Goal: Task Accomplishment & Management: Use online tool/utility

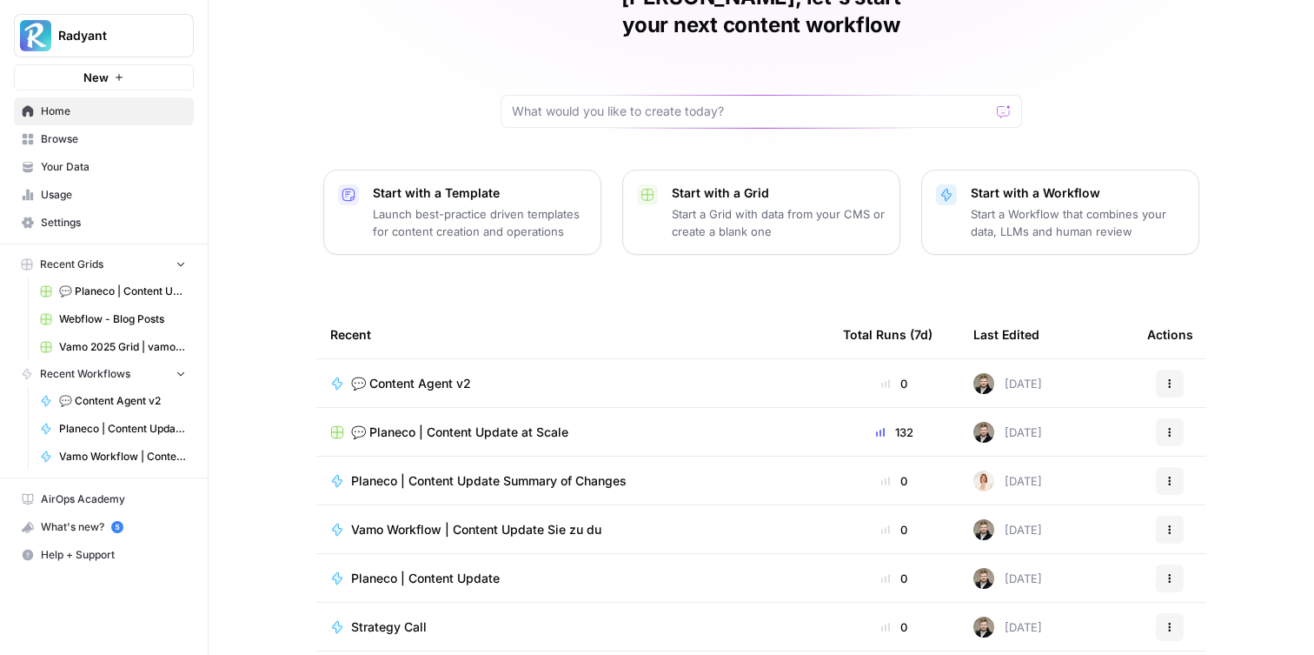
scroll to position [116, 0]
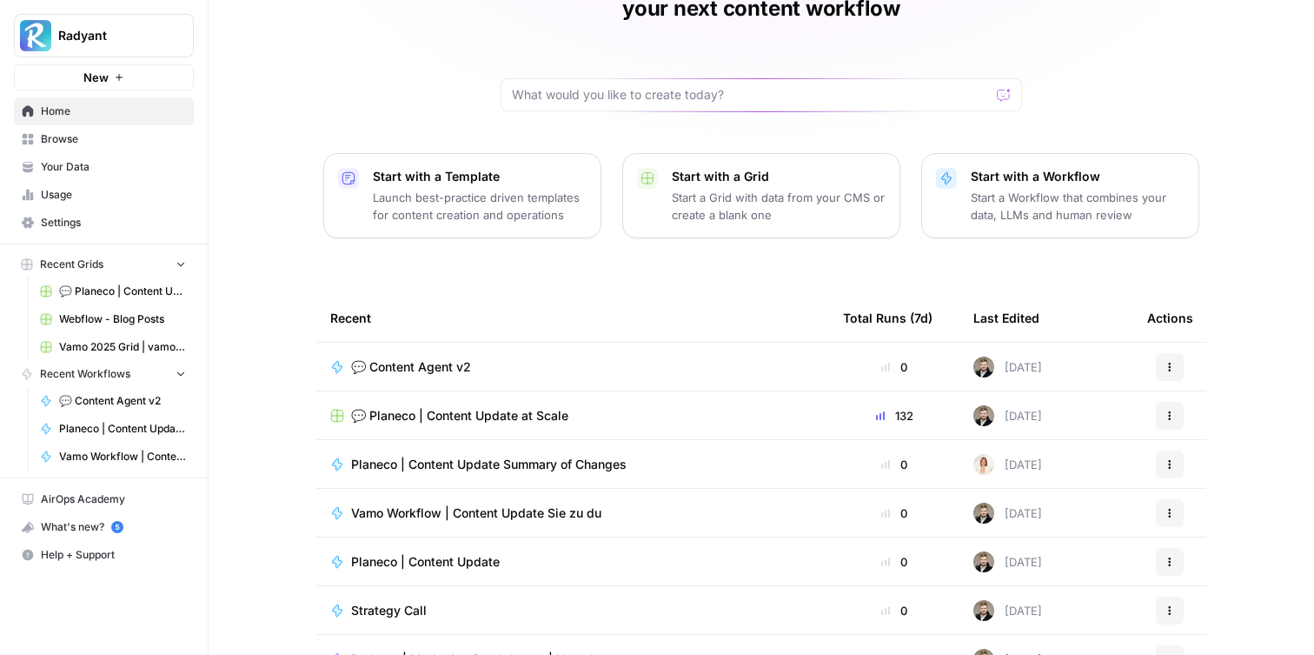
click at [423, 358] on span "💬 Content Agent v2" at bounding box center [411, 366] width 120 height 17
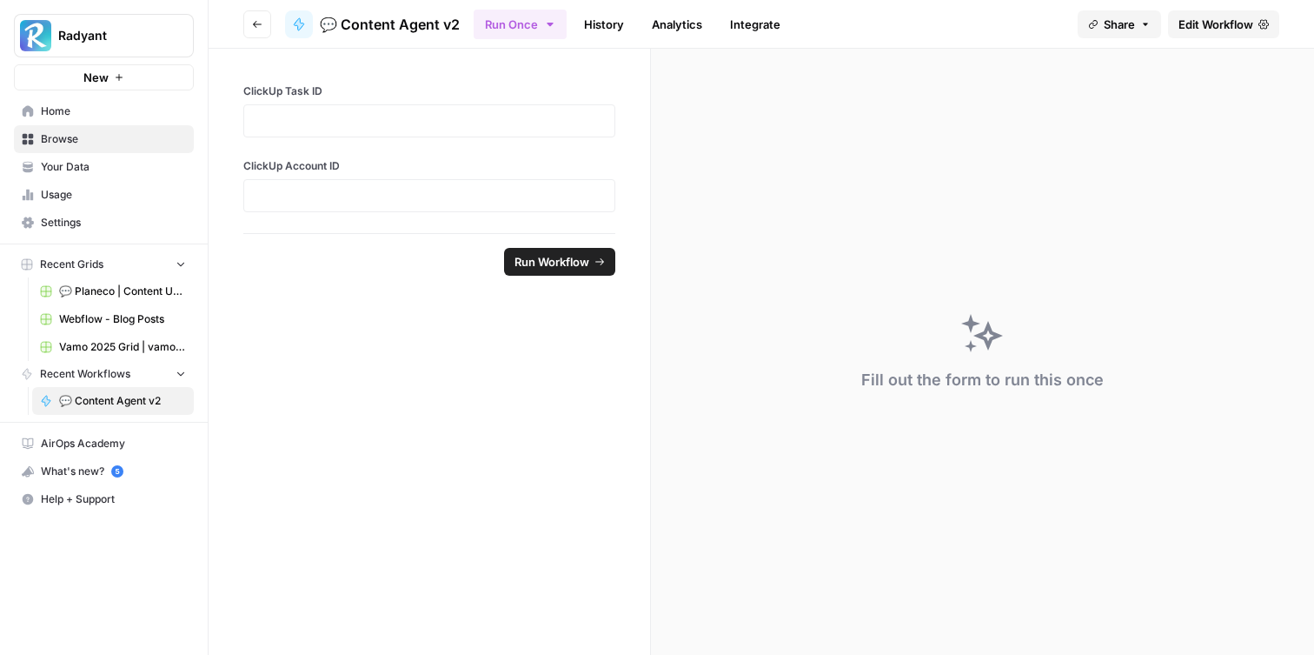
click at [1193, 17] on span "Edit Workflow" at bounding box center [1216, 24] width 75 height 17
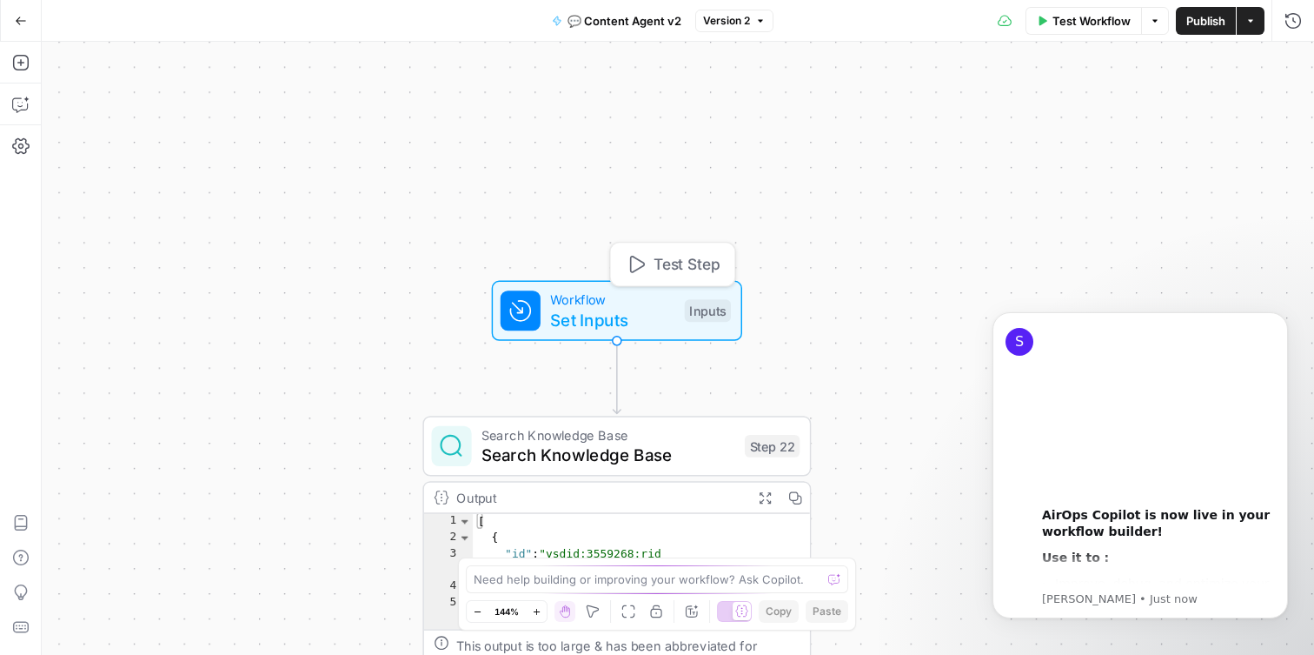
click at [587, 315] on span "Set Inputs" at bounding box center [612, 319] width 124 height 25
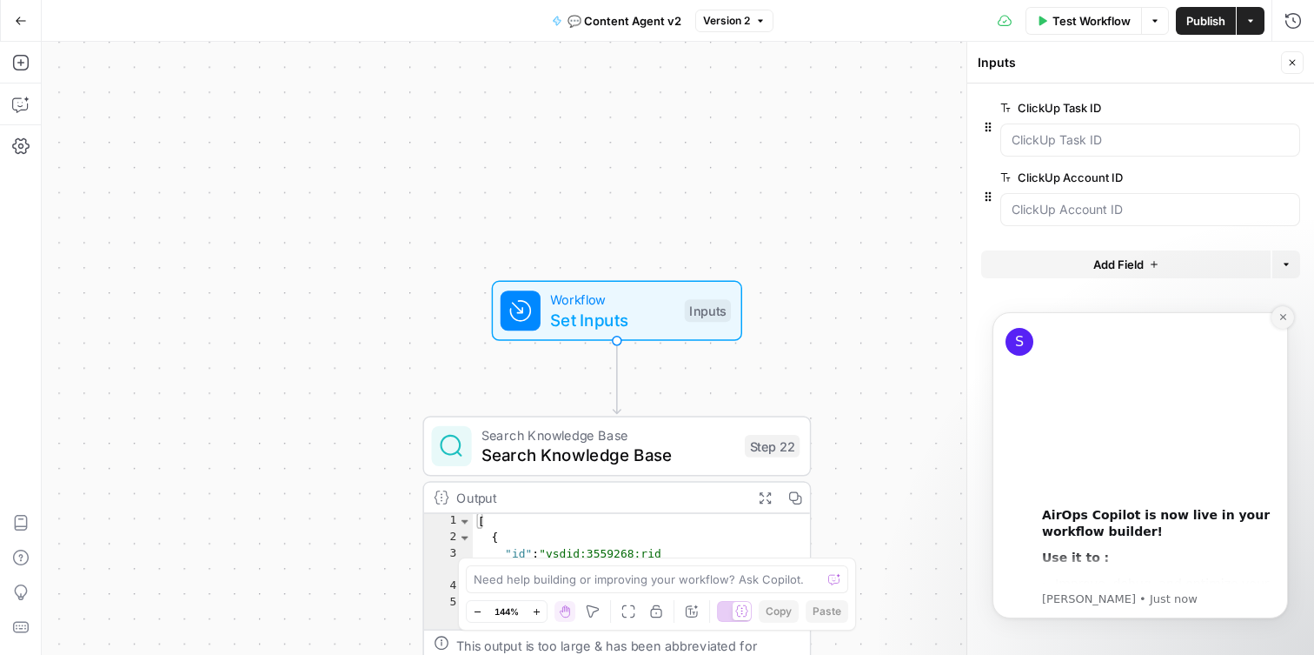
click at [1279, 318] on icon "Dismiss notification" at bounding box center [1284, 317] width 10 height 10
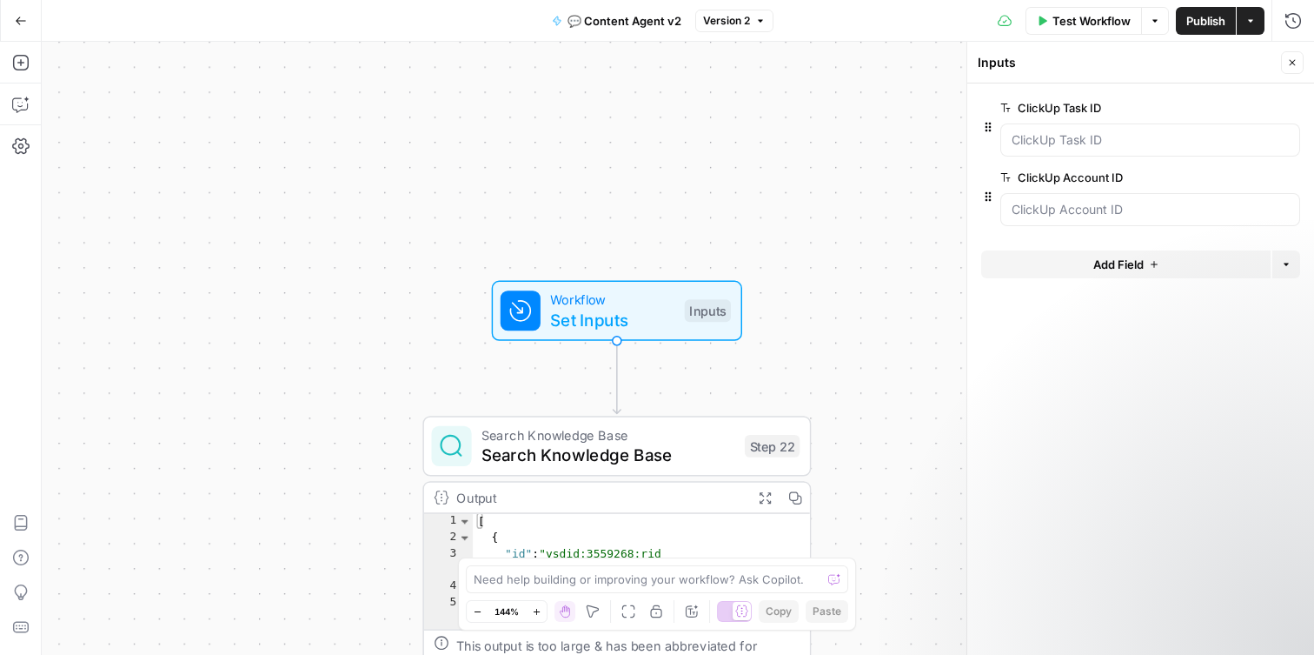
click at [1299, 64] on button "Close" at bounding box center [1292, 62] width 23 height 23
click at [654, 324] on span "Set Inputs" at bounding box center [612, 319] width 124 height 25
click at [1292, 262] on button "Options" at bounding box center [1286, 264] width 28 height 28
click at [1297, 64] on icon "button" at bounding box center [1292, 62] width 10 height 10
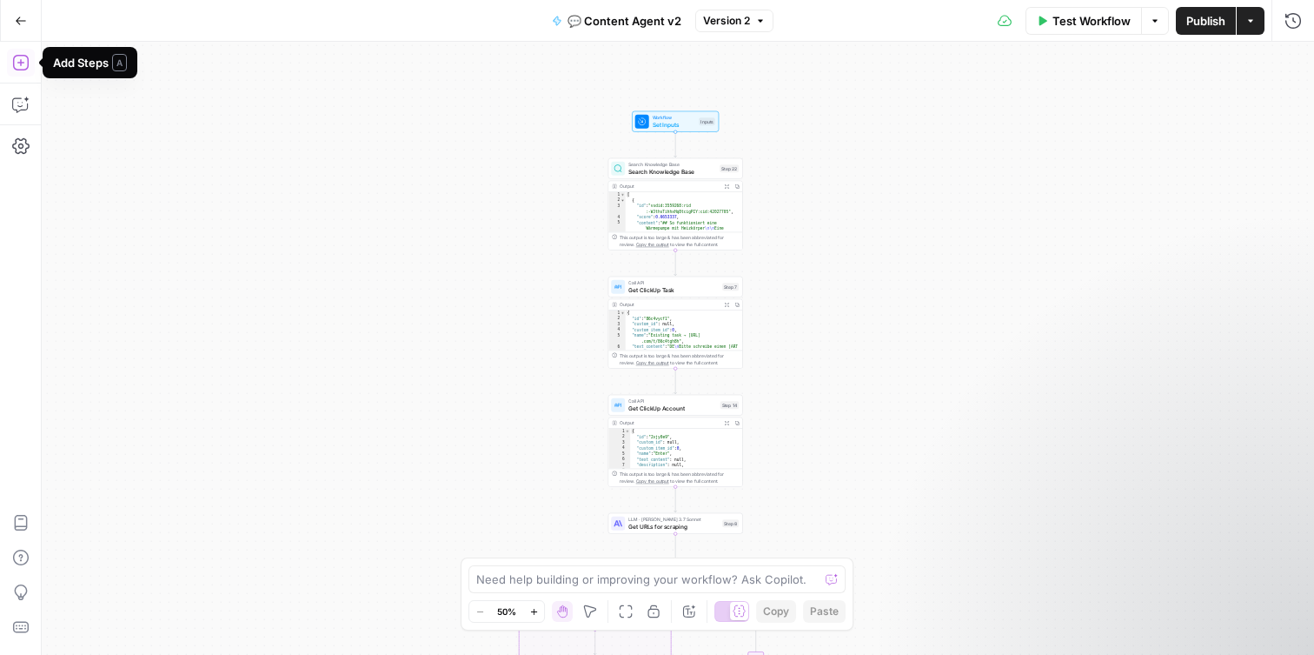
click at [19, 65] on icon "button" at bounding box center [20, 62] width 17 height 17
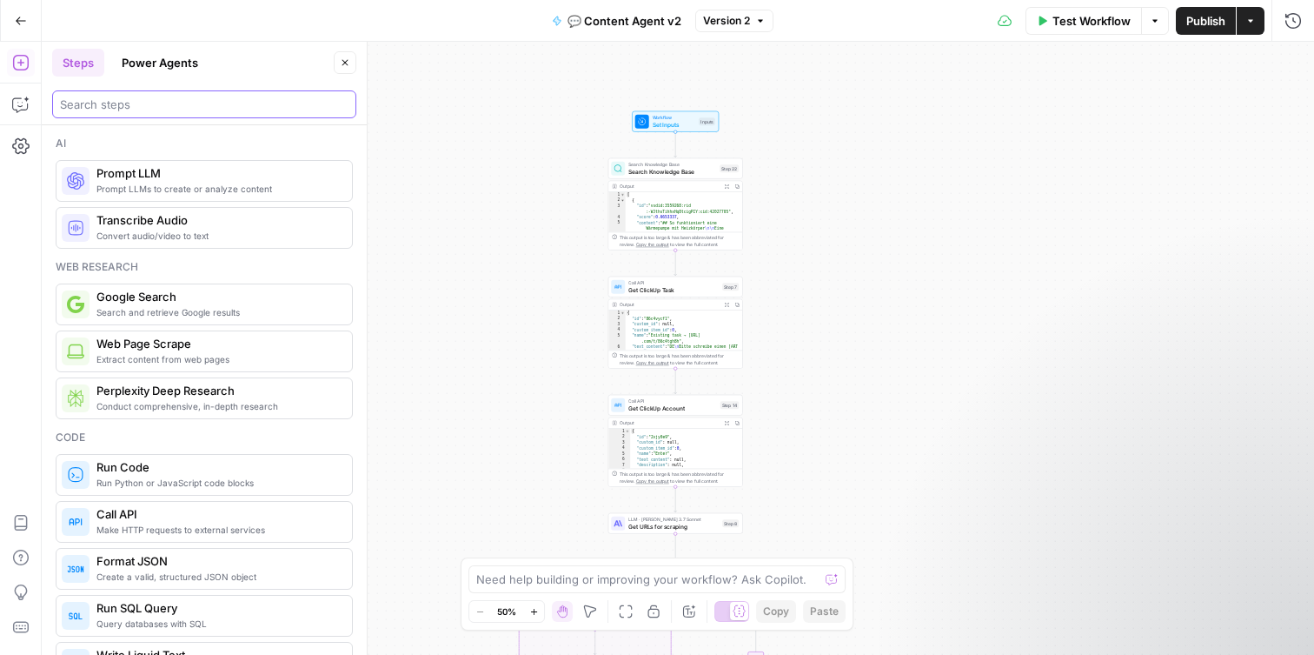
click at [217, 100] on input "search" at bounding box center [204, 104] width 289 height 17
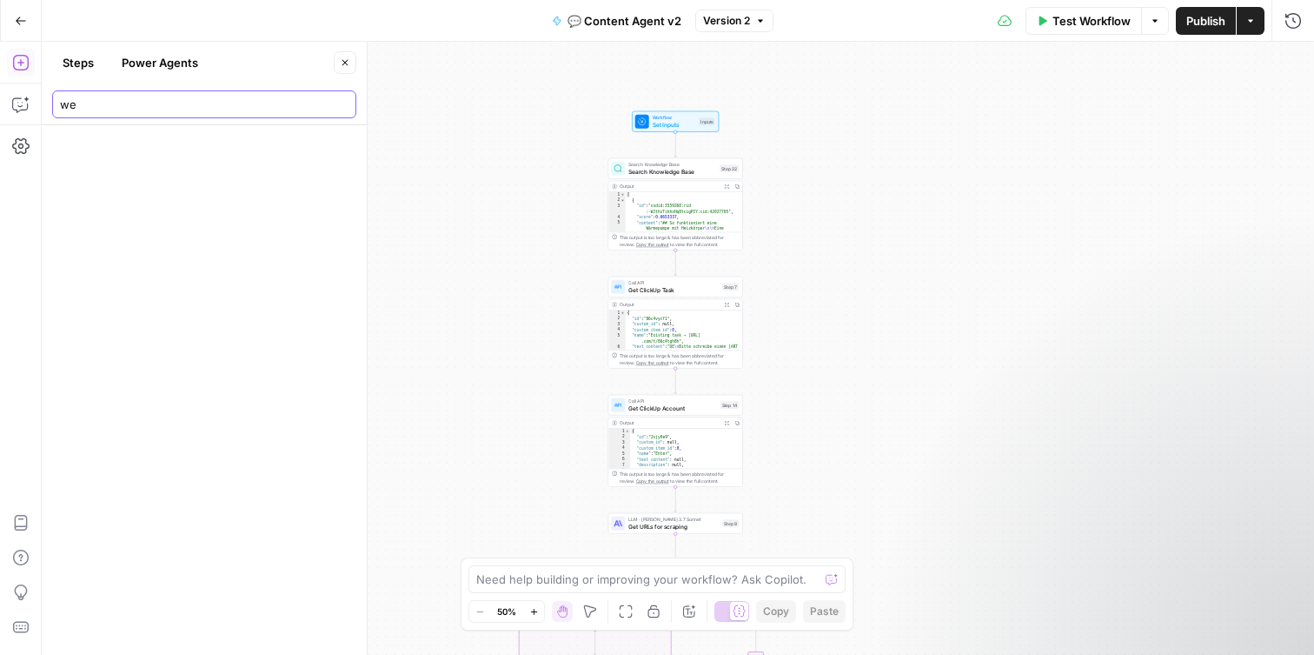
type input "w"
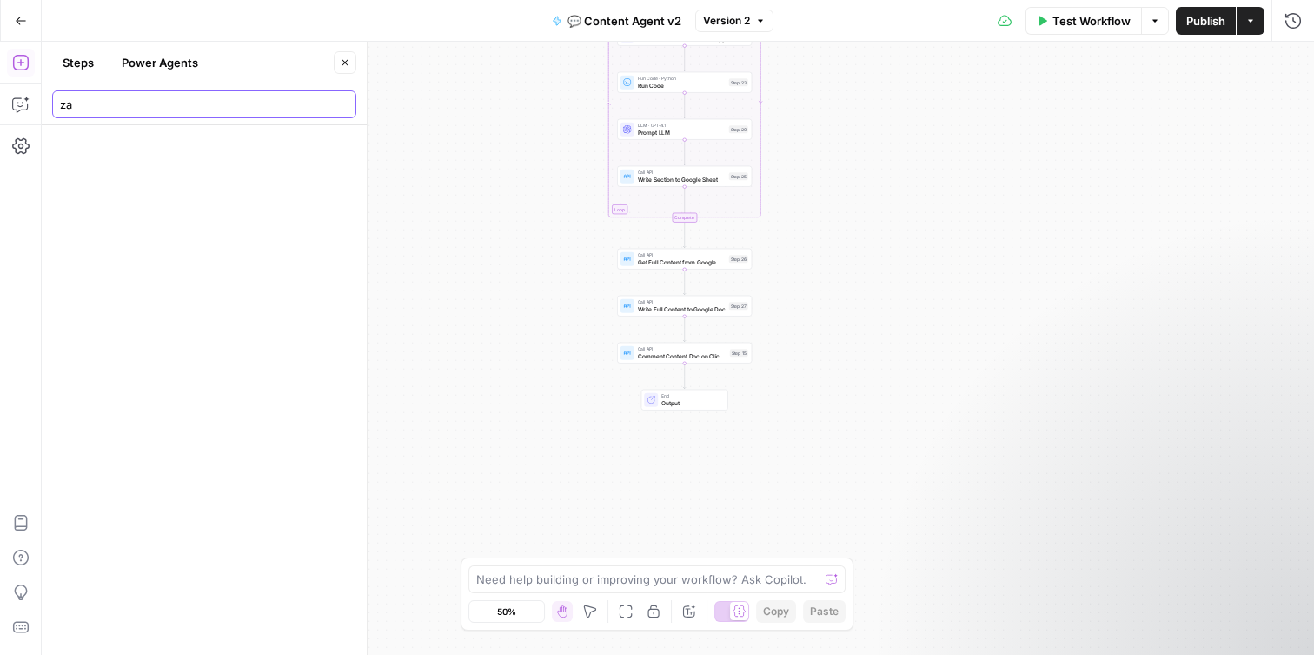
type input "z"
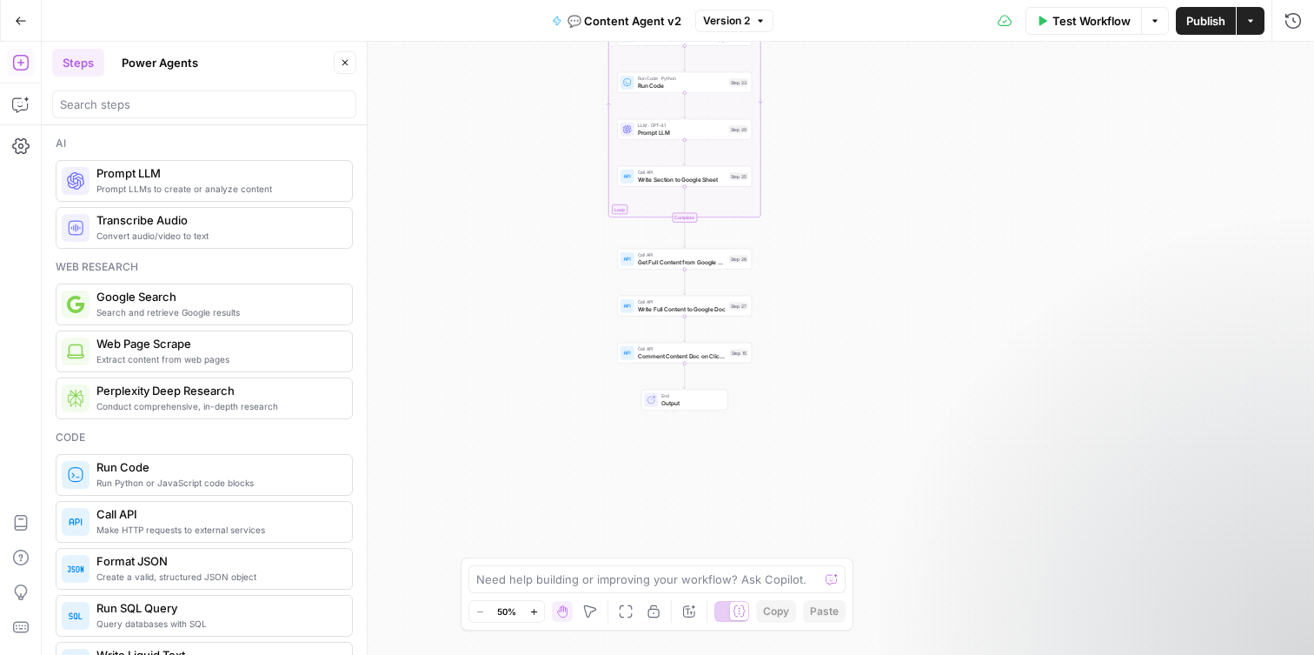
click at [565, 161] on div "true true false false Workflow Set Inputs Inputs Search Knowledge Base Search K…" at bounding box center [678, 348] width 1272 height 613
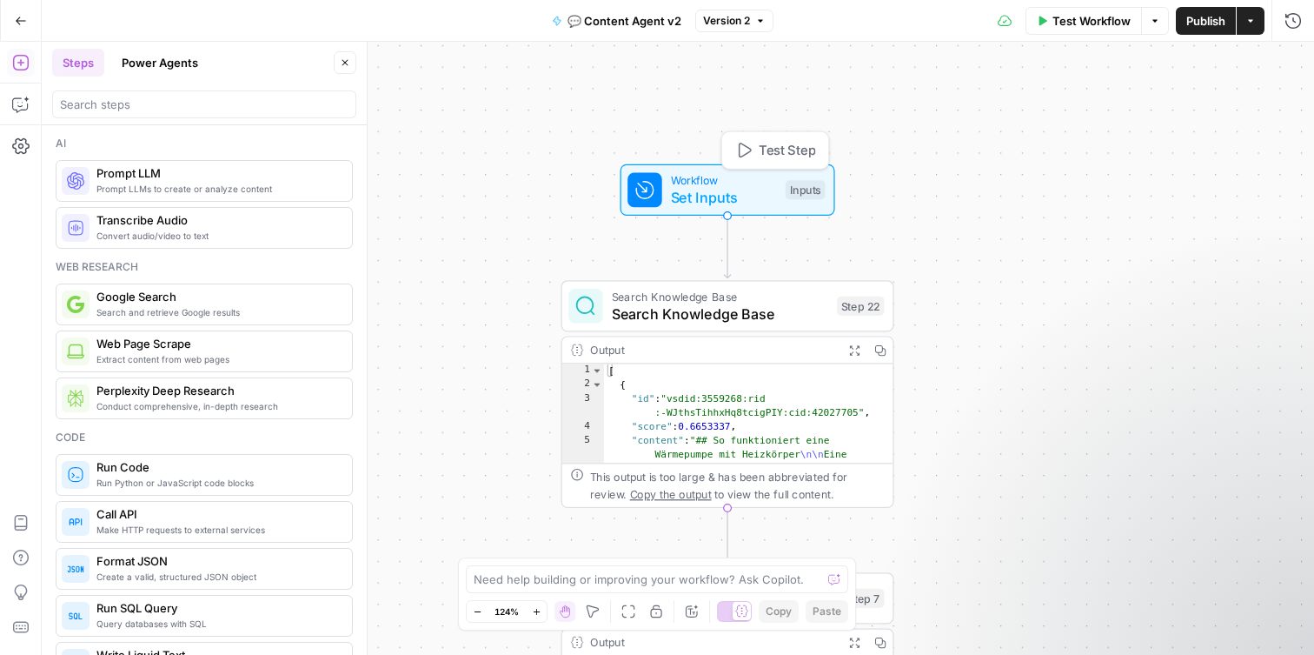
click at [704, 201] on span "Set Inputs" at bounding box center [724, 198] width 106 height 22
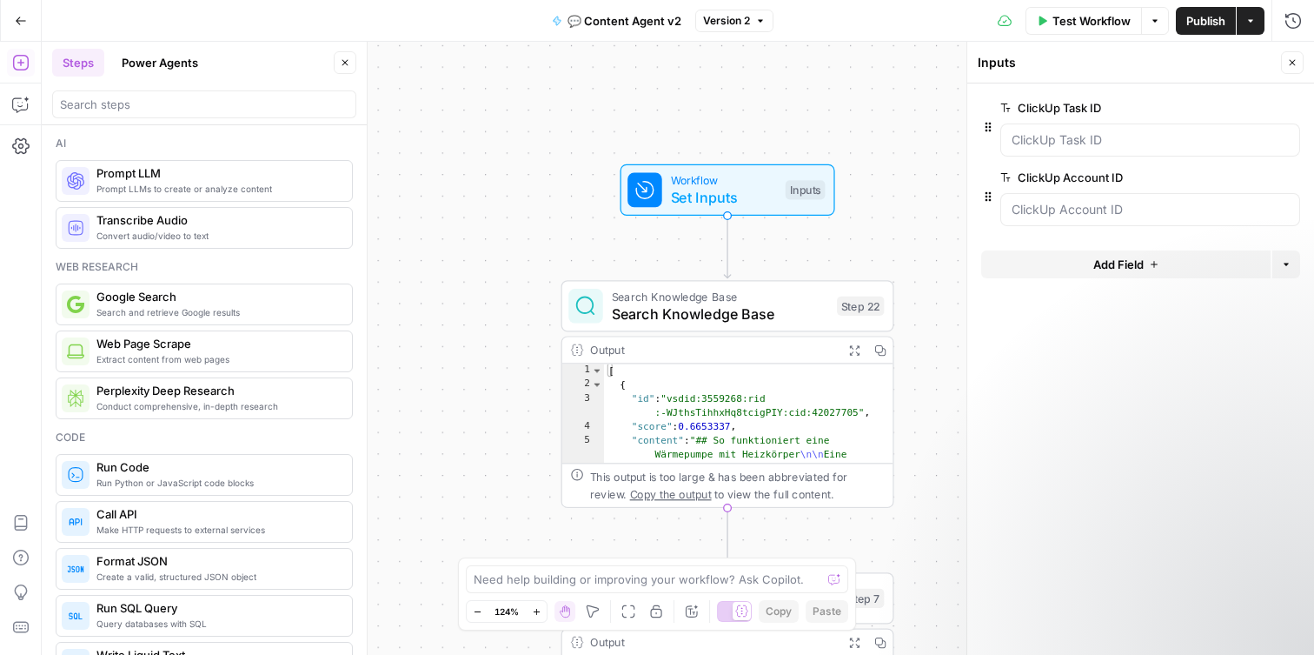
click at [23, 15] on icon "button" at bounding box center [21, 21] width 12 height 12
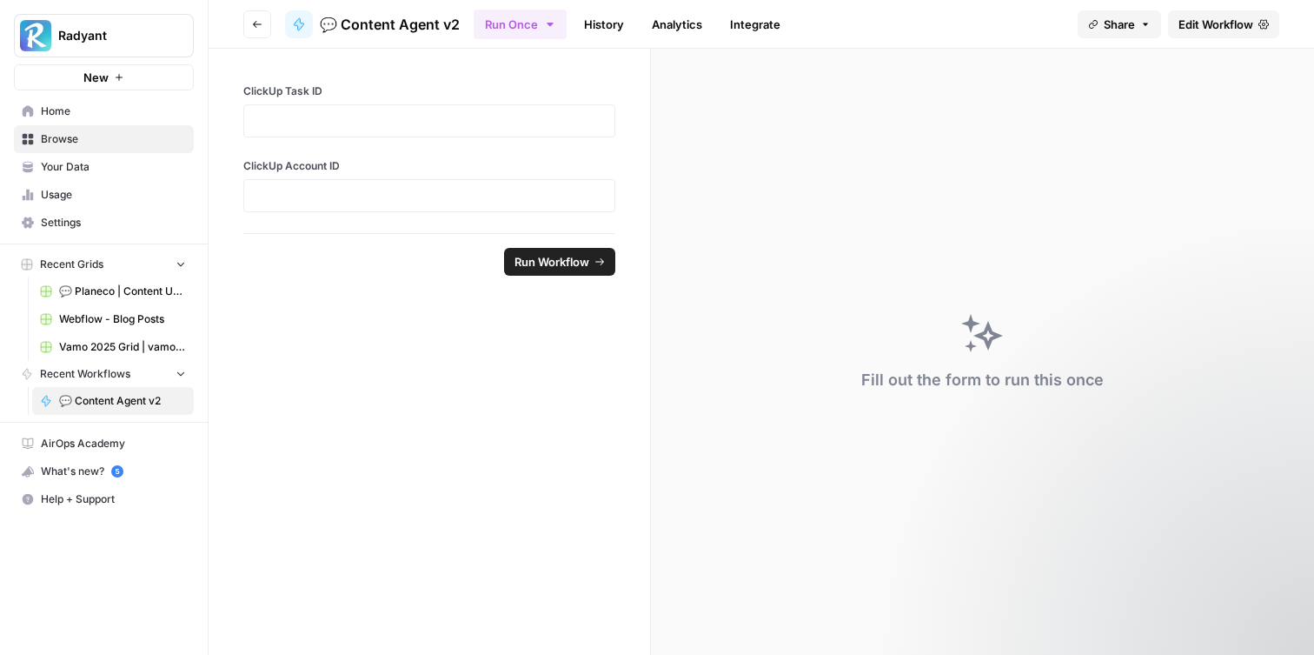
click at [1272, 22] on link "Edit Workflow" at bounding box center [1223, 24] width 111 height 28
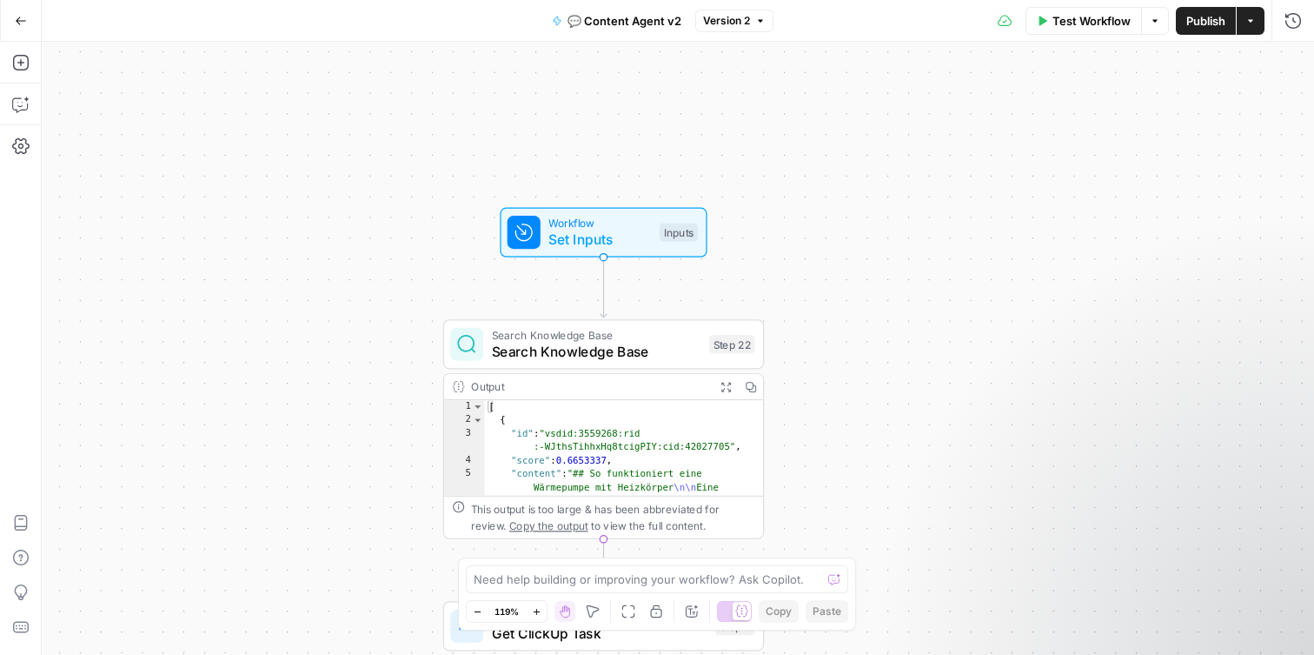
click at [16, 17] on icon "button" at bounding box center [21, 21] width 12 height 12
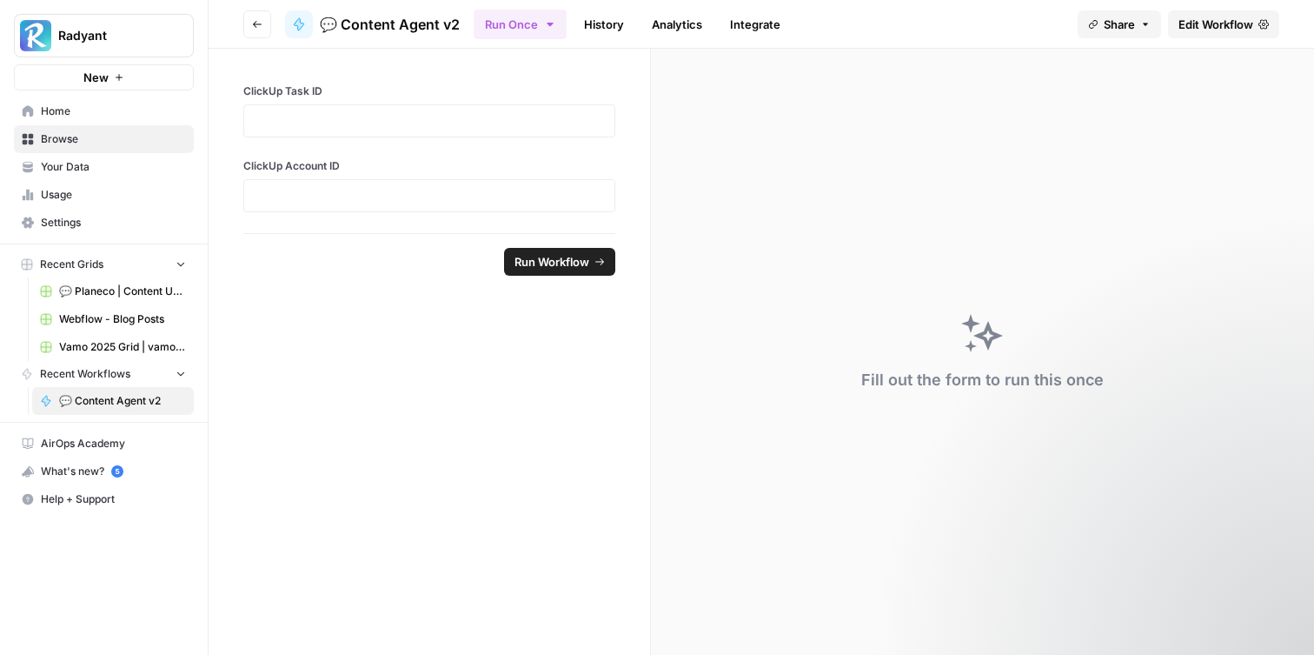
click at [743, 23] on link "Integrate" at bounding box center [755, 24] width 71 height 28
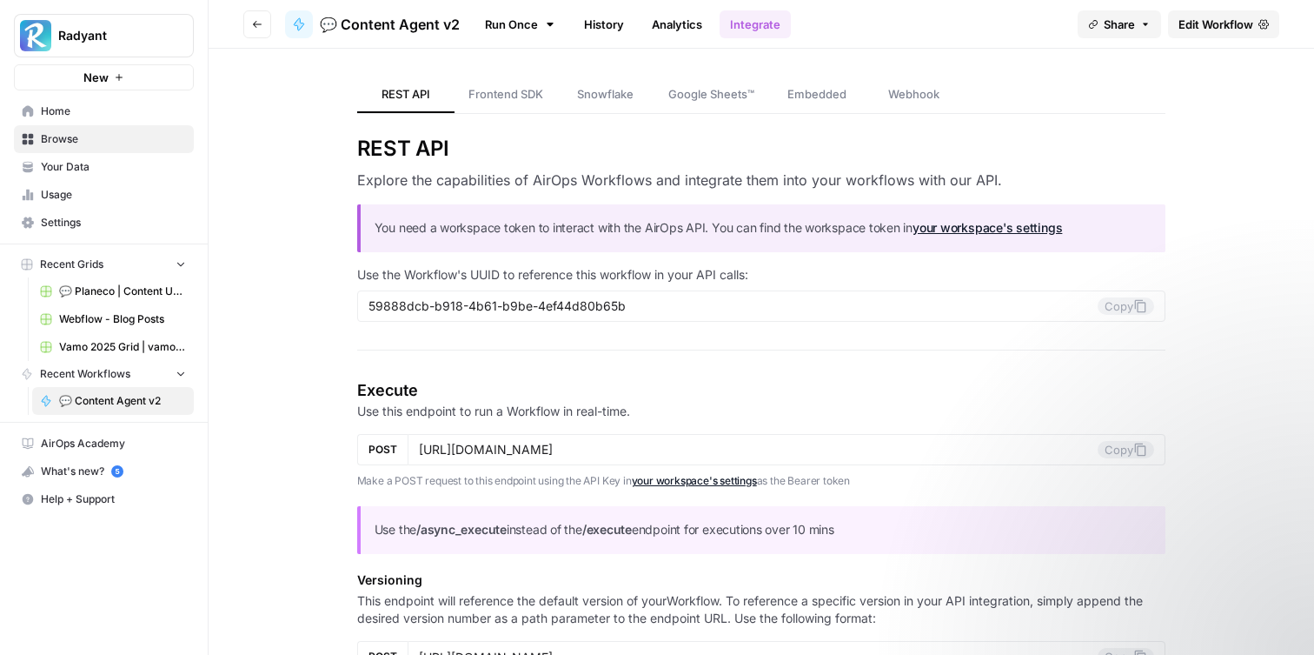
click at [903, 78] on link "Webhook" at bounding box center [914, 94] width 97 height 37
click at [1240, 23] on span "Edit Workflow" at bounding box center [1216, 24] width 75 height 17
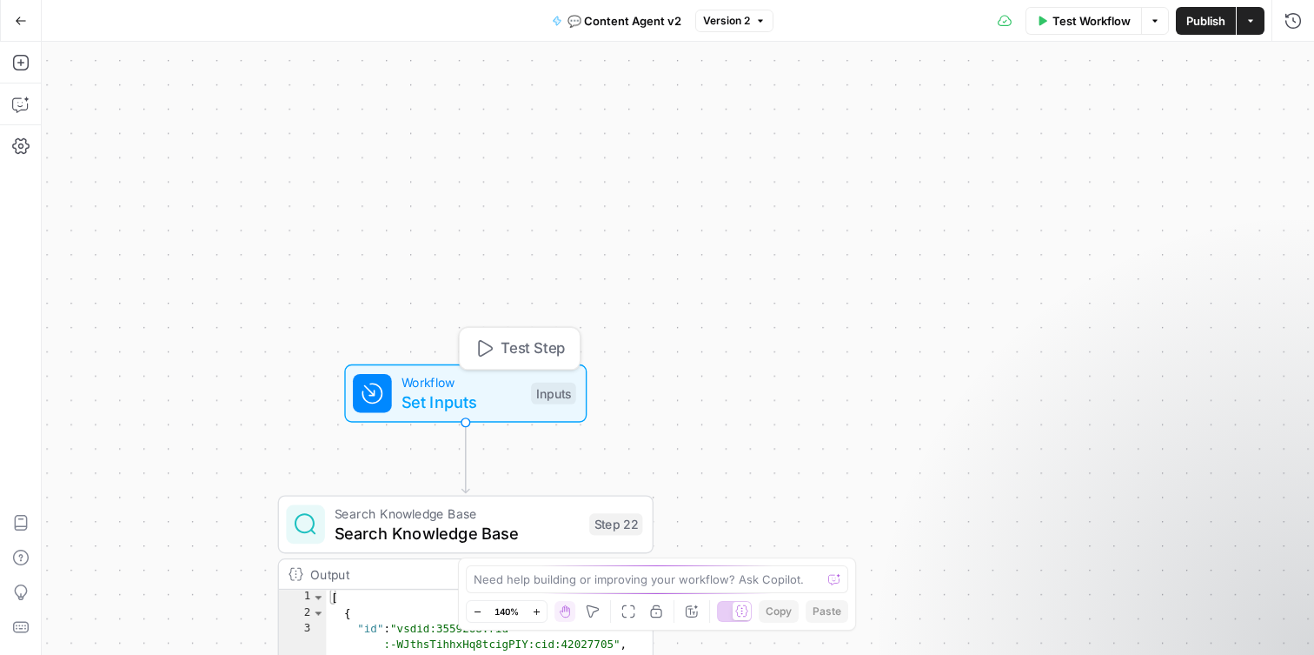
click at [438, 395] on span "Set Inputs" at bounding box center [462, 401] width 120 height 24
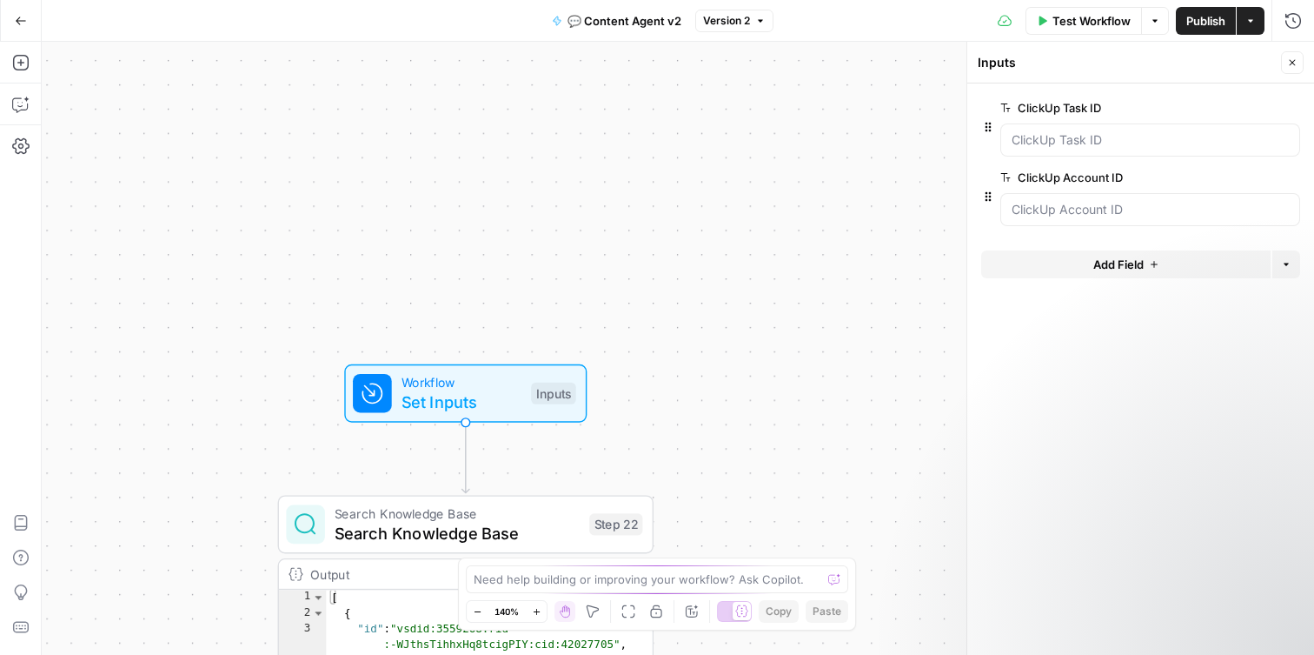
click at [1147, 262] on button "Add Field" at bounding box center [1125, 264] width 289 height 28
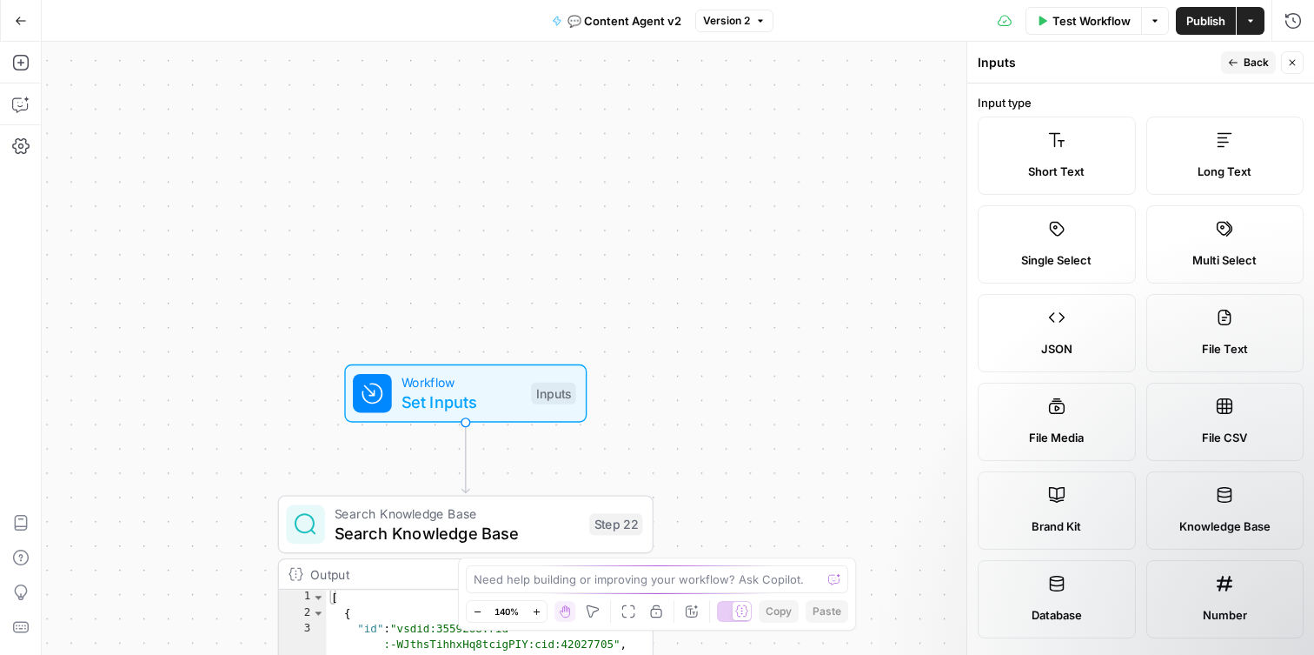
click at [1093, 341] on div "JSON" at bounding box center [1057, 348] width 129 height 17
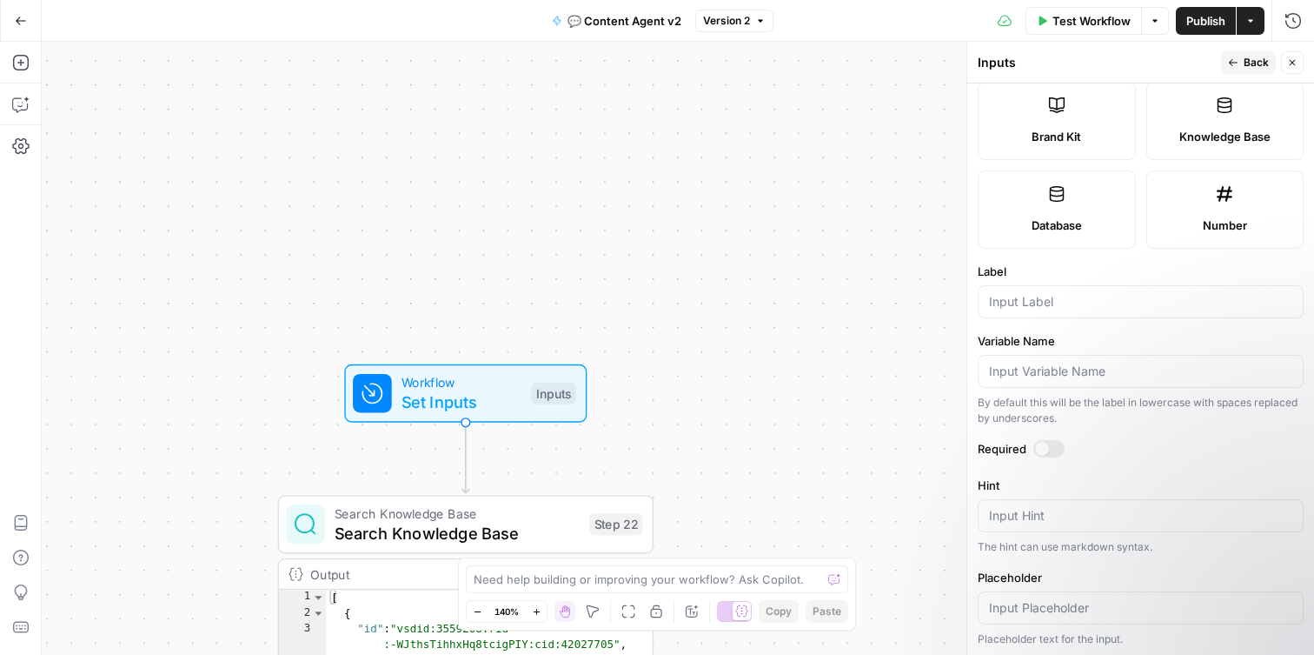
scroll to position [405, 0]
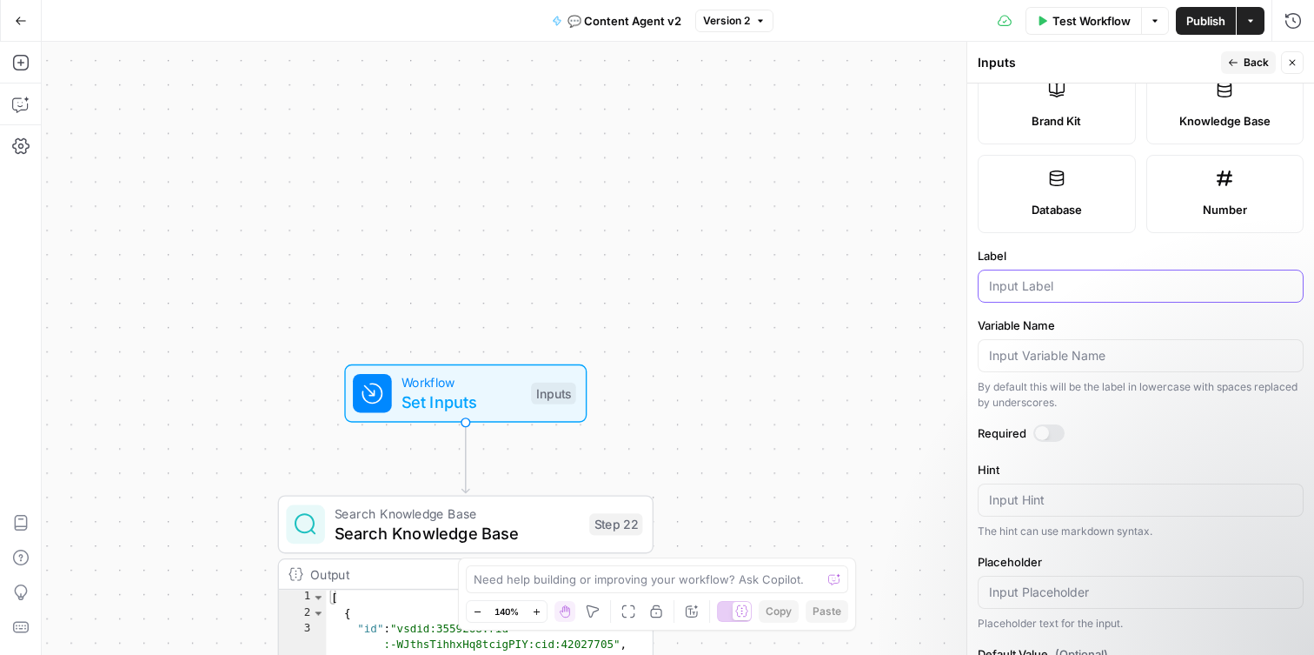
click at [1073, 287] on input "Label" at bounding box center [1140, 285] width 303 height 17
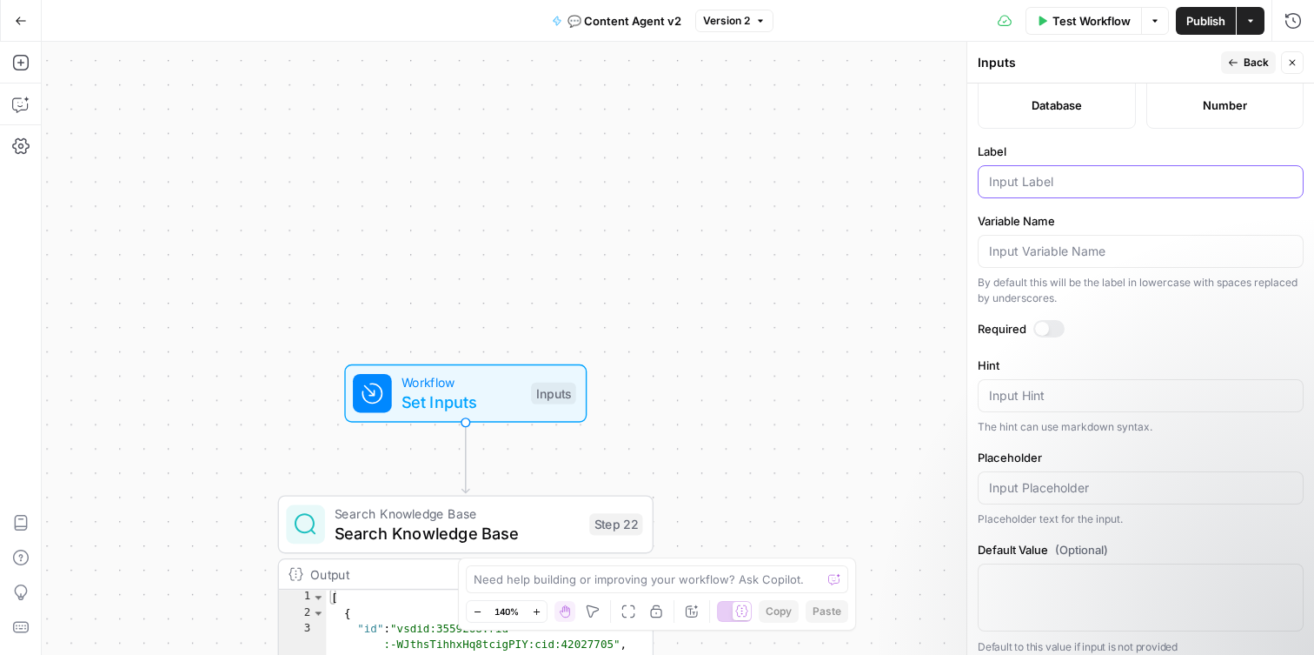
scroll to position [520, 0]
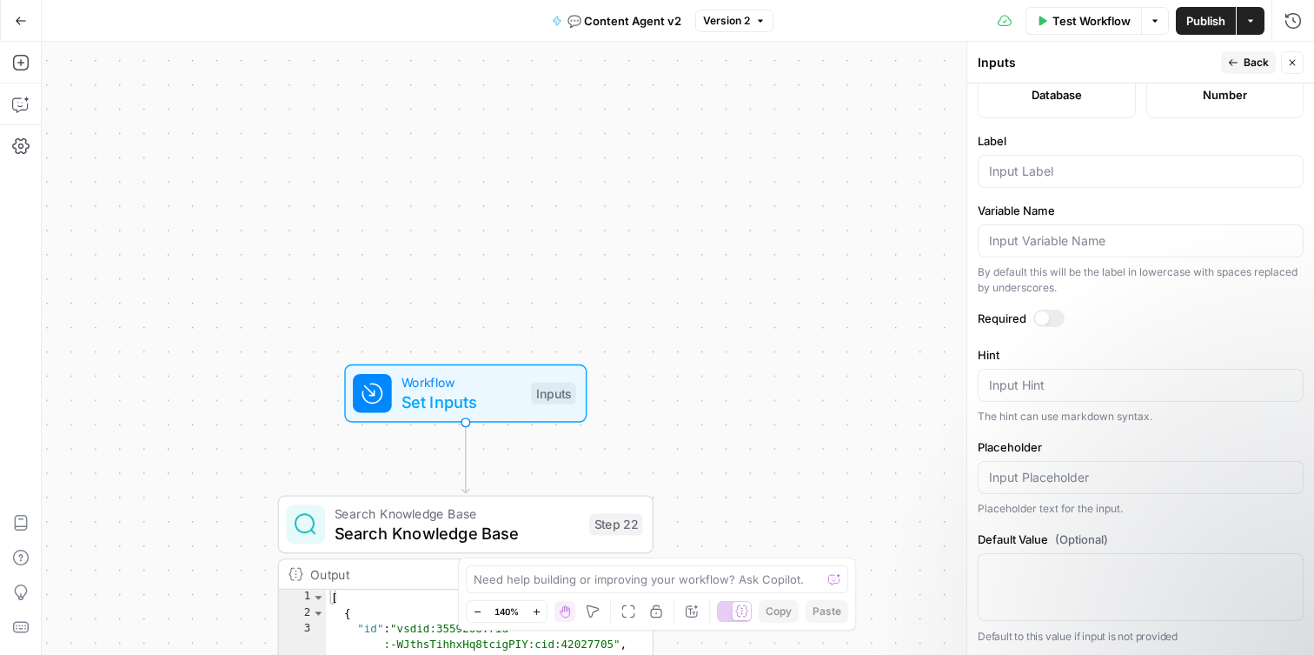
click at [1044, 321] on div at bounding box center [1042, 318] width 14 height 14
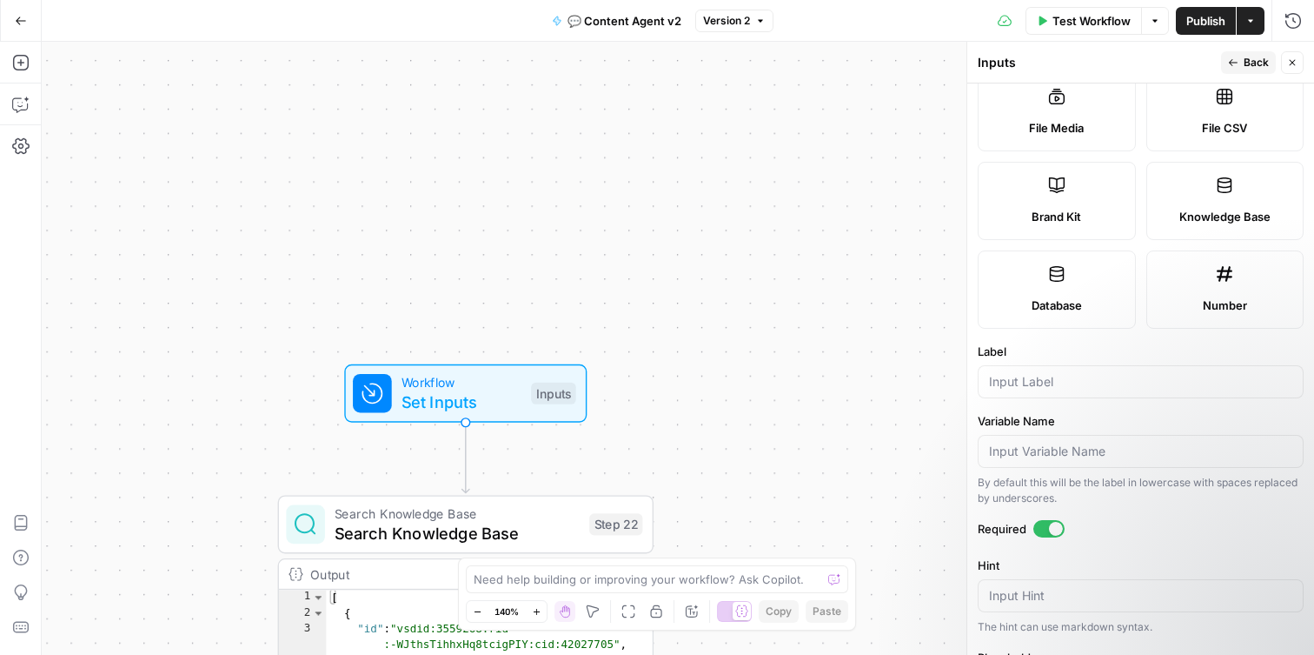
scroll to position [340, 0]
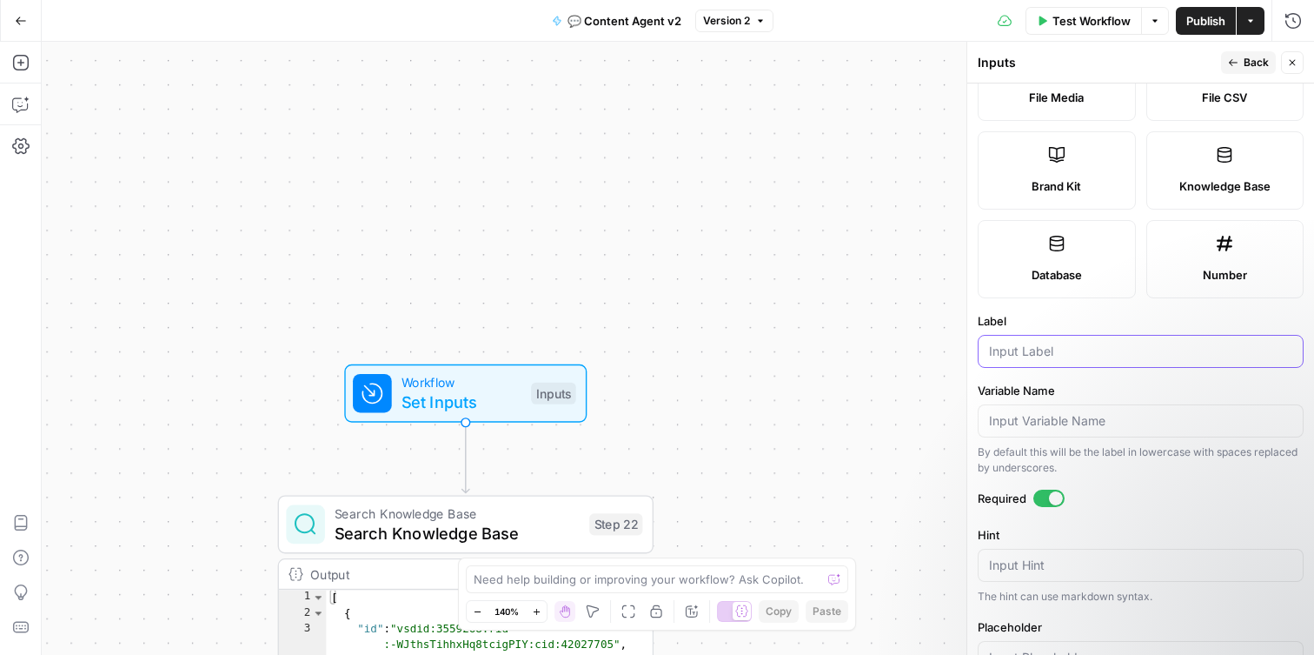
click at [1029, 342] on input "Label" at bounding box center [1140, 350] width 303 height 17
click at [1029, 341] on div "JSON" at bounding box center [1141, 351] width 326 height 33
click at [995, 359] on input "JSON" at bounding box center [1140, 350] width 303 height 17
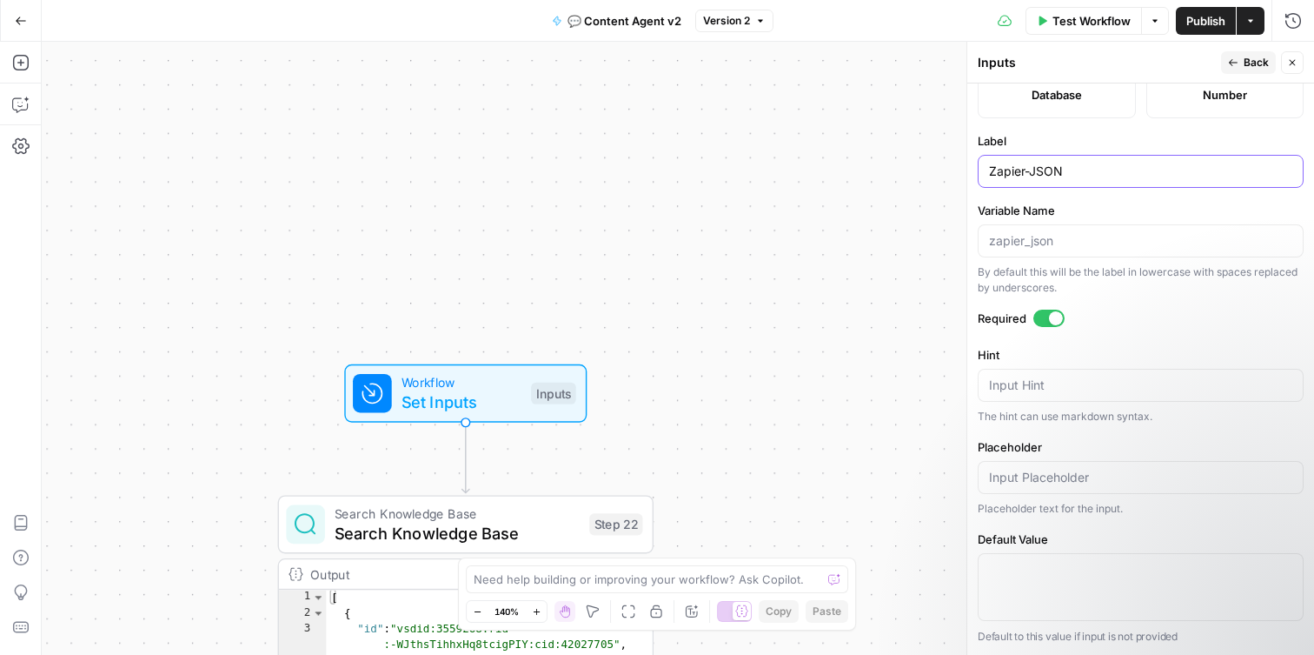
scroll to position [0, 0]
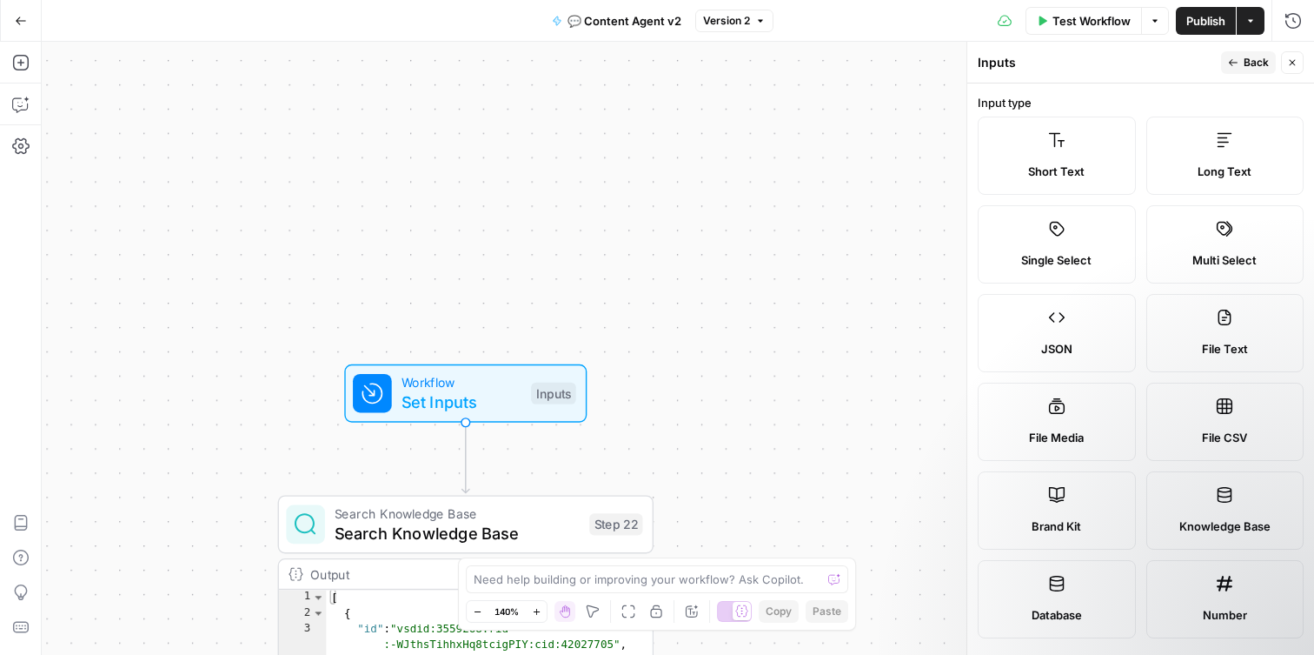
type input "Zapier-JSON"
click at [1259, 63] on span "Back" at bounding box center [1256, 63] width 25 height 16
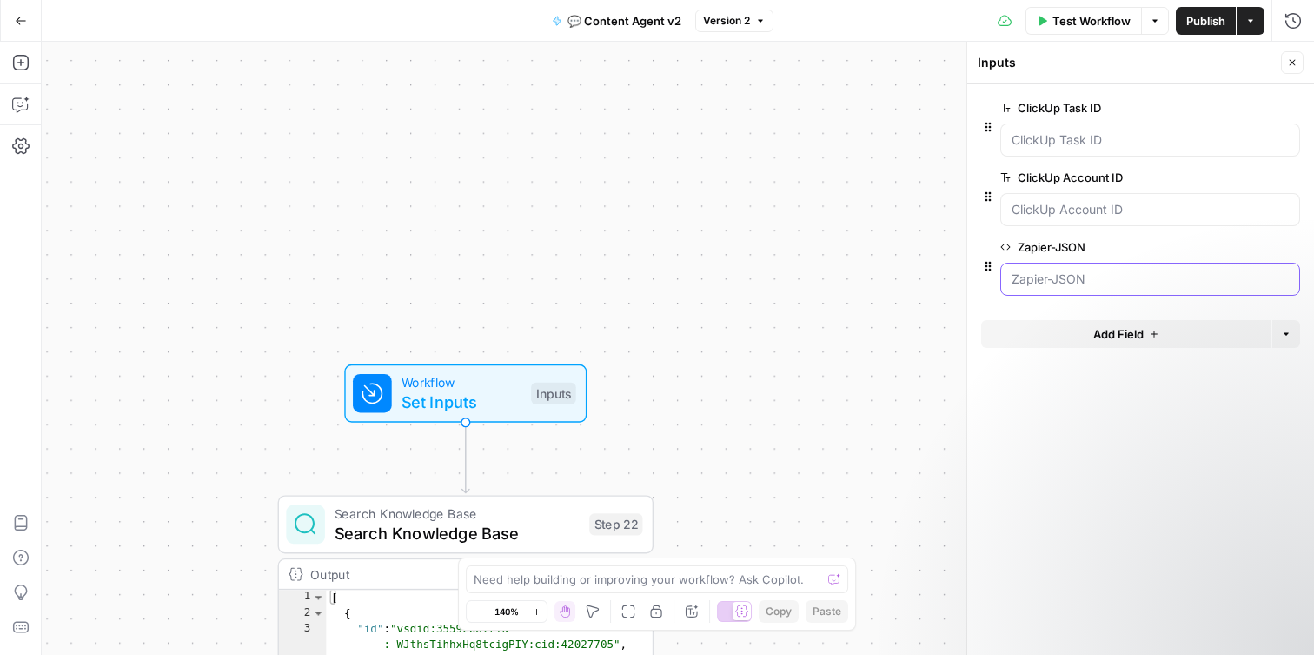
click at [1040, 278] on input "Zapier-JSON" at bounding box center [1150, 278] width 277 height 17
click at [1219, 245] on span "edit field" at bounding box center [1235, 247] width 38 height 14
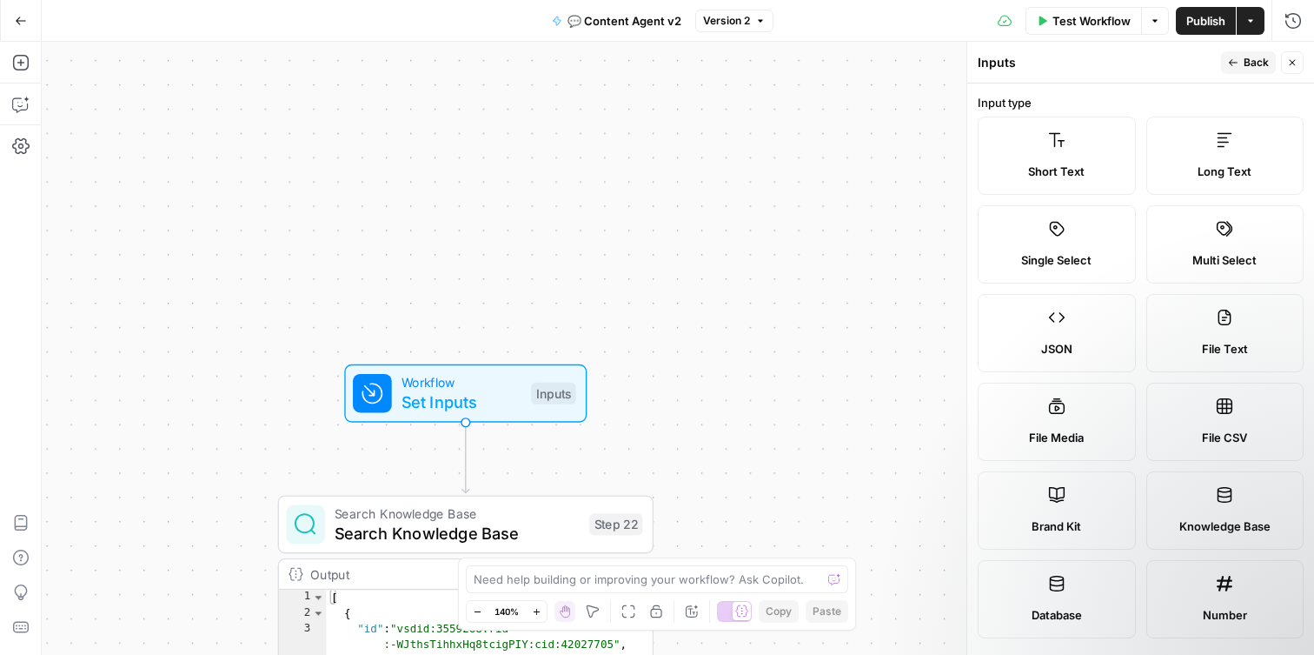
click at [1295, 61] on icon "button" at bounding box center [1292, 62] width 10 height 10
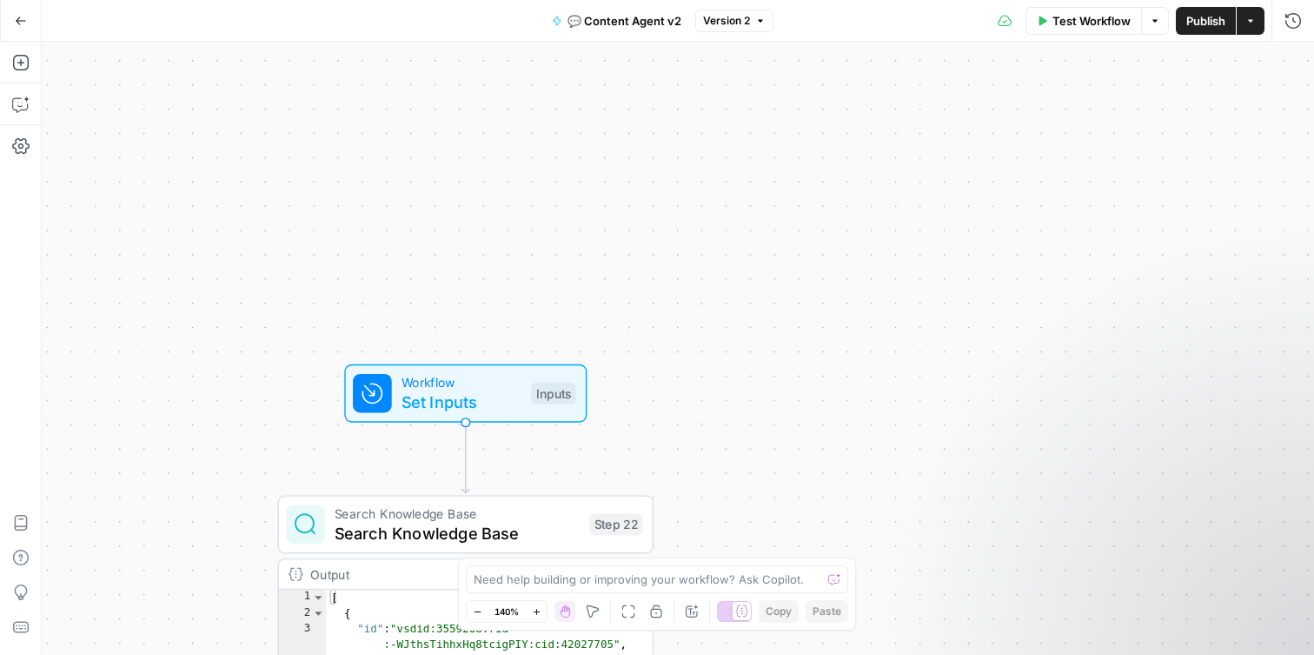
click at [478, 394] on span "Set Inputs" at bounding box center [462, 401] width 120 height 24
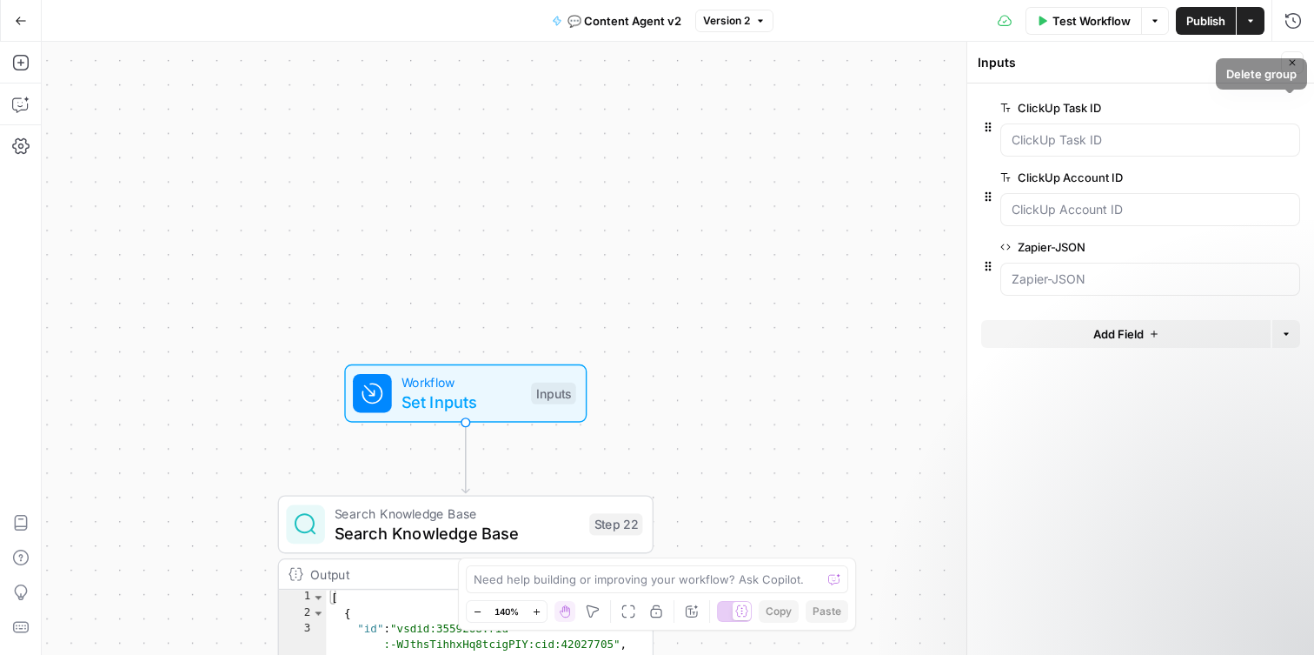
click at [1263, 103] on icon "button" at bounding box center [1264, 108] width 10 height 10
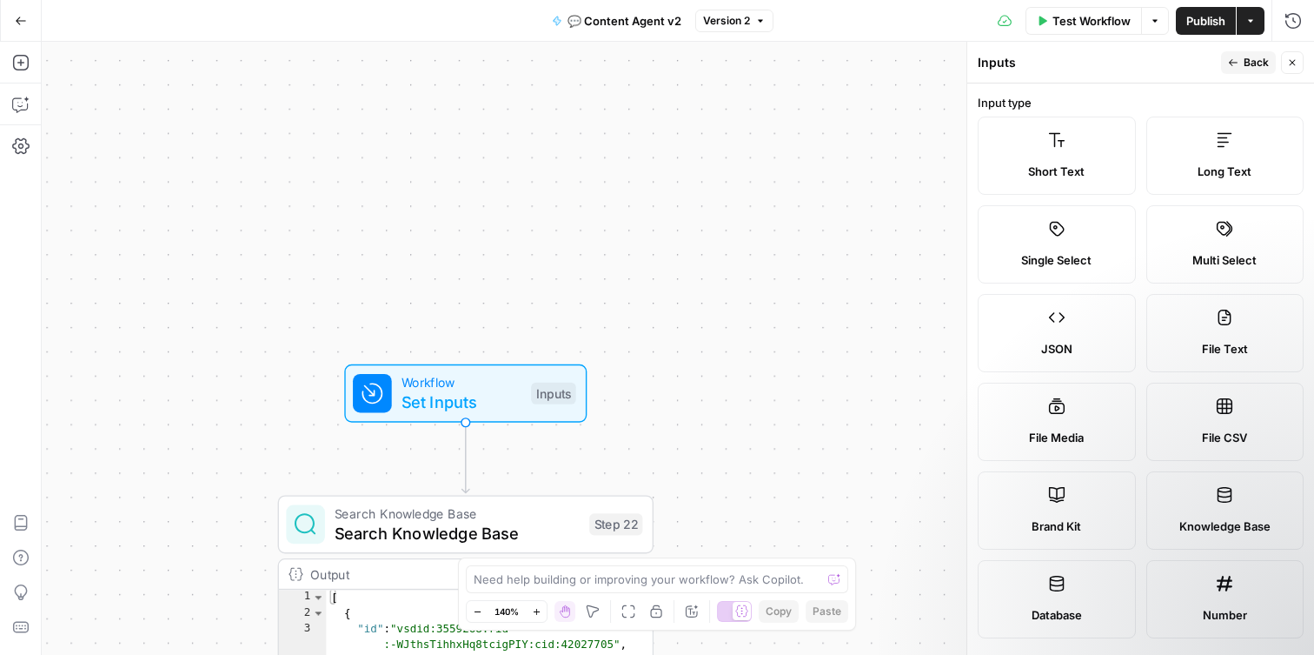
click at [1289, 62] on icon "button" at bounding box center [1292, 62] width 10 height 10
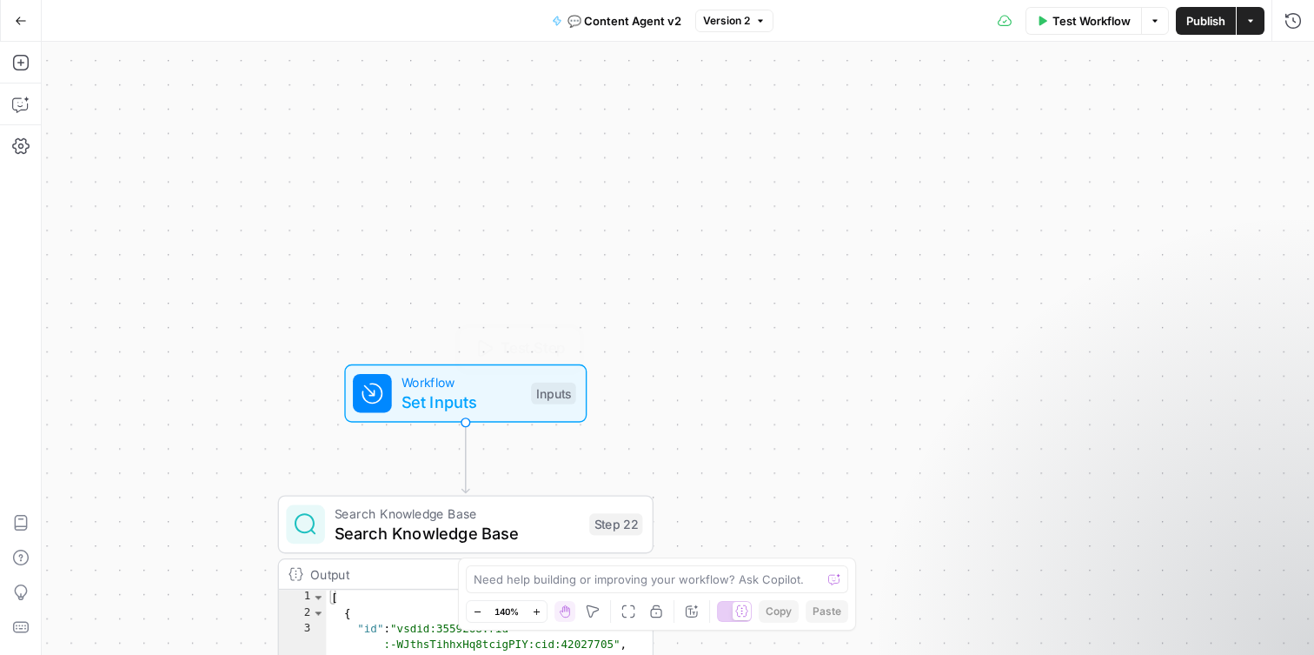
click at [425, 410] on span "Set Inputs" at bounding box center [462, 401] width 120 height 24
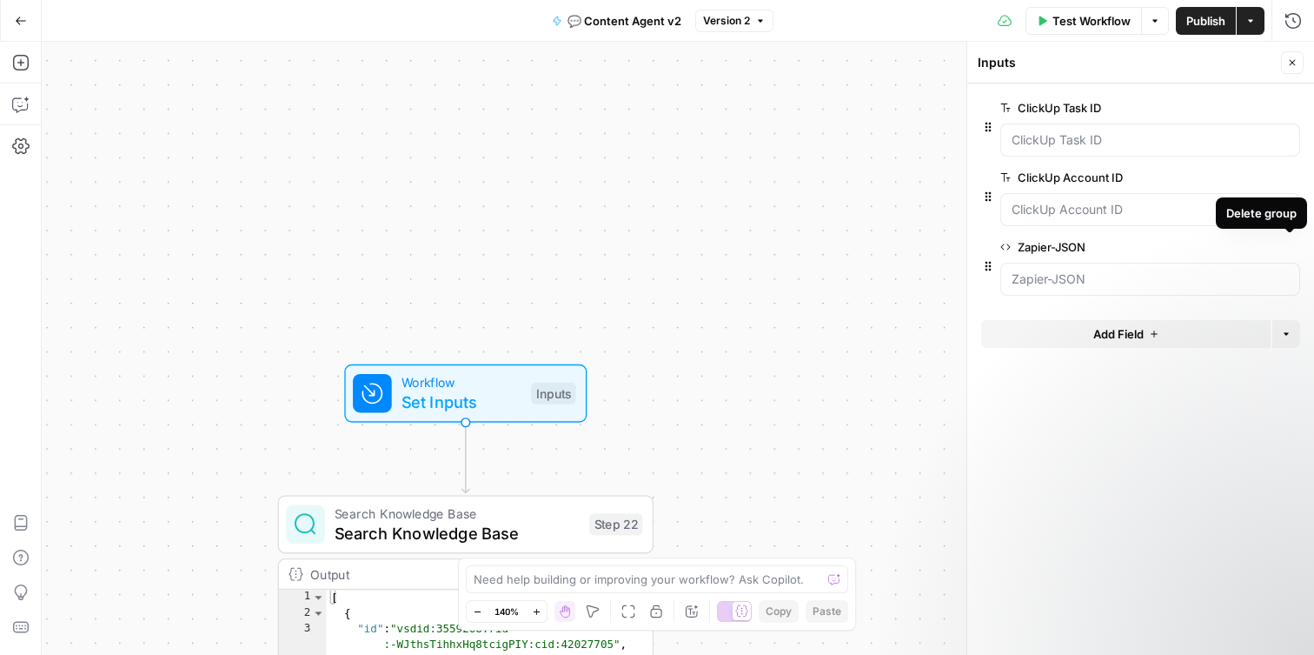
click at [1263, 246] on icon "button" at bounding box center [1264, 248] width 10 height 10
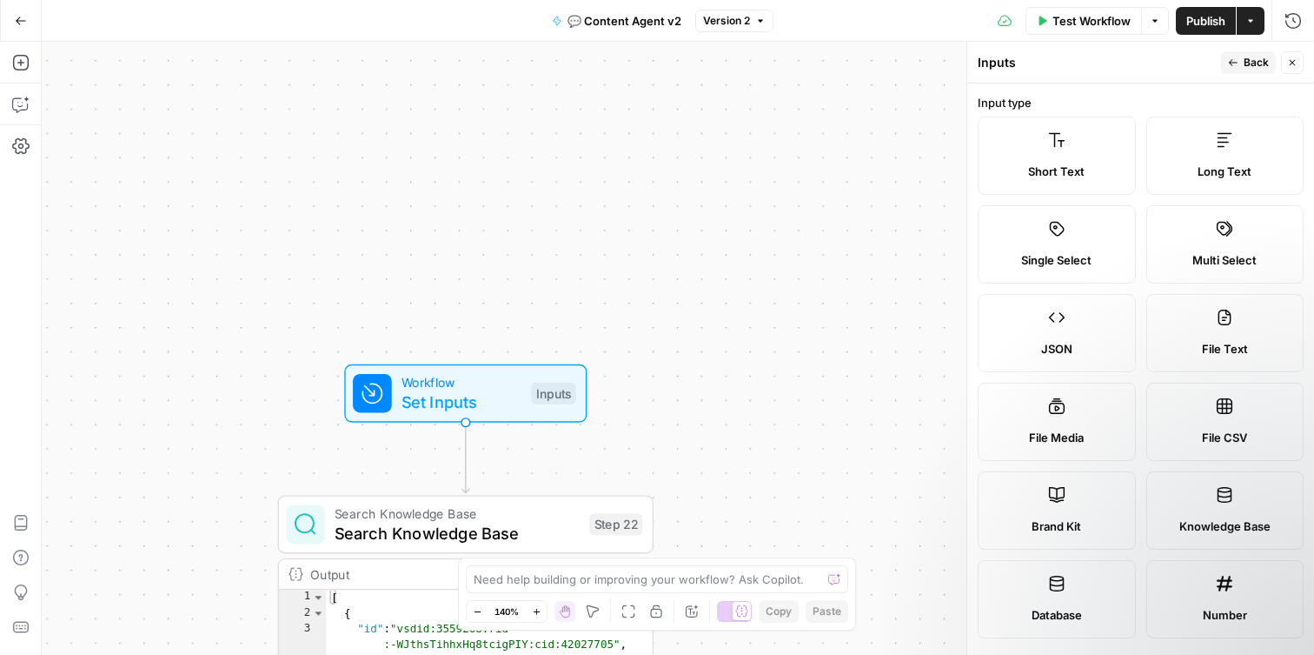
scroll to position [520, 0]
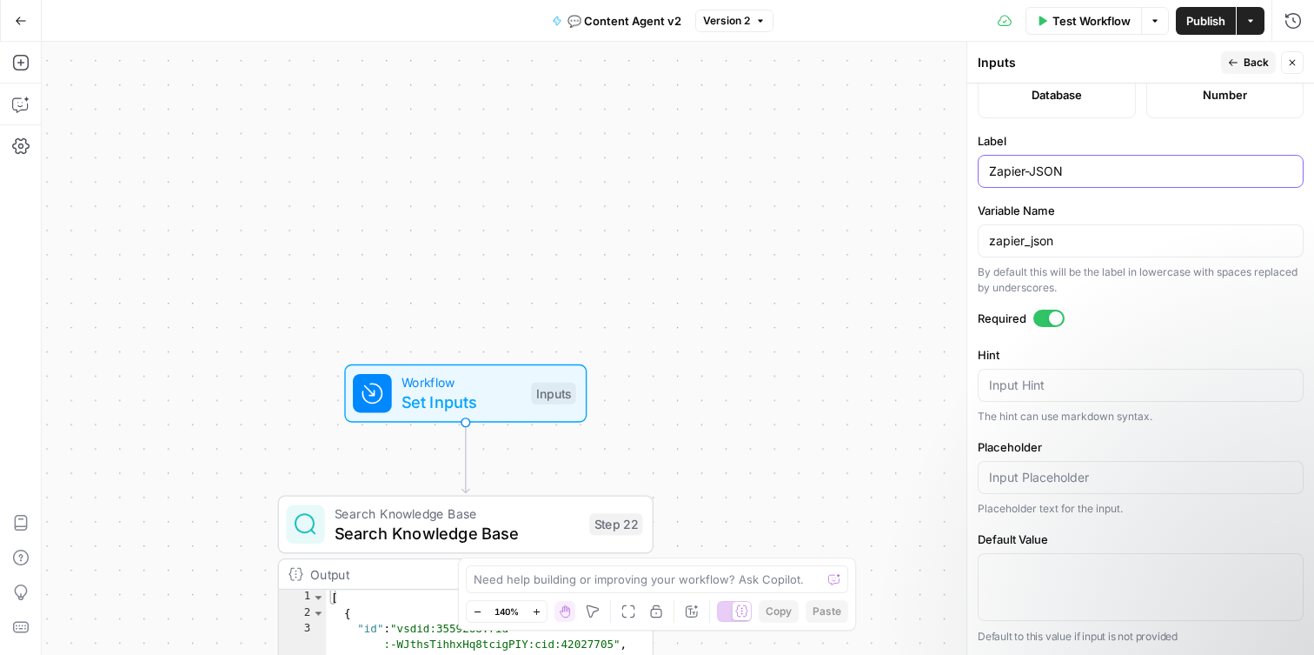
click at [1031, 173] on input "Zapier-JSON" at bounding box center [1140, 171] width 303 height 17
type input "Zapier JSON"
click at [1105, 390] on textarea "Hint" at bounding box center [1140, 384] width 303 height 17
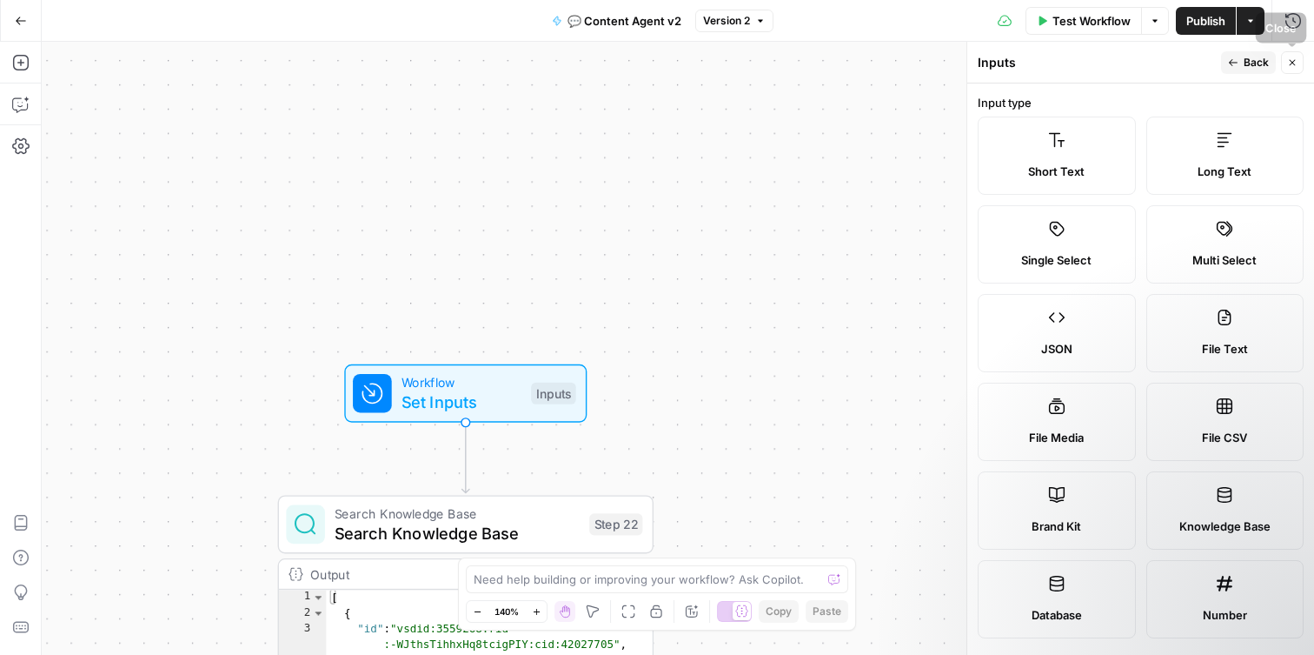
click at [1302, 68] on button "Close" at bounding box center [1292, 62] width 23 height 23
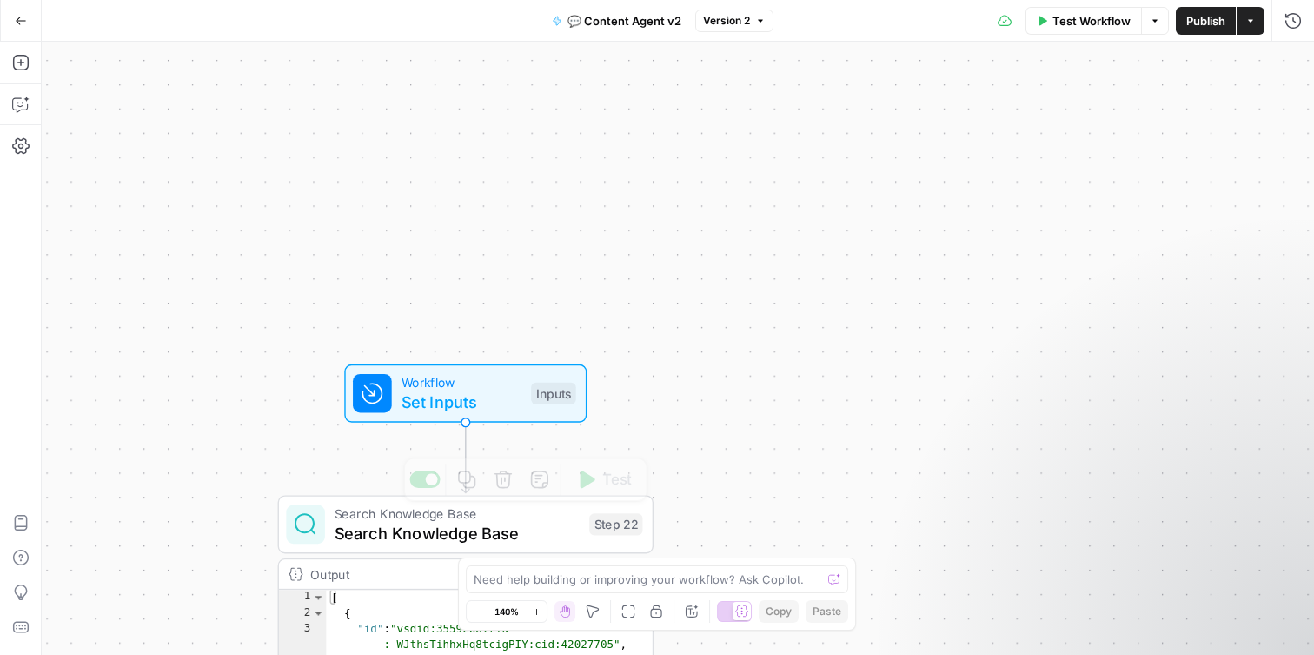
click at [447, 409] on span "Set Inputs" at bounding box center [462, 401] width 120 height 24
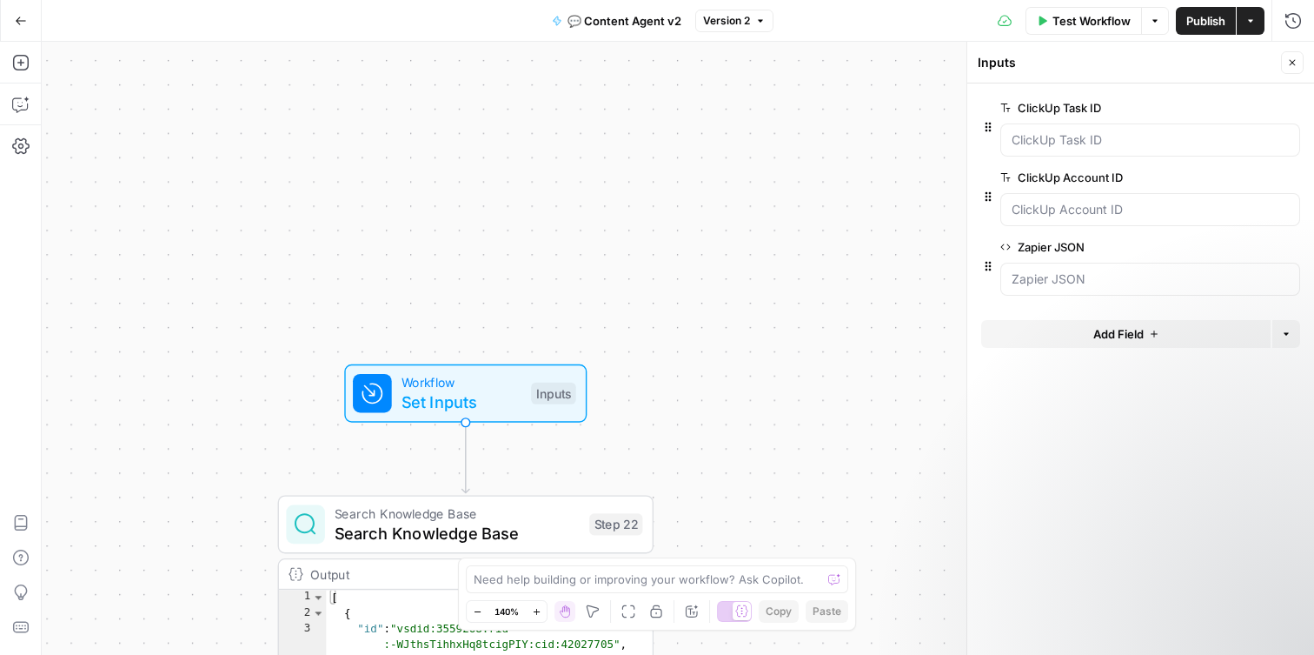
click at [1292, 103] on icon "button" at bounding box center [1291, 108] width 10 height 10
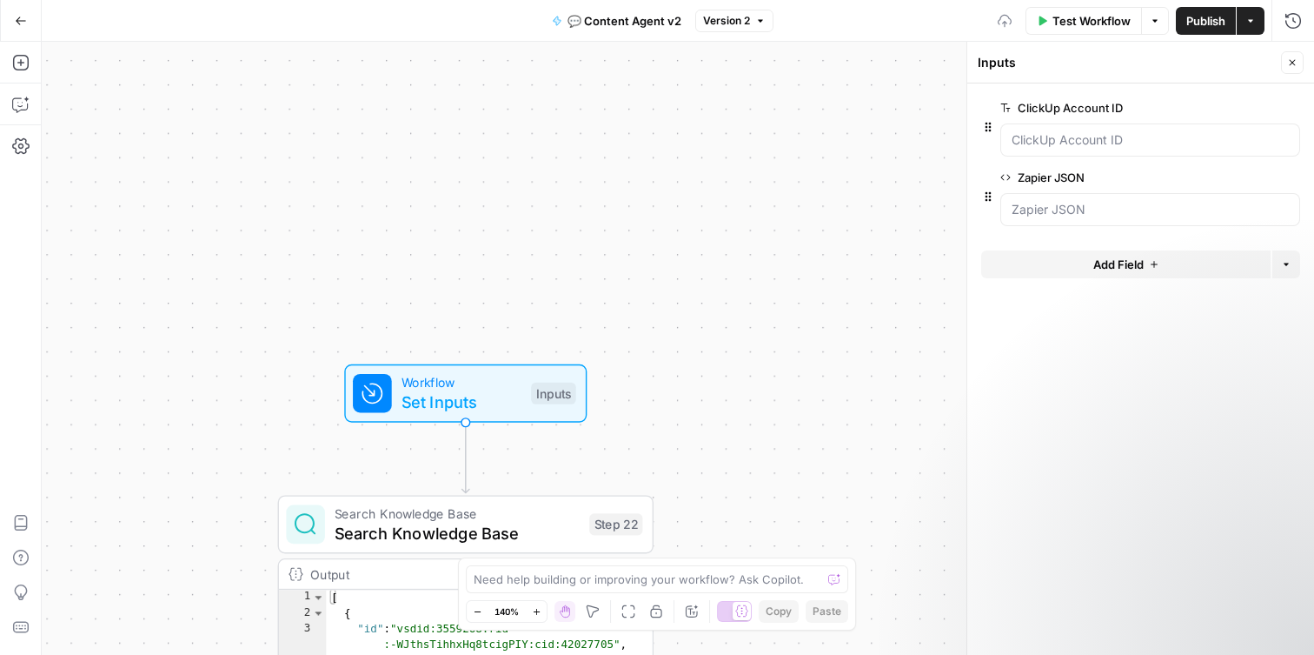
click at [1292, 109] on icon "button" at bounding box center [1291, 108] width 10 height 10
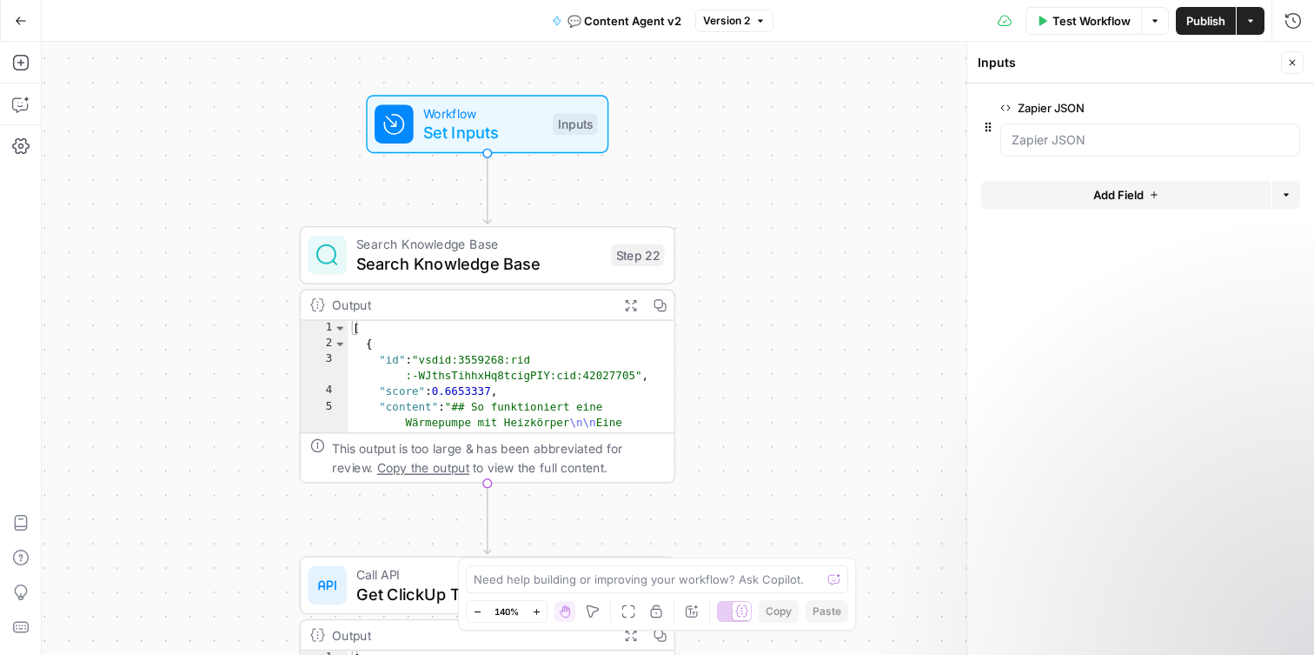
click at [1249, 22] on icon "button" at bounding box center [1251, 21] width 10 height 10
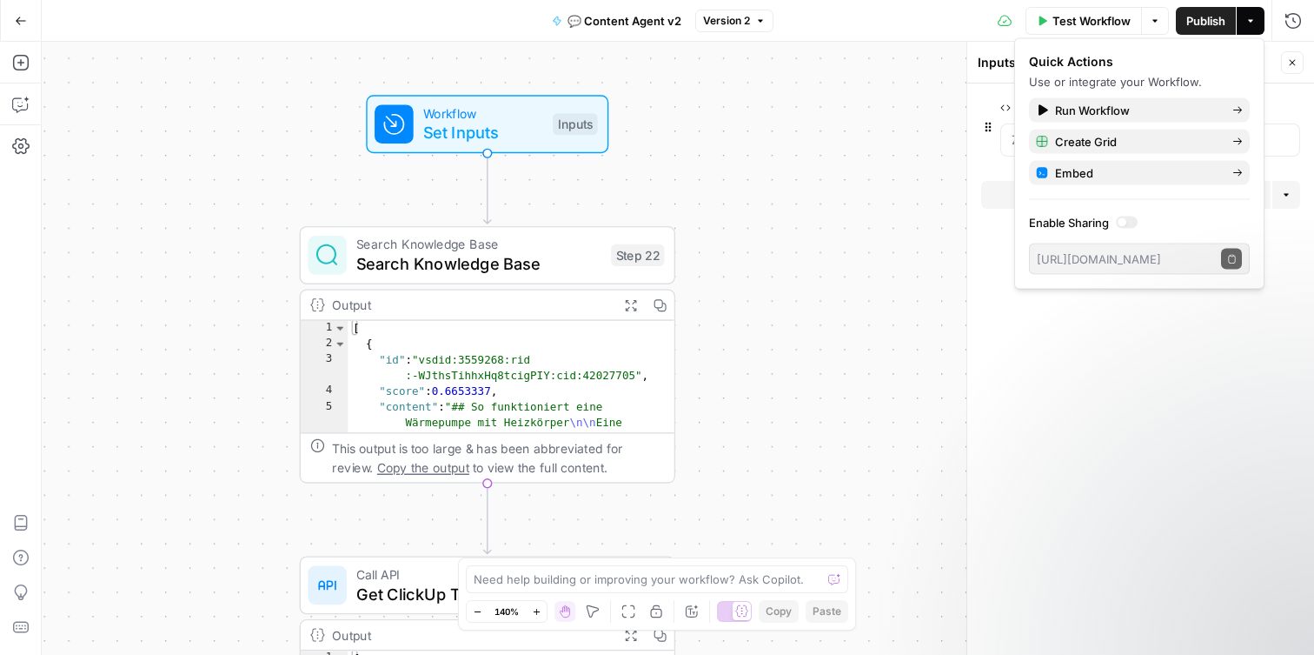
click at [1249, 22] on icon "button" at bounding box center [1251, 21] width 10 height 10
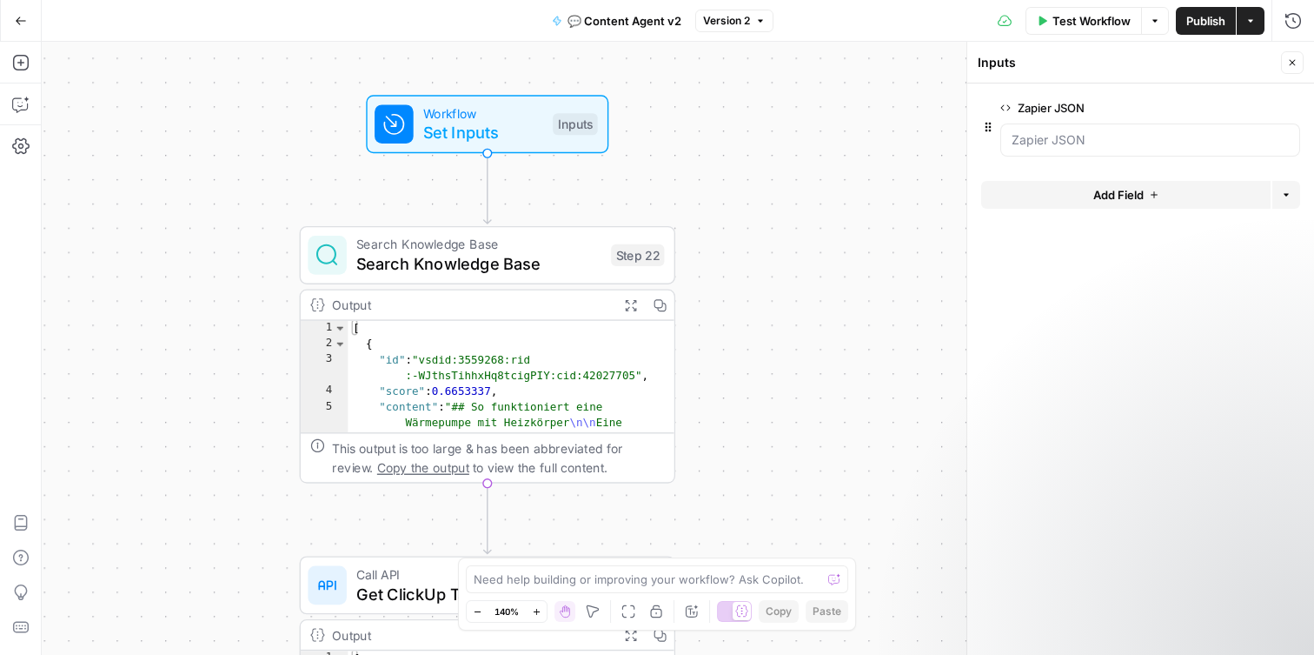
click at [1193, 21] on span "Publish" at bounding box center [1205, 20] width 39 height 17
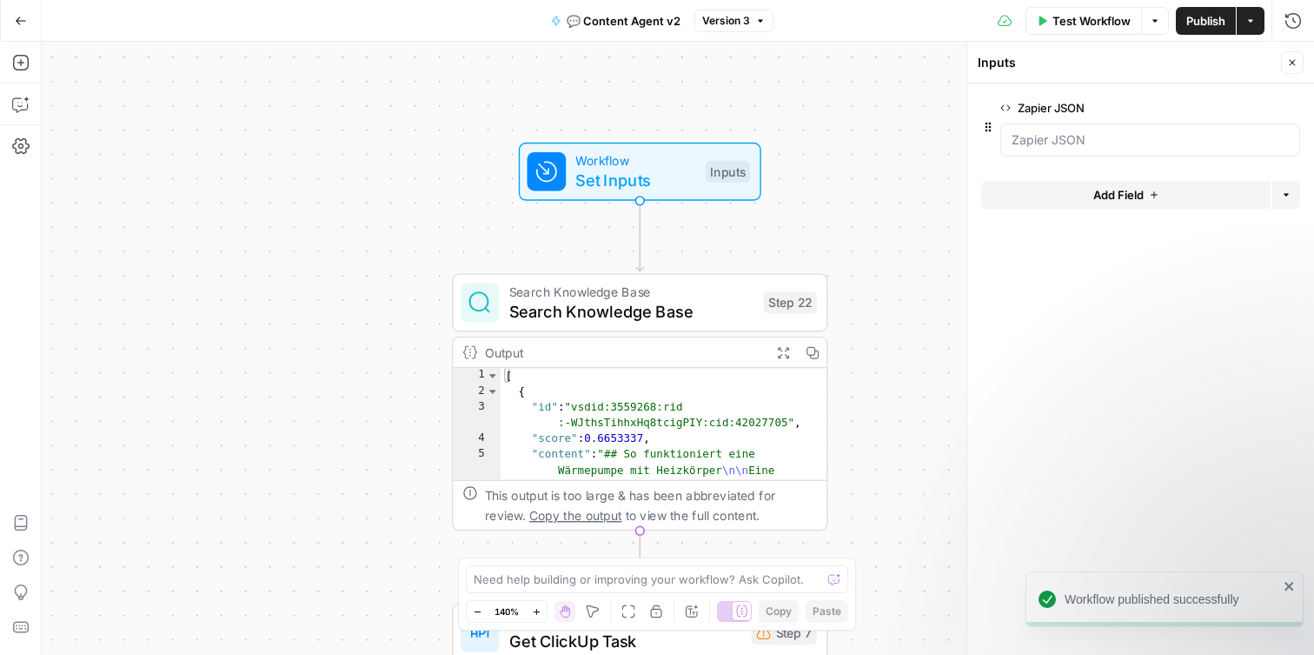
click at [24, 23] on icon "button" at bounding box center [21, 21] width 12 height 12
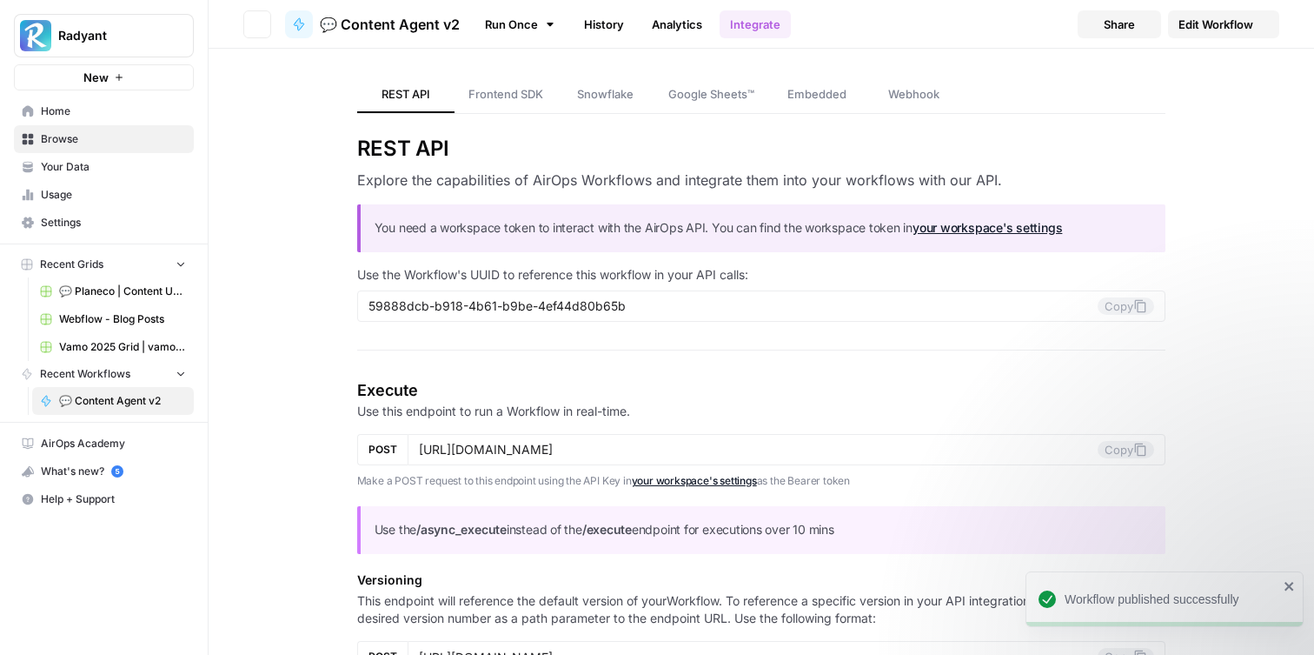
type input "https://api.airops.com/public_api/airops_apps/59888dcb-b918-4b61-b9be-4ef44d80b…"
click at [88, 229] on span "Settings" at bounding box center [113, 223] width 145 height 16
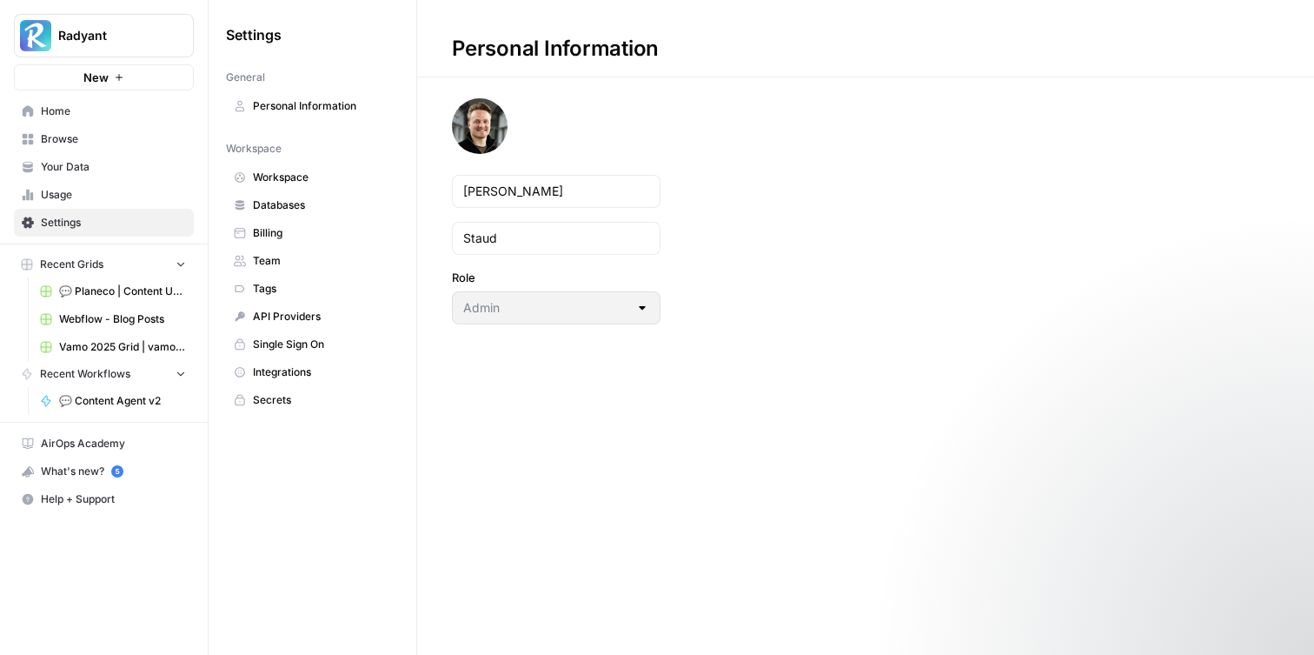
click at [306, 170] on span "Workspace" at bounding box center [322, 177] width 138 height 16
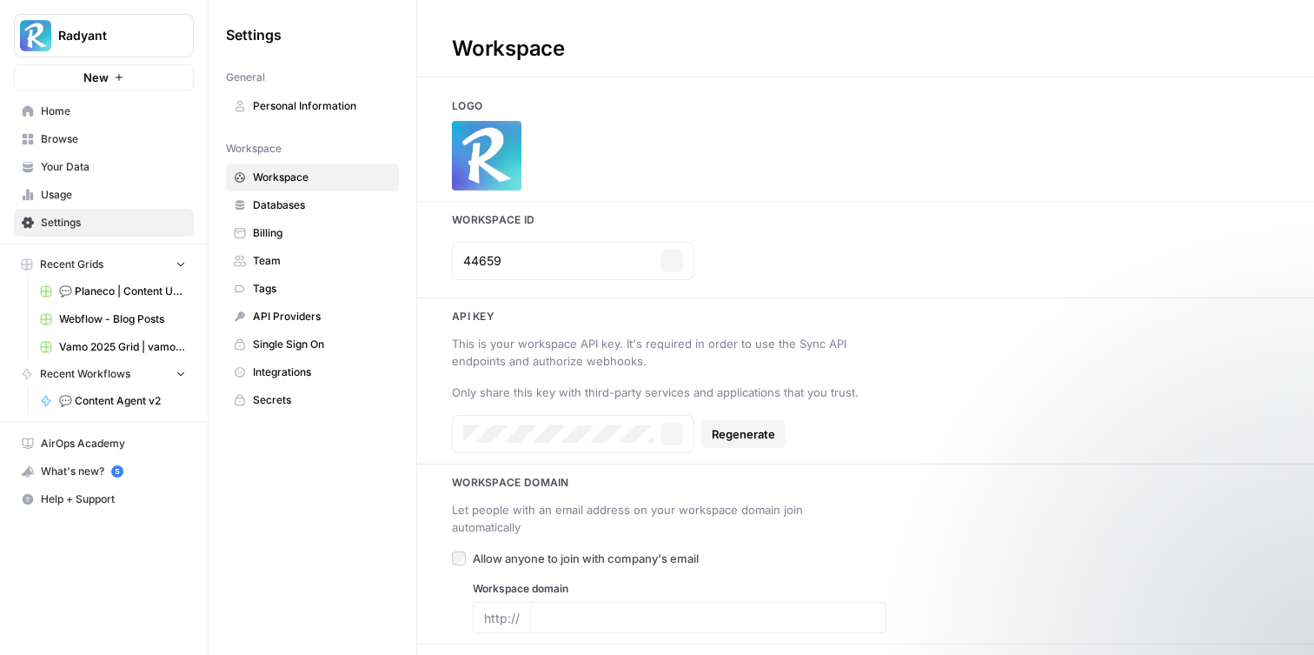
type input "radyant.io"
click at [362, 315] on span "API Providers" at bounding box center [322, 317] width 138 height 16
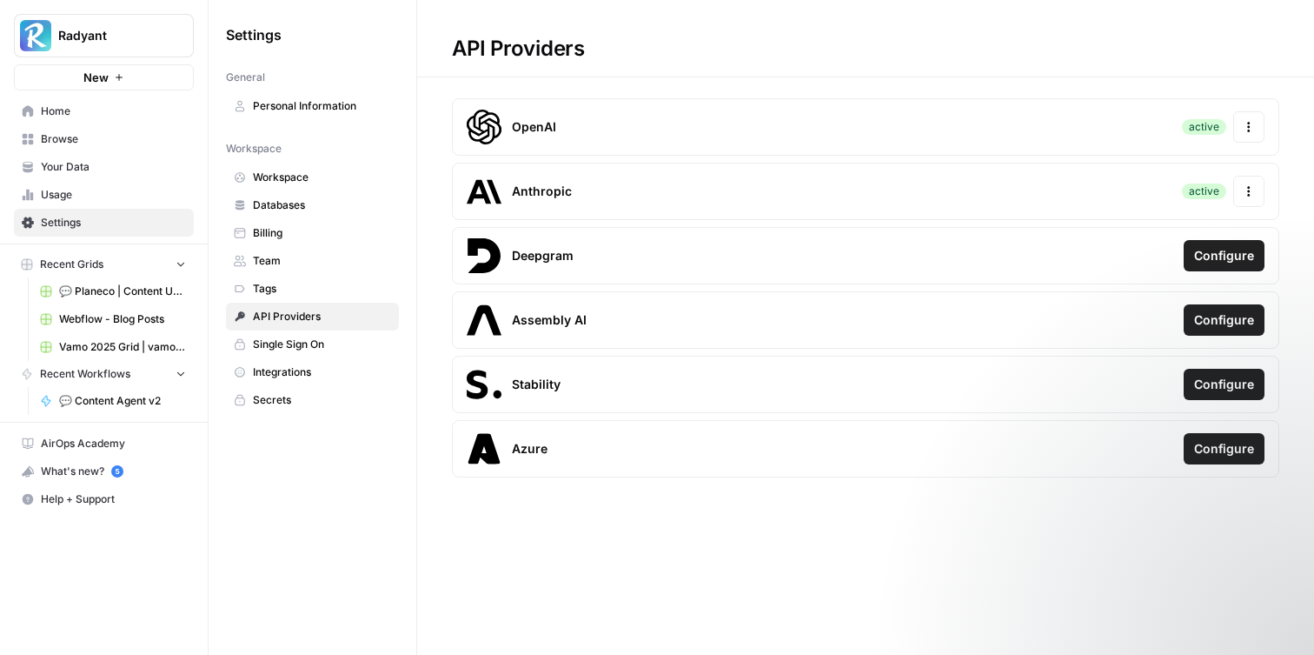
click at [316, 176] on span "Workspace" at bounding box center [322, 177] width 138 height 16
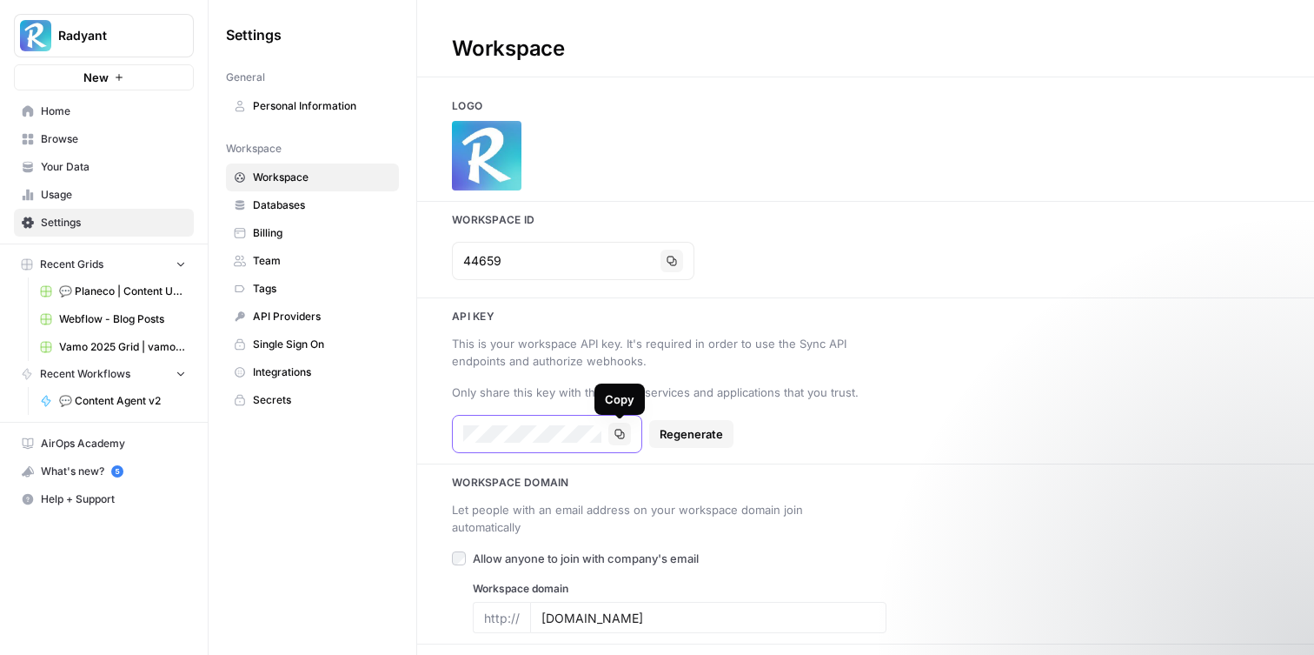
click at [623, 432] on icon "button" at bounding box center [620, 434] width 10 height 10
click at [97, 394] on span "💬 Content Agent v2" at bounding box center [122, 401] width 127 height 16
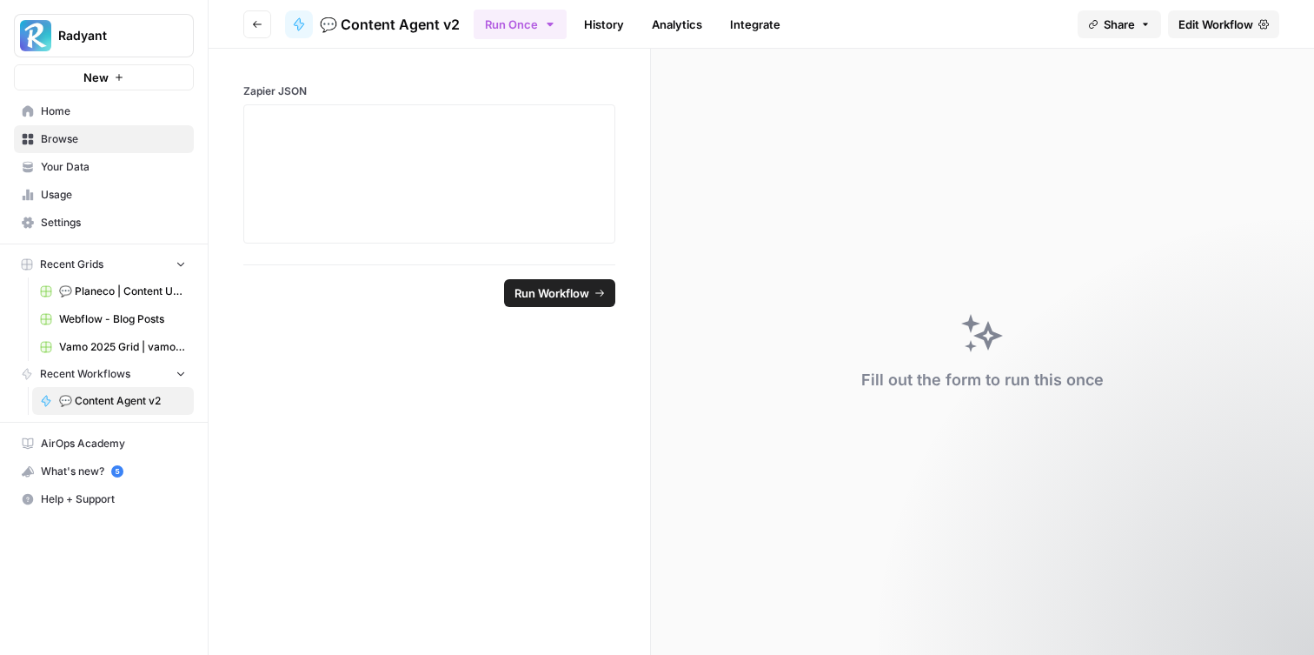
click at [1229, 21] on span "Edit Workflow" at bounding box center [1216, 24] width 75 height 17
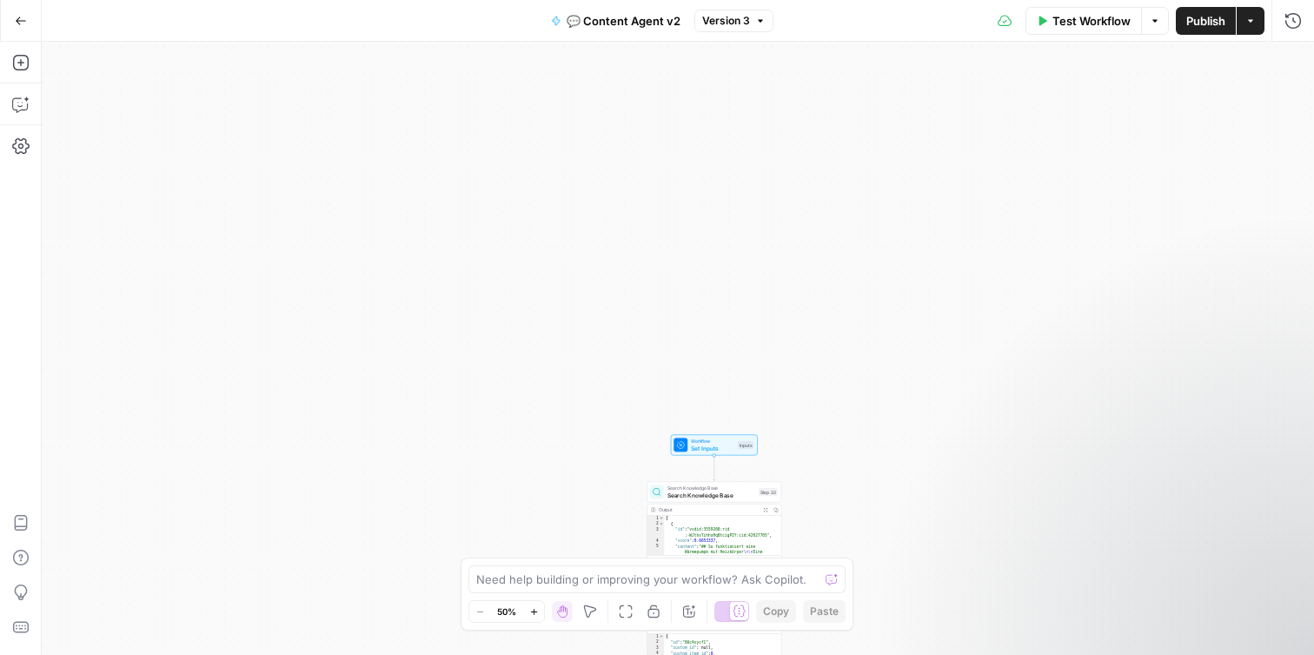
click at [23, 16] on icon "button" at bounding box center [21, 21] width 12 height 12
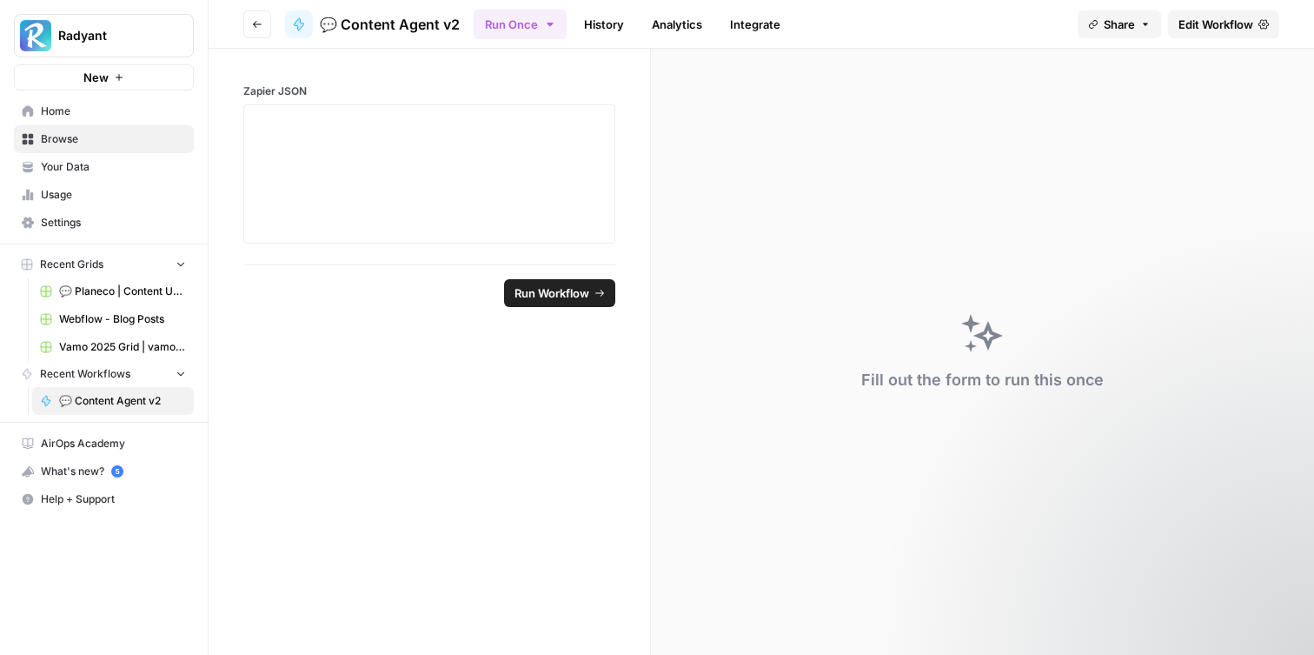
click at [659, 16] on link "Analytics" at bounding box center [676, 24] width 71 height 28
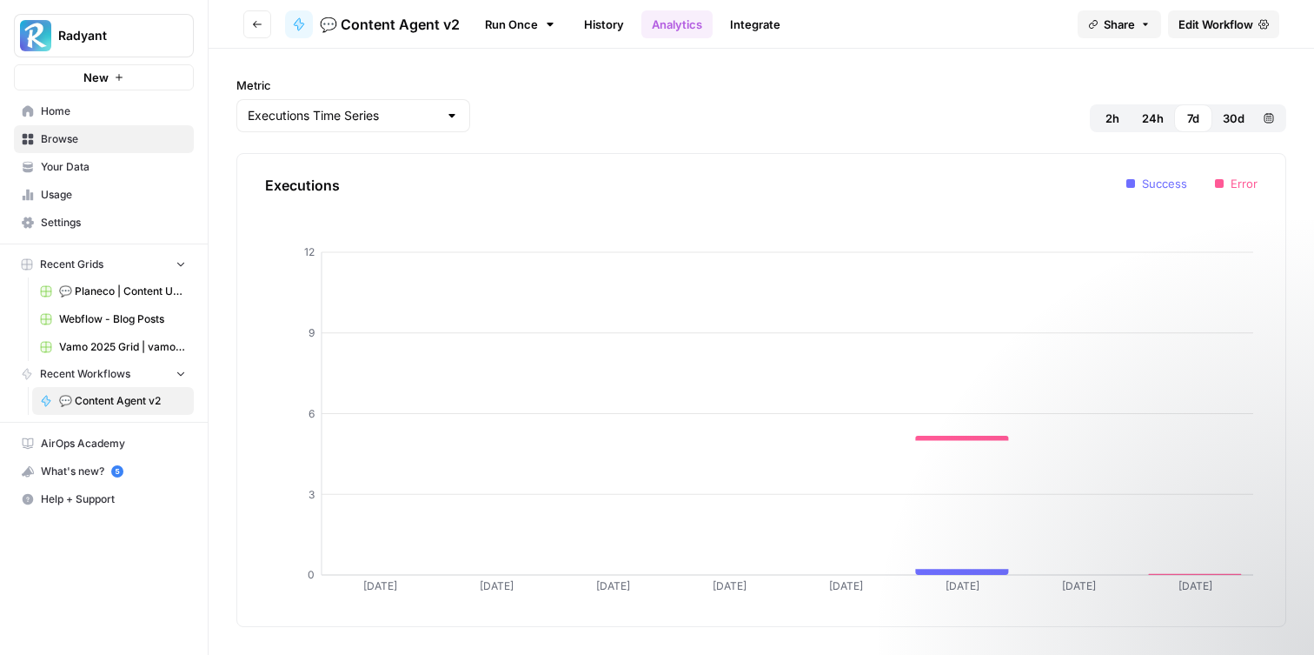
click at [600, 21] on link "History" at bounding box center [604, 24] width 61 height 28
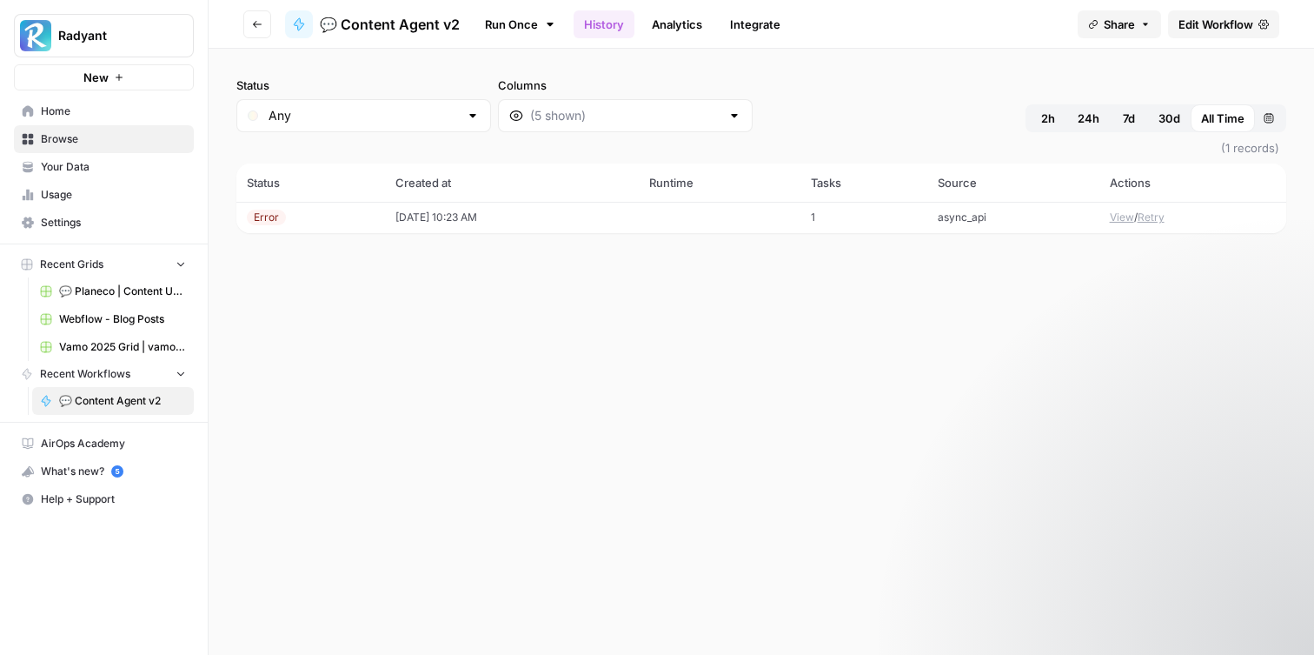
click at [1120, 218] on button "View" at bounding box center [1122, 217] width 24 height 16
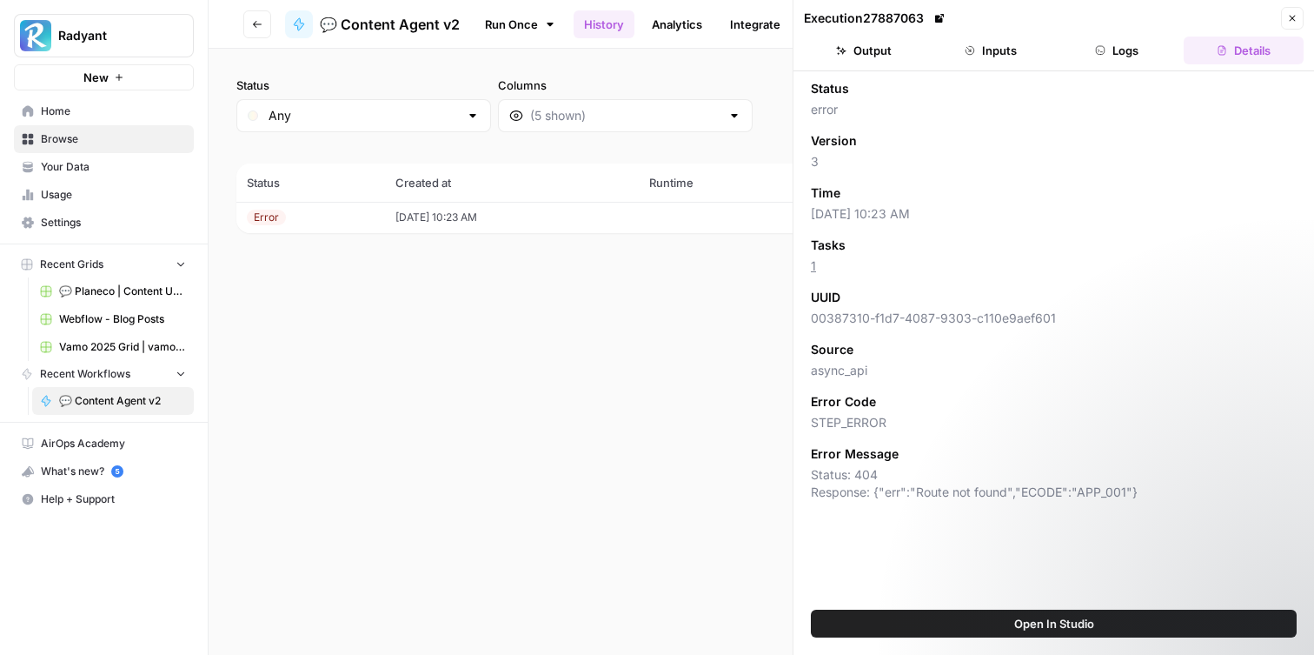
click at [179, 371] on icon "button" at bounding box center [181, 373] width 12 height 12
click at [145, 375] on button "Recent Workflows" at bounding box center [104, 374] width 180 height 26
click at [256, 6] on header "Go back 💬 Content Agent v2 Run Once History Analytics Integrate Share Edit Work…" at bounding box center [762, 24] width 1106 height 49
click at [256, 25] on icon "button" at bounding box center [257, 24] width 9 height 7
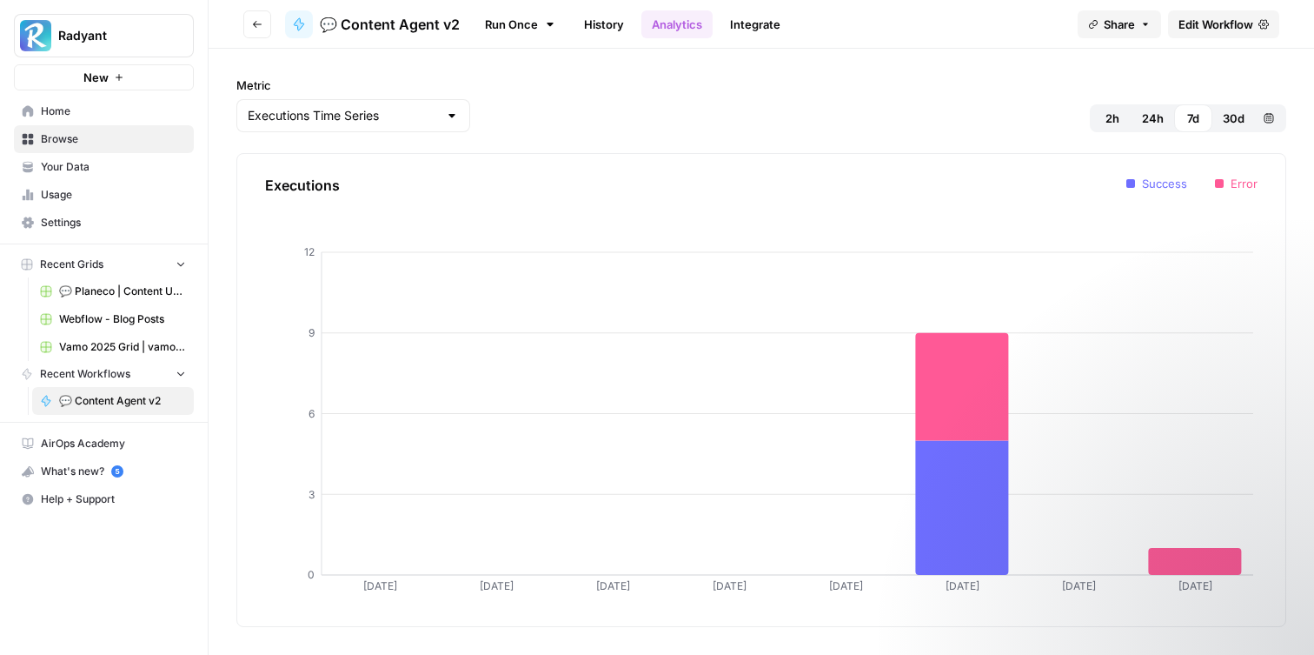
click at [256, 25] on icon "button" at bounding box center [257, 24] width 9 height 7
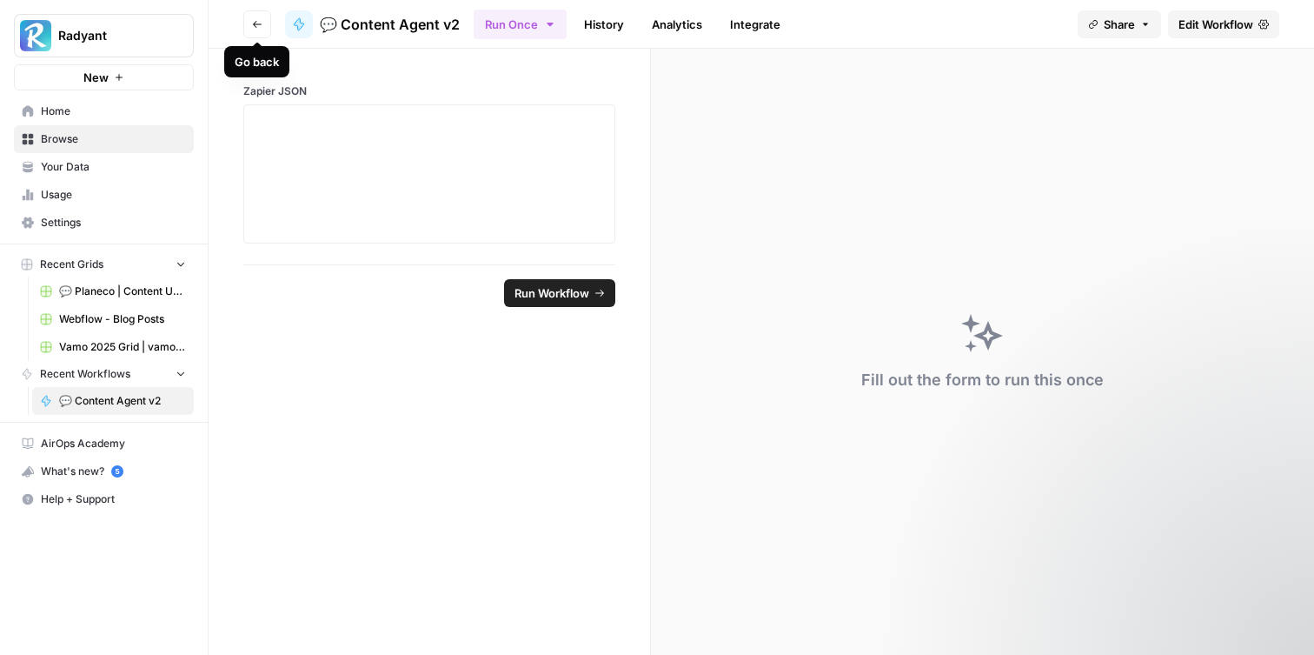
click at [259, 29] on icon "button" at bounding box center [257, 24] width 10 height 10
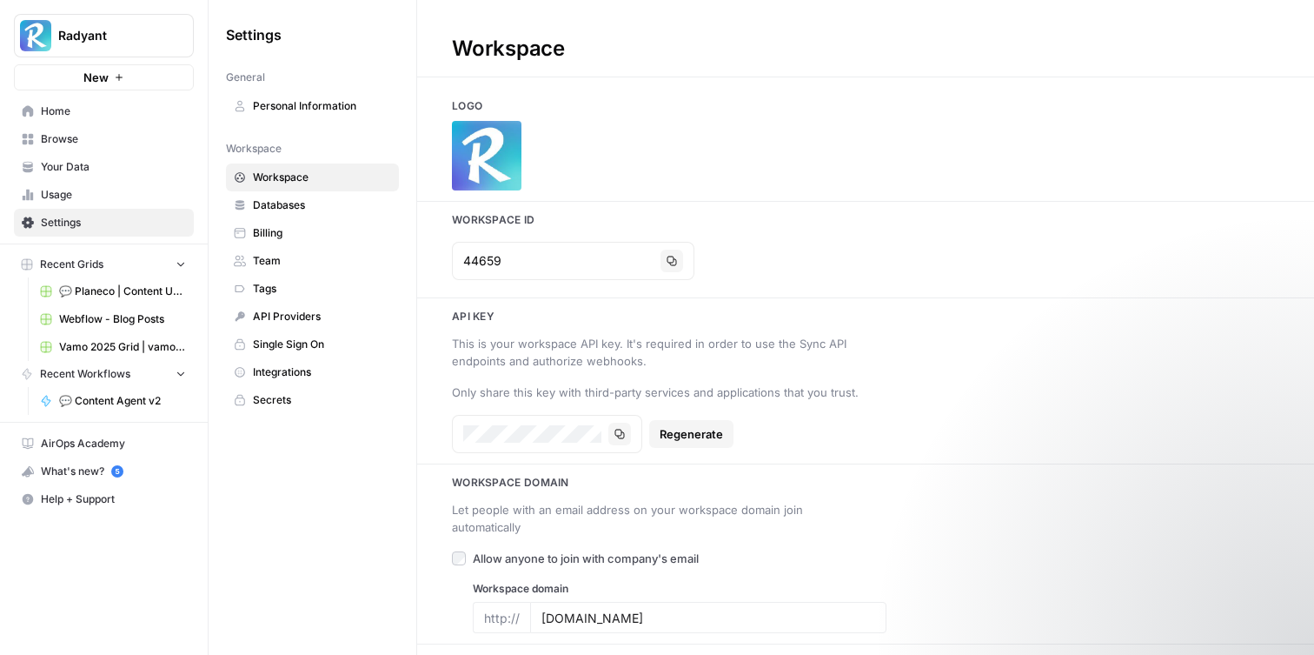
click at [74, 114] on span "Home" at bounding box center [113, 111] width 145 height 16
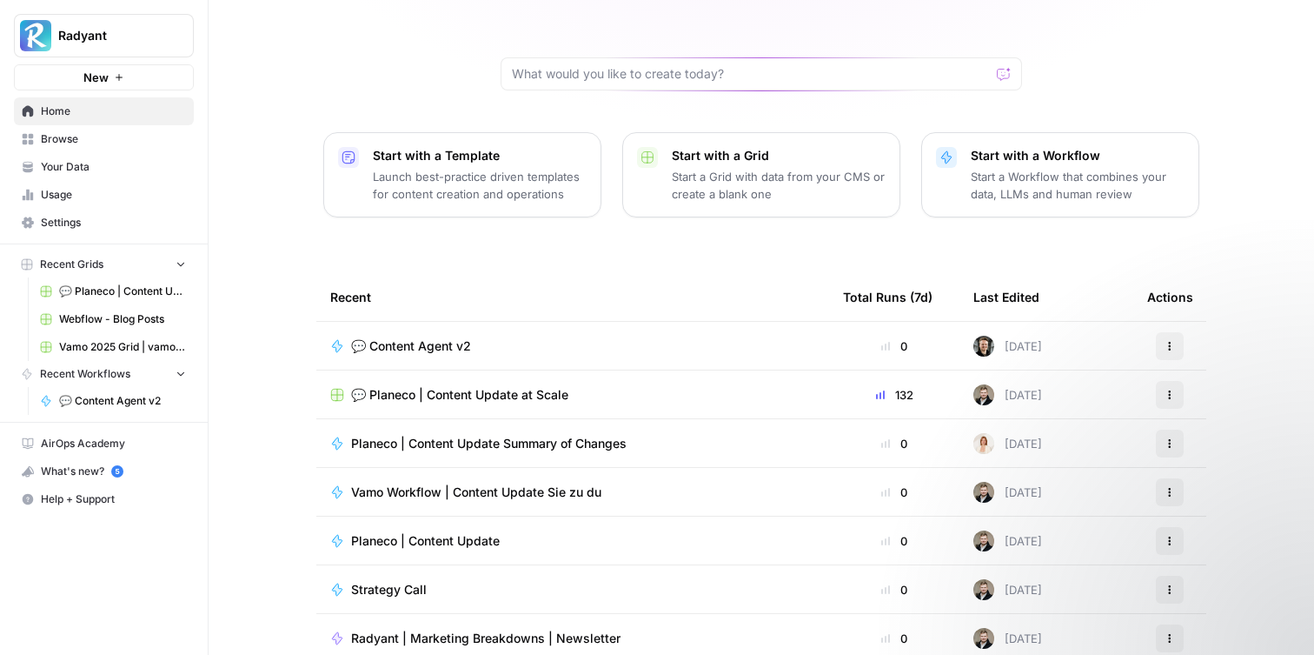
scroll to position [145, 0]
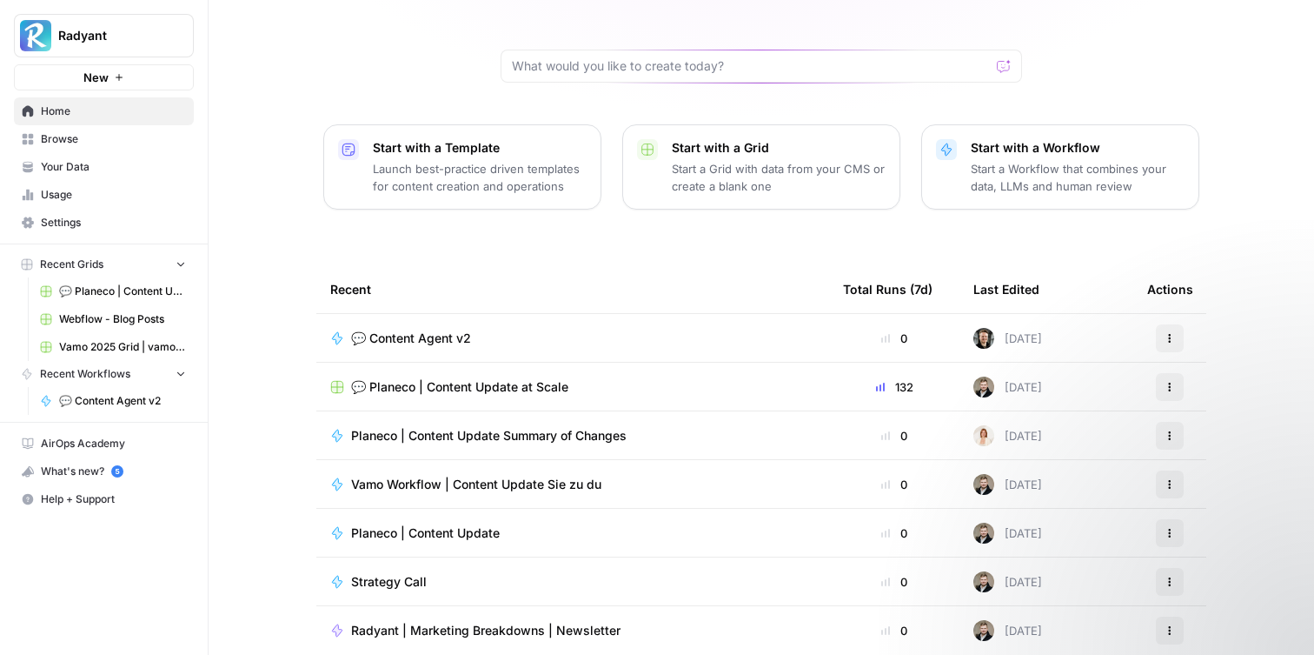
click at [542, 475] on span "Vamo Workflow | Content Update Sie zu du" at bounding box center [476, 483] width 250 height 17
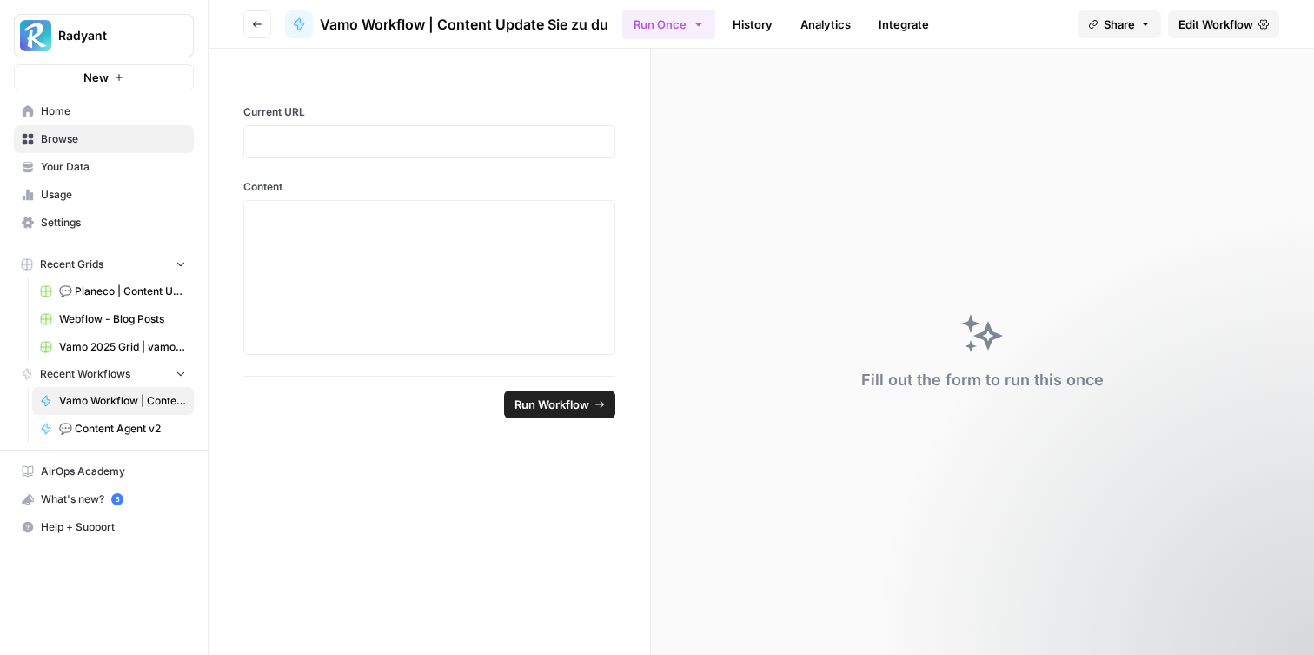
click at [1180, 21] on span "Edit Workflow" at bounding box center [1216, 24] width 75 height 17
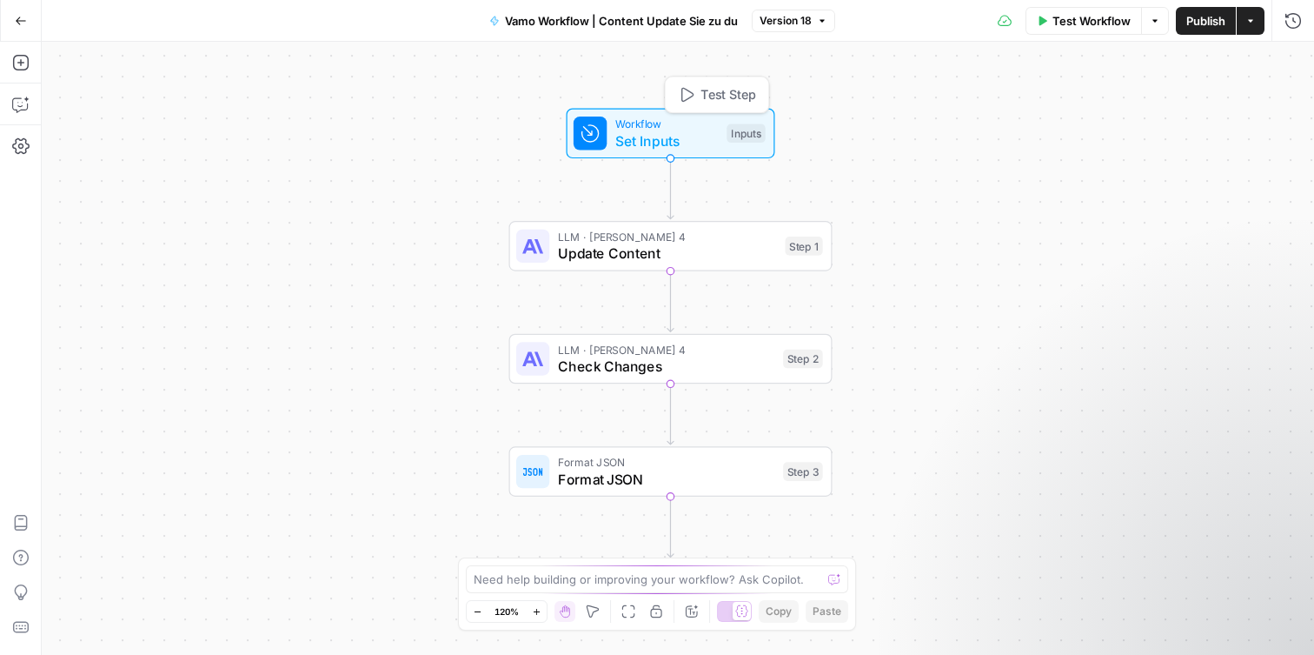
click at [659, 136] on span "Set Inputs" at bounding box center [666, 140] width 103 height 21
click at [1290, 64] on icon "button" at bounding box center [1293, 63] width 6 height 6
click at [22, 15] on icon "button" at bounding box center [21, 21] width 12 height 12
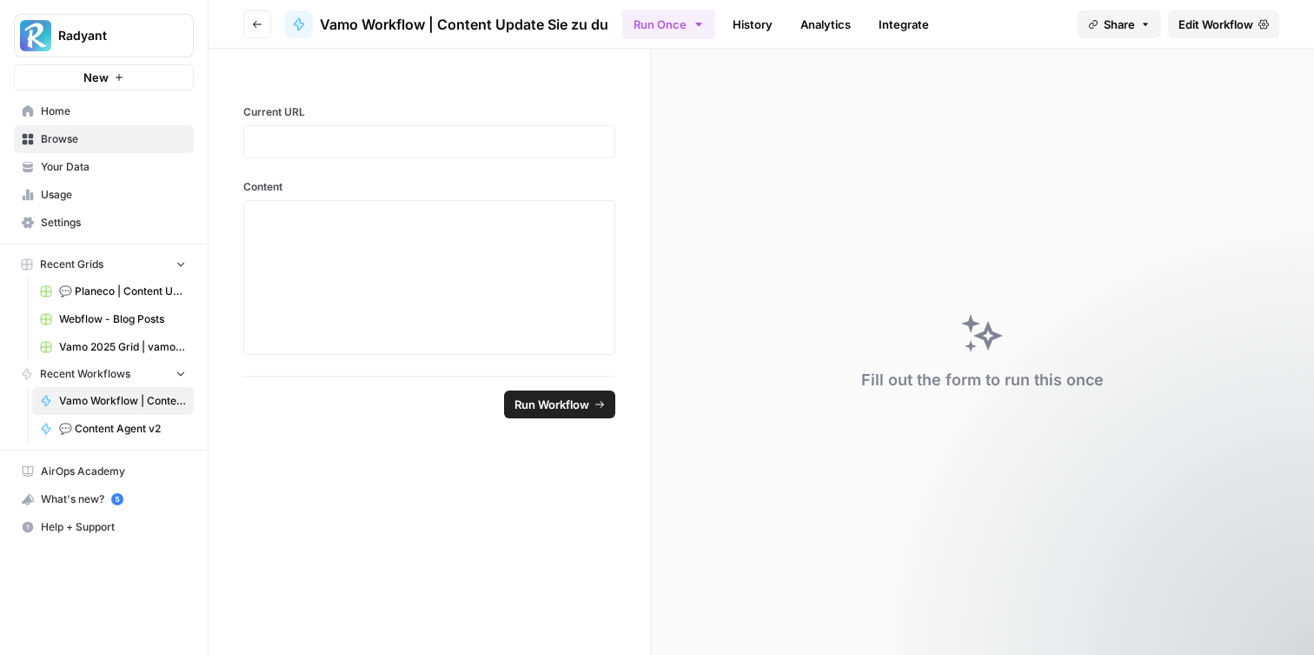
click at [262, 21] on button "Go back" at bounding box center [257, 24] width 28 height 28
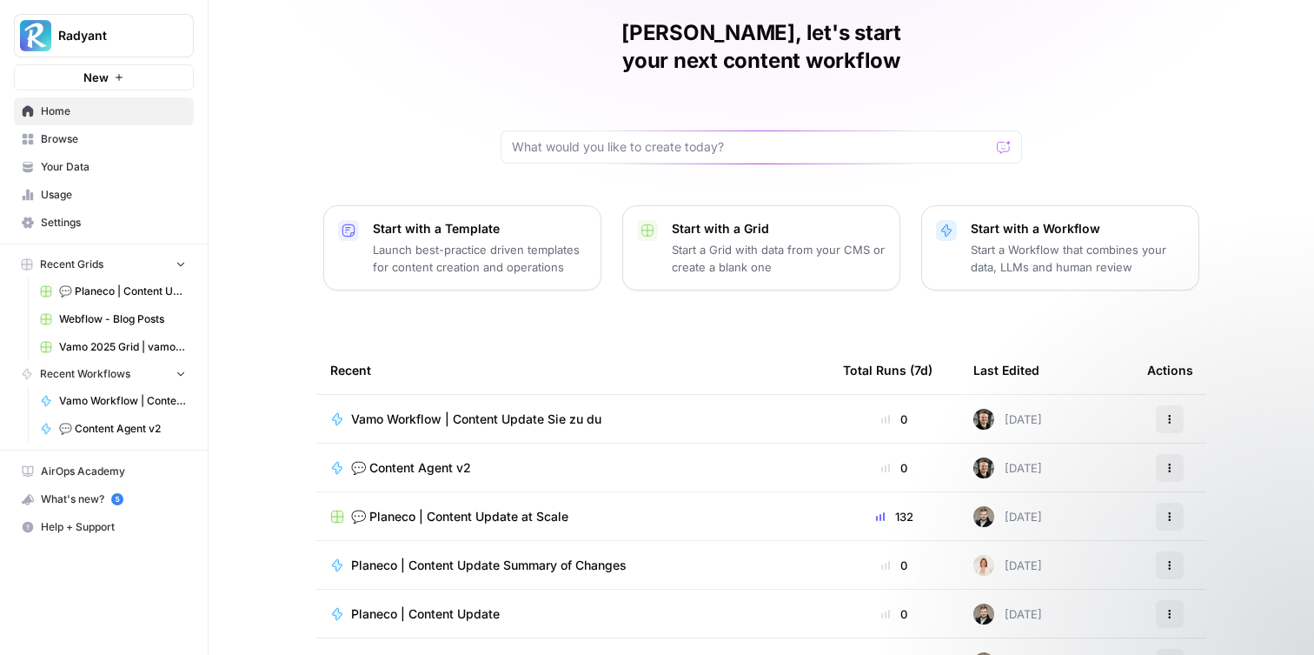
scroll to position [145, 0]
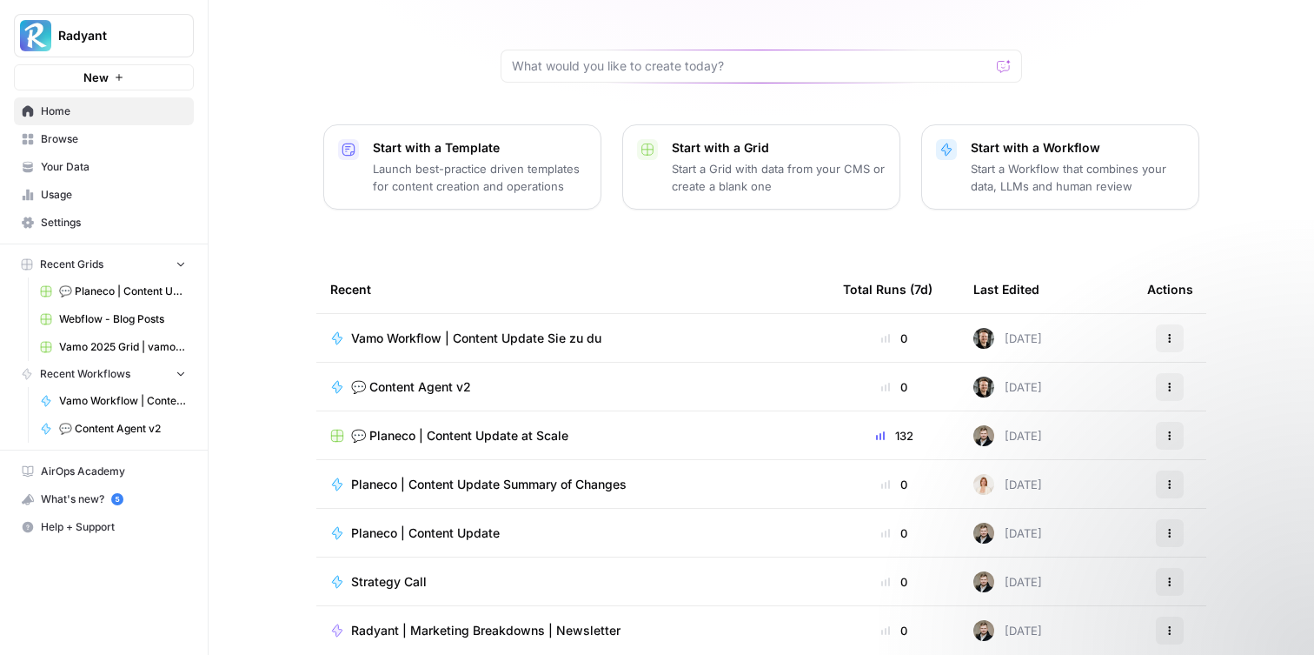
click at [419, 573] on span "Strategy Call" at bounding box center [389, 581] width 76 height 17
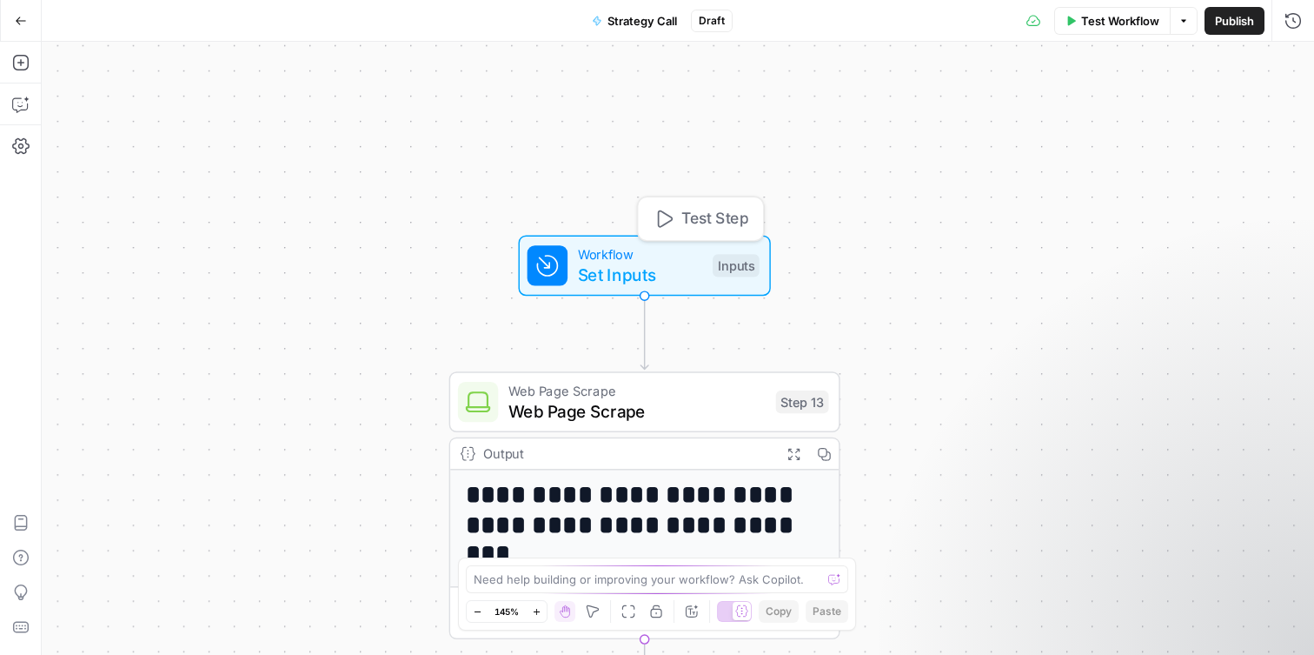
click at [622, 278] on span "Set Inputs" at bounding box center [640, 274] width 125 height 25
click at [12, 21] on button "Go Back" at bounding box center [20, 20] width 31 height 31
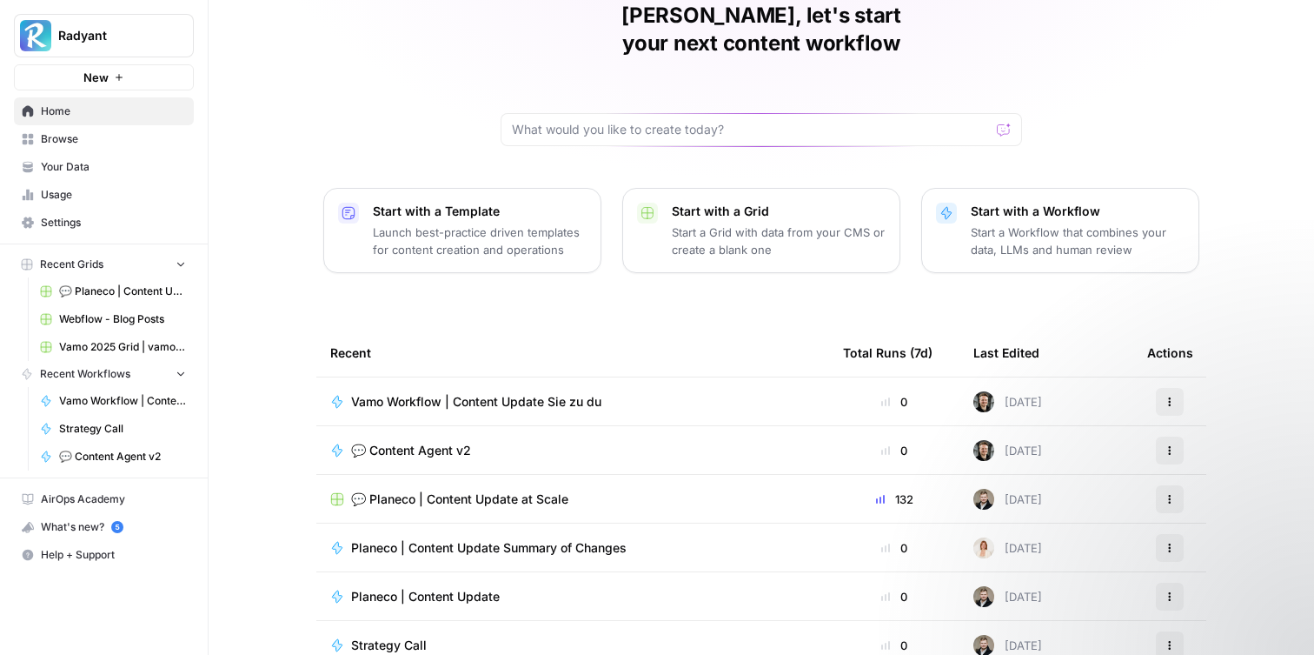
scroll to position [92, 0]
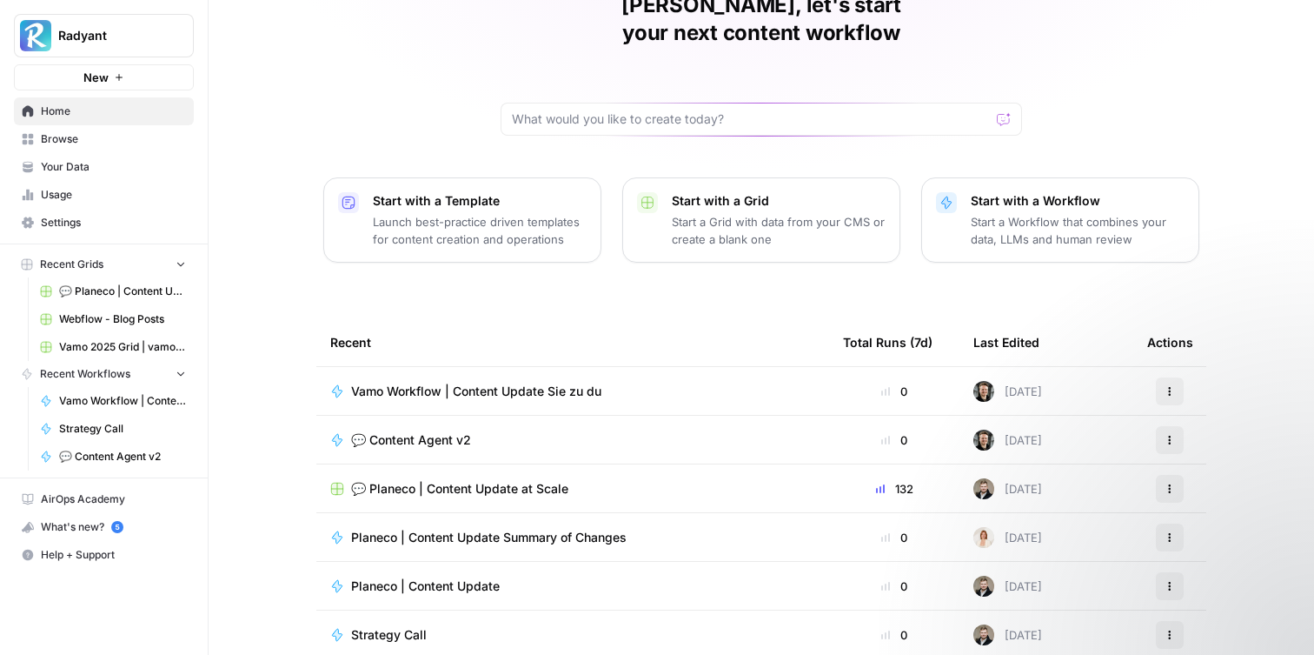
click at [418, 431] on span "💬 Content Agent v2" at bounding box center [411, 439] width 120 height 17
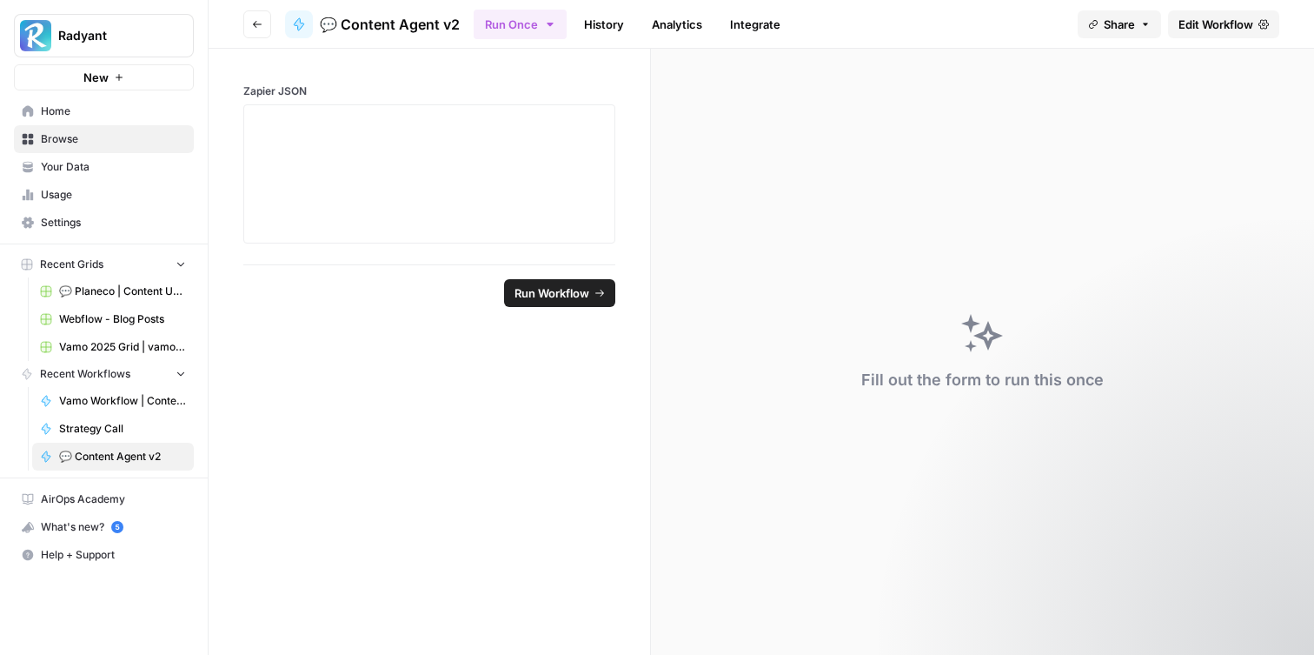
click at [603, 31] on link "History" at bounding box center [604, 24] width 61 height 28
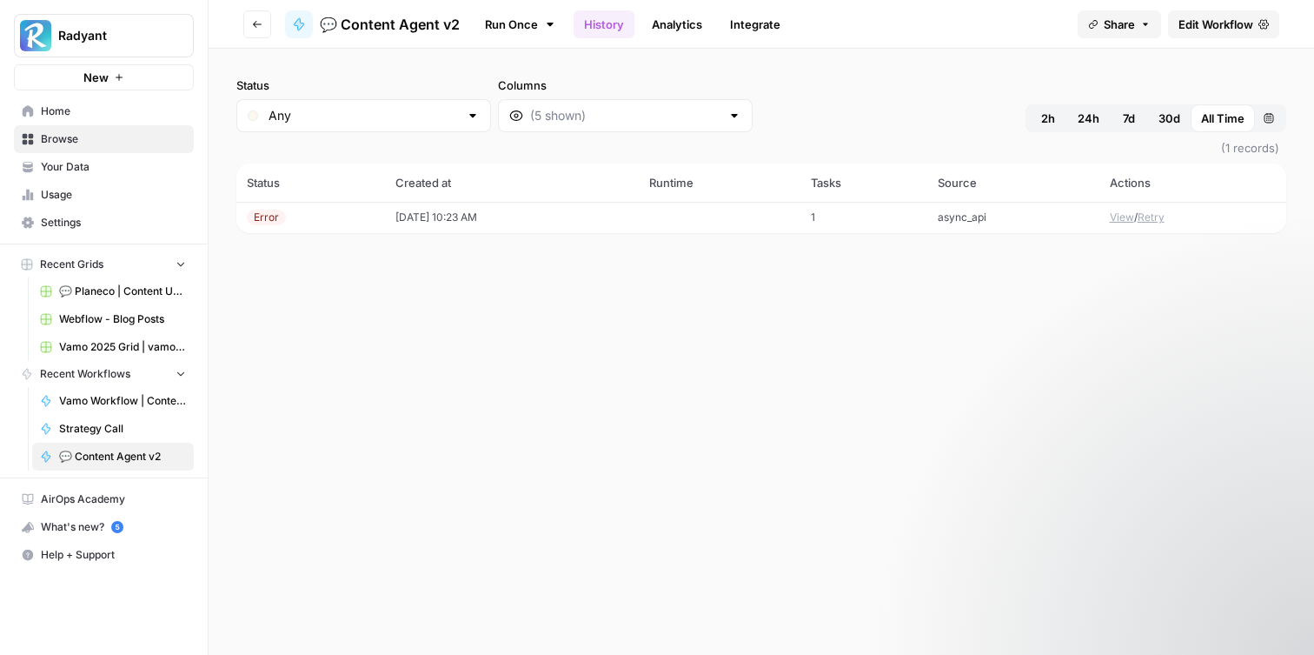
click at [575, 208] on td "[DATE] 10:23 AM" at bounding box center [512, 217] width 254 height 31
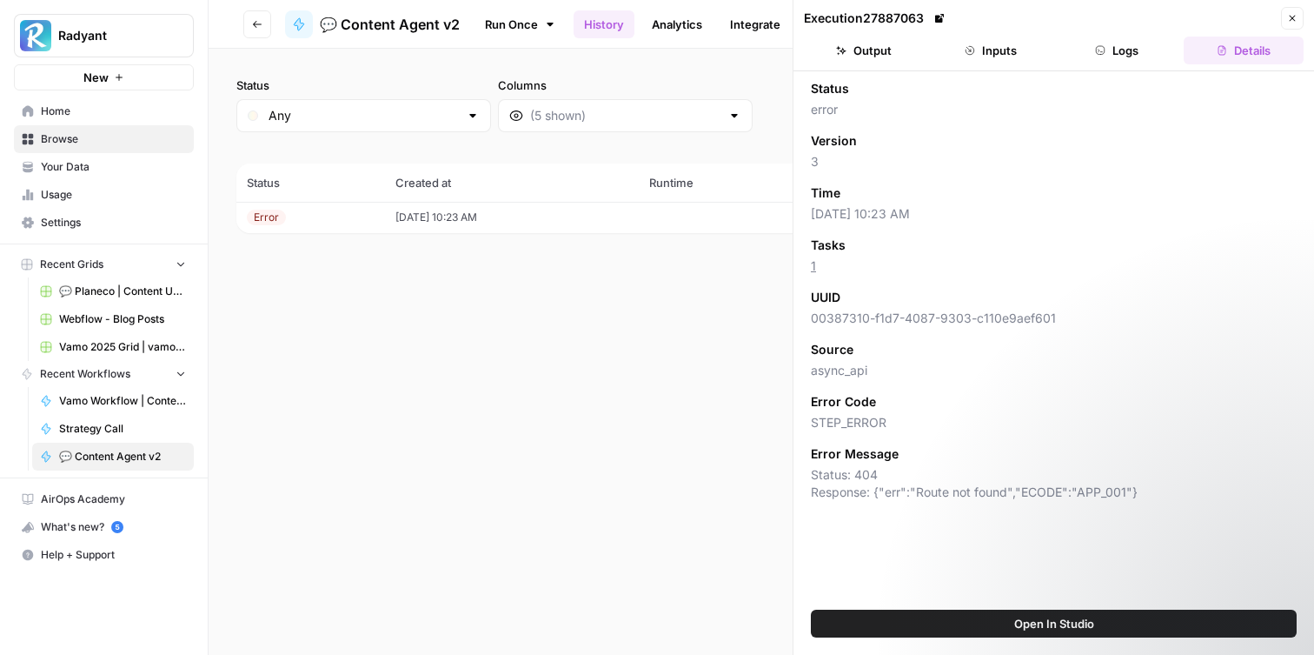
click at [1001, 49] on button "Inputs" at bounding box center [991, 51] width 120 height 28
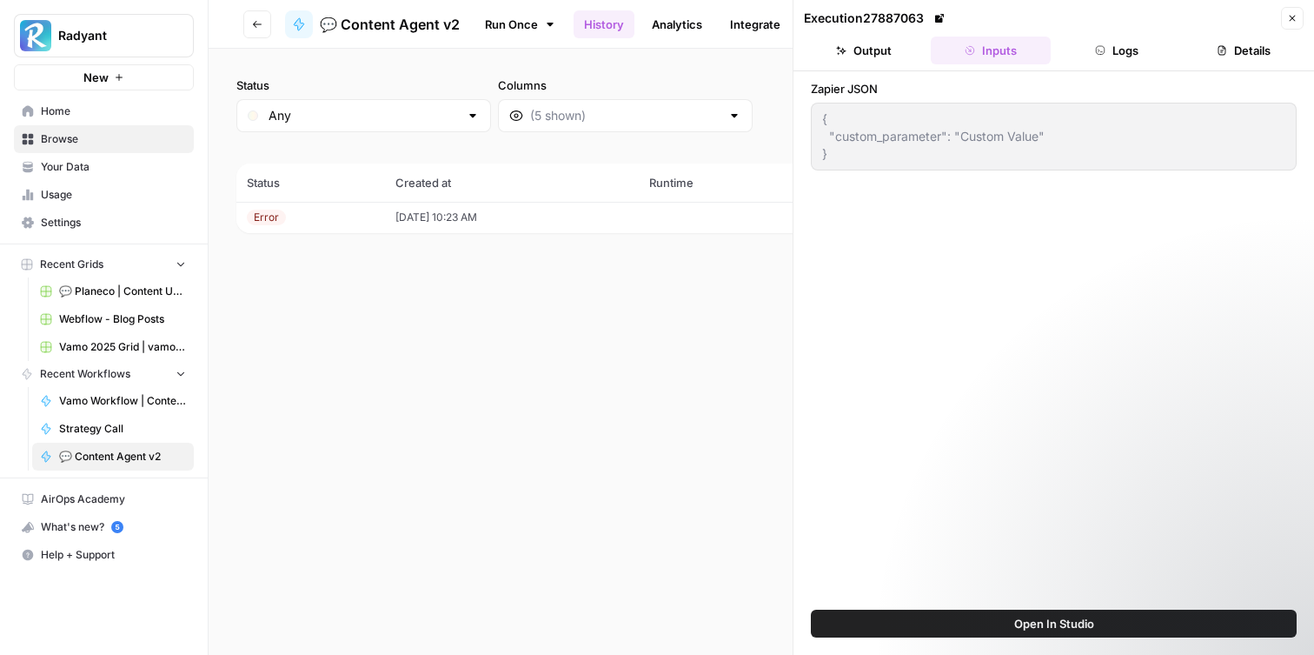
click at [862, 47] on button "Output" at bounding box center [864, 51] width 120 height 28
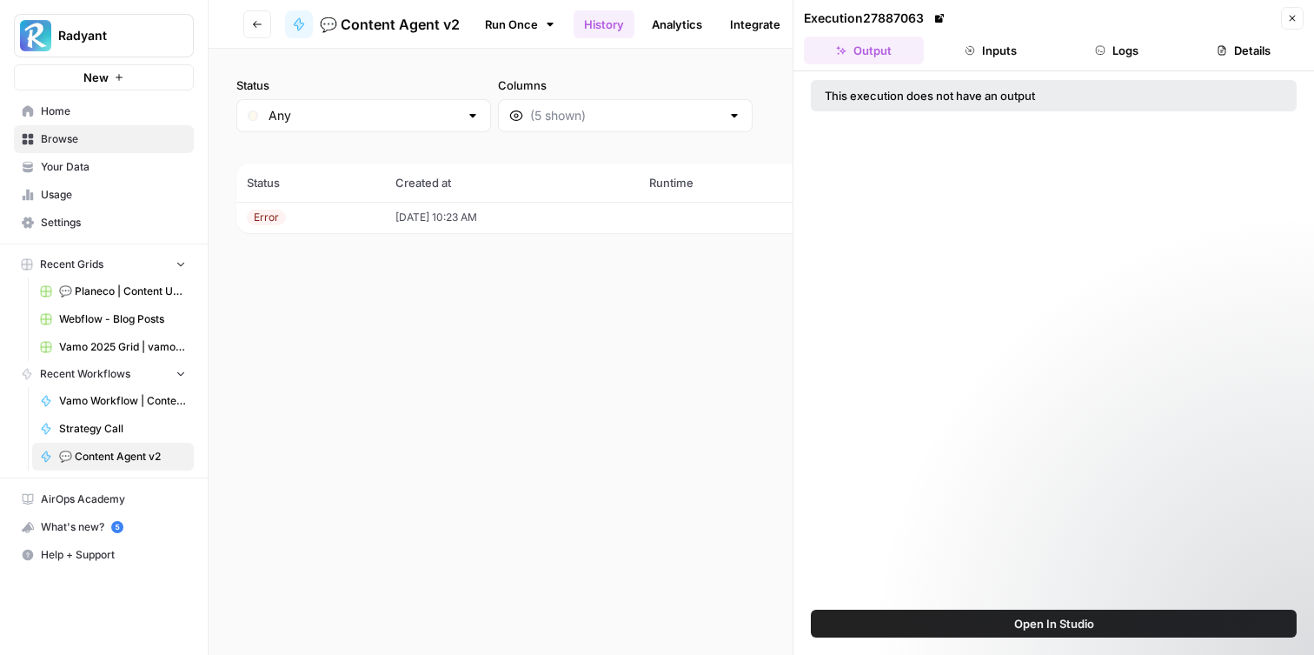
click at [993, 52] on button "Inputs" at bounding box center [991, 51] width 120 height 28
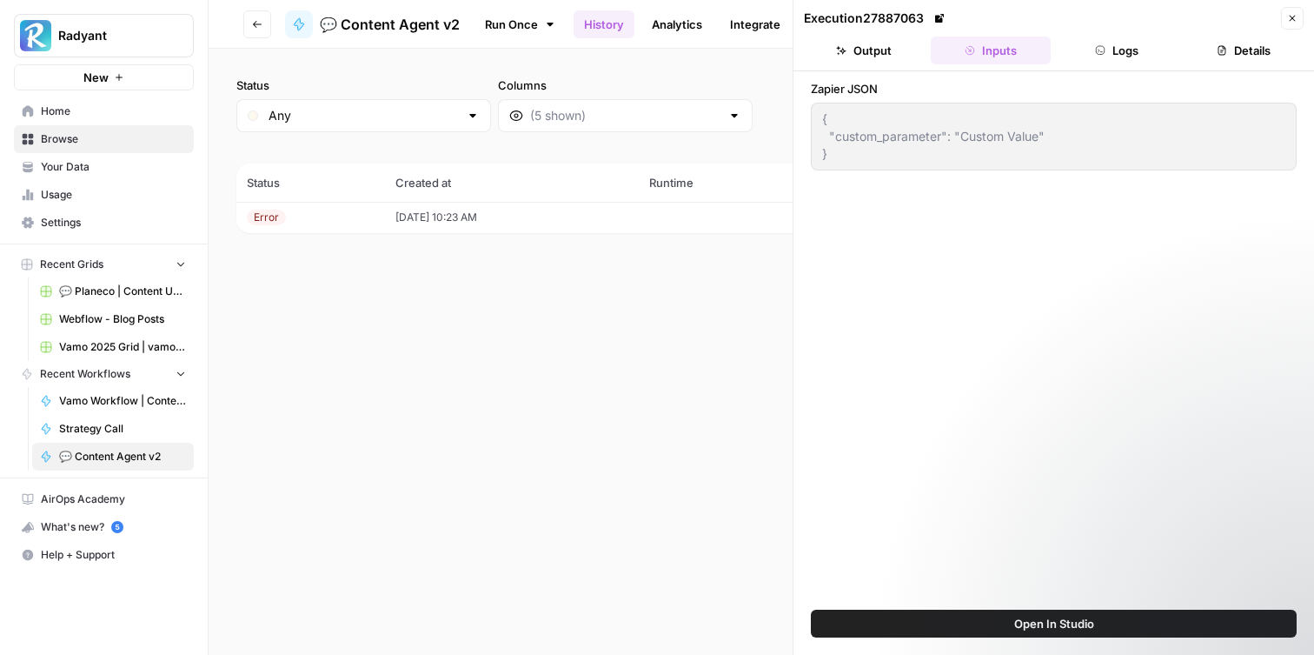
click at [1128, 47] on button "Logs" at bounding box center [1118, 51] width 120 height 28
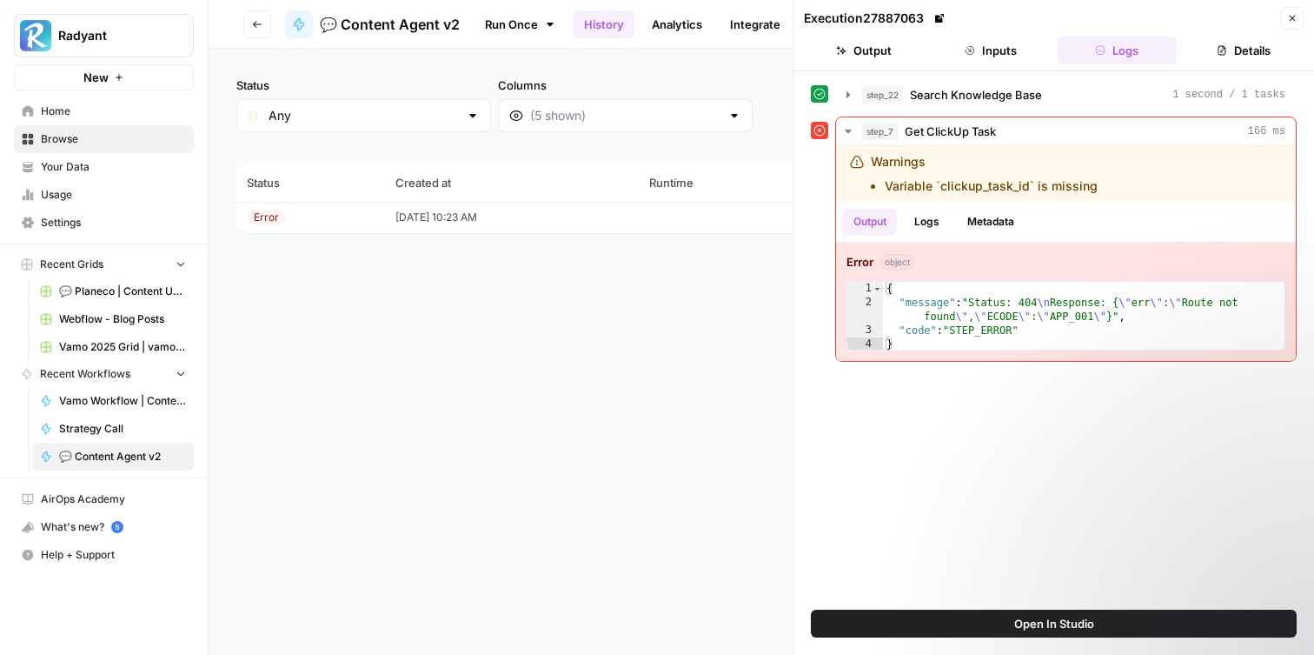
click at [887, 51] on button "Output" at bounding box center [864, 51] width 120 height 28
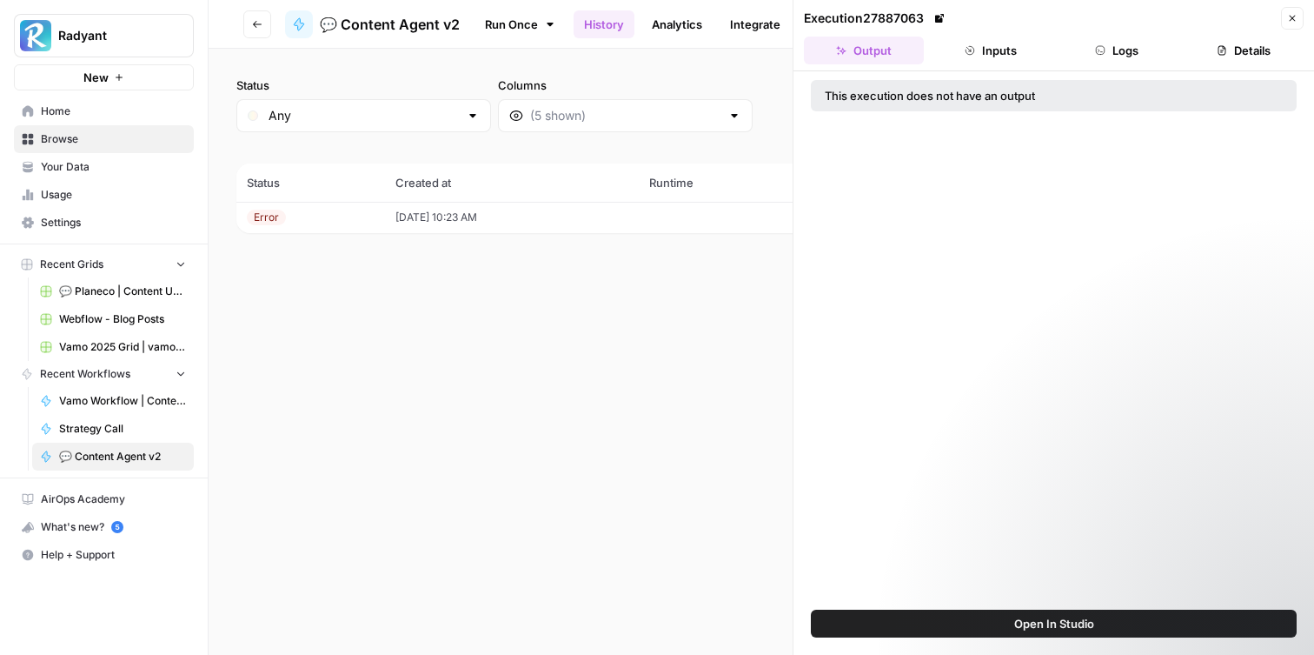
click at [1213, 47] on button "Details" at bounding box center [1244, 51] width 120 height 28
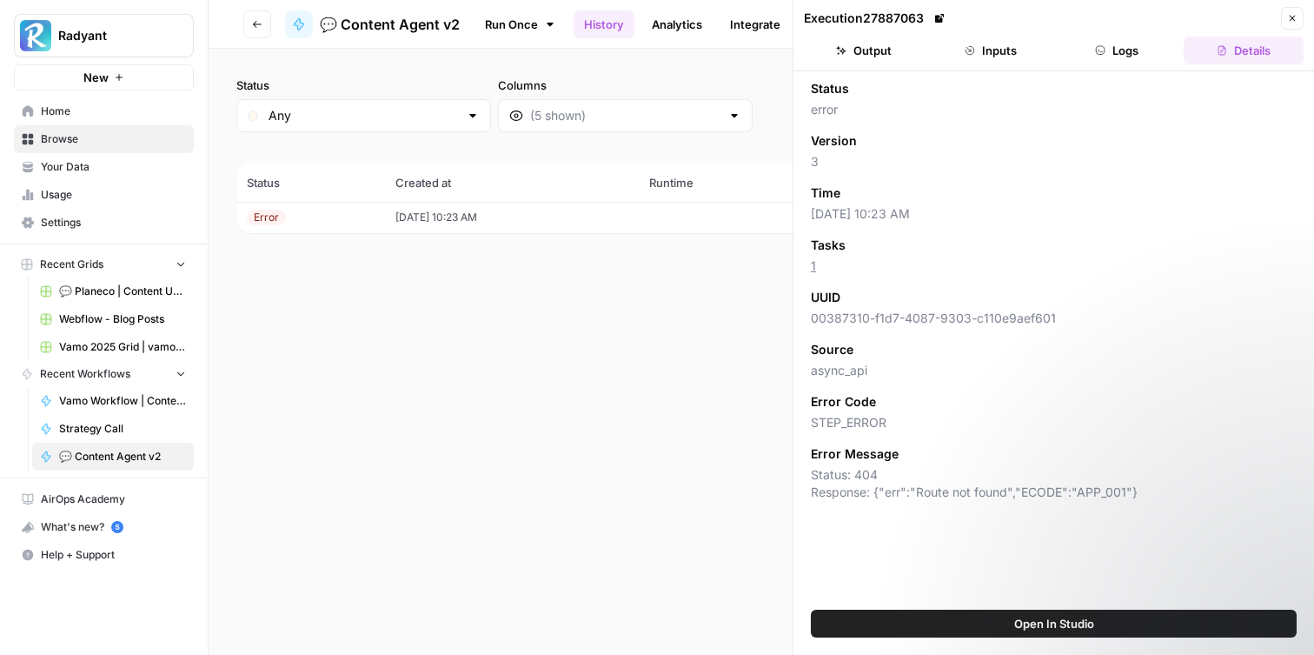
click at [1008, 56] on button "Inputs" at bounding box center [991, 51] width 120 height 28
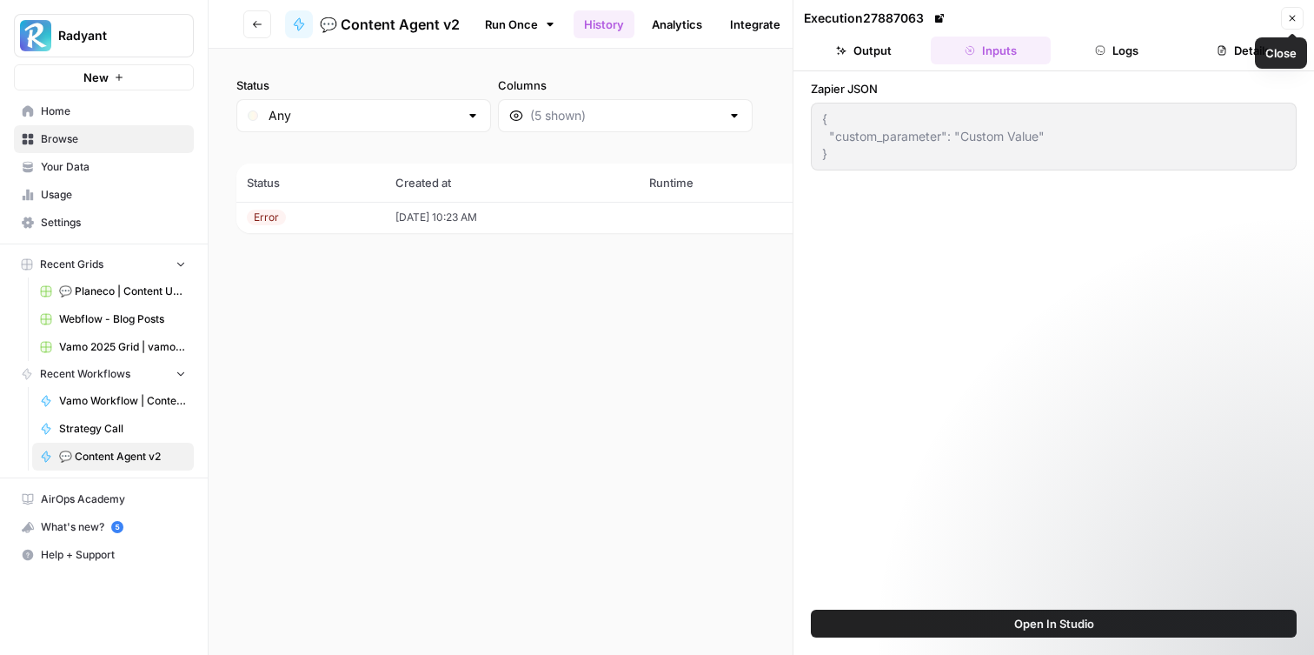
click at [1291, 20] on icon "button" at bounding box center [1292, 18] width 10 height 10
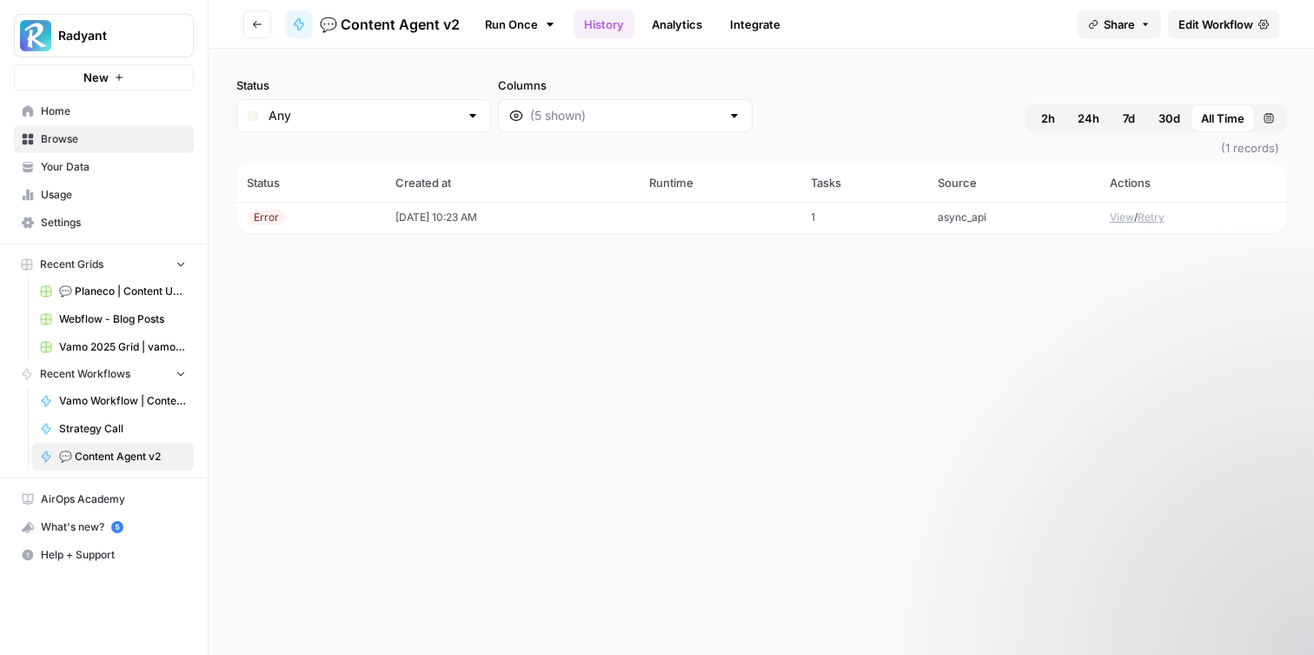
click at [639, 204] on td "[DATE] 10:23 AM" at bounding box center [512, 217] width 254 height 31
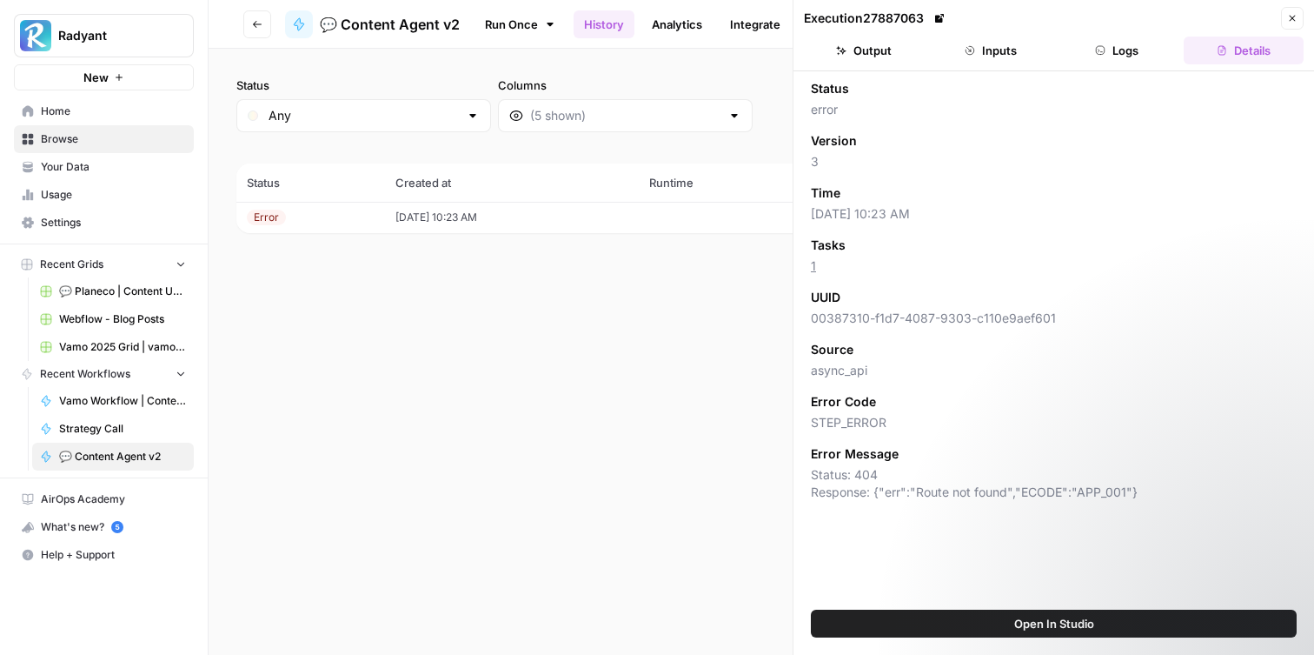
click at [1018, 46] on button "Inputs" at bounding box center [991, 51] width 120 height 28
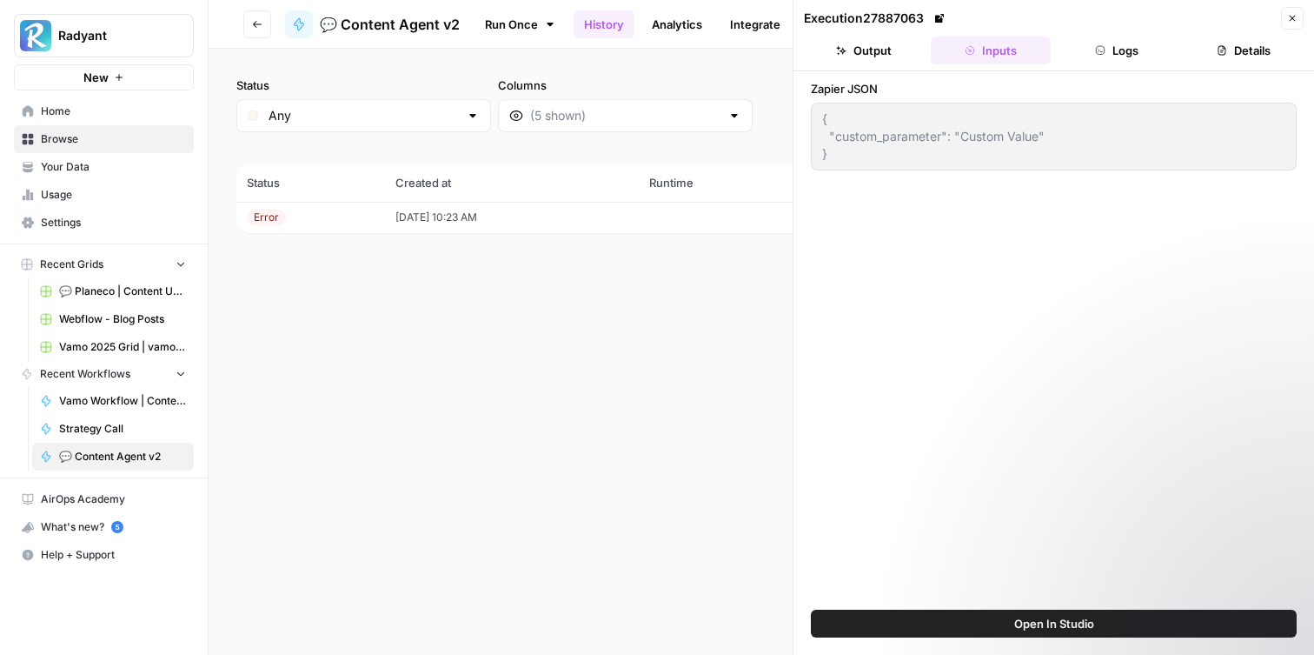
click at [1142, 48] on button "Logs" at bounding box center [1118, 51] width 120 height 28
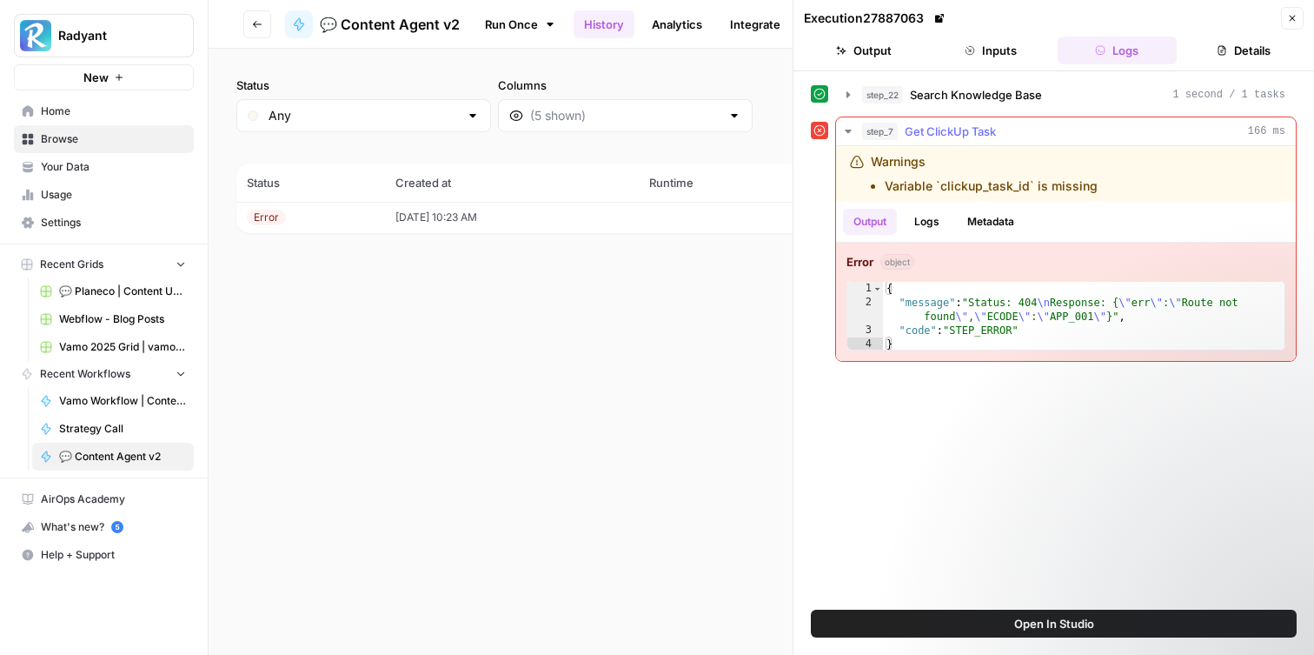
drag, startPoint x: 1027, startPoint y: 187, endPoint x: 938, endPoint y: 188, distance: 88.7
click at [938, 188] on li "Variable `clickup_task_id` is missing" at bounding box center [991, 185] width 213 height 17
copy li "clickup_task_id"
click at [1291, 13] on icon "button" at bounding box center [1292, 18] width 10 height 10
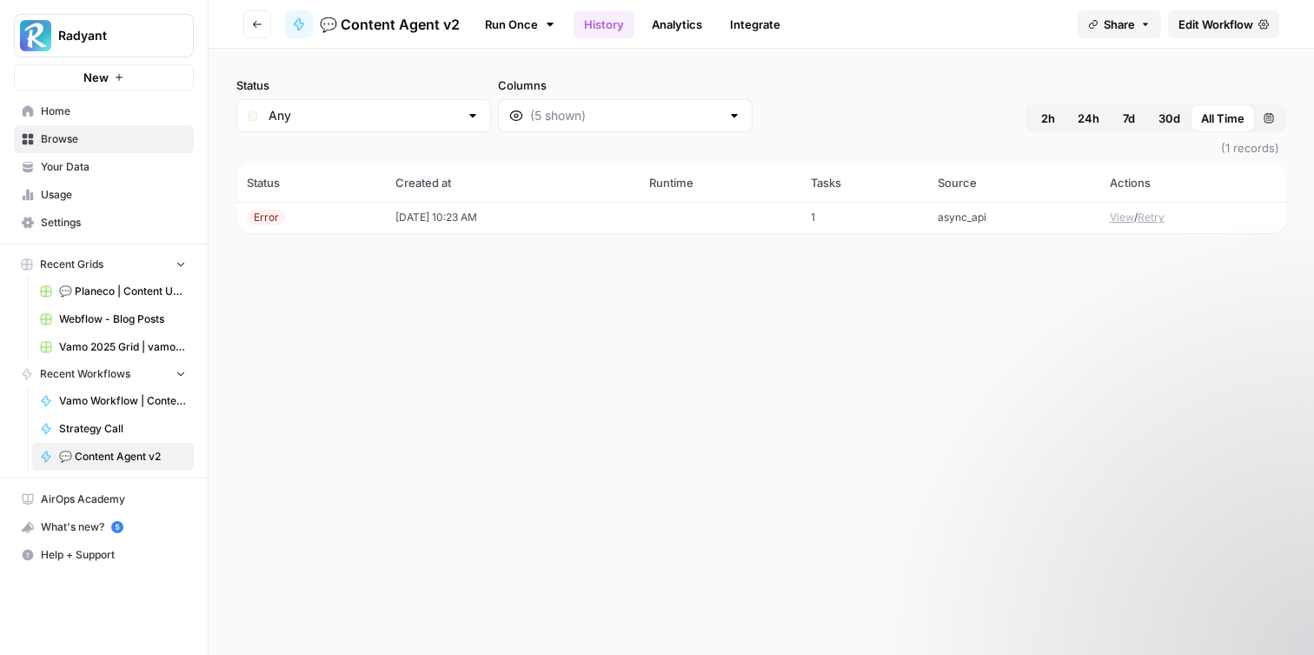
click at [699, 24] on link "Analytics" at bounding box center [676, 24] width 71 height 28
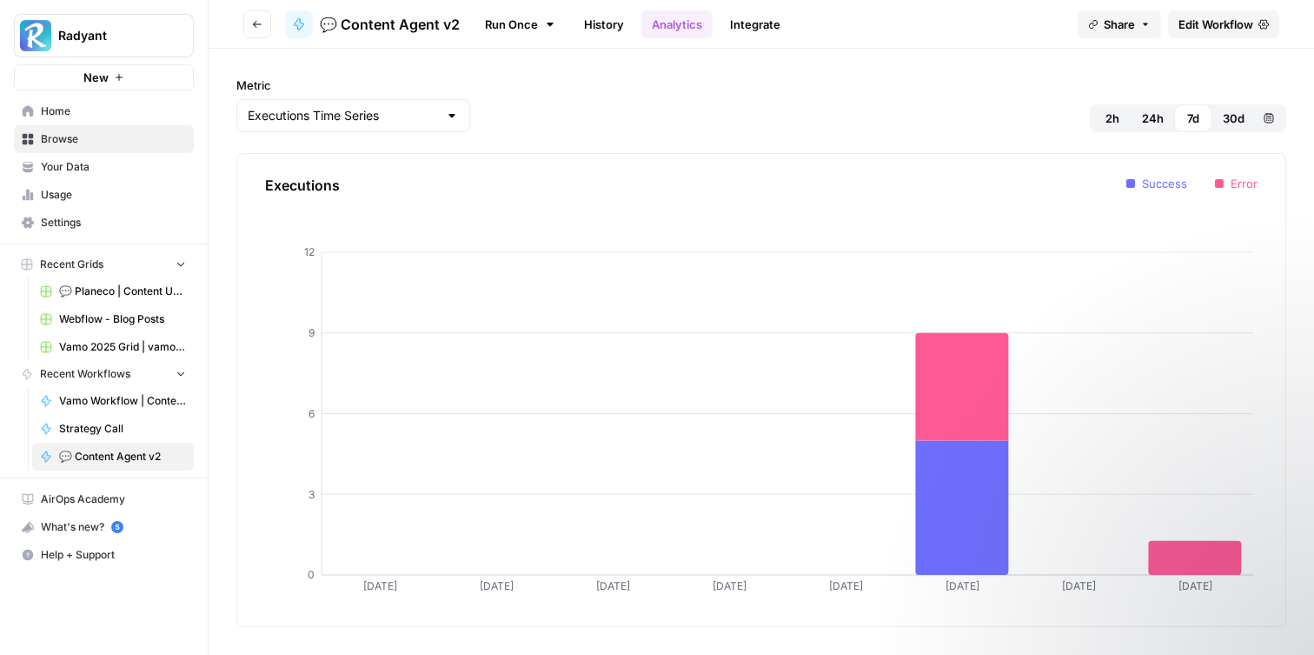
click at [606, 23] on link "History" at bounding box center [604, 24] width 61 height 28
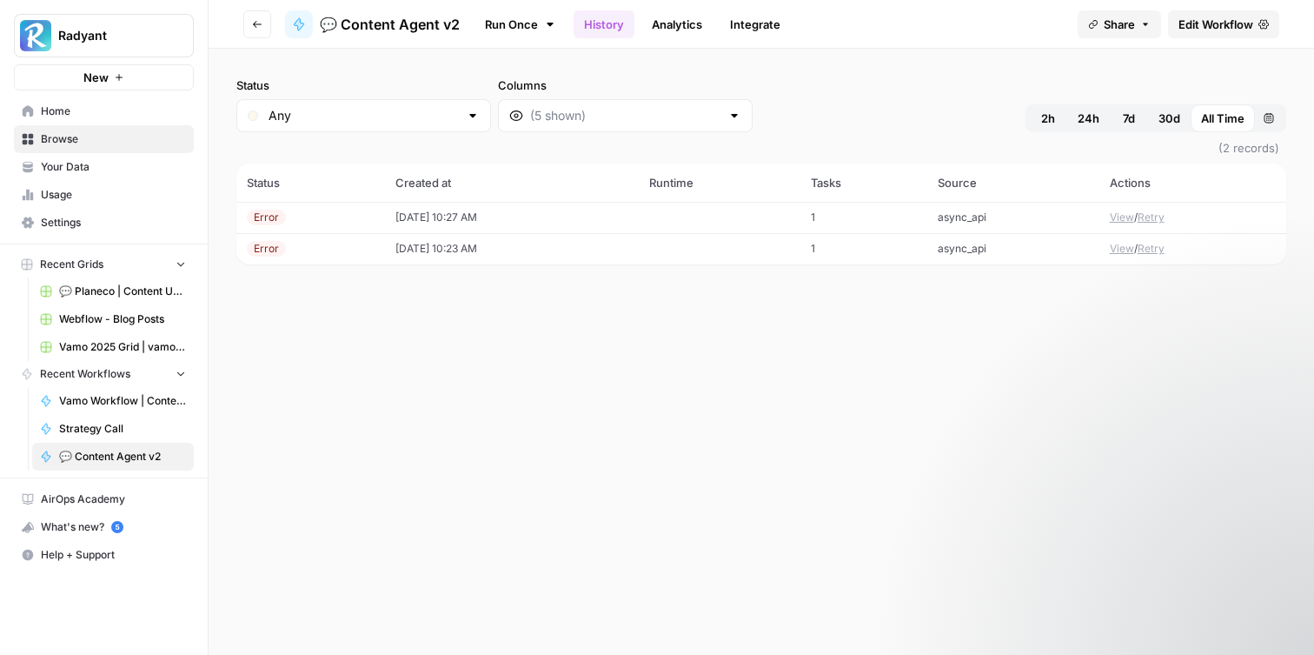
click at [548, 214] on td "[DATE] 10:27 AM" at bounding box center [512, 217] width 254 height 31
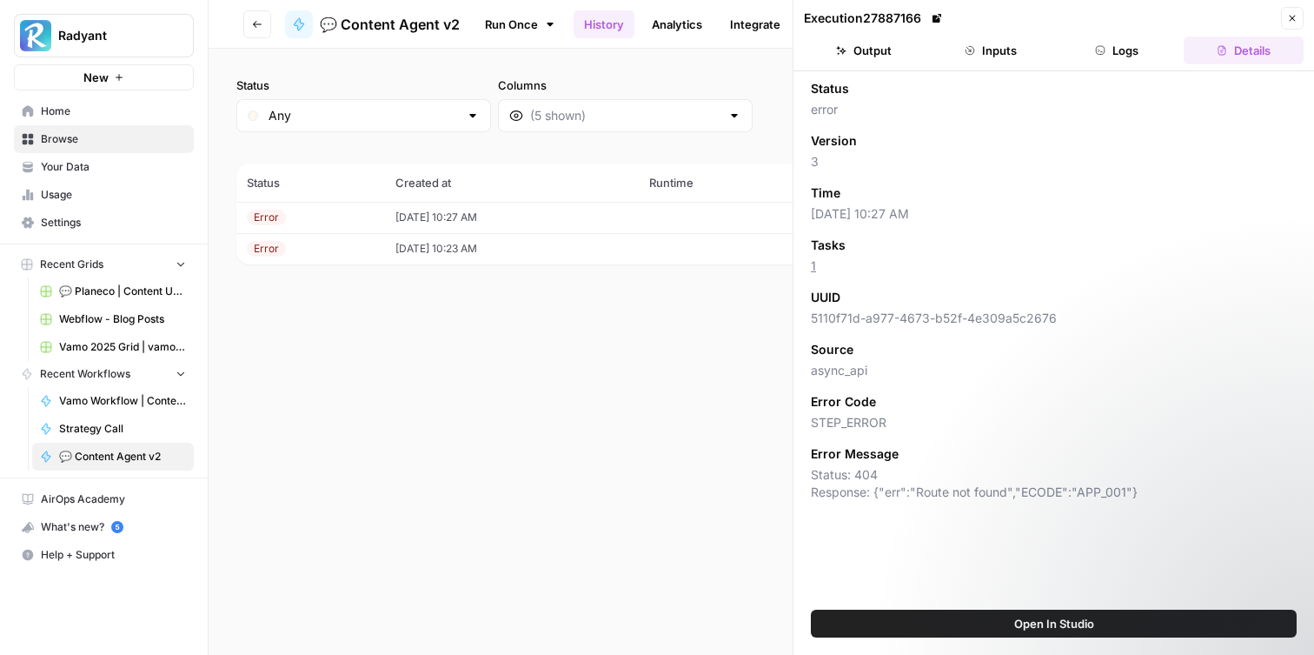
click at [1116, 50] on button "Logs" at bounding box center [1118, 51] width 120 height 28
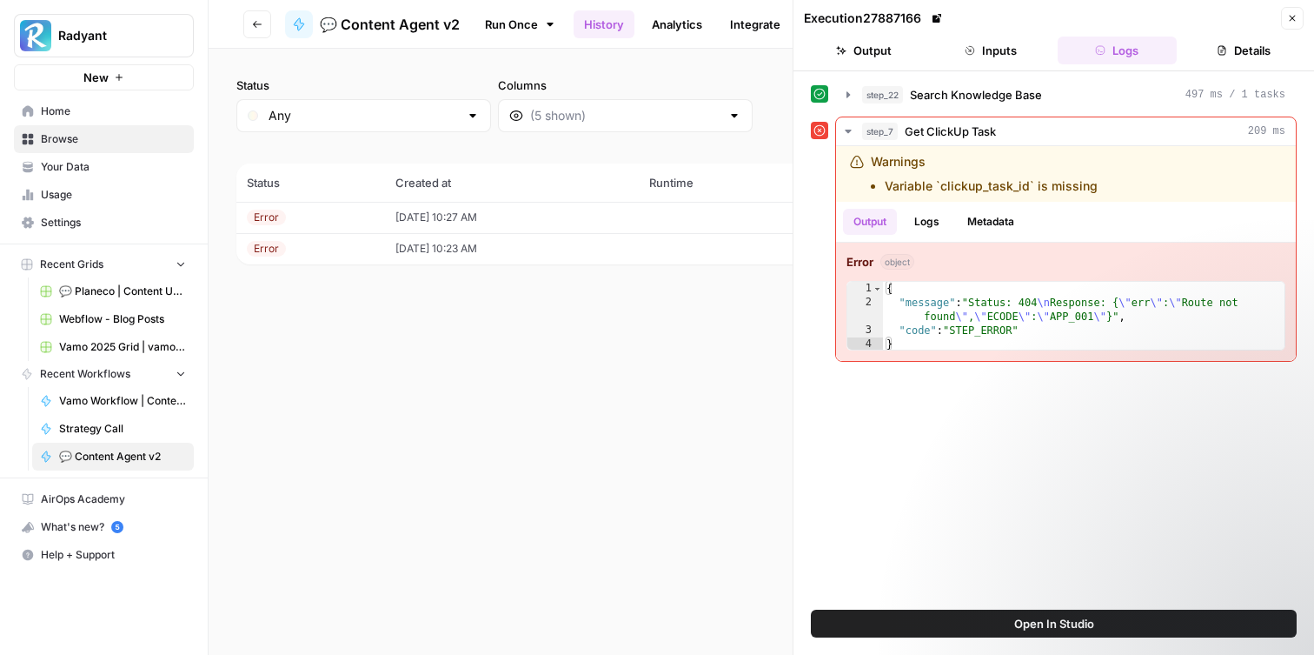
click at [976, 47] on button "Inputs" at bounding box center [991, 51] width 120 height 28
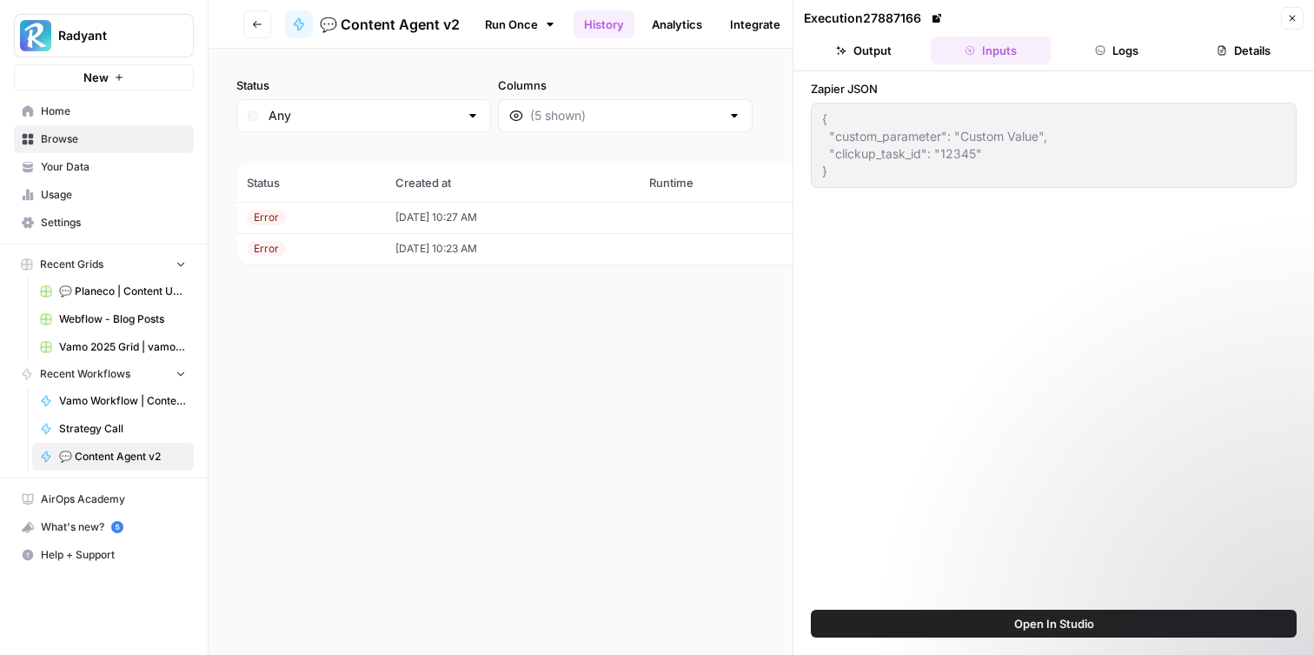
click at [1122, 52] on button "Logs" at bounding box center [1118, 51] width 120 height 28
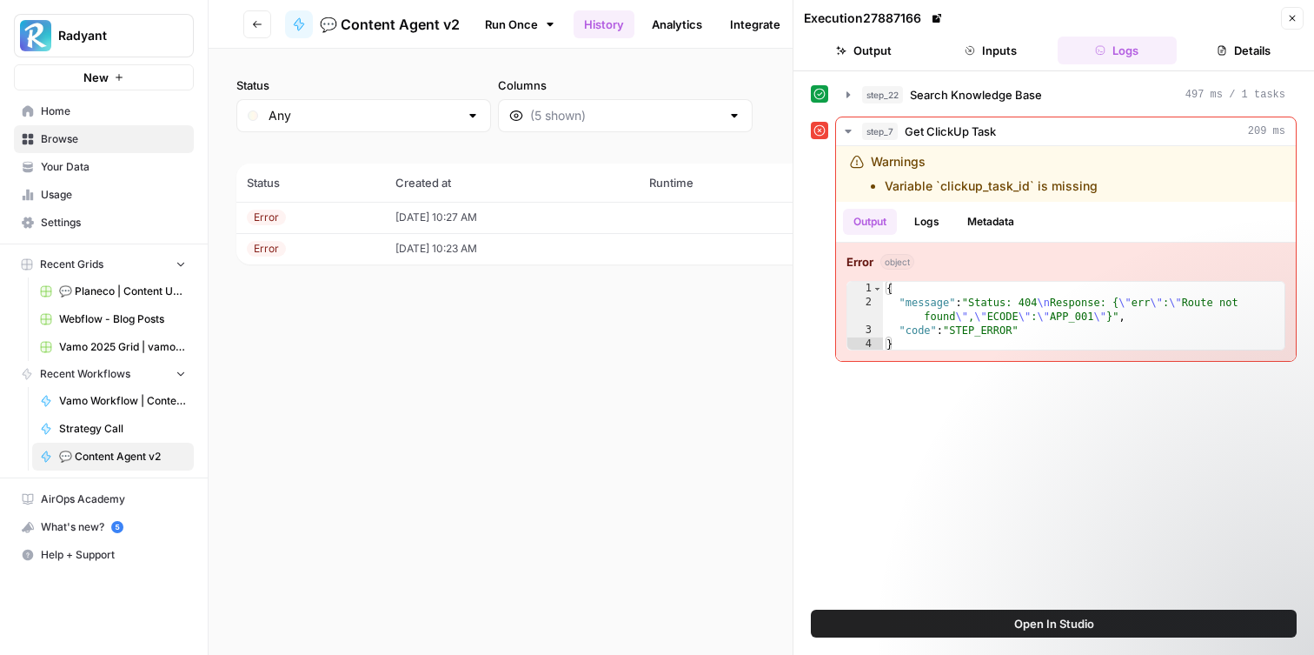
click at [1021, 59] on button "Inputs" at bounding box center [991, 51] width 120 height 28
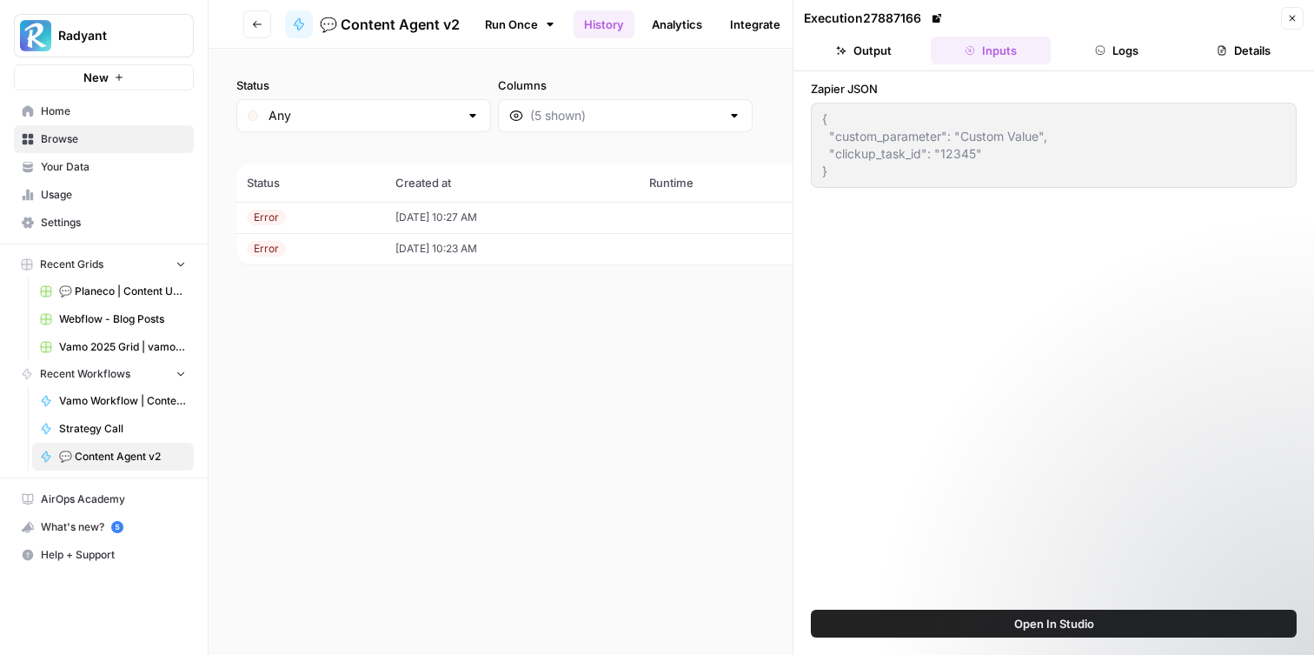
click at [1111, 54] on button "Logs" at bounding box center [1118, 51] width 120 height 28
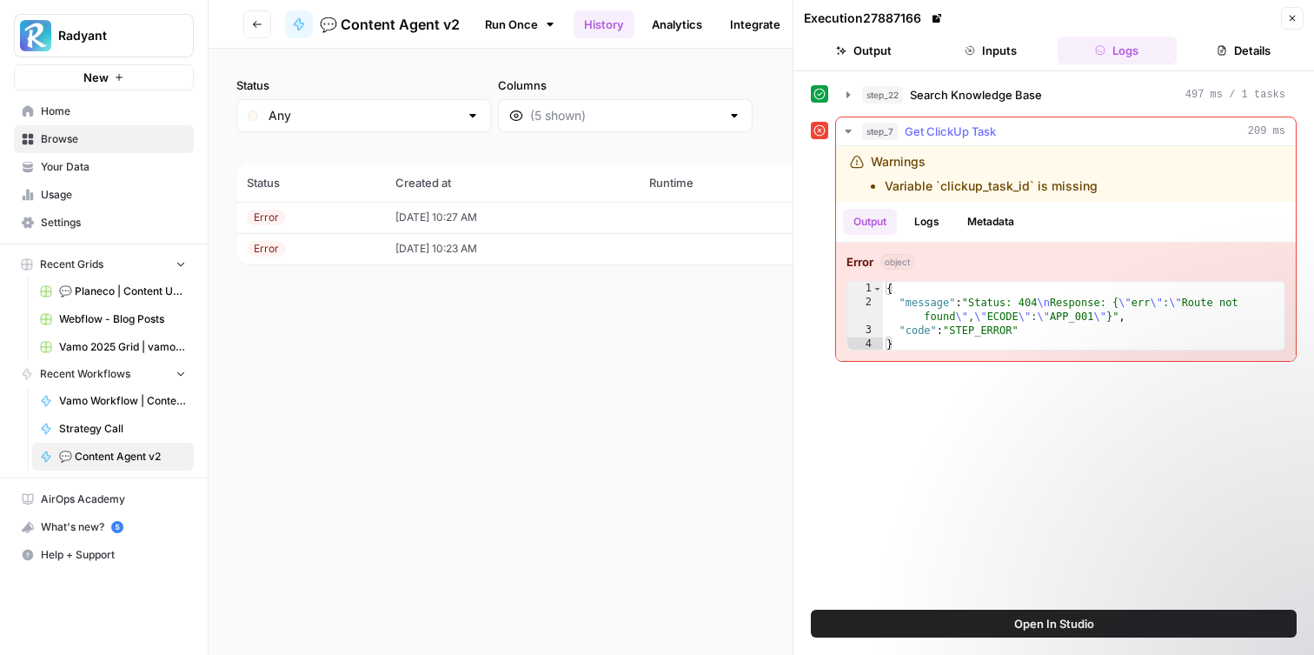
click at [917, 232] on button "Logs" at bounding box center [927, 222] width 46 height 26
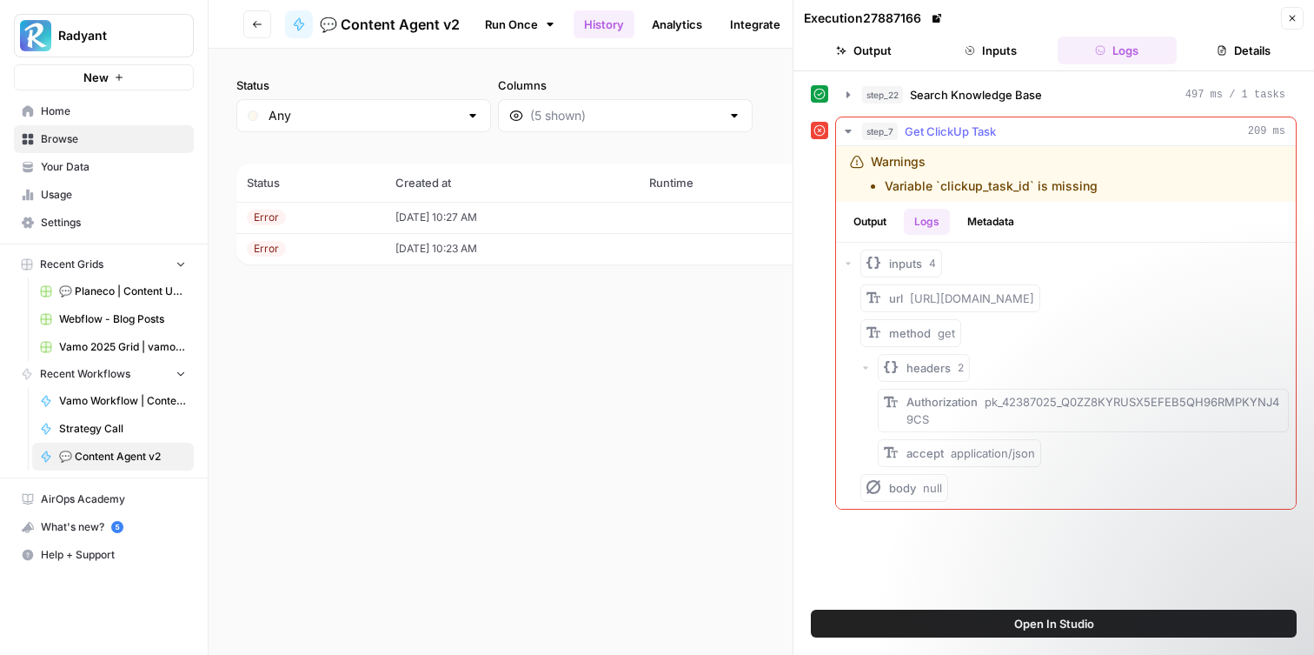
click at [1008, 216] on button "Metadata" at bounding box center [991, 222] width 68 height 26
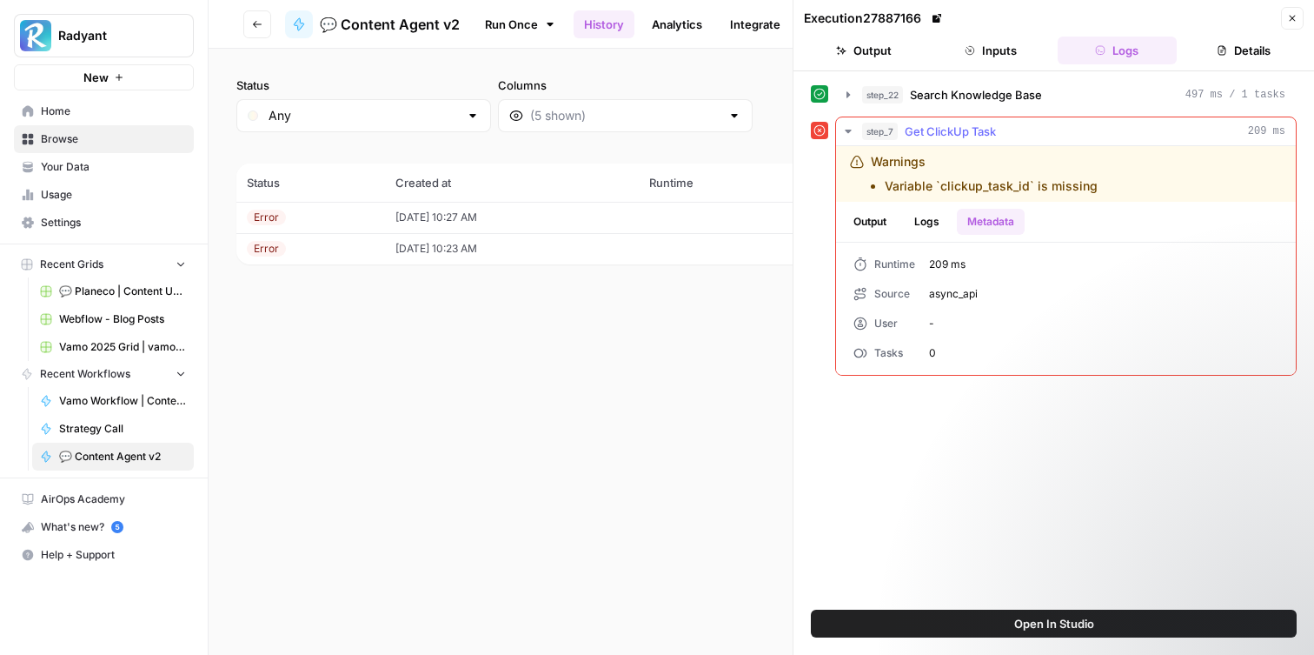
click at [878, 226] on button "Output" at bounding box center [870, 222] width 54 height 26
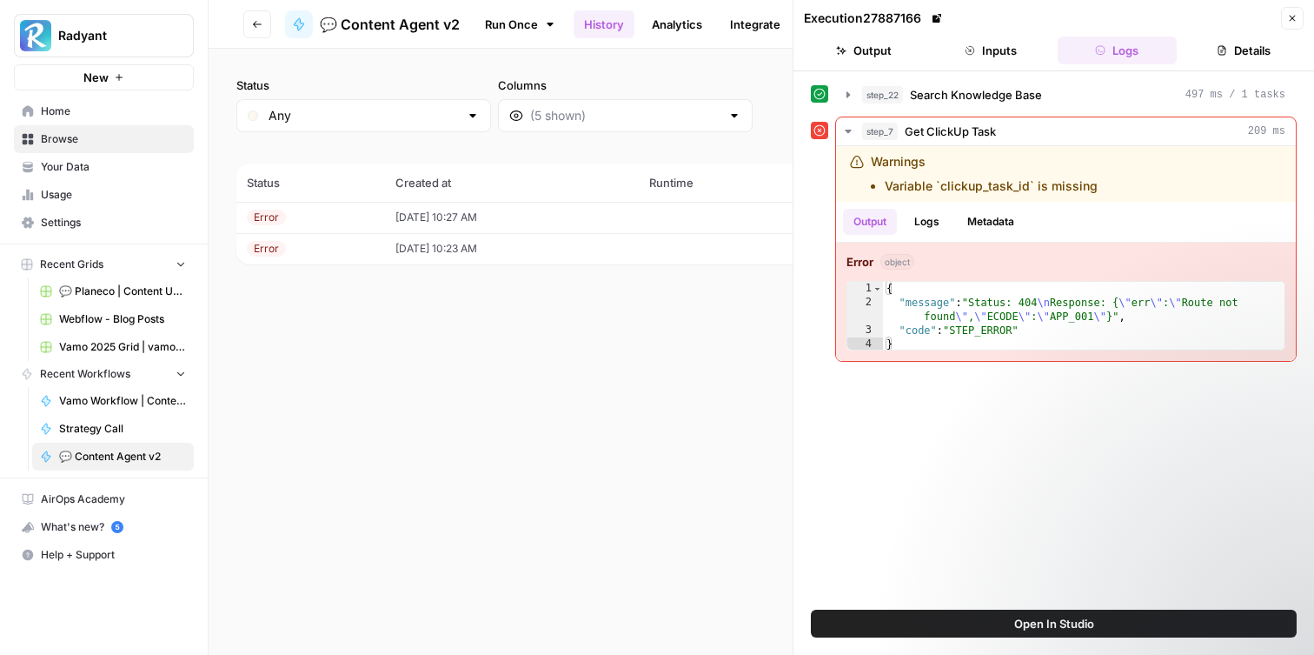
click at [1239, 44] on button "Details" at bounding box center [1244, 51] width 120 height 28
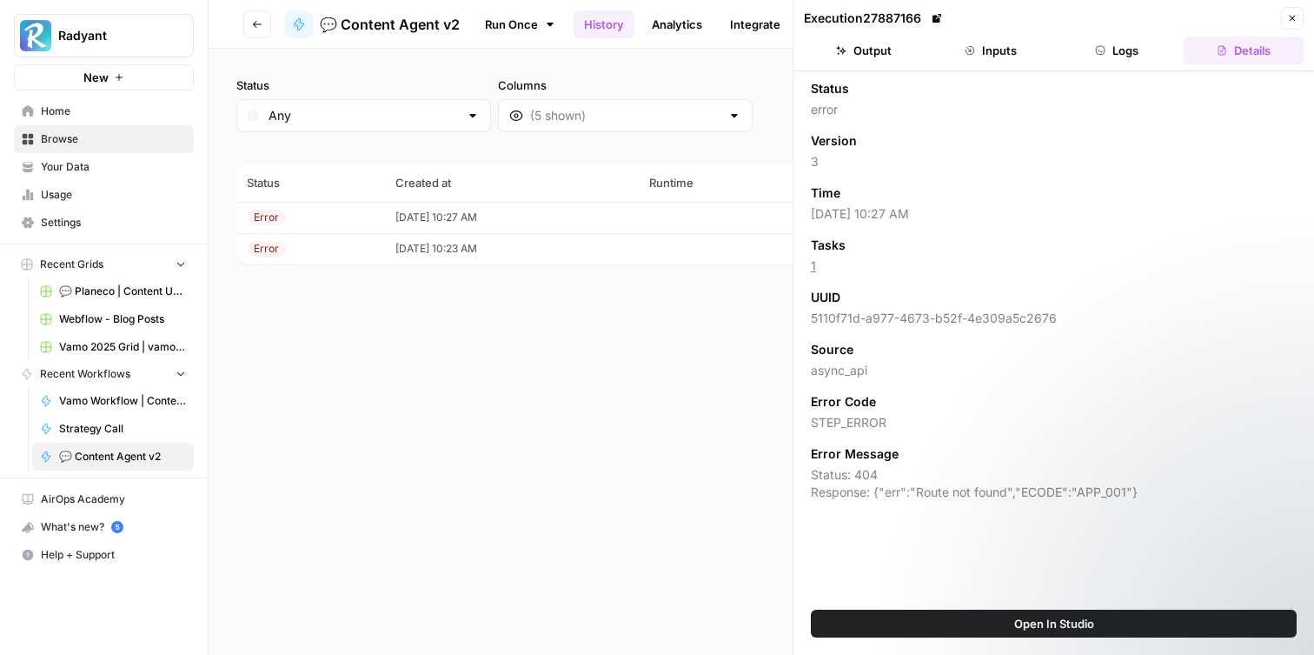
click at [1140, 56] on button "Logs" at bounding box center [1118, 51] width 120 height 28
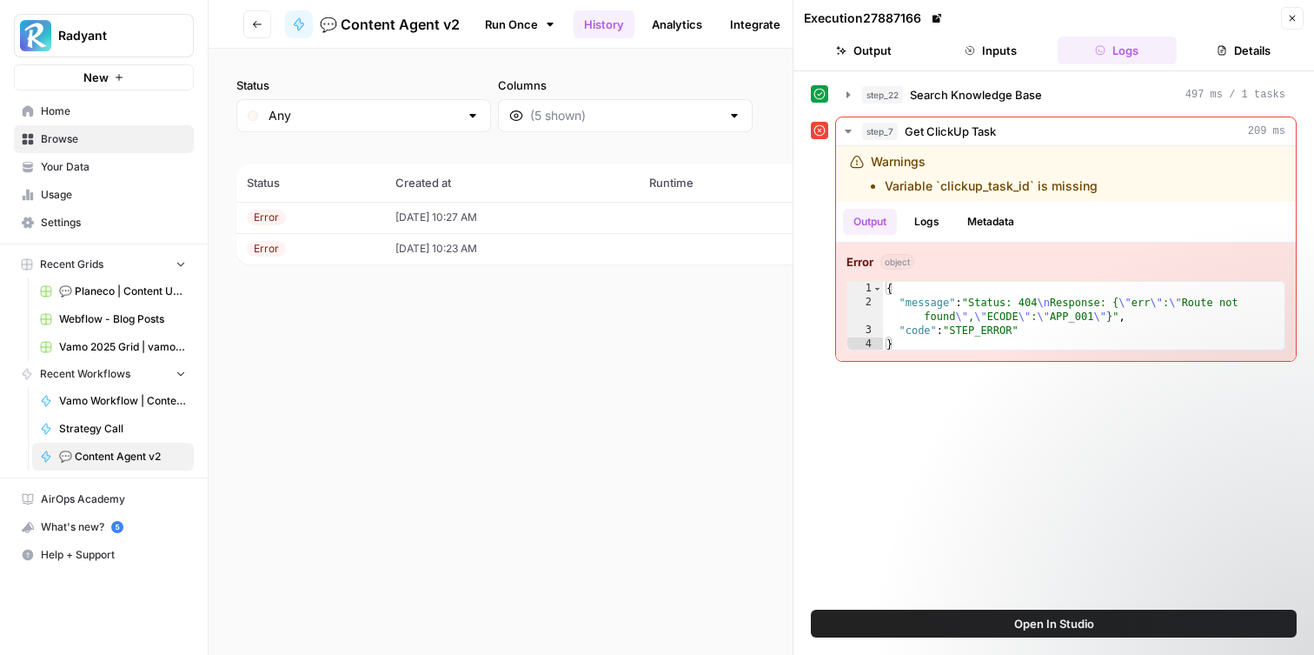
click at [1299, 17] on button "Close" at bounding box center [1292, 18] width 23 height 23
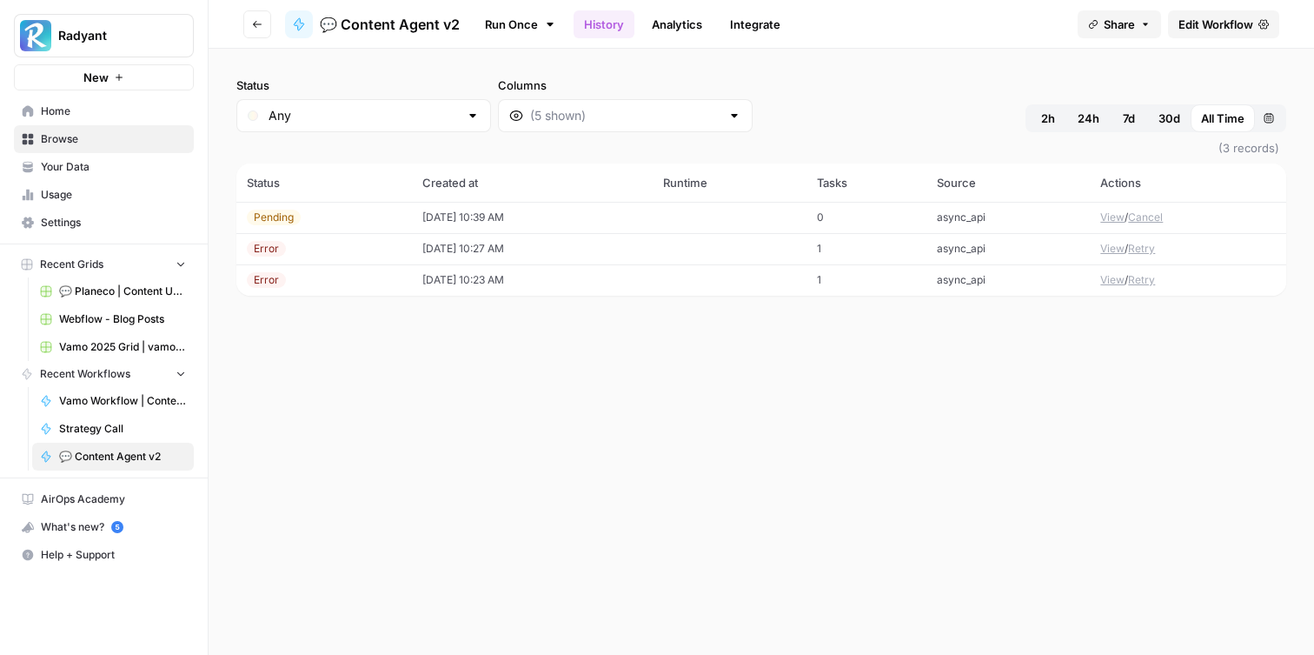
click at [600, 214] on td "[DATE] 10:39 AM" at bounding box center [532, 217] width 241 height 31
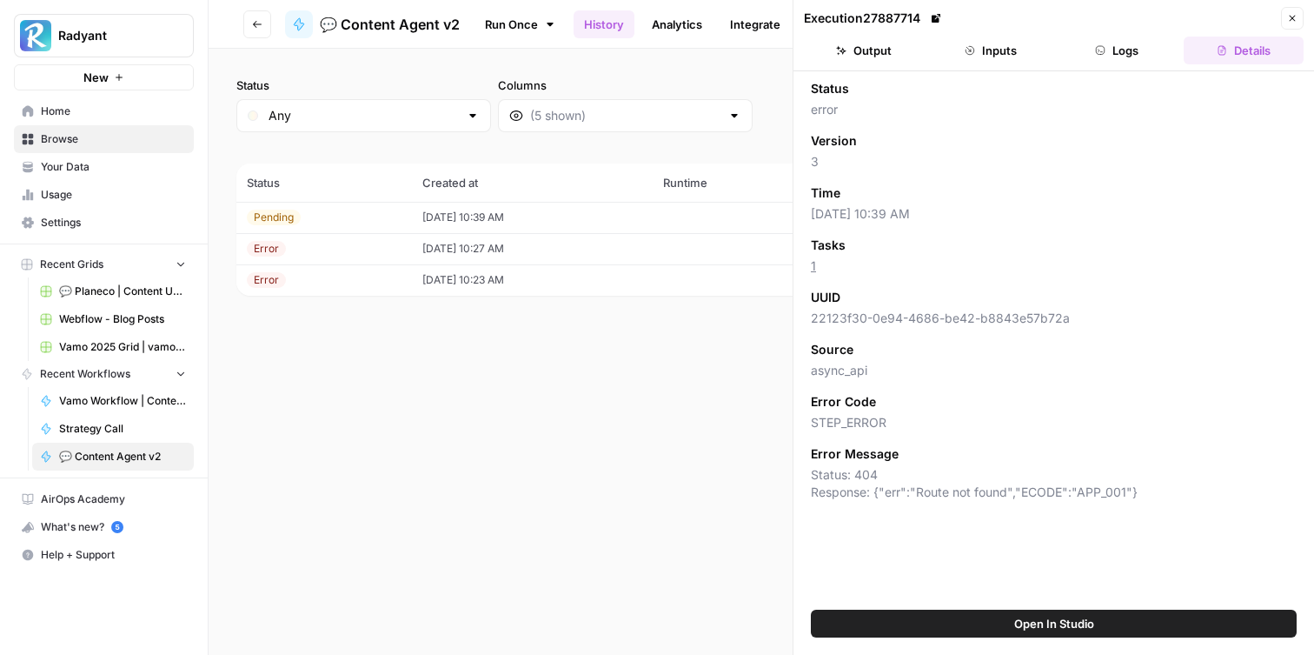
click at [1001, 38] on button "Inputs" at bounding box center [991, 51] width 120 height 28
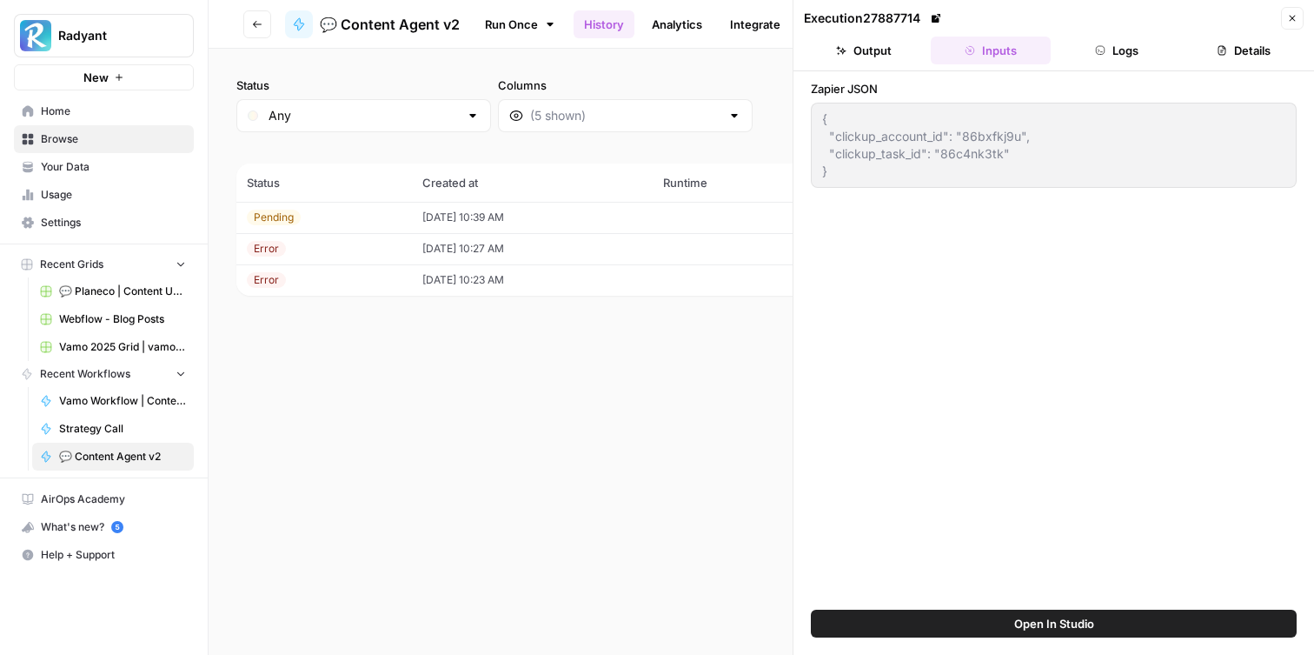
click at [1086, 58] on button "Logs" at bounding box center [1118, 51] width 120 height 28
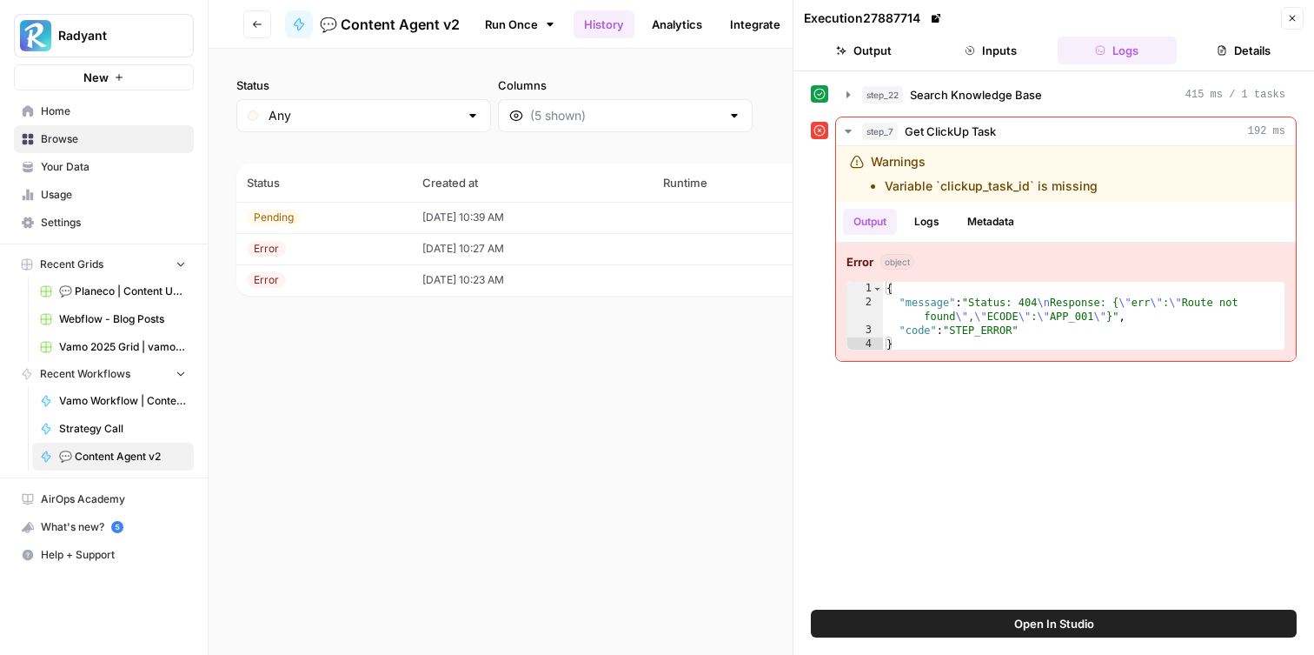
click at [985, 55] on button "Inputs" at bounding box center [991, 51] width 120 height 28
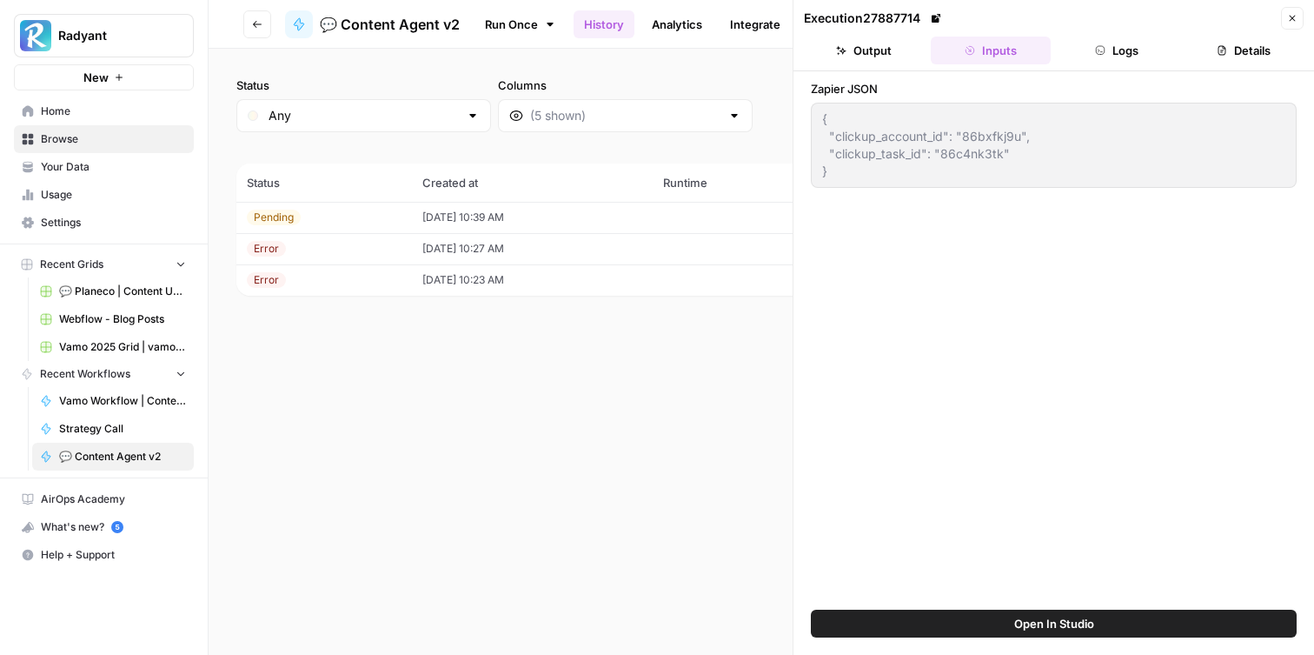
click at [1289, 26] on button "Close" at bounding box center [1292, 18] width 23 height 23
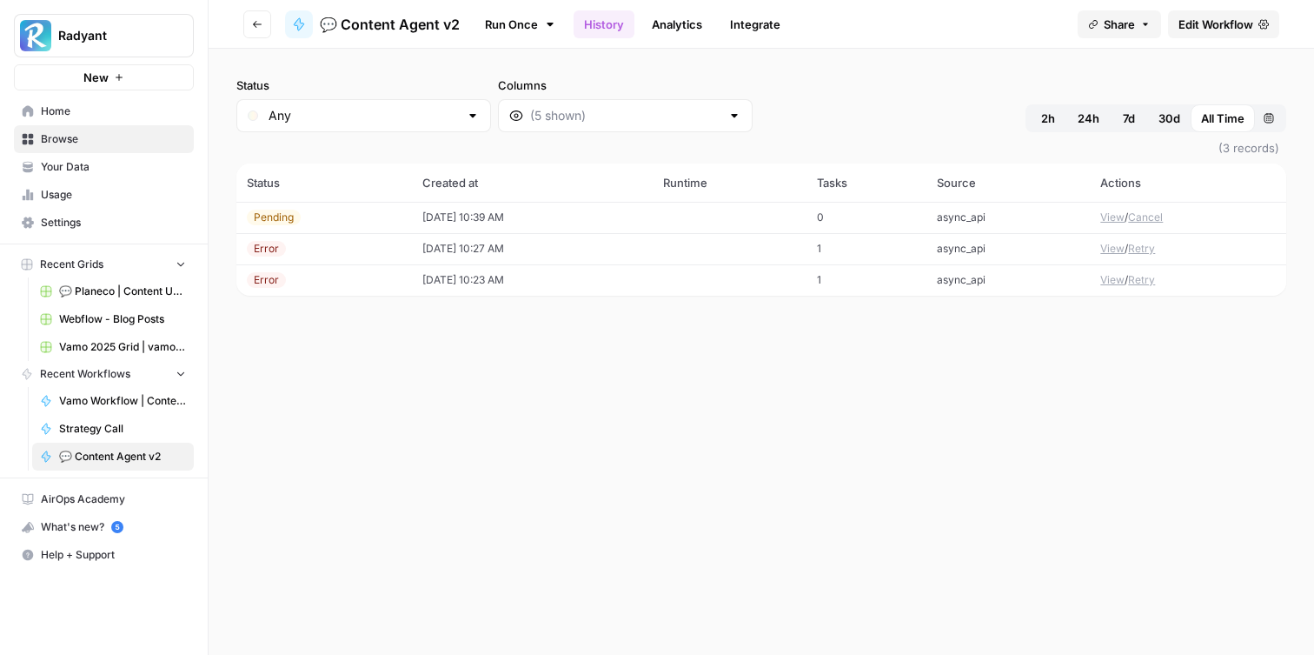
click at [1234, 20] on span "Edit Workflow" at bounding box center [1216, 24] width 75 height 17
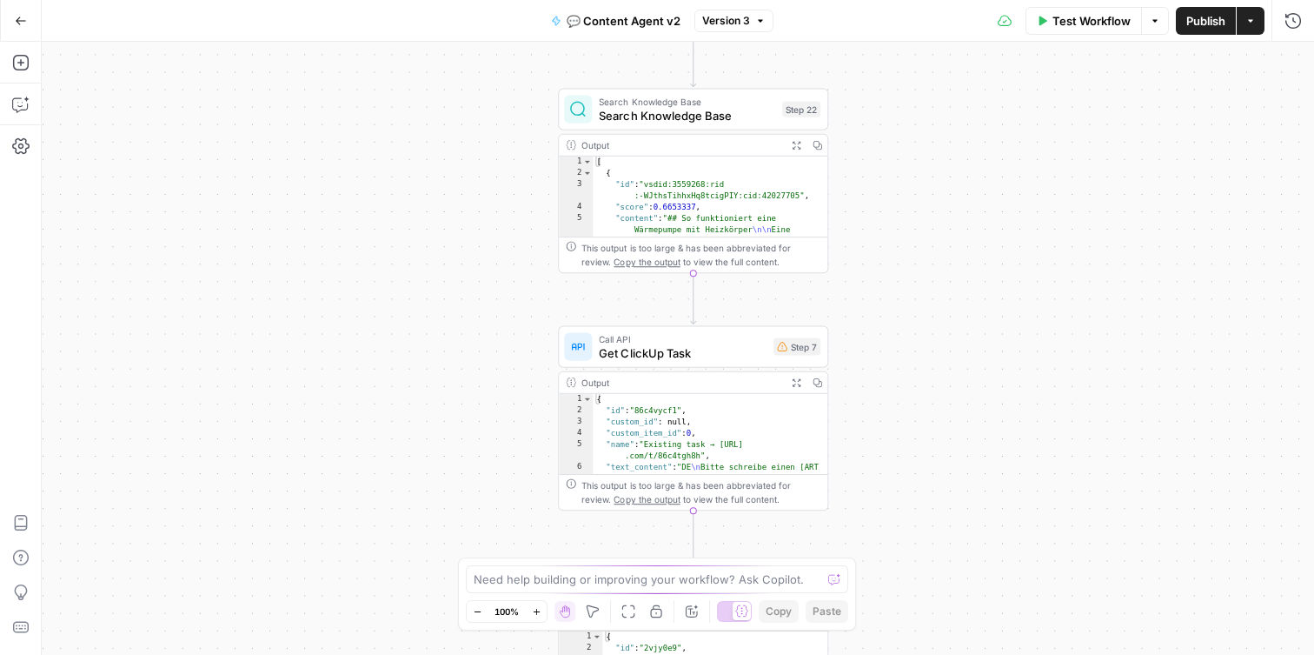
click at [722, 117] on span "Search Knowledge Base" at bounding box center [687, 115] width 176 height 17
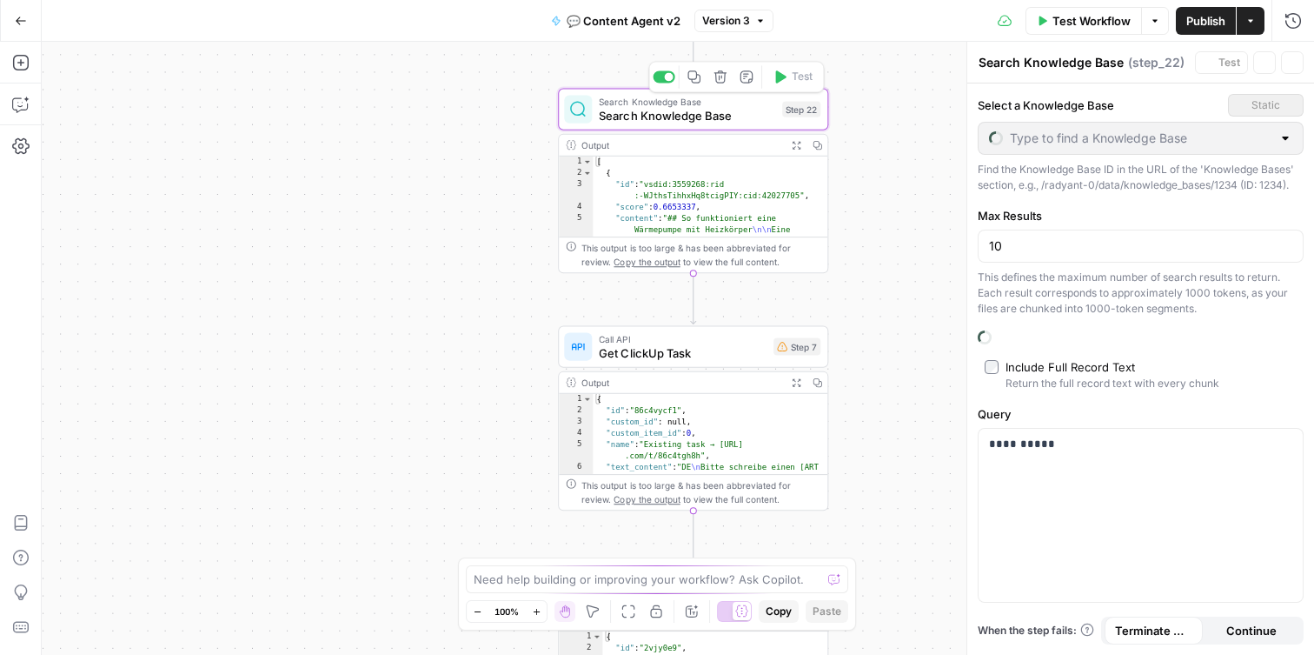
type input "Enter /blog/ + /wissen/ + /lokal/"
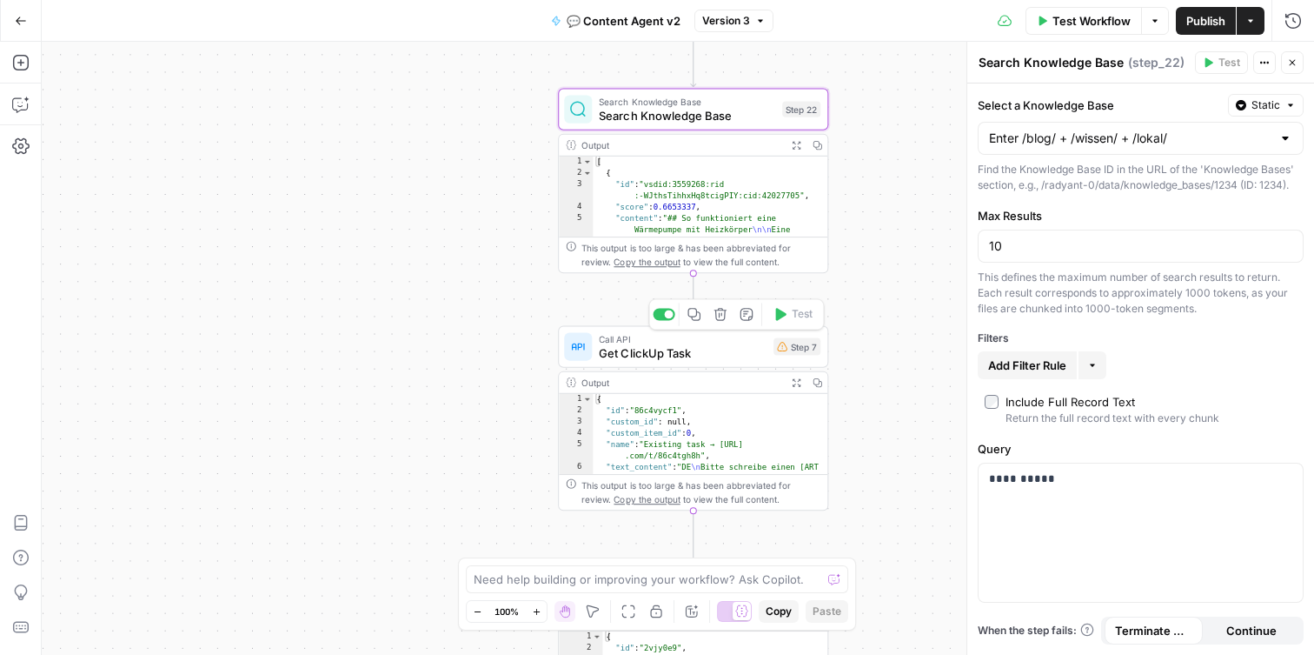
click at [682, 362] on div "Call API Get ClickUp Task Step 7 Copy step Delete step Add Note Test" at bounding box center [693, 346] width 270 height 42
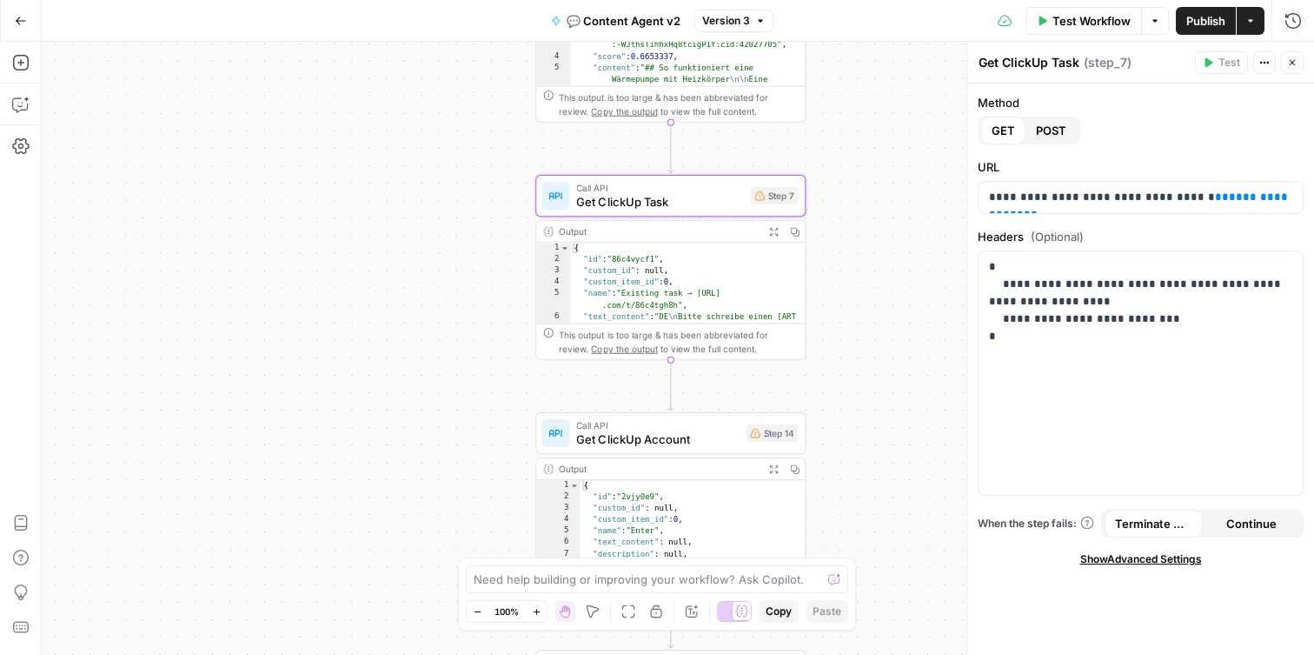
click at [1053, 129] on span "POST" at bounding box center [1051, 130] width 30 height 17
click at [997, 132] on span "GET" at bounding box center [1003, 130] width 23 height 17
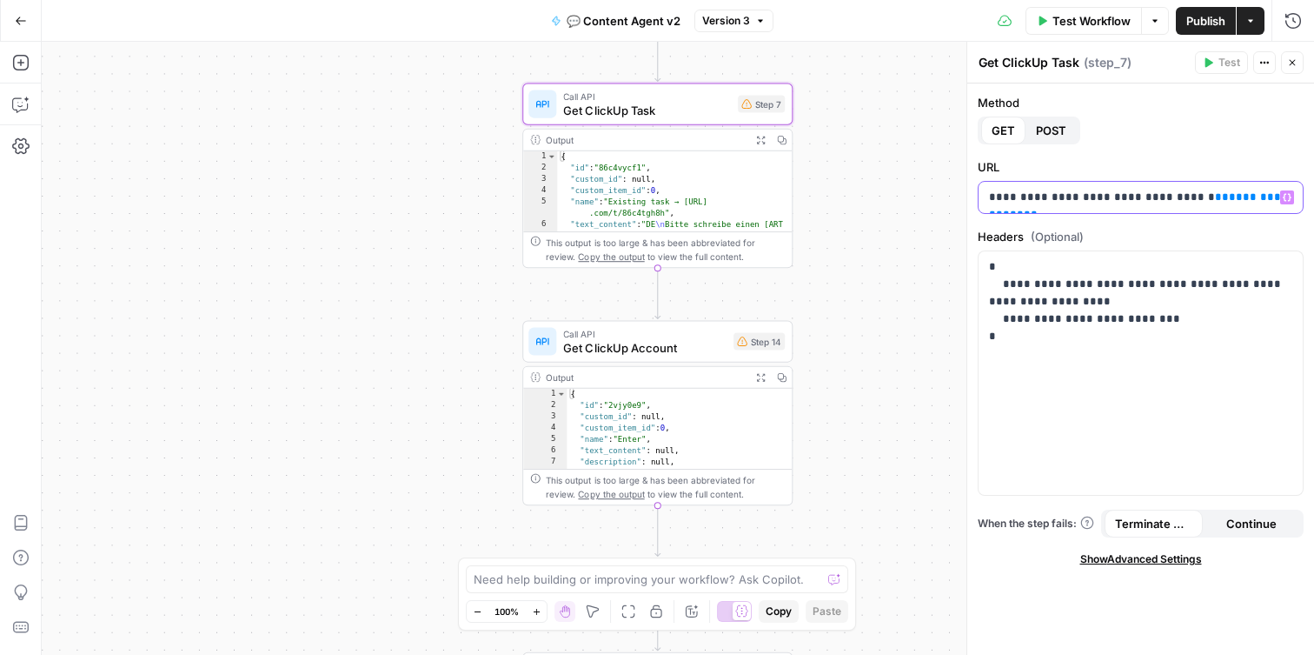
click at [1038, 209] on span "**" at bounding box center [1031, 214] width 14 height 11
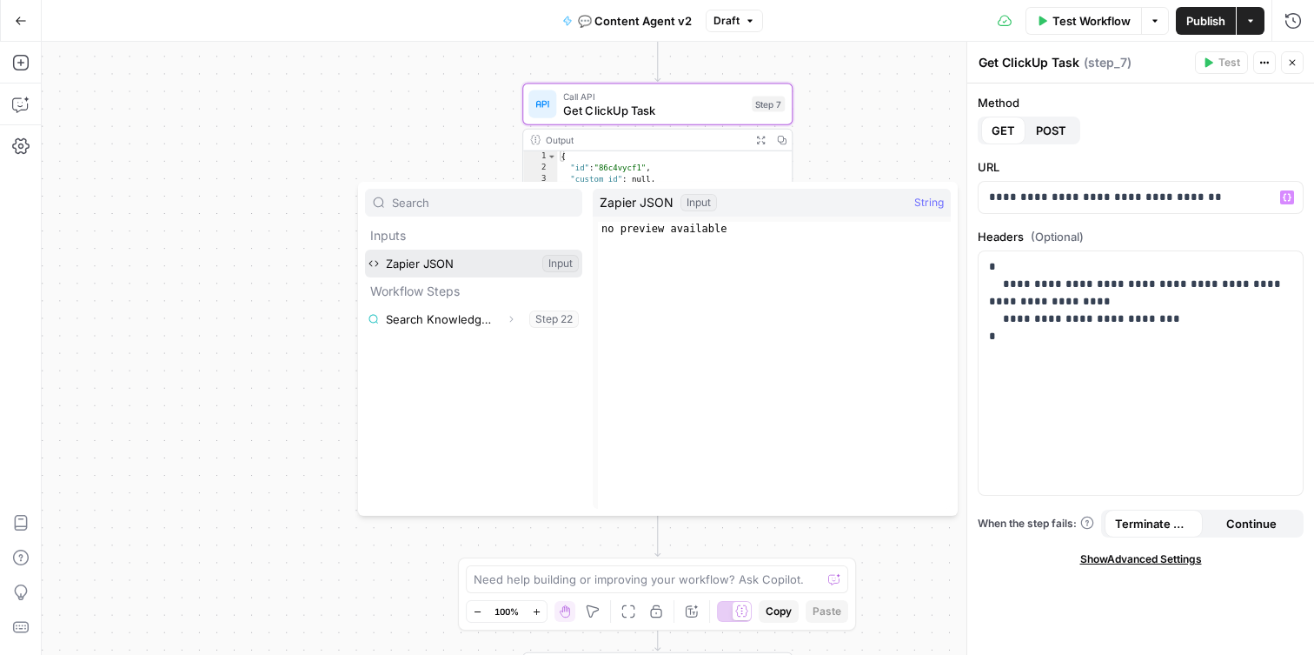
click at [511, 264] on button "Select variable Zapier JSON" at bounding box center [473, 263] width 217 height 28
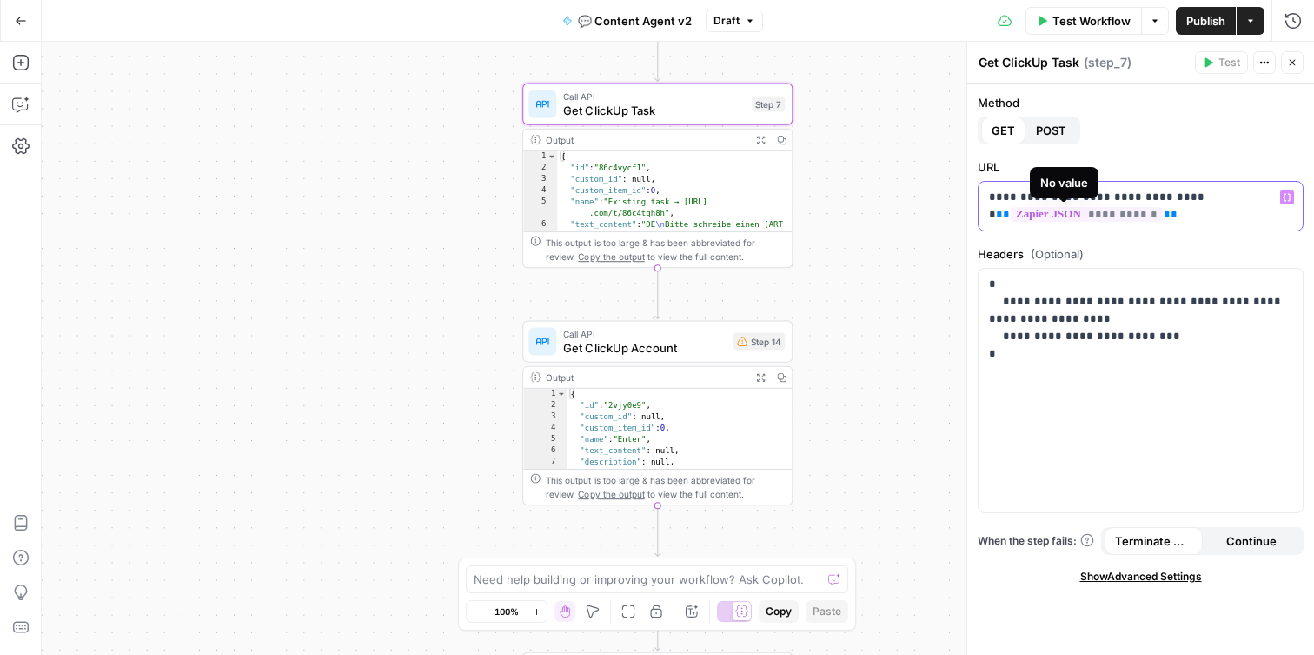
click at [1121, 216] on span "**********" at bounding box center [1087, 214] width 152 height 15
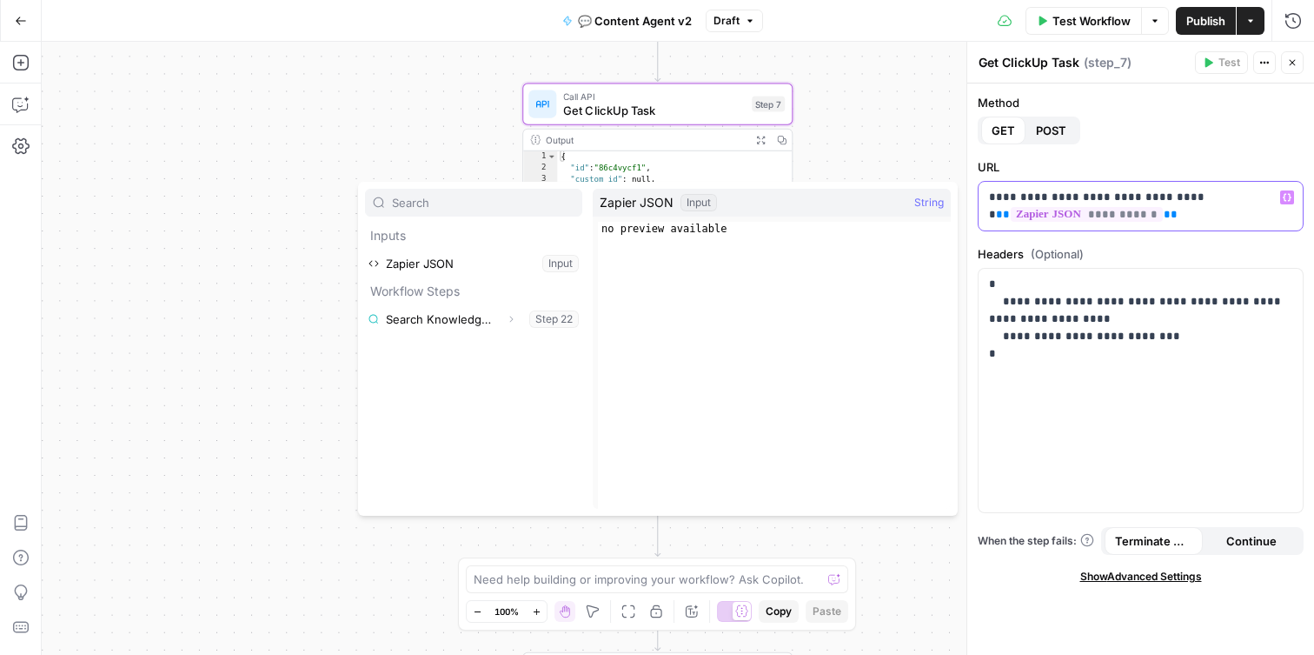
click at [1148, 223] on div "**********" at bounding box center [1141, 206] width 324 height 49
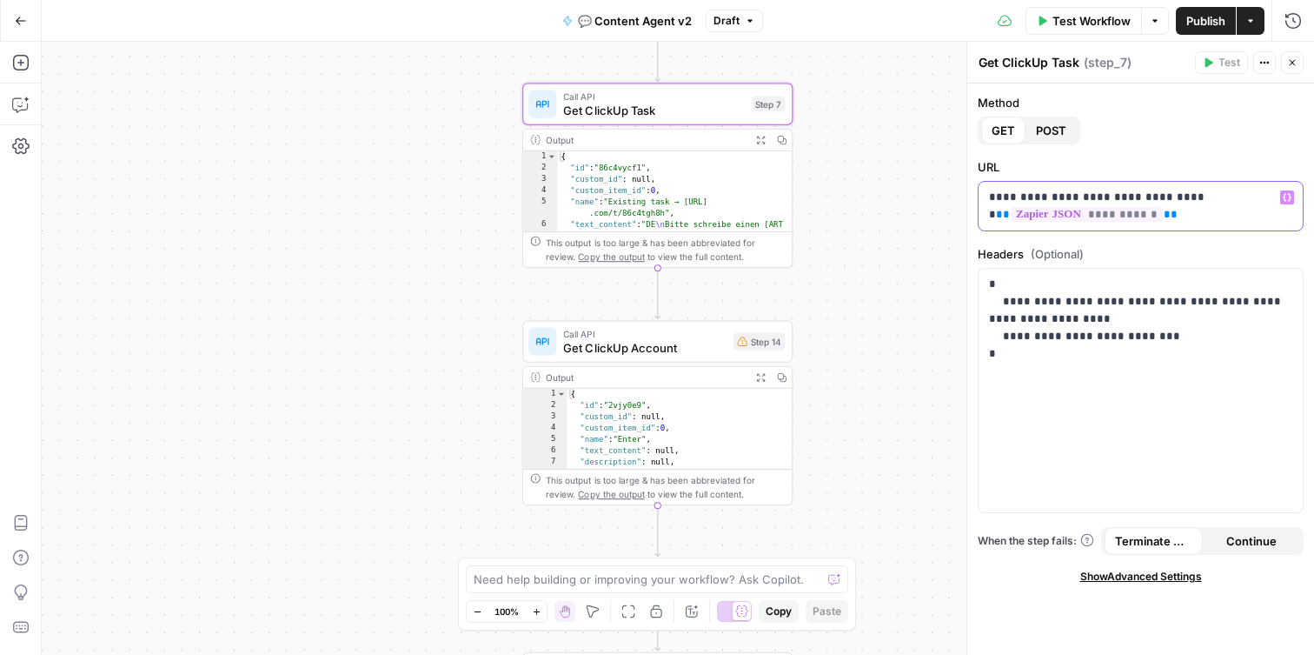
click at [1137, 220] on span "**********" at bounding box center [1087, 214] width 152 height 15
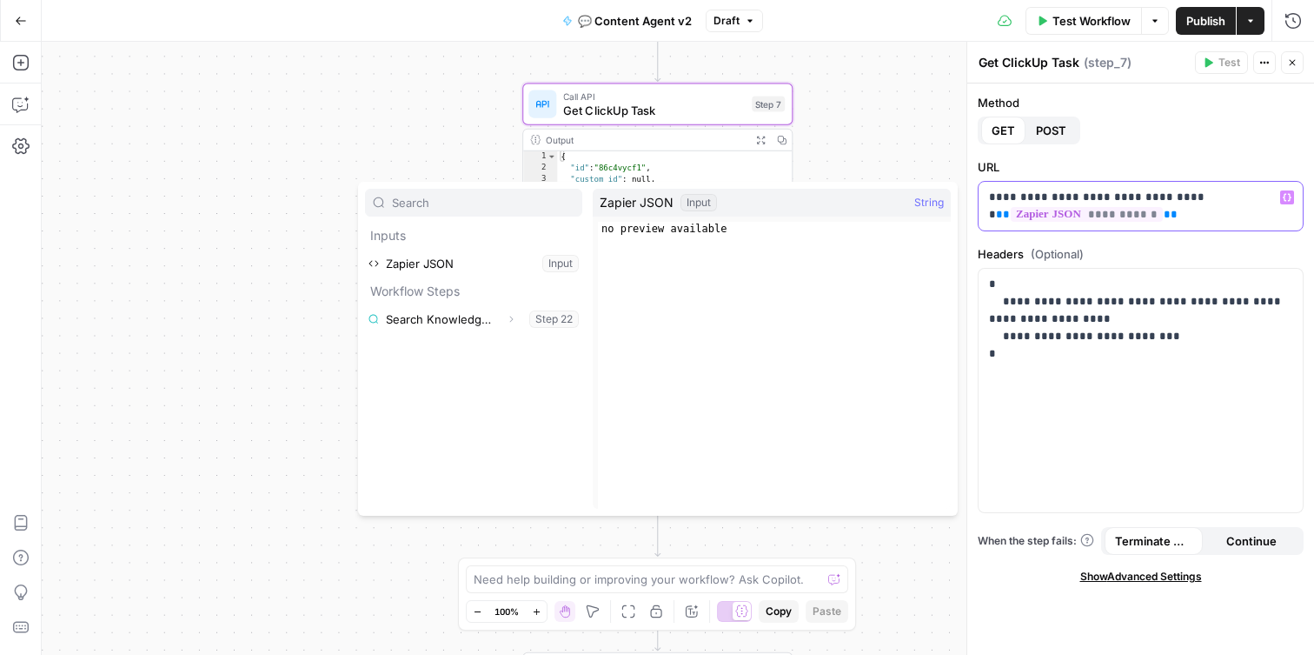
click at [1164, 220] on span "**" at bounding box center [1171, 214] width 14 height 11
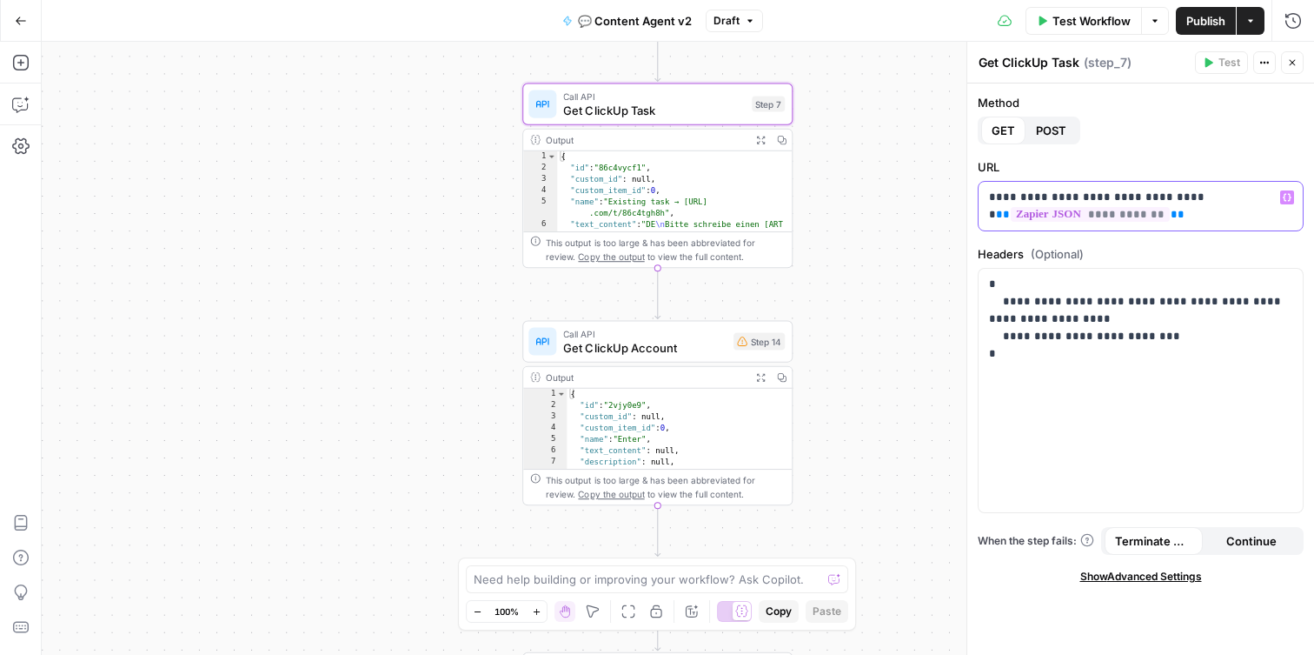
drag, startPoint x: 1200, startPoint y: 213, endPoint x: 1179, endPoint y: 201, distance: 24.9
click at [1179, 201] on p "**********" at bounding box center [1140, 206] width 303 height 35
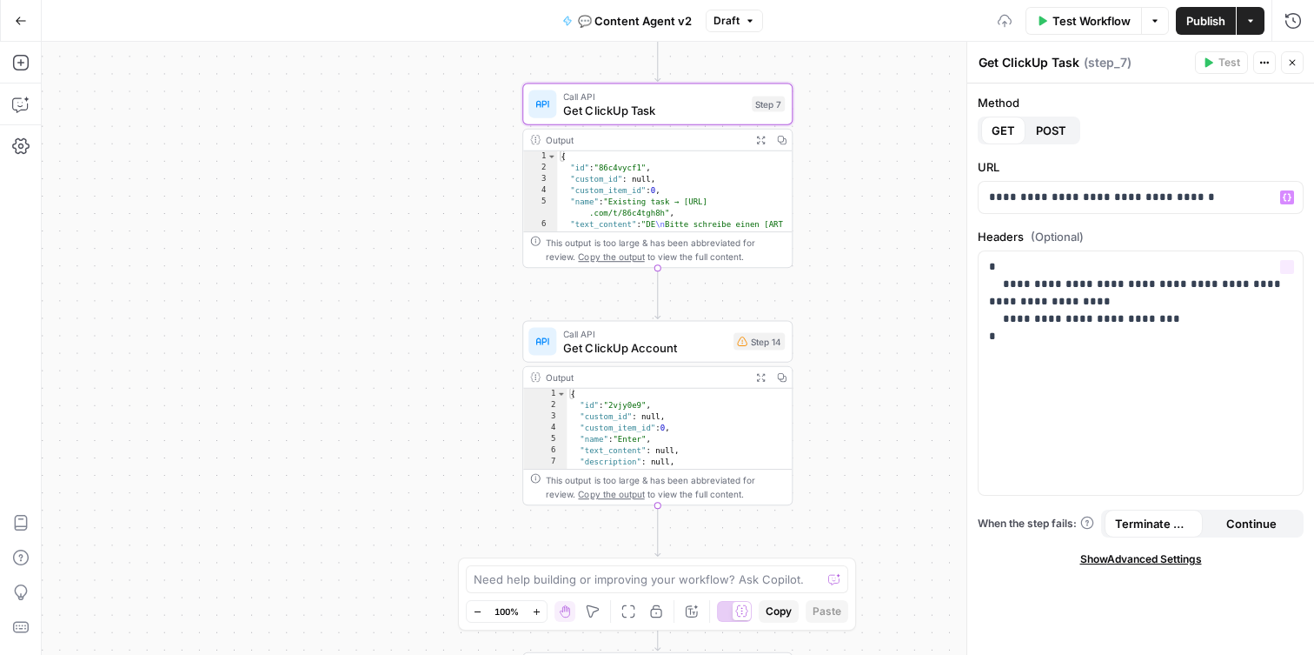
click at [898, 291] on div "true true false false Workflow Set Inputs Inputs Search Knowledge Base Search K…" at bounding box center [678, 348] width 1272 height 613
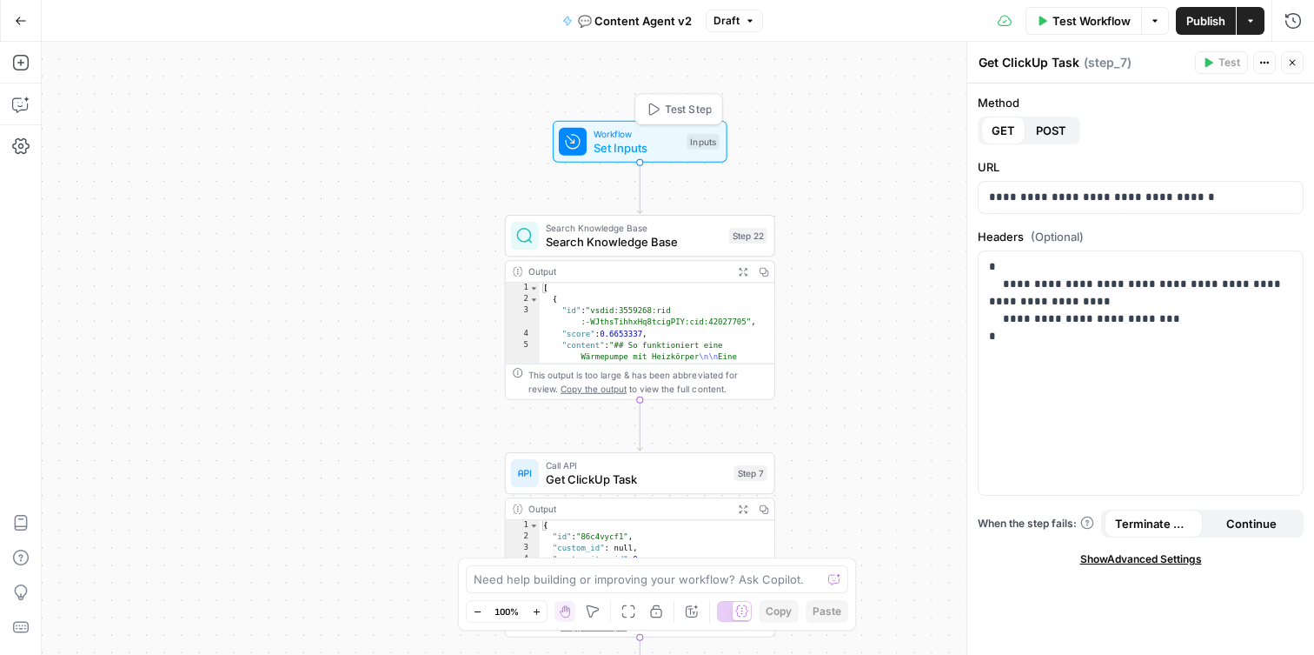
click at [632, 147] on span "Set Inputs" at bounding box center [637, 147] width 86 height 17
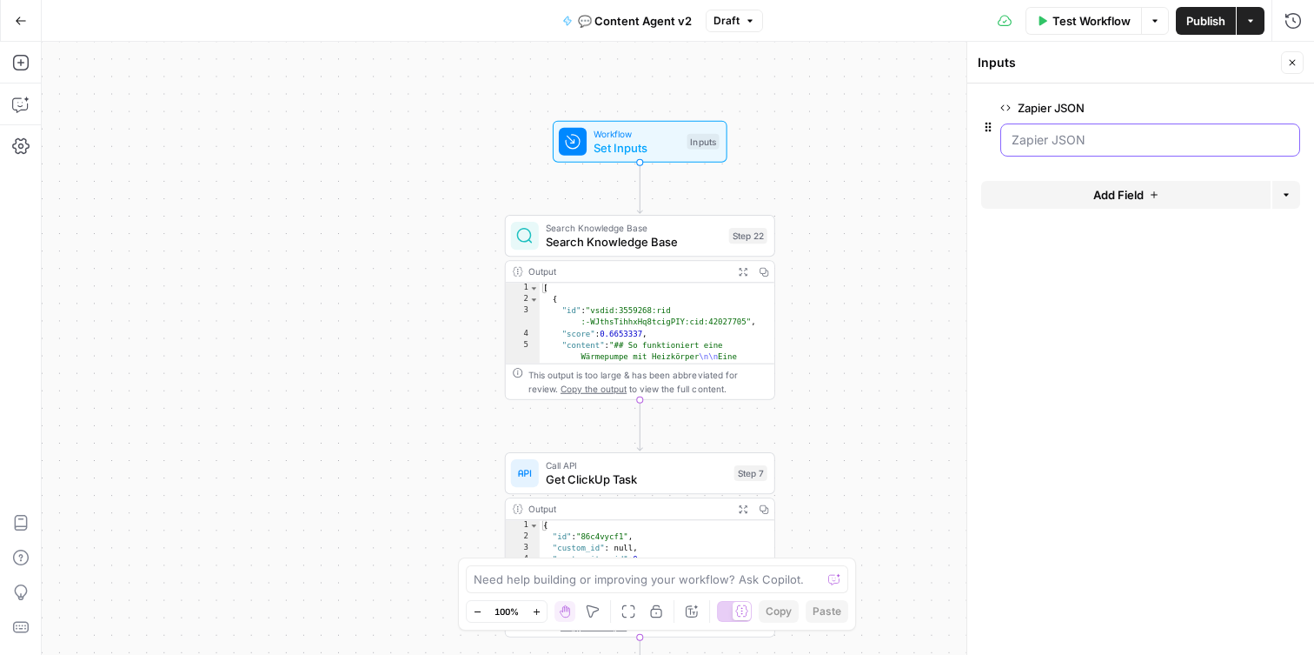
click at [1074, 134] on JSON "Zapier JSON" at bounding box center [1150, 139] width 277 height 17
click at [1063, 146] on JSON "Zapier JSON" at bounding box center [1150, 139] width 277 height 17
click at [1159, 24] on button "Options" at bounding box center [1155, 21] width 28 height 28
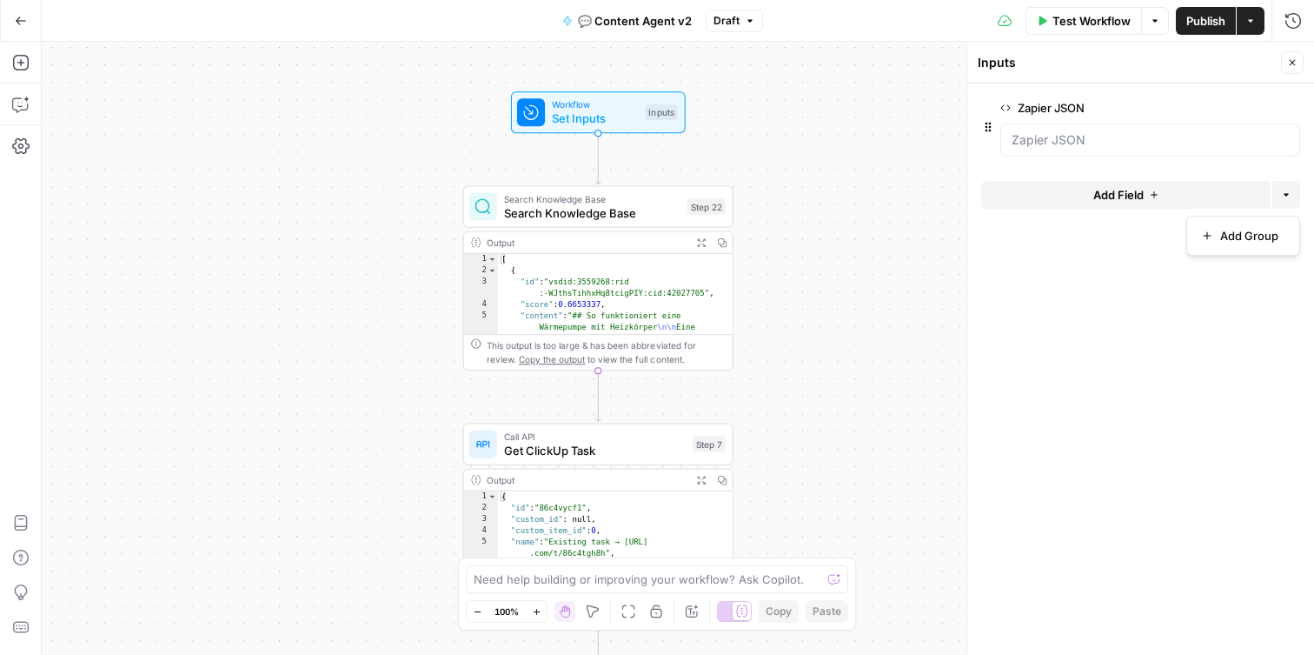
click at [1289, 193] on icon "button" at bounding box center [1286, 194] width 10 height 10
click at [24, 18] on icon "button" at bounding box center [21, 21] width 12 height 12
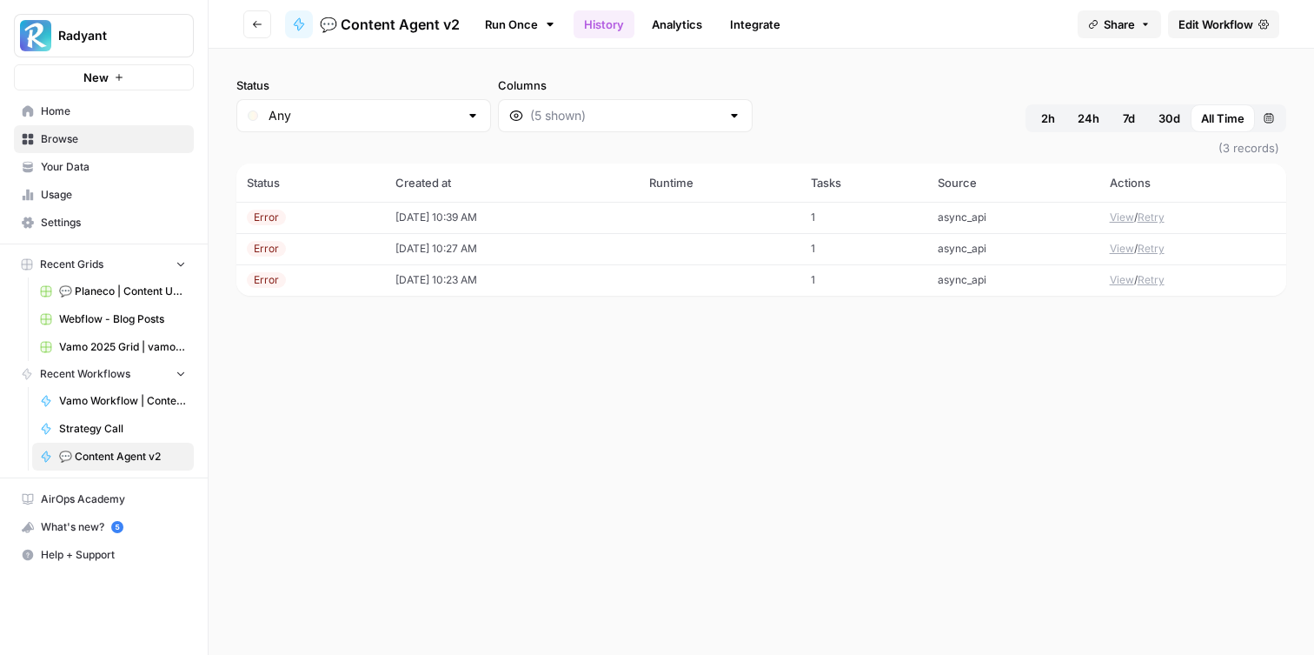
click at [537, 209] on td "[DATE] 10:39 AM" at bounding box center [512, 217] width 254 height 31
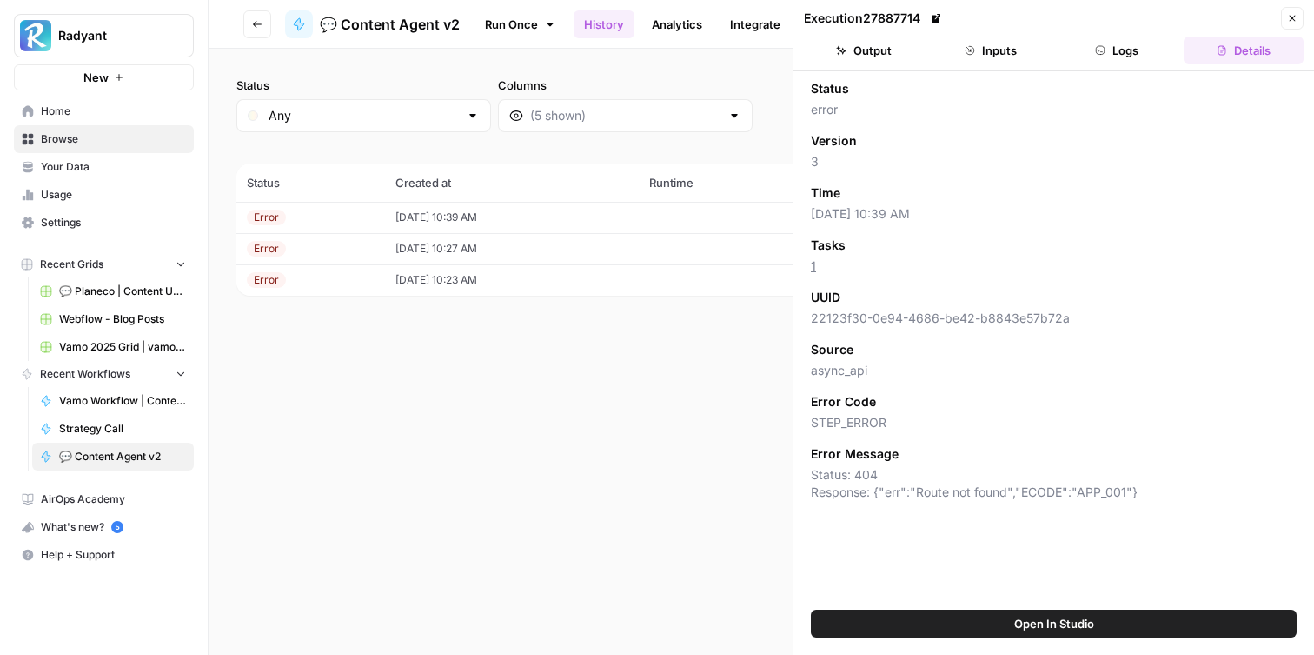
click at [1001, 58] on button "Inputs" at bounding box center [991, 51] width 120 height 28
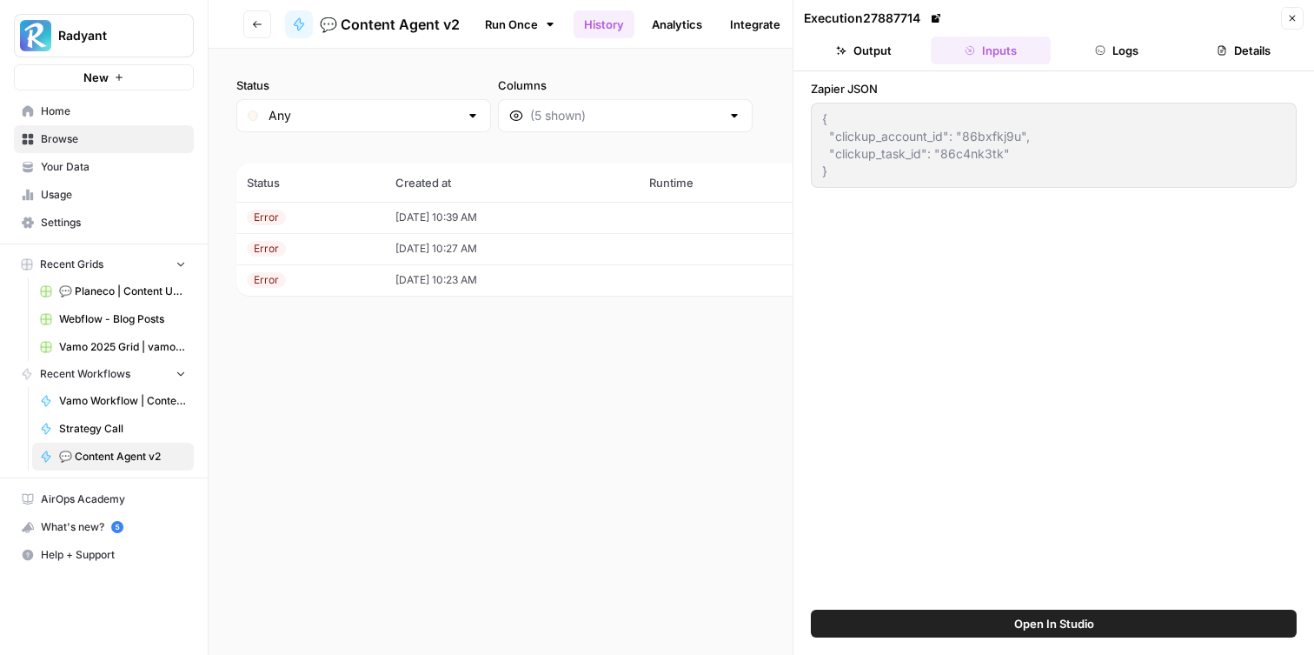
click at [1100, 58] on button "Logs" at bounding box center [1118, 51] width 120 height 28
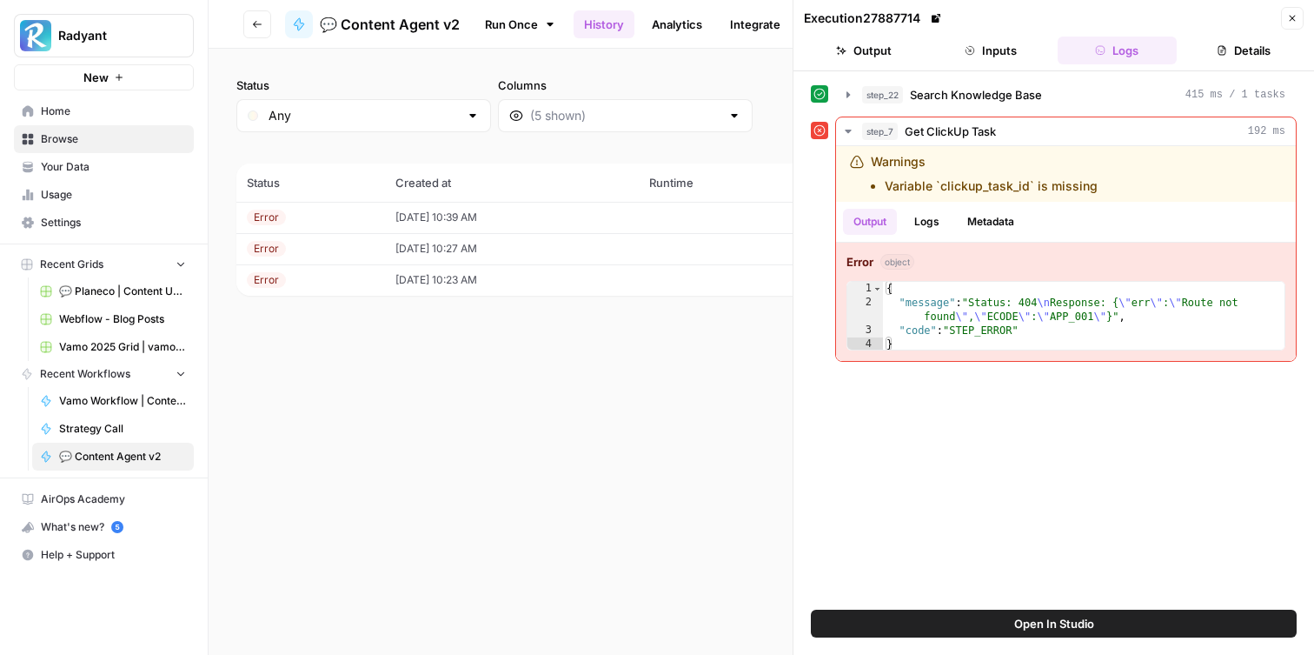
click at [1021, 56] on button "Inputs" at bounding box center [991, 51] width 120 height 28
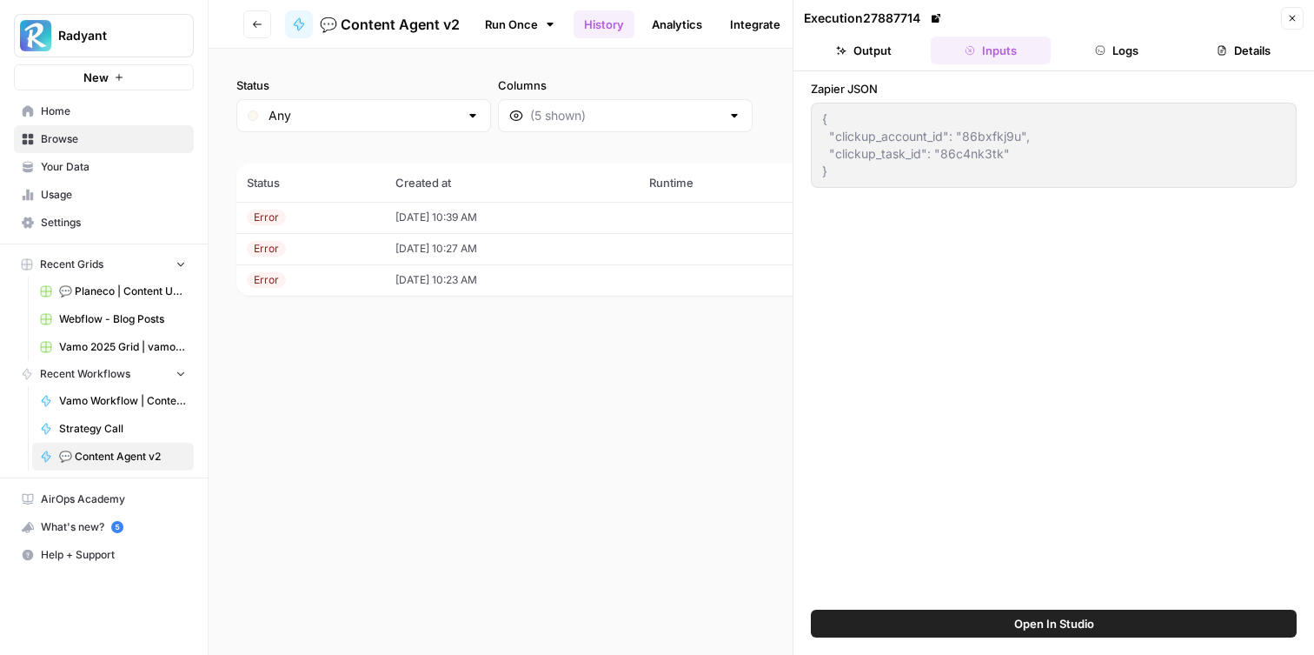
click at [876, 46] on button "Output" at bounding box center [864, 51] width 120 height 28
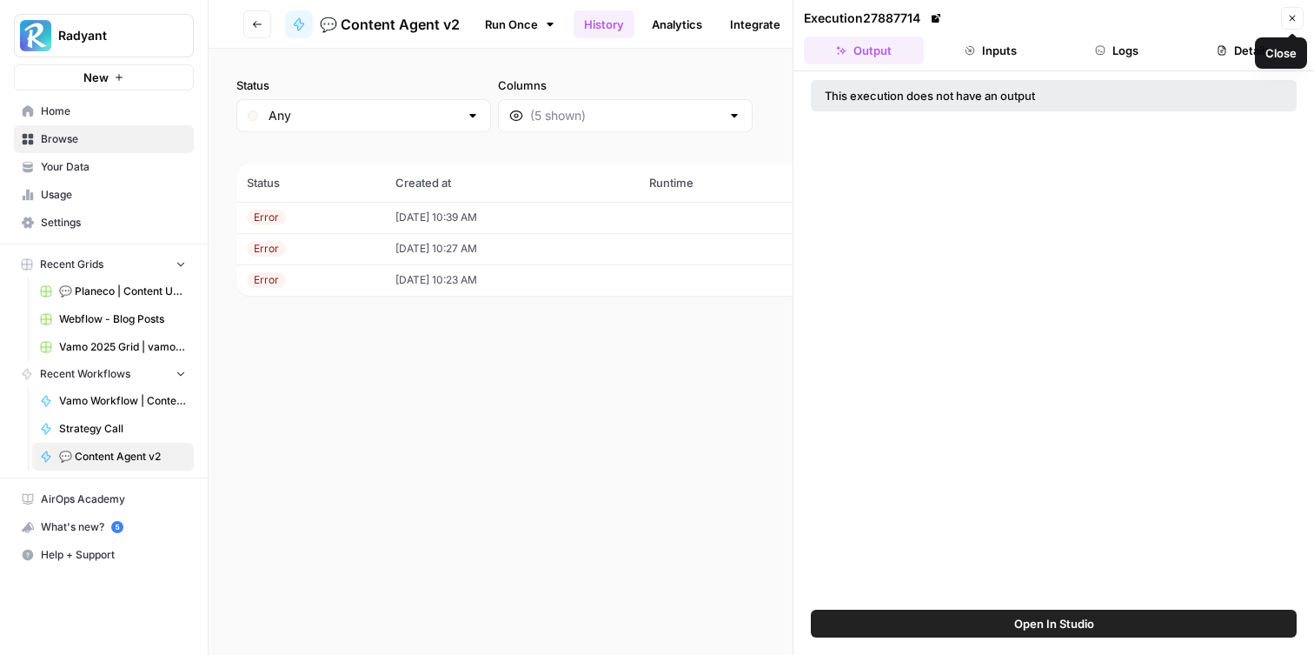
click at [1299, 17] on button "Close" at bounding box center [1292, 18] width 23 height 23
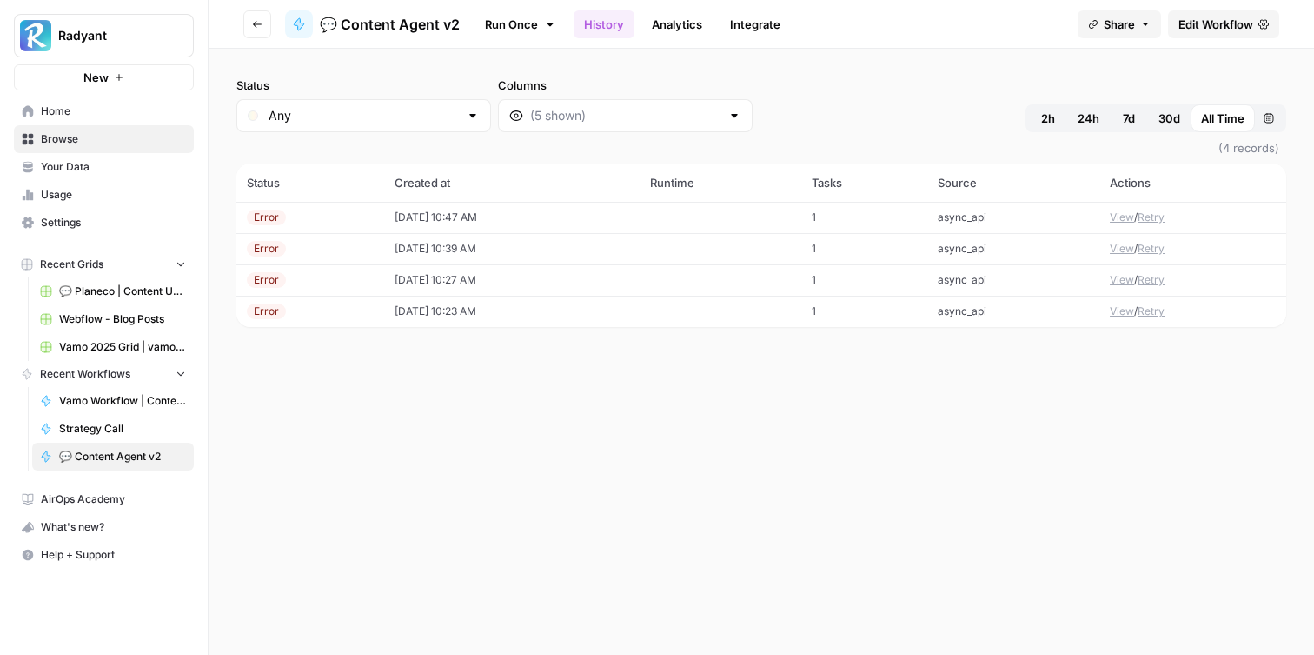
click at [520, 224] on td "[DATE] 10:47 AM" at bounding box center [512, 217] width 256 height 31
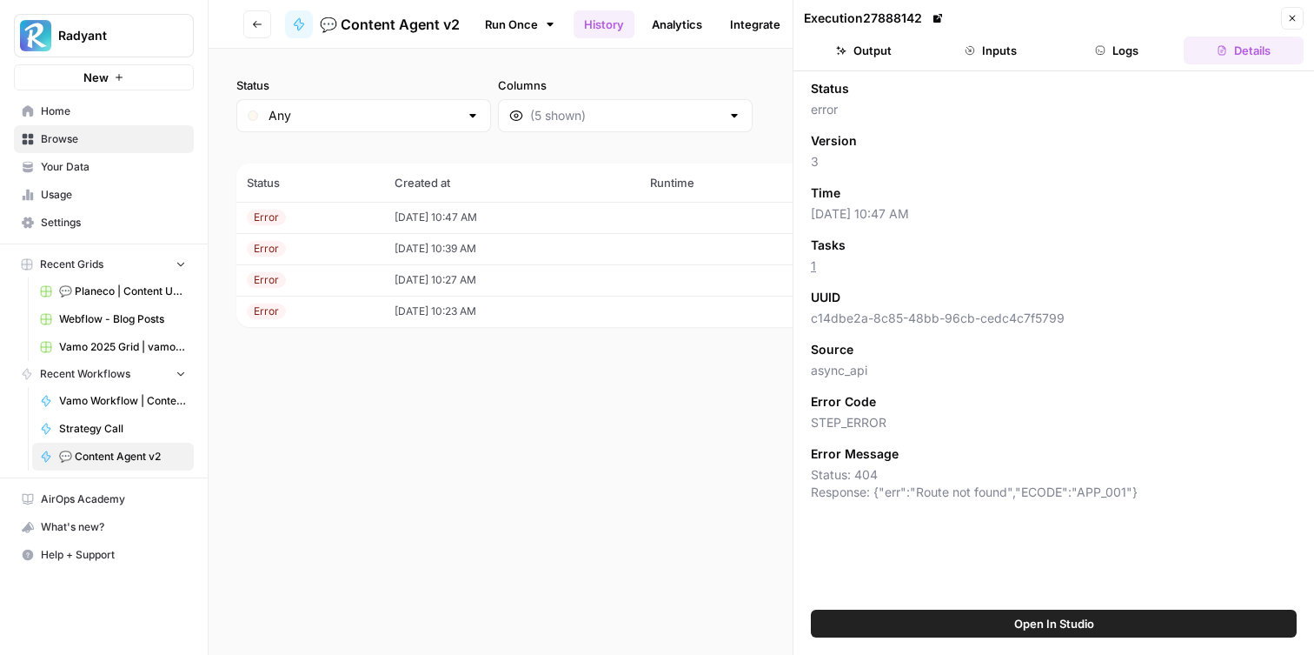
click at [996, 55] on button "Inputs" at bounding box center [991, 51] width 120 height 28
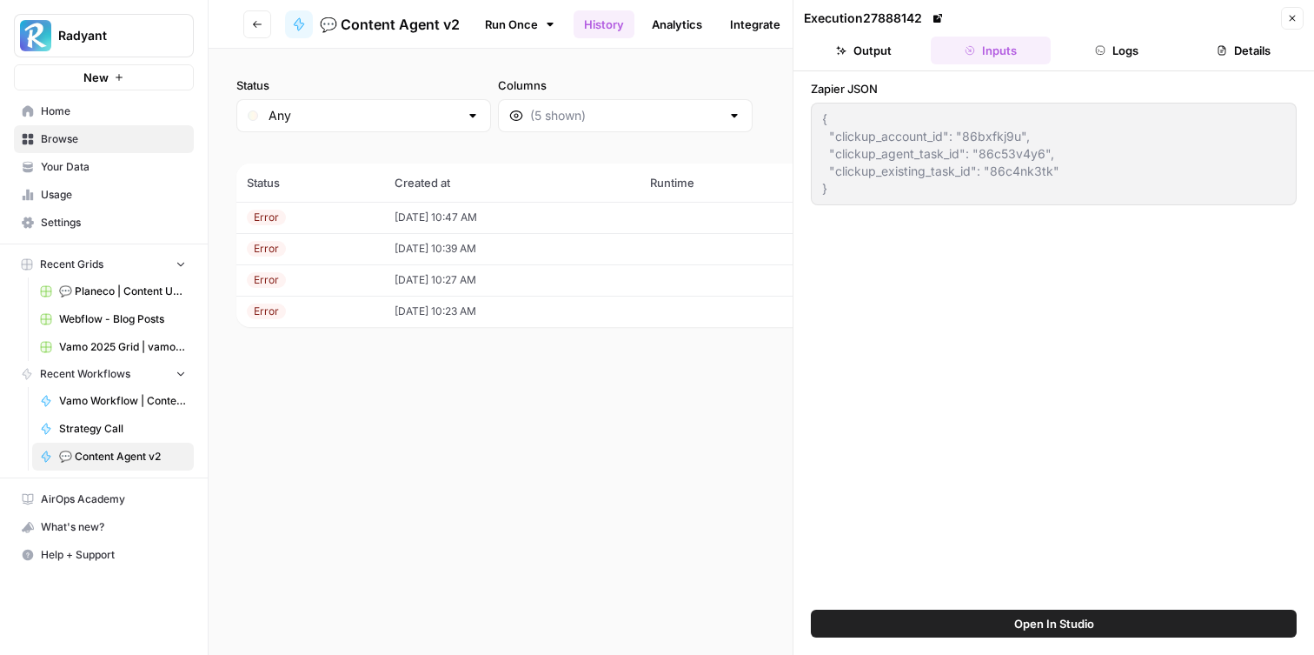
click at [664, 468] on div "Status Any Columns 2h 24h 7d 30d All Time Custom range (4 records) Status Creat…" at bounding box center [762, 352] width 1106 height 606
click at [1292, 16] on icon "button" at bounding box center [1292, 18] width 10 height 10
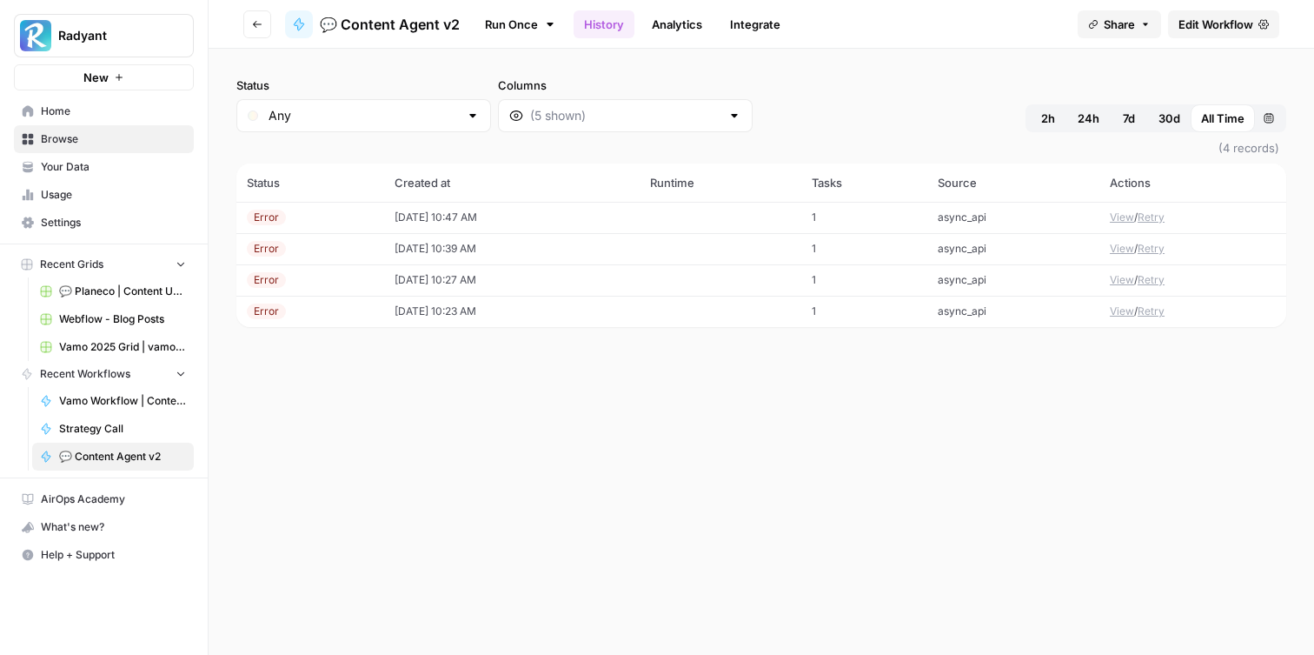
click at [690, 220] on td at bounding box center [720, 217] width 161 height 31
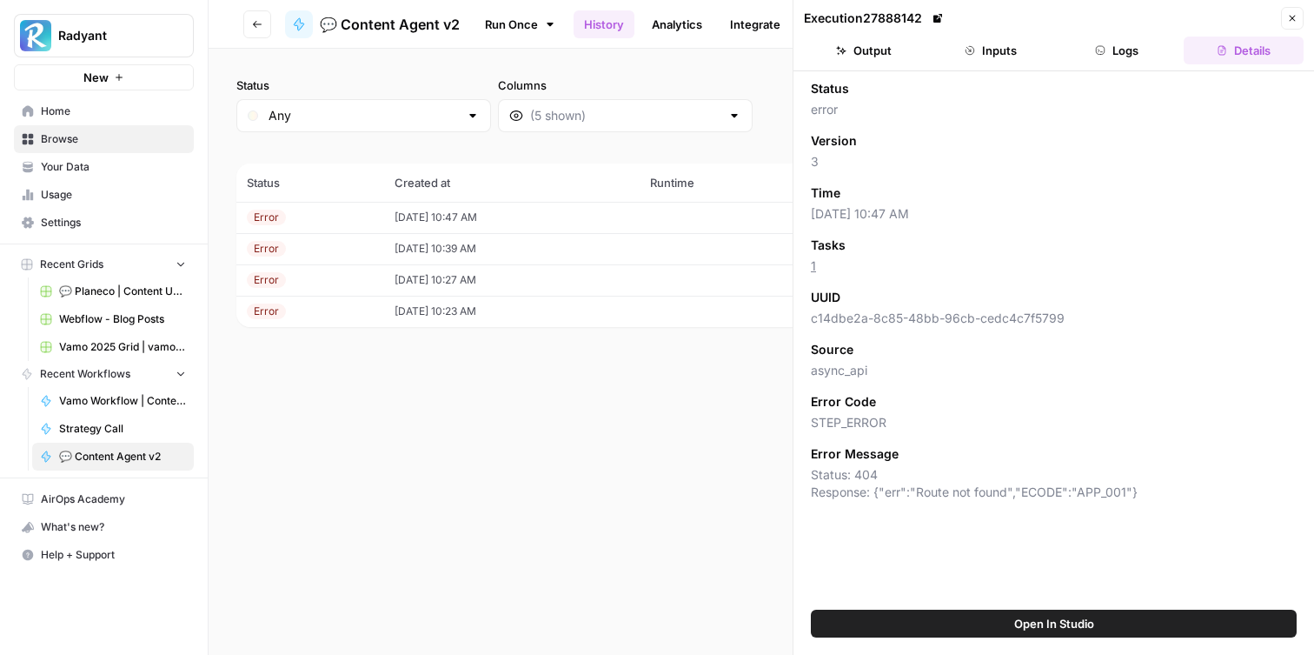
click at [634, 449] on div "Status Any Columns 2h 24h 7d 30d All Time Custom range (4 records) Status Creat…" at bounding box center [762, 352] width 1106 height 606
click at [995, 39] on button "Inputs" at bounding box center [991, 51] width 120 height 28
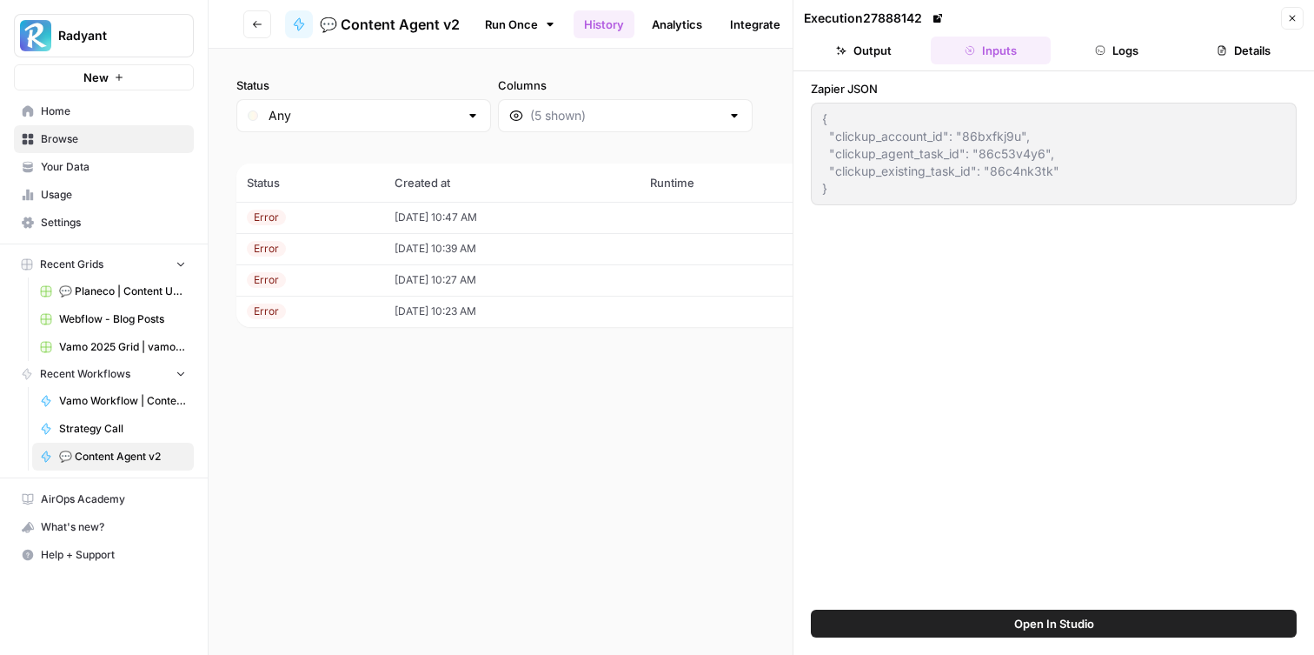
click at [1288, 10] on button "Close" at bounding box center [1292, 18] width 23 height 23
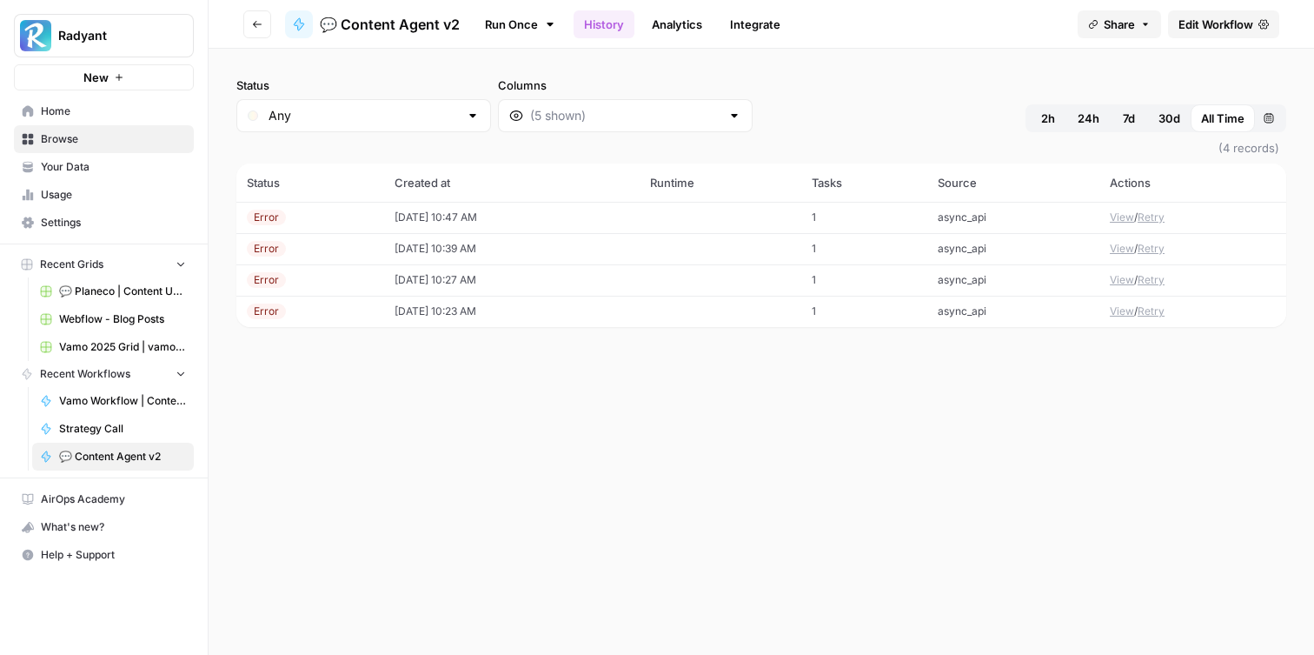
click at [1210, 25] on span "Edit Workflow" at bounding box center [1216, 24] width 75 height 17
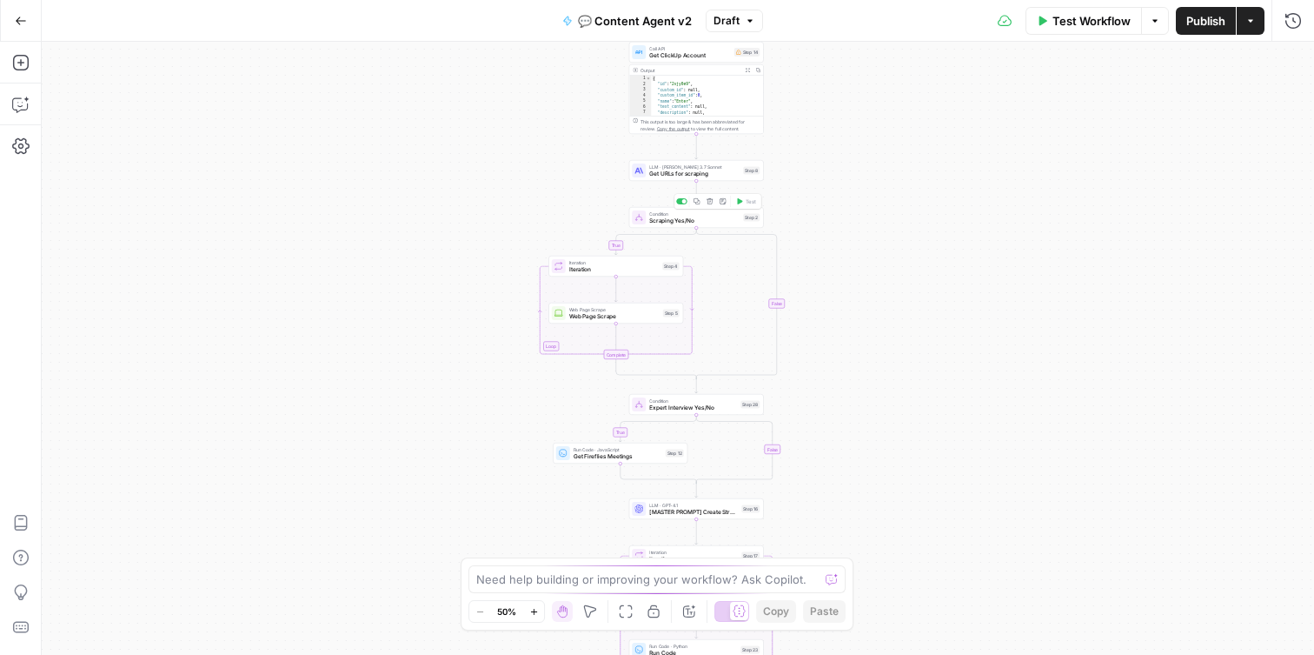
click at [674, 226] on div "Condition Scraping Yes/No Step 2 Copy step Delete step Add Note Test" at bounding box center [696, 217] width 135 height 21
click at [544, 193] on div "true true false false Workflow Set Inputs Inputs Search Knowledge Base Search K…" at bounding box center [678, 348] width 1272 height 613
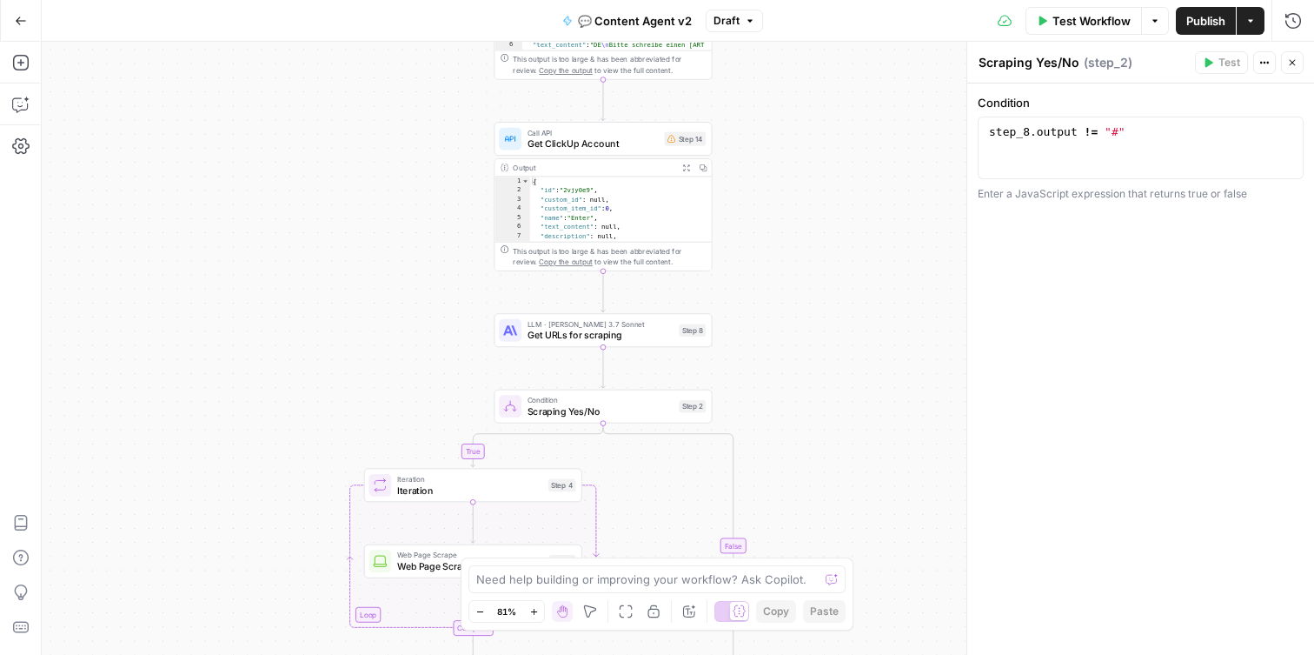
click at [594, 333] on span "Get URLs for scraping" at bounding box center [601, 335] width 146 height 14
type textarea "Get URLs for scraping"
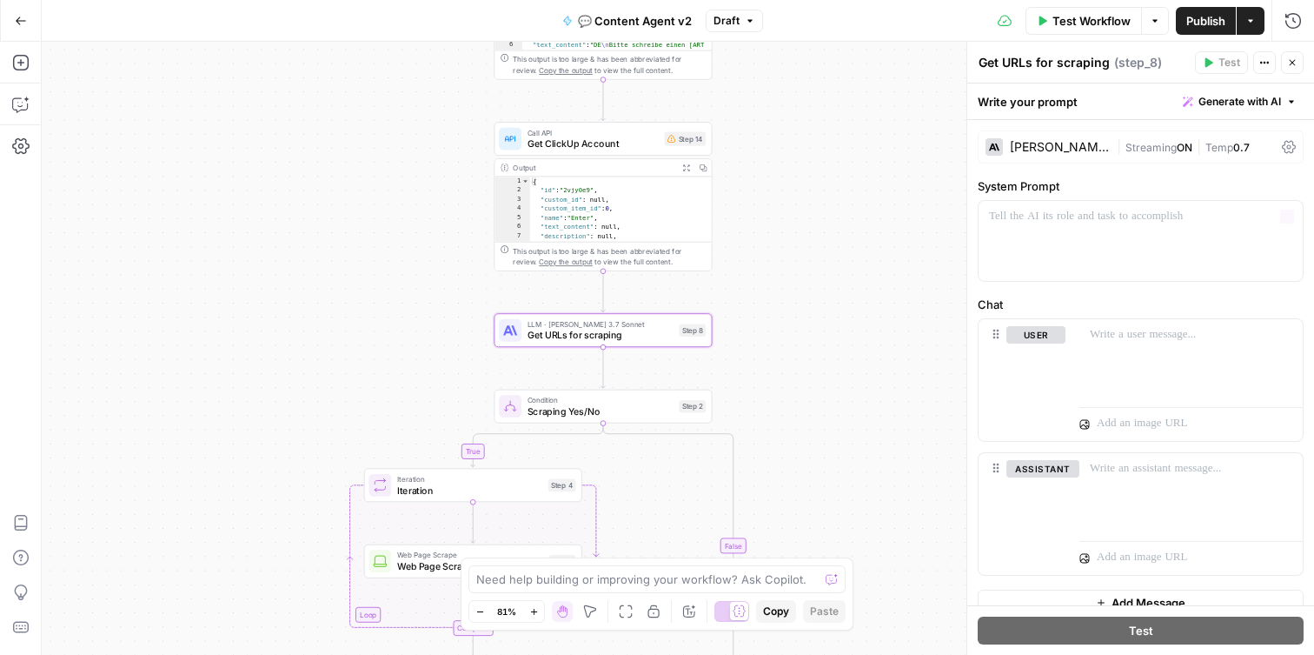
click at [829, 239] on div "true true false false Workflow Set Inputs Inputs Search Knowledge Base Search K…" at bounding box center [678, 348] width 1272 height 613
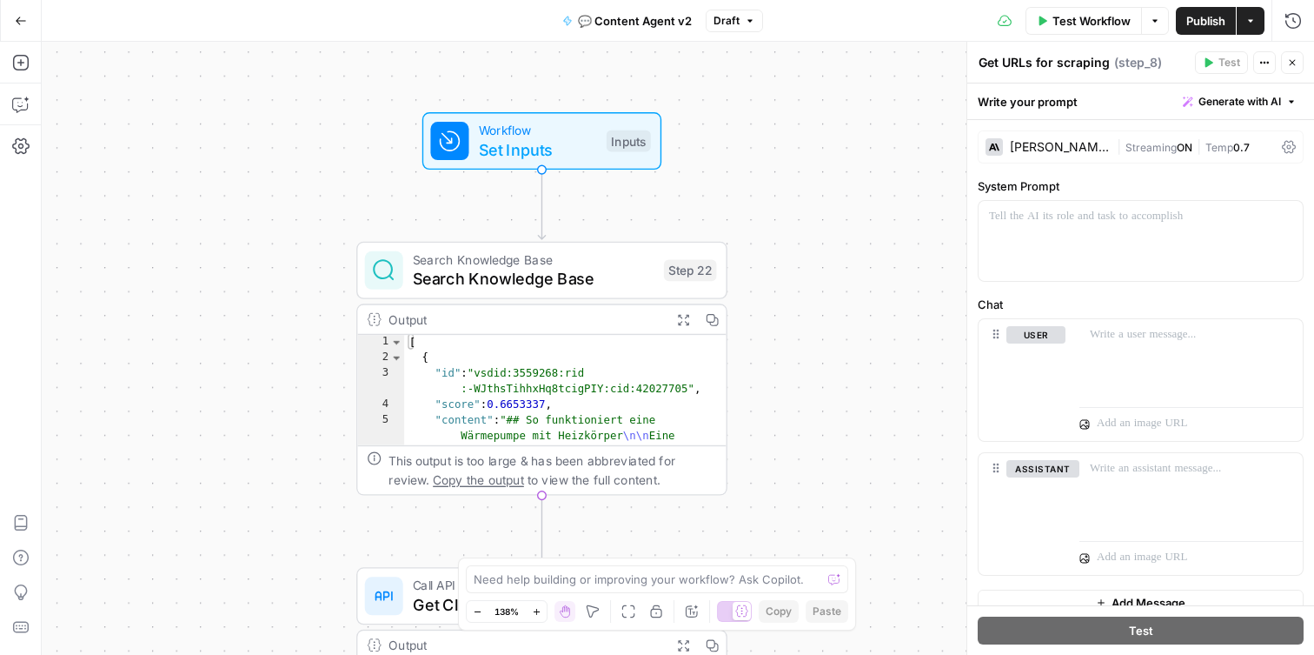
click at [10, 13] on button "Go Back" at bounding box center [20, 20] width 31 height 31
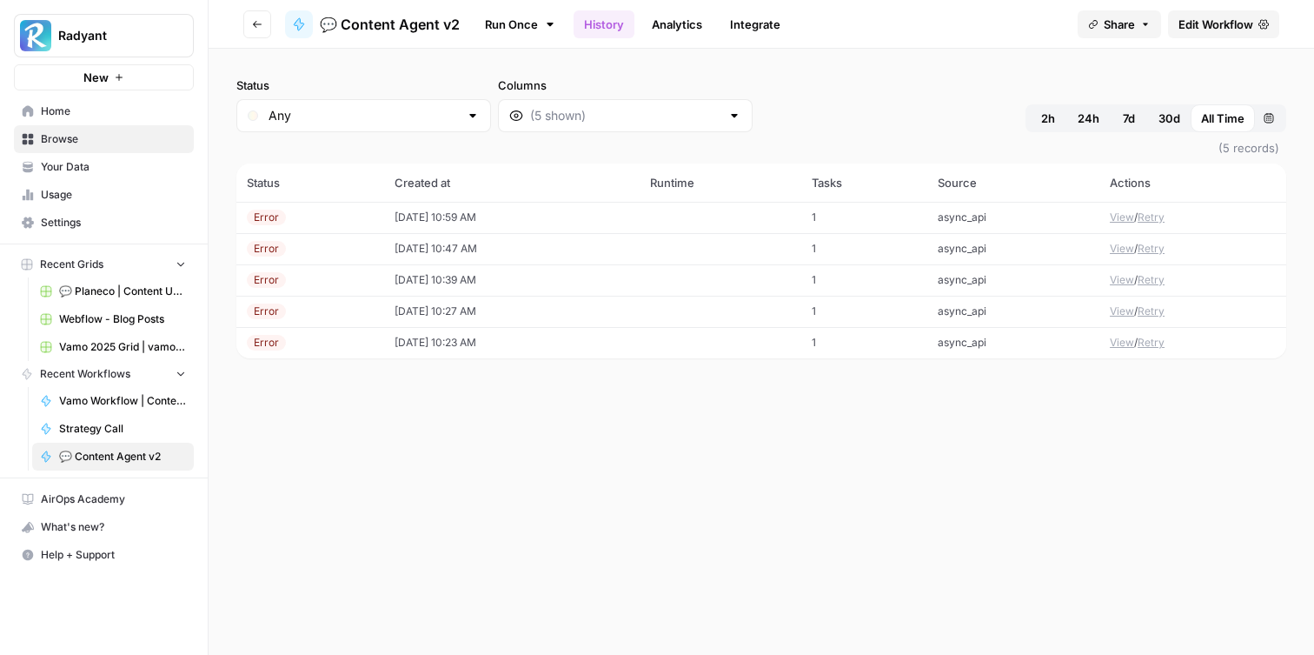
click at [528, 227] on td "[DATE] 10:59 AM" at bounding box center [512, 217] width 256 height 31
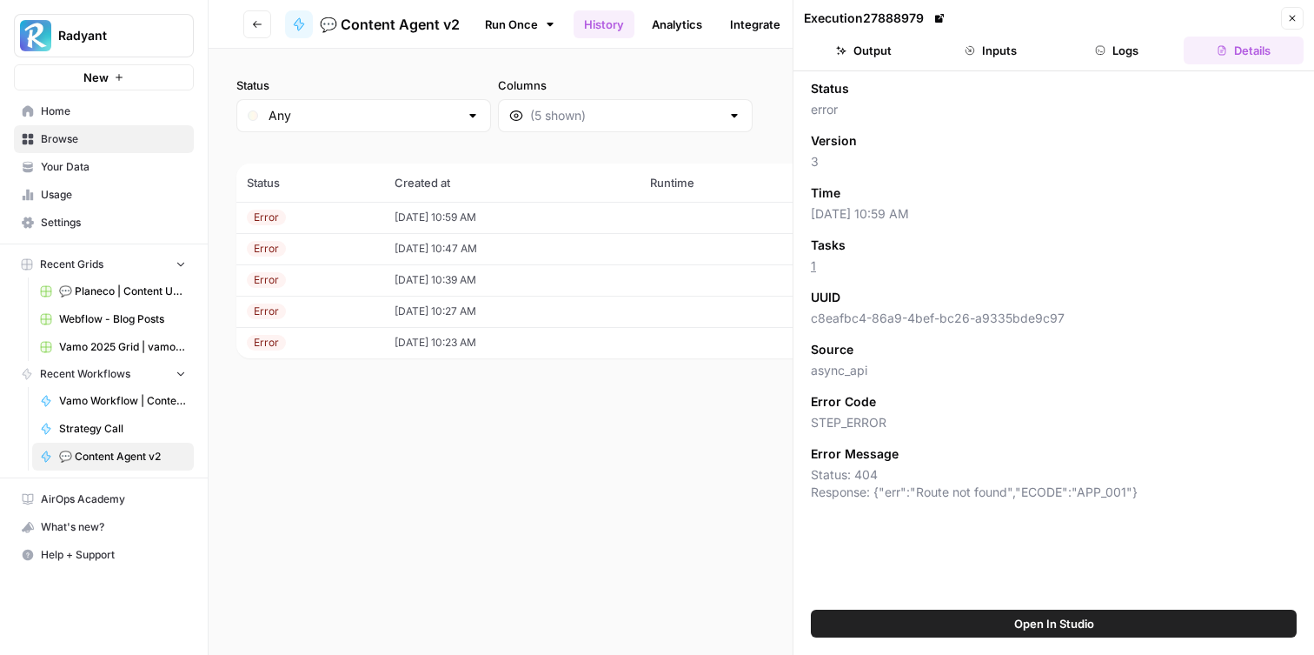
click at [1007, 47] on button "Inputs" at bounding box center [991, 51] width 120 height 28
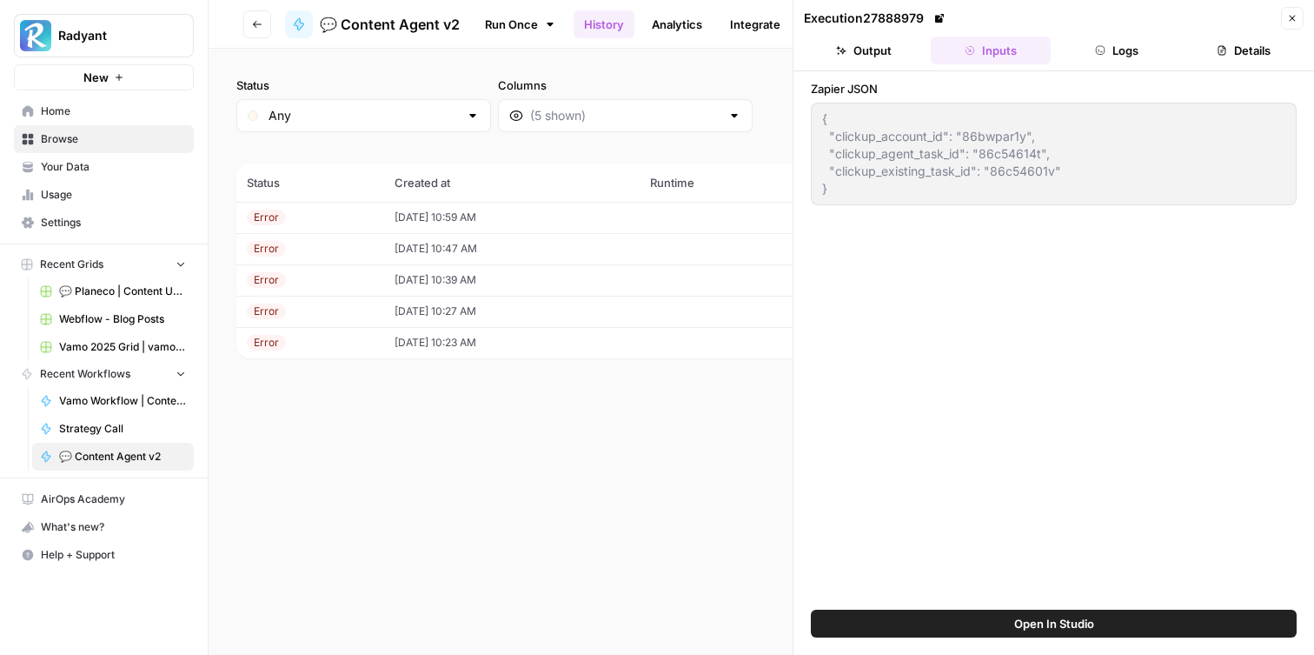
click at [868, 43] on button "Output" at bounding box center [864, 51] width 120 height 28
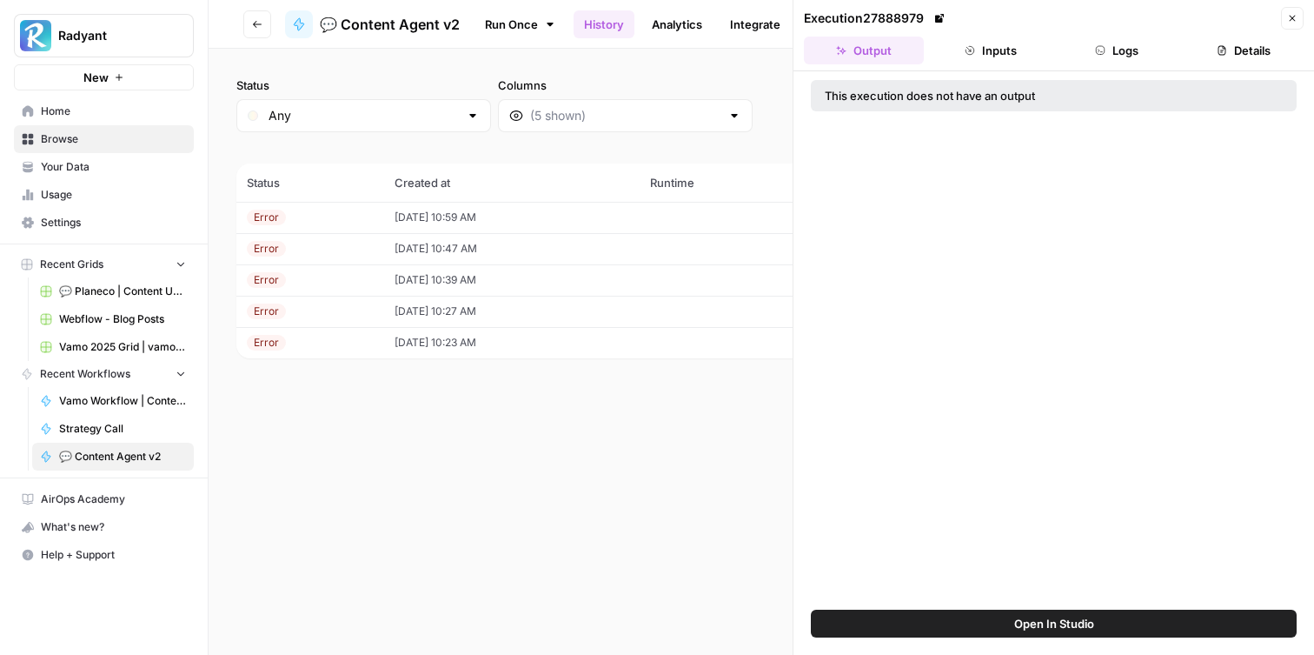
click at [993, 56] on button "Inputs" at bounding box center [991, 51] width 120 height 28
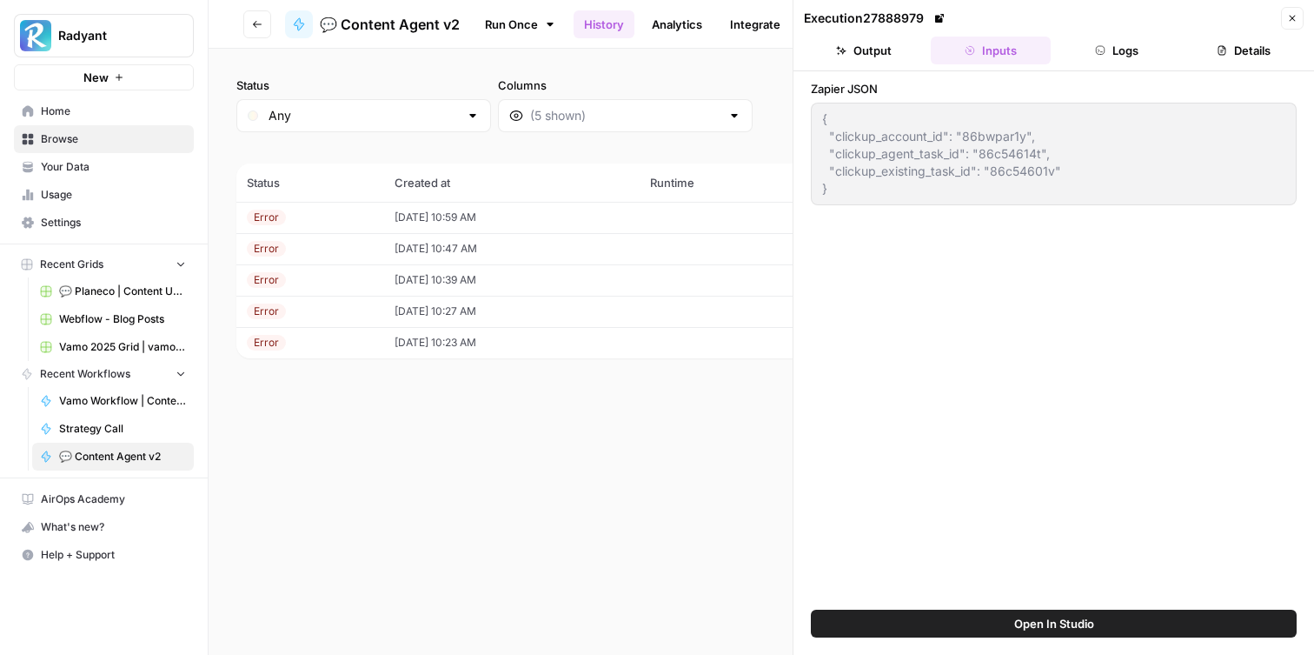
click at [471, 229] on td "[DATE] 10:59 AM" at bounding box center [512, 217] width 256 height 31
click at [1291, 26] on button "Close" at bounding box center [1292, 18] width 23 height 23
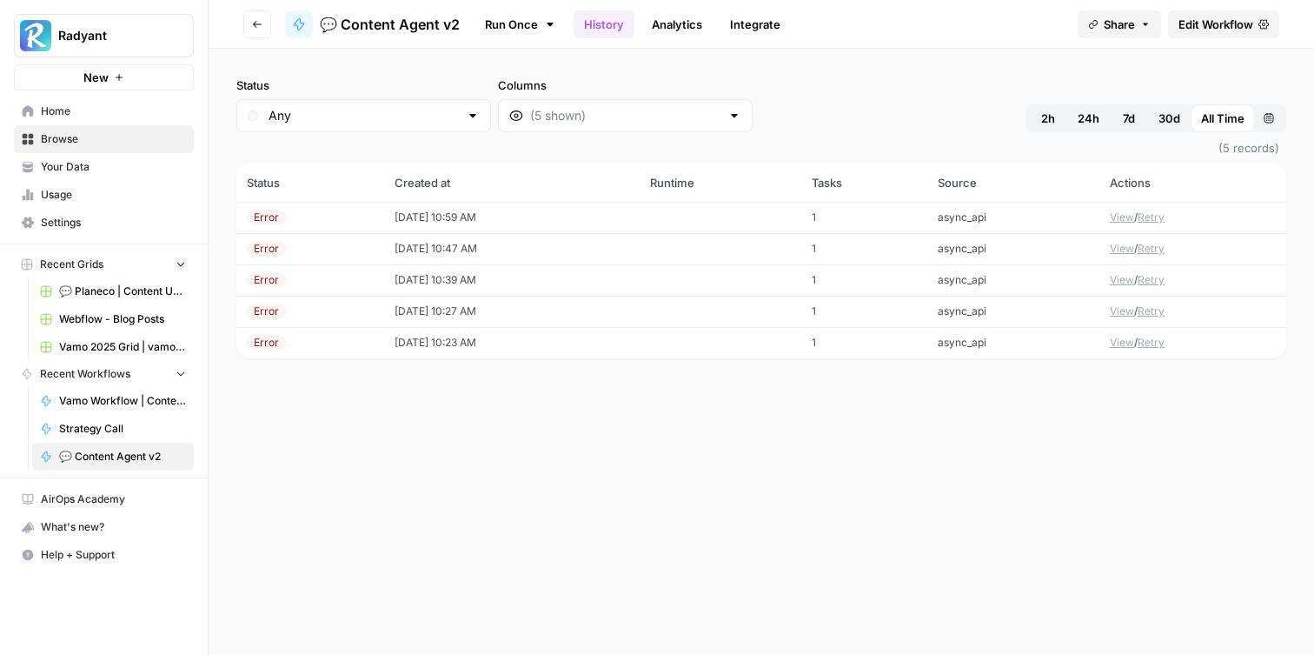
click at [1237, 16] on span "Edit Workflow" at bounding box center [1216, 24] width 75 height 17
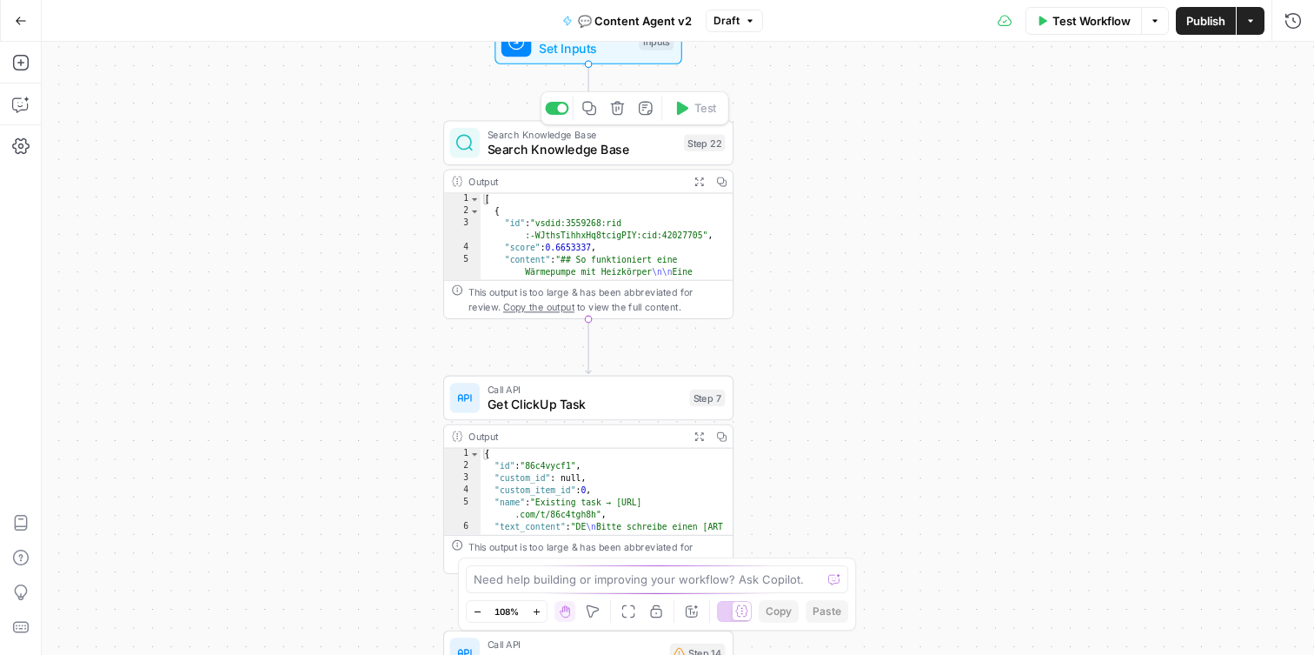
click at [612, 143] on span "Search Knowledge Base" at bounding box center [582, 149] width 189 height 19
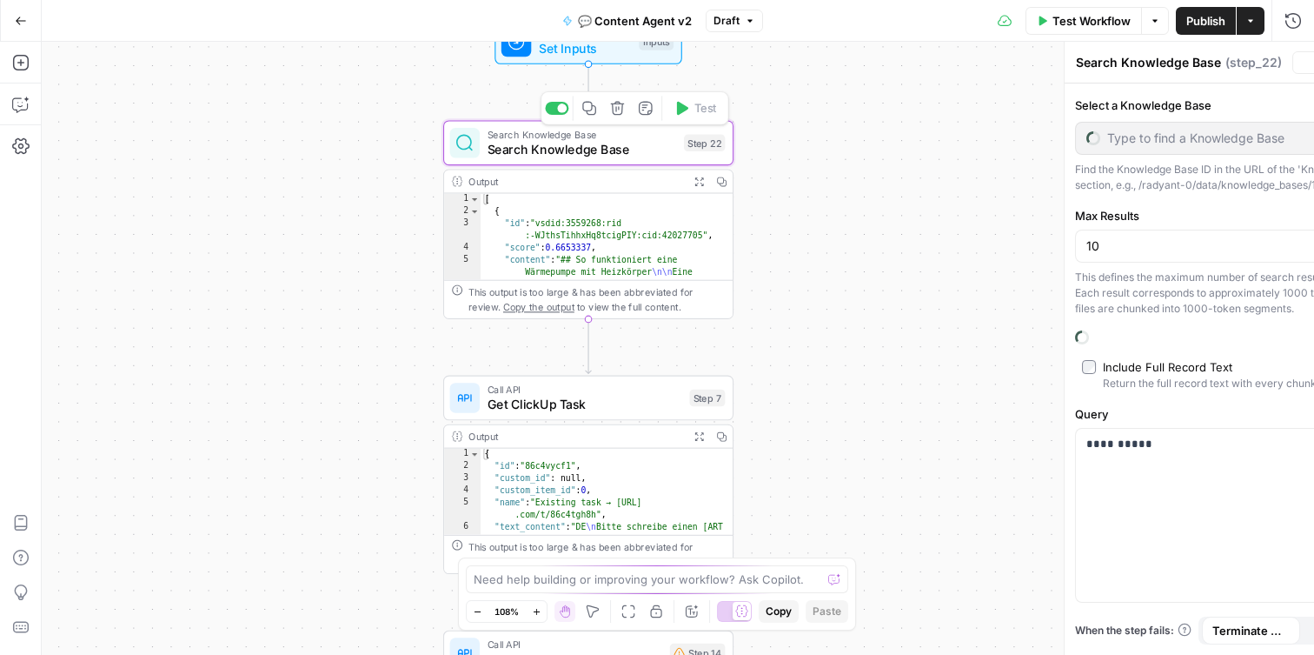
type input "Enter /blog/ + /wissen/ + /lokal/"
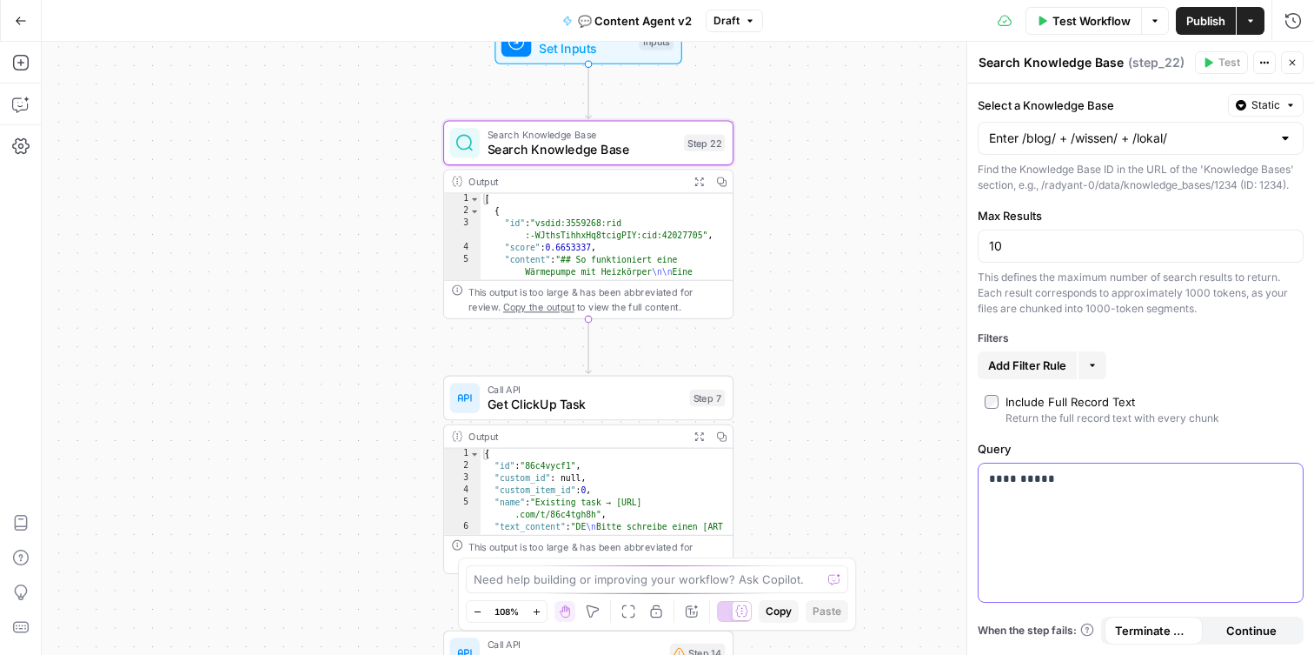
click at [1075, 478] on p "**********" at bounding box center [1140, 478] width 303 height 17
click at [1060, 478] on p "**********" at bounding box center [1140, 478] width 303 height 17
click at [1013, 485] on p "**********" at bounding box center [1140, 478] width 303 height 17
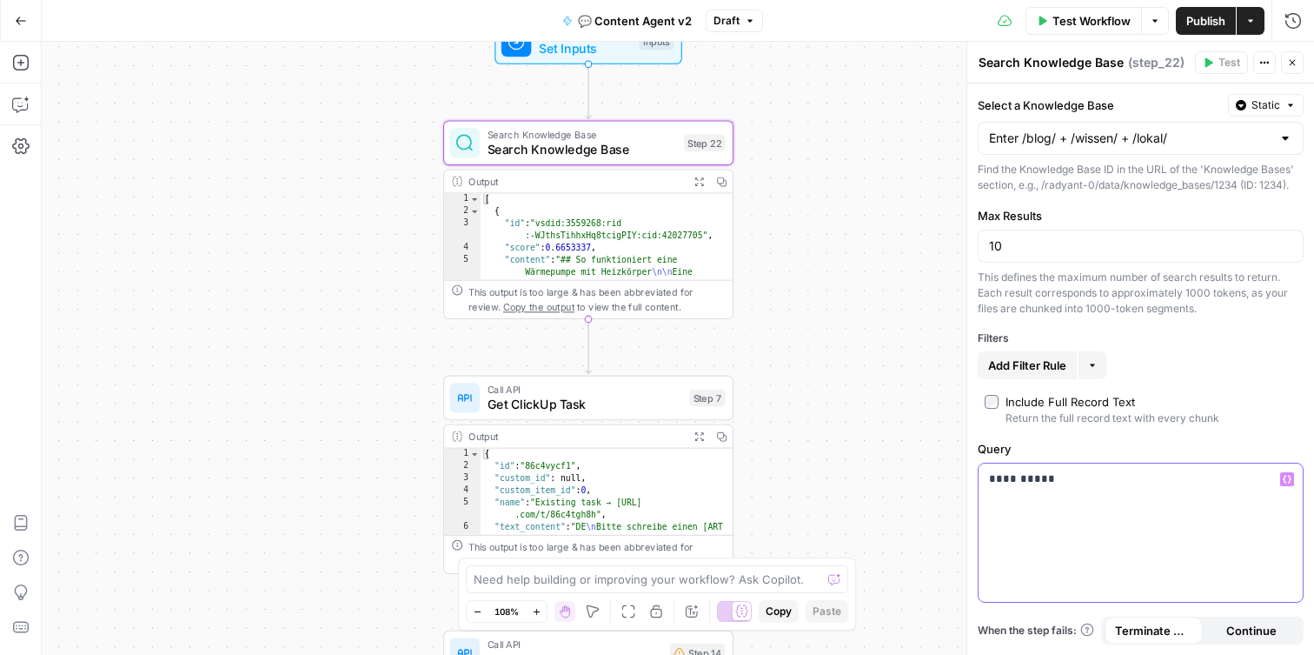
click at [1013, 485] on p "**********" at bounding box center [1140, 478] width 303 height 17
click at [1054, 479] on p "**********" at bounding box center [1140, 478] width 303 height 17
click at [559, 406] on span "Get ClickUp Task" at bounding box center [585, 404] width 195 height 19
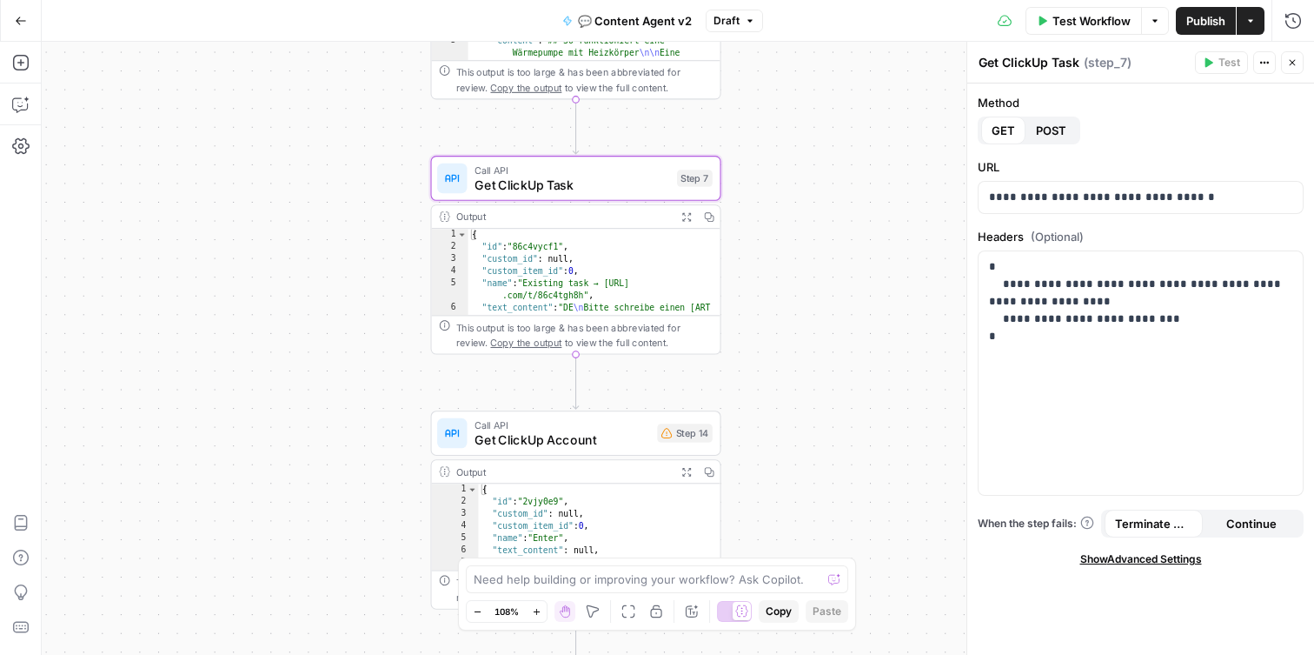
click at [548, 442] on span "Get ClickUp Account" at bounding box center [563, 439] width 176 height 19
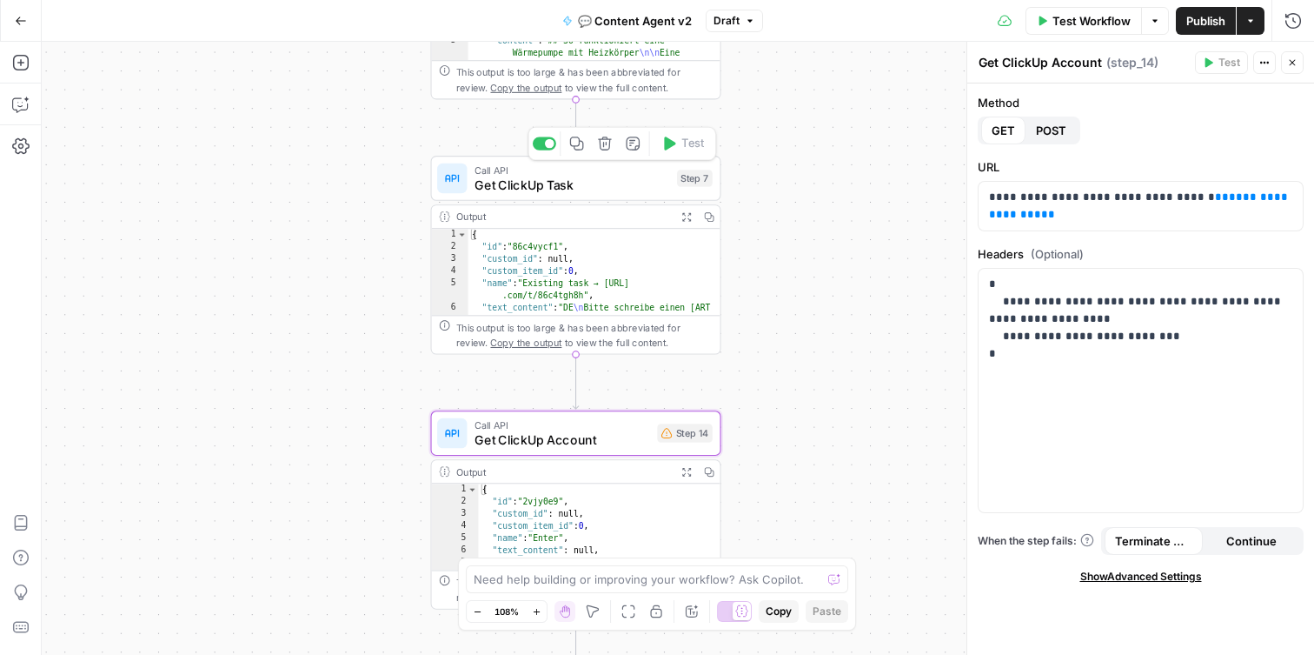
click at [558, 185] on span "Get ClickUp Task" at bounding box center [572, 185] width 195 height 19
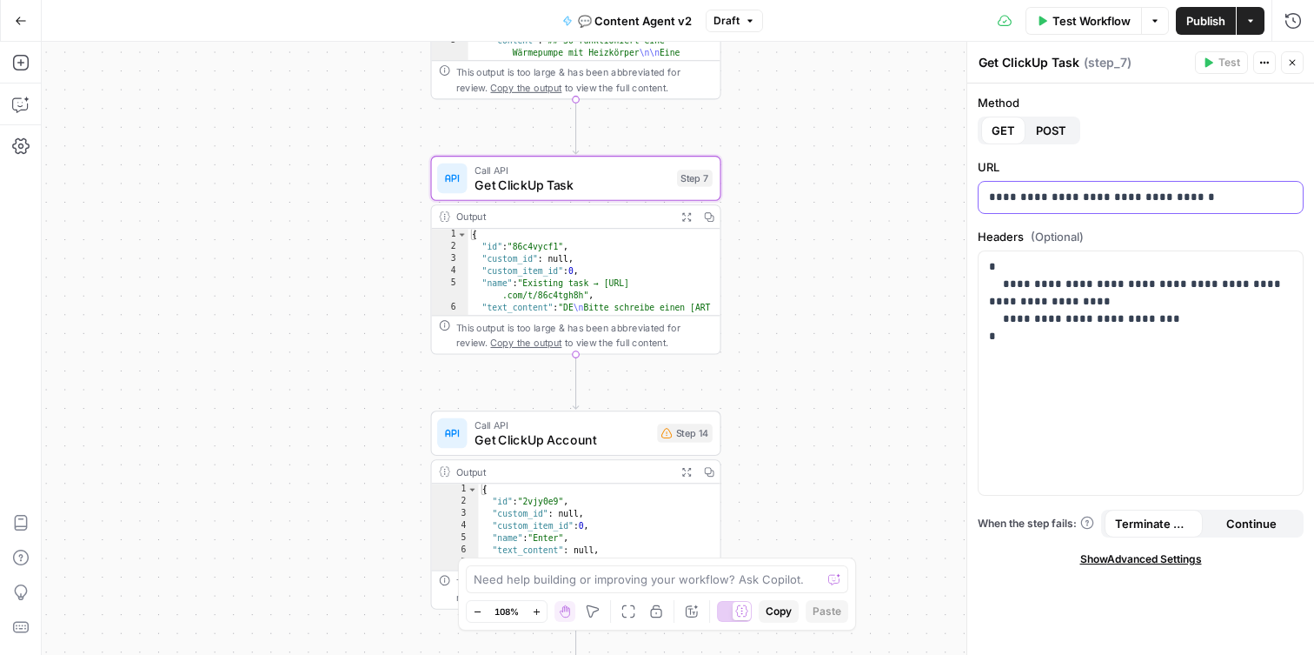
click at [1204, 192] on p "**********" at bounding box center [1140, 197] width 303 height 17
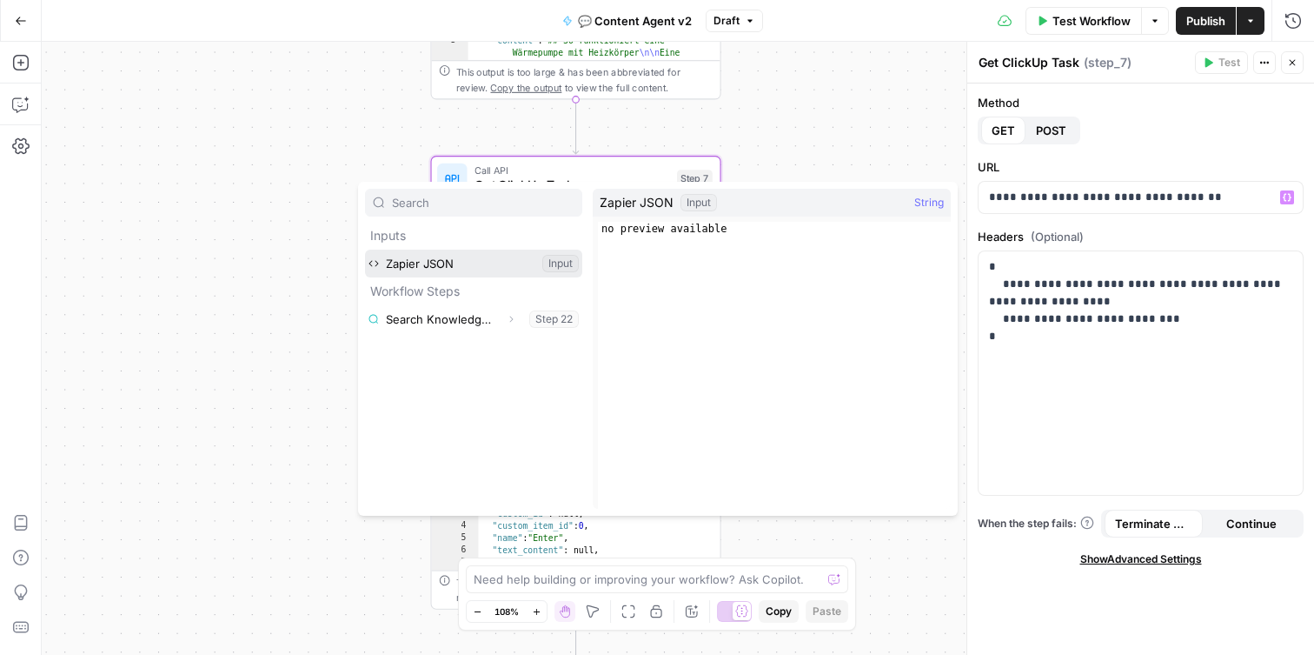
click at [505, 263] on button "Select variable Zapier JSON" at bounding box center [473, 263] width 217 height 28
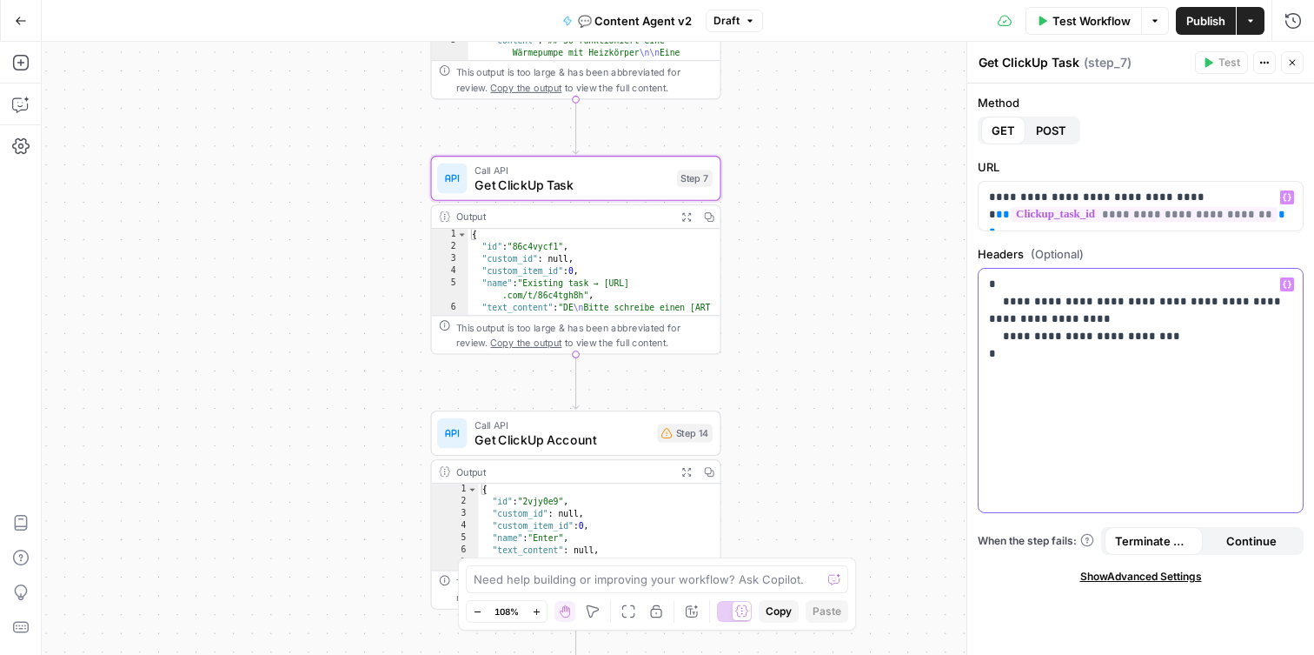
click at [1113, 353] on p "**********" at bounding box center [1140, 328] width 303 height 104
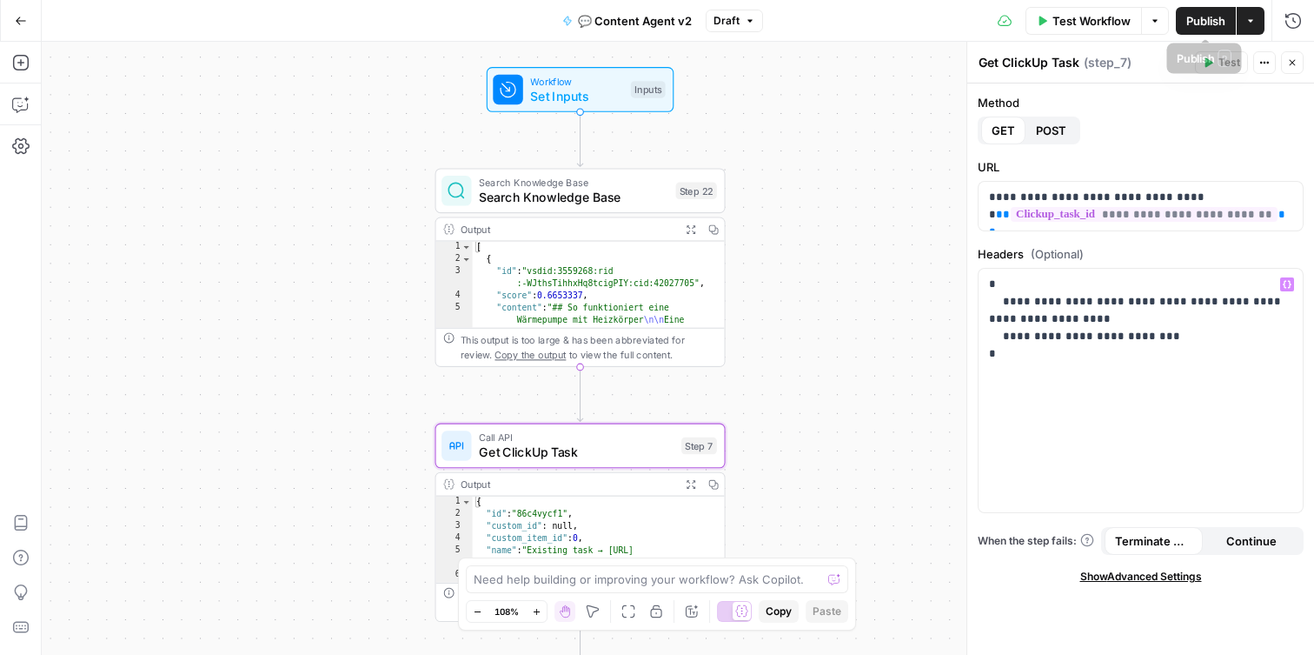
click at [1191, 29] on span "Publish" at bounding box center [1205, 20] width 39 height 17
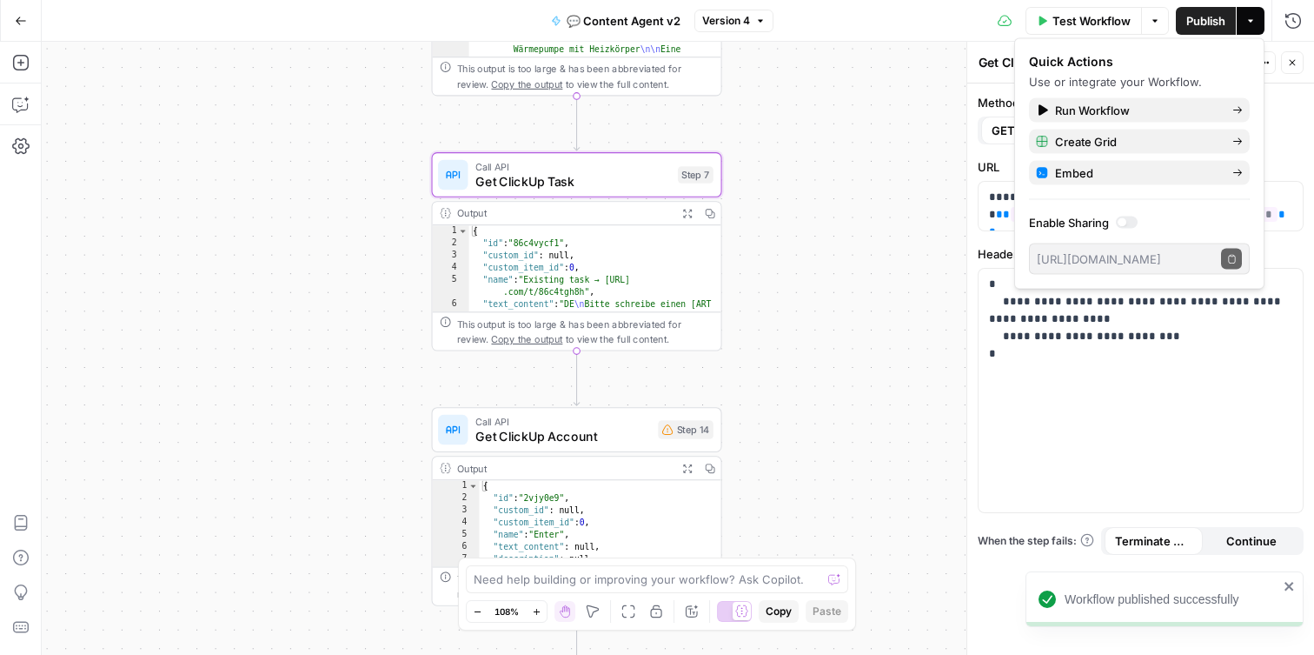
click at [553, 447] on div "Call API Get ClickUp Account Step 14 Copy step Delete step Add Note Test" at bounding box center [577, 429] width 290 height 45
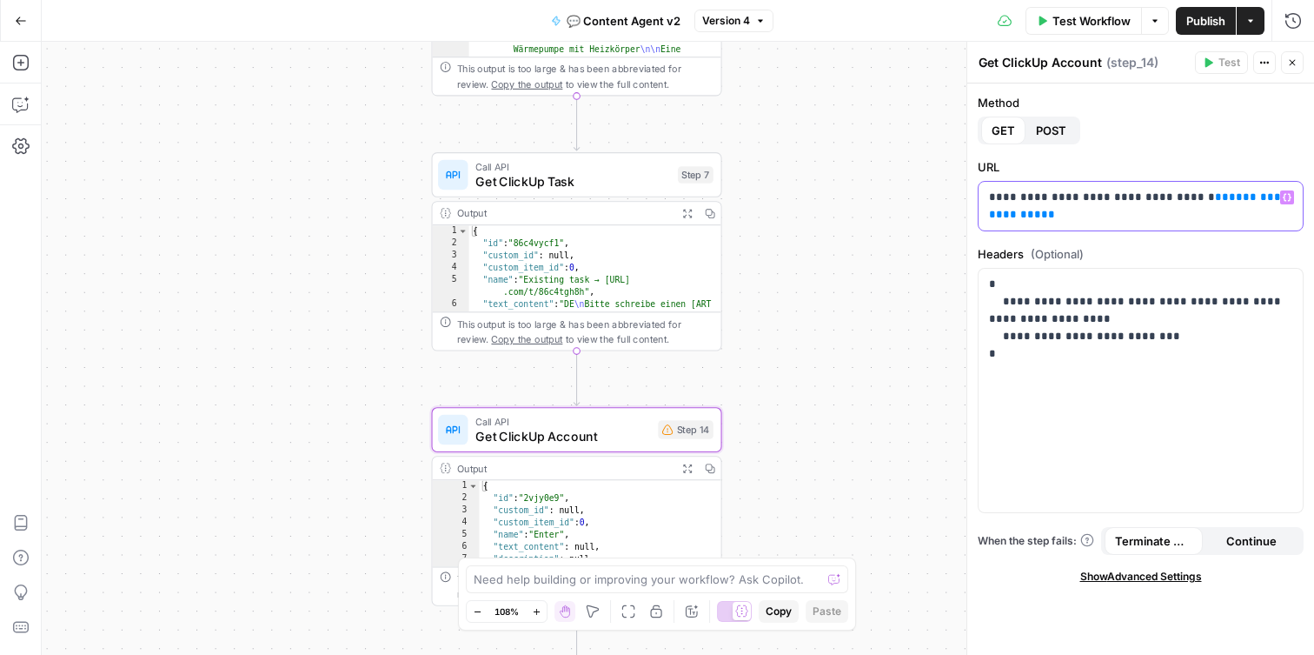
click at [1134, 218] on p "**********" at bounding box center [1140, 206] width 303 height 35
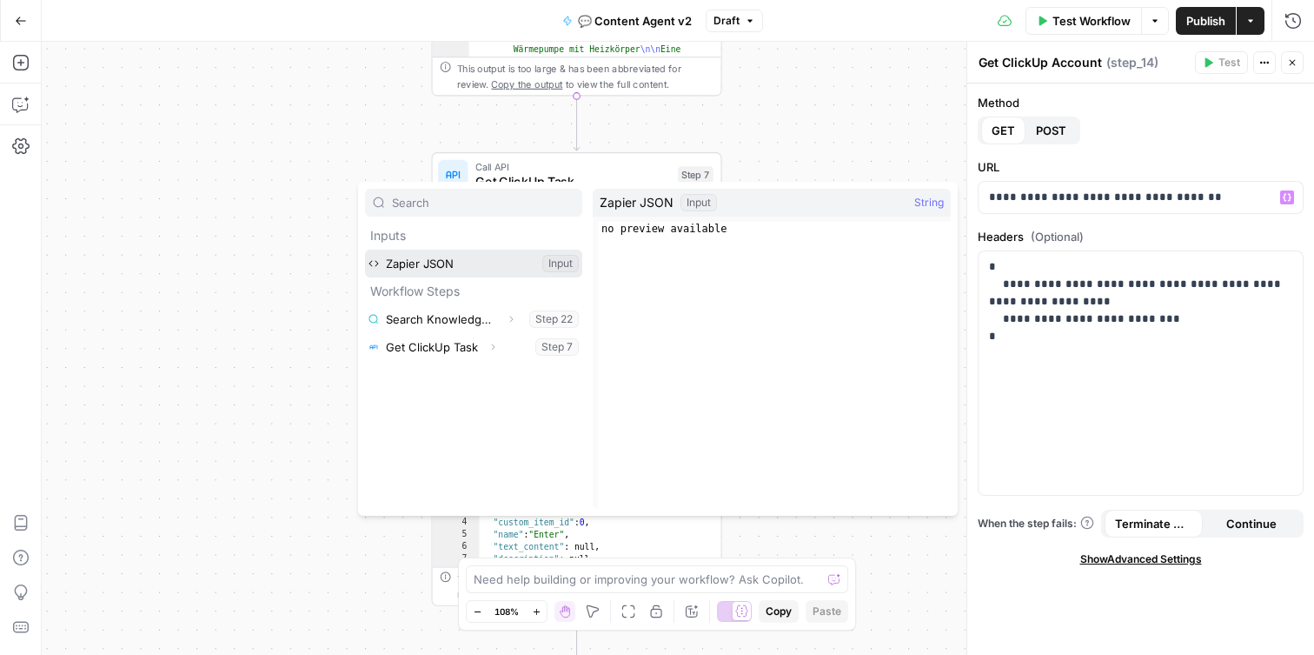
click at [487, 258] on button "Select variable Zapier JSON" at bounding box center [473, 263] width 217 height 28
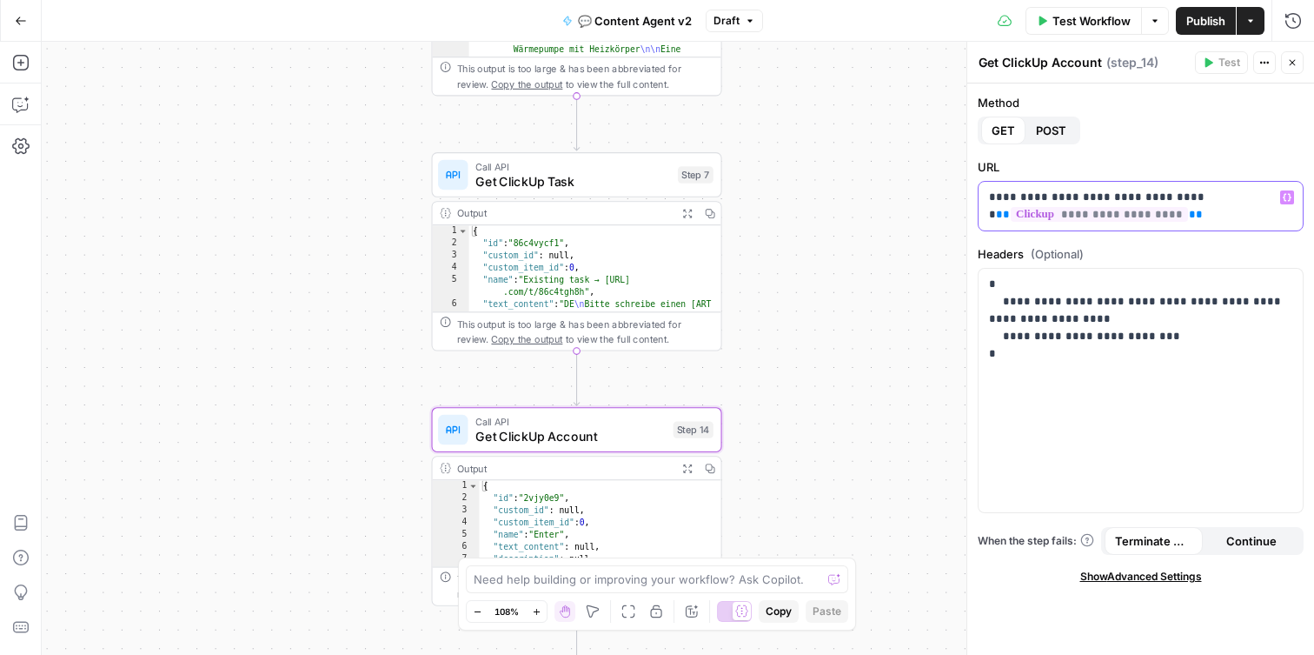
click at [1083, 209] on span "**********" at bounding box center [1099, 214] width 177 height 15
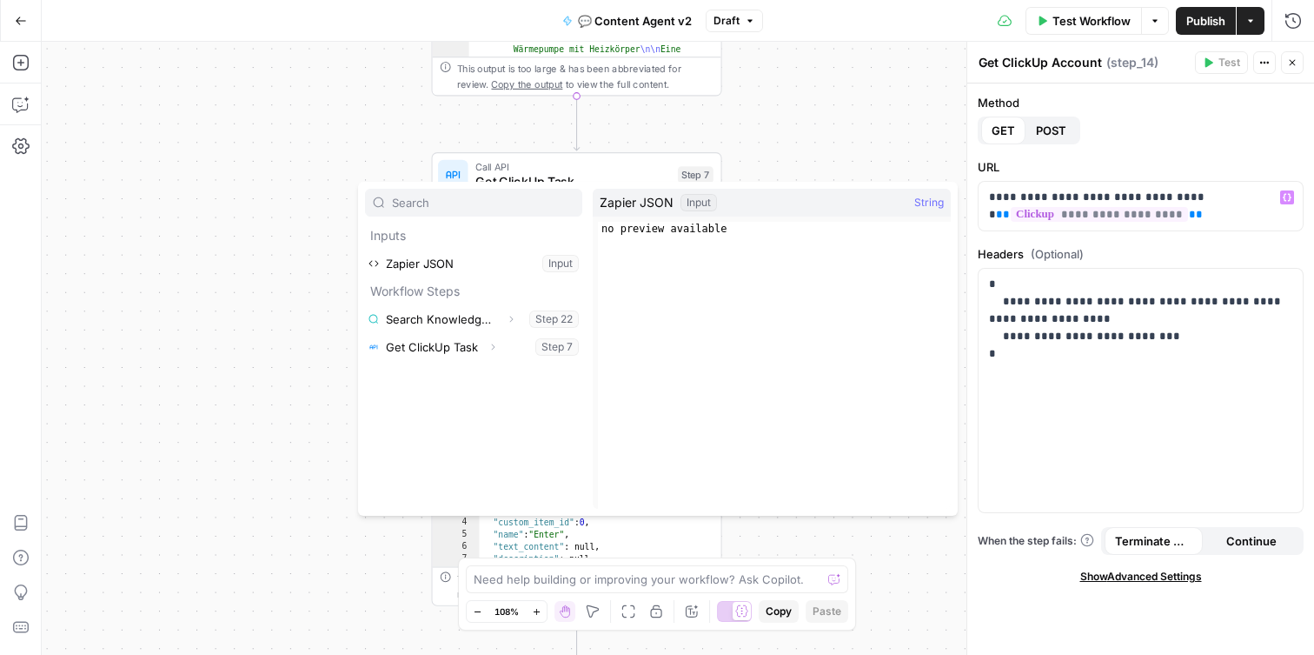
click at [1128, 262] on label "Headers (Optional)" at bounding box center [1141, 253] width 326 height 17
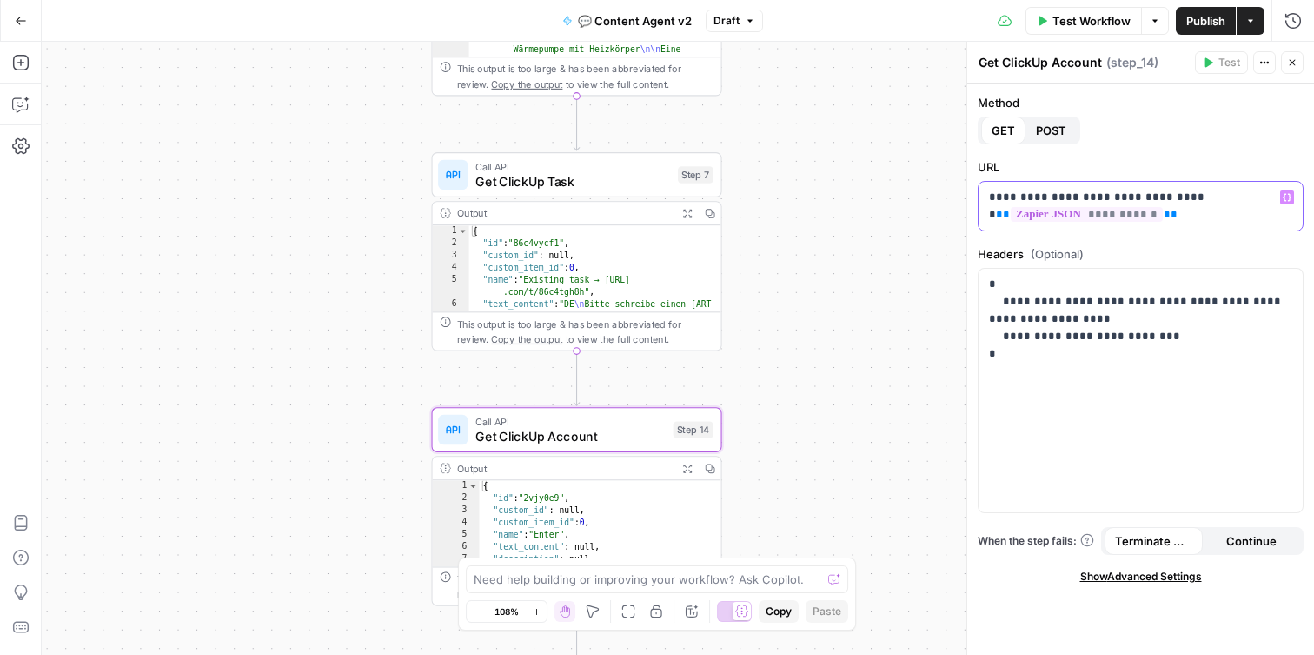
click at [1132, 217] on span "**********" at bounding box center [1087, 214] width 152 height 15
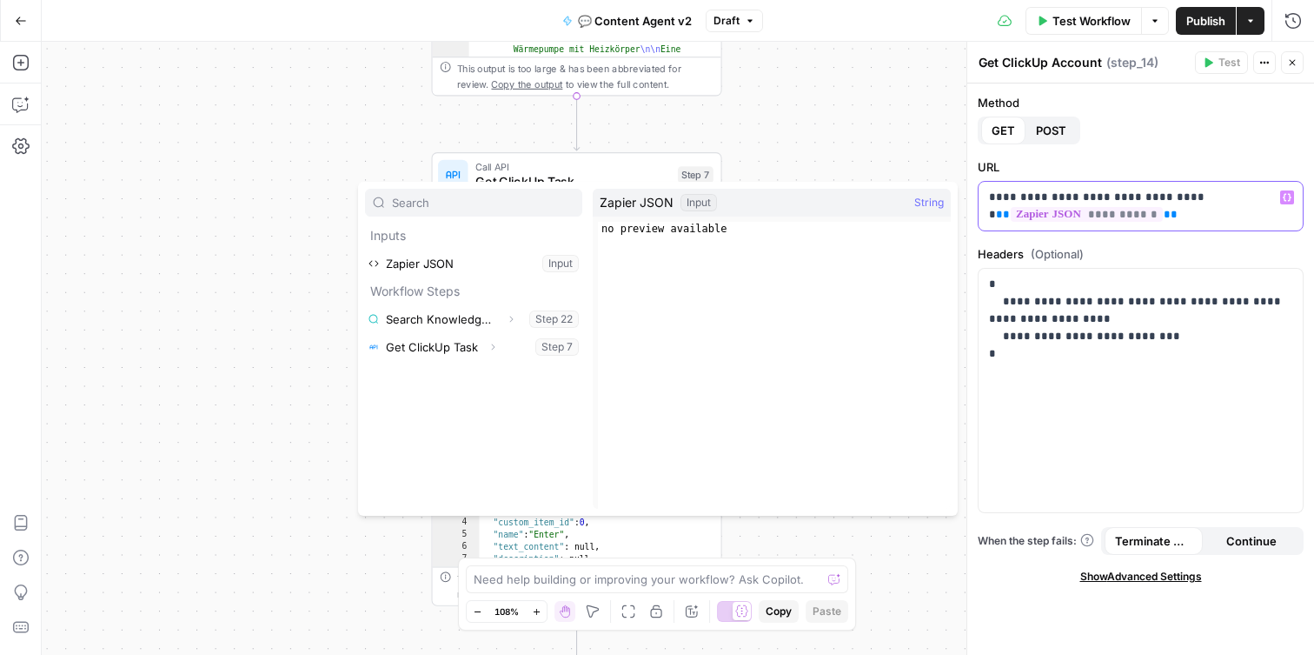
click at [1159, 217] on p "**********" at bounding box center [1140, 206] width 303 height 35
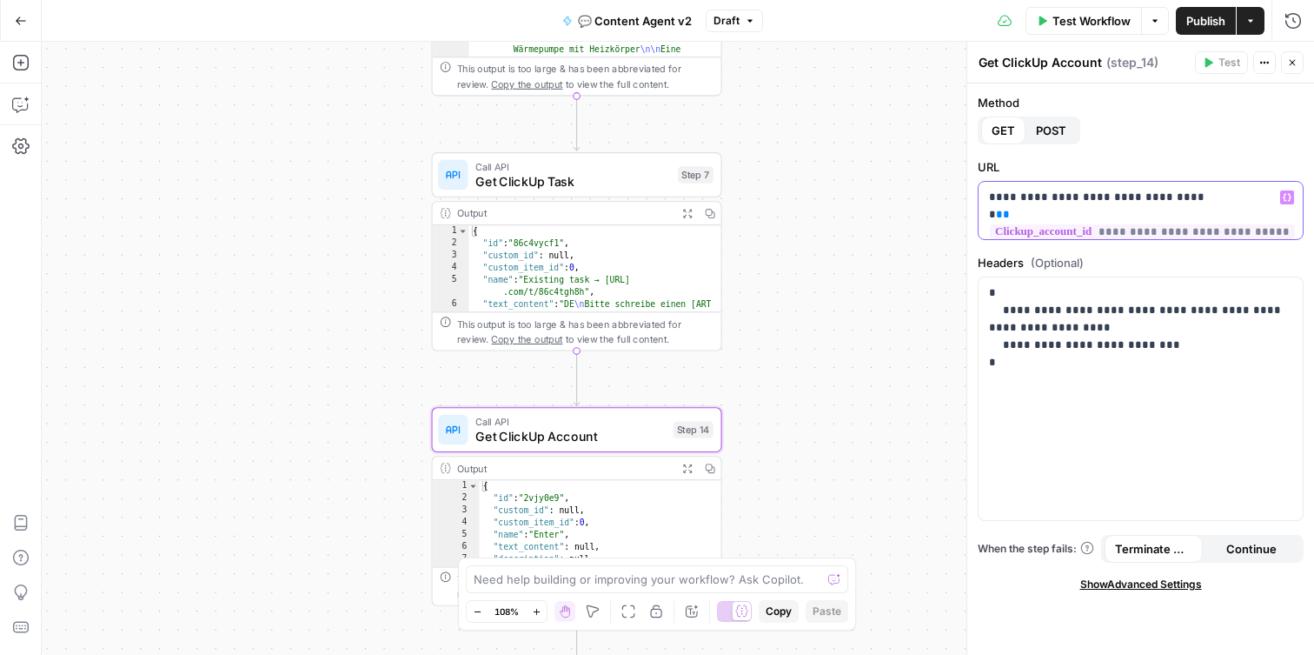
click at [1169, 231] on p "**********" at bounding box center [1140, 215] width 303 height 52
click at [1138, 364] on p "**********" at bounding box center [1140, 336] width 303 height 104
click at [646, 176] on span "Get ClickUp Task" at bounding box center [572, 181] width 195 height 19
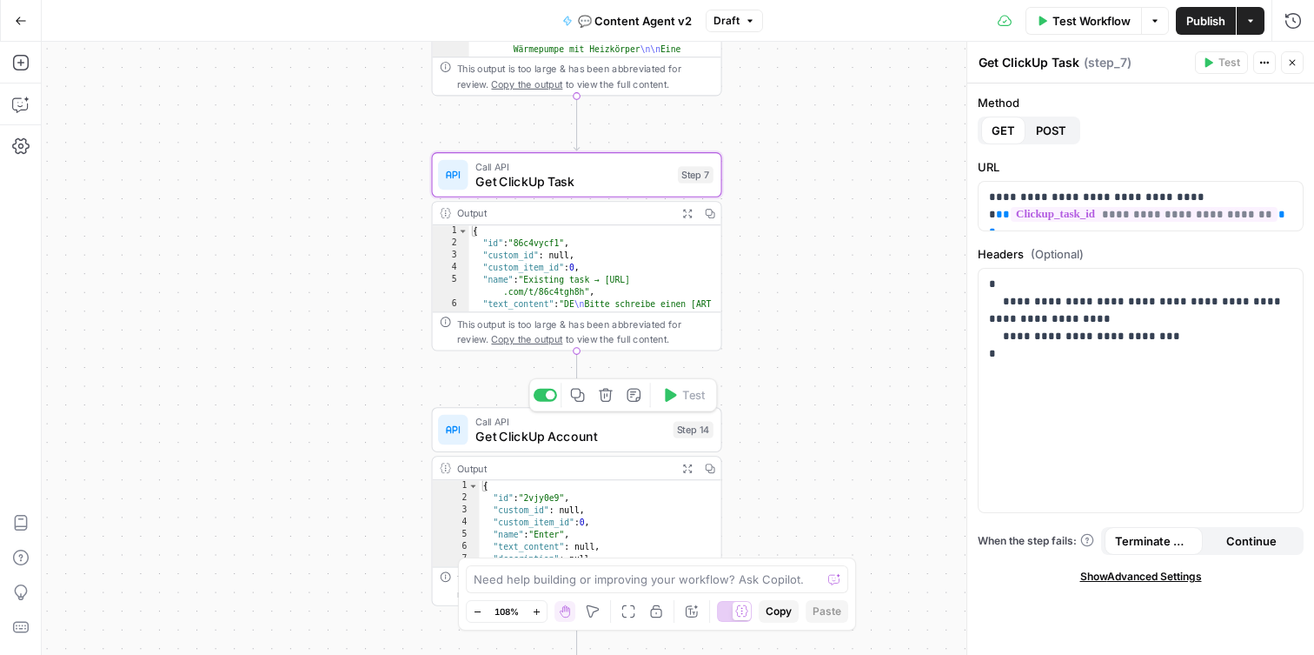
click at [571, 442] on span "Get ClickUp Account" at bounding box center [570, 436] width 190 height 19
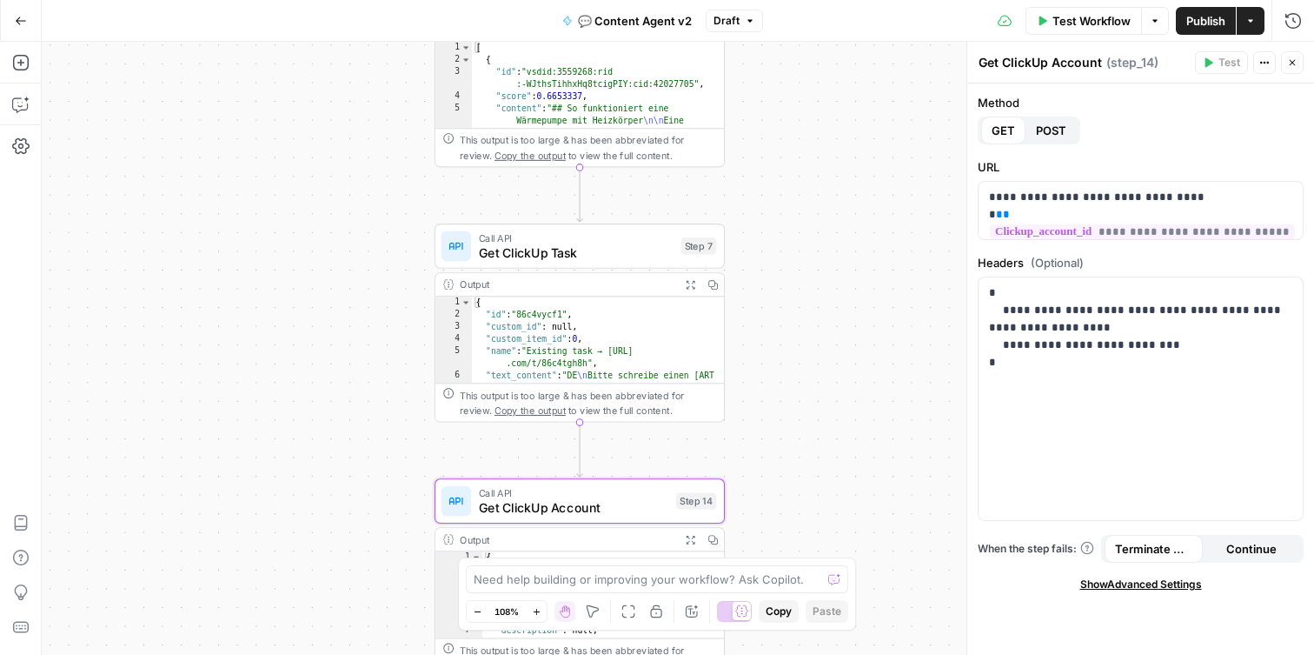
click at [1212, 17] on span "Publish" at bounding box center [1205, 20] width 39 height 17
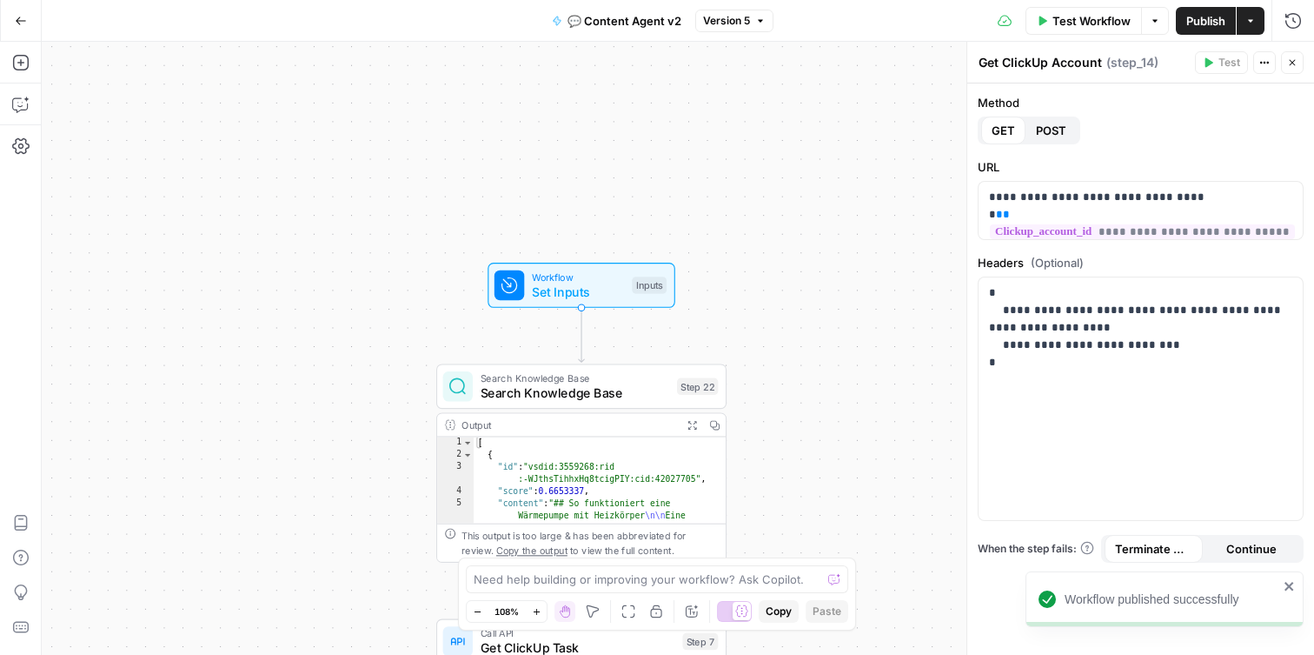
click at [15, 16] on icon "button" at bounding box center [21, 21] width 12 height 12
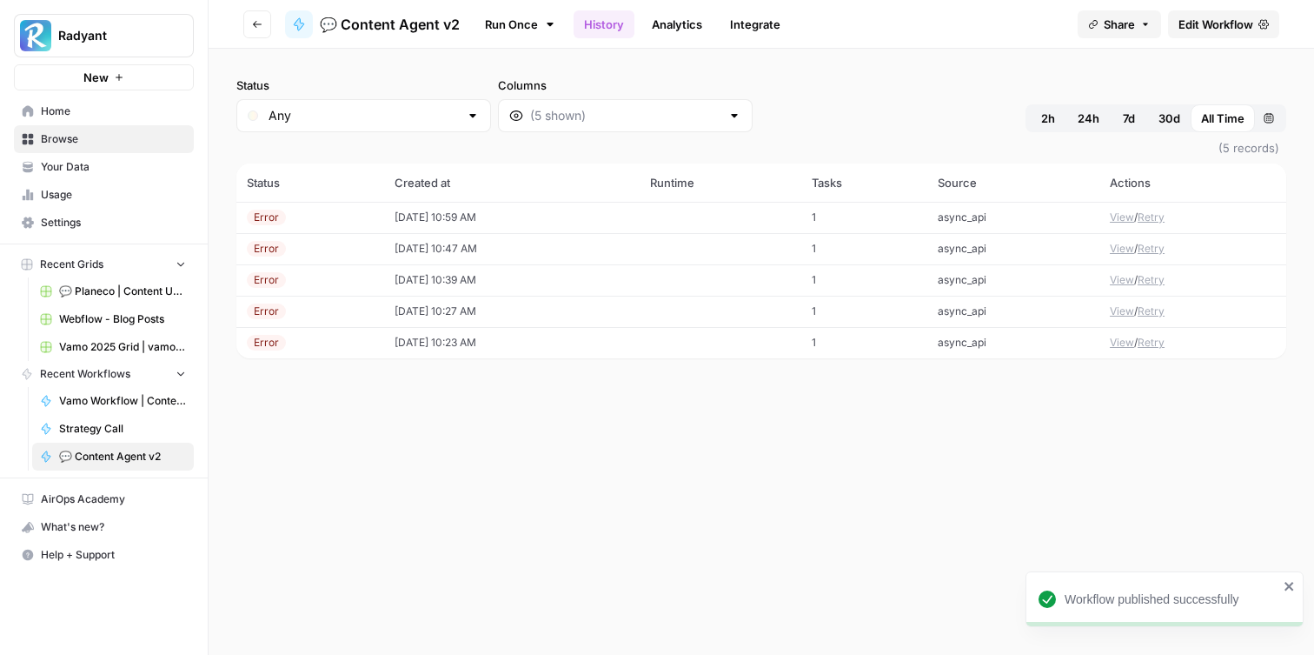
click at [1155, 217] on button "Retry" at bounding box center [1151, 217] width 27 height 16
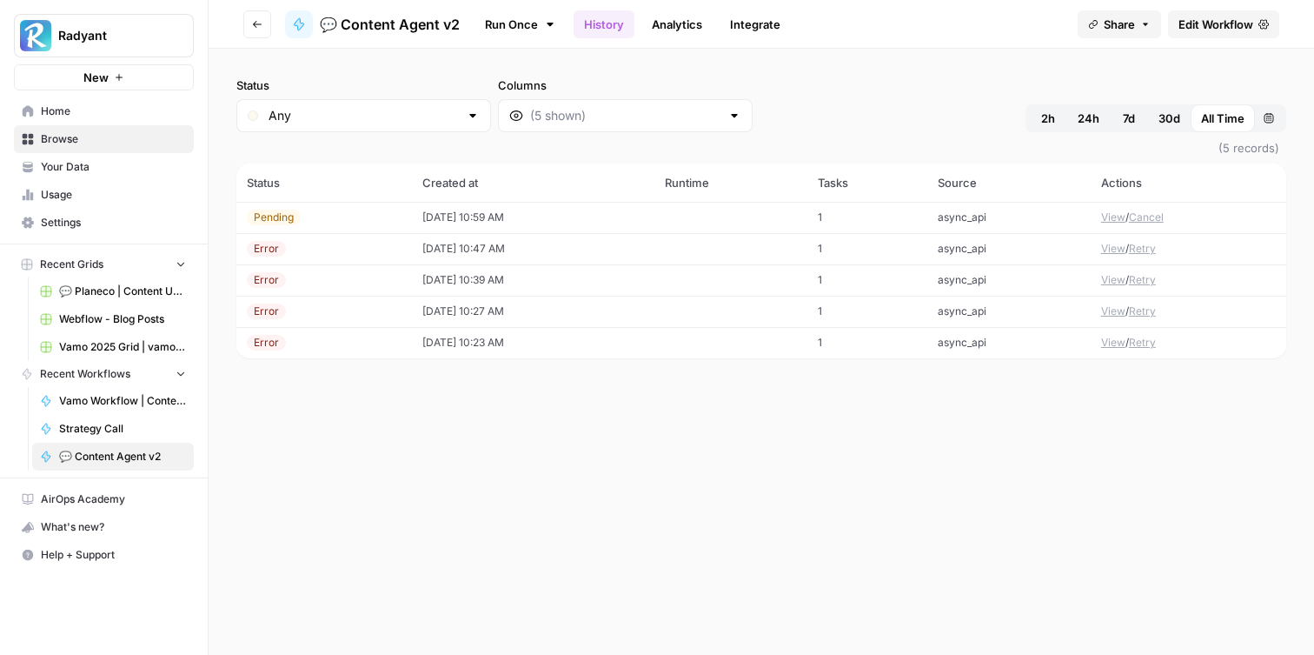
click at [642, 216] on td "[DATE] 10:59 AM" at bounding box center [533, 217] width 243 height 31
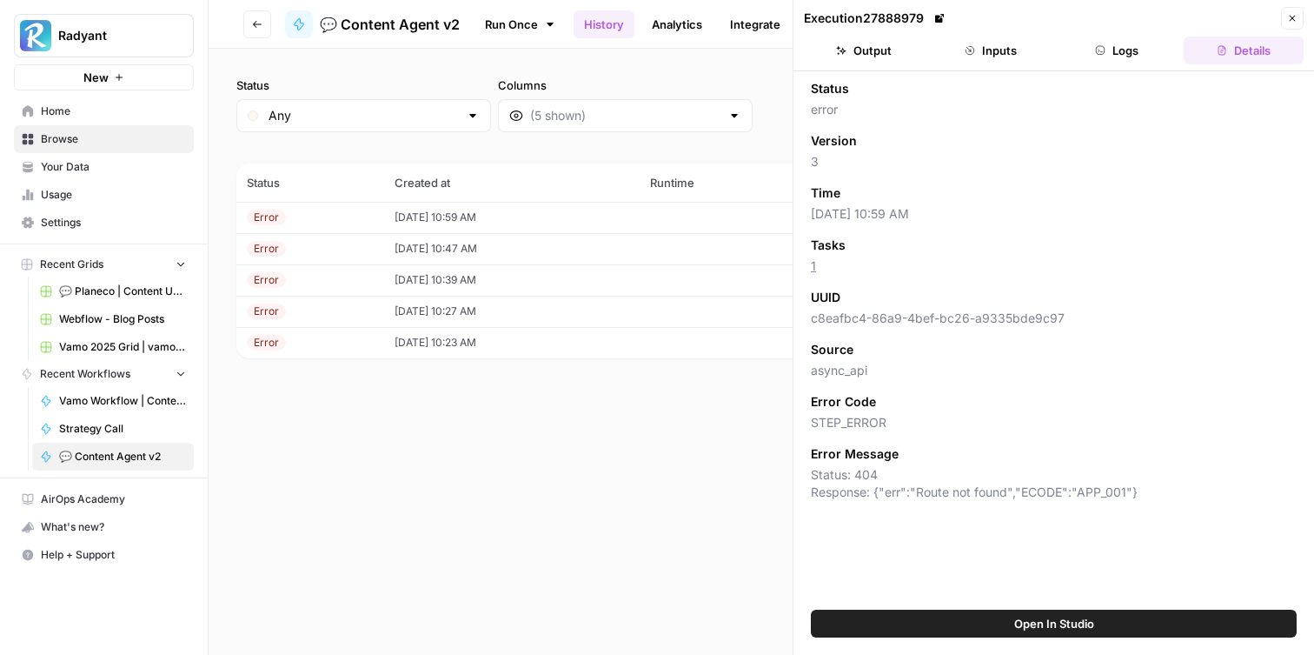
click at [609, 226] on td "08/22/25 at 10:59 AM" at bounding box center [512, 217] width 256 height 31
click at [1153, 38] on button "Logs" at bounding box center [1118, 51] width 120 height 28
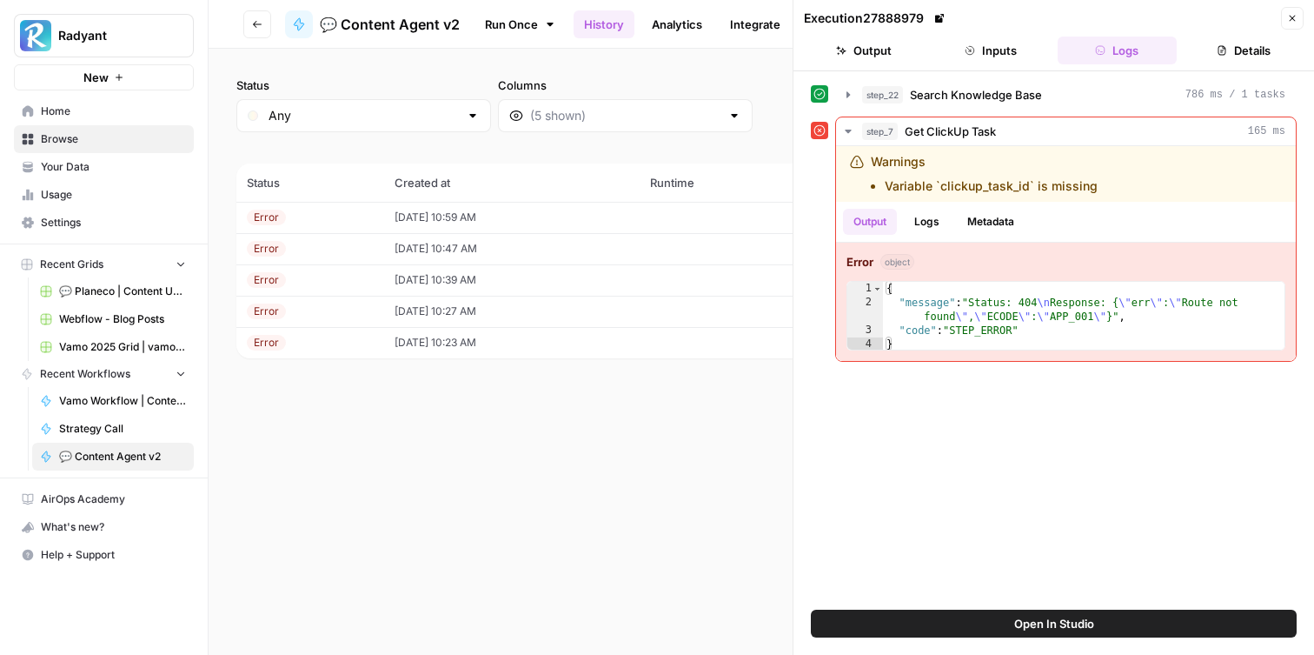
click at [461, 214] on td "[DATE] 10:59 AM" at bounding box center [512, 217] width 256 height 31
click at [1289, 17] on icon "button" at bounding box center [1292, 18] width 10 height 10
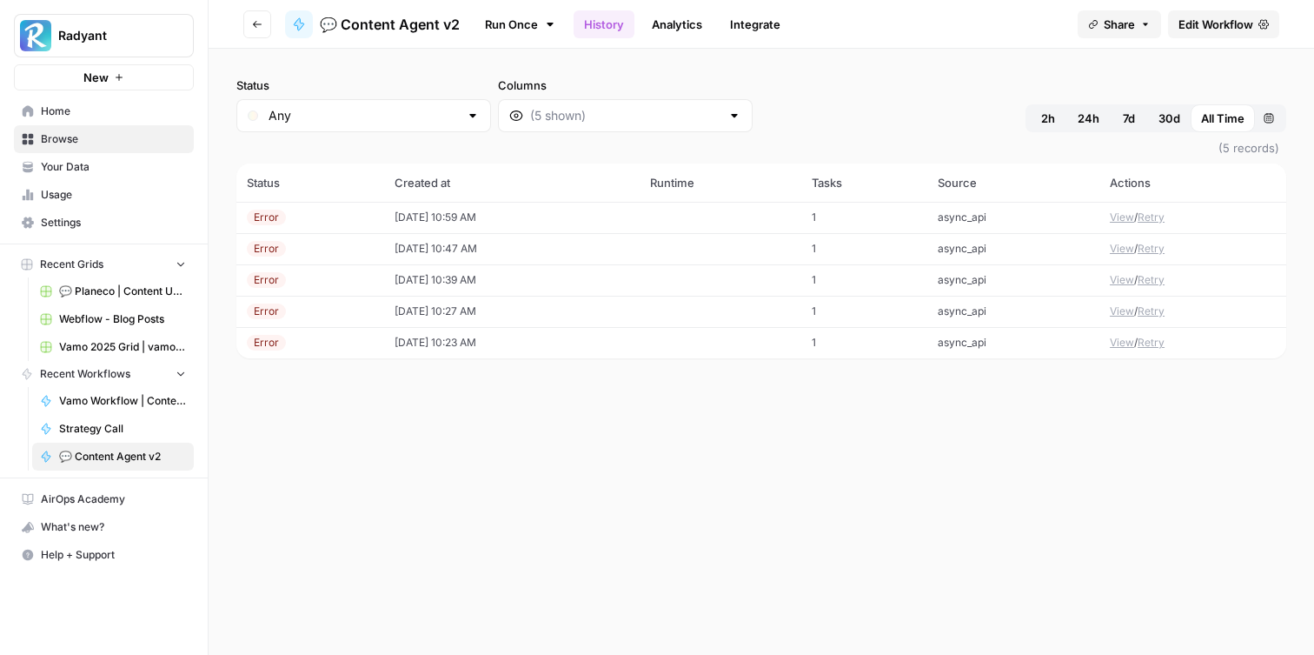
click at [681, 224] on td at bounding box center [720, 217] width 161 height 31
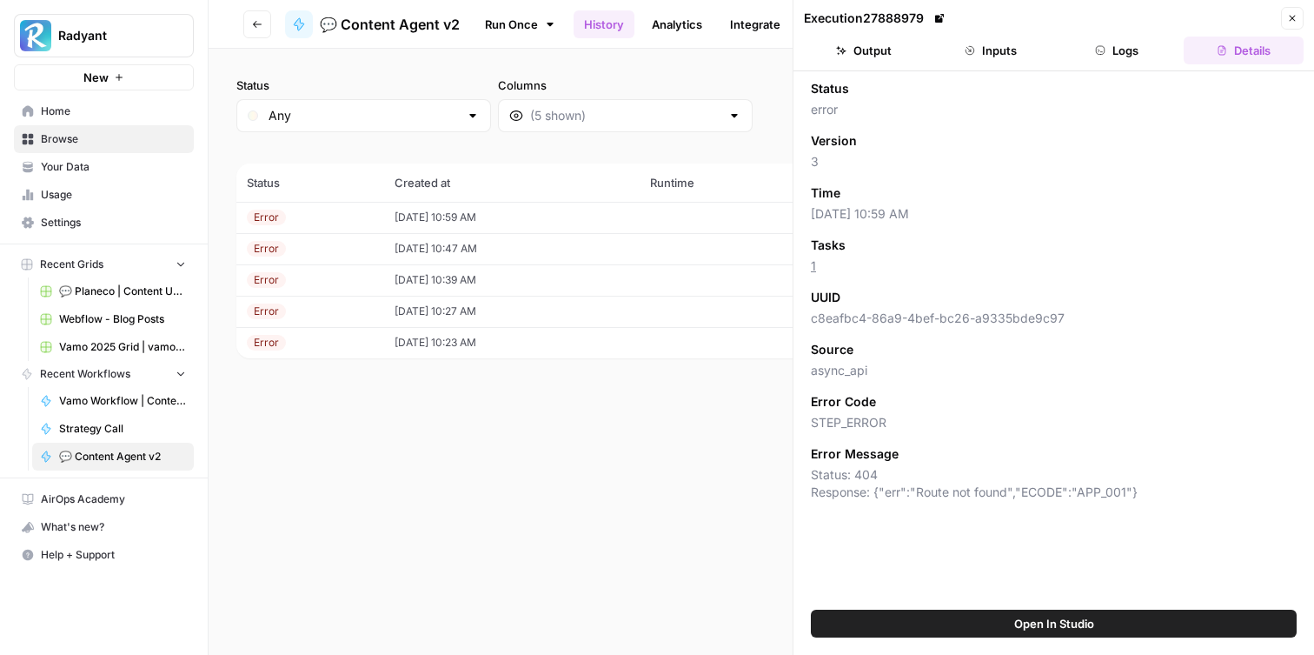
click at [1004, 46] on button "Inputs" at bounding box center [991, 51] width 120 height 28
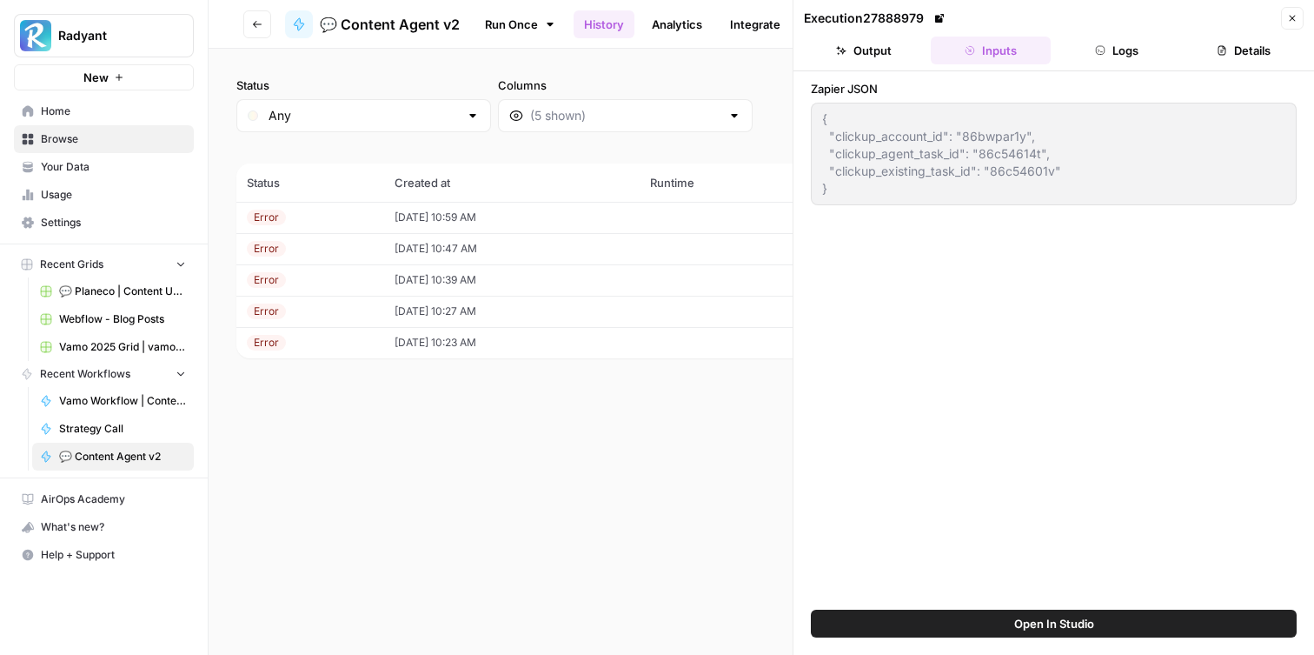
click at [1130, 48] on button "Logs" at bounding box center [1118, 51] width 120 height 28
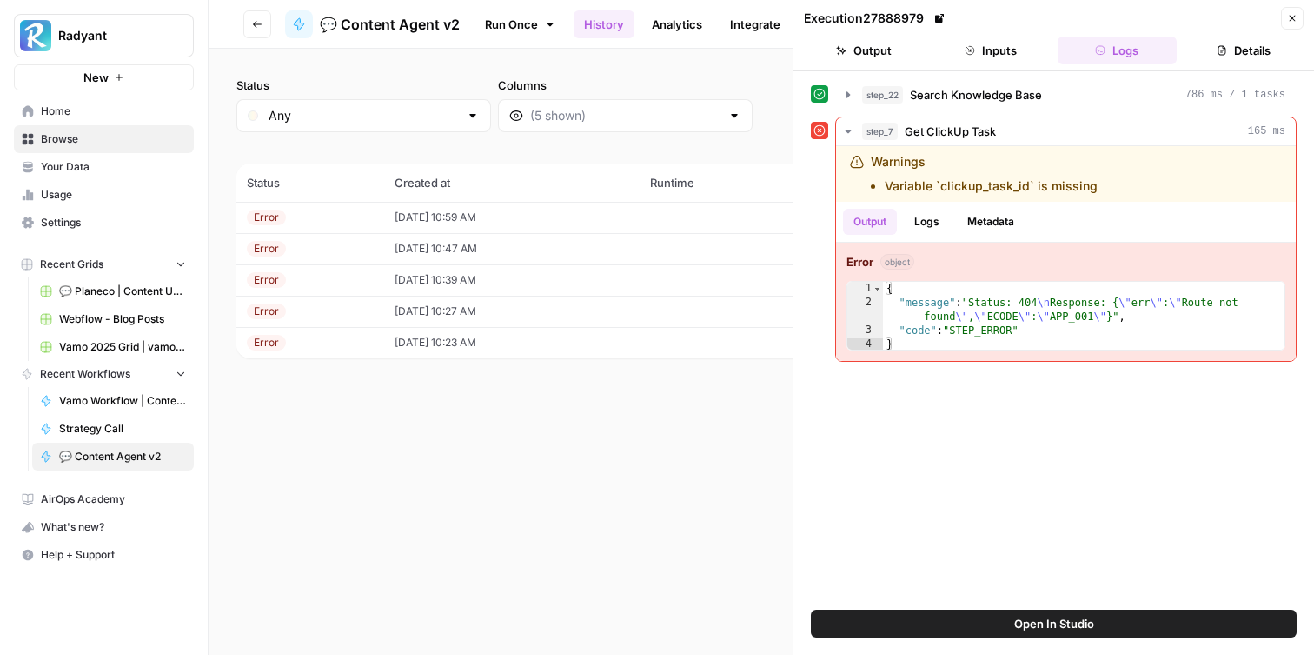
click at [1292, 14] on icon "button" at bounding box center [1292, 18] width 10 height 10
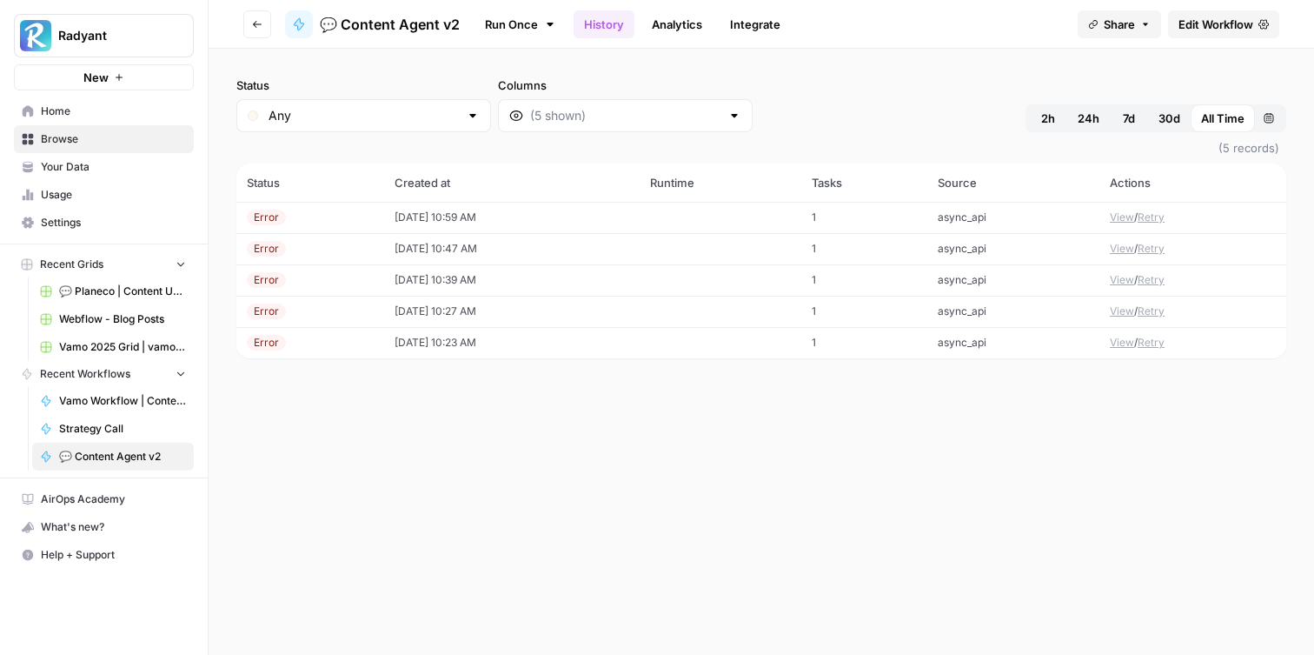
click at [966, 207] on td "async_api" at bounding box center [1013, 217] width 172 height 31
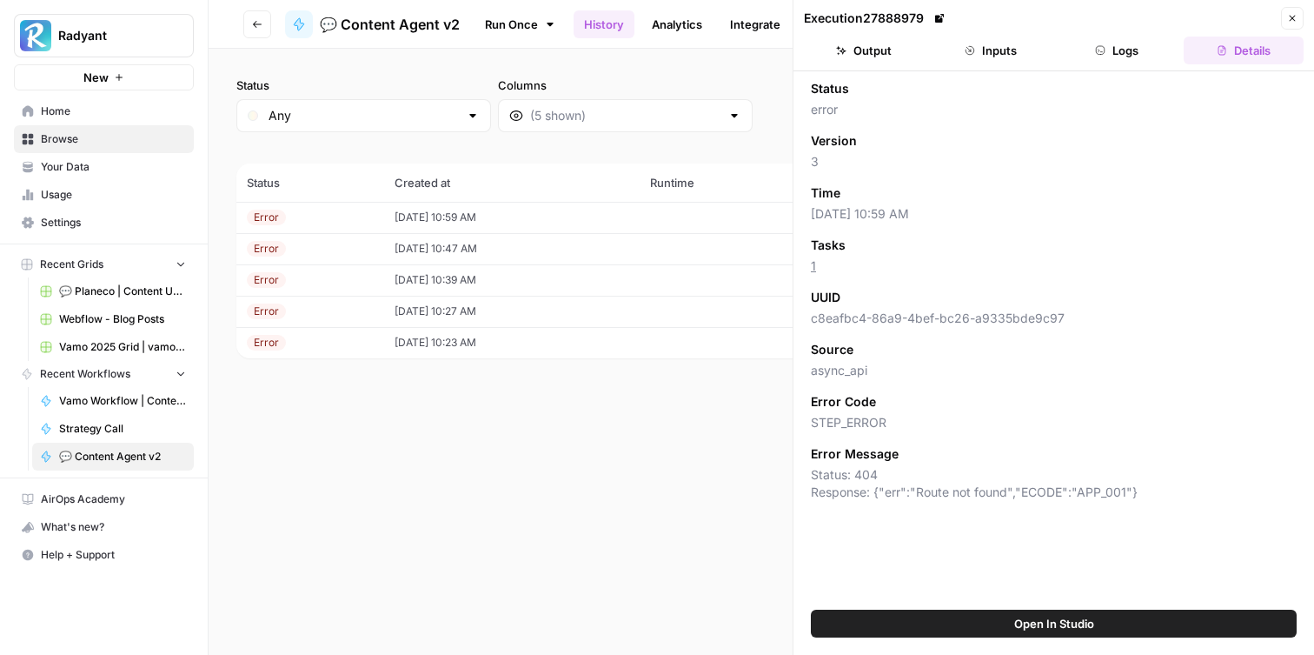
click at [1294, 10] on button "Close" at bounding box center [1292, 18] width 23 height 23
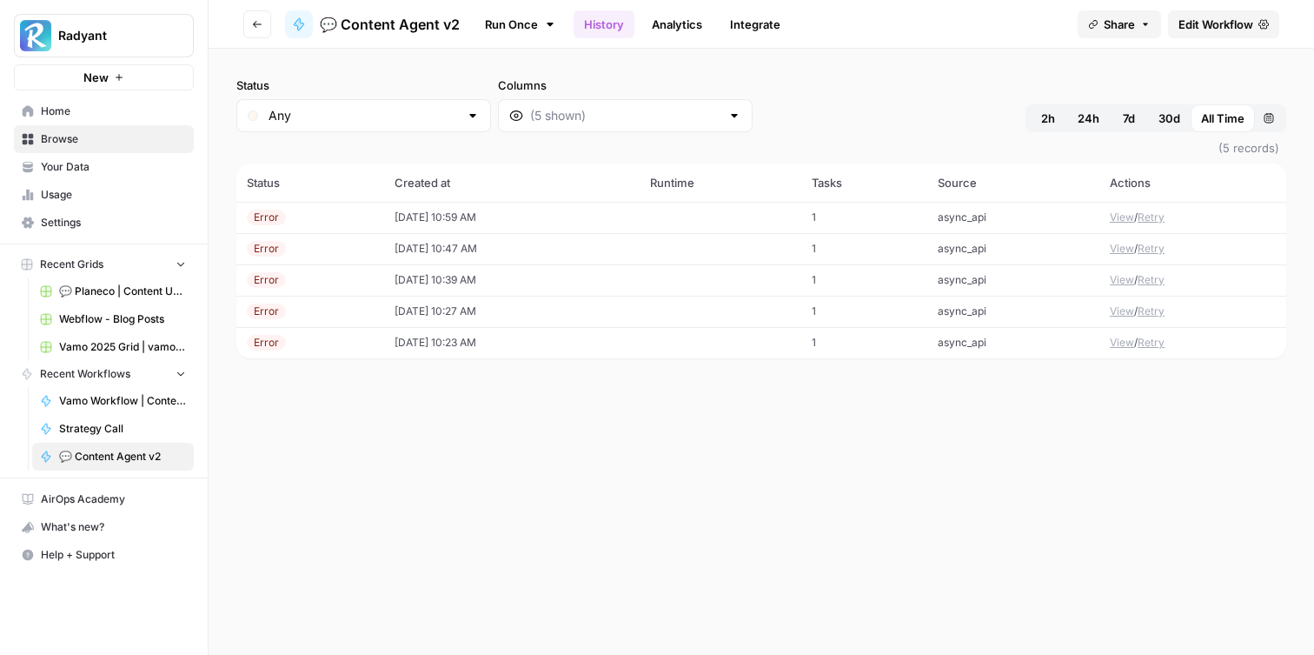
click at [1199, 28] on span "Edit Workflow" at bounding box center [1216, 24] width 75 height 17
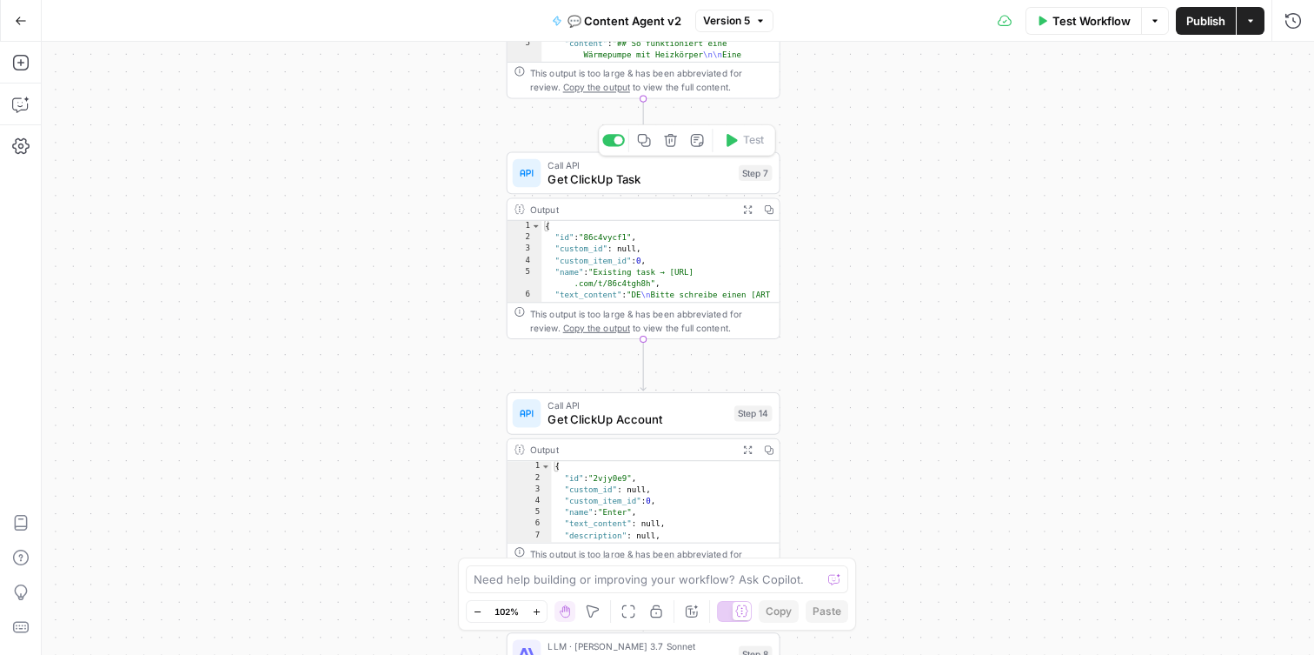
click at [618, 187] on span "Get ClickUp Task" at bounding box center [639, 178] width 183 height 17
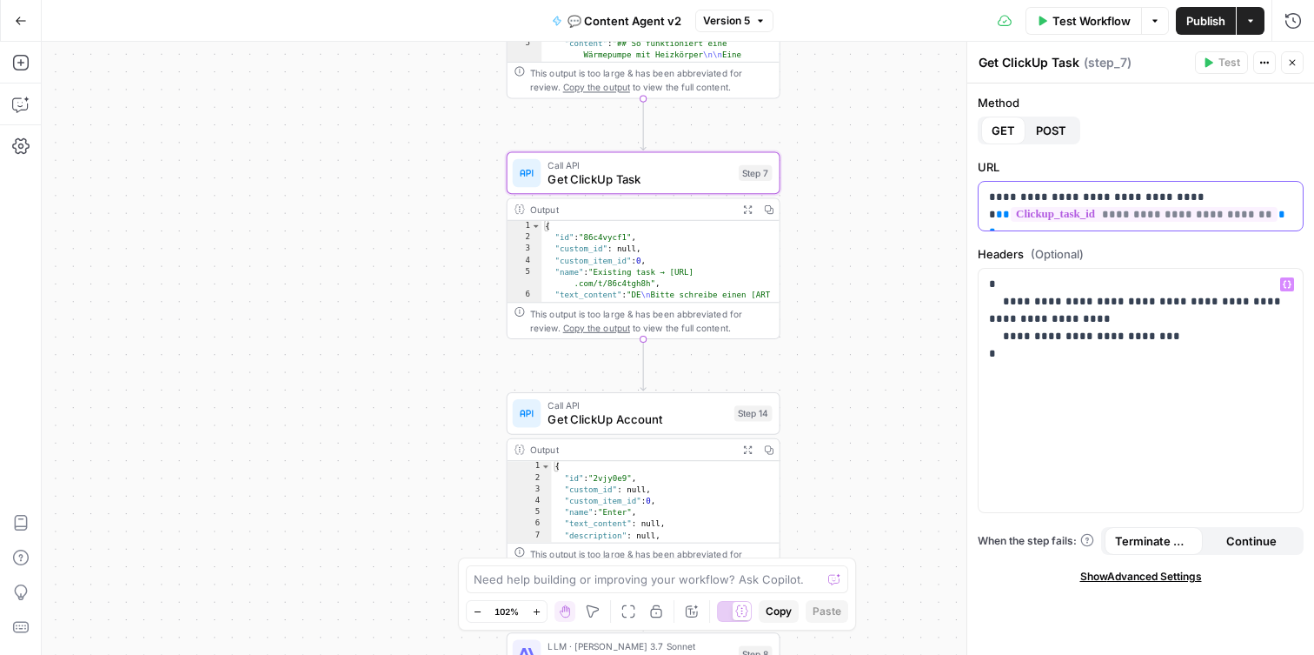
click at [1276, 220] on p "**********" at bounding box center [1140, 206] width 303 height 35
click at [1130, 216] on span "**********" at bounding box center [1144, 214] width 267 height 15
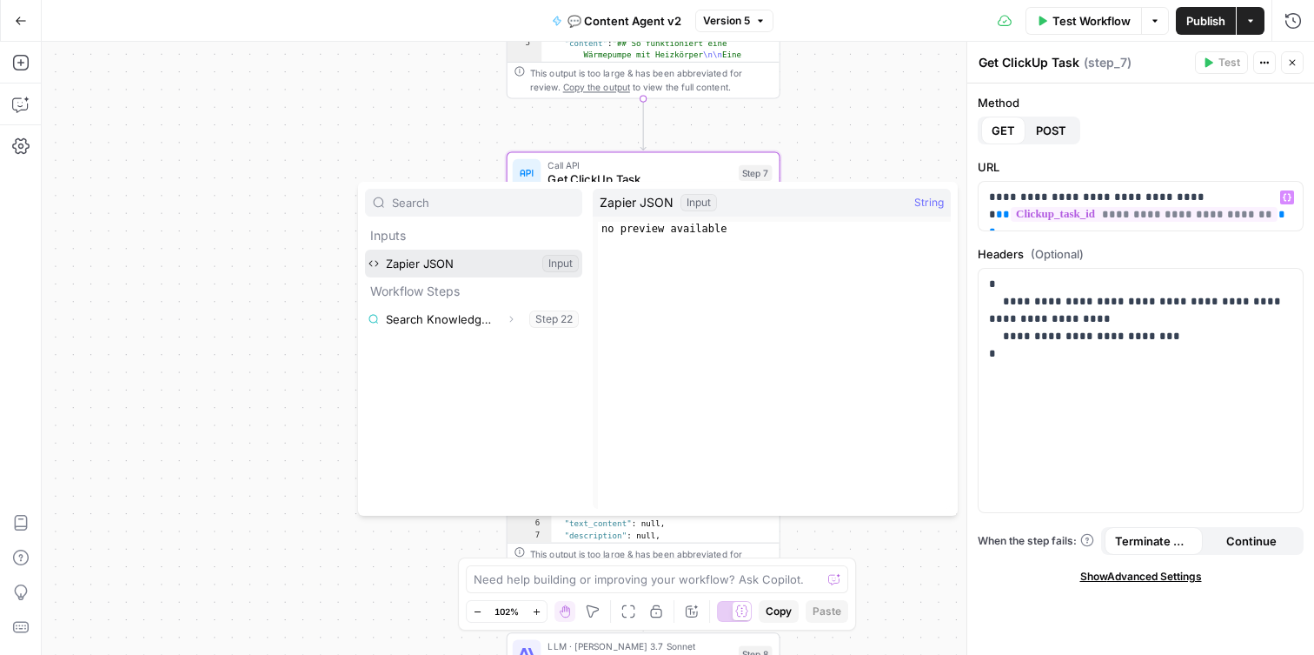
click at [507, 259] on button "Select variable Zapier JSON" at bounding box center [473, 263] width 217 height 28
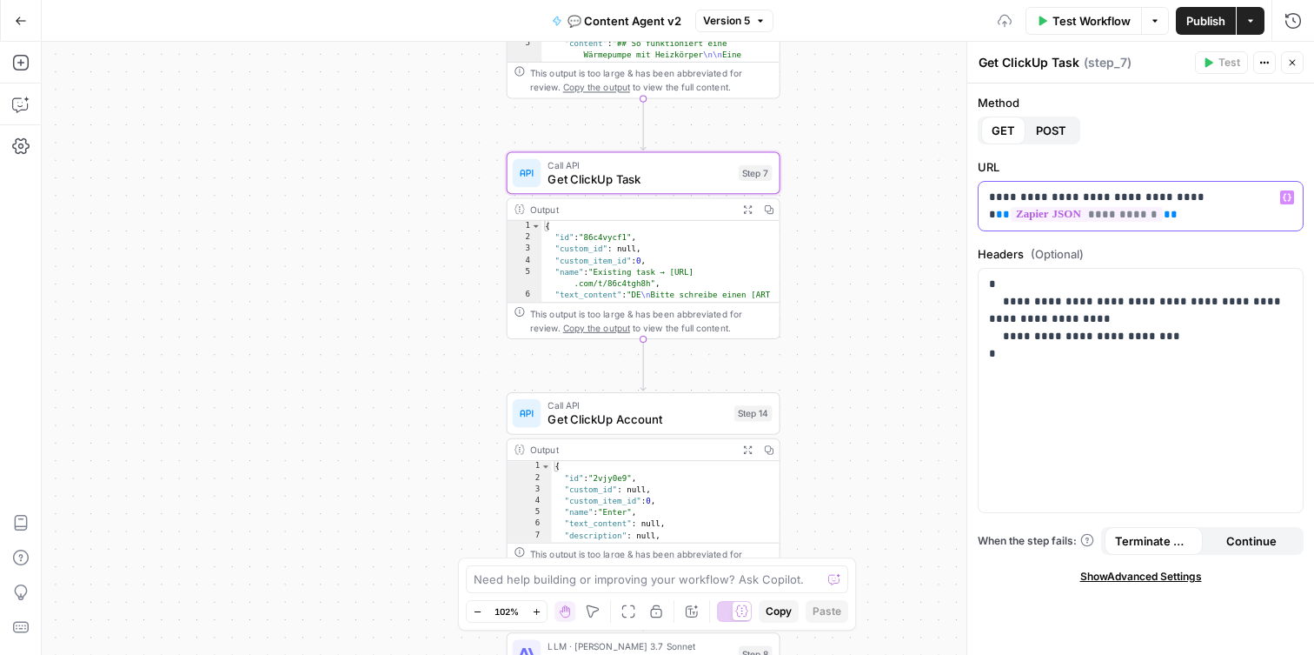
click at [1183, 220] on p "**********" at bounding box center [1140, 206] width 303 height 35
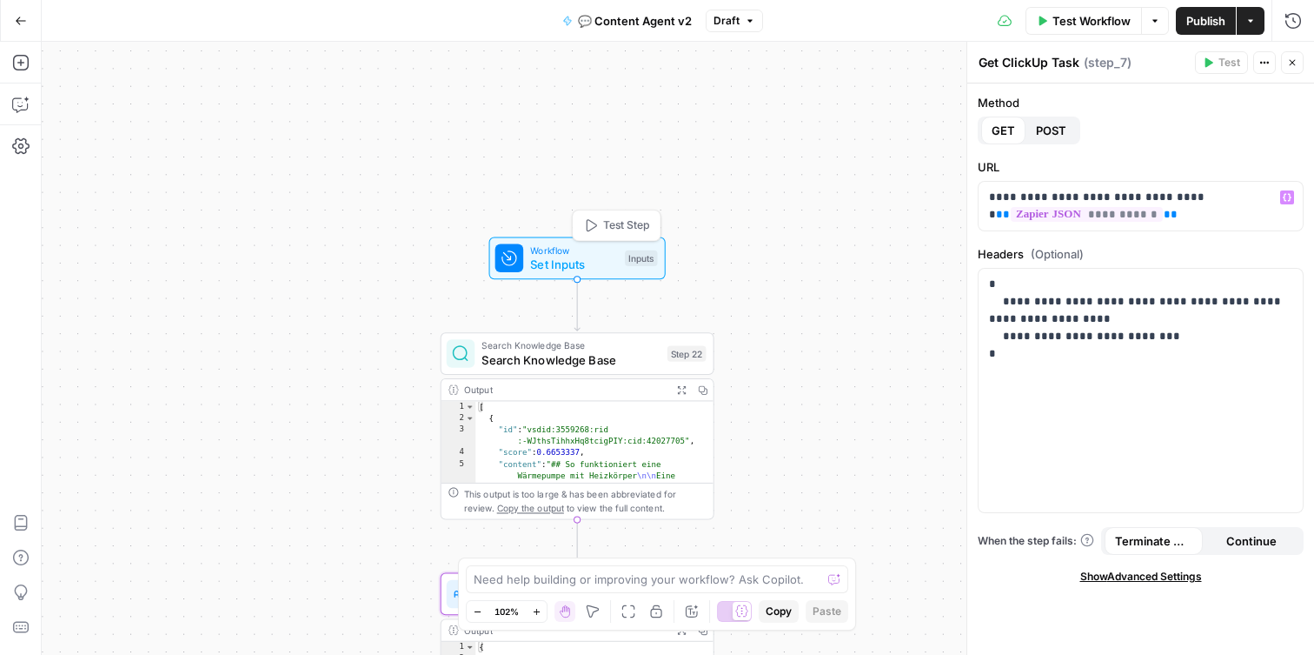
click at [581, 264] on span "Set Inputs" at bounding box center [574, 264] width 88 height 17
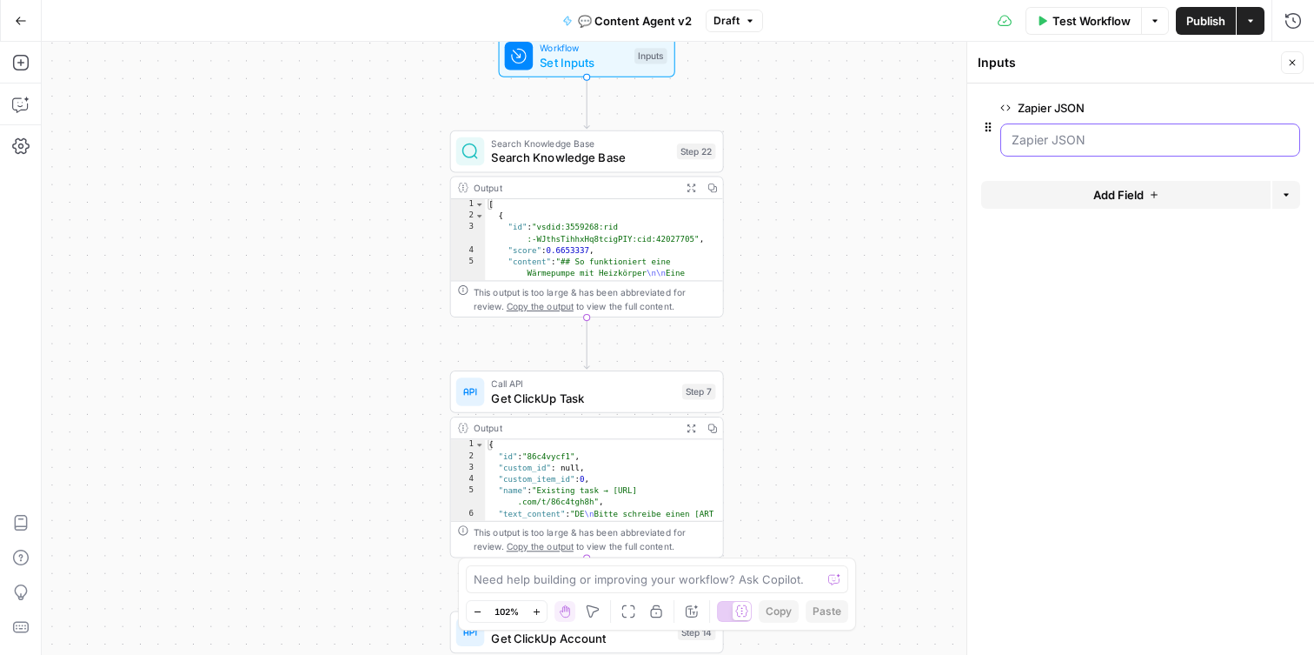
click at [1040, 143] on JSON "Zapier JSON" at bounding box center [1150, 139] width 277 height 17
click at [1251, 109] on span "edit field" at bounding box center [1235, 108] width 38 height 14
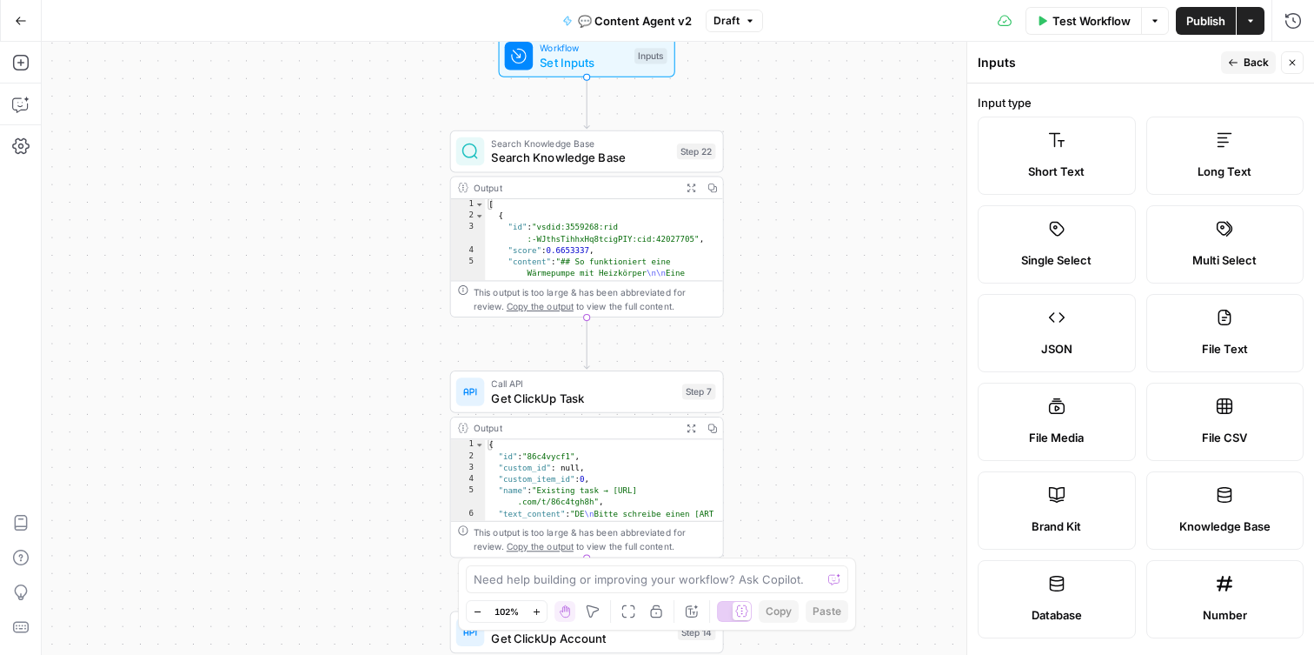
click at [602, 156] on span "Search Knowledge Base" at bounding box center [580, 157] width 178 height 17
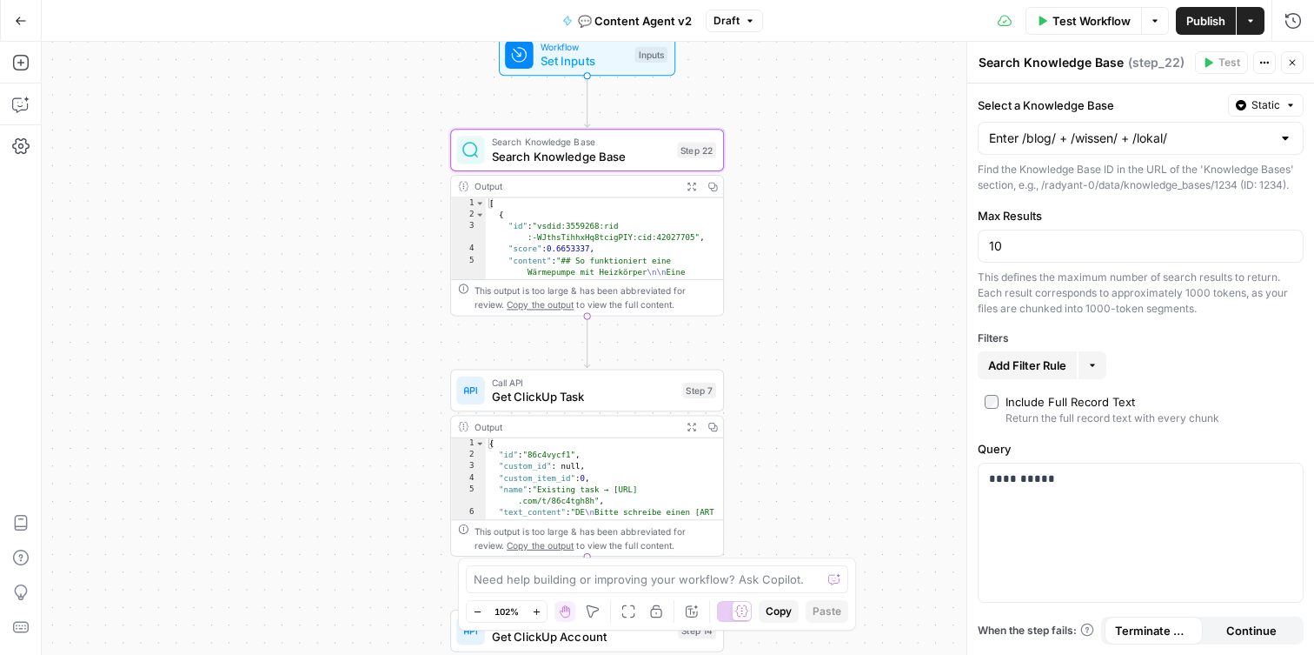
click at [557, 401] on span "Get ClickUp Task" at bounding box center [583, 396] width 183 height 17
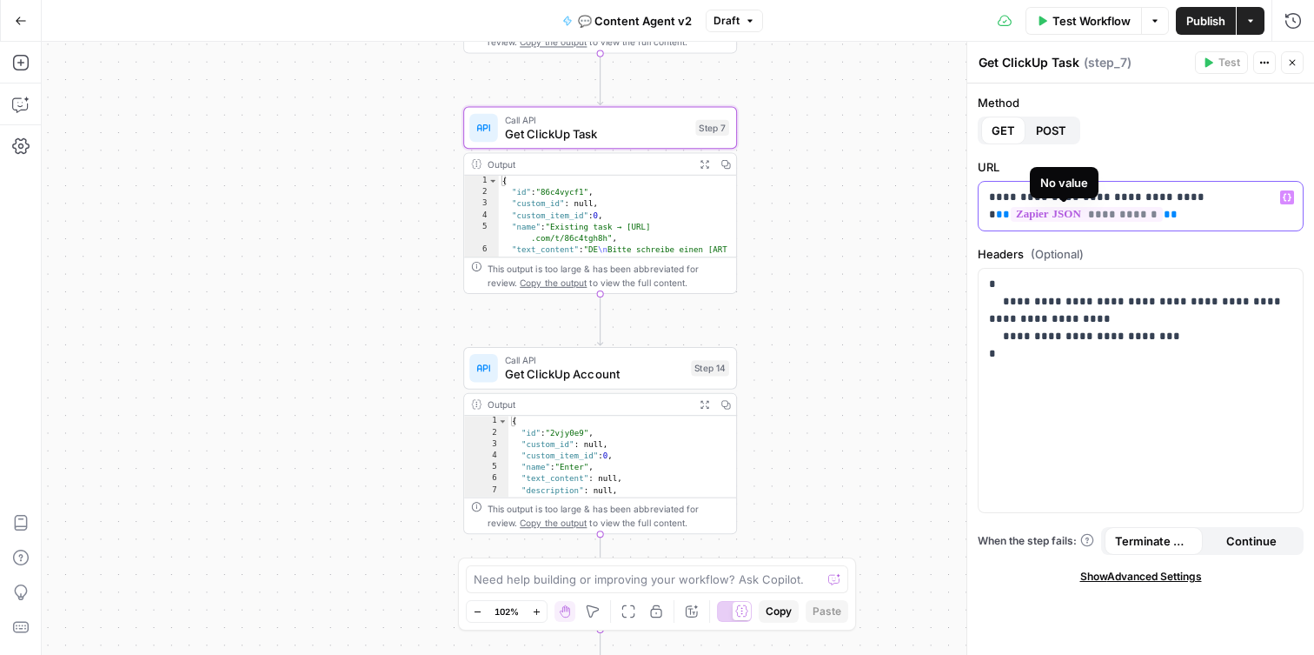
click at [1086, 214] on span "**********" at bounding box center [1087, 214] width 152 height 15
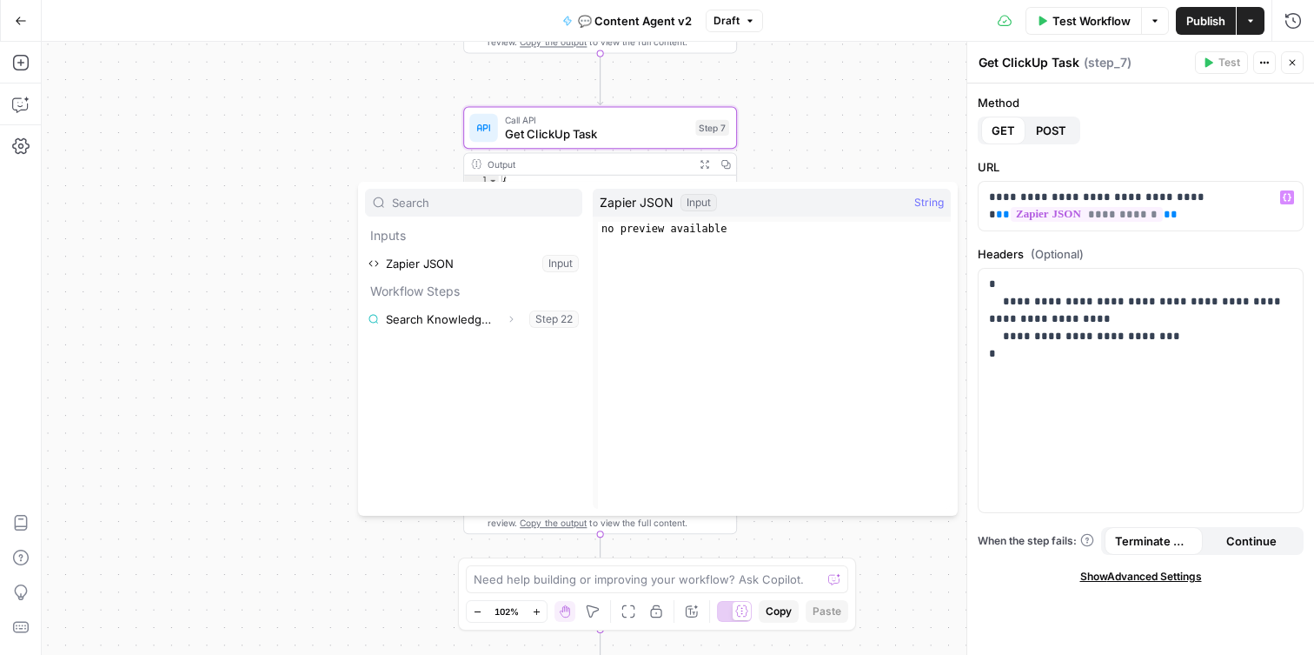
click at [673, 210] on div "Zapier JSON Input" at bounding box center [658, 202] width 117 height 17
click at [928, 204] on span "String" at bounding box center [929, 202] width 30 height 17
type textarea "**********"
click at [708, 234] on div "no preview available" at bounding box center [774, 379] width 353 height 315
click at [709, 241] on div "no preview available" at bounding box center [774, 379] width 353 height 315
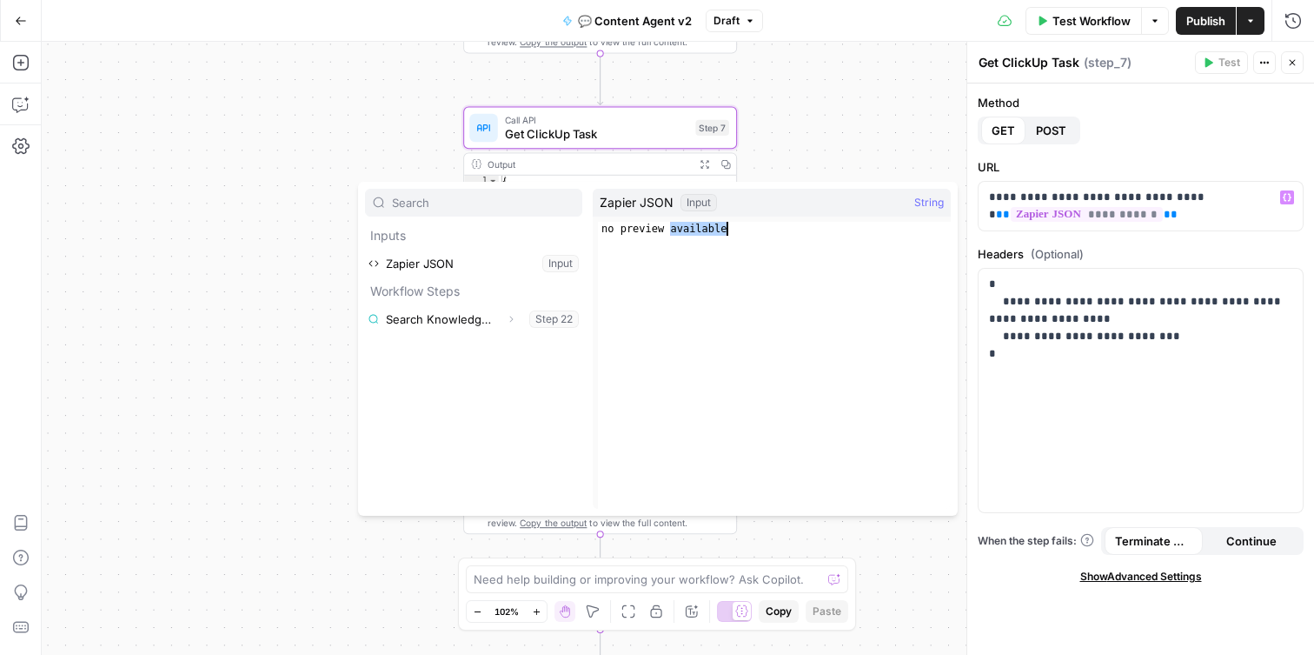
click at [709, 241] on div "no preview available" at bounding box center [774, 379] width 353 height 315
click at [688, 234] on div "no preview available" at bounding box center [774, 379] width 353 height 315
click at [1160, 213] on p "**********" at bounding box center [1140, 206] width 303 height 35
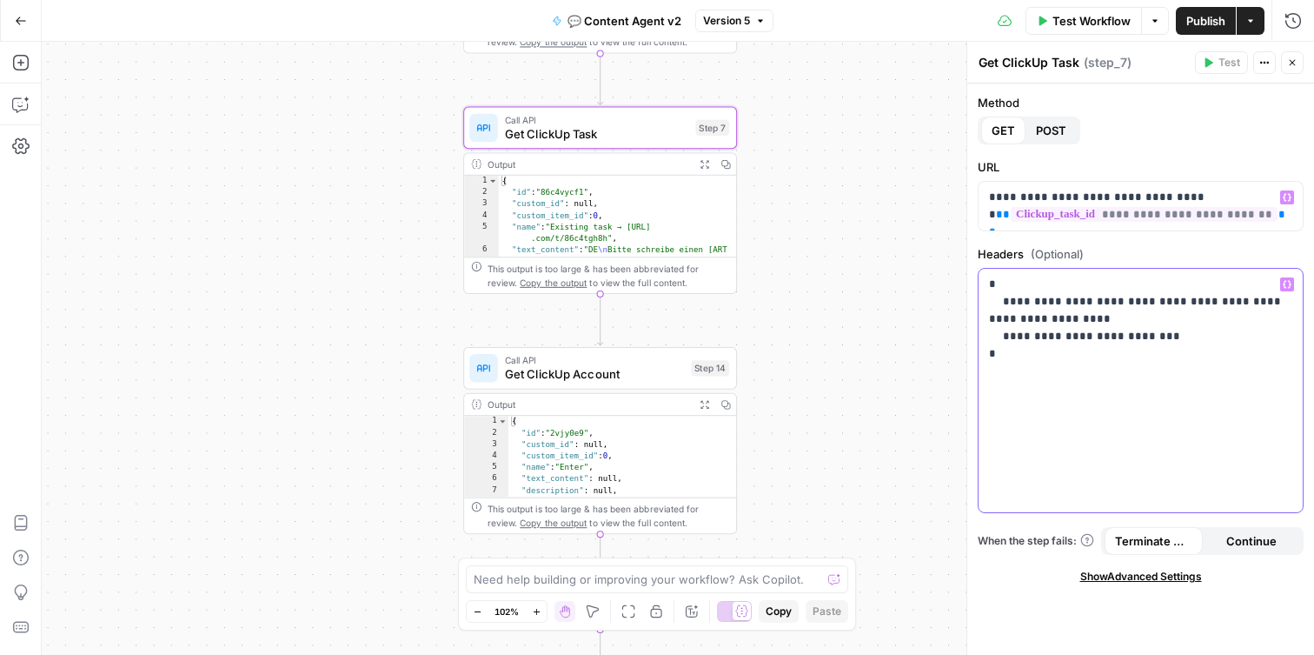
click at [1169, 393] on div "**********" at bounding box center [1141, 390] width 324 height 243
click at [635, 376] on span "Get ClickUp Account" at bounding box center [594, 373] width 179 height 17
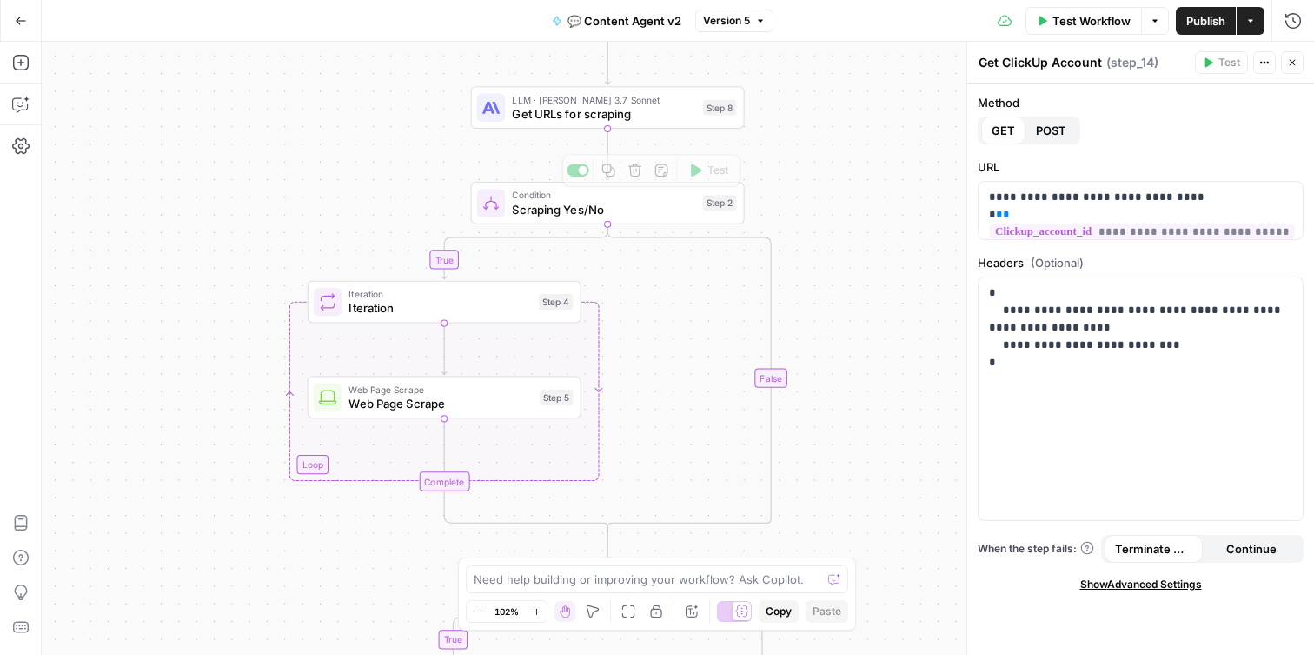
click at [602, 215] on span "Scraping Yes/No" at bounding box center [603, 208] width 183 height 17
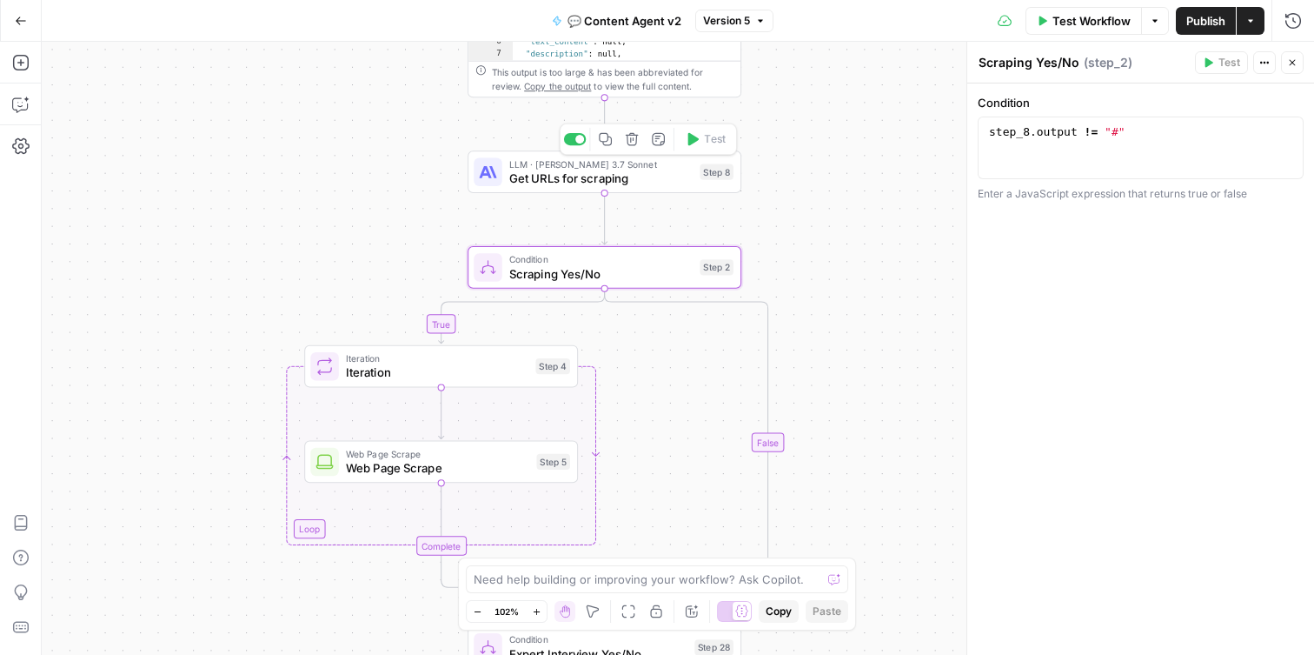
click at [627, 182] on span "Get URLs for scraping" at bounding box center [600, 177] width 183 height 17
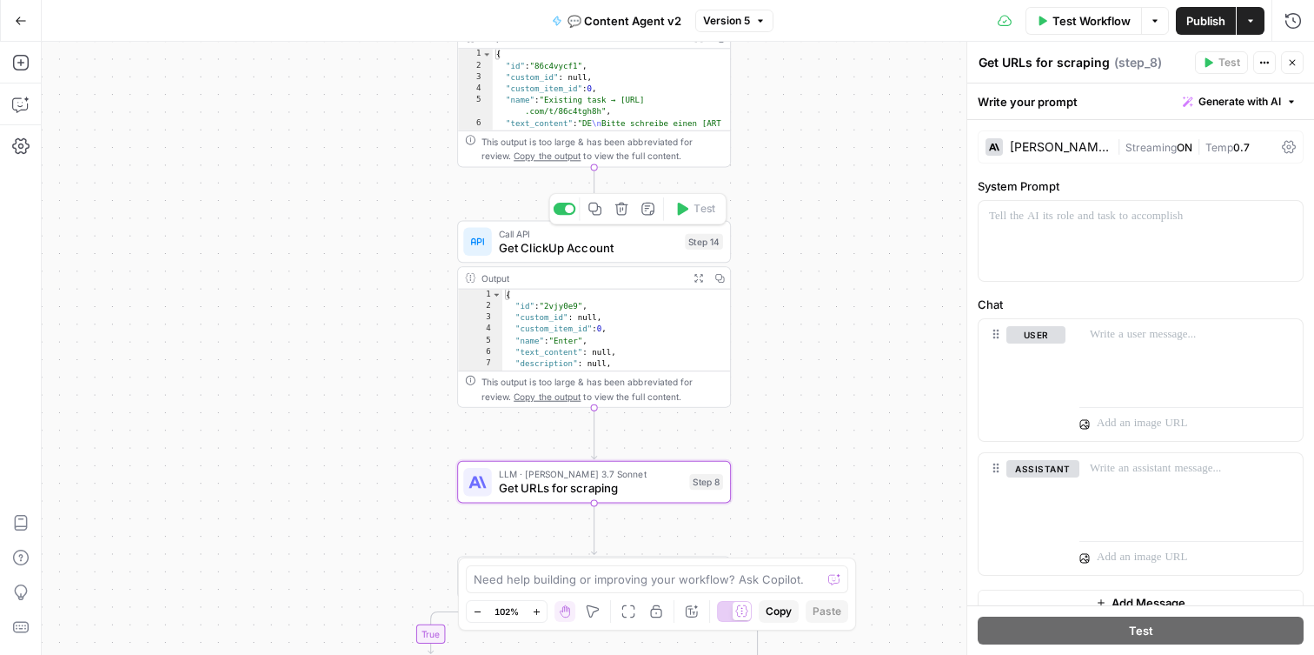
click at [575, 248] on span "Get ClickUp Account" at bounding box center [588, 247] width 179 height 17
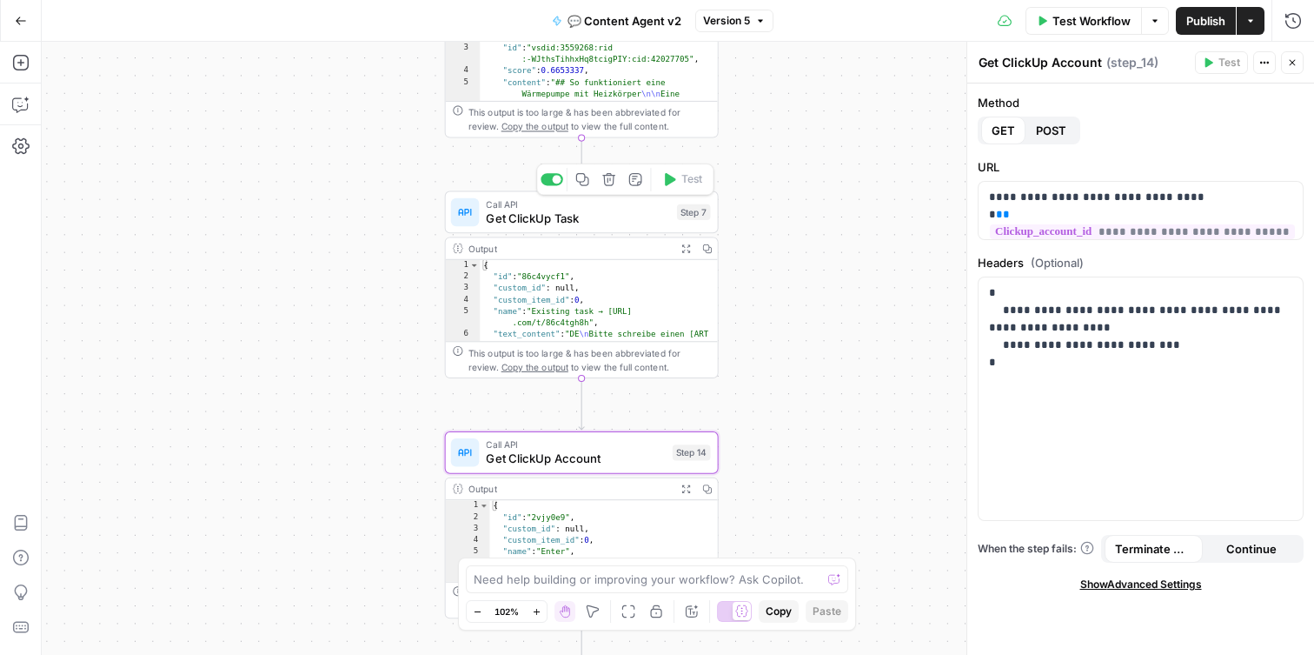
click at [578, 224] on span "Get ClickUp Task" at bounding box center [577, 217] width 183 height 17
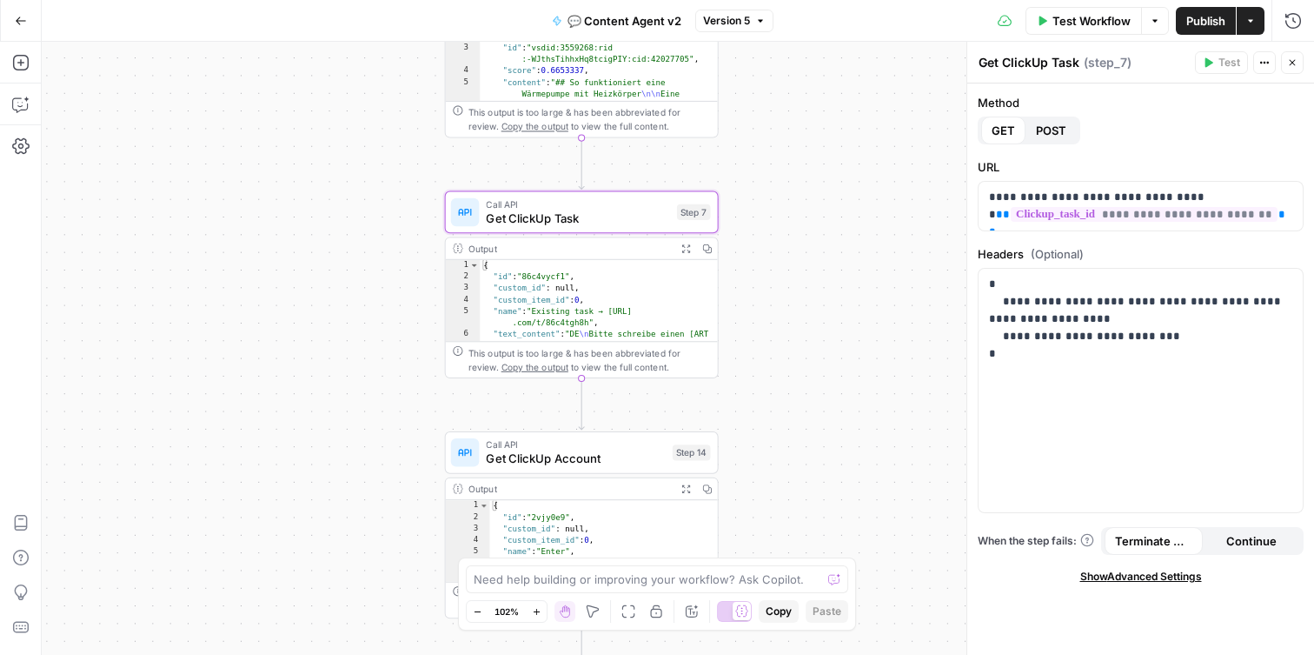
click at [1053, 64] on textarea "Get ClickUp Task" at bounding box center [1029, 62] width 101 height 17
type textarea "Get ClickUp Agent Task"
click at [792, 224] on div "true true false false Workflow Set Inputs Inputs Search Knowledge Base Search K…" at bounding box center [678, 348] width 1272 height 613
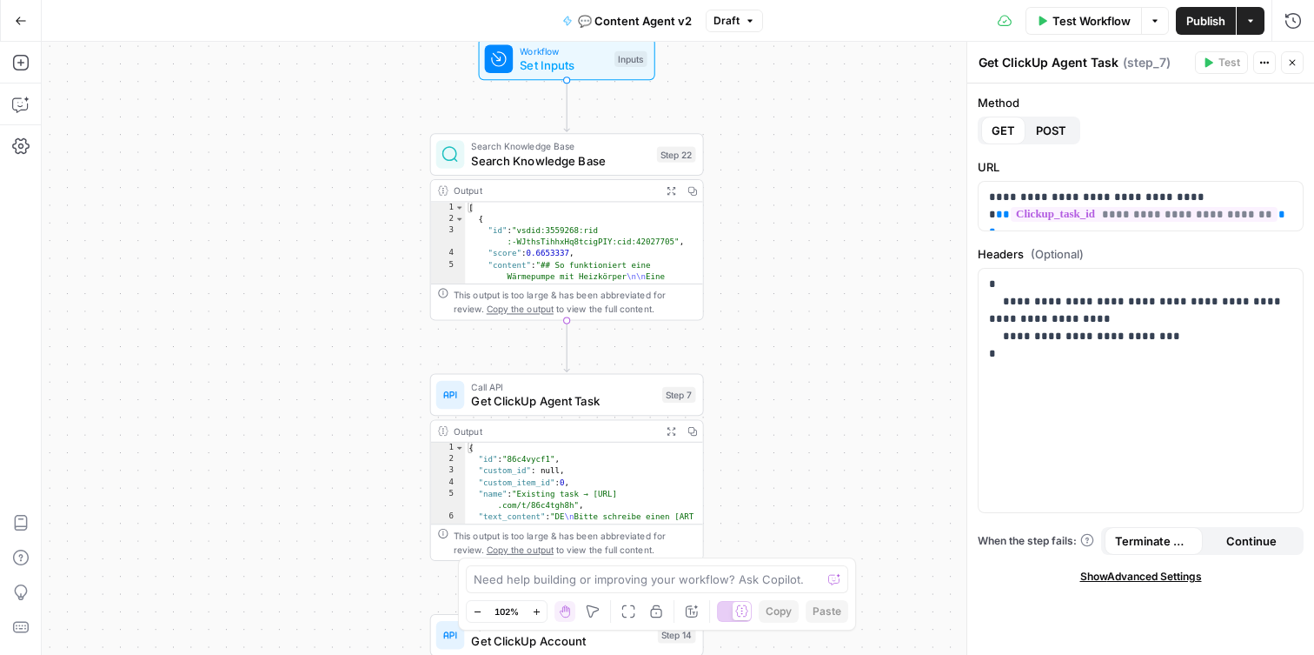
click at [589, 394] on span "Get ClickUp Agent Task" at bounding box center [562, 400] width 183 height 17
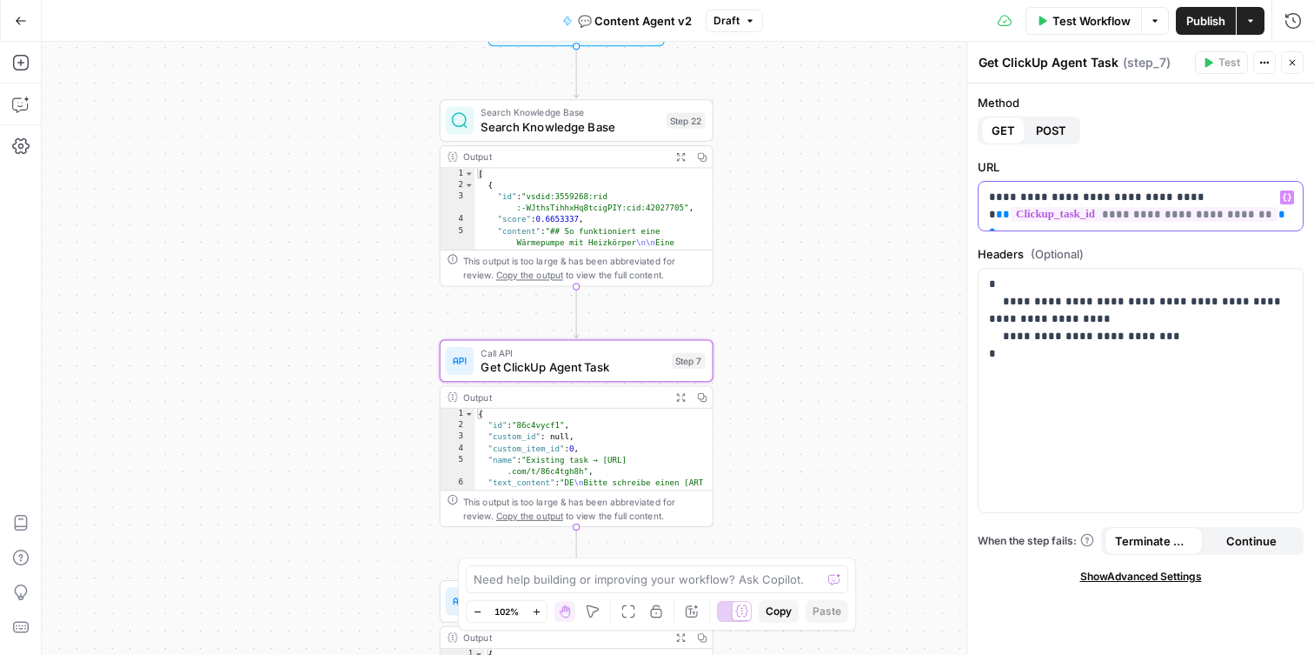
click at [1040, 217] on span "**********" at bounding box center [1144, 214] width 267 height 15
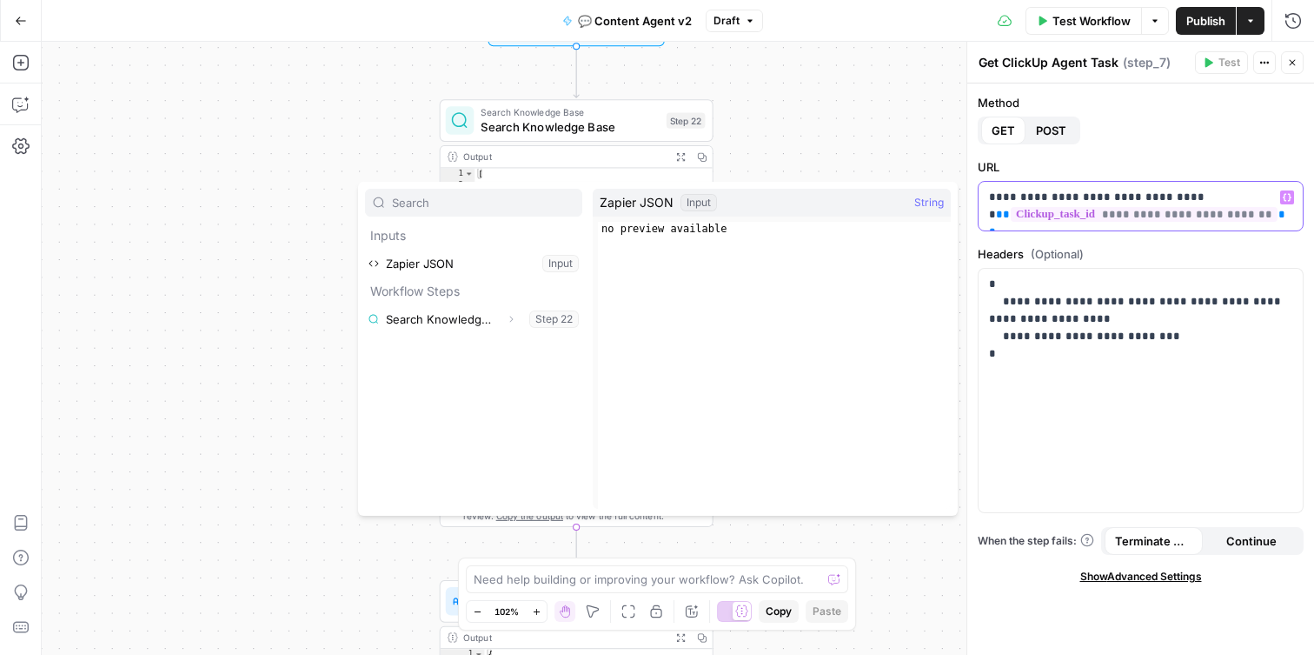
click at [1199, 216] on span "**********" at bounding box center [1144, 214] width 267 height 15
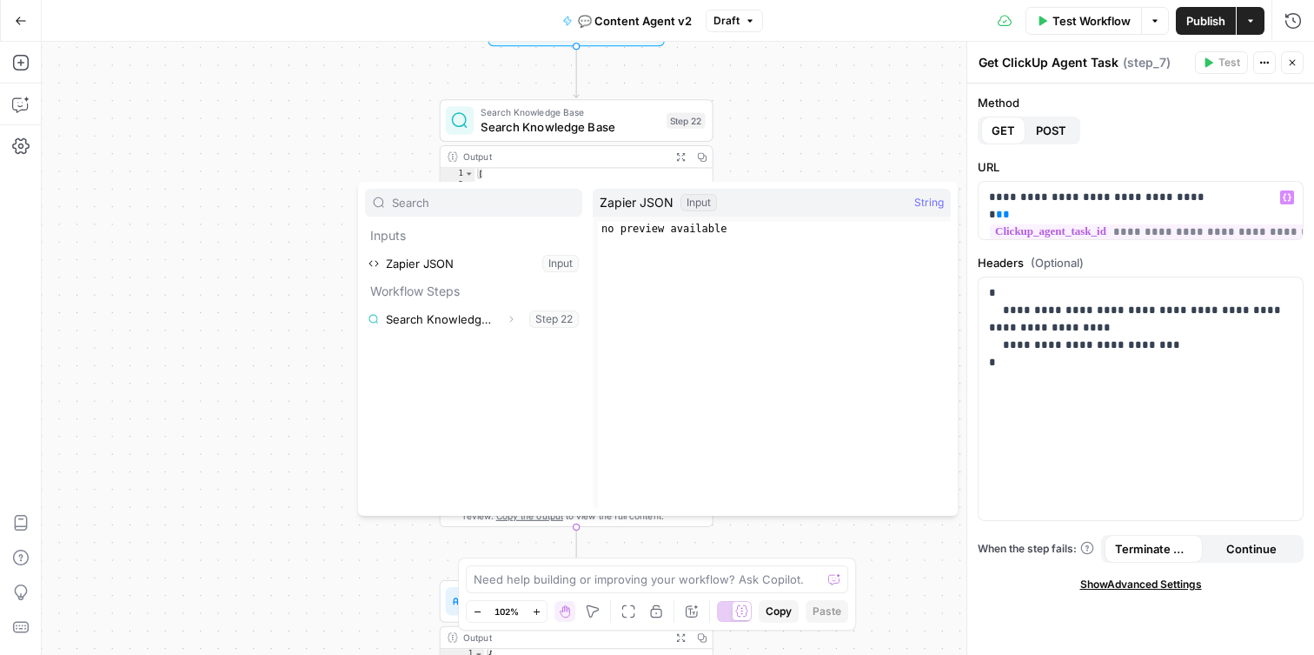
click at [1204, 21] on span "Publish" at bounding box center [1205, 20] width 39 height 17
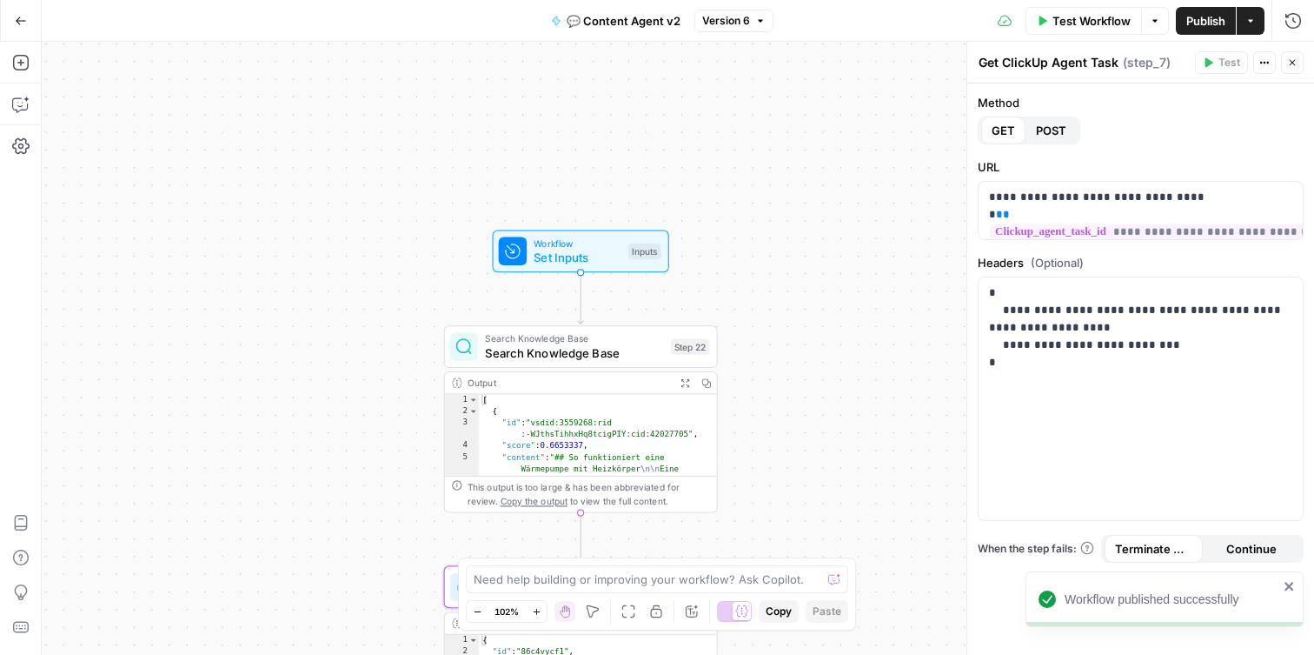
click at [15, 23] on icon "button" at bounding box center [21, 21] width 12 height 12
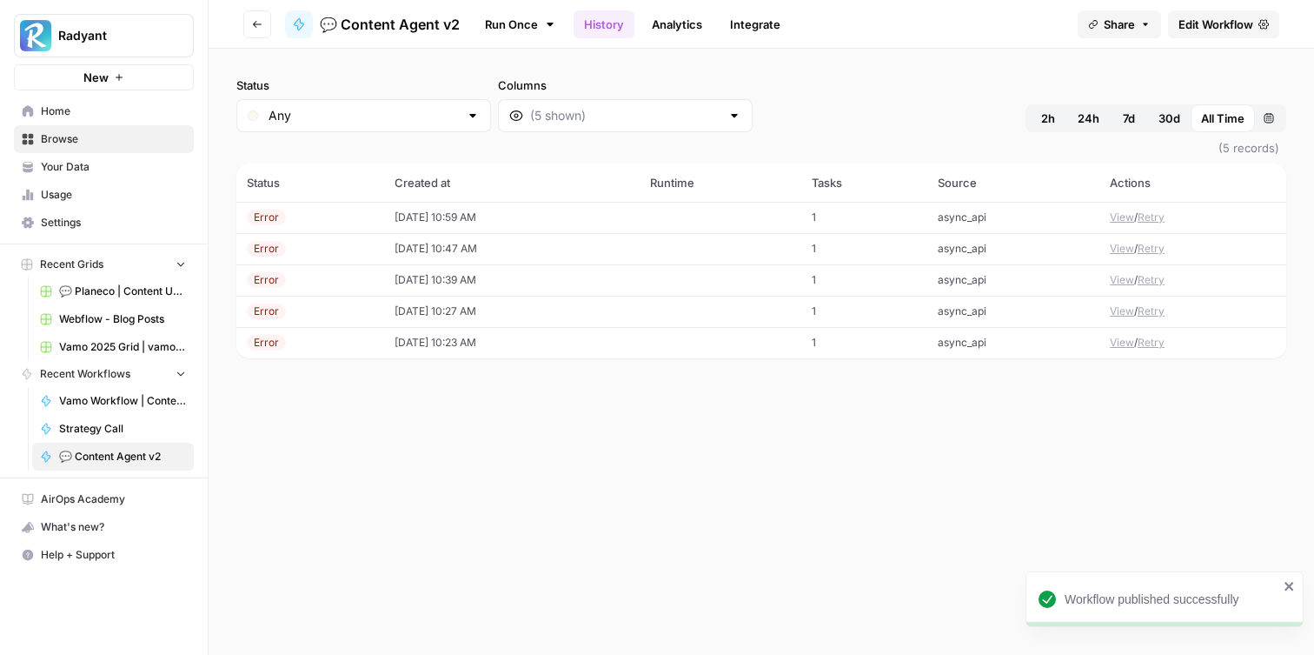
click at [679, 229] on td at bounding box center [720, 217] width 161 height 31
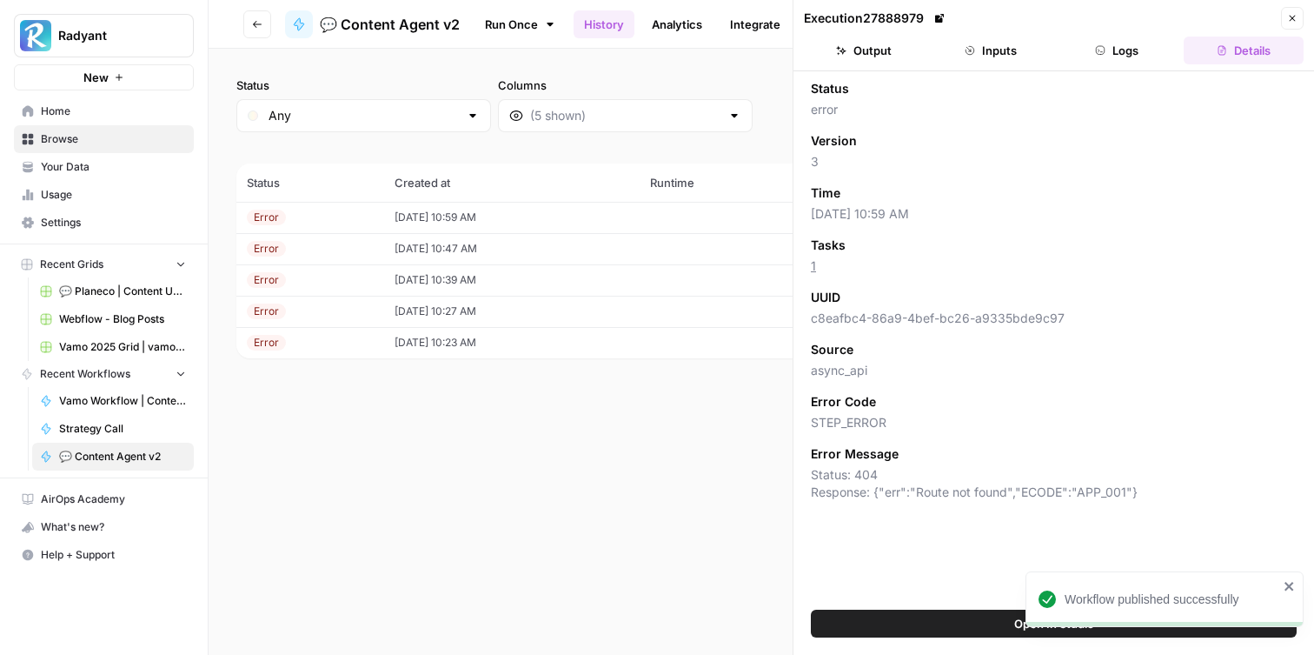
click at [686, 514] on div "Status Any Columns 2h 24h 7d 30d All Time Custom range (5 records) Status Creat…" at bounding box center [762, 352] width 1106 height 606
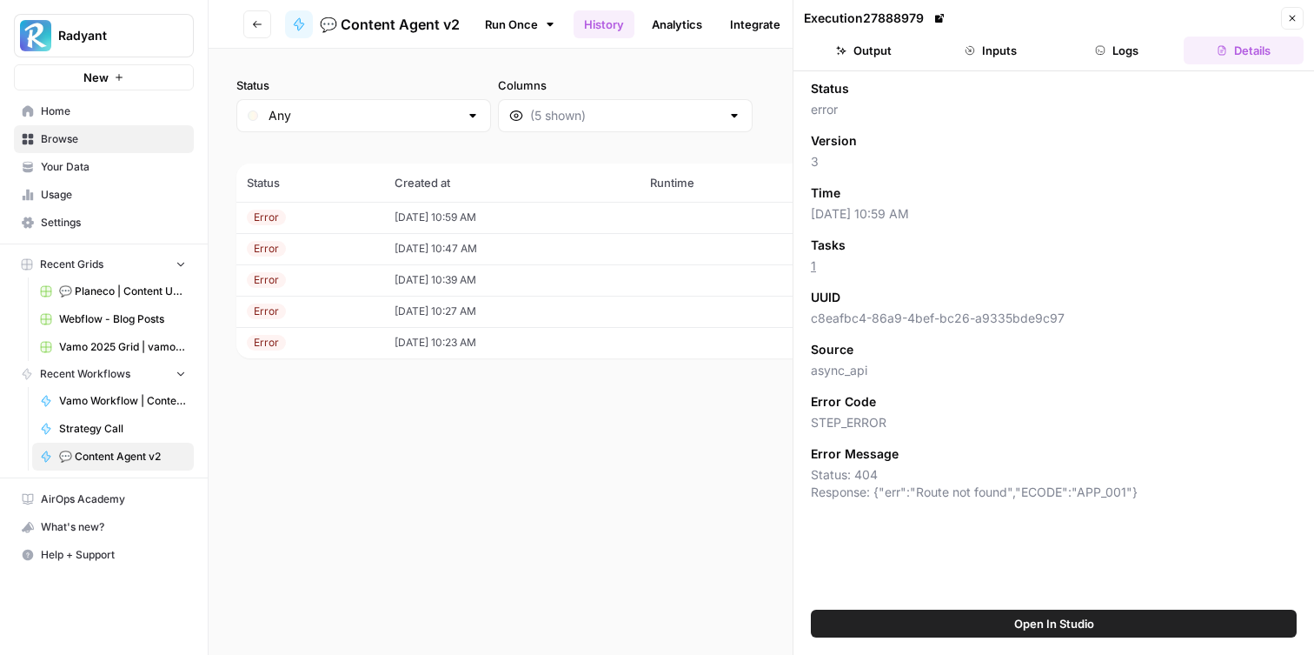
click at [1111, 54] on button "Logs" at bounding box center [1118, 51] width 120 height 28
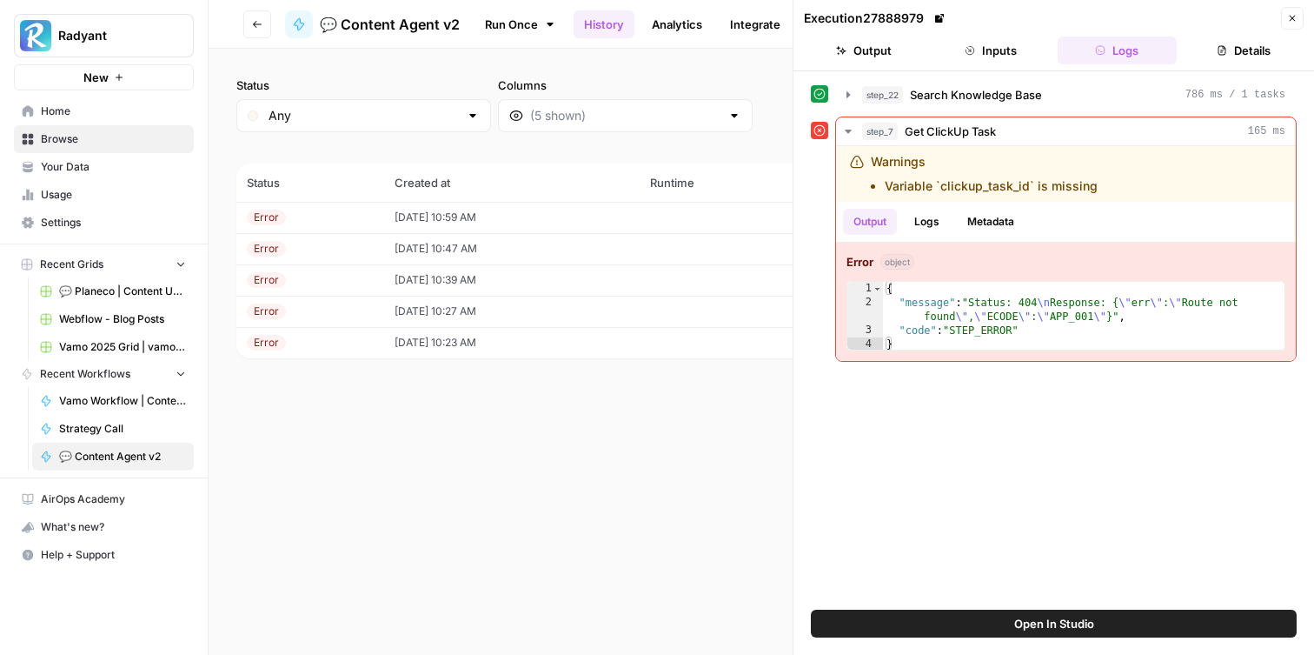
click at [1298, 23] on button "Close" at bounding box center [1292, 18] width 23 height 23
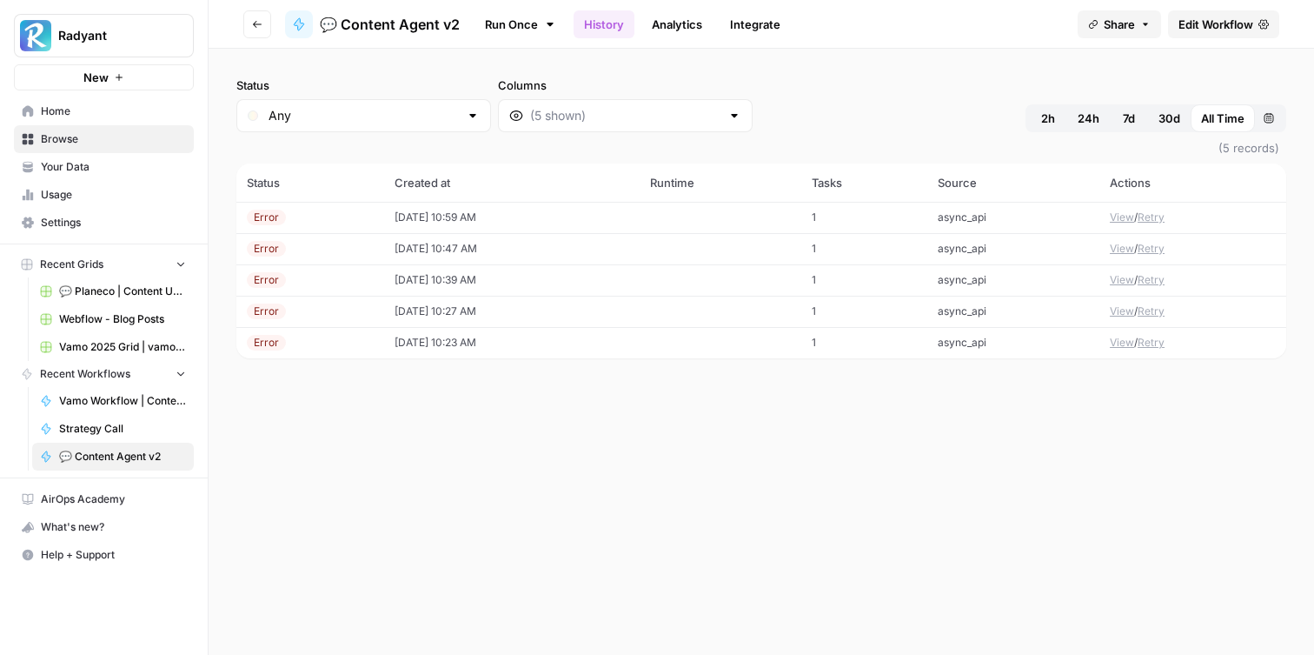
click at [1158, 217] on button "Retry" at bounding box center [1151, 217] width 27 height 16
click at [1217, 24] on span "Edit Workflow" at bounding box center [1216, 24] width 75 height 17
click at [655, 221] on td "[DATE] 10:59 AM" at bounding box center [533, 217] width 243 height 31
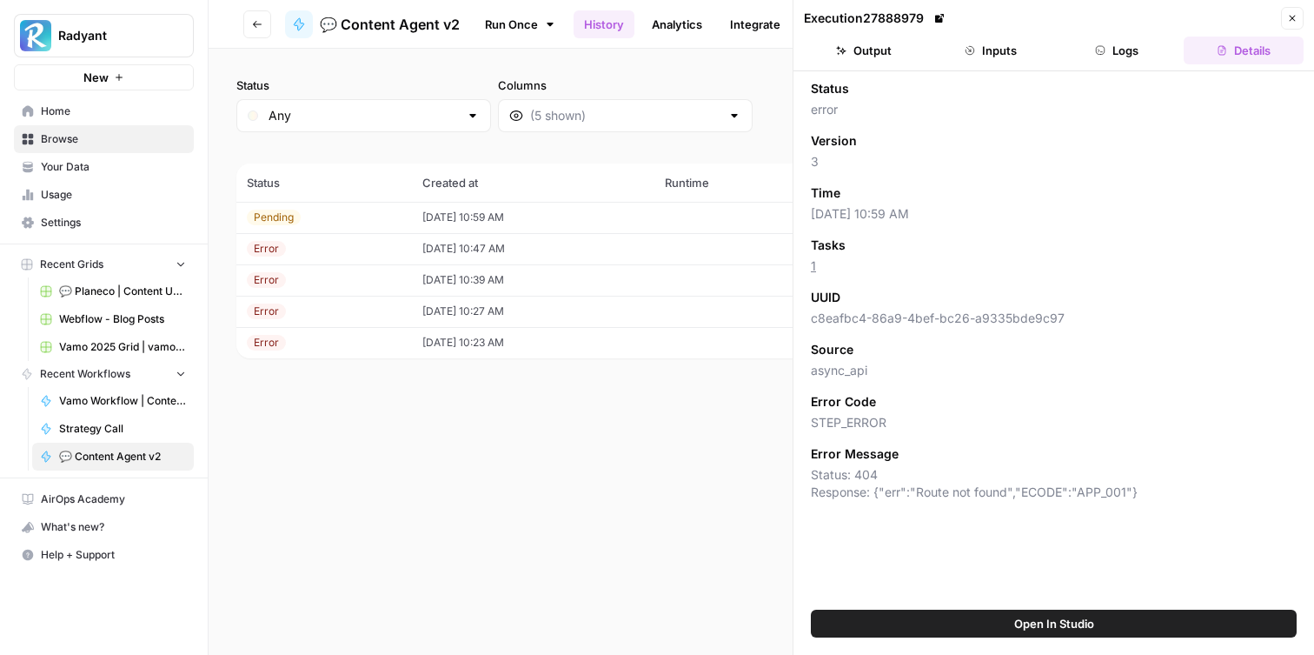
click at [1119, 63] on button "Logs" at bounding box center [1118, 51] width 120 height 28
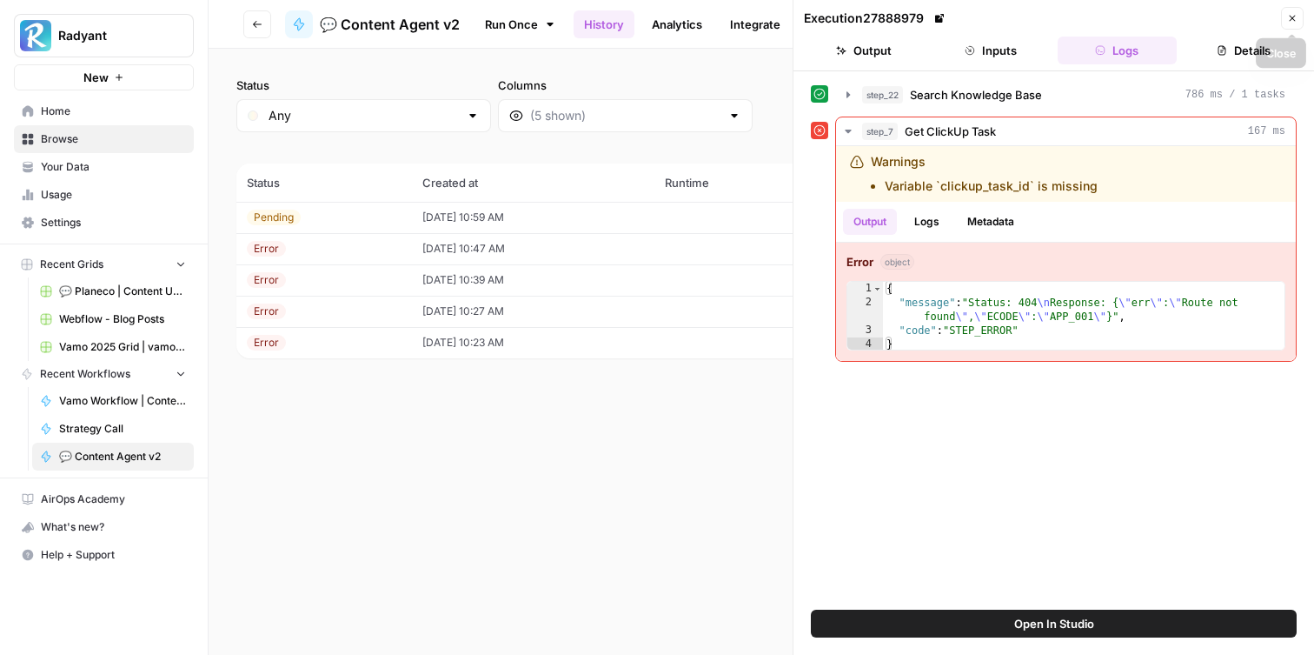
click at [1297, 12] on button "Close" at bounding box center [1292, 18] width 23 height 23
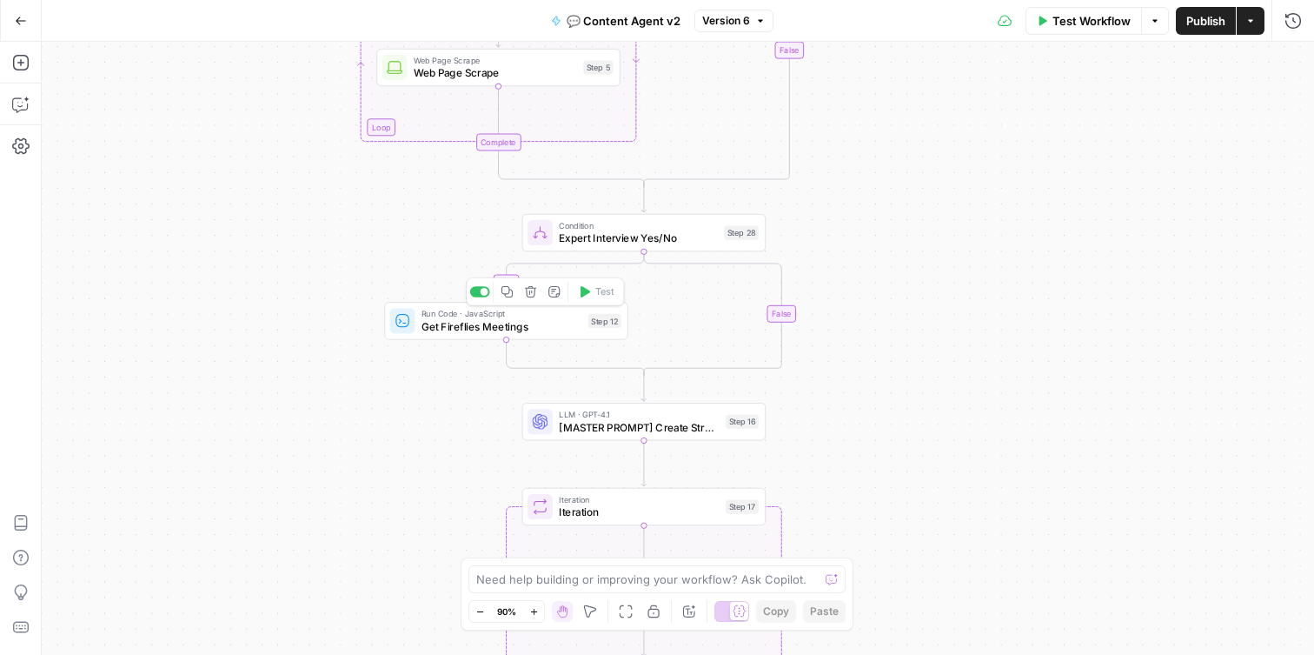
click at [515, 322] on span "Get Fireflies Meetings" at bounding box center [502, 326] width 161 height 16
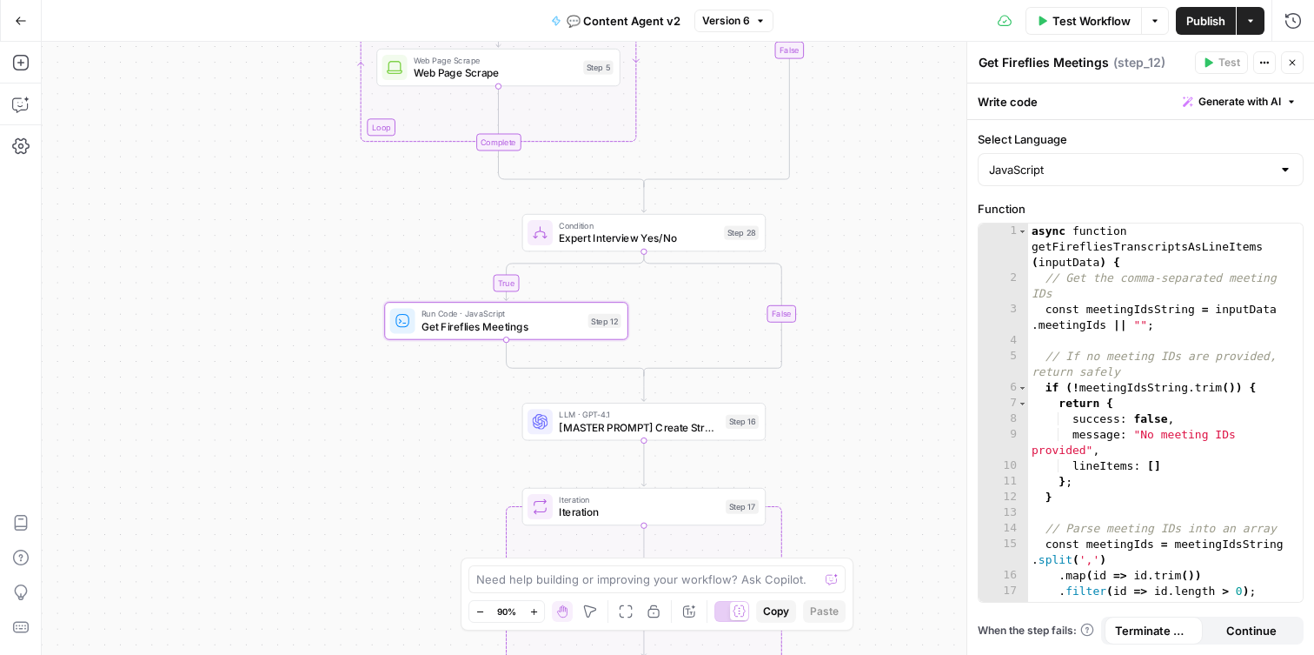
click at [644, 244] on span "Expert Interview Yes/No" at bounding box center [638, 238] width 159 height 16
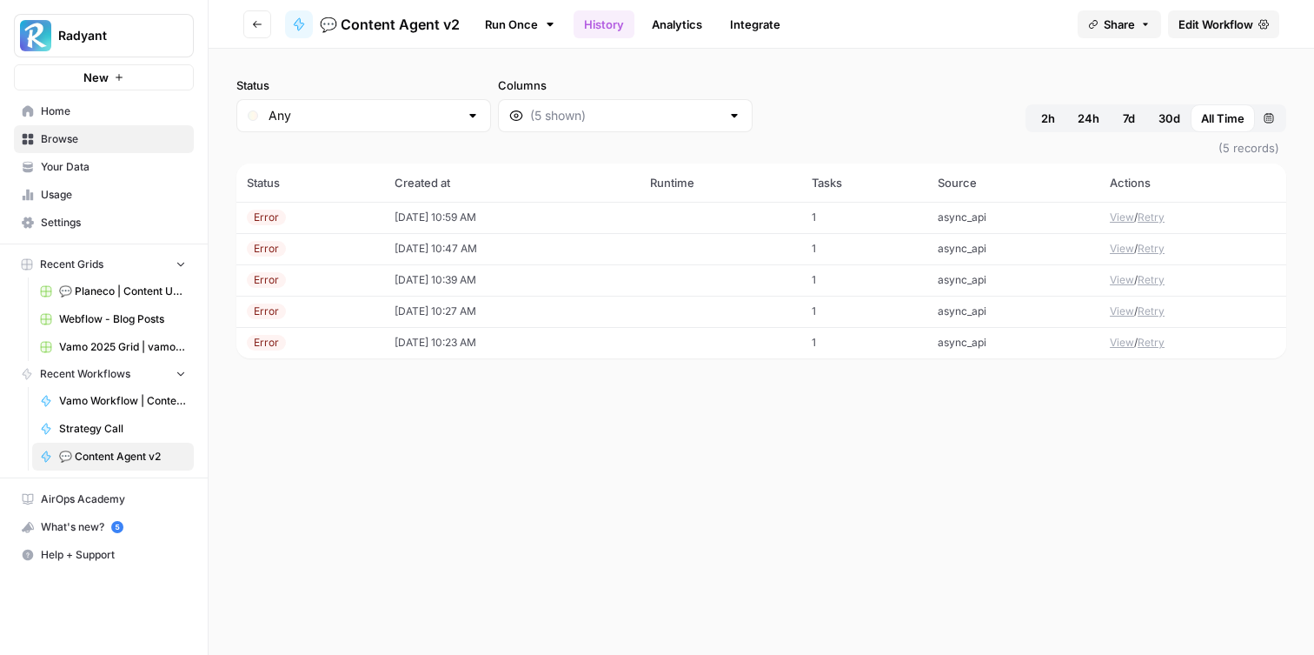
click at [542, 216] on td "[DATE] 10:59 AM" at bounding box center [512, 217] width 256 height 31
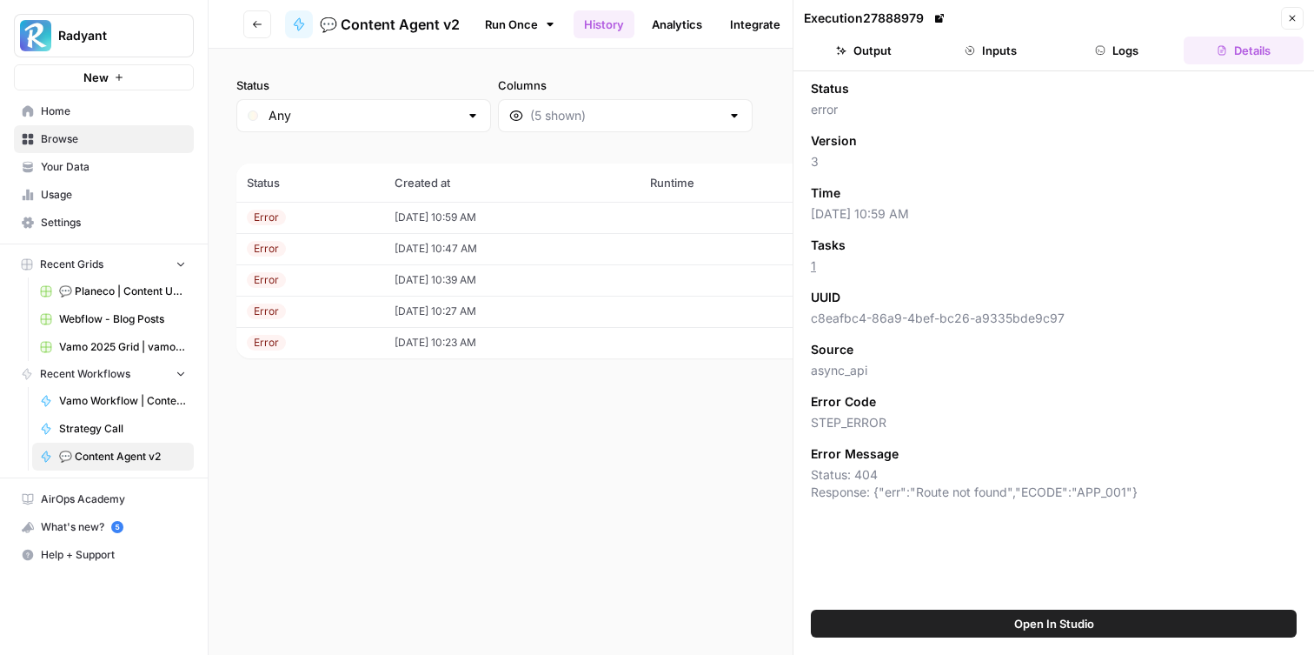
click at [1002, 42] on button "Inputs" at bounding box center [991, 51] width 120 height 28
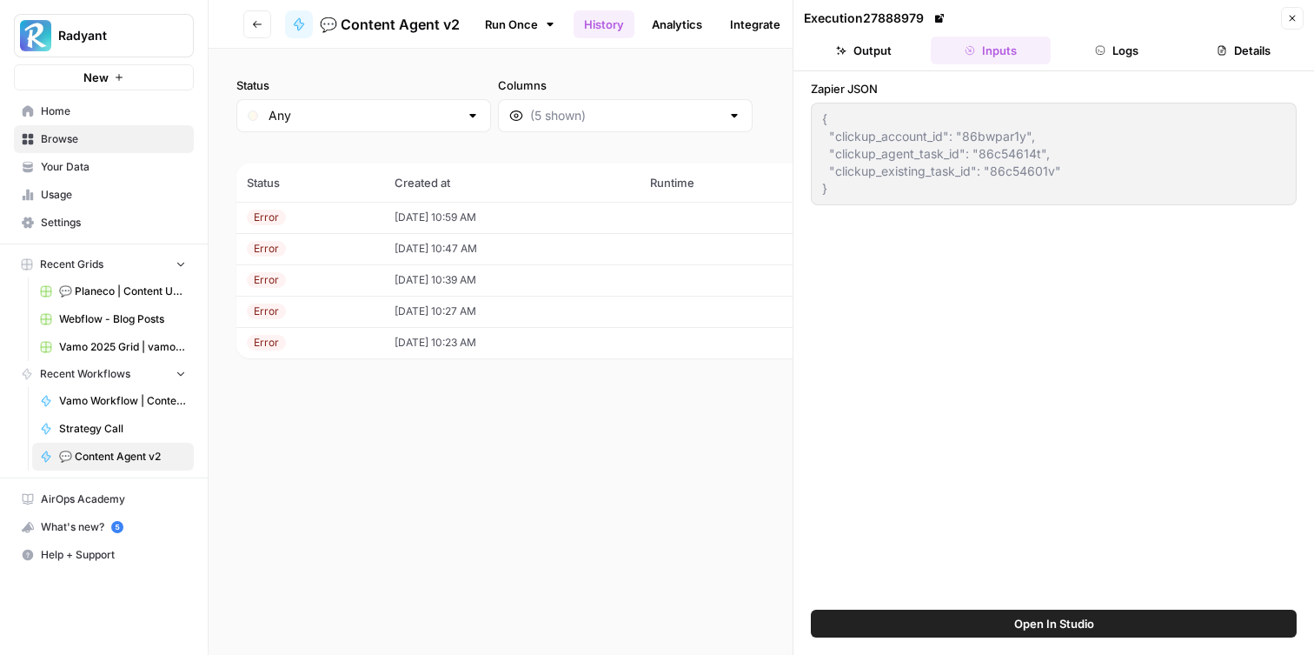
click at [1120, 49] on button "Logs" at bounding box center [1118, 51] width 120 height 28
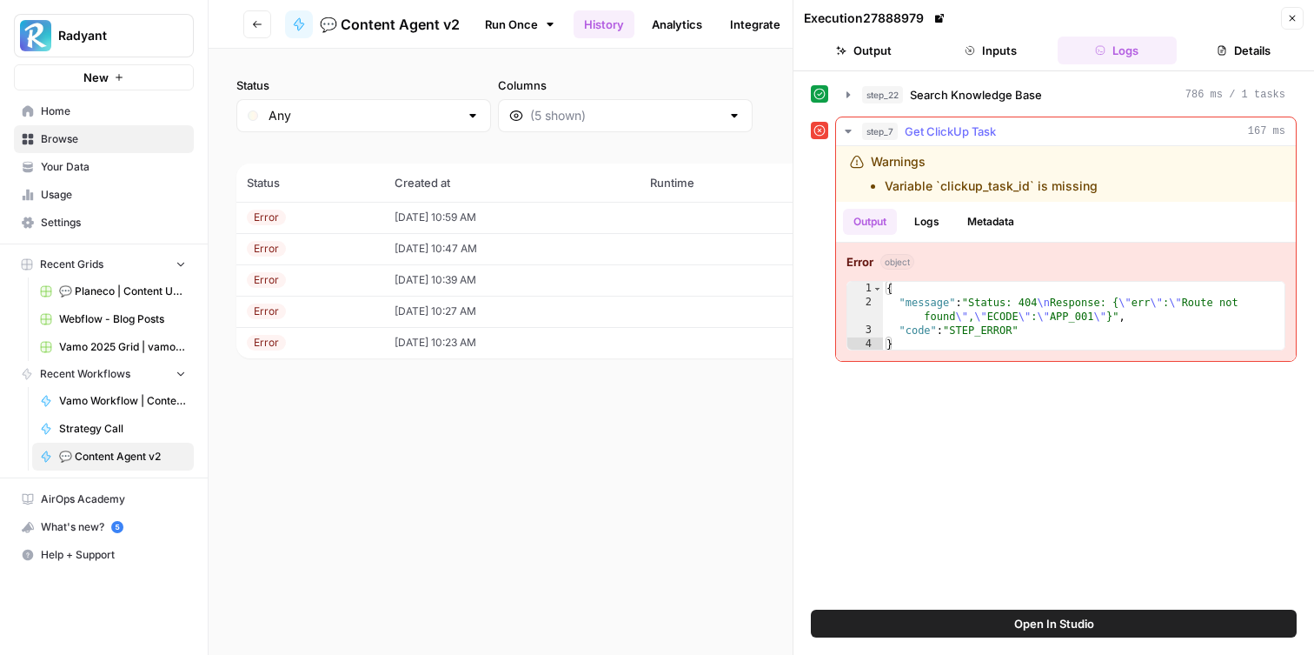
click at [928, 224] on button "Logs" at bounding box center [927, 222] width 46 height 26
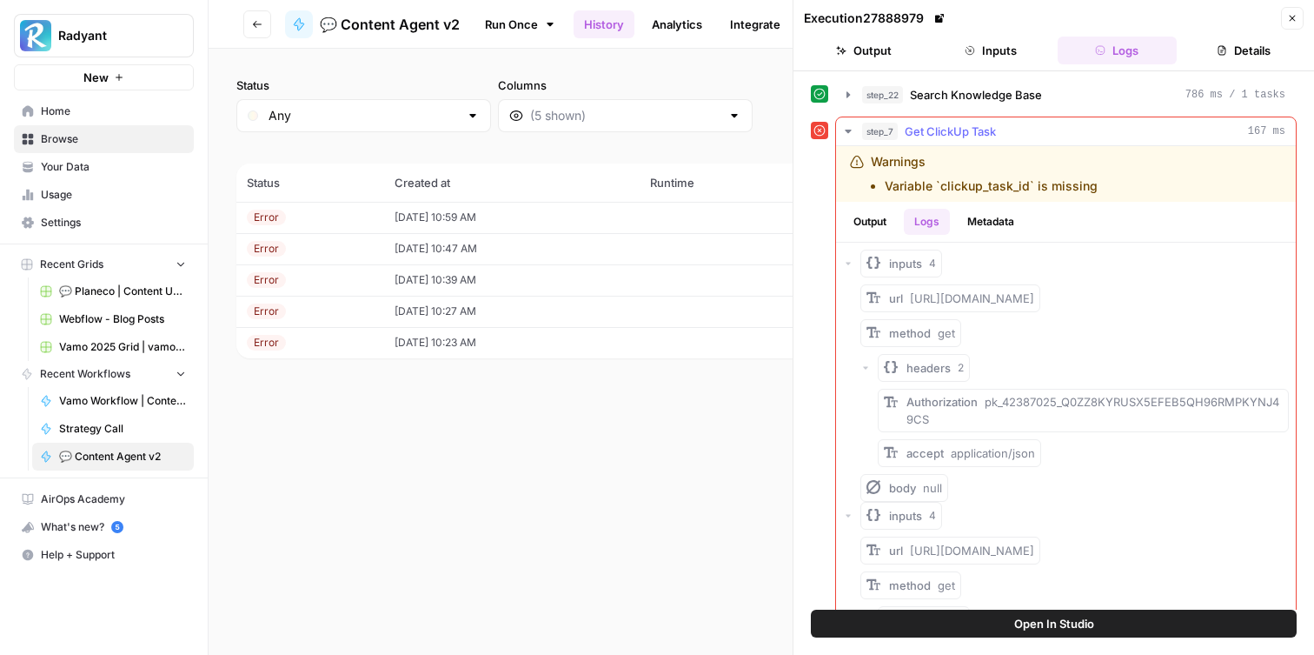
click at [992, 218] on button "Metadata" at bounding box center [991, 222] width 68 height 26
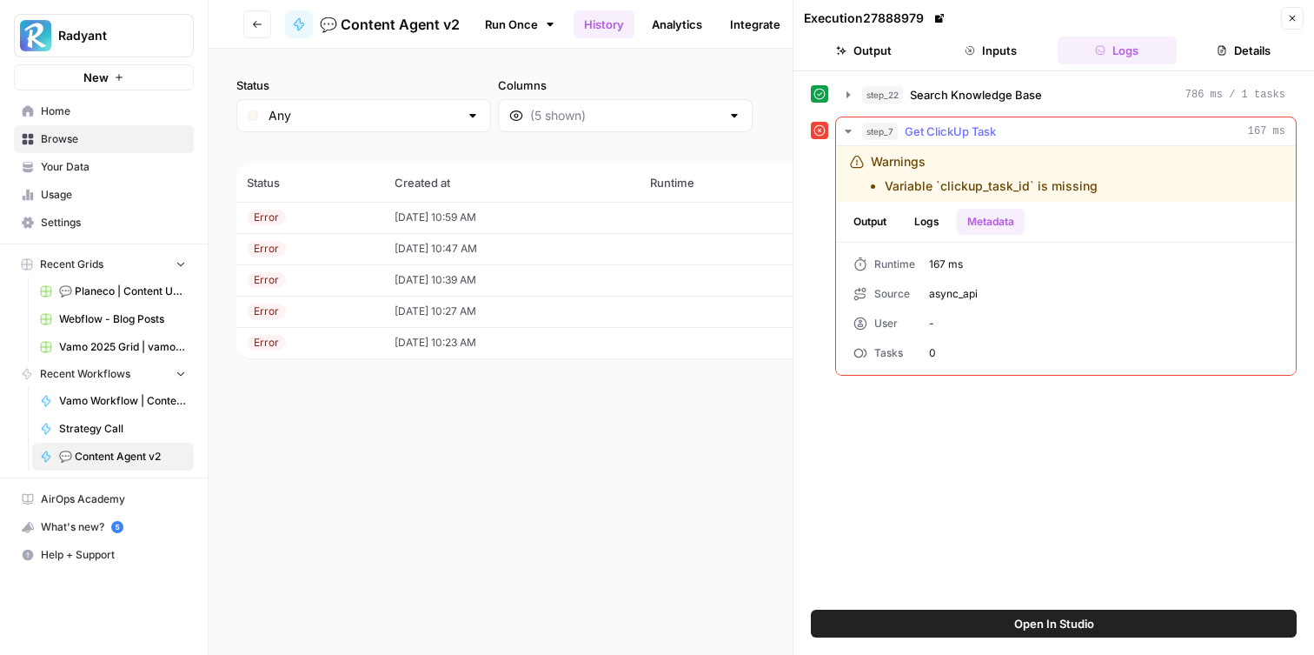
click at [928, 223] on button "Logs" at bounding box center [927, 222] width 46 height 26
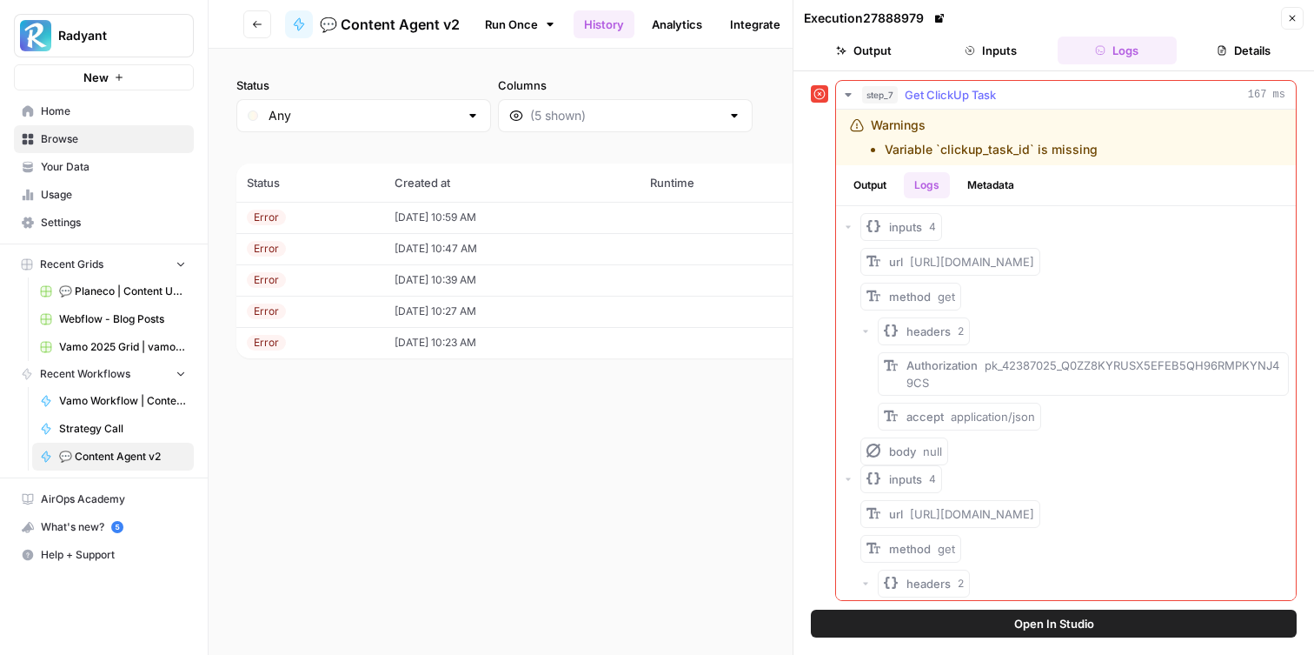
click at [880, 178] on button "Output" at bounding box center [870, 185] width 54 height 26
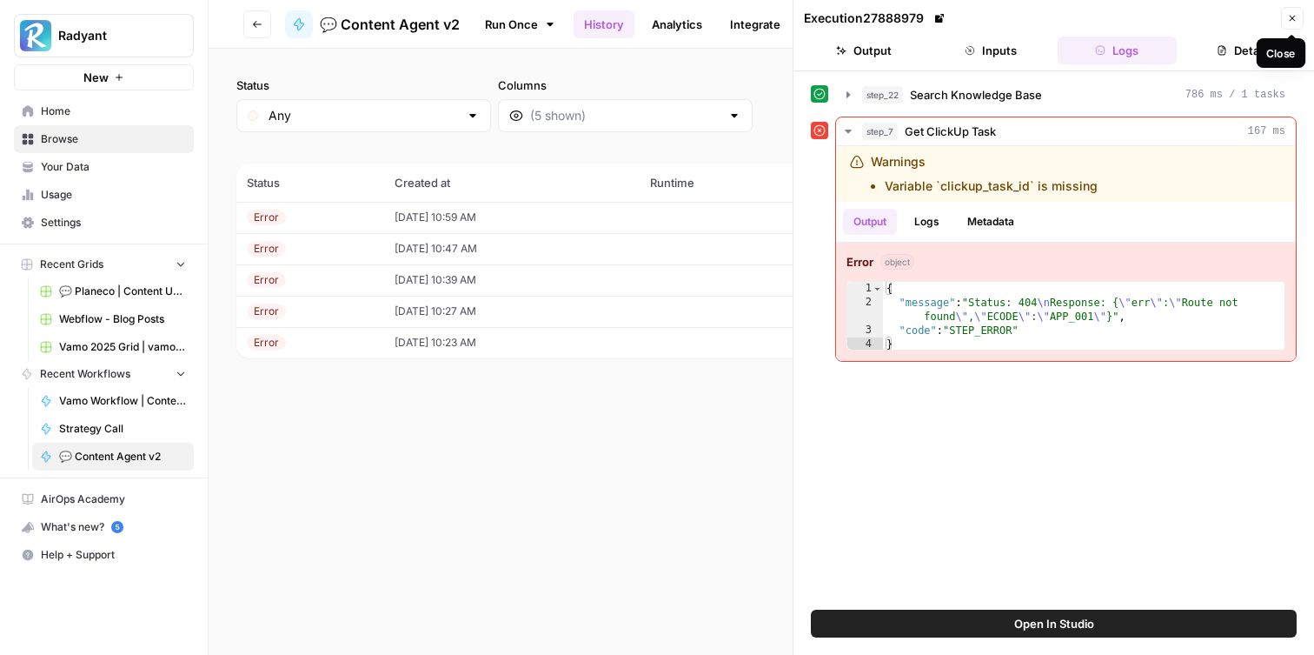
click at [1299, 14] on button "Close" at bounding box center [1292, 18] width 23 height 23
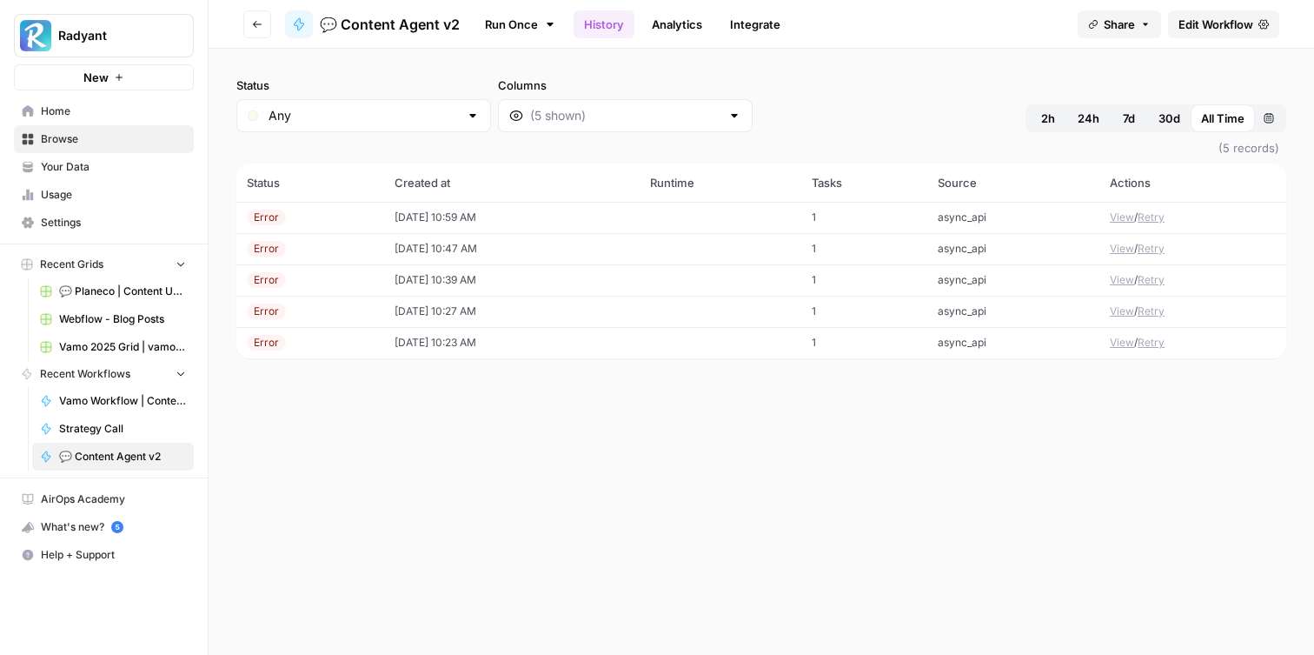
click at [1211, 16] on span "Edit Workflow" at bounding box center [1216, 24] width 75 height 17
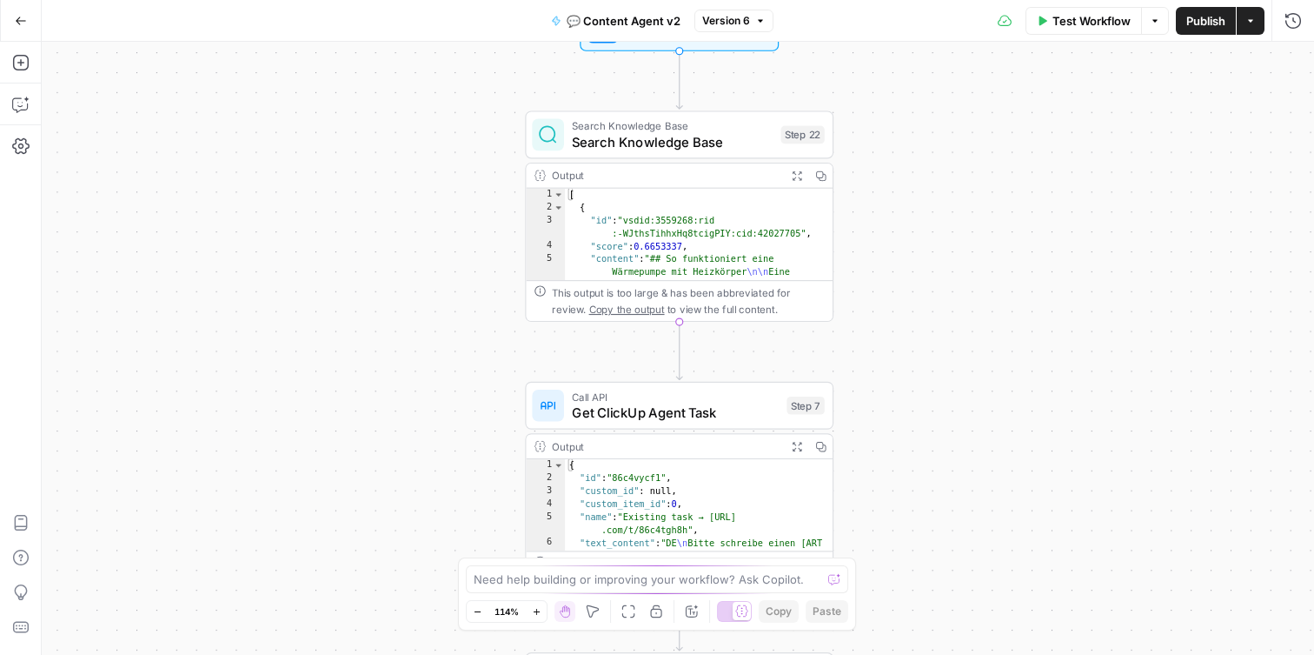
click at [674, 411] on span "Get ClickUp Agent Task" at bounding box center [675, 412] width 207 height 20
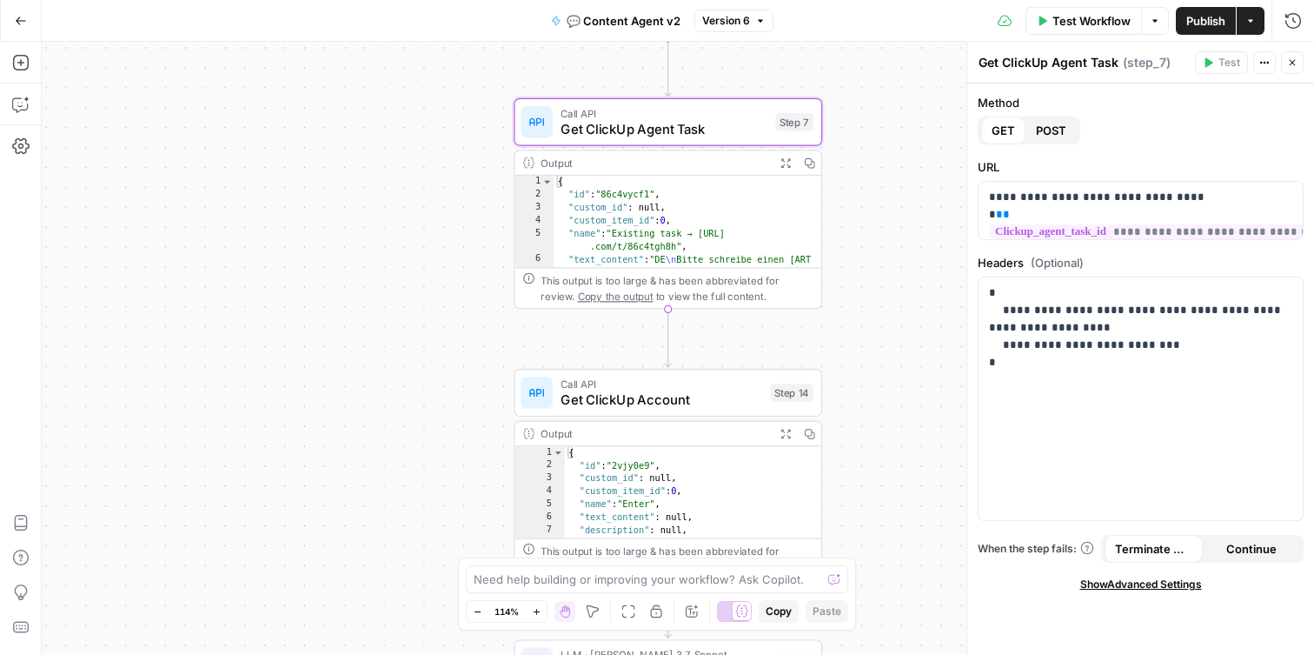
click at [1239, 550] on span "Continue" at bounding box center [1251, 548] width 50 height 17
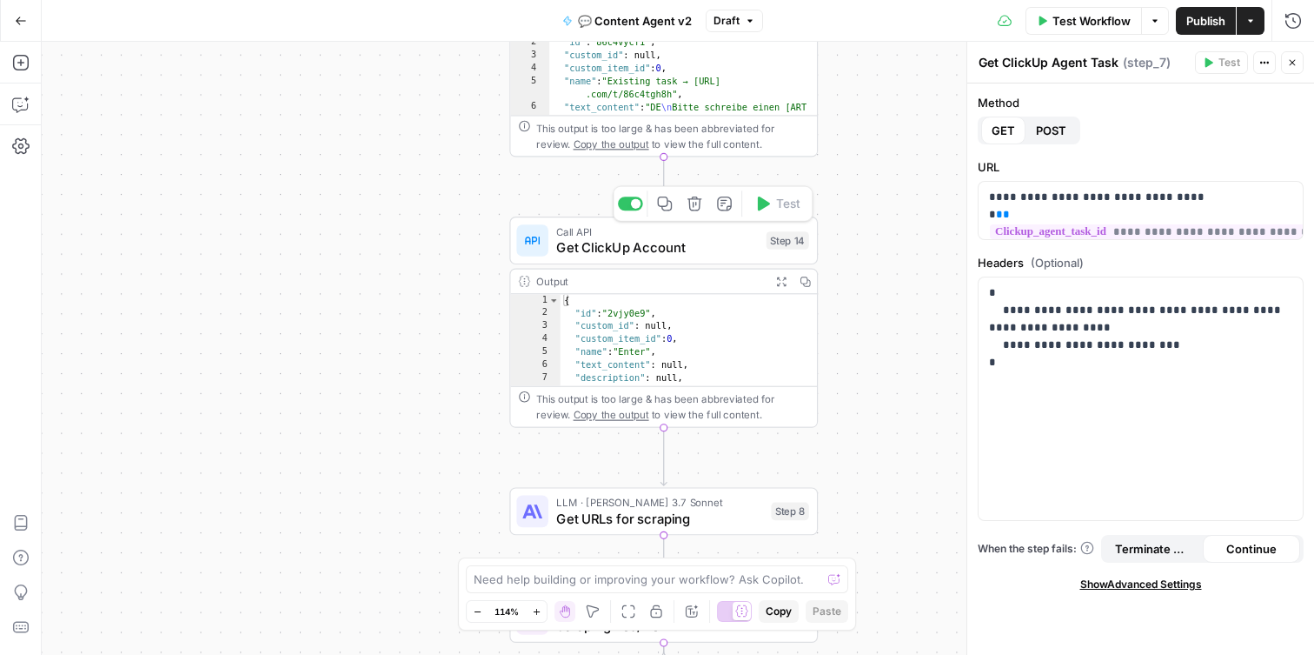
click at [660, 250] on span "Get ClickUp Account" at bounding box center [657, 247] width 202 height 20
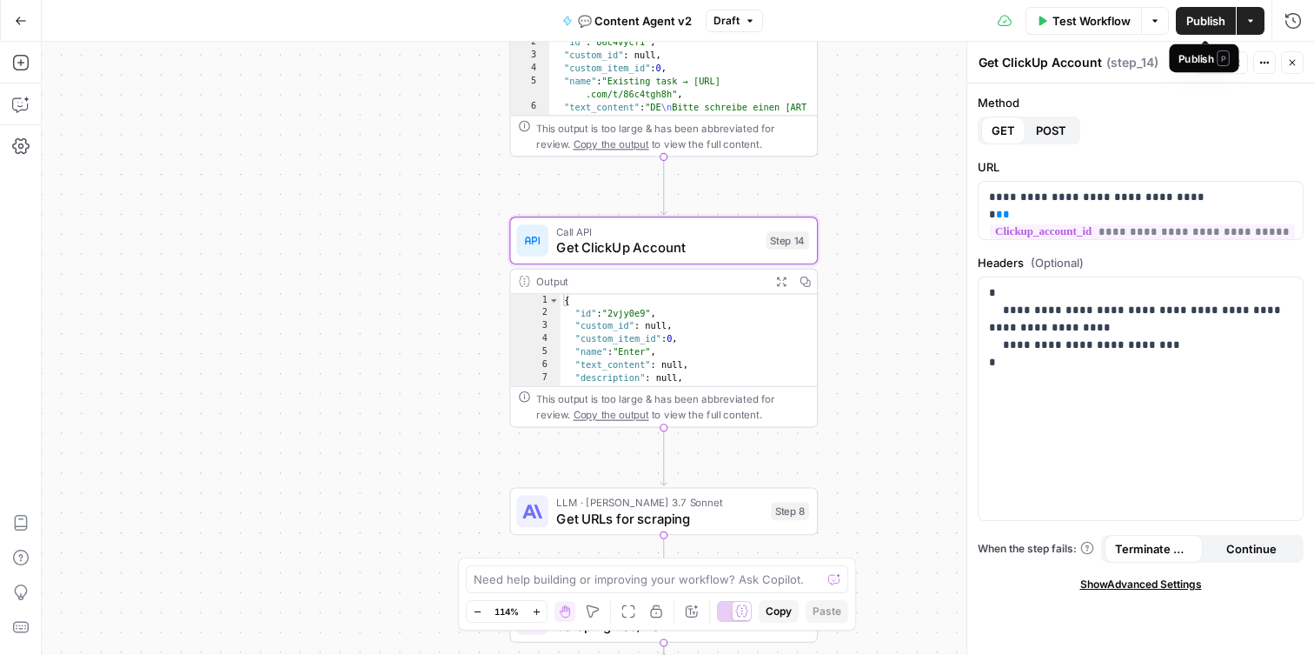
click at [1219, 20] on span "Publish" at bounding box center [1205, 20] width 39 height 17
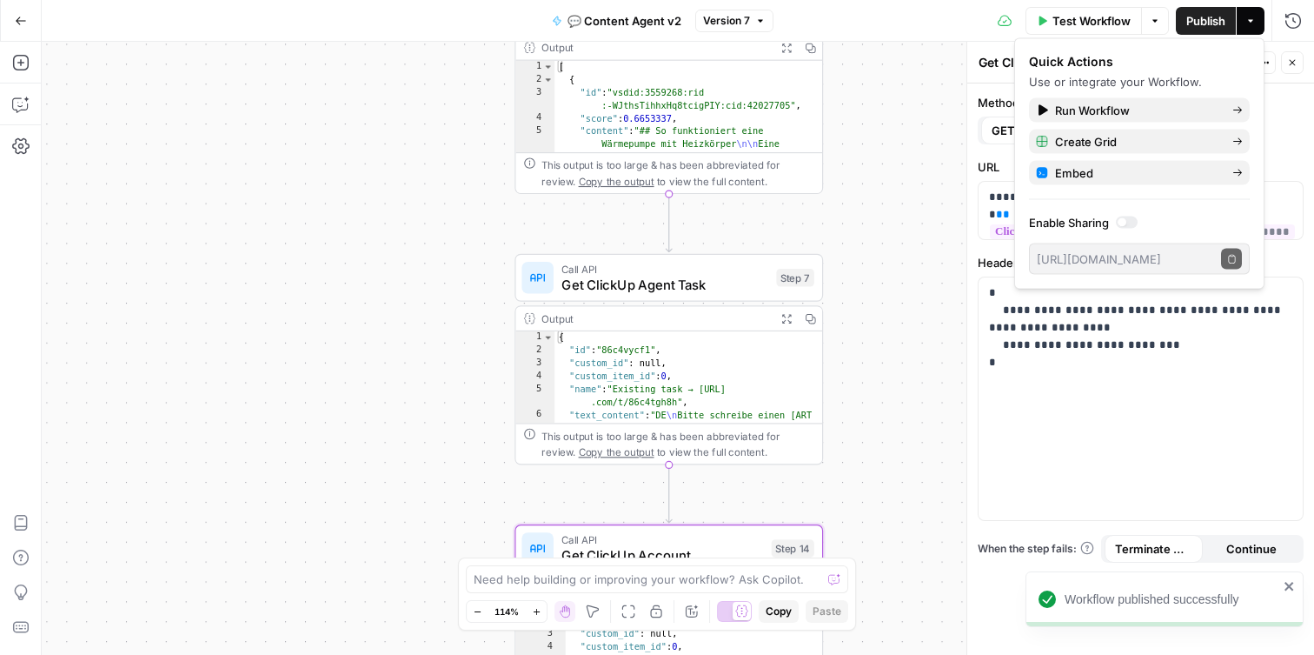
click at [17, 23] on icon "button" at bounding box center [21, 21] width 12 height 12
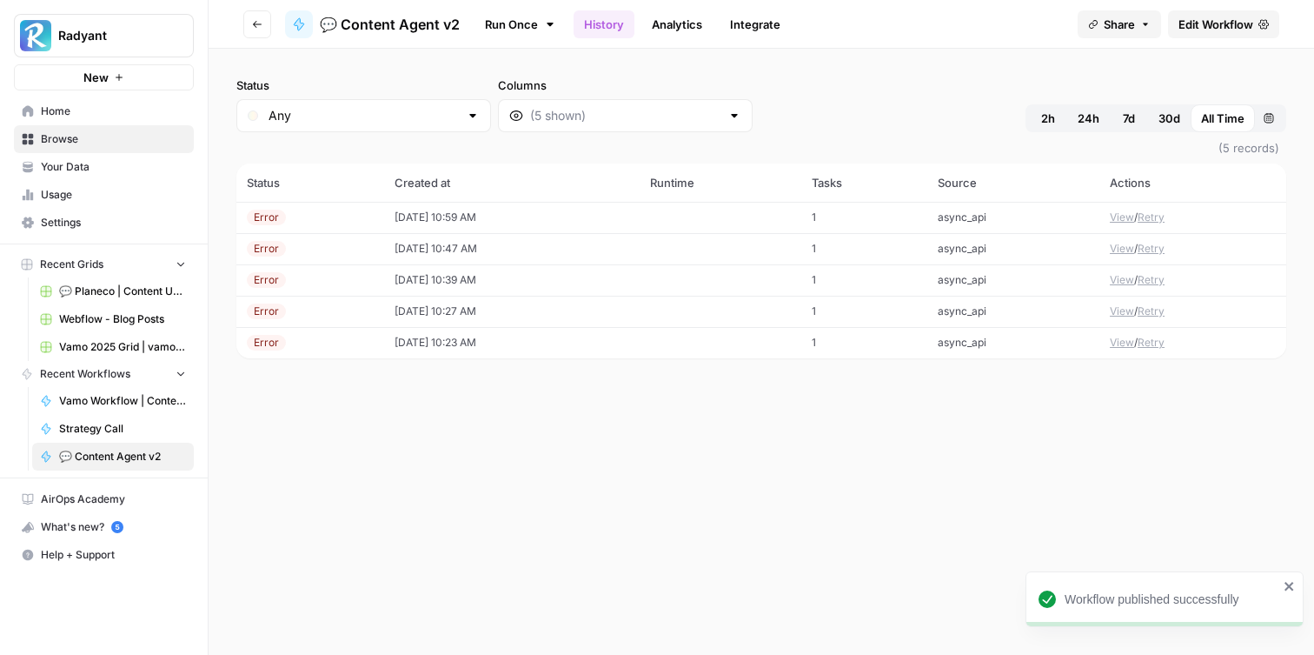
click at [834, 228] on td "1" at bounding box center [864, 217] width 127 height 31
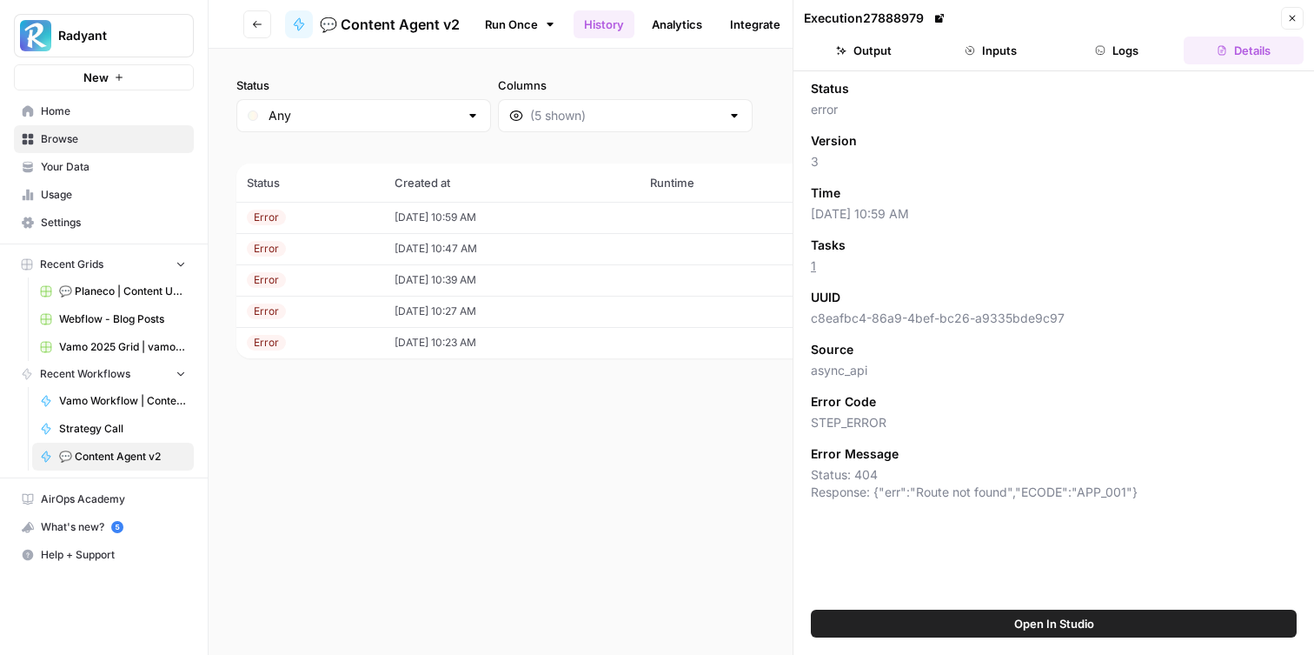
click at [653, 448] on div "Status Any Columns 2h 24h 7d 30d All Time Custom range (5 records) Status Creat…" at bounding box center [762, 352] width 1106 height 606
click at [1302, 17] on button "Close" at bounding box center [1292, 18] width 23 height 23
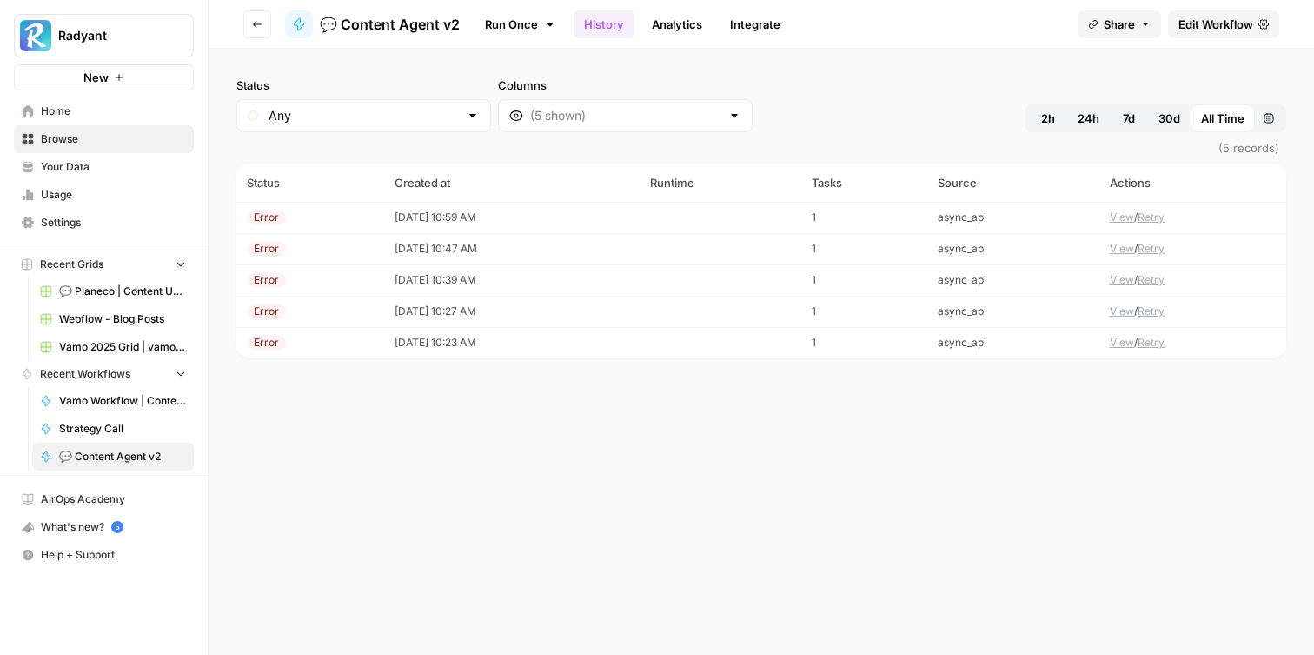
click at [1152, 217] on button "Retry" at bounding box center [1151, 217] width 27 height 16
click at [471, 223] on td "[DATE] 10:59 AM" at bounding box center [512, 217] width 256 height 31
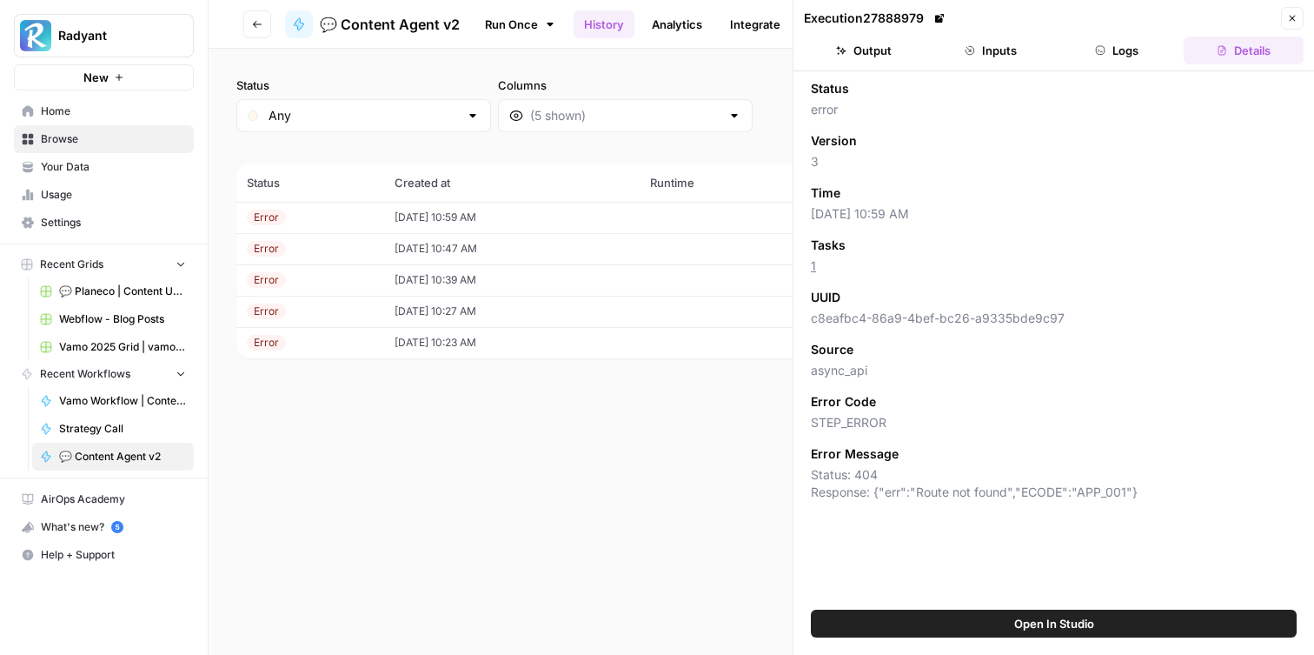
click at [1129, 46] on button "Logs" at bounding box center [1118, 51] width 120 height 28
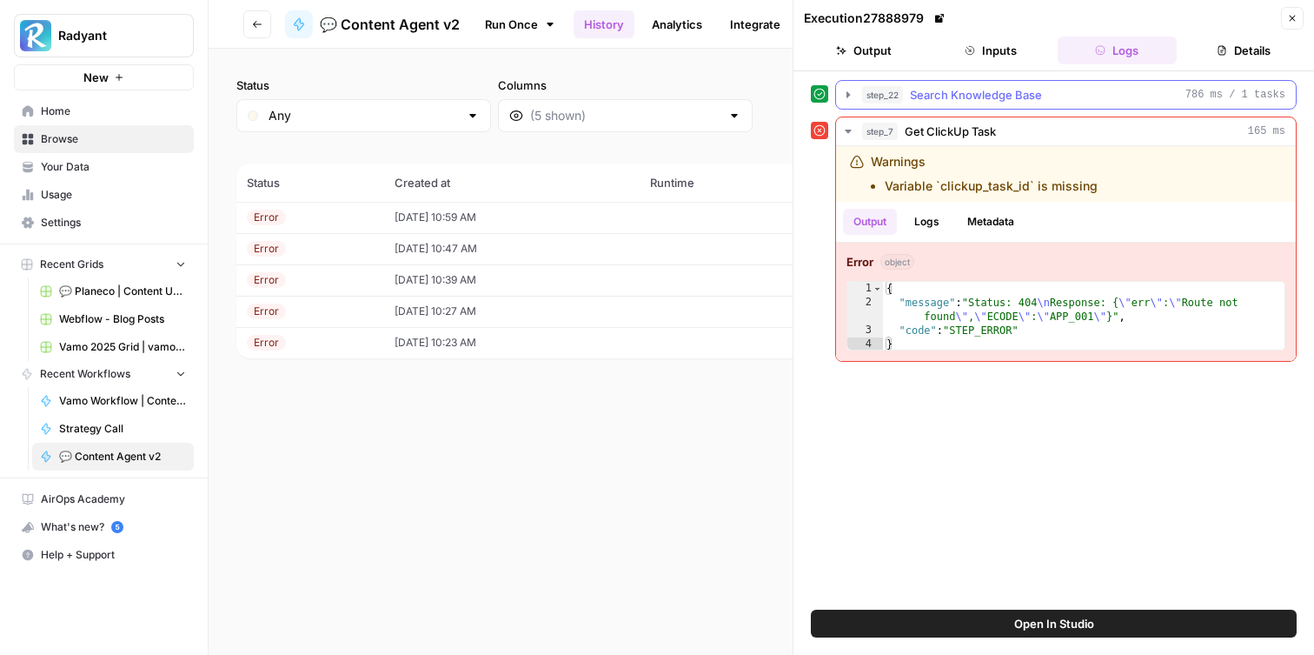
click at [847, 96] on icon "button" at bounding box center [848, 94] width 3 height 6
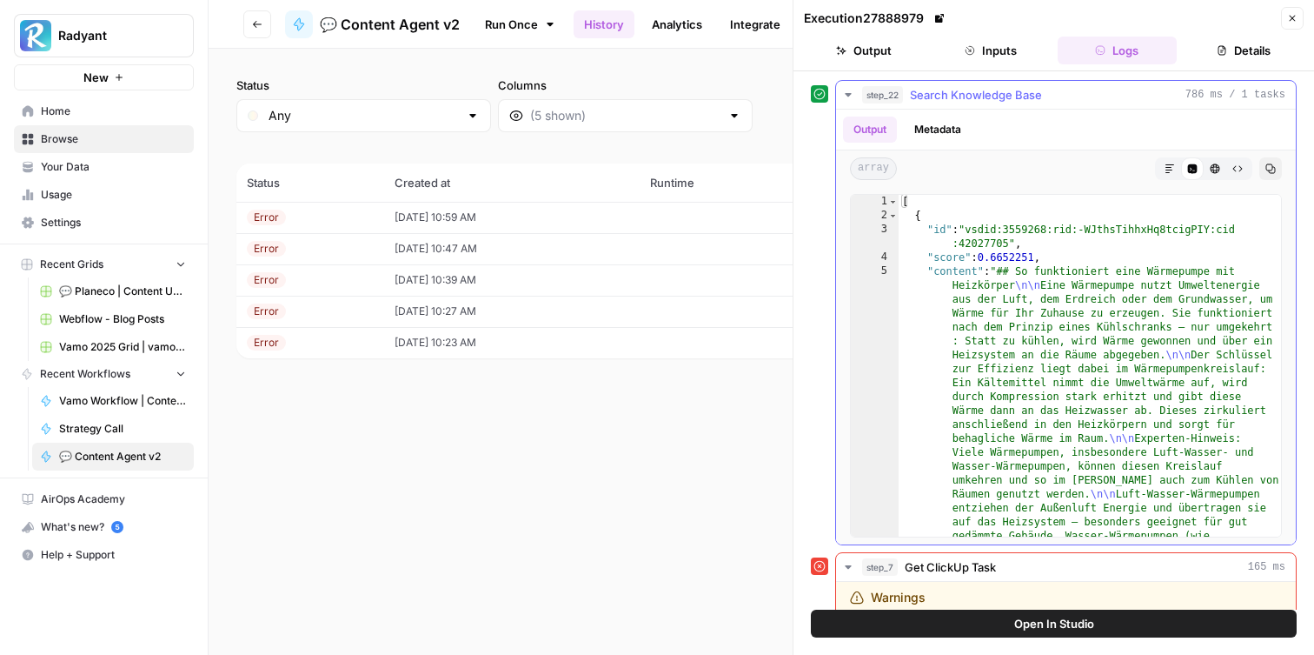
click at [847, 96] on icon "button" at bounding box center [848, 95] width 14 height 14
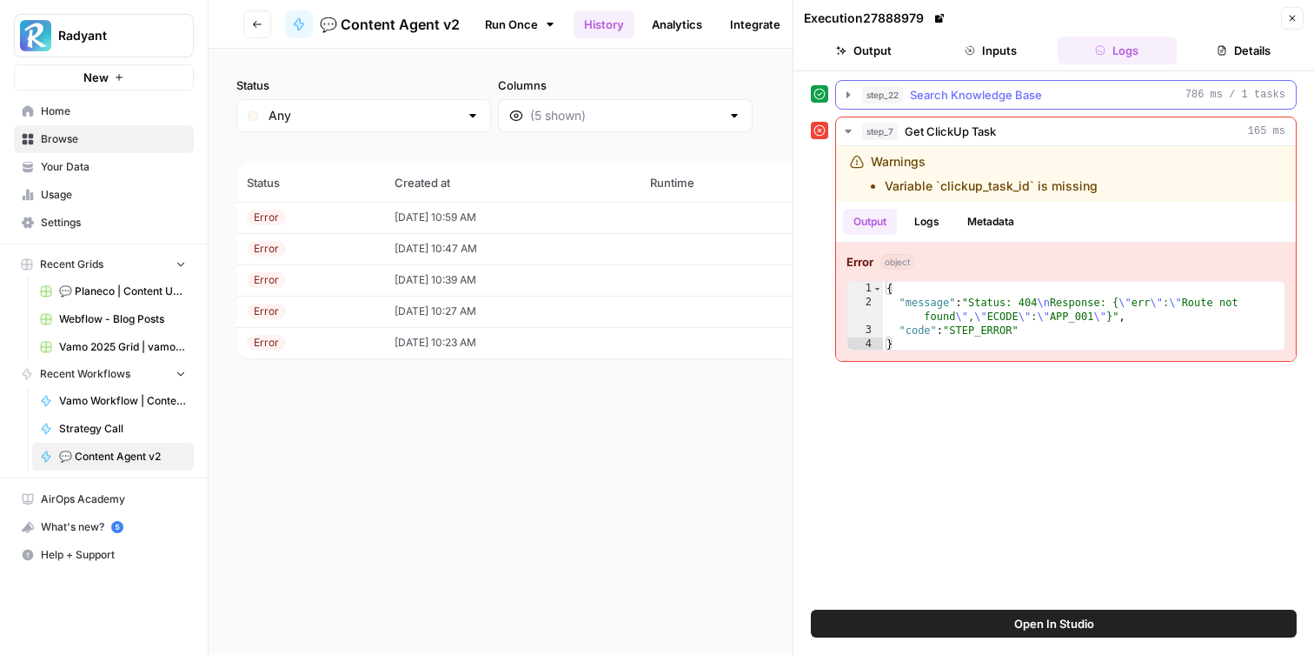
click at [846, 96] on icon "button" at bounding box center [848, 95] width 14 height 14
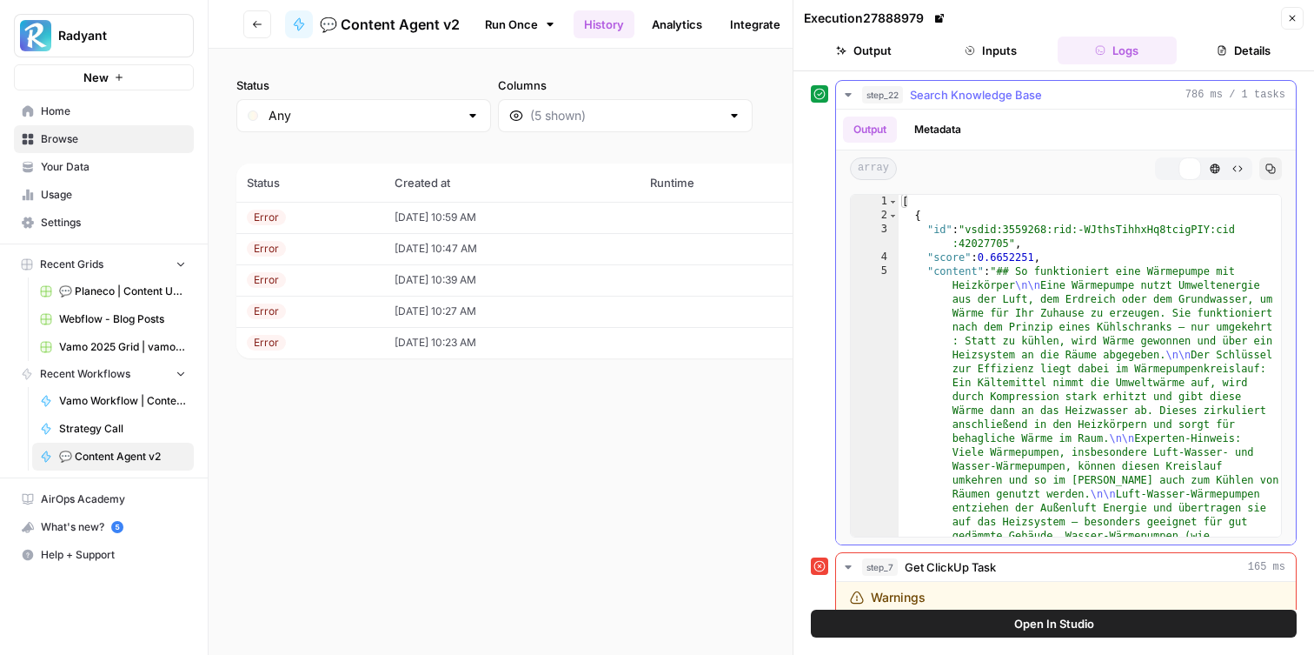
click at [846, 96] on icon "button" at bounding box center [848, 95] width 14 height 14
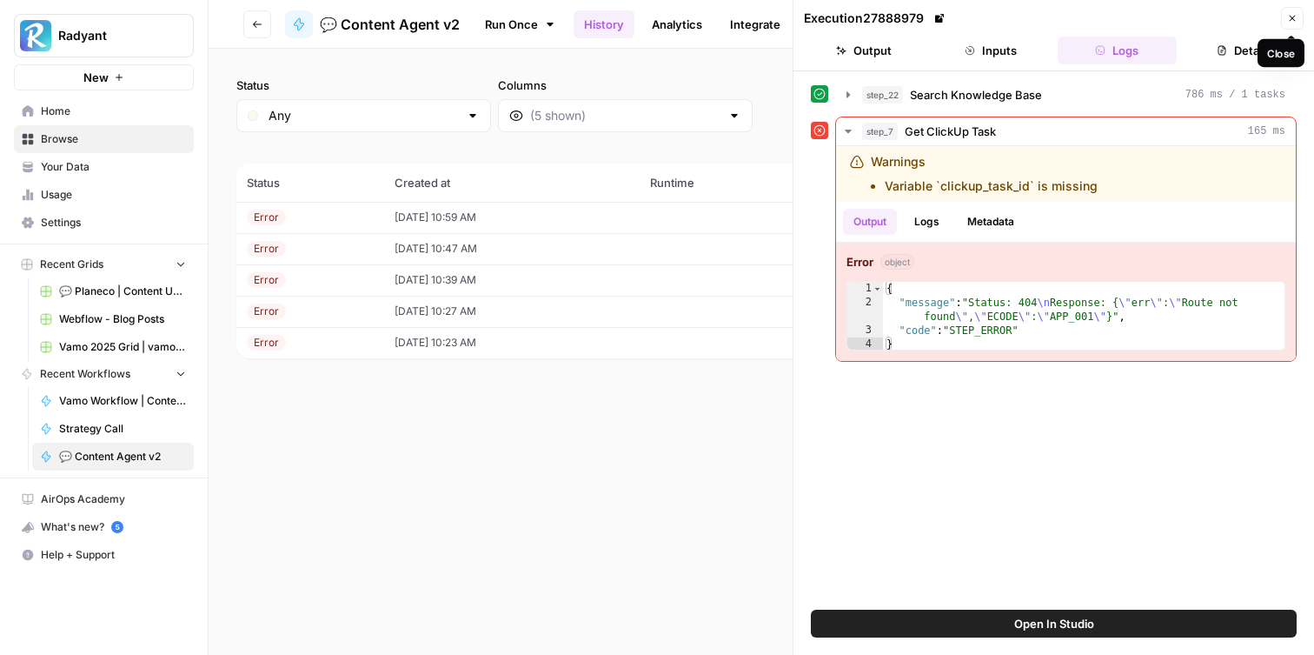
click at [1290, 17] on icon "button" at bounding box center [1292, 18] width 10 height 10
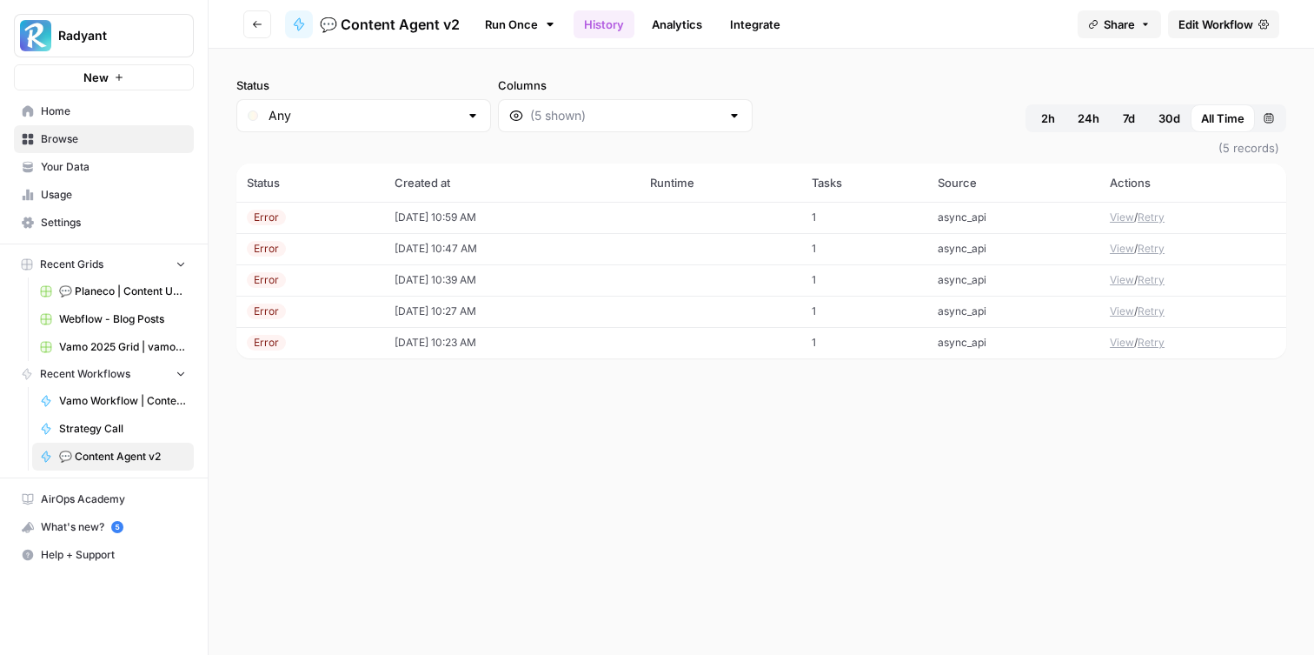
click at [1213, 23] on span "Edit Workflow" at bounding box center [1216, 24] width 75 height 17
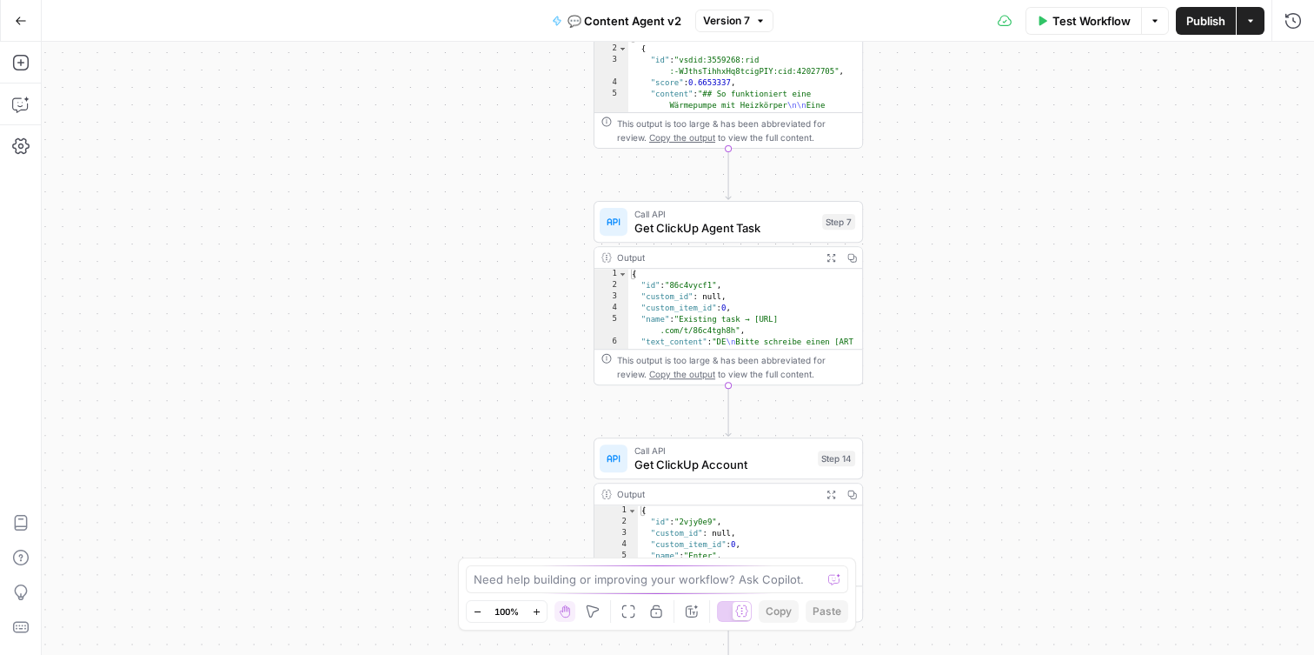
click at [715, 229] on span "Get ClickUp Agent Task" at bounding box center [725, 227] width 181 height 17
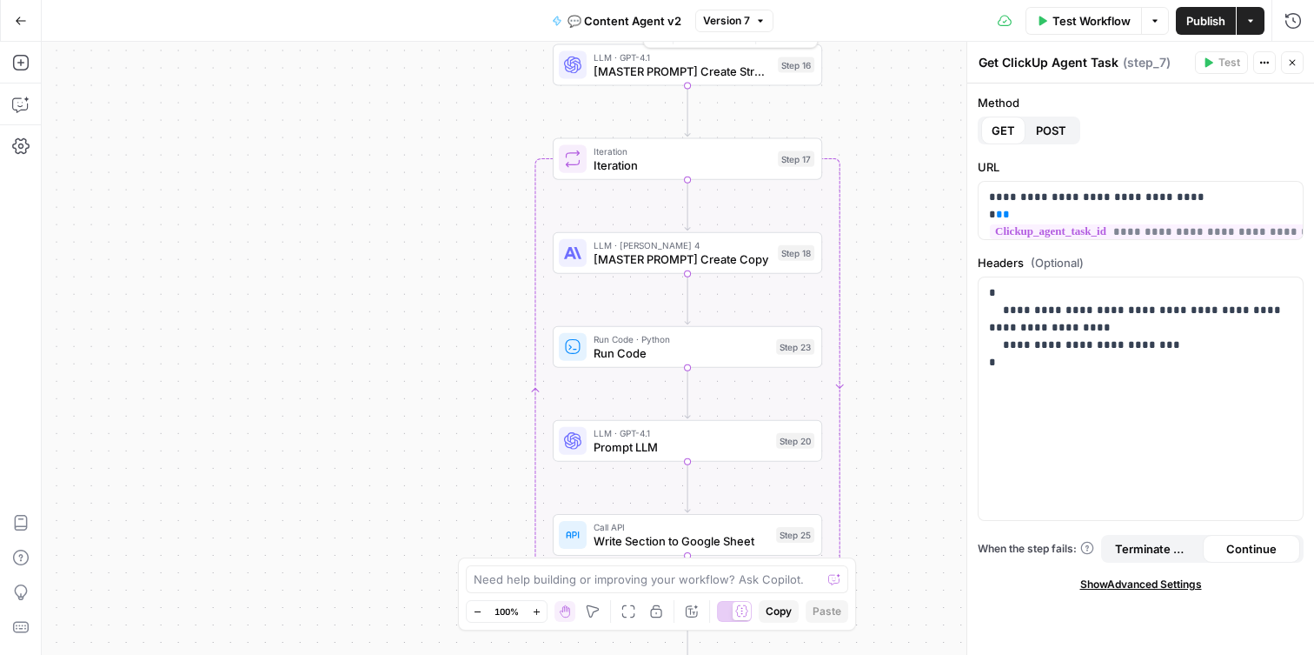
click at [688, 75] on span "[MASTER PROMPT] Create Structure" at bounding box center [682, 71] width 177 height 17
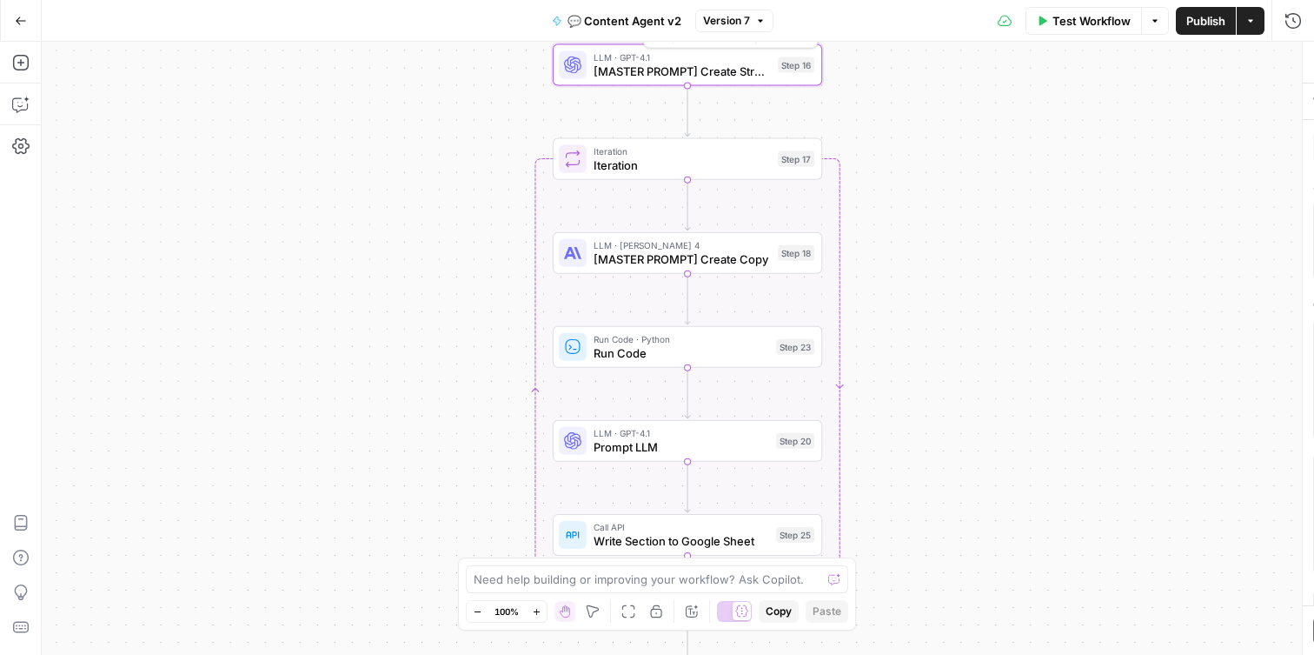
type textarea "[MASTER PROMPT] Create Structure"
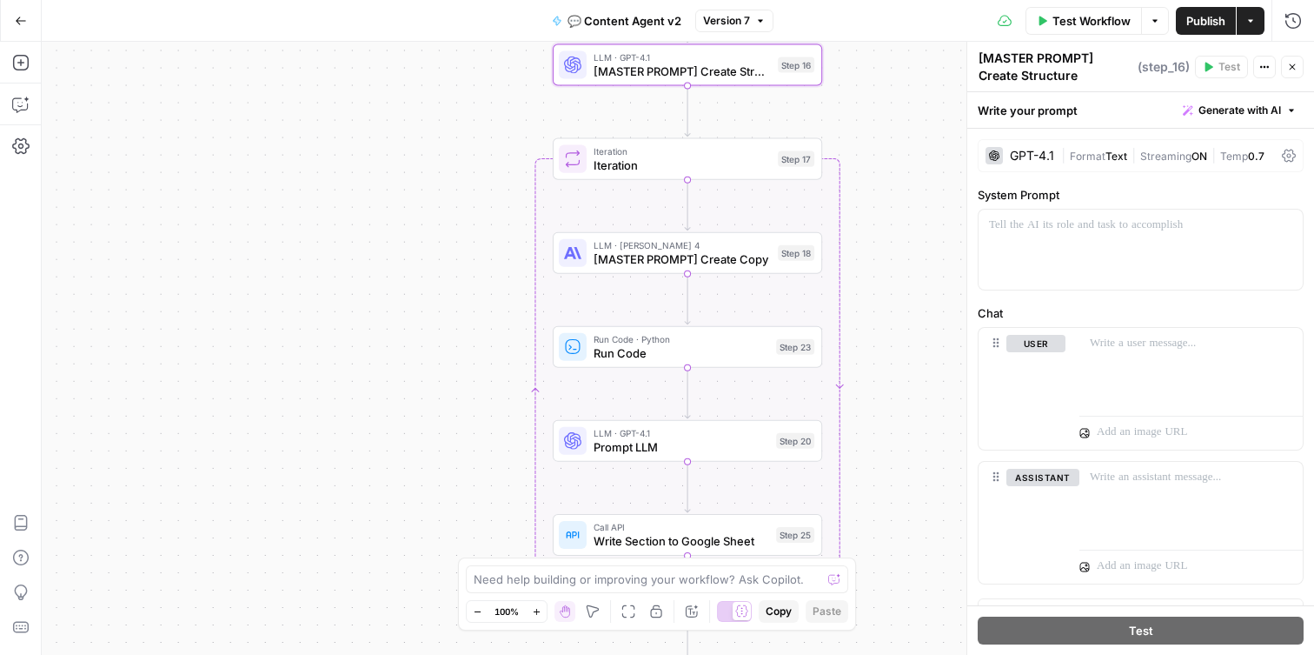
click at [623, 169] on span "Iteration" at bounding box center [682, 164] width 177 height 17
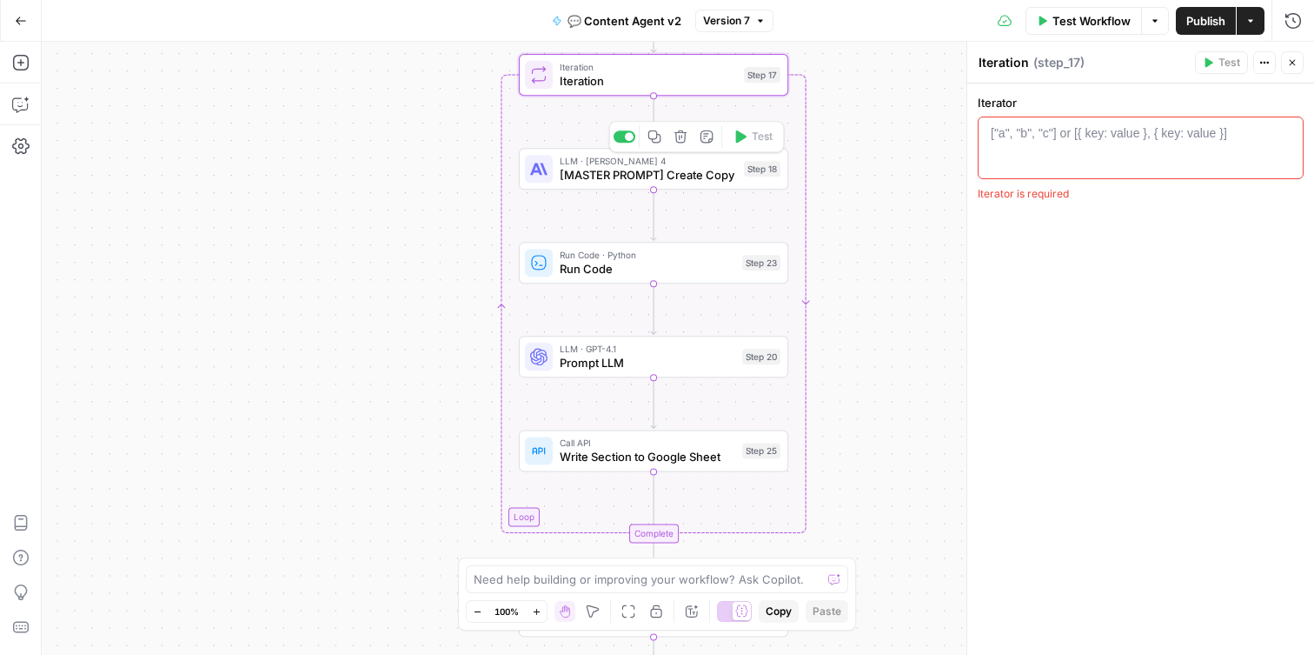
click at [615, 178] on span "[MASTER PROMPT] Create Copy" at bounding box center [648, 174] width 177 height 17
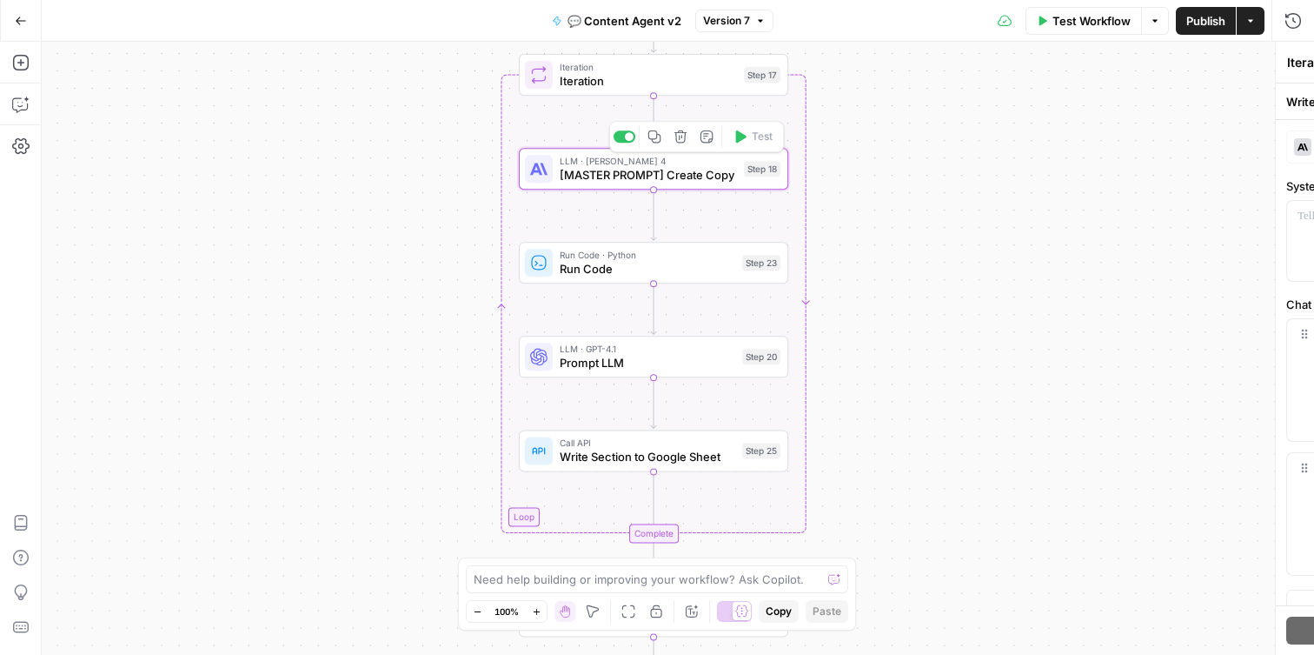
type textarea "[MASTER PROMPT] Create Copy"
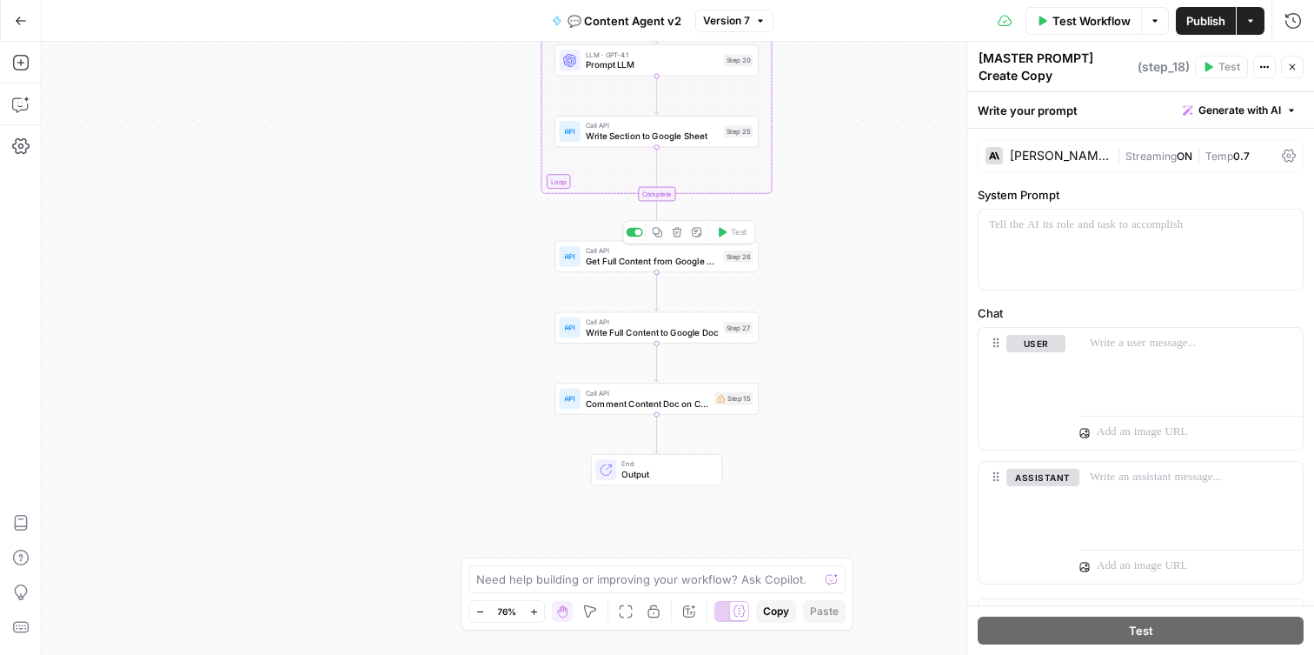
click at [640, 262] on span "Get Full Content from Google Sheet" at bounding box center [652, 261] width 133 height 13
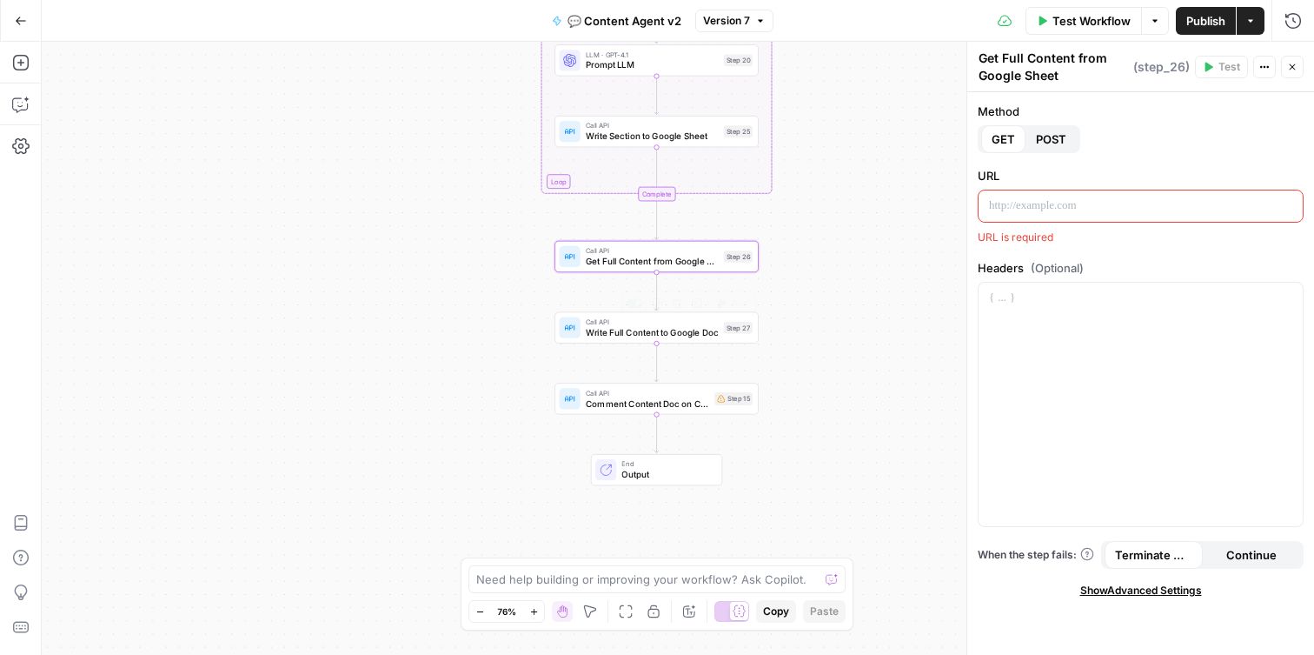
click at [607, 340] on div "Call API Write Full Content to Google Doc Step 27 Copy step Delete step Add Not…" at bounding box center [657, 327] width 204 height 31
click at [630, 407] on span "Comment Content Doc on ClickUp Task" at bounding box center [647, 402] width 123 height 13
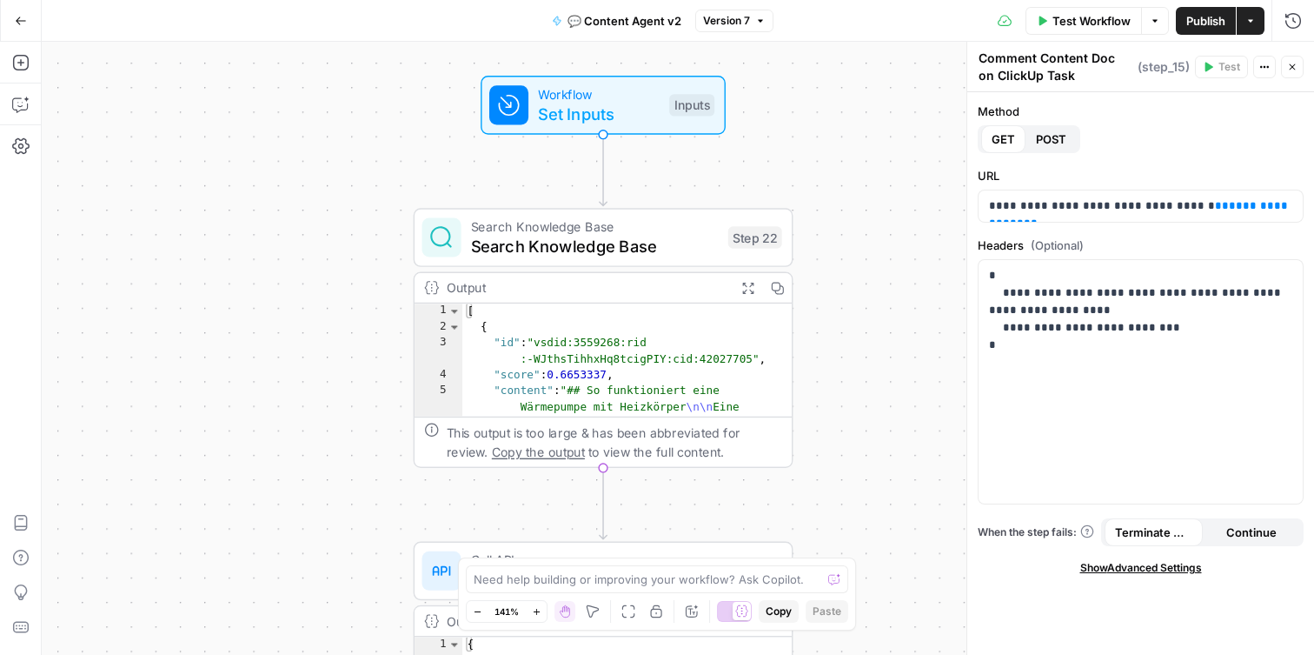
click at [19, 24] on icon "button" at bounding box center [21, 21] width 12 height 12
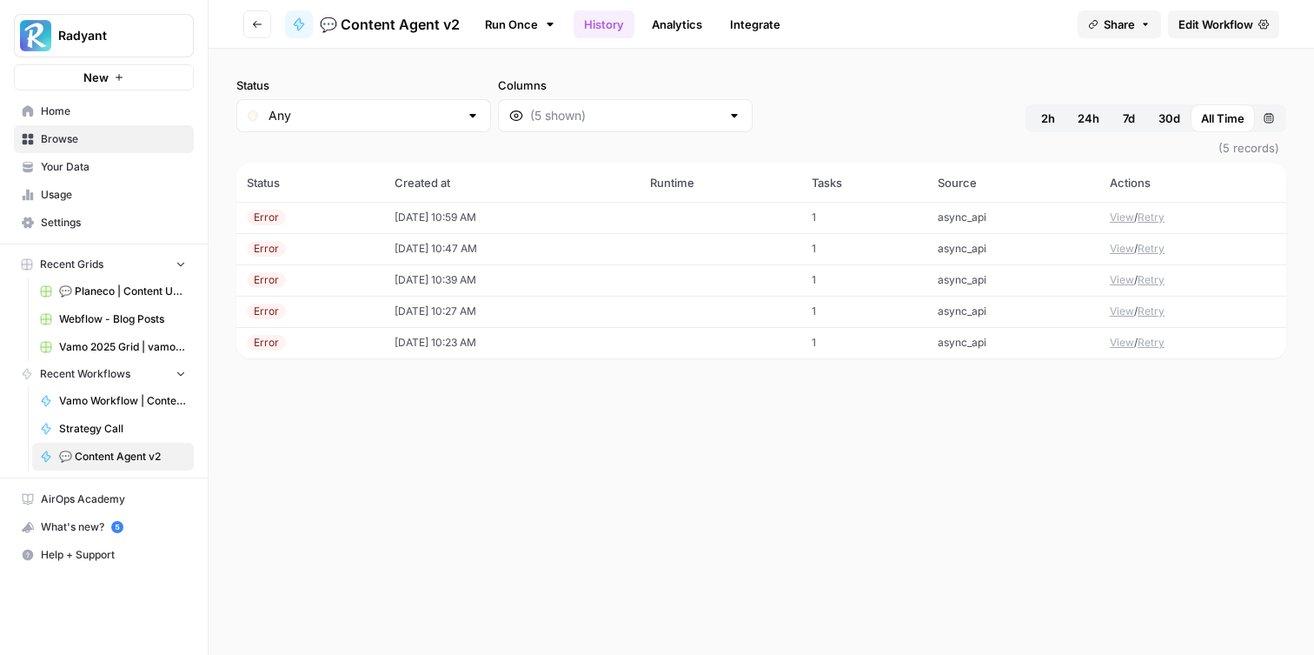
click at [413, 220] on td "[DATE] 10:59 AM" at bounding box center [512, 217] width 256 height 31
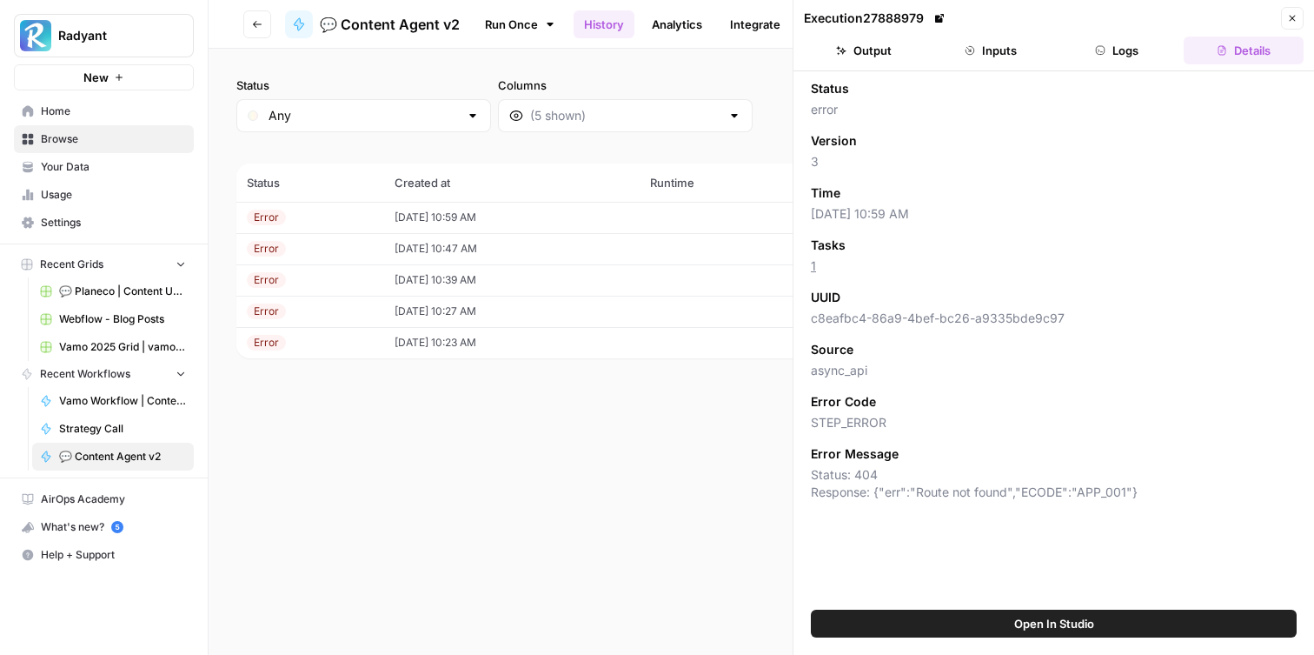
click at [994, 48] on button "Inputs" at bounding box center [991, 51] width 120 height 28
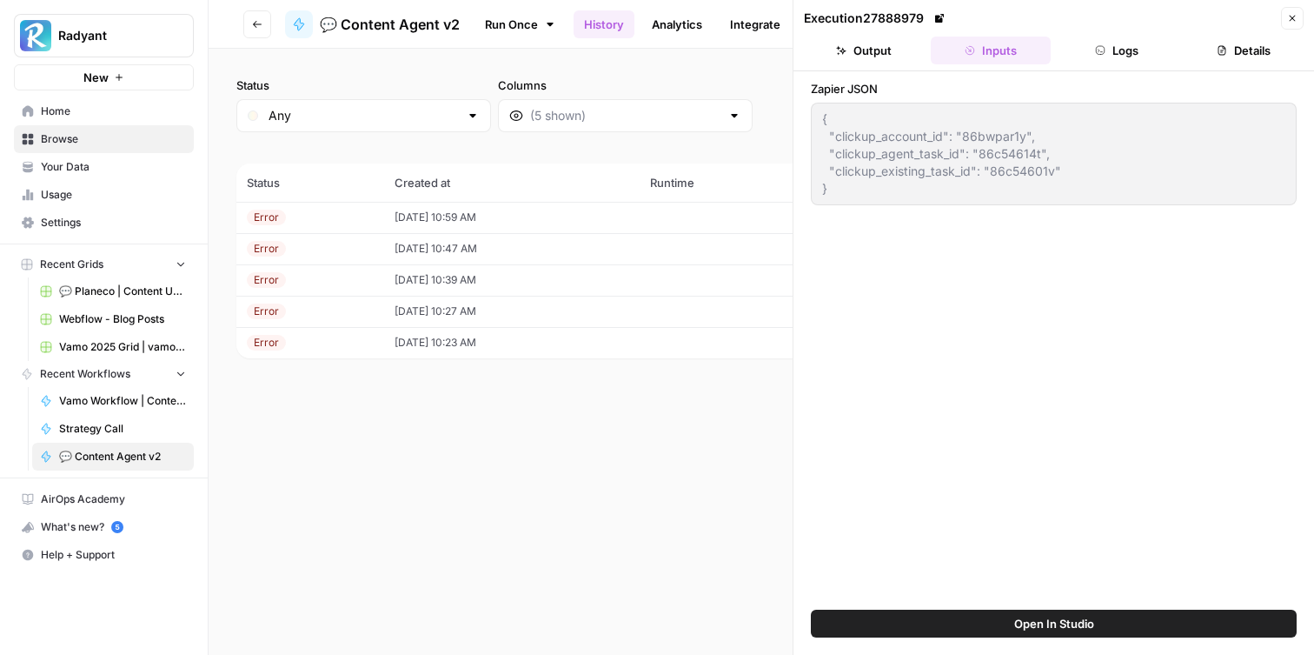
click at [1299, 23] on button "Close" at bounding box center [1292, 18] width 23 height 23
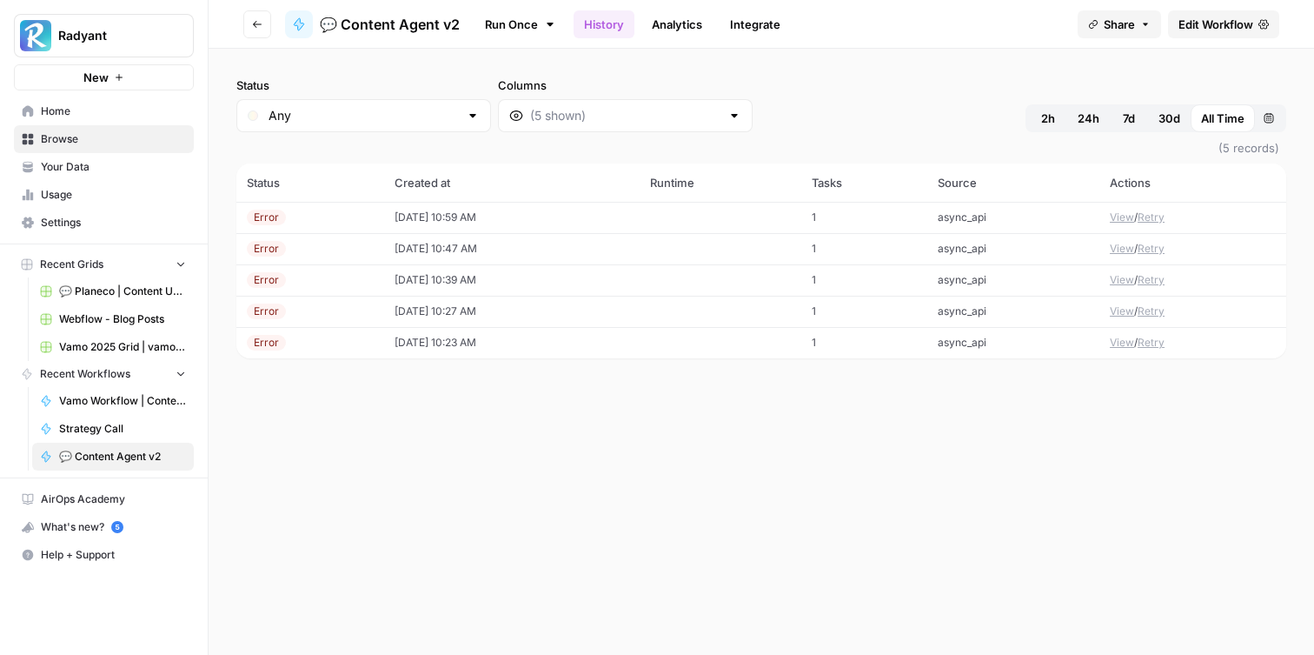
click at [1215, 37] on link "Edit Workflow" at bounding box center [1223, 24] width 111 height 28
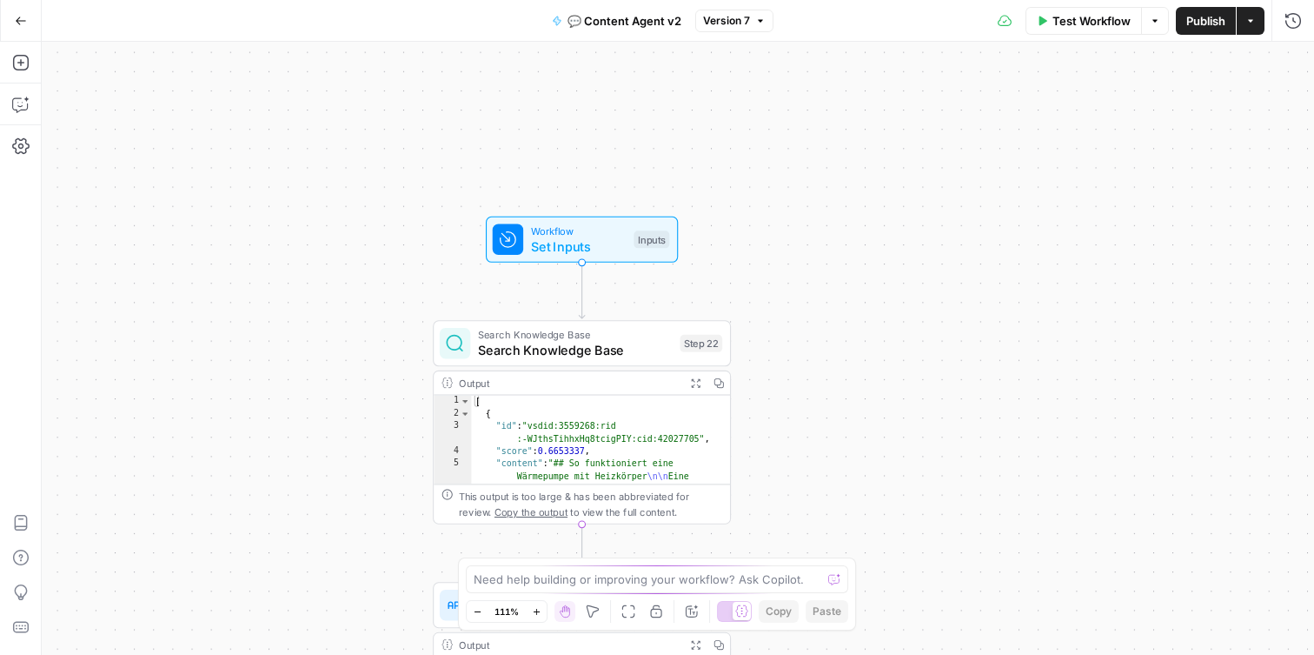
click at [582, 292] on icon "Edge from start to step_22" at bounding box center [582, 290] width 6 height 56
click at [597, 240] on span "Set Inputs" at bounding box center [579, 245] width 96 height 19
click at [18, 57] on icon "button" at bounding box center [20, 62] width 17 height 17
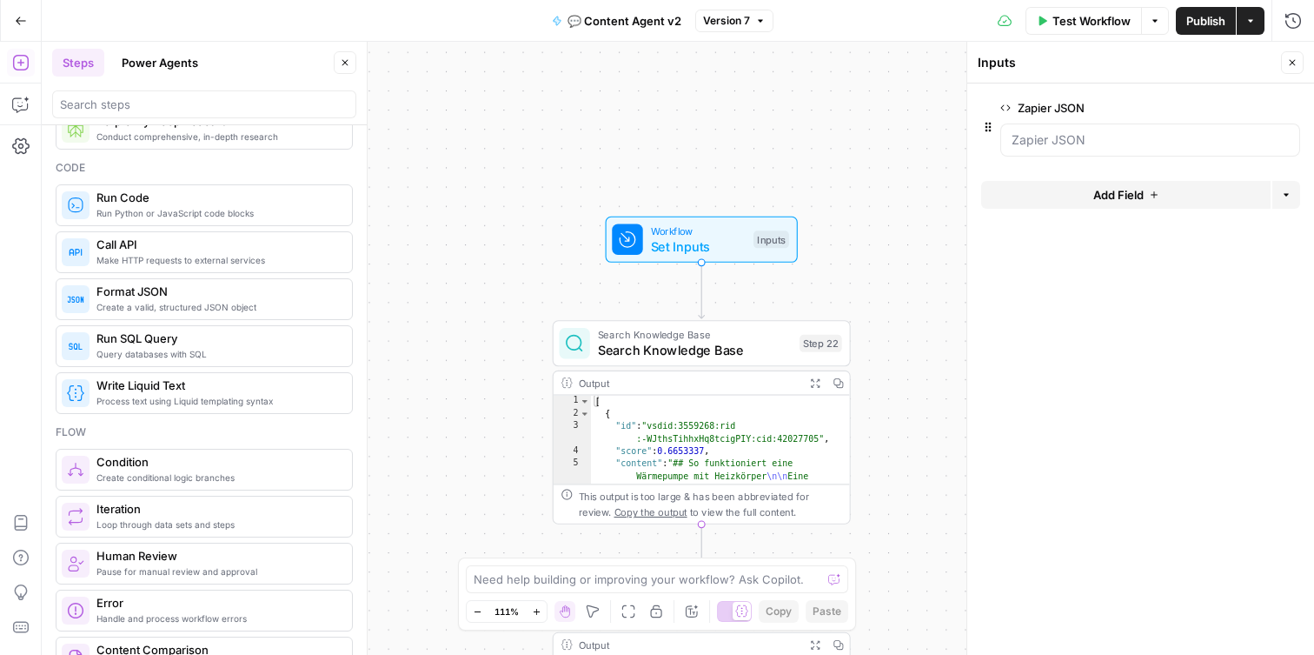
scroll to position [270, 0]
click at [224, 303] on span "Create a valid, structured JSON object" at bounding box center [217, 306] width 242 height 14
type textarea "Format JSON"
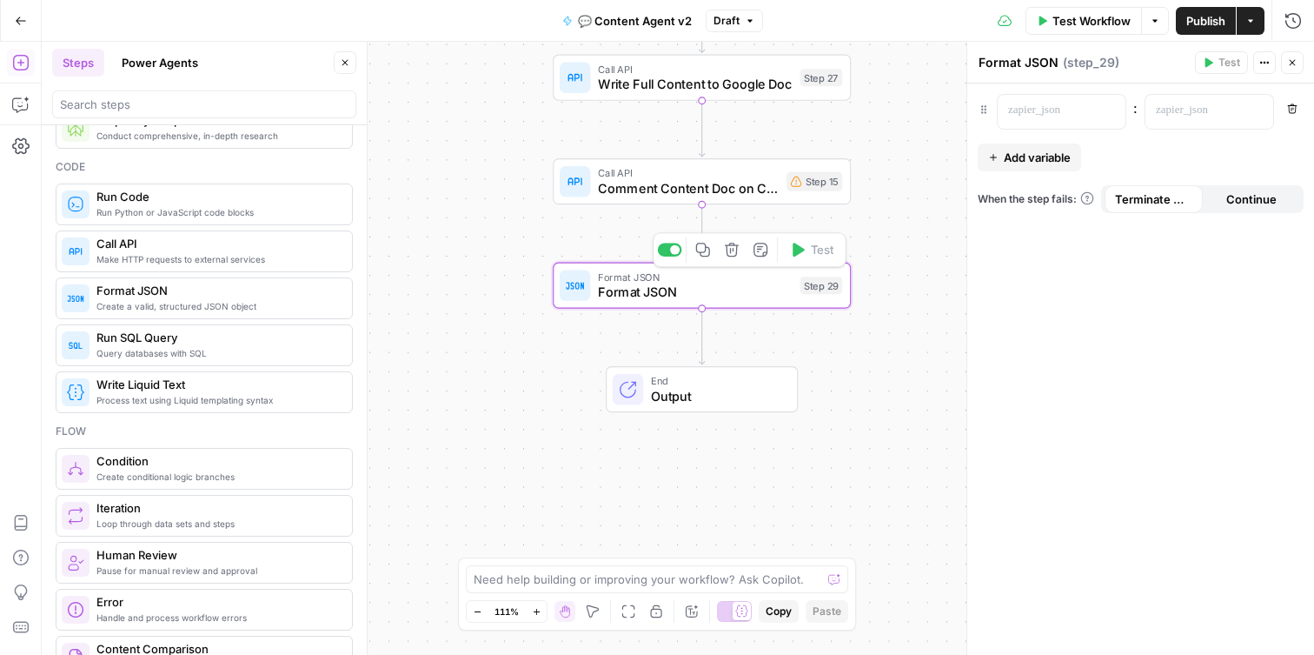
click at [848, 336] on div "true true false false Workflow Set Inputs Inputs Search Knowledge Base Search K…" at bounding box center [678, 348] width 1272 height 613
click at [721, 300] on span "Format JSON" at bounding box center [695, 291] width 195 height 19
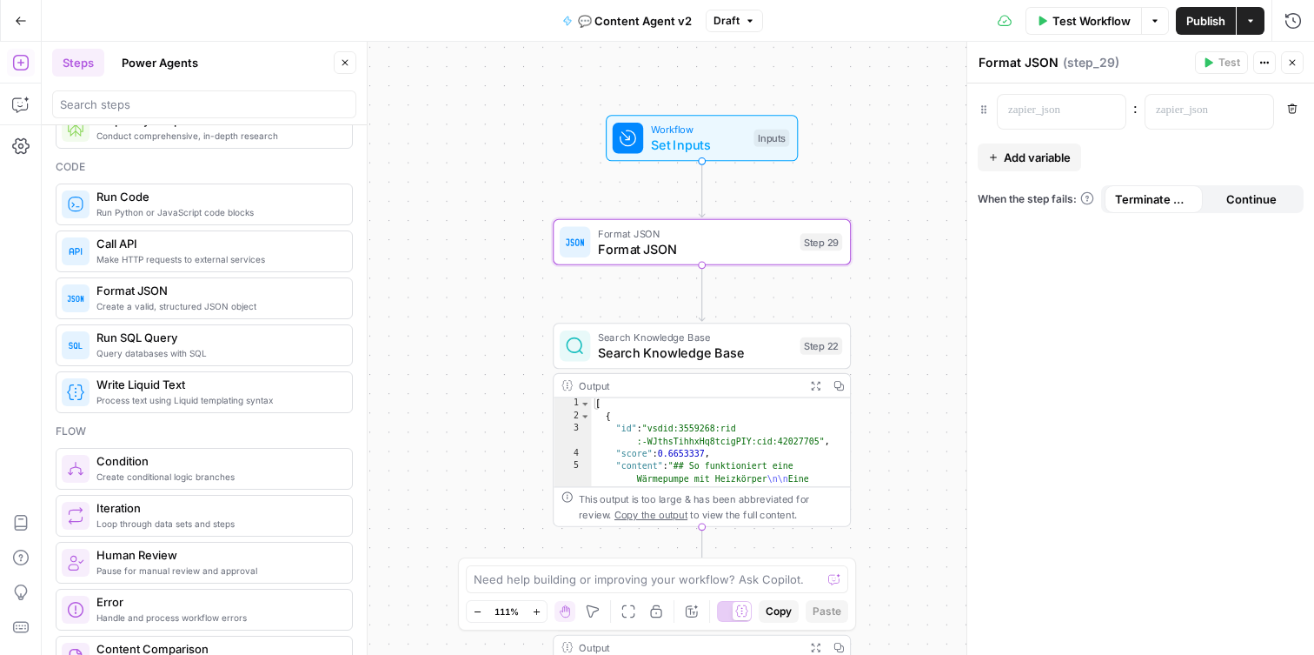
click at [1098, 67] on span "( step_29 )" at bounding box center [1091, 62] width 56 height 17
click at [1255, 60] on button "Actions" at bounding box center [1264, 62] width 23 height 23
click at [1263, 62] on icon "button" at bounding box center [1264, 62] width 10 height 10
click at [1104, 64] on span "( step_29 )" at bounding box center [1091, 62] width 56 height 17
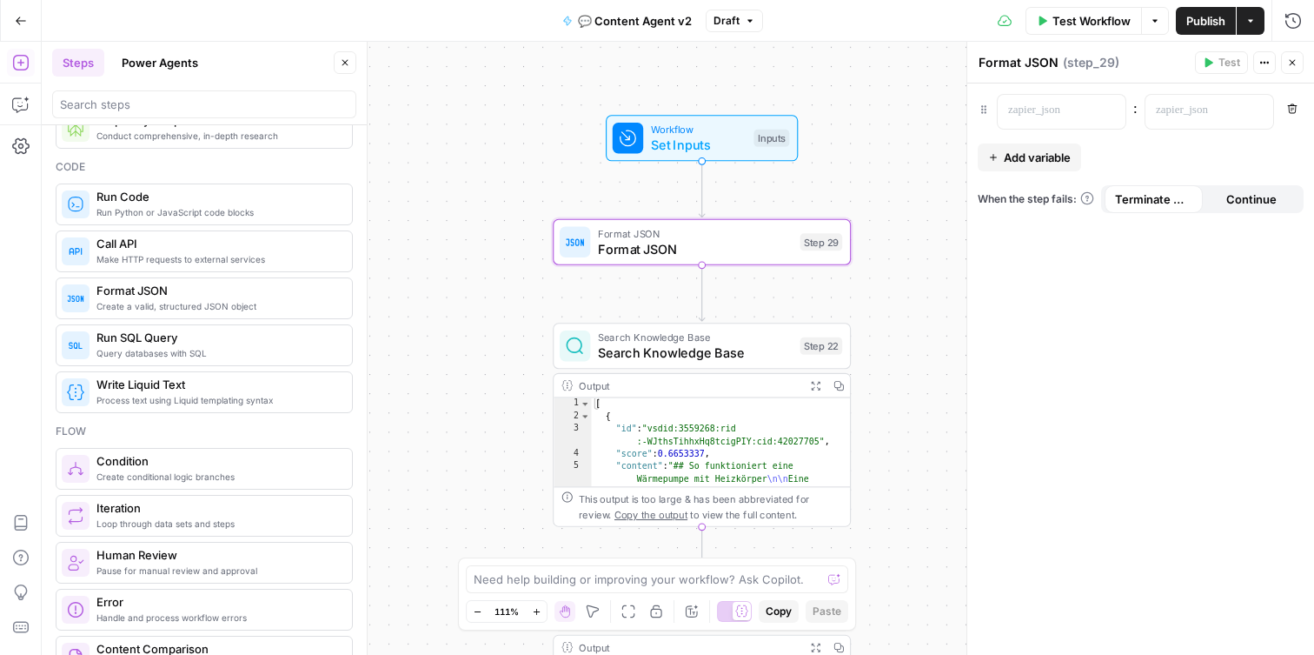
click at [1104, 64] on span "( step_29 )" at bounding box center [1091, 62] width 56 height 17
click at [1146, 62] on div "Format JSON Format JSON ( step_29 )" at bounding box center [1084, 62] width 212 height 19
click at [1046, 115] on p at bounding box center [1047, 110] width 79 height 17
click at [1125, 293] on div "“/” to reference Variables Menu : Remove Add variable When the step fails: Term…" at bounding box center [1140, 368] width 347 height 571
click at [1039, 114] on p at bounding box center [1047, 110] width 79 height 17
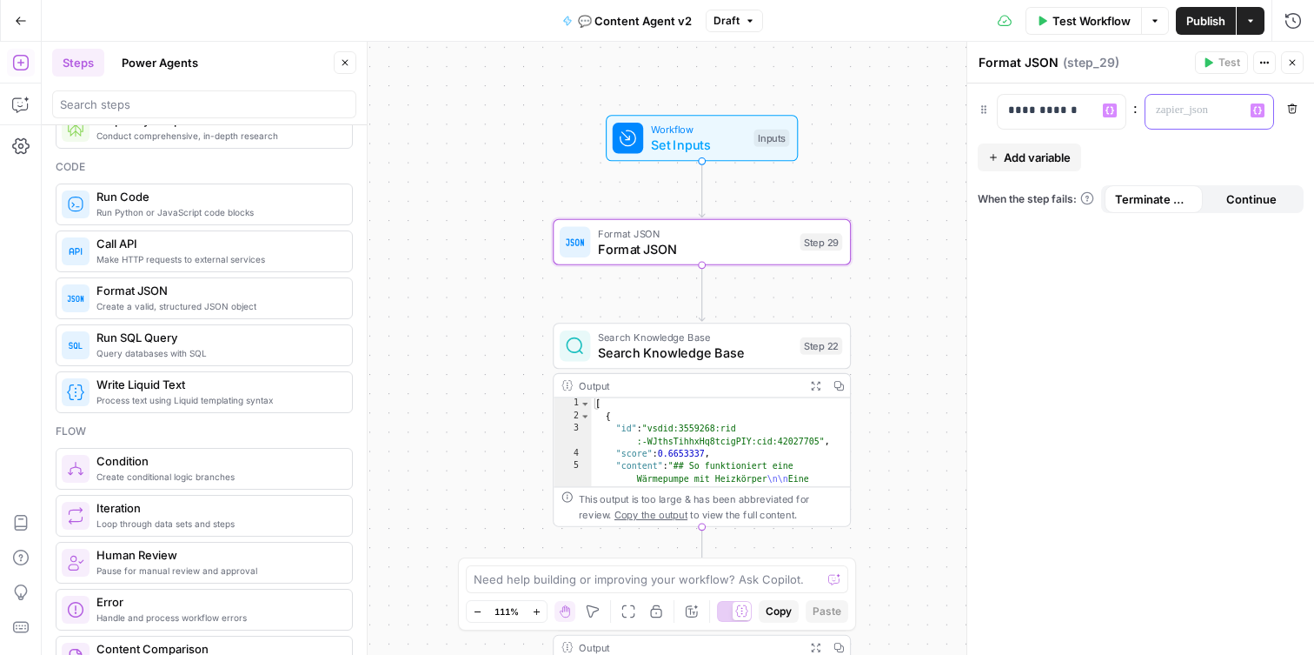
click at [1195, 111] on p at bounding box center [1195, 110] width 79 height 17
click at [1161, 183] on div "**********" at bounding box center [1140, 368] width 347 height 571
click at [1228, 135] on div "**********" at bounding box center [1140, 368] width 347 height 571
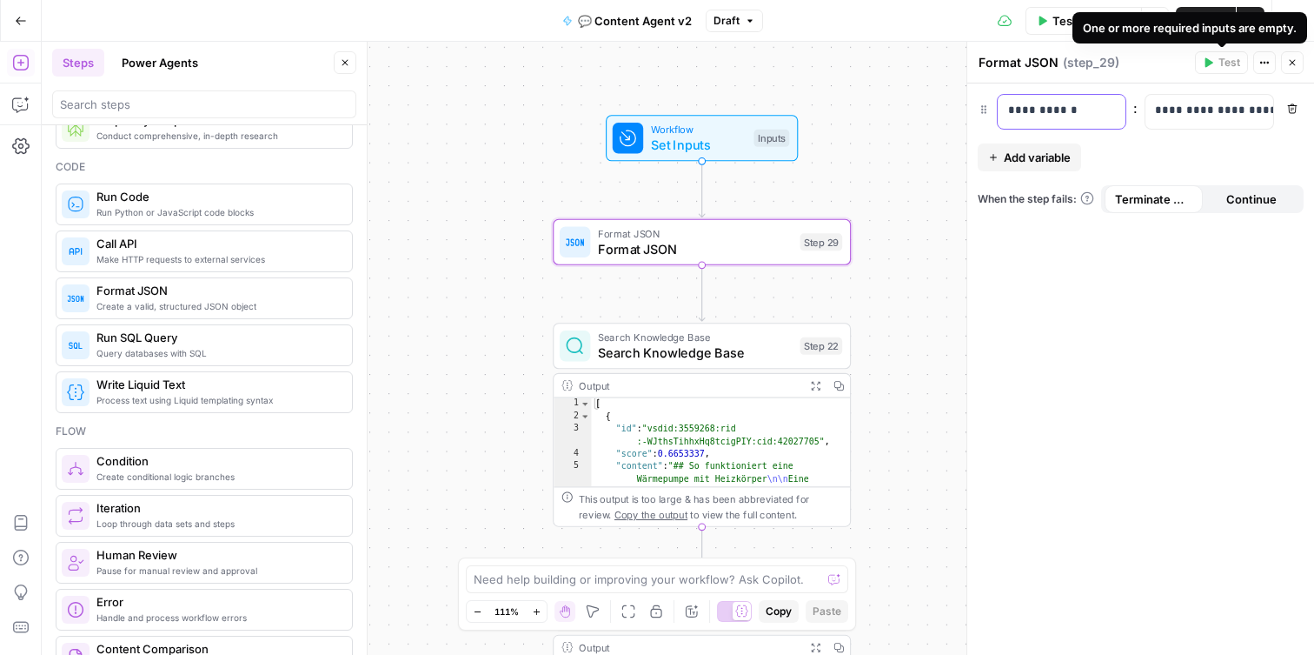
click at [1080, 113] on p "**********" at bounding box center [1061, 110] width 107 height 17
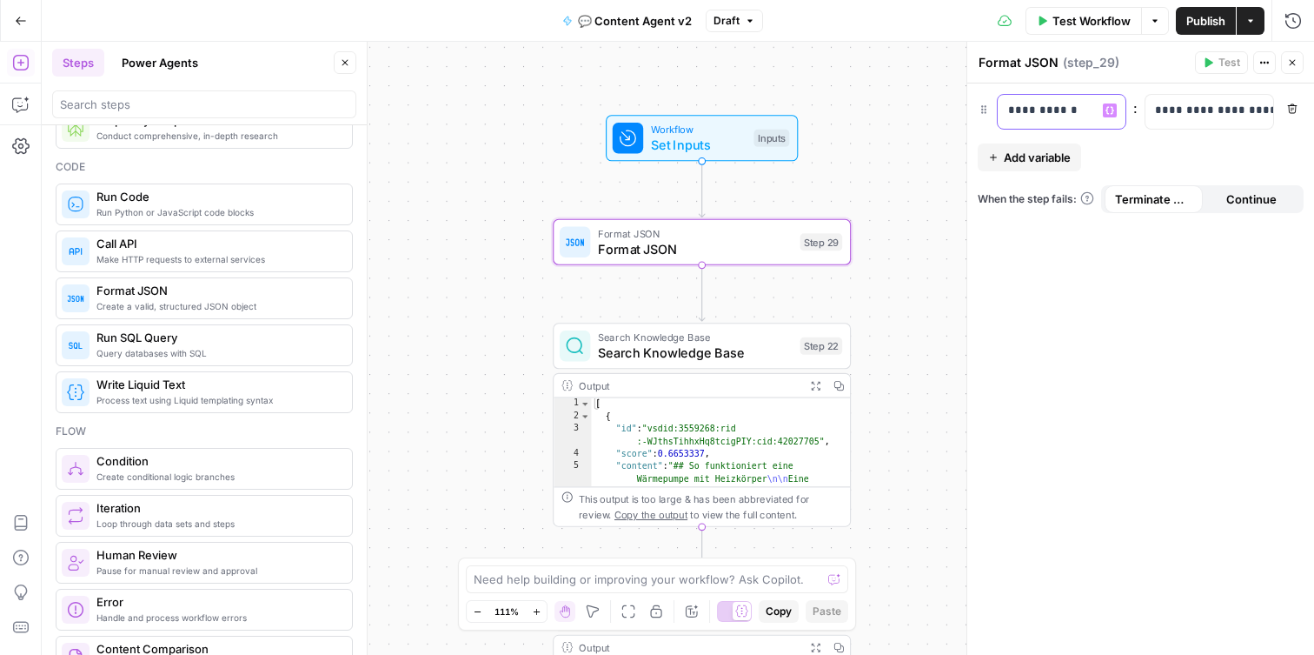
click at [1072, 115] on p "**********" at bounding box center [1047, 110] width 79 height 17
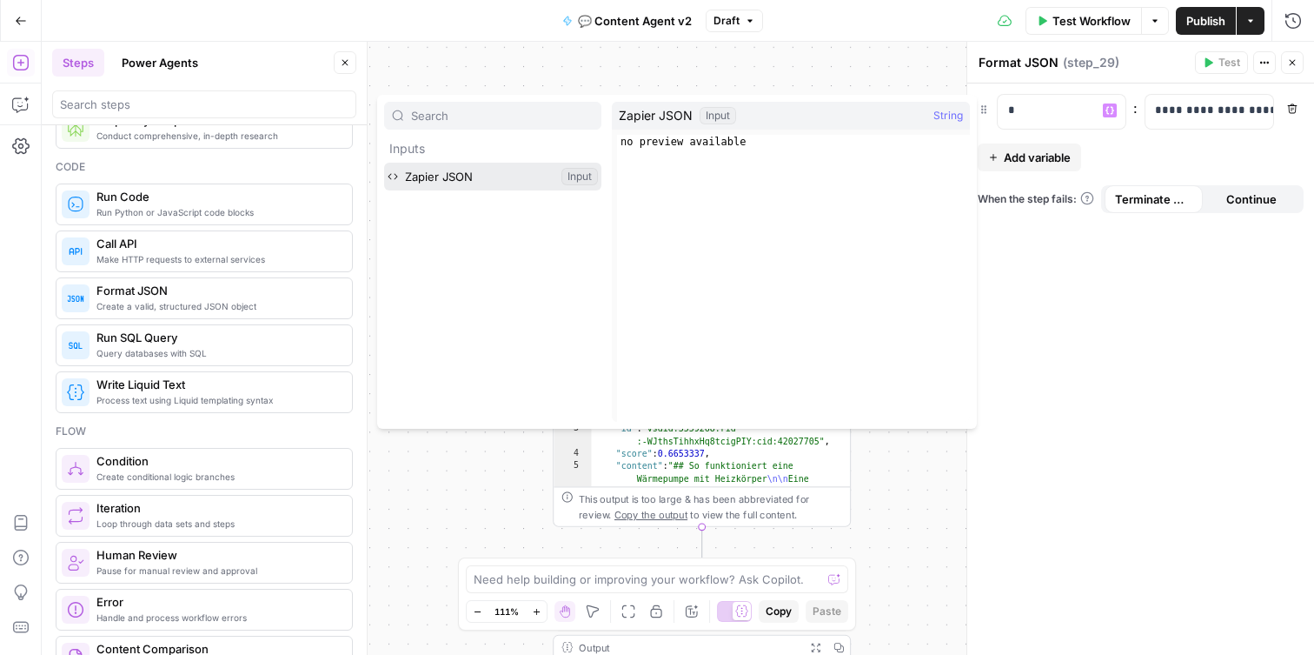
click at [515, 178] on button "Select variable Zapier JSON" at bounding box center [492, 177] width 217 height 28
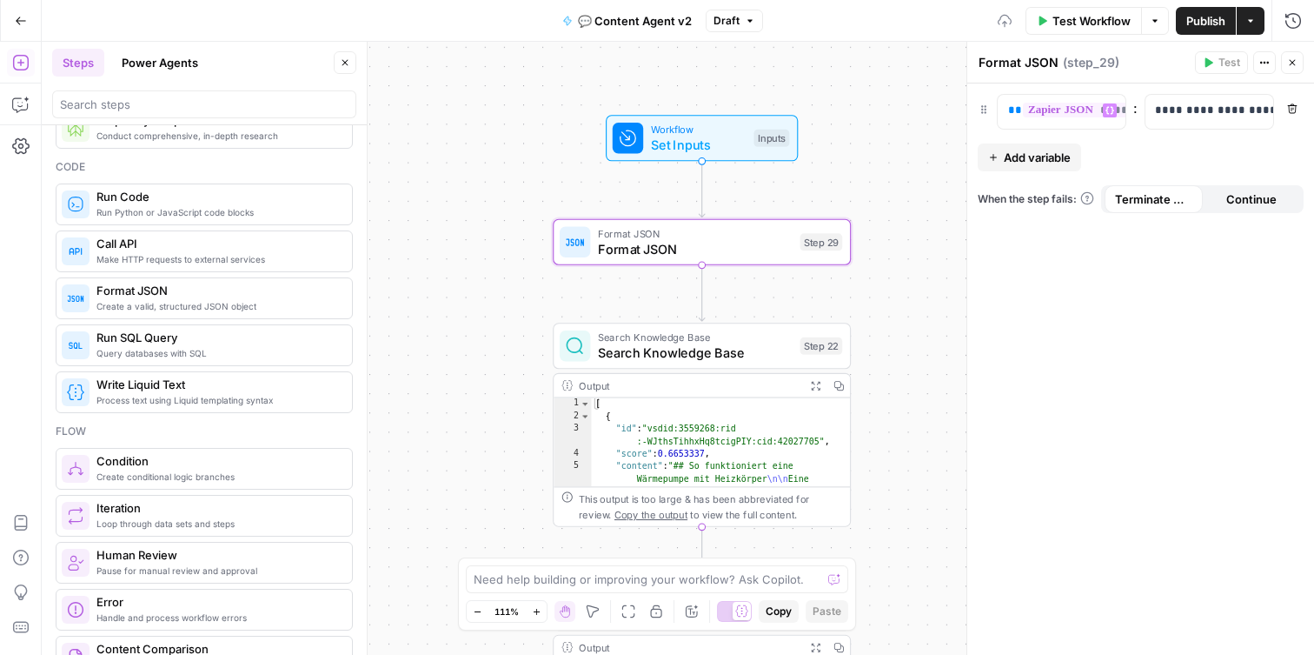
click at [1152, 294] on div "**********" at bounding box center [1140, 368] width 347 height 571
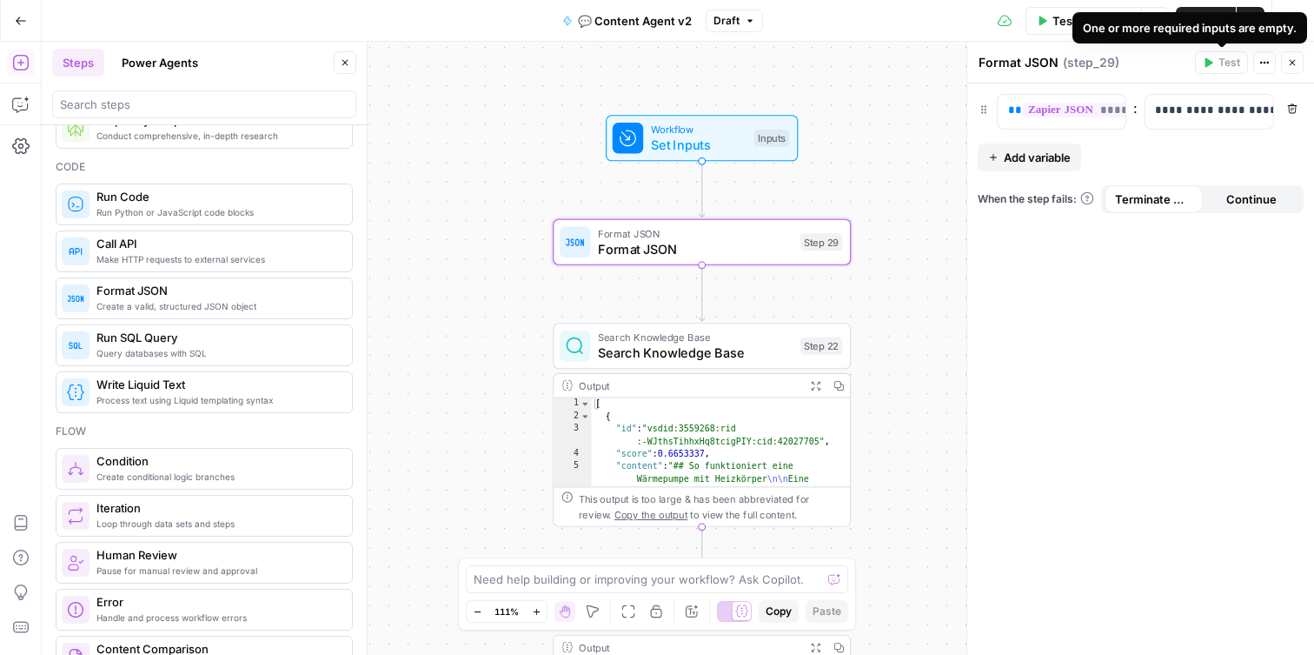
click at [1071, 163] on span "Add variable" at bounding box center [1037, 157] width 67 height 17
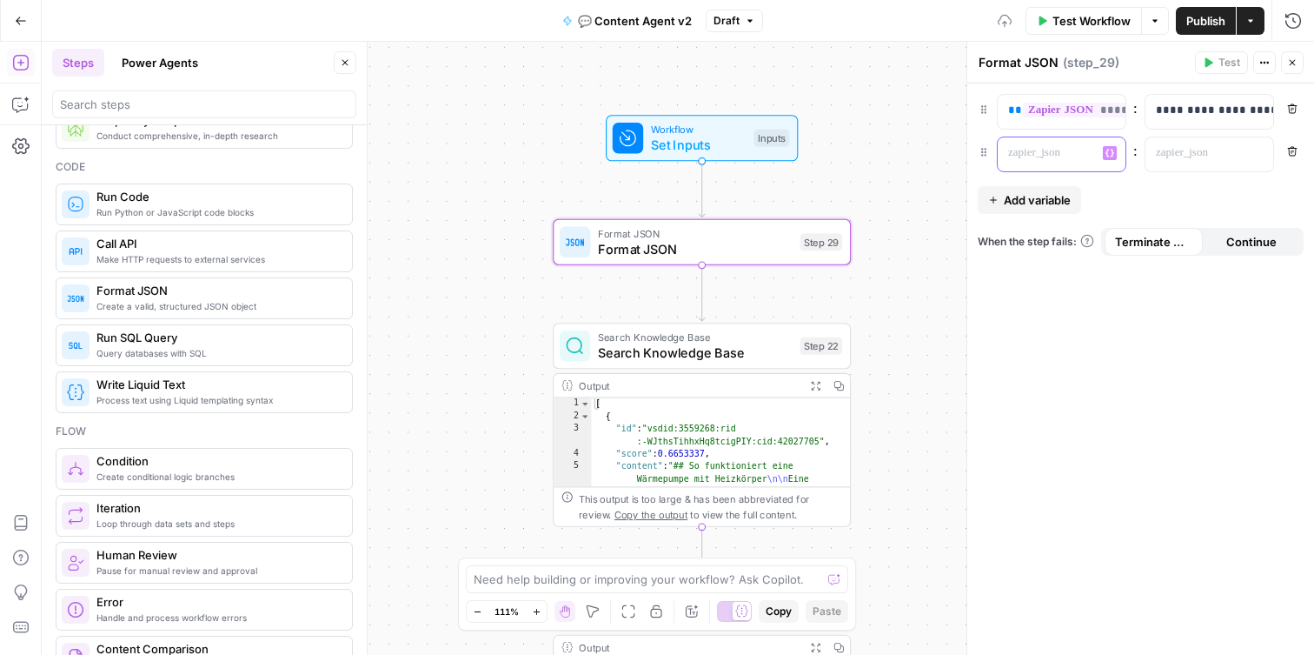
click at [1065, 156] on p at bounding box center [1047, 152] width 79 height 17
click at [1295, 146] on icon "button" at bounding box center [1292, 151] width 10 height 10
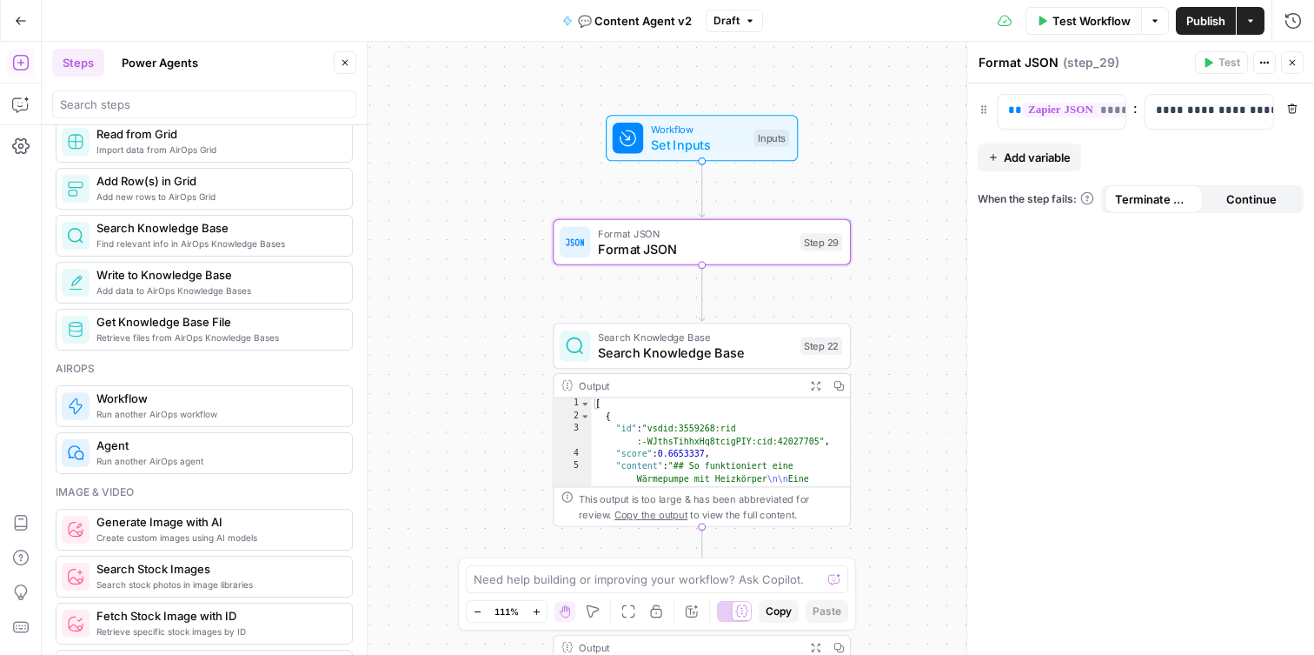
scroll to position [471, 0]
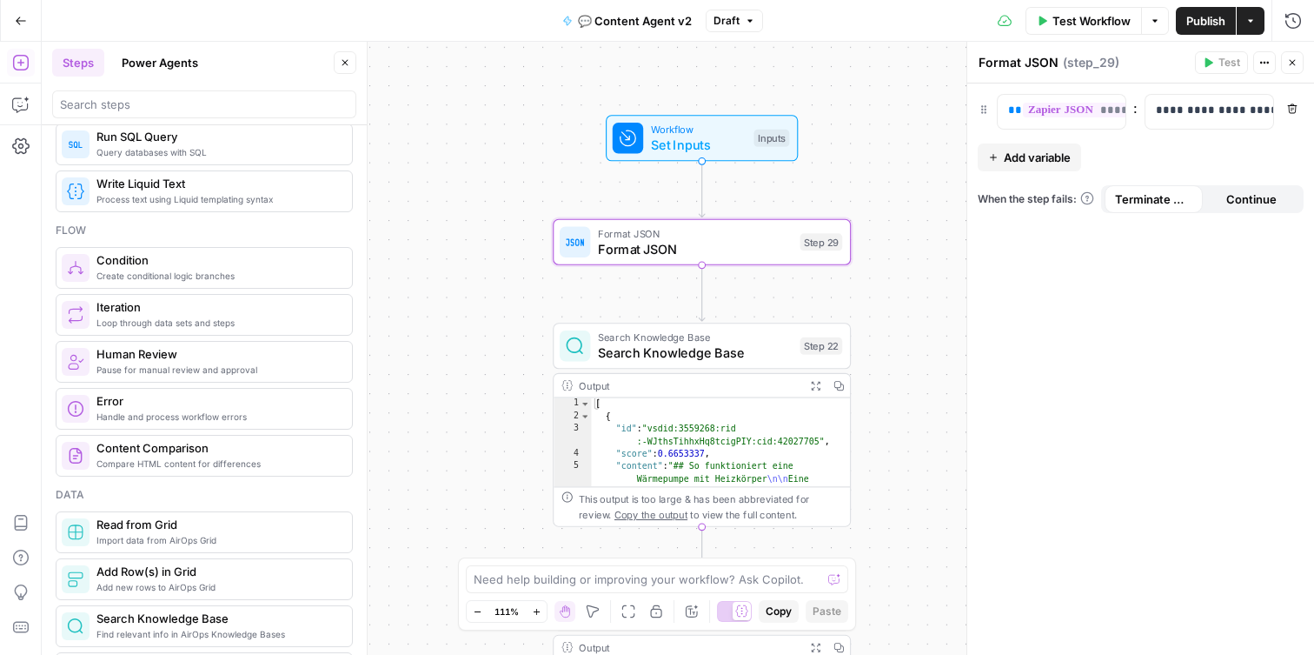
click at [701, 250] on span "Format JSON" at bounding box center [695, 248] width 195 height 19
click at [734, 211] on icon "button" at bounding box center [732, 206] width 14 height 14
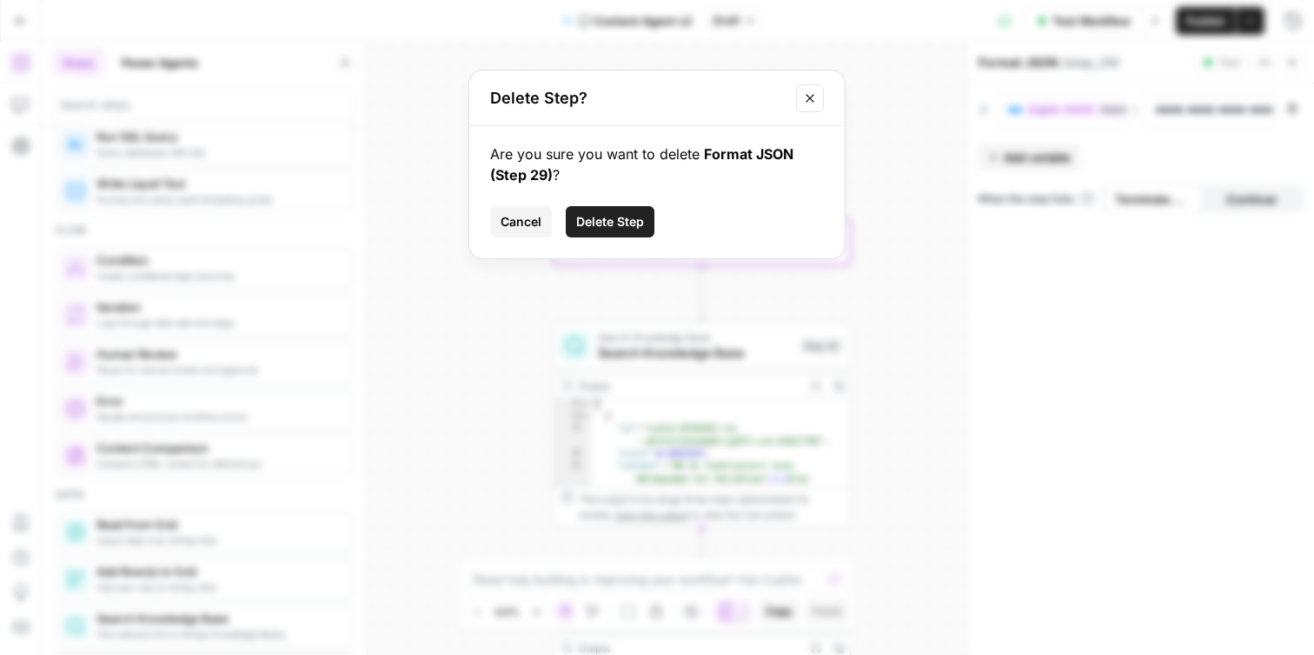
click at [618, 229] on span "Delete Step" at bounding box center [610, 221] width 68 height 17
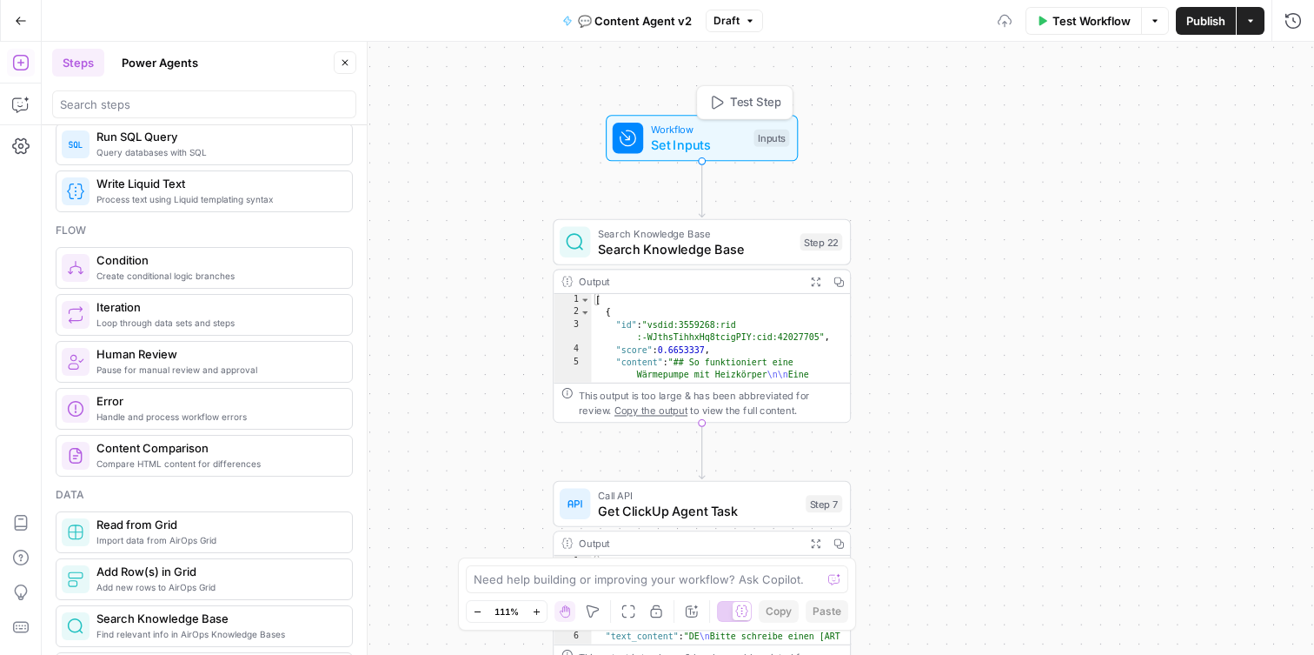
click at [716, 142] on span "Set Inputs" at bounding box center [699, 144] width 96 height 19
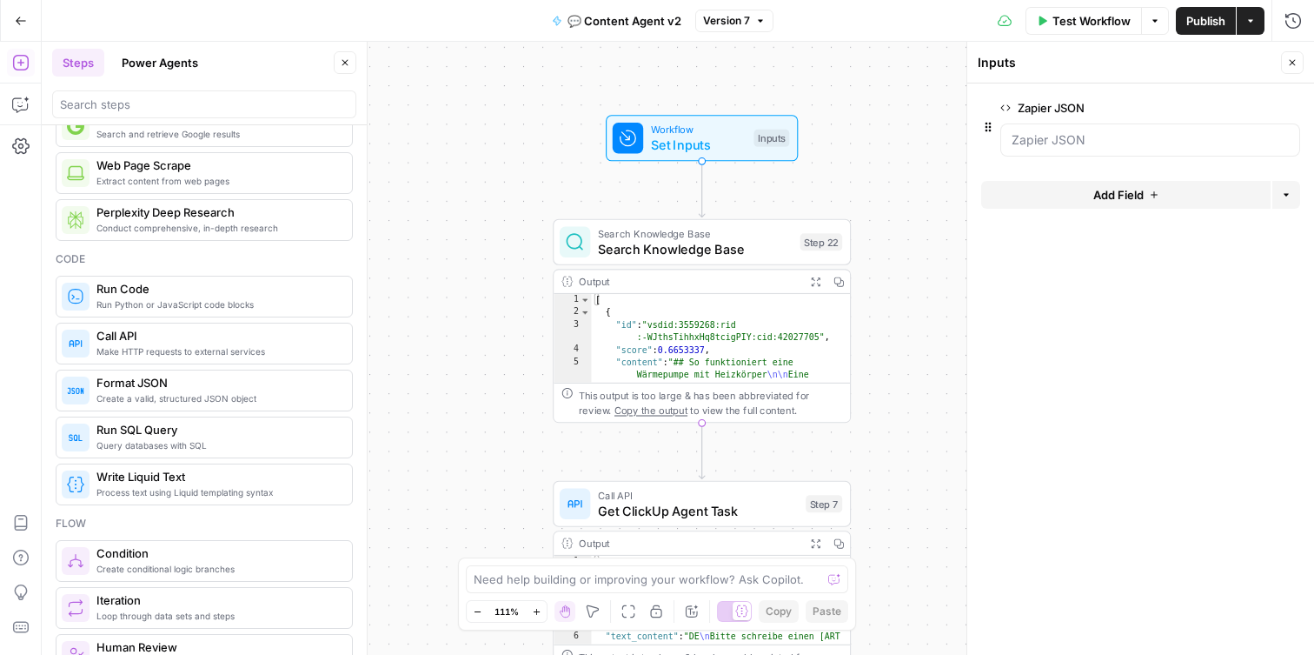
scroll to position [203, 0]
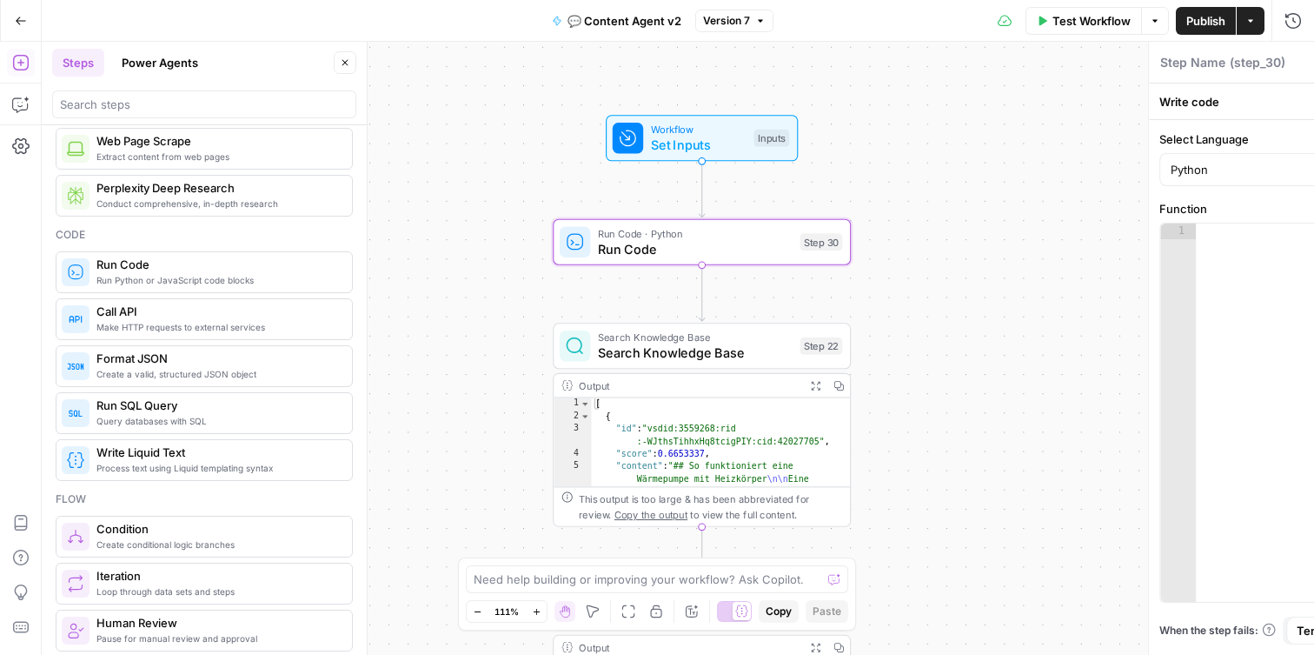
type textarea "Run Code"
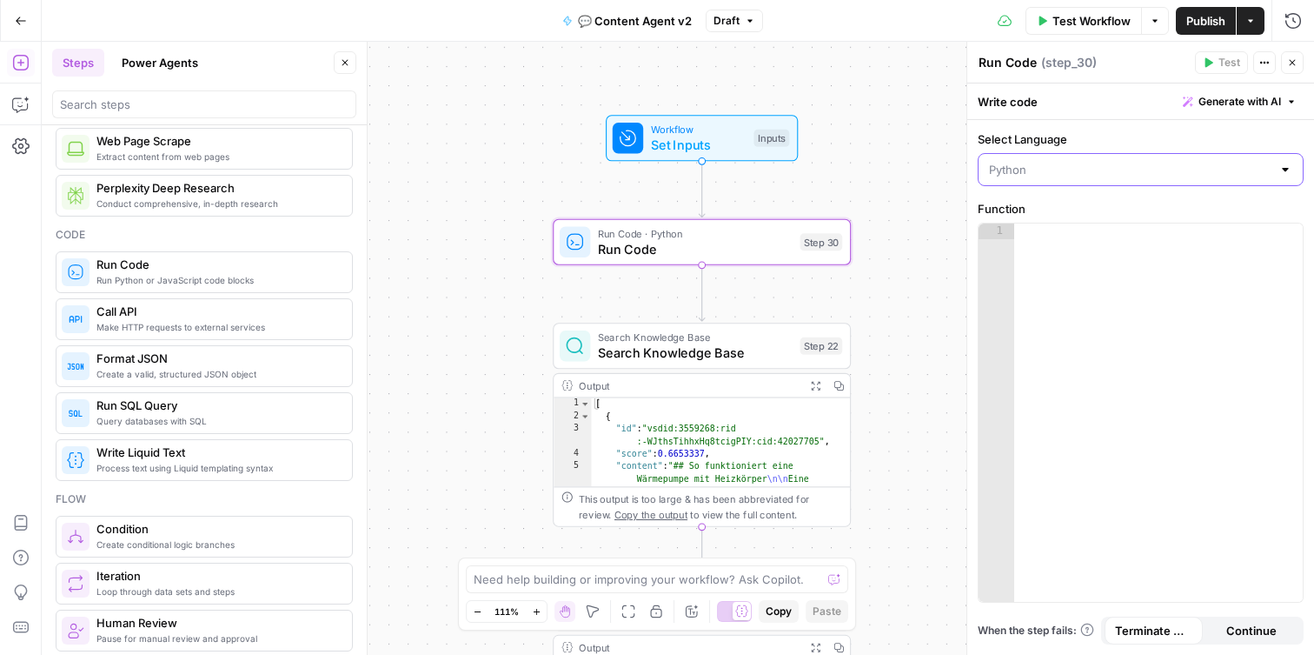
click at [1042, 176] on input "Select Language" at bounding box center [1130, 169] width 282 height 17
type input "Python"
click at [1077, 145] on label "Select Language" at bounding box center [1141, 138] width 326 height 17
click at [1077, 161] on input "Python" at bounding box center [1130, 169] width 282 height 17
type input "Python"
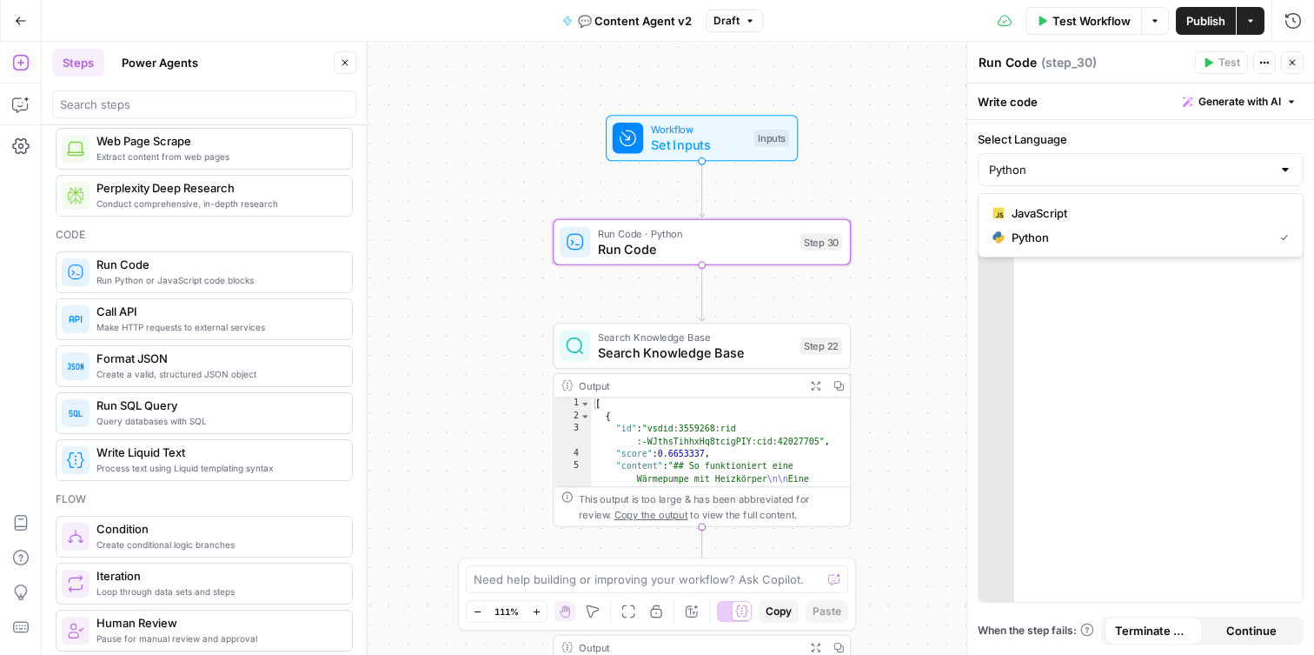
click at [1137, 131] on label "Select Language" at bounding box center [1141, 138] width 326 height 17
click at [1137, 161] on input "Python" at bounding box center [1130, 169] width 282 height 17
type input "Python"
click at [1137, 132] on label "Select Language" at bounding box center [1141, 138] width 326 height 17
click at [1137, 161] on input "Python" at bounding box center [1130, 169] width 282 height 17
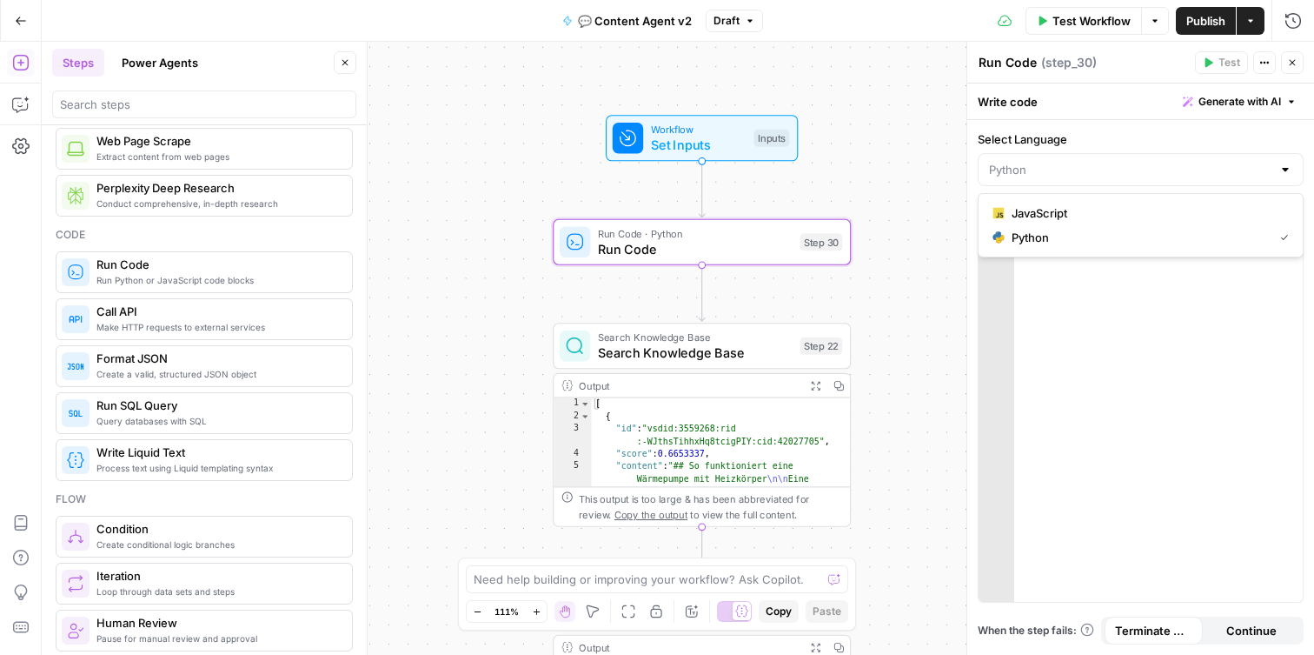
type input "Python"
click at [1297, 98] on button "Generate with AI" at bounding box center [1240, 101] width 128 height 23
click at [1121, 94] on div "Write code Generate with AI" at bounding box center [1140, 101] width 347 height 36
click at [732, 202] on icon "button" at bounding box center [732, 206] width 14 height 14
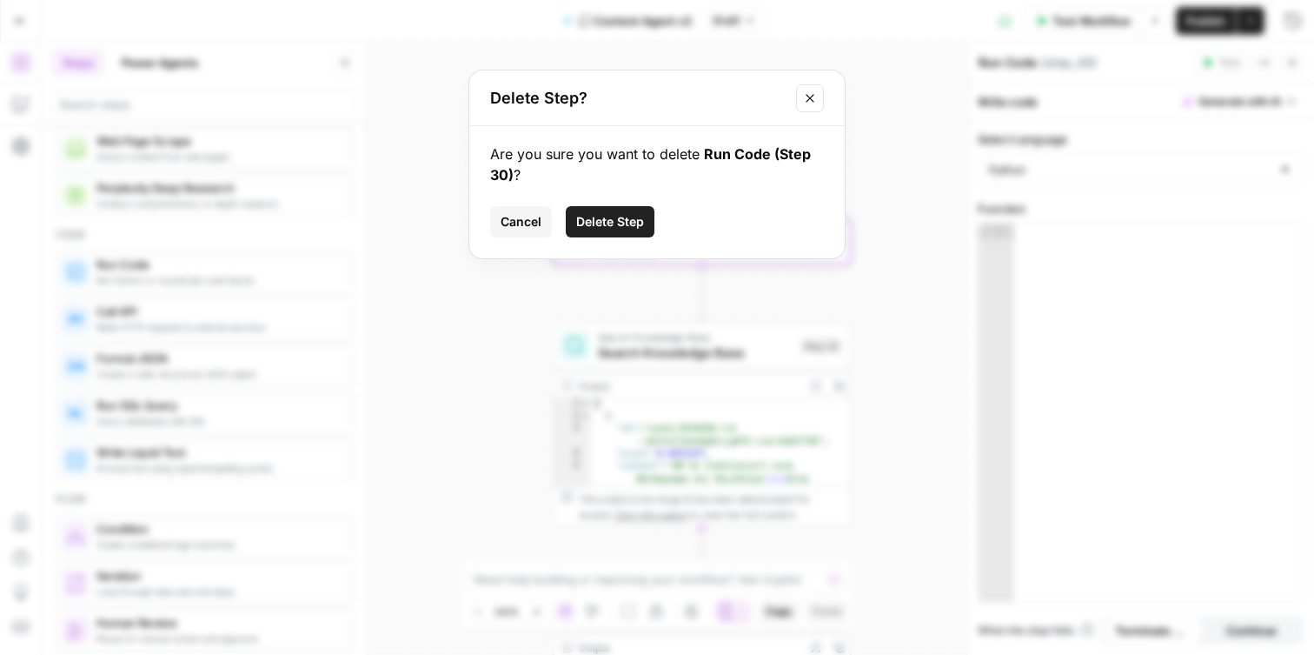
click at [626, 209] on button "Delete Step" at bounding box center [610, 221] width 89 height 31
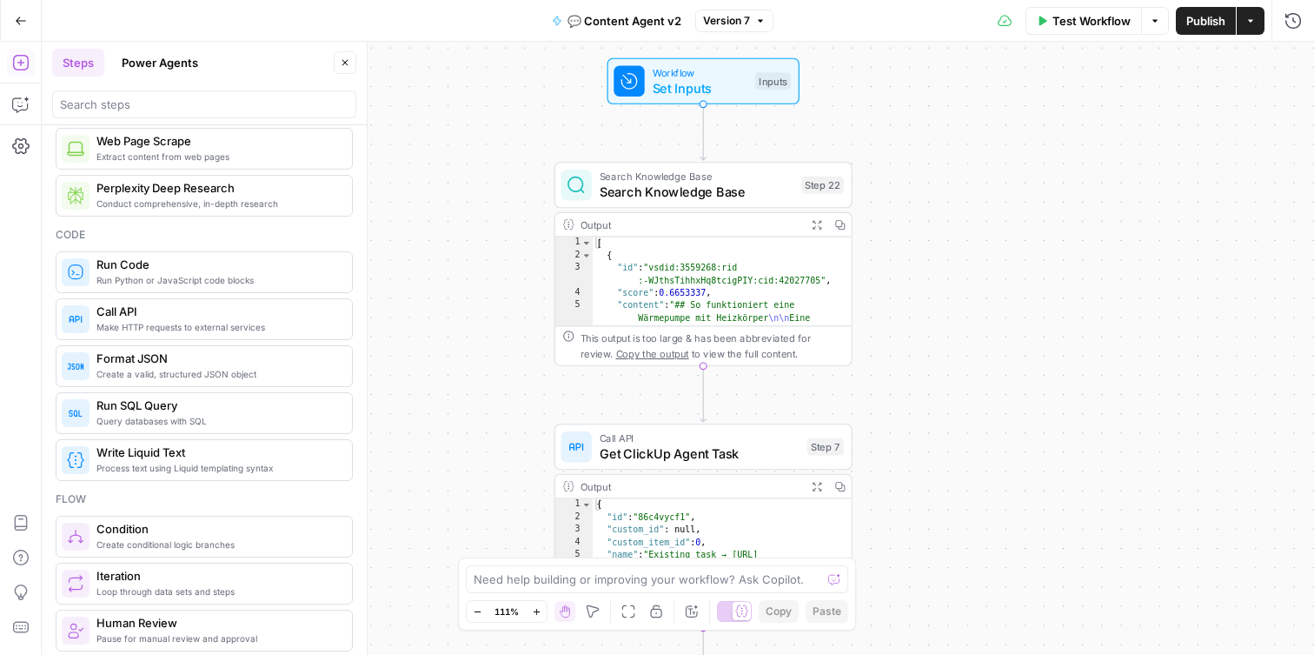
click at [734, 183] on span "Search Knowledge Base" at bounding box center [697, 191] width 195 height 19
type input "Enter /blog/ + /wissen/ + /lokal/"
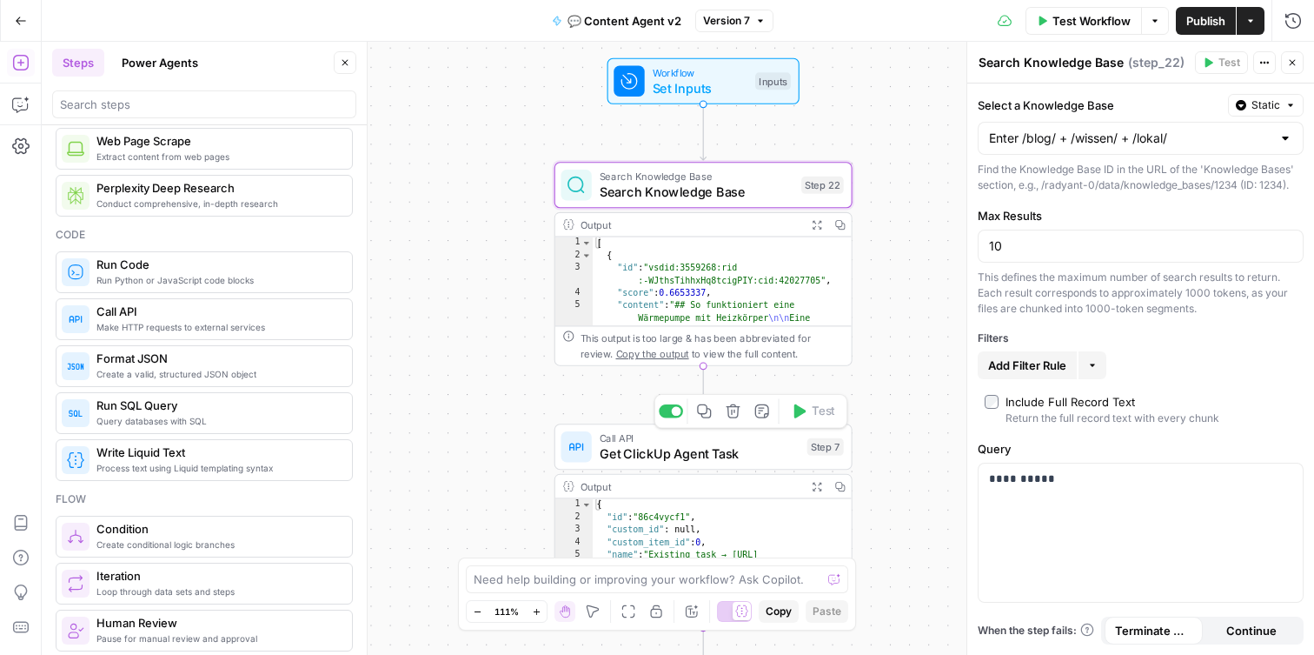
click at [708, 449] on span "Get ClickUp Agent Task" at bounding box center [700, 452] width 200 height 19
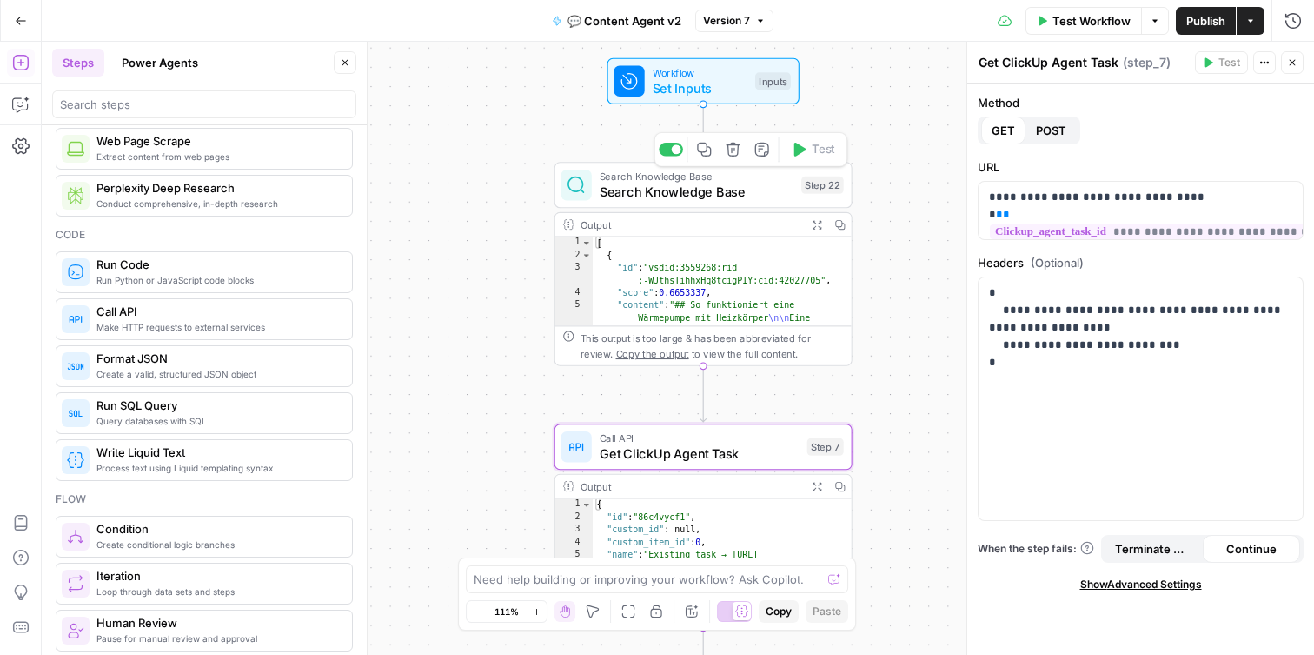
click at [739, 197] on span "Search Knowledge Base" at bounding box center [697, 191] width 195 height 19
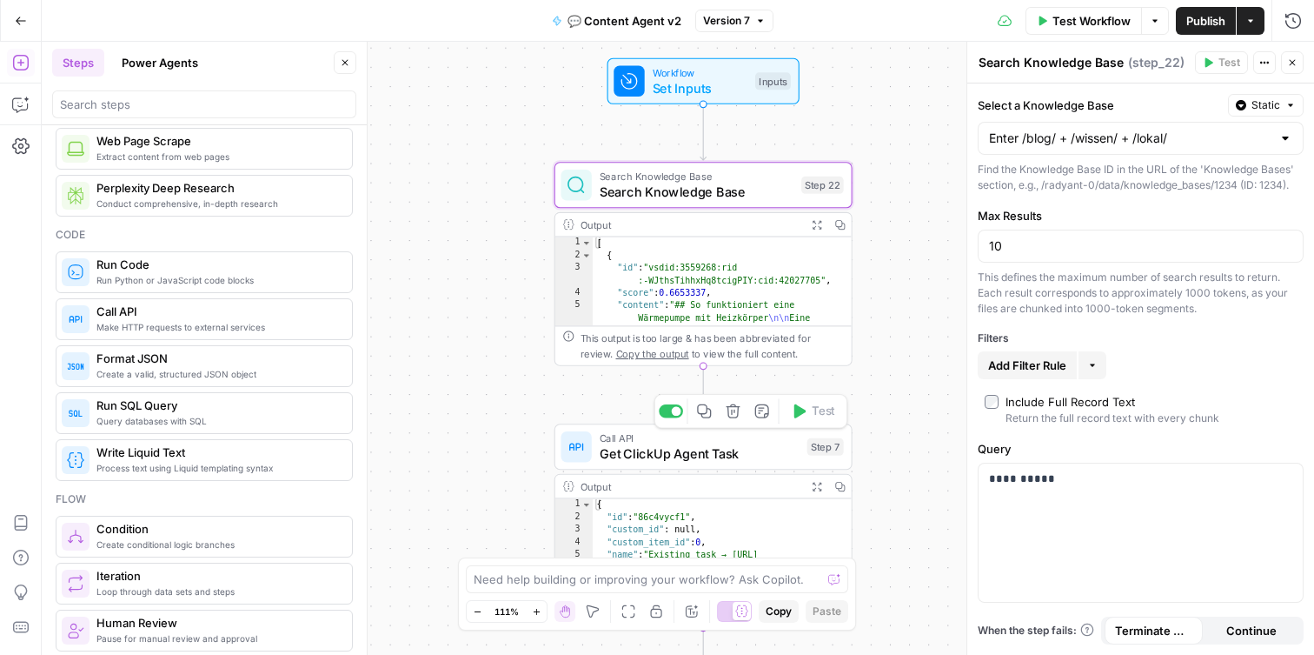
click at [734, 462] on span "Get ClickUp Agent Task" at bounding box center [700, 452] width 200 height 19
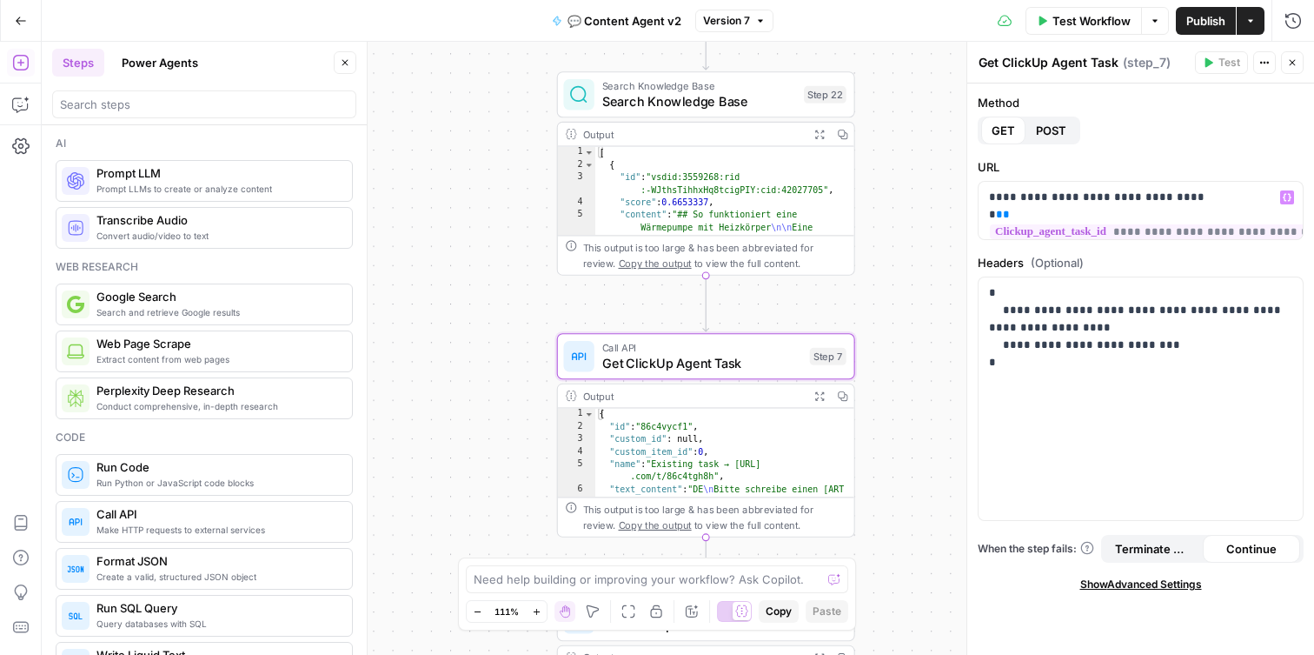
scroll to position [9, 0]
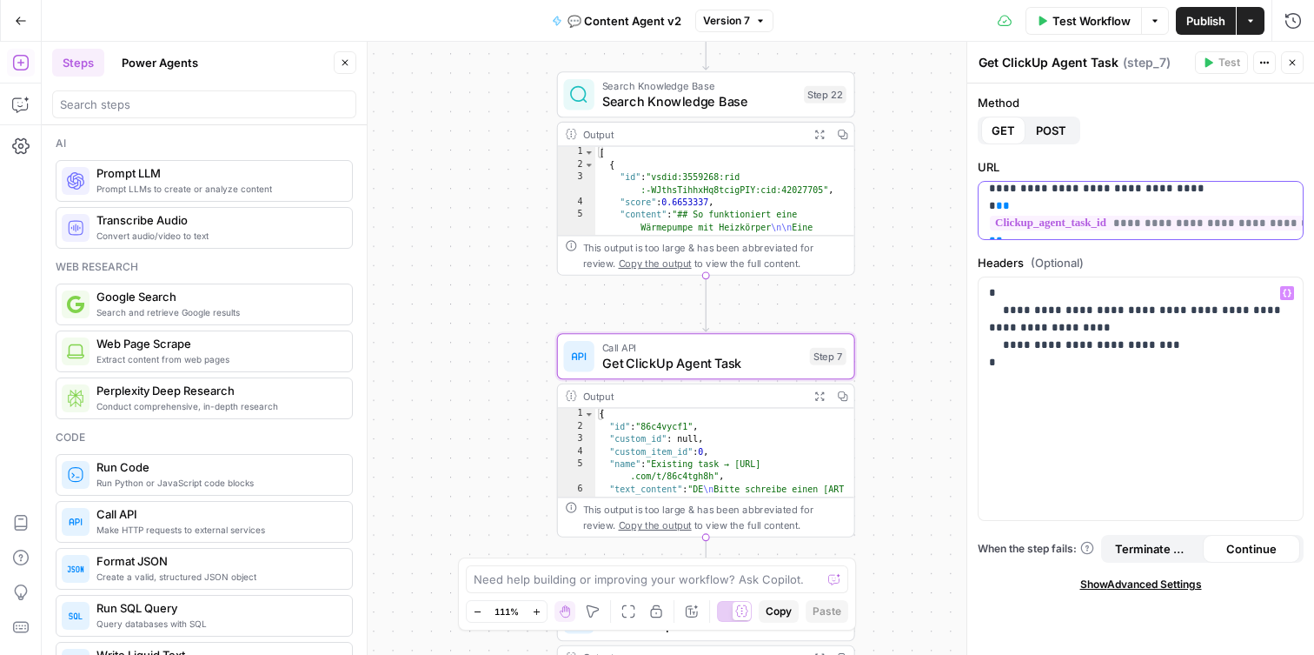
click at [1097, 224] on p "**********" at bounding box center [1140, 206] width 303 height 52
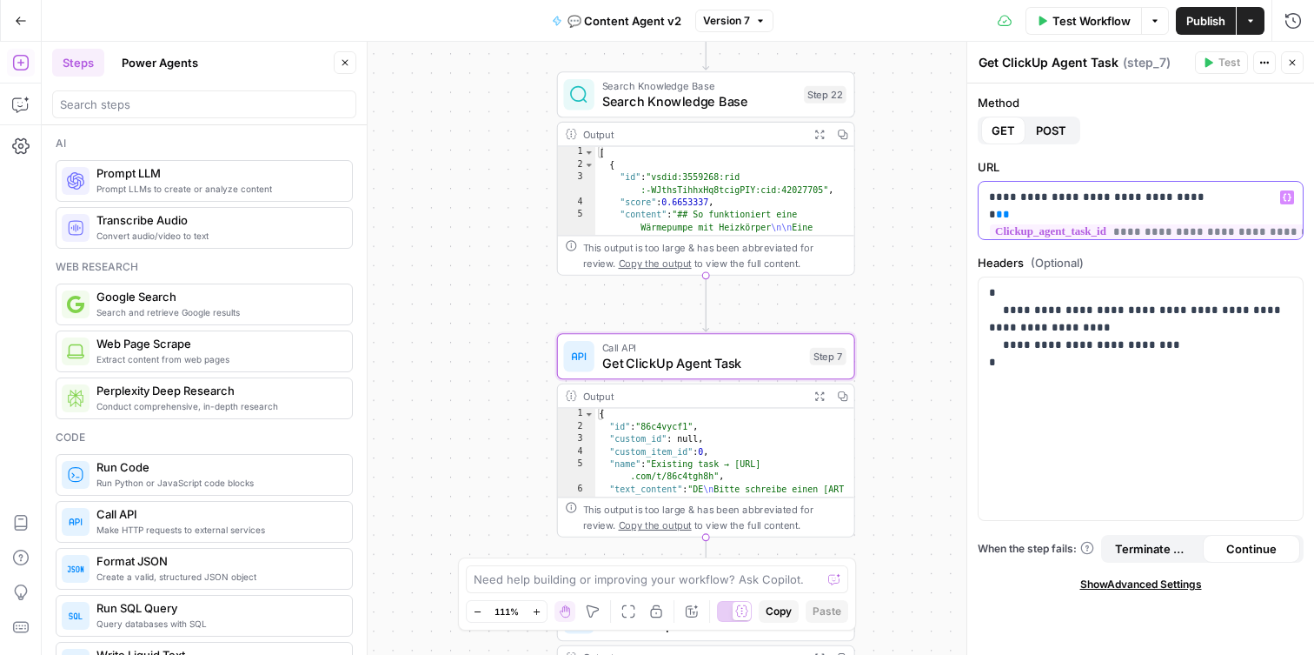
drag, startPoint x: 1097, startPoint y: 224, endPoint x: 1180, endPoint y: 197, distance: 87.7
click at [1180, 197] on p "**********" at bounding box center [1140, 215] width 303 height 52
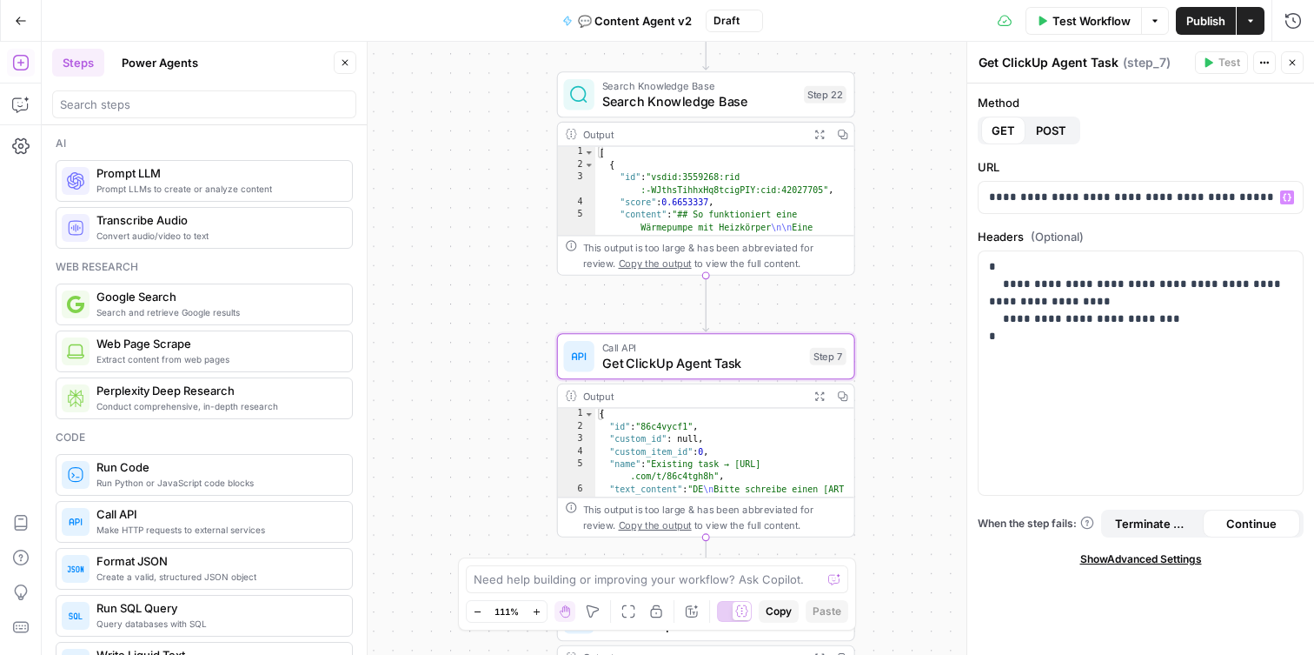
click at [1193, 111] on div "Method GET POST" at bounding box center [1141, 119] width 326 height 50
click at [1157, 363] on div "**********" at bounding box center [1141, 372] width 324 height 243
click at [1124, 406] on div "**********" at bounding box center [1141, 372] width 324 height 243
click at [1167, 555] on span "Show Advanced Settings" at bounding box center [1141, 559] width 122 height 16
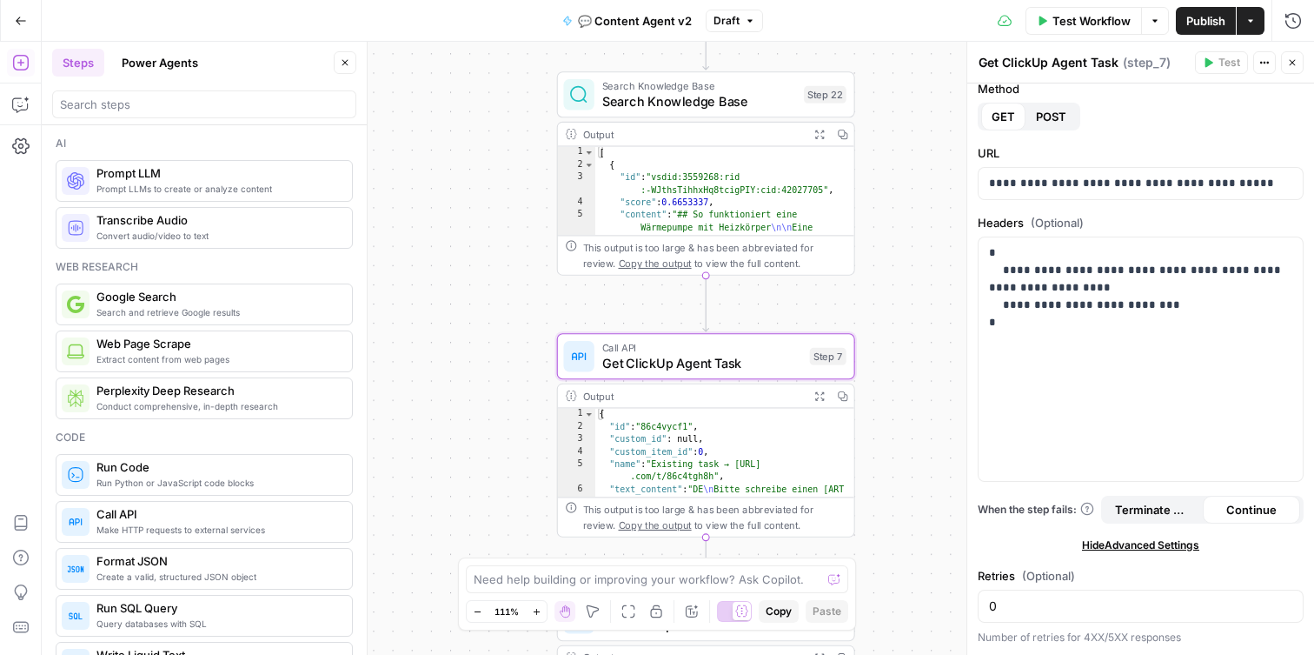
click at [1168, 542] on span "Hide Advanced Settings" at bounding box center [1140, 545] width 117 height 16
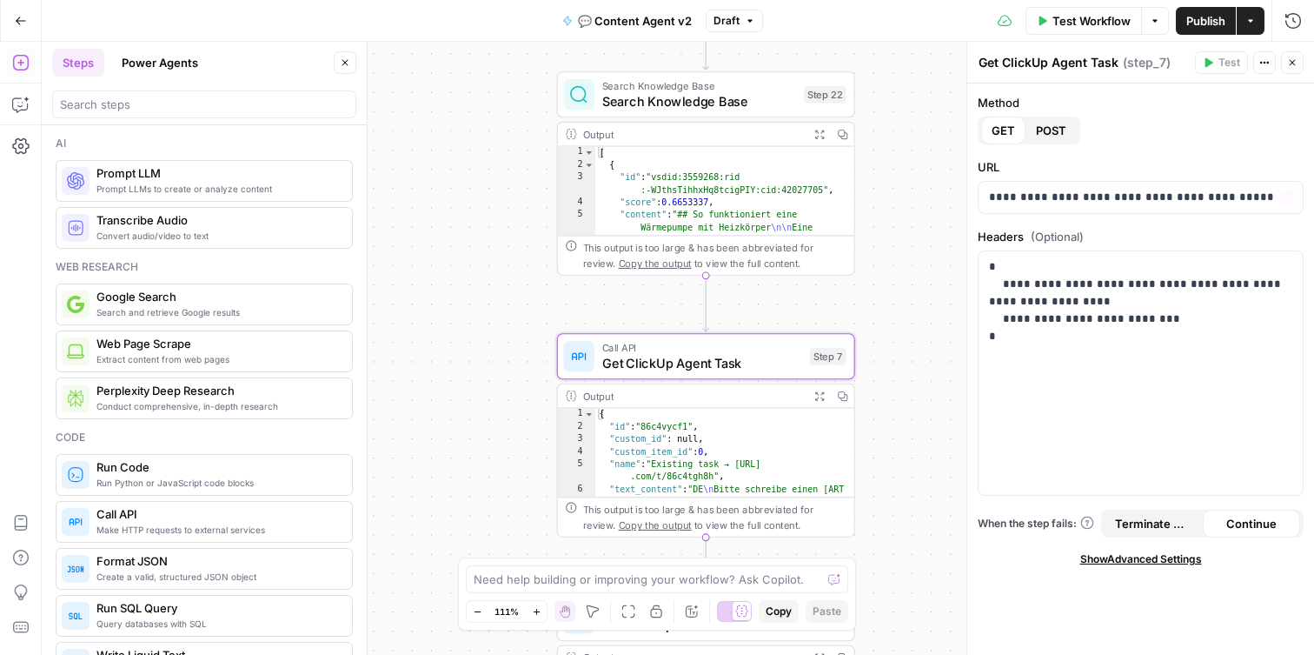
click at [1158, 117] on div "Method GET POST" at bounding box center [1141, 119] width 326 height 50
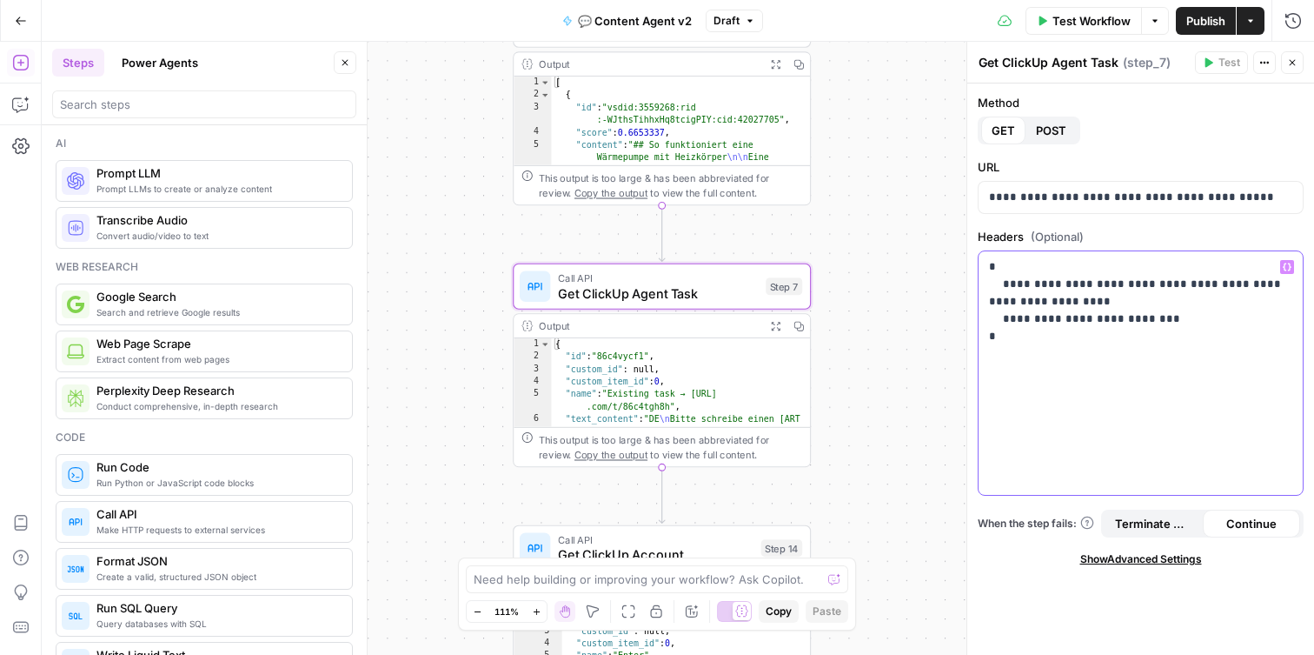
click at [1082, 316] on p "**********" at bounding box center [1140, 310] width 303 height 104
click at [1019, 370] on div "**********" at bounding box center [1141, 372] width 324 height 243
drag, startPoint x: 991, startPoint y: 353, endPoint x: 963, endPoint y: 353, distance: 27.8
click at [967, 353] on div "**********" at bounding box center [1141, 348] width 348 height 613
click at [1048, 353] on p "**********" at bounding box center [1140, 310] width 303 height 104
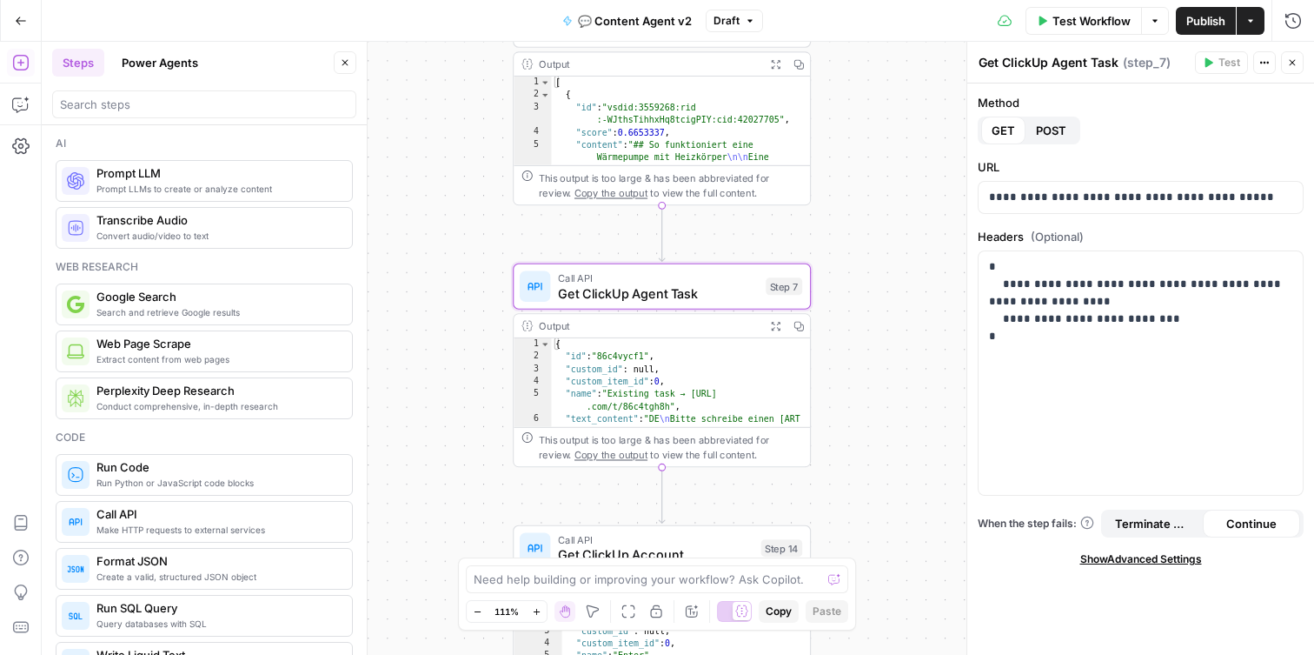
click at [1266, 55] on button "Actions" at bounding box center [1264, 62] width 23 height 23
click at [1242, 200] on p "**********" at bounding box center [1140, 197] width 303 height 17
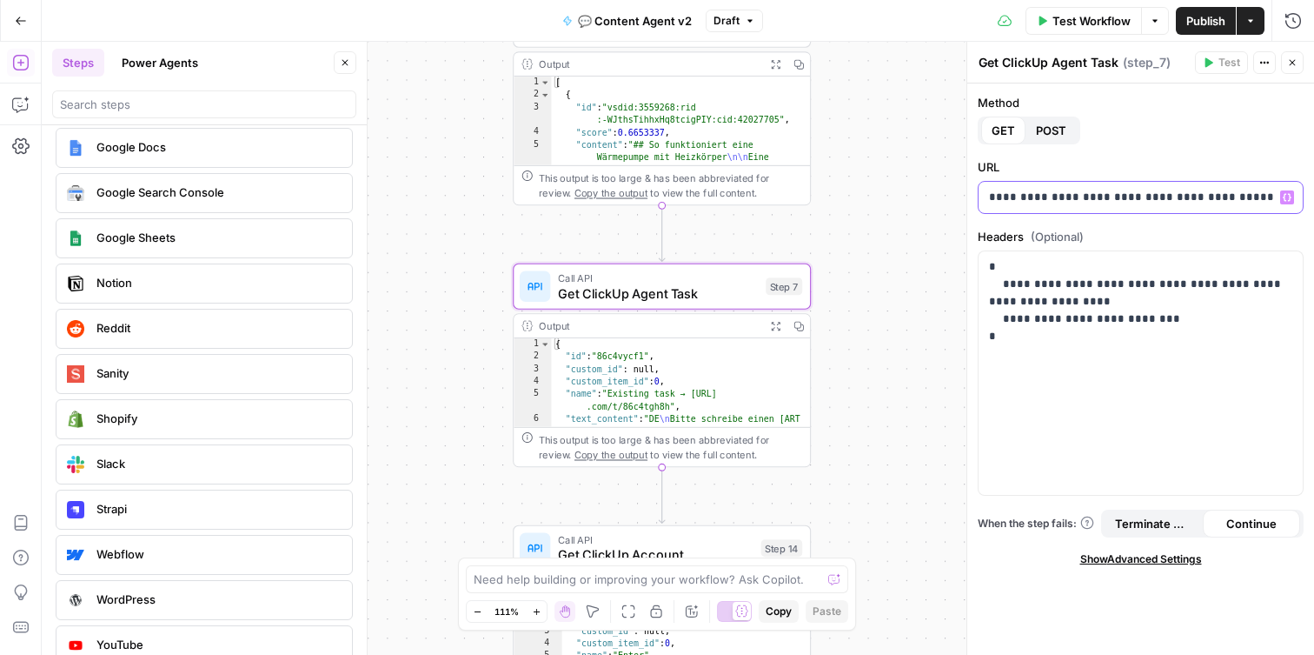
scroll to position [3259, 0]
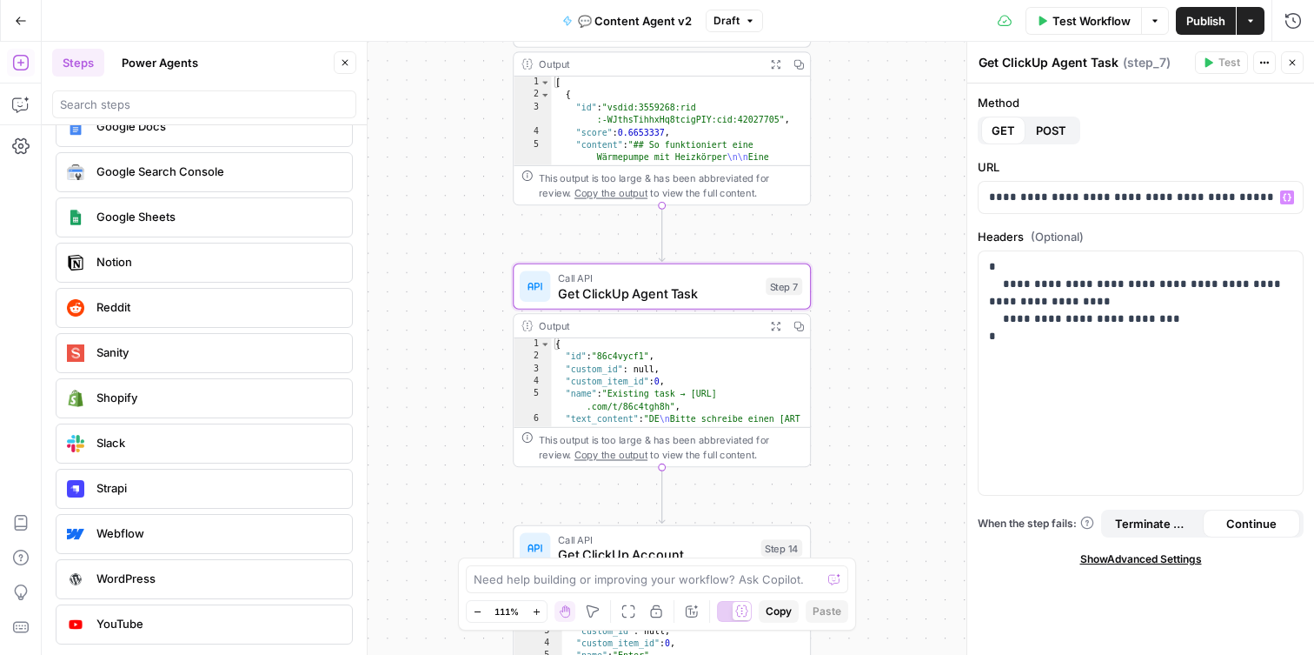
click at [23, 24] on icon "button" at bounding box center [21, 21] width 12 height 12
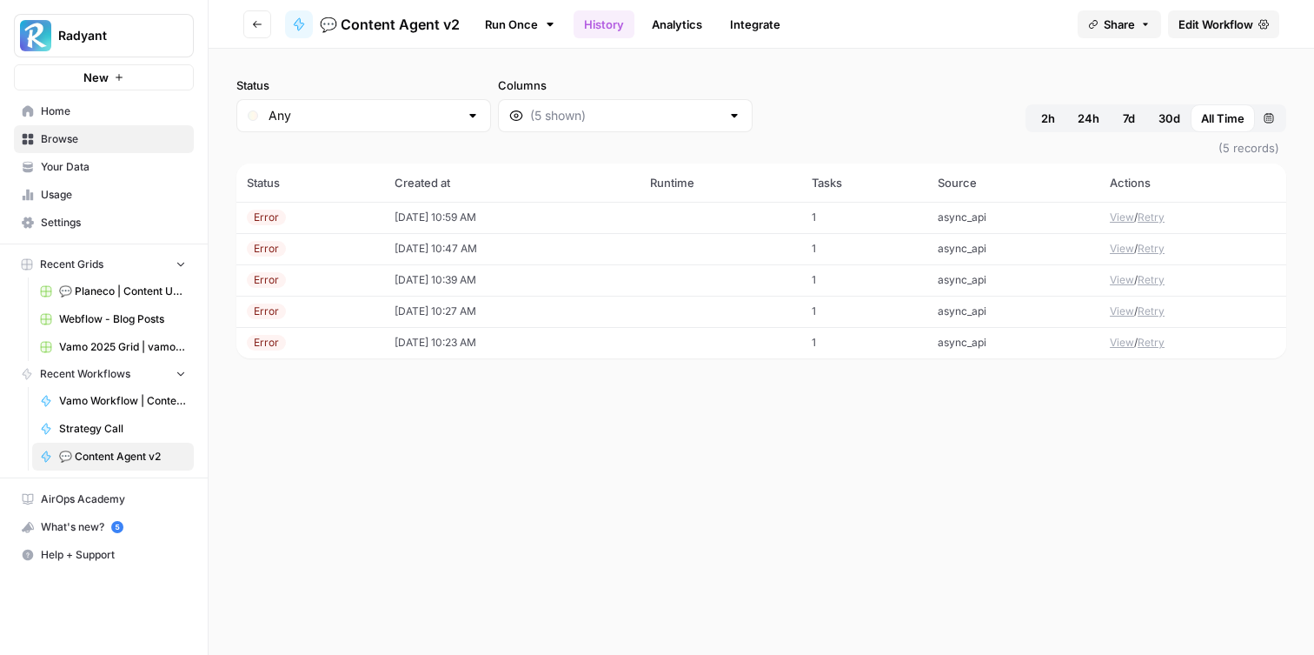
click at [76, 103] on span "Home" at bounding box center [113, 111] width 145 height 16
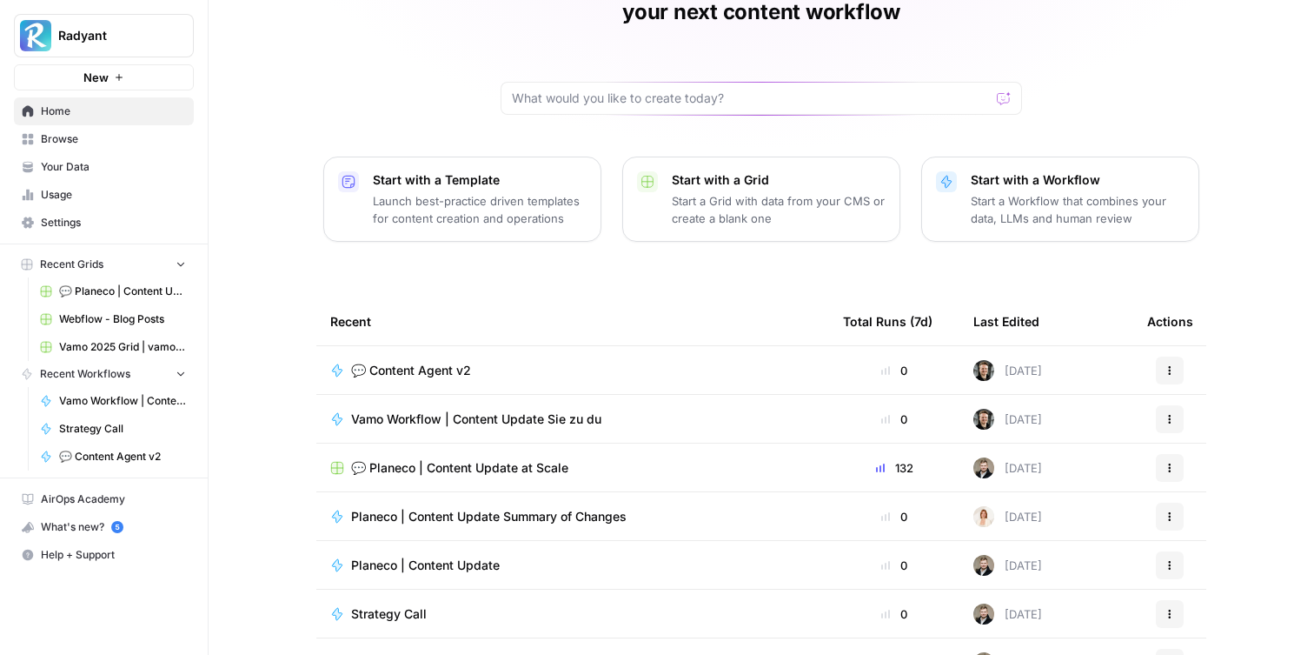
scroll to position [145, 0]
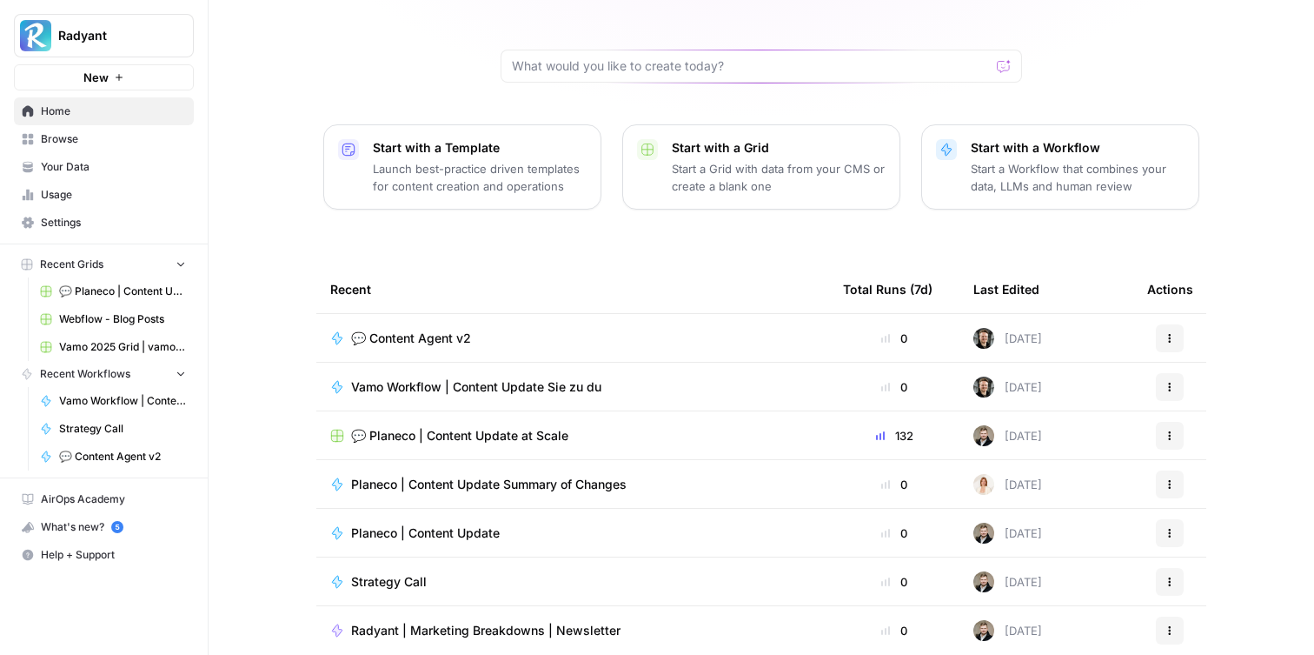
click at [401, 573] on span "Strategy Call" at bounding box center [389, 581] width 76 height 17
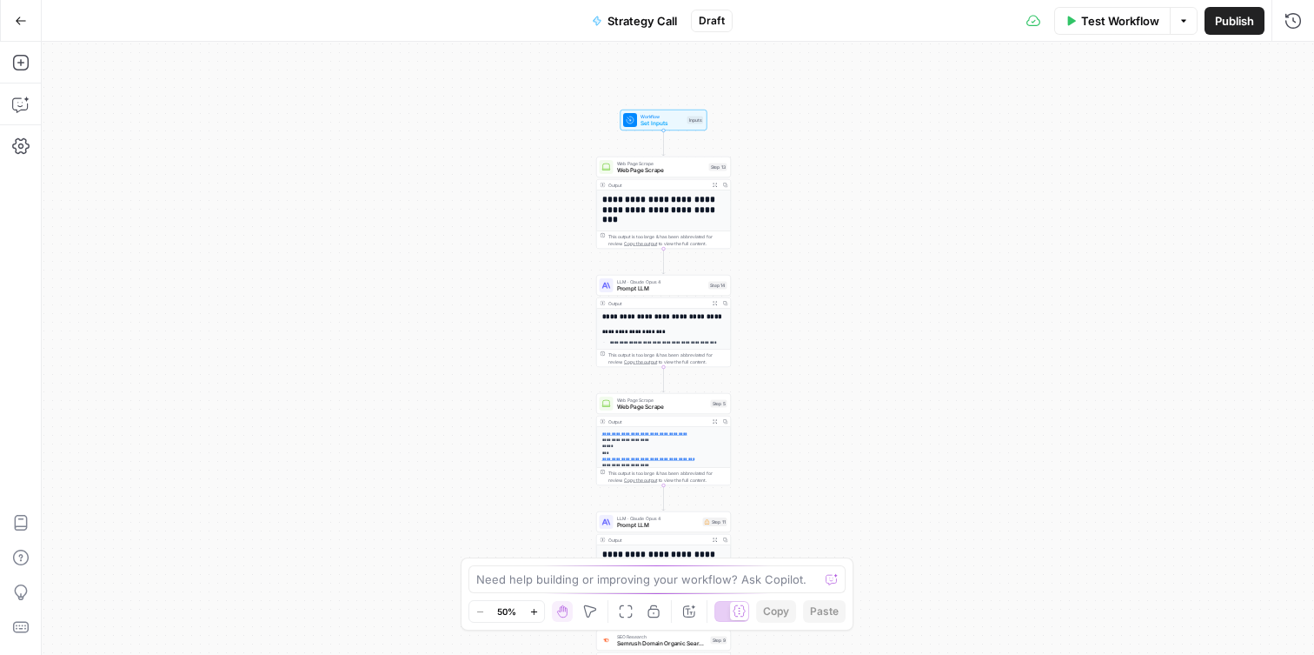
click at [17, 22] on icon "button" at bounding box center [21, 21] width 10 height 8
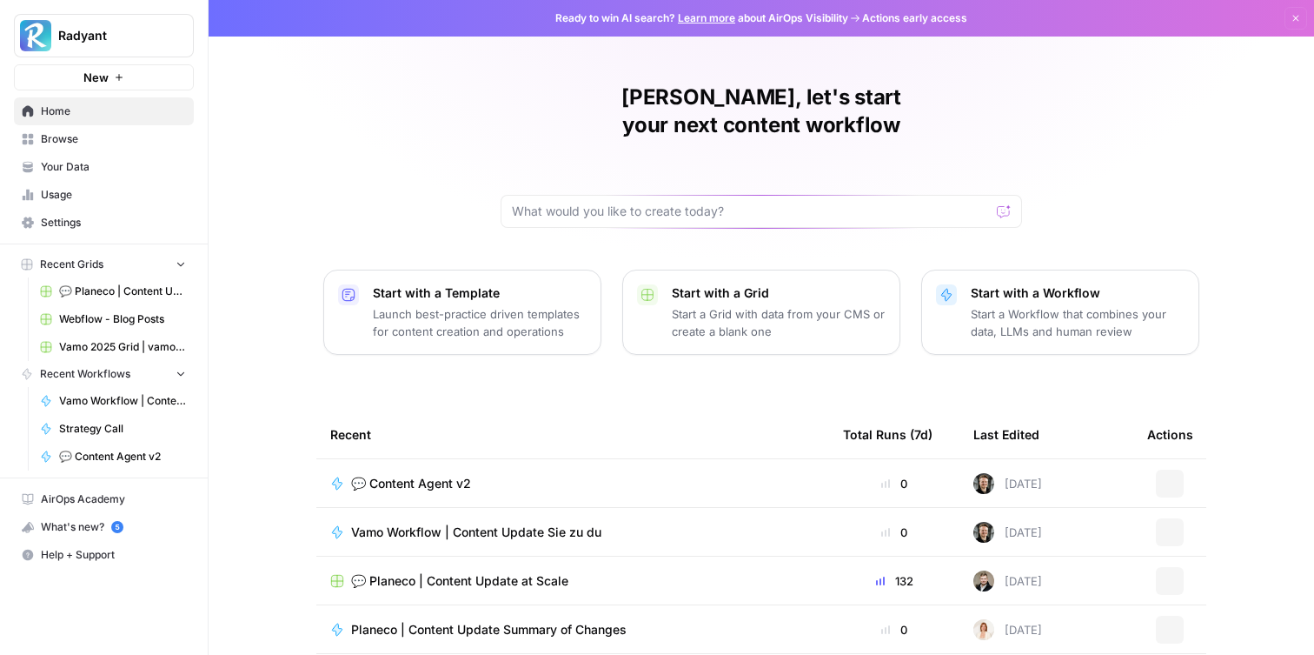
scroll to position [145, 0]
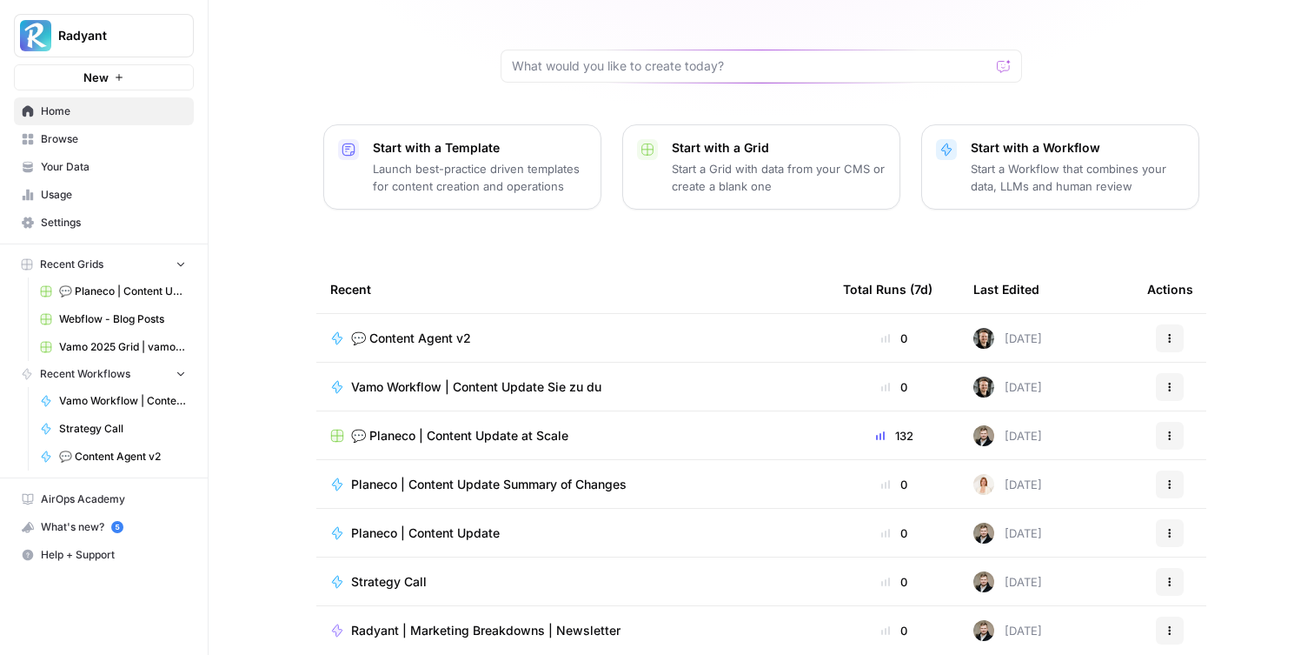
click at [150, 147] on link "Browse" at bounding box center [104, 139] width 180 height 28
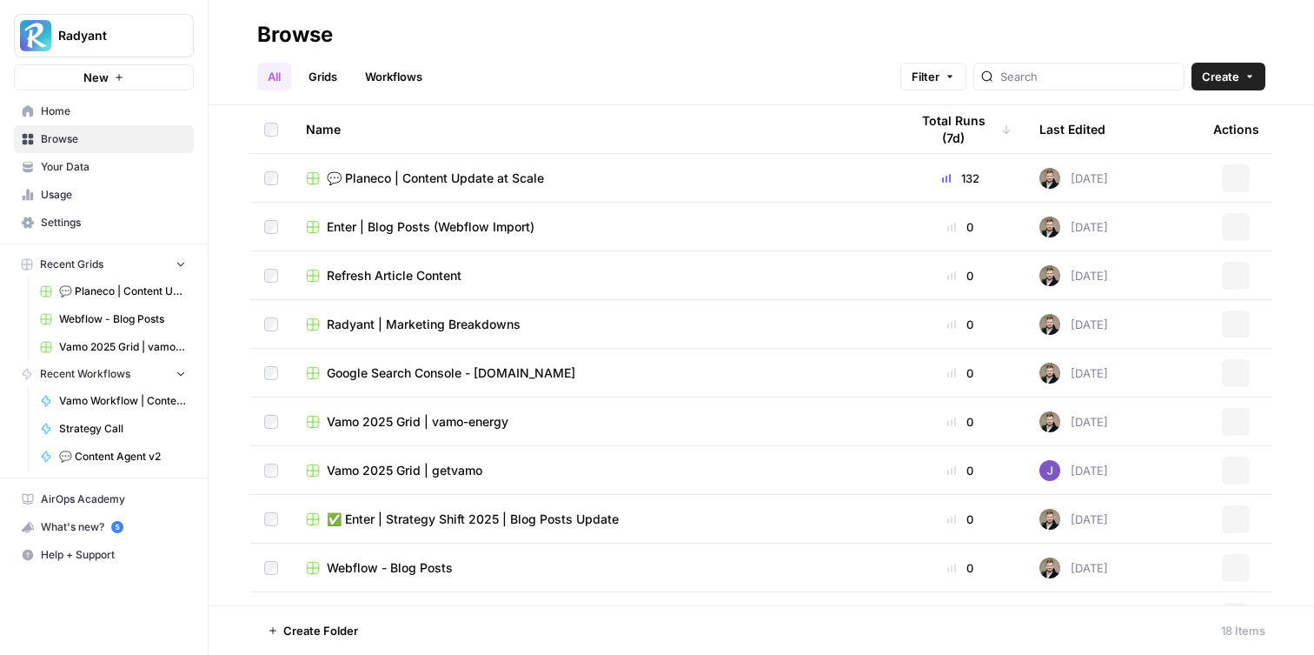
click at [396, 70] on link "Workflows" at bounding box center [394, 77] width 78 height 28
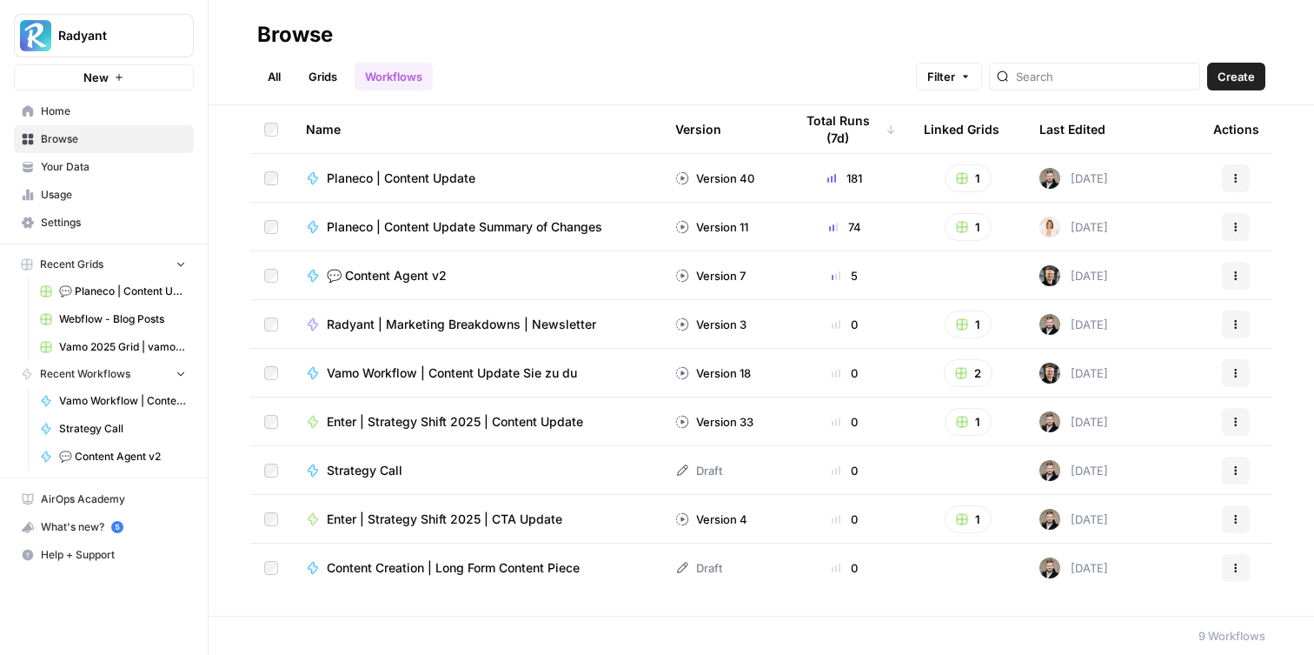
click at [501, 569] on span "Content Creation | Long Form Content Piece" at bounding box center [453, 567] width 253 height 17
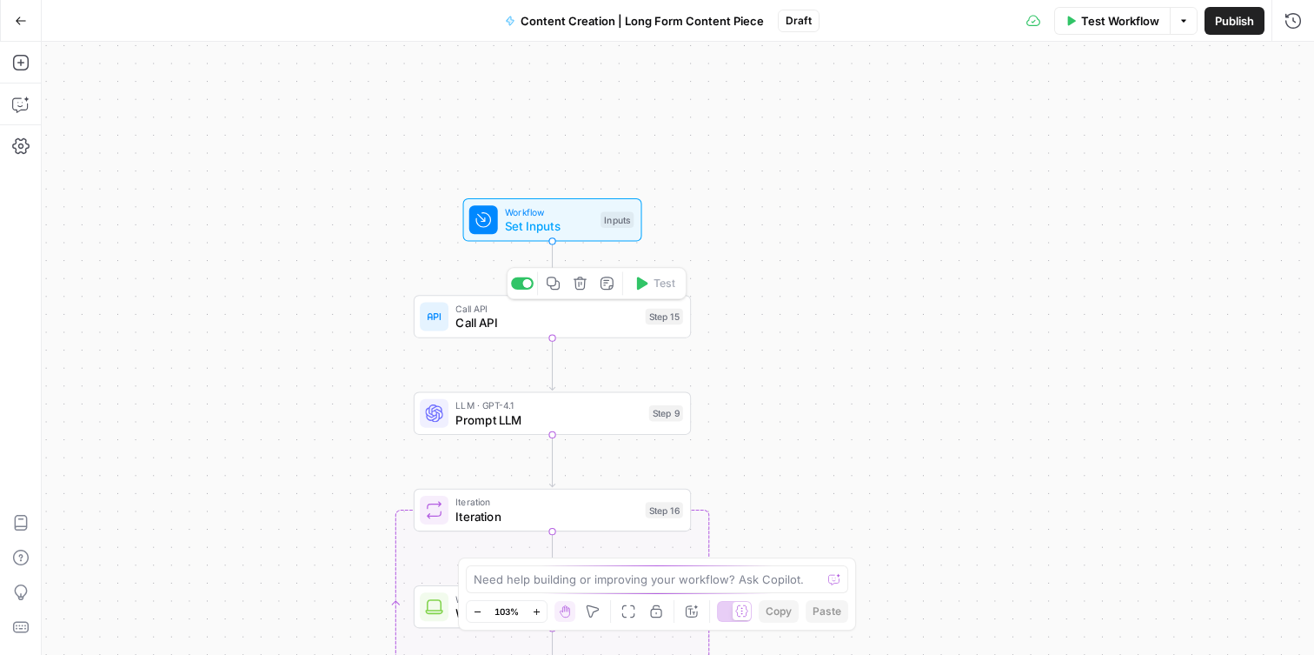
click at [535, 325] on span "Call API" at bounding box center [546, 323] width 183 height 18
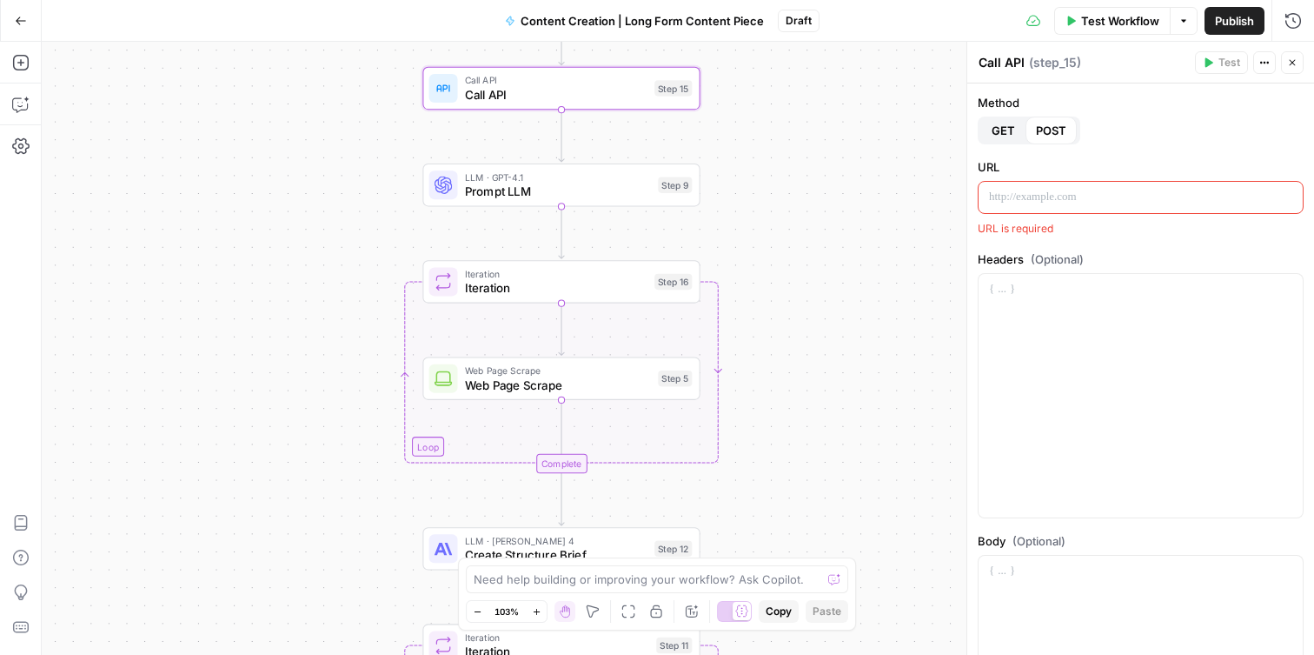
click at [10, 23] on button "Go Back" at bounding box center [20, 20] width 31 height 31
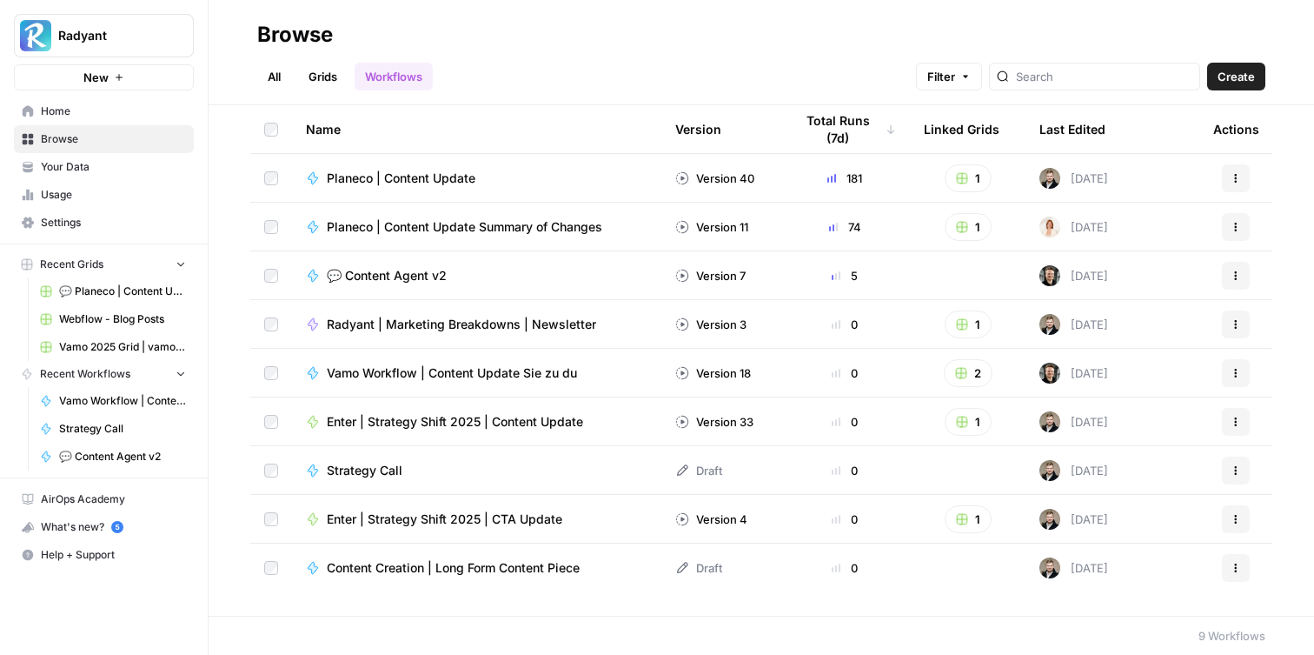
click at [519, 329] on span "Radyant | Marketing Breakdowns | Newsletter" at bounding box center [461, 324] width 269 height 17
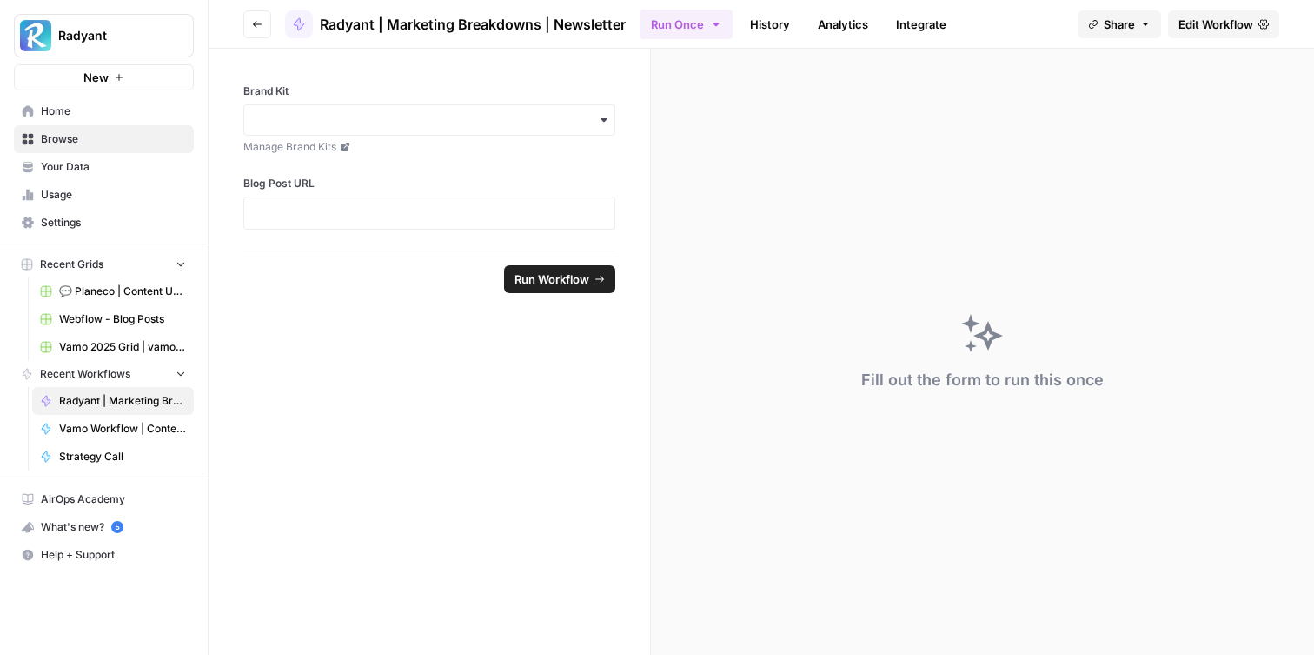
click at [1237, 16] on span "Edit Workflow" at bounding box center [1216, 24] width 75 height 17
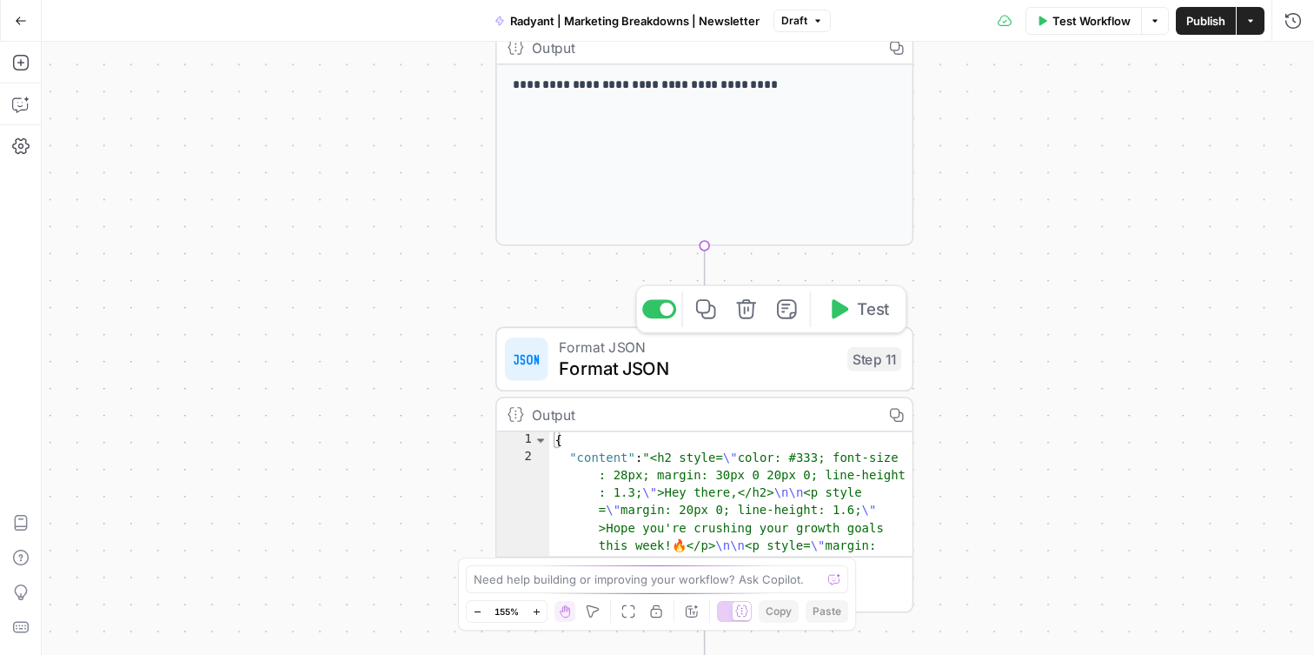
click at [674, 362] on span "Format JSON" at bounding box center [698, 368] width 278 height 27
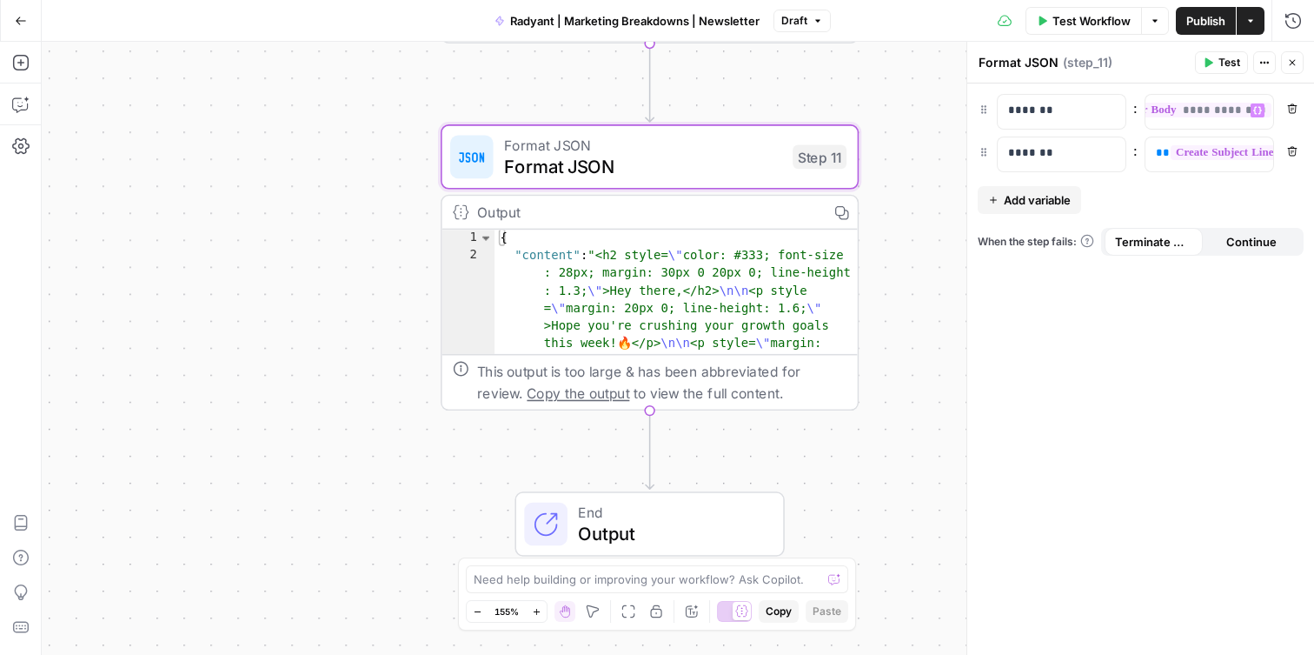
scroll to position [0, 124]
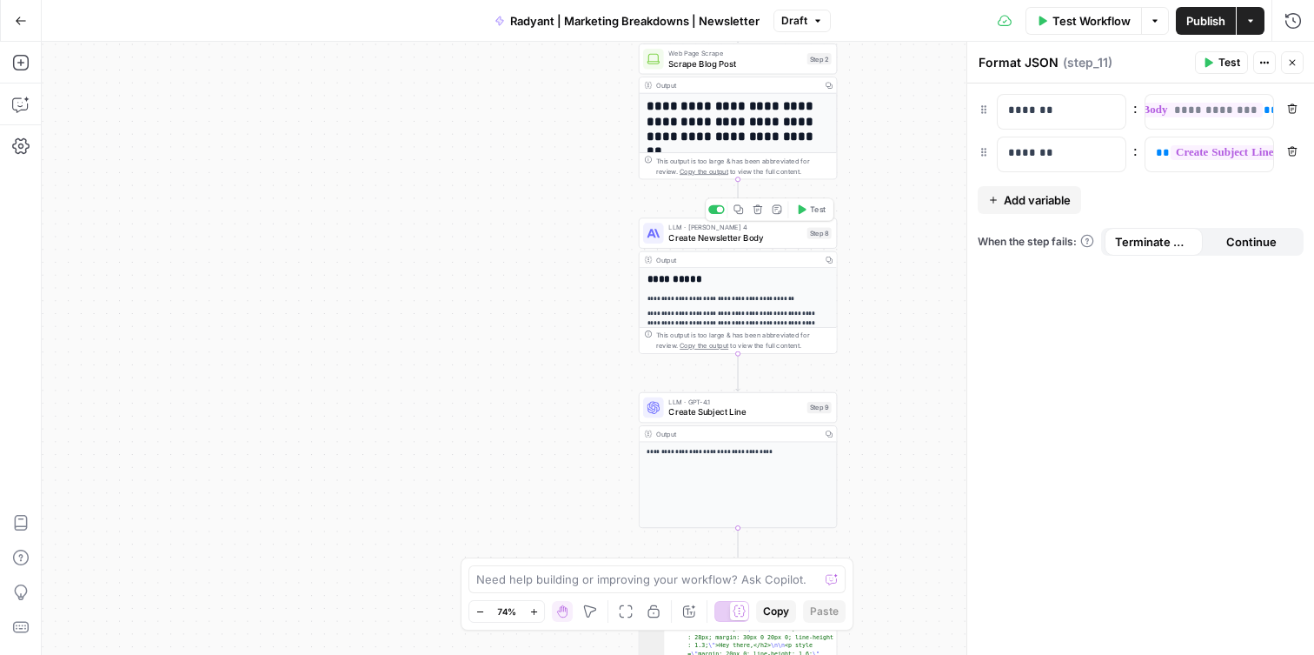
click at [752, 236] on span "Create Newsletter Body" at bounding box center [734, 237] width 133 height 13
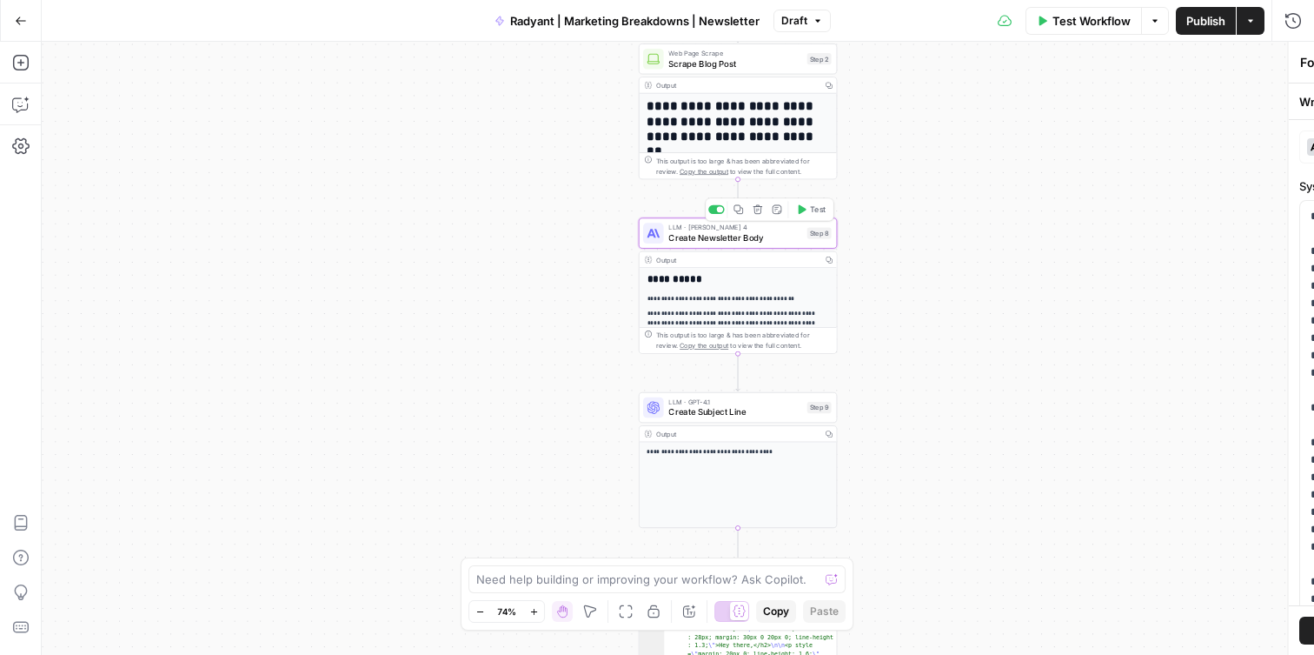
type textarea "Create Newsletter Body"
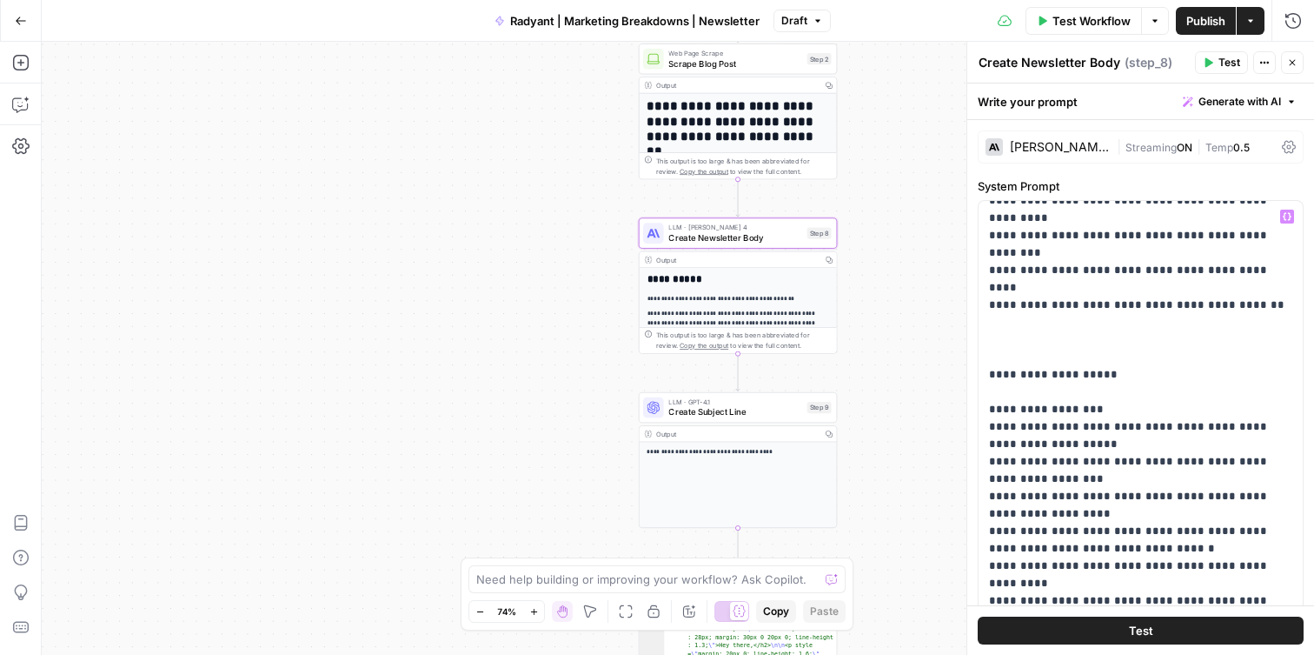
scroll to position [4082, 0]
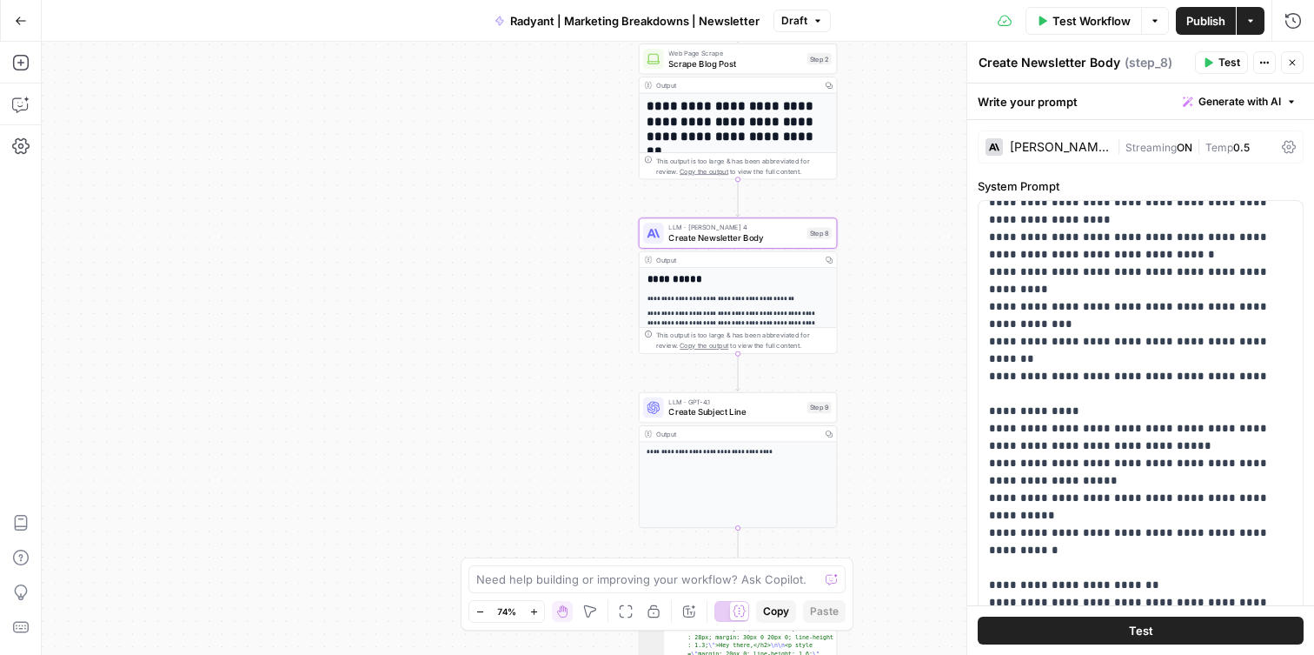
click at [23, 18] on icon "button" at bounding box center [21, 21] width 12 height 12
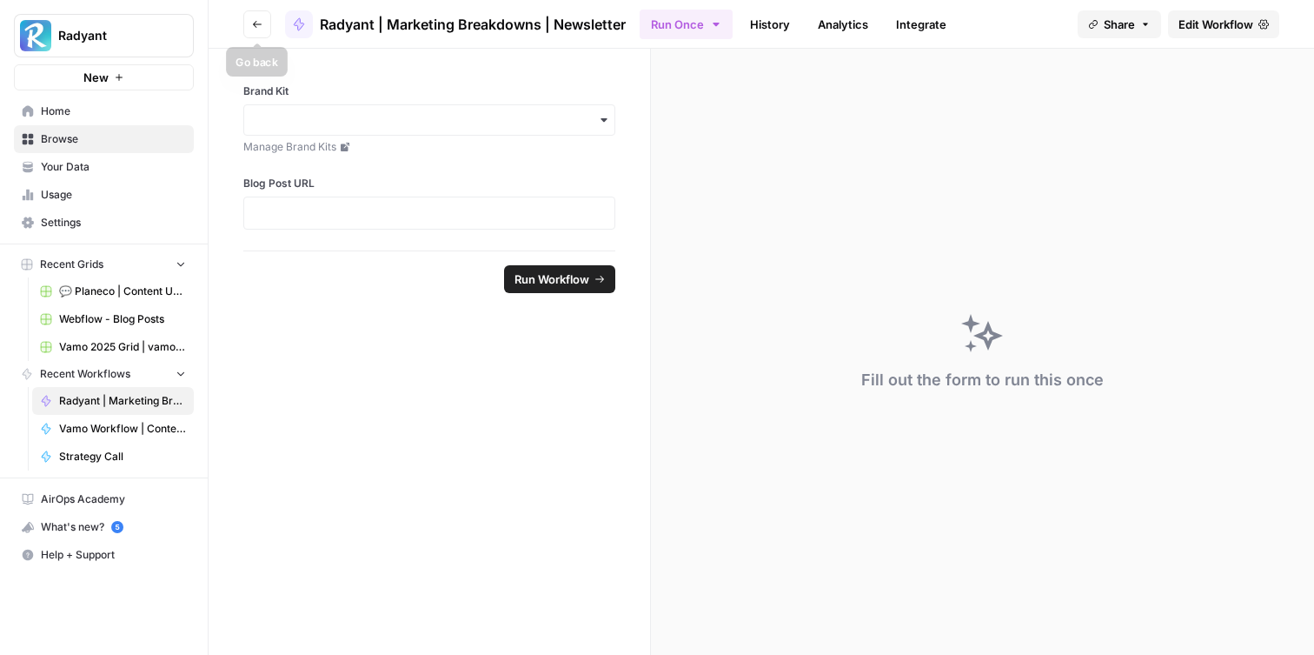
click at [256, 16] on button "Go back" at bounding box center [257, 24] width 28 height 28
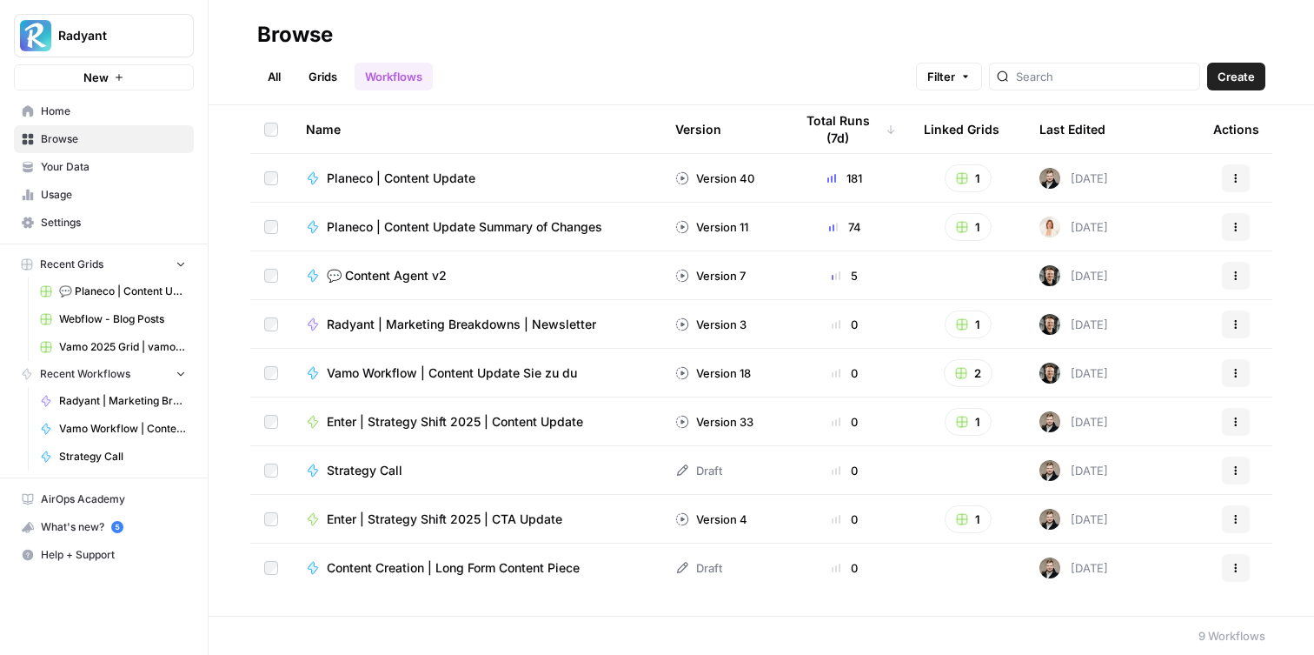
click at [437, 279] on span "💬 Content Agent v2" at bounding box center [387, 275] width 120 height 17
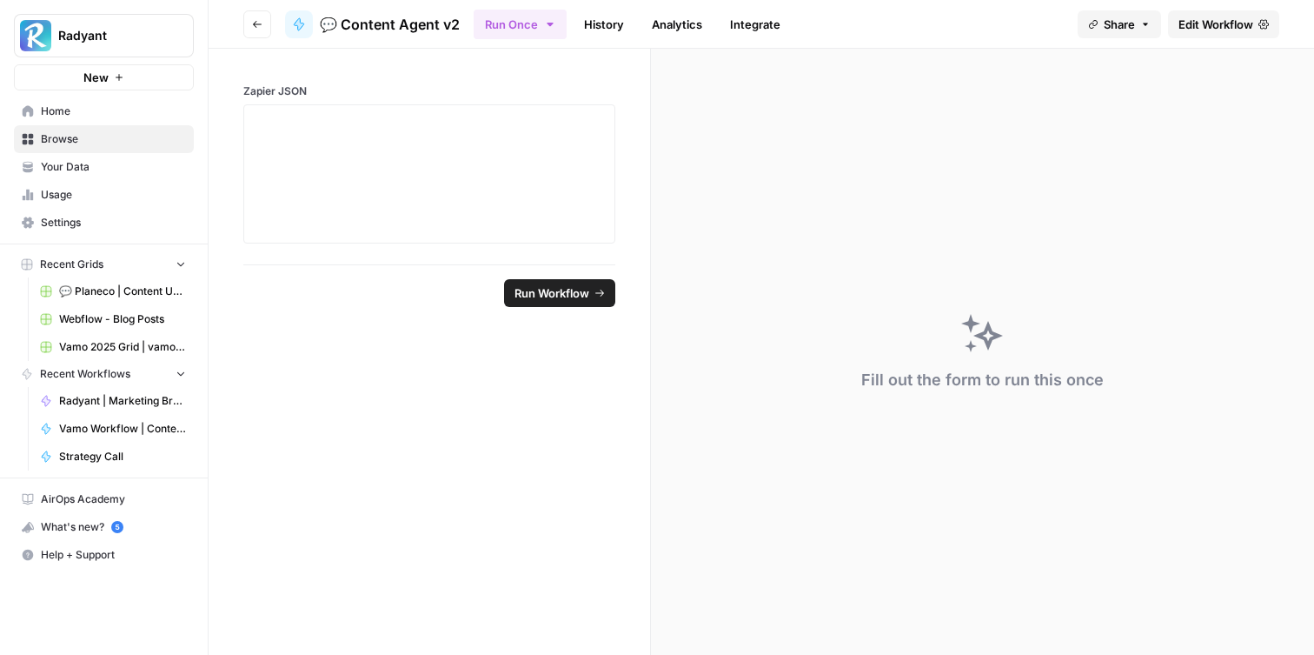
click at [1224, 26] on span "Edit Workflow" at bounding box center [1216, 24] width 75 height 17
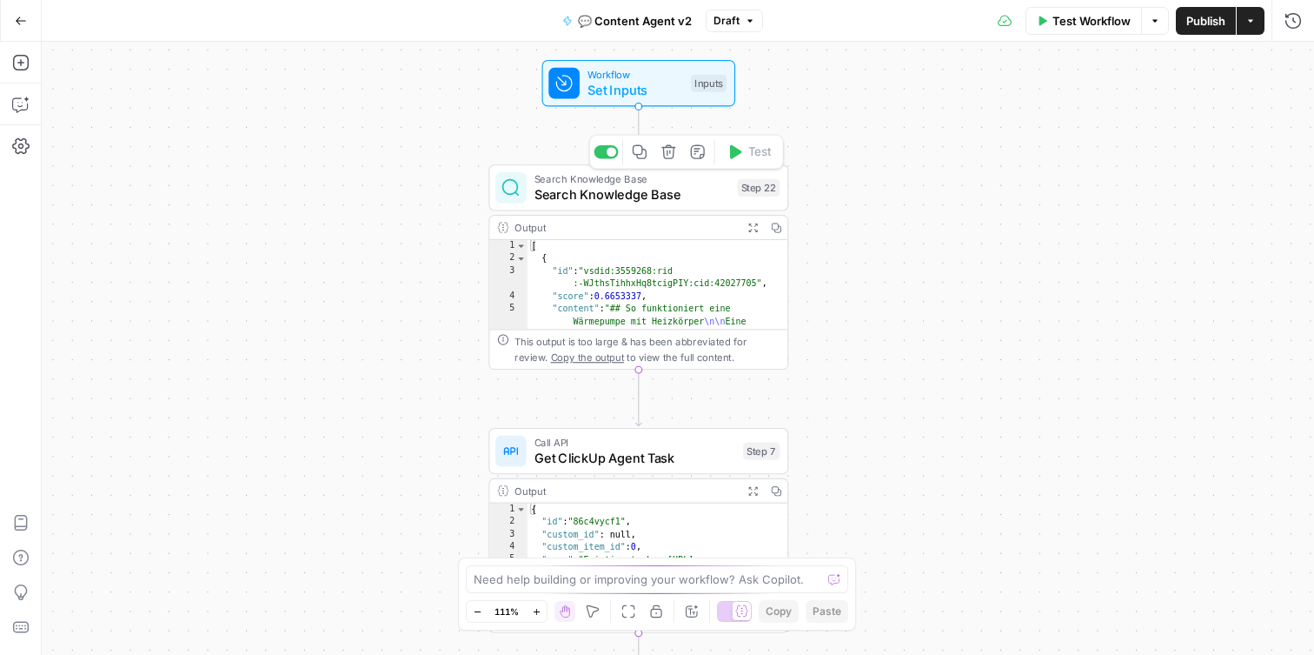
click at [621, 199] on span "Search Knowledge Base" at bounding box center [633, 194] width 196 height 19
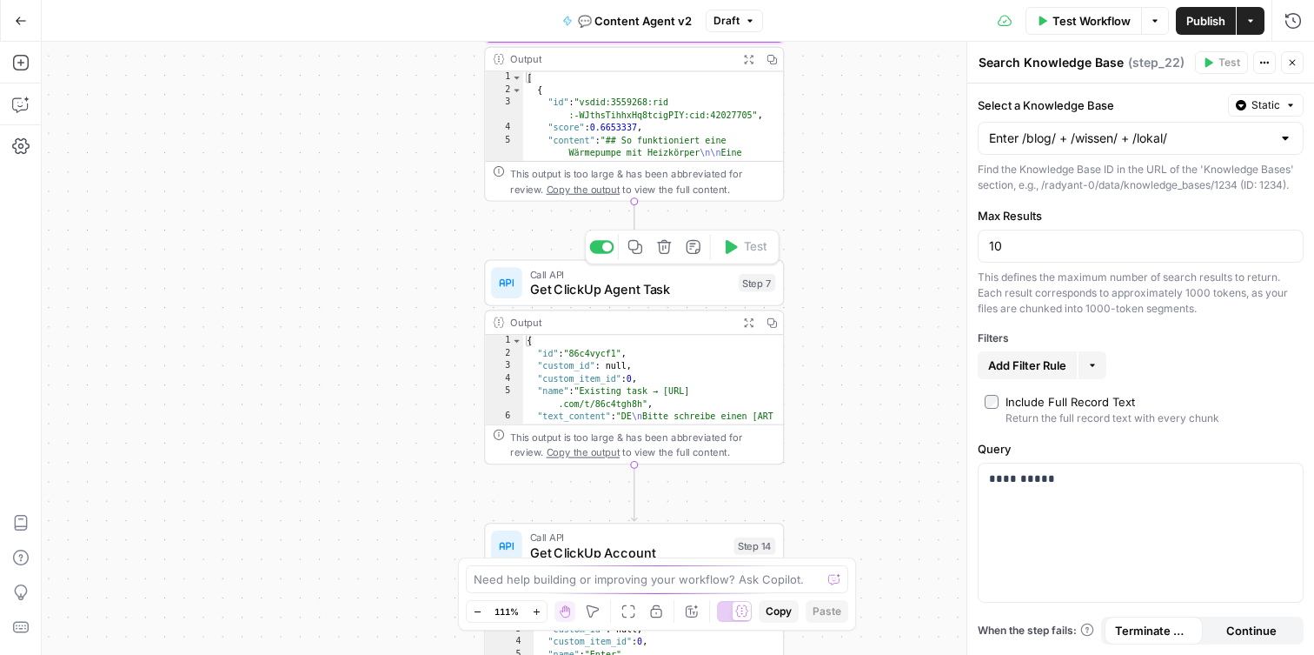
click at [627, 289] on span "Get ClickUp Agent Task" at bounding box center [630, 289] width 201 height 19
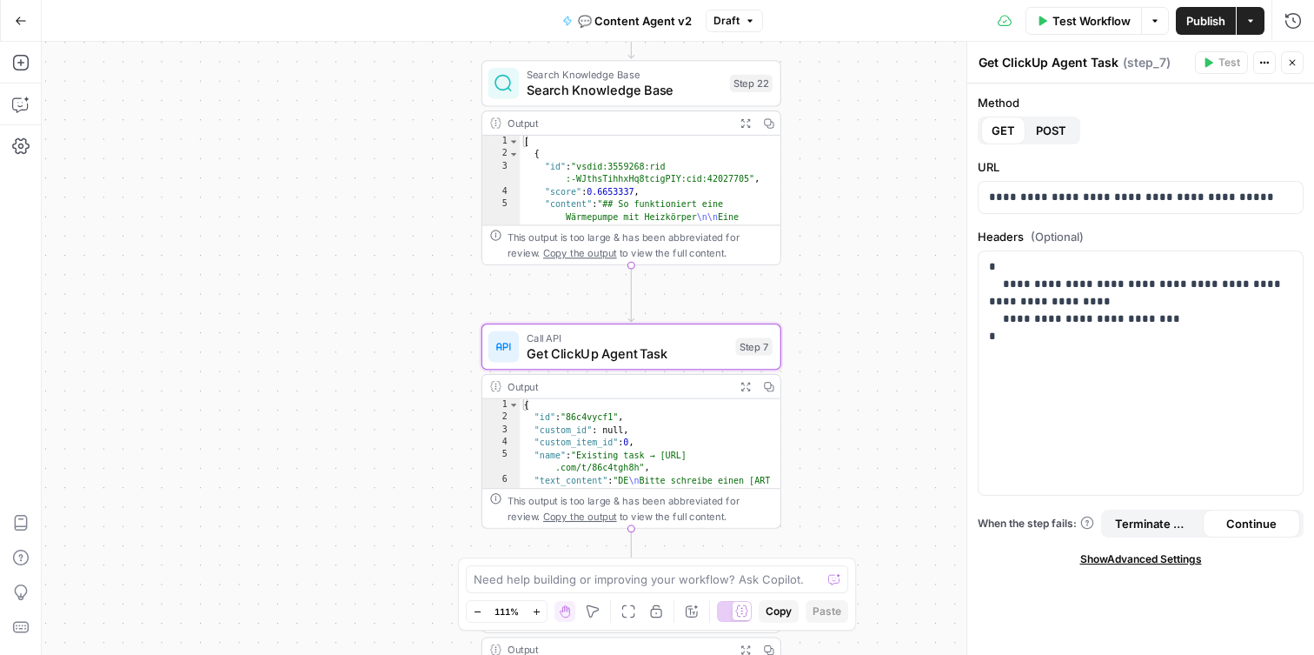
click at [1226, 123] on div "Method GET POST" at bounding box center [1141, 119] width 326 height 50
drag, startPoint x: 1065, startPoint y: 360, endPoint x: 973, endPoint y: 252, distance: 141.2
click at [973, 252] on div "**********" at bounding box center [1141, 348] width 348 height 613
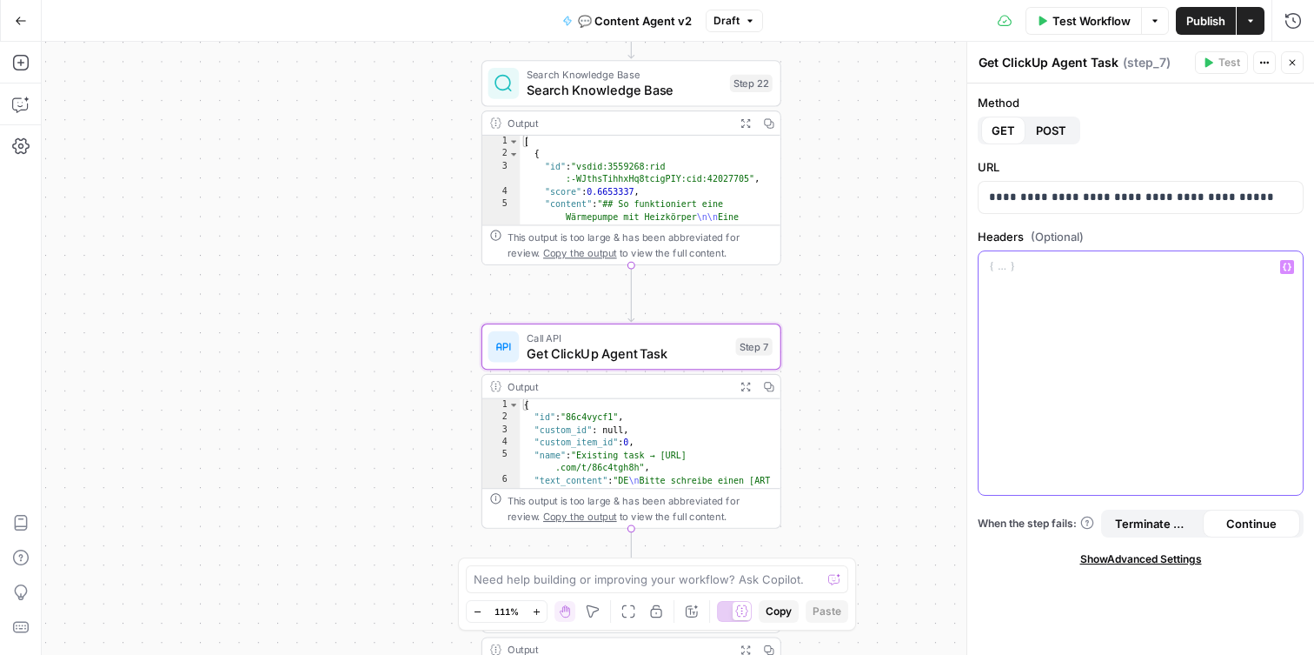
click at [1078, 309] on div at bounding box center [1141, 372] width 324 height 243
click at [1166, 224] on div "**********" at bounding box center [1140, 368] width 347 height 571
click at [1151, 317] on p "**********" at bounding box center [1140, 301] width 303 height 87
click at [1151, 316] on p "**********" at bounding box center [1140, 310] width 303 height 104
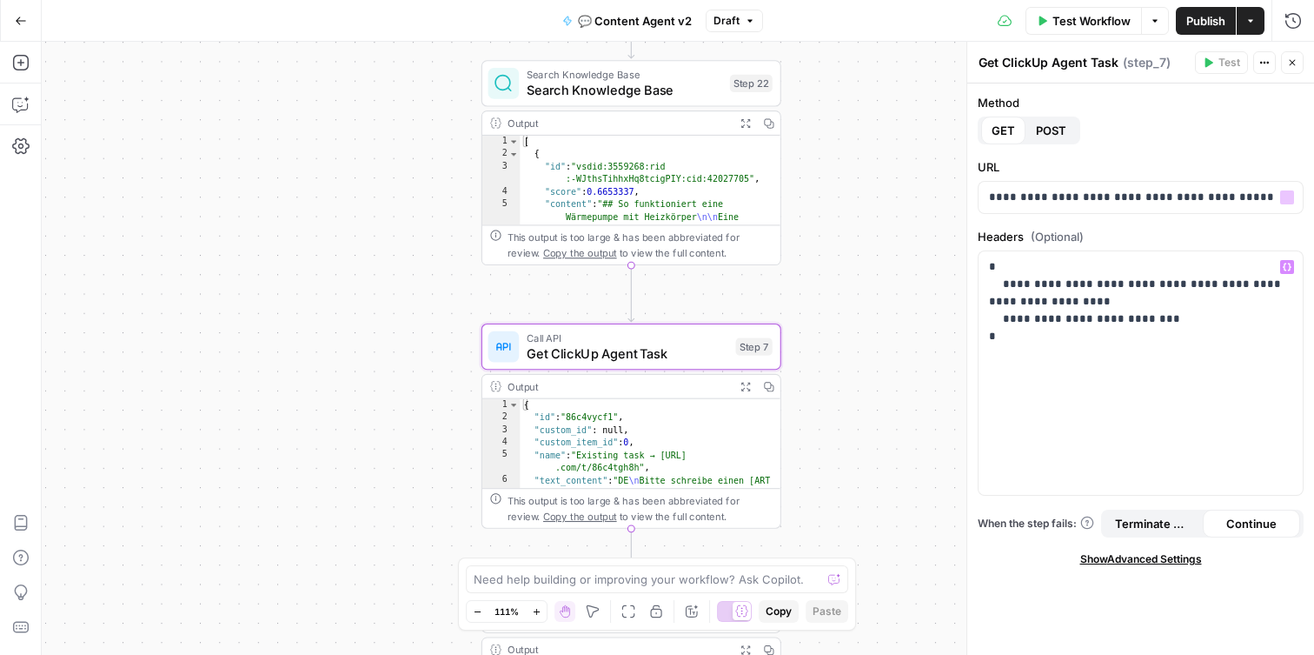
click at [1166, 229] on label "Headers (Optional)" at bounding box center [1141, 236] width 326 height 17
click at [1133, 198] on p "**********" at bounding box center [1140, 197] width 303 height 17
click at [1199, 150] on div "**********" at bounding box center [1140, 368] width 347 height 571
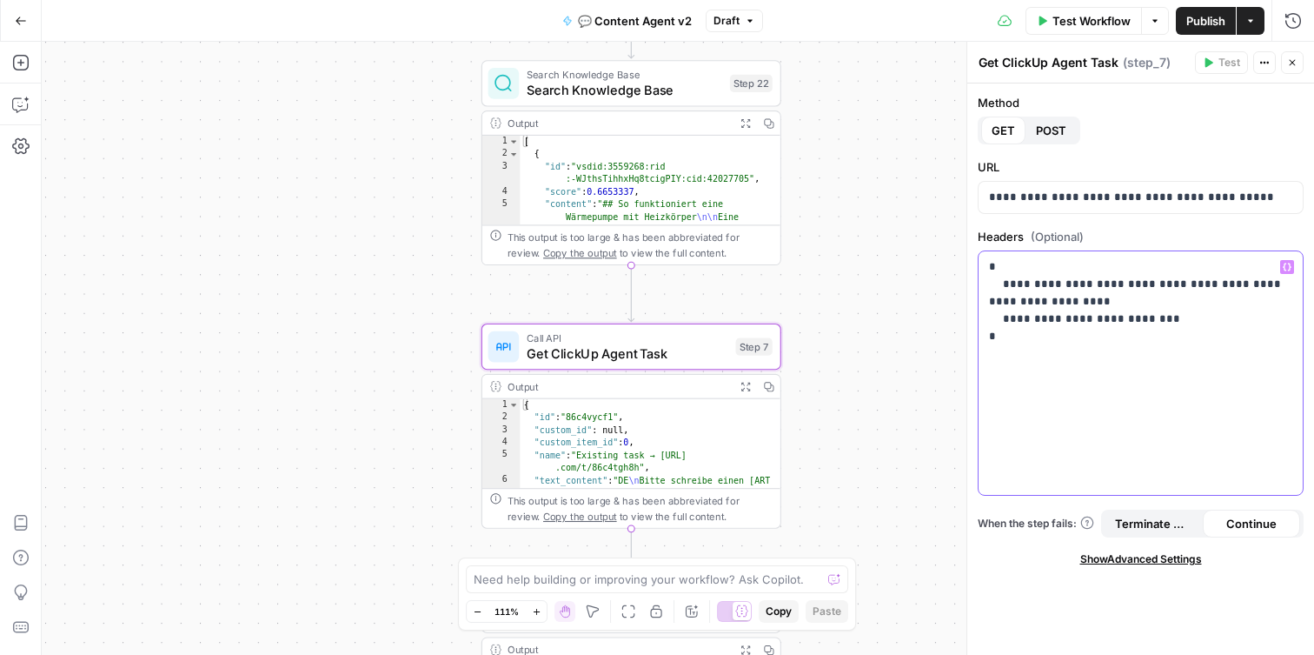
click at [1155, 351] on p "**********" at bounding box center [1140, 310] width 303 height 104
click at [1006, 382] on div "**********" at bounding box center [1141, 372] width 324 height 243
click at [641, 91] on span "Search Knowledge Base" at bounding box center [625, 90] width 196 height 19
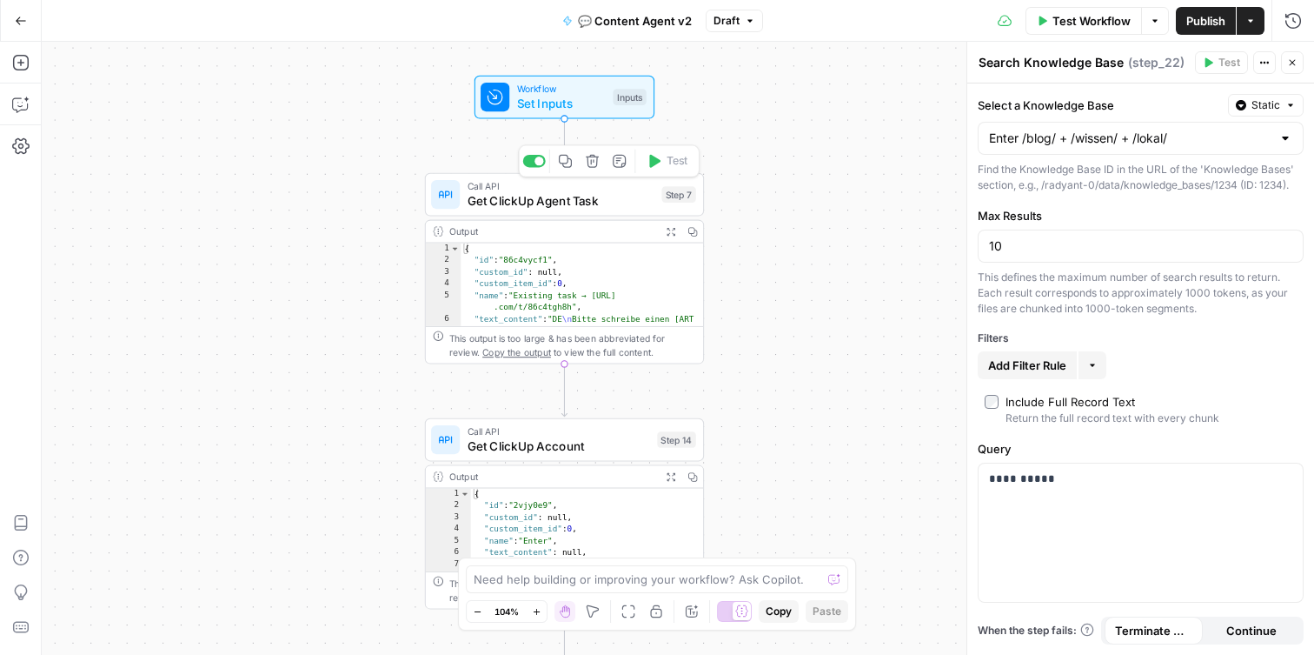
click at [561, 196] on span "Get ClickUp Agent Task" at bounding box center [562, 200] width 188 height 18
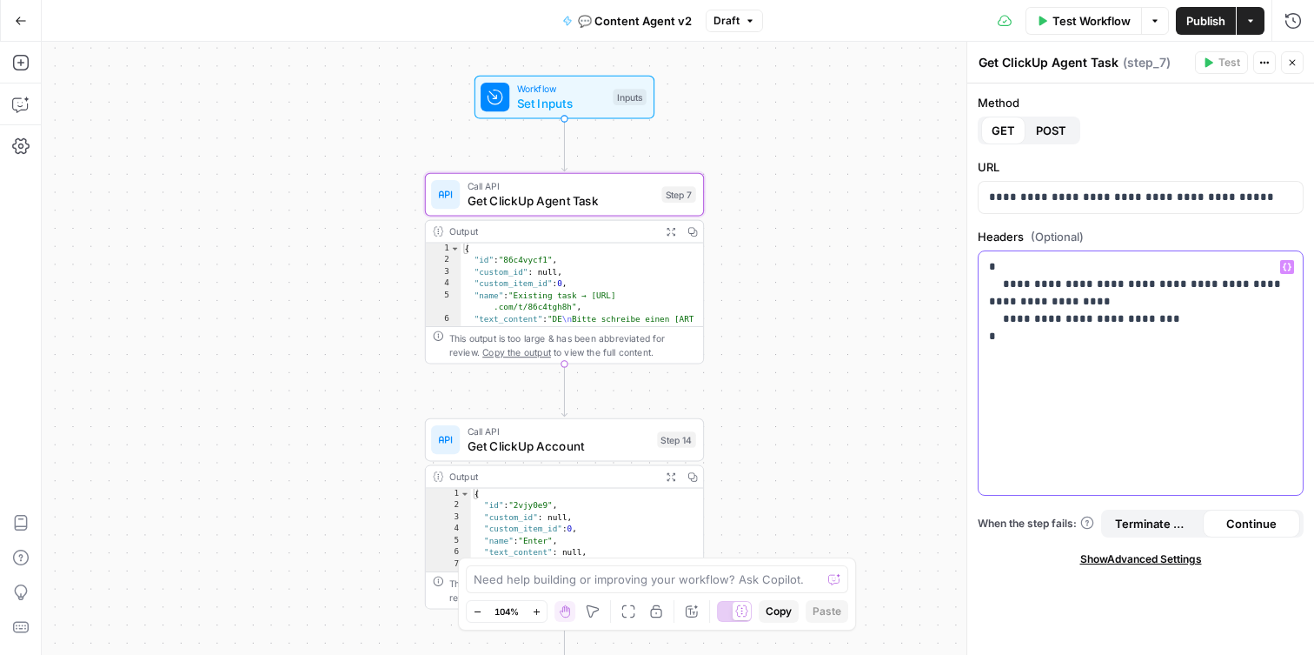
drag, startPoint x: 1006, startPoint y: 363, endPoint x: 981, endPoint y: 269, distance: 97.8
click at [981, 269] on div "**********" at bounding box center [1141, 372] width 324 height 243
click at [1016, 359] on p "**********" at bounding box center [1140, 310] width 303 height 104
click at [1040, 327] on p "**********" at bounding box center [1140, 310] width 303 height 104
drag, startPoint x: 1014, startPoint y: 355, endPoint x: 965, endPoint y: 359, distance: 49.7
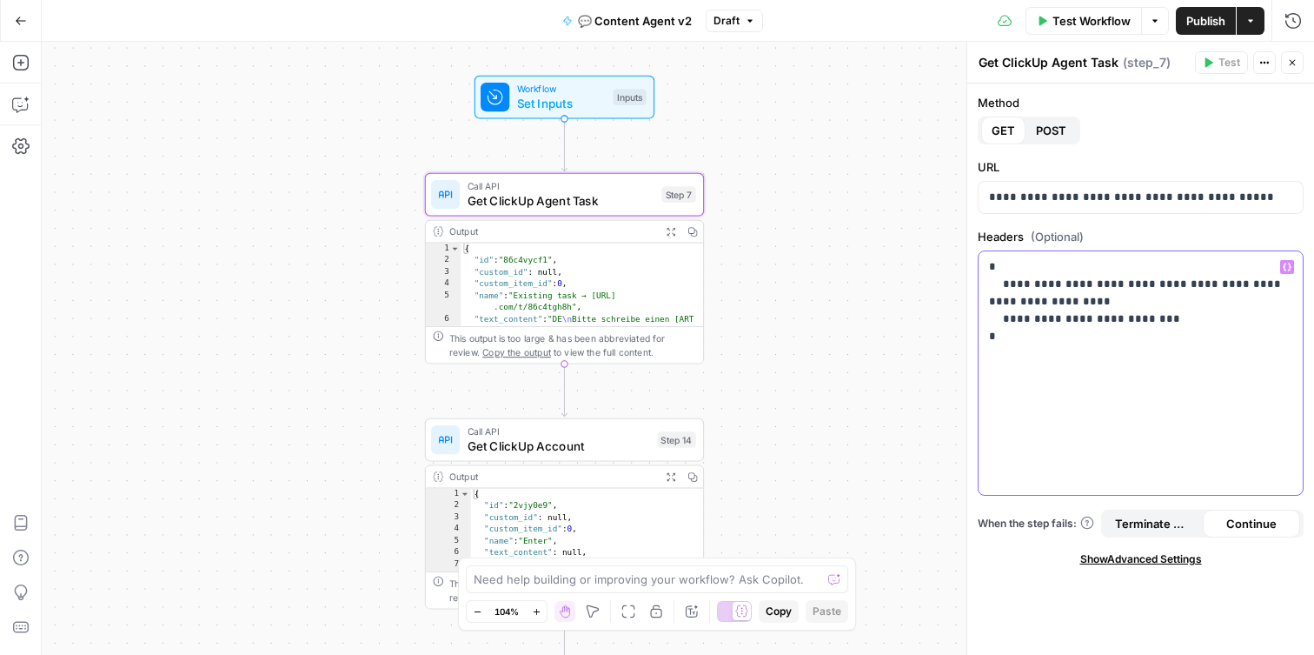
click at [967, 359] on div "**********" at bounding box center [1141, 348] width 348 height 613
click at [1018, 356] on p "**********" at bounding box center [1140, 310] width 303 height 104
click at [1022, 559] on div "Show Advanced Settings" at bounding box center [1141, 559] width 326 height 16
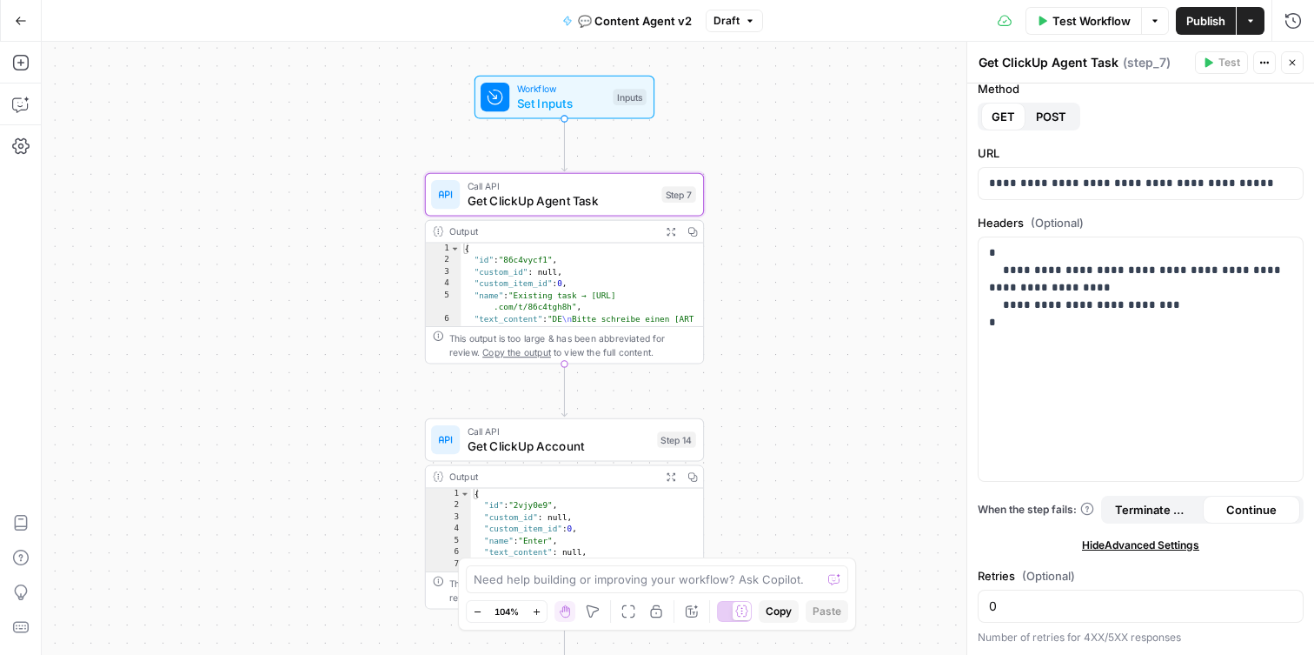
click at [1186, 545] on span "Hide Advanced Settings" at bounding box center [1140, 545] width 117 height 16
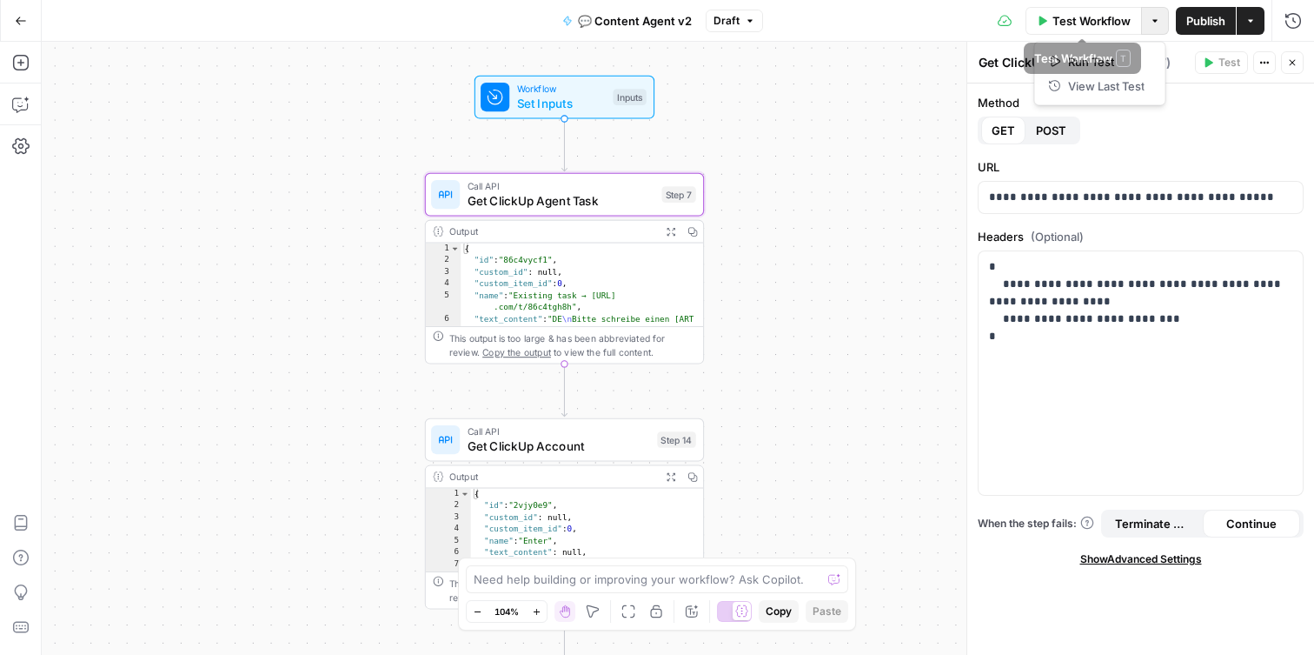
click at [1158, 23] on icon "button" at bounding box center [1155, 21] width 10 height 10
click at [1199, 23] on span "Publish" at bounding box center [1205, 20] width 39 height 17
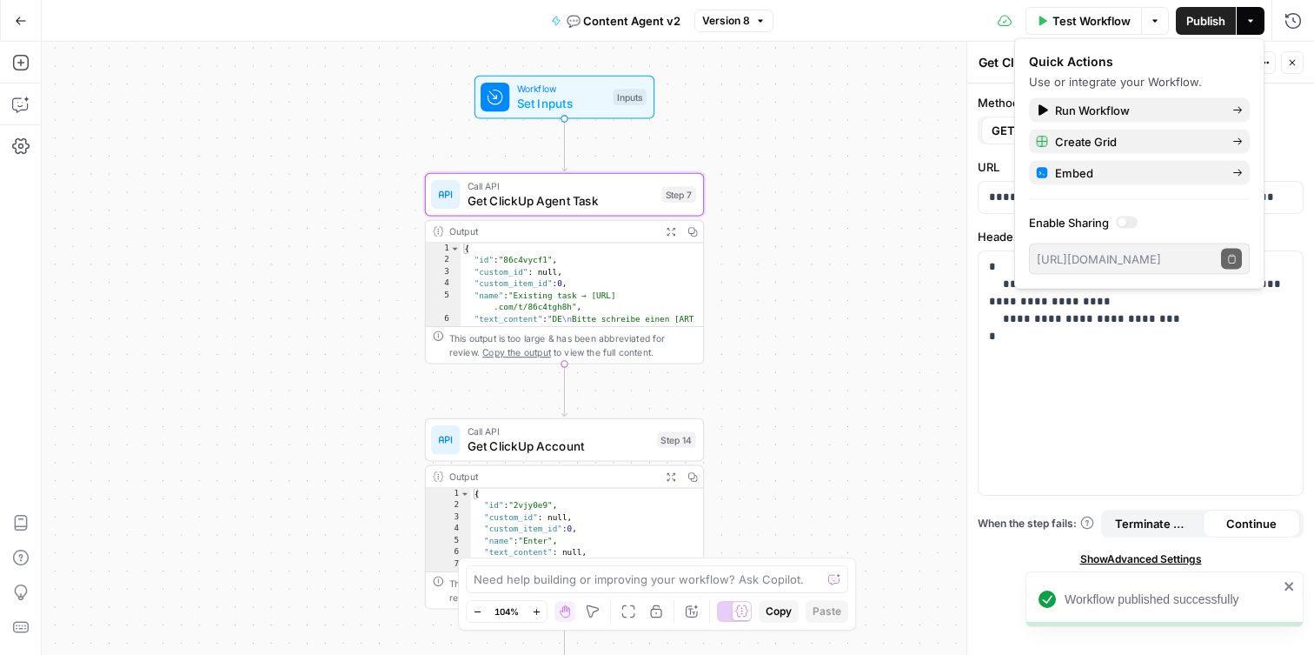
click at [1292, 137] on div "Method GET POST" at bounding box center [1141, 119] width 326 height 50
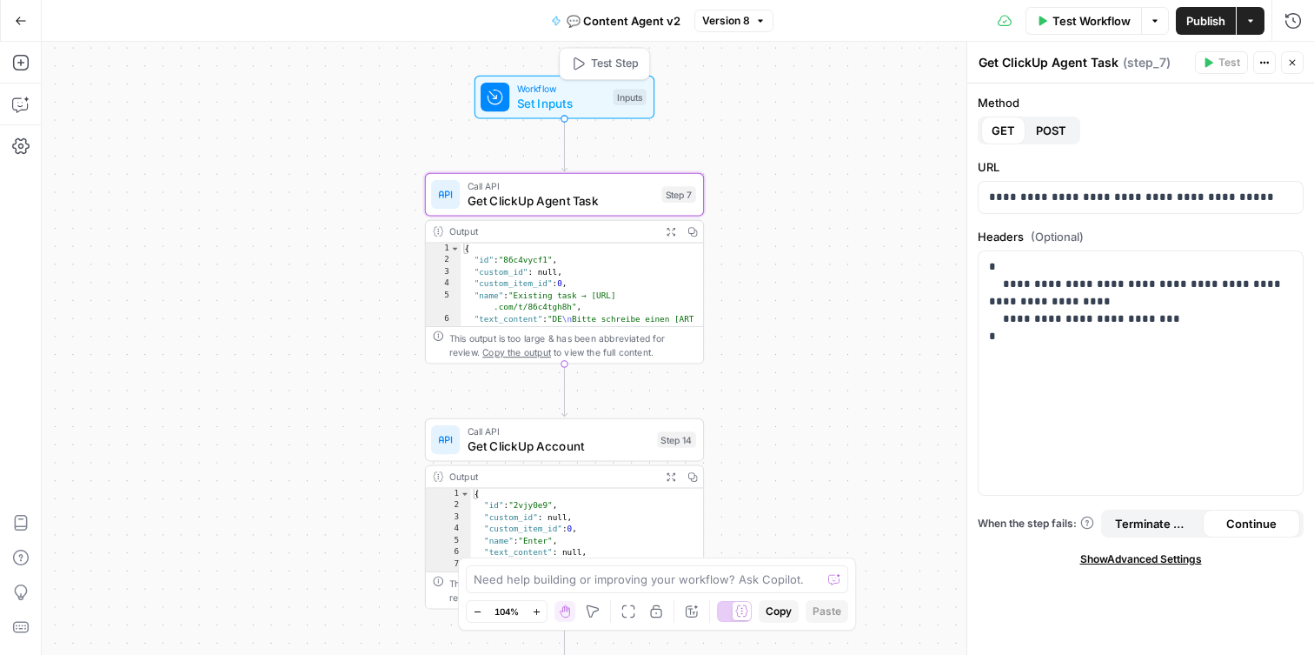
click at [559, 103] on span "Set Inputs" at bounding box center [562, 103] width 90 height 18
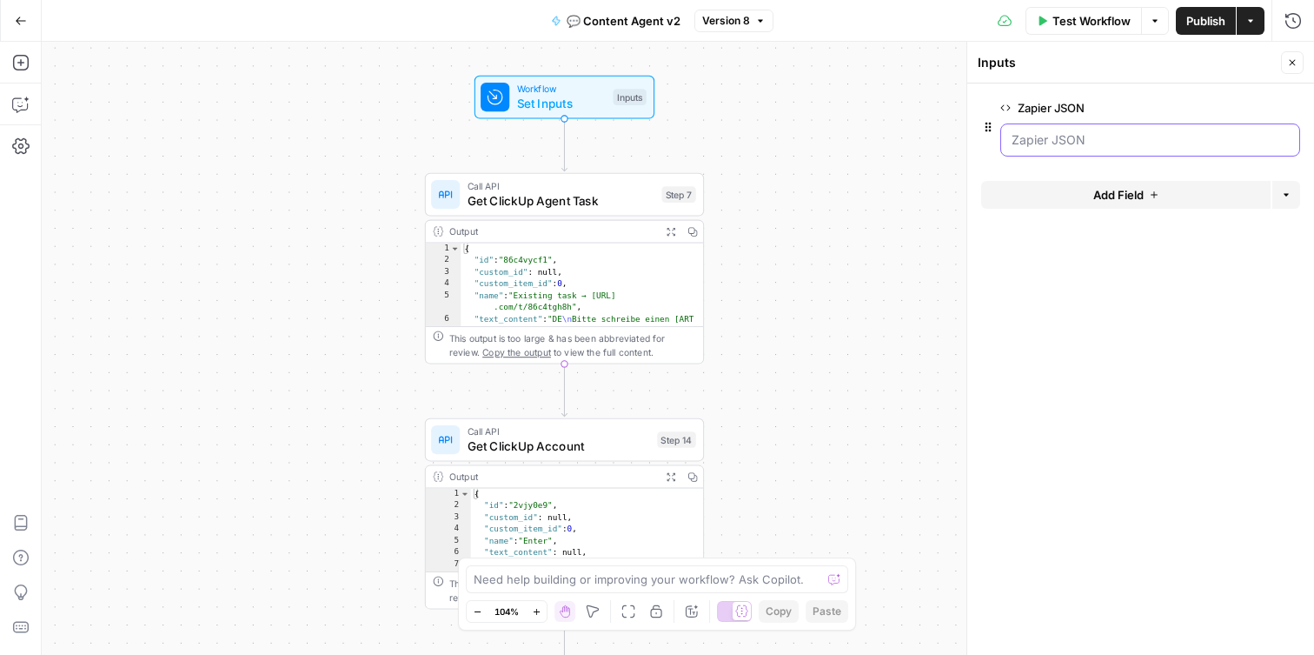
click at [1135, 138] on JSON "Zapier JSON" at bounding box center [1150, 139] width 277 height 17
click at [1077, 147] on JSON "Zapier JSON" at bounding box center [1150, 139] width 277 height 17
click at [3, 12] on div "Go Back" at bounding box center [21, 20] width 42 height 41
click at [10, 12] on button "Go Back" at bounding box center [20, 20] width 31 height 31
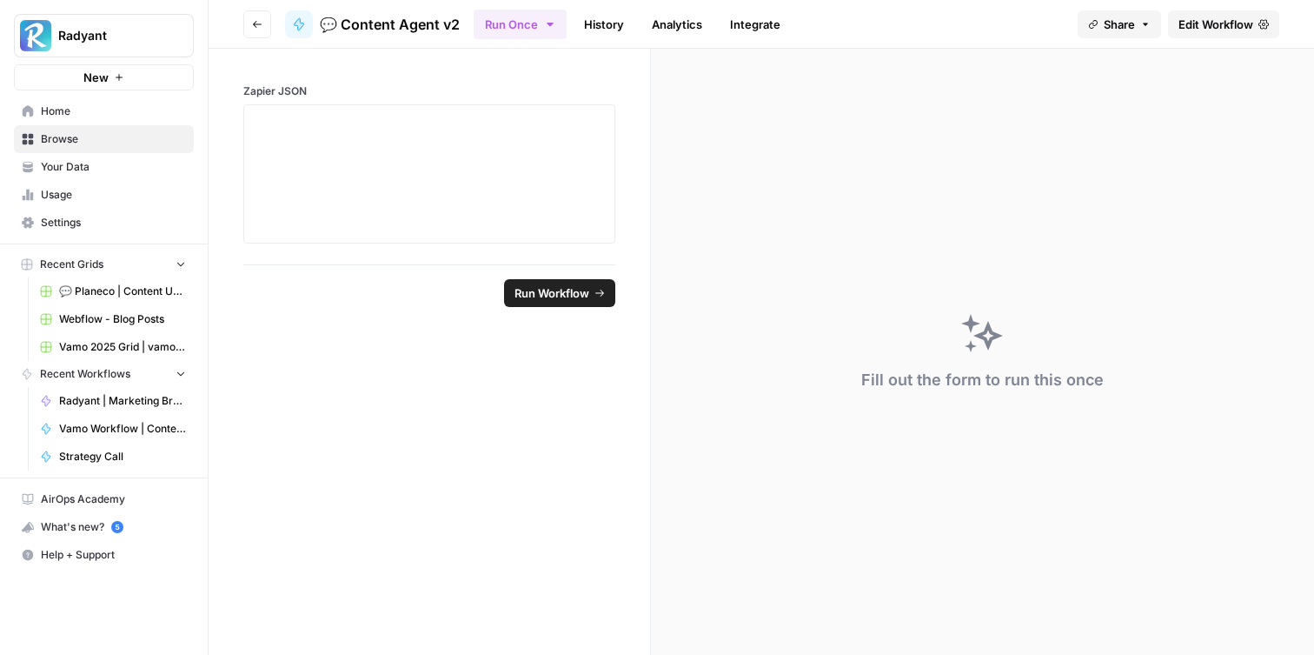
click at [591, 20] on link "History" at bounding box center [604, 24] width 61 height 28
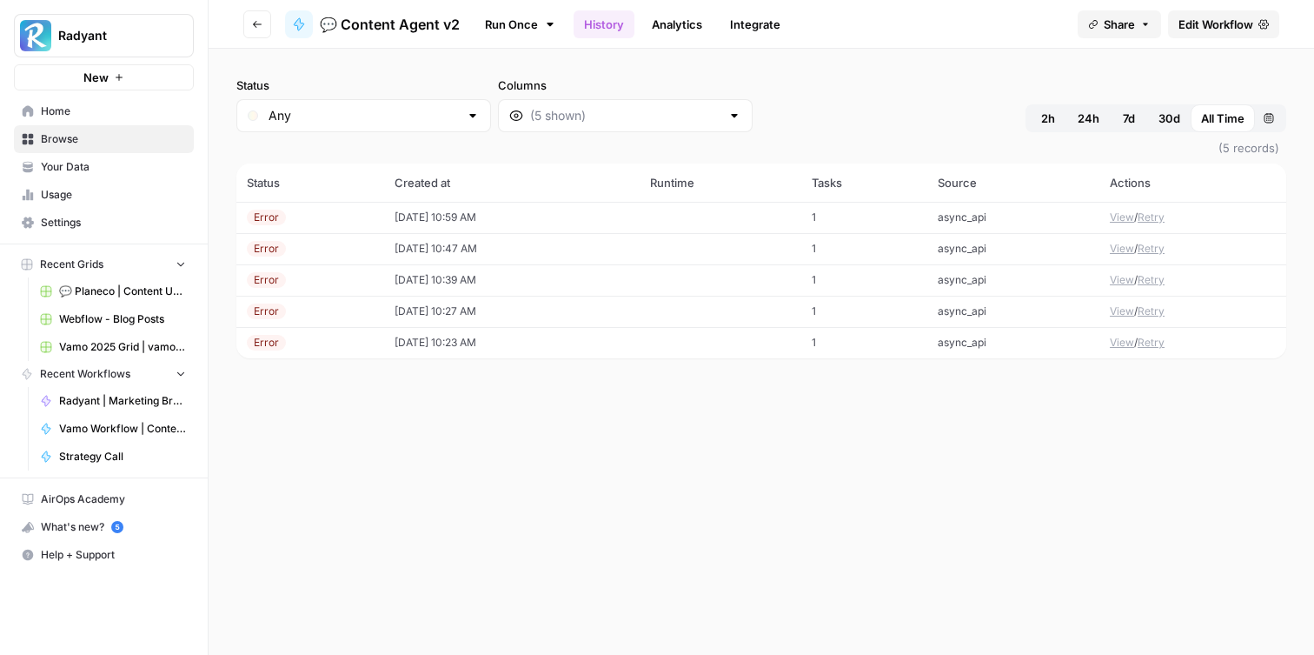
click at [476, 218] on td "[DATE] 10:59 AM" at bounding box center [512, 217] width 256 height 31
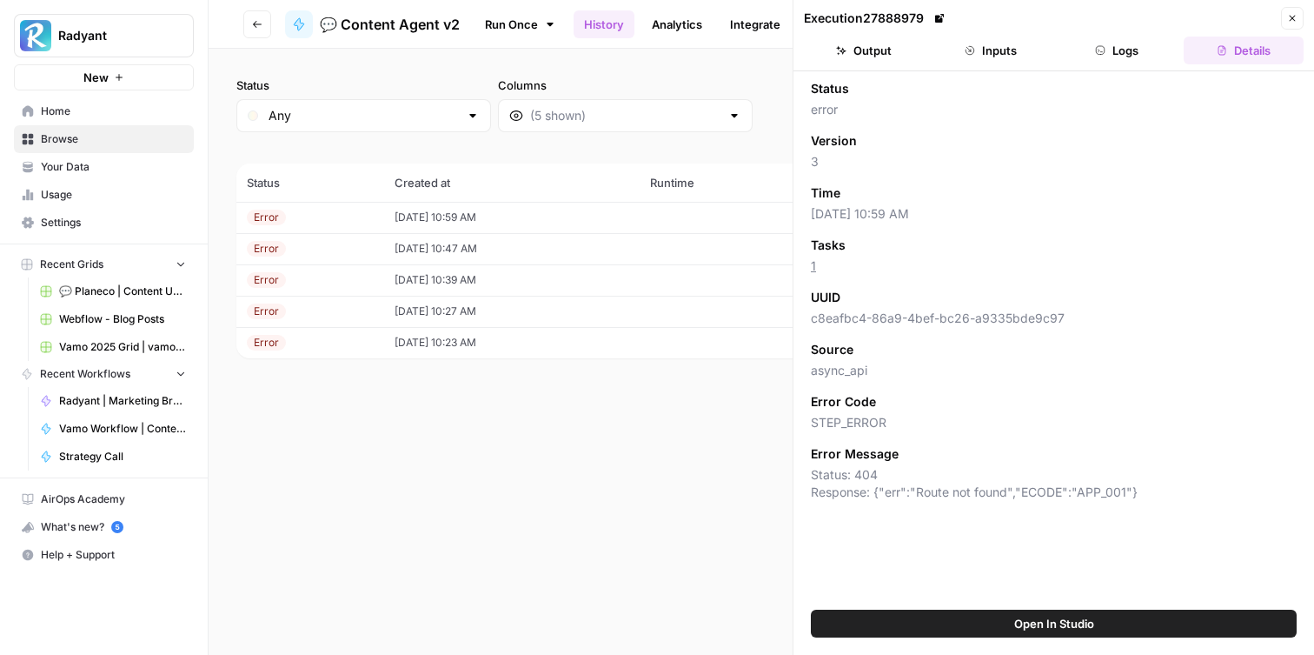
click at [1006, 49] on button "Inputs" at bounding box center [991, 51] width 120 height 28
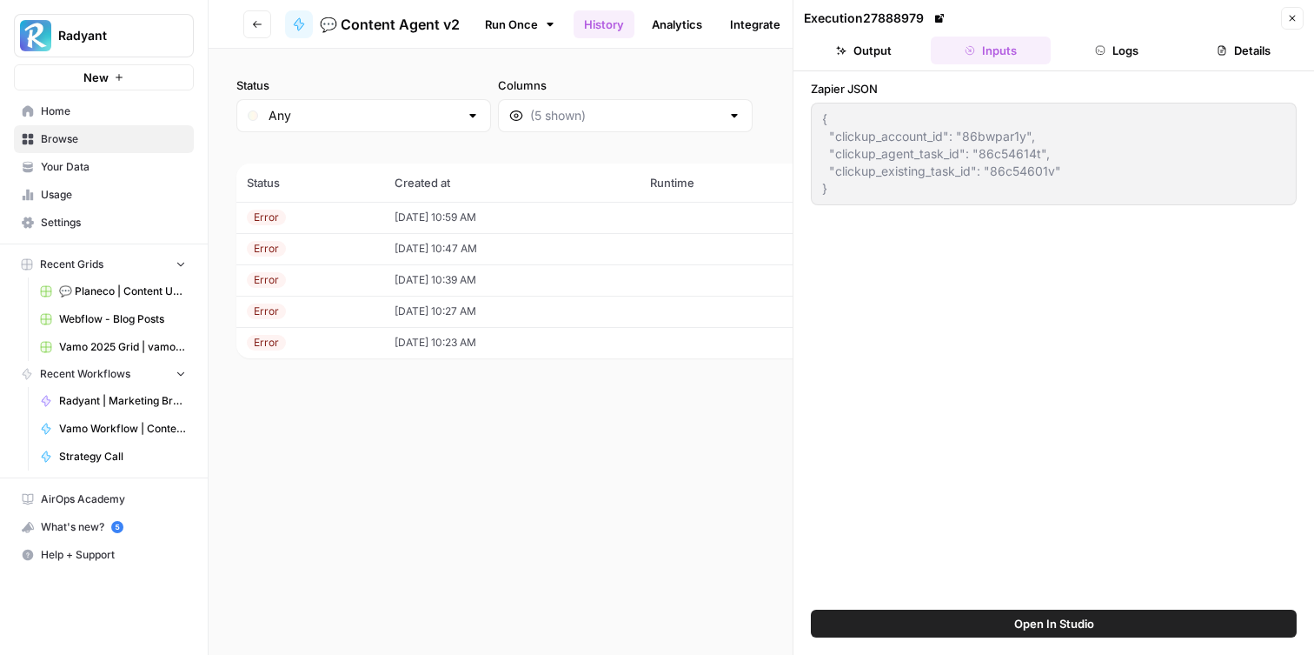
click at [795, 121] on div "Execution 27888979 Close Output Inputs Logs Details Zapier JSON { "clickup_acco…" at bounding box center [1054, 327] width 522 height 655
click at [816, 122] on div "{ "clickup_account_id": "86bwpar1y", "clickup_agent_task_id": "86c54614t", "cli…" at bounding box center [1054, 154] width 486 height 103
click at [1291, 13] on icon "button" at bounding box center [1292, 18] width 10 height 10
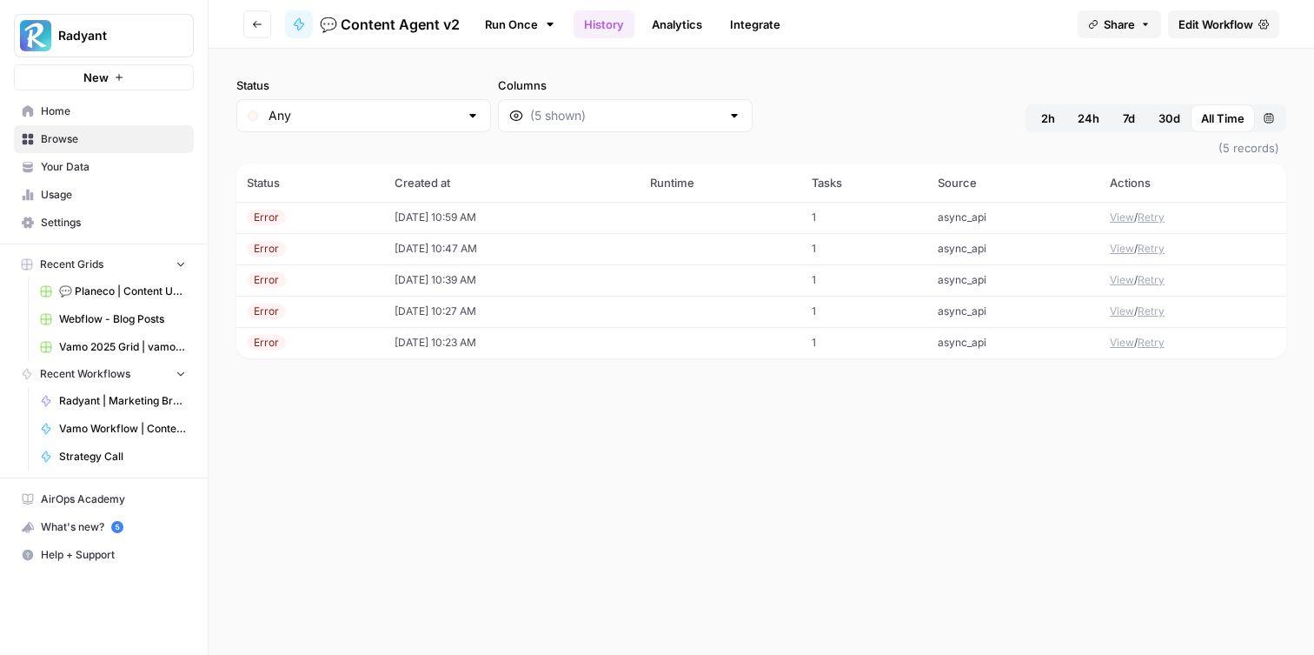
click at [1205, 29] on span "Edit Workflow" at bounding box center [1216, 24] width 75 height 17
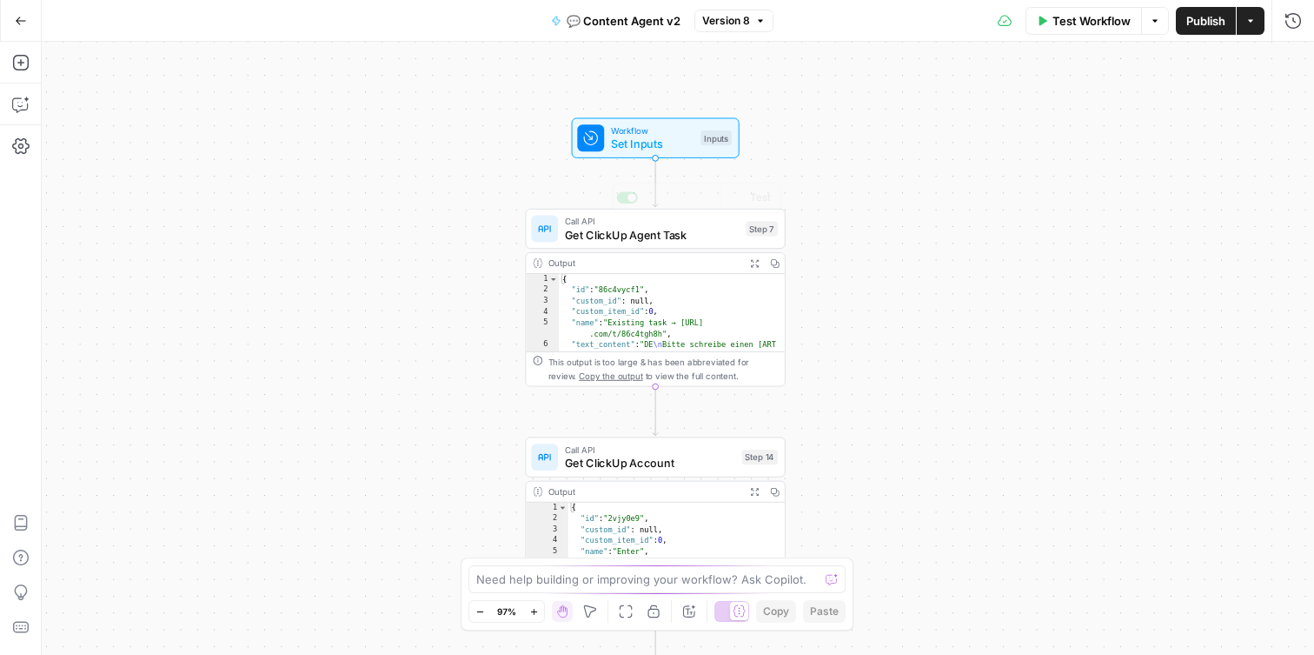
click at [618, 239] on span "Get ClickUp Agent Task" at bounding box center [652, 234] width 175 height 17
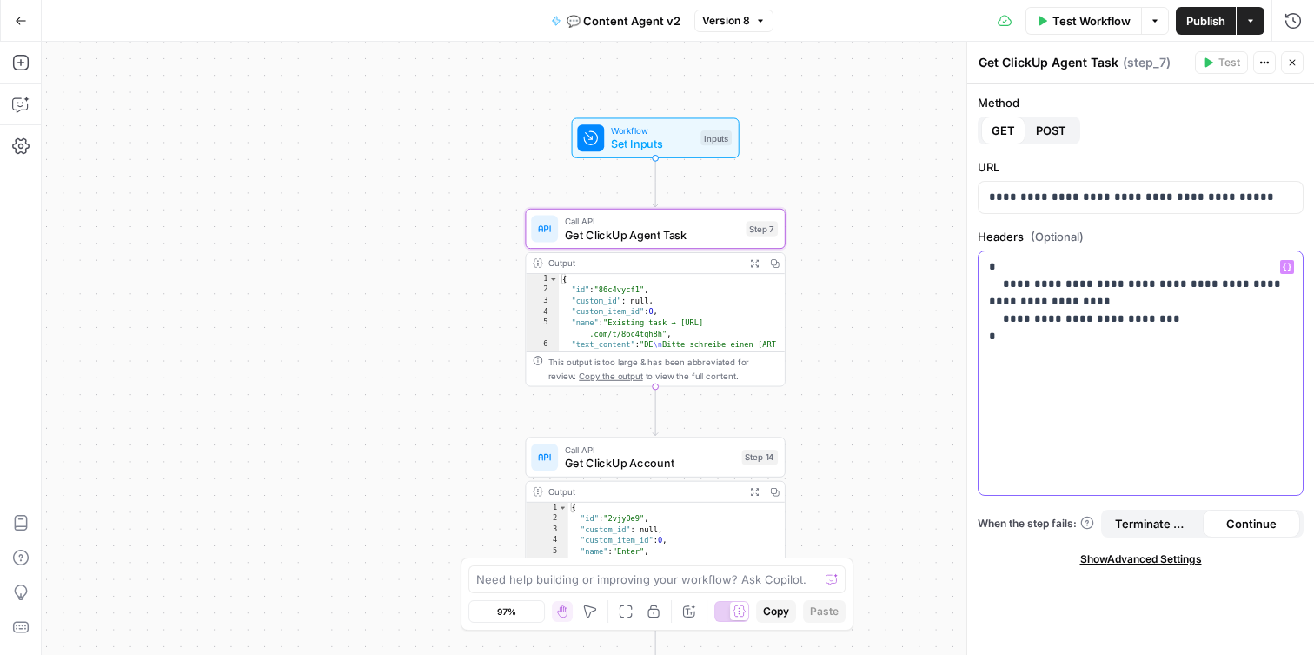
click at [1065, 342] on p "**********" at bounding box center [1140, 310] width 303 height 104
click at [1040, 364] on div "**********" at bounding box center [1141, 372] width 324 height 243
click at [668, 150] on span "Set Inputs" at bounding box center [652, 144] width 83 height 17
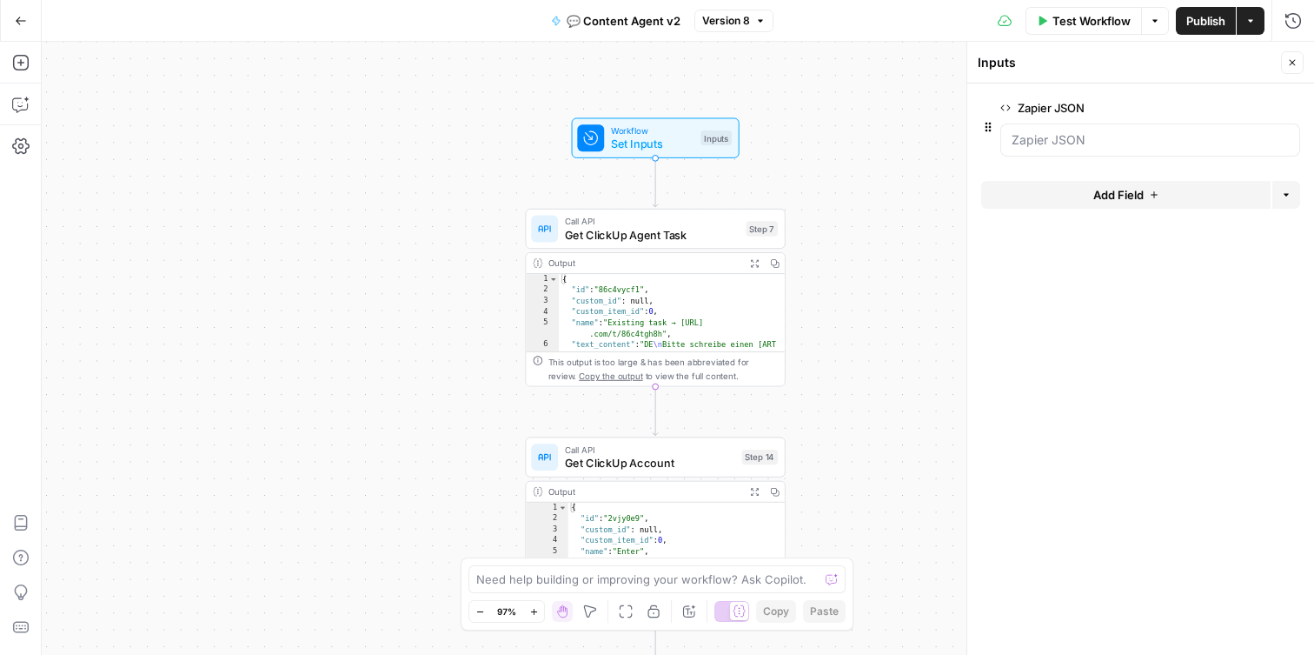
click at [681, 247] on div "Call API Get ClickUp Agent Task Step 7 Copy step Delete step Add Note Test" at bounding box center [655, 229] width 260 height 40
type textarea "Get ClickUp Agent Task"
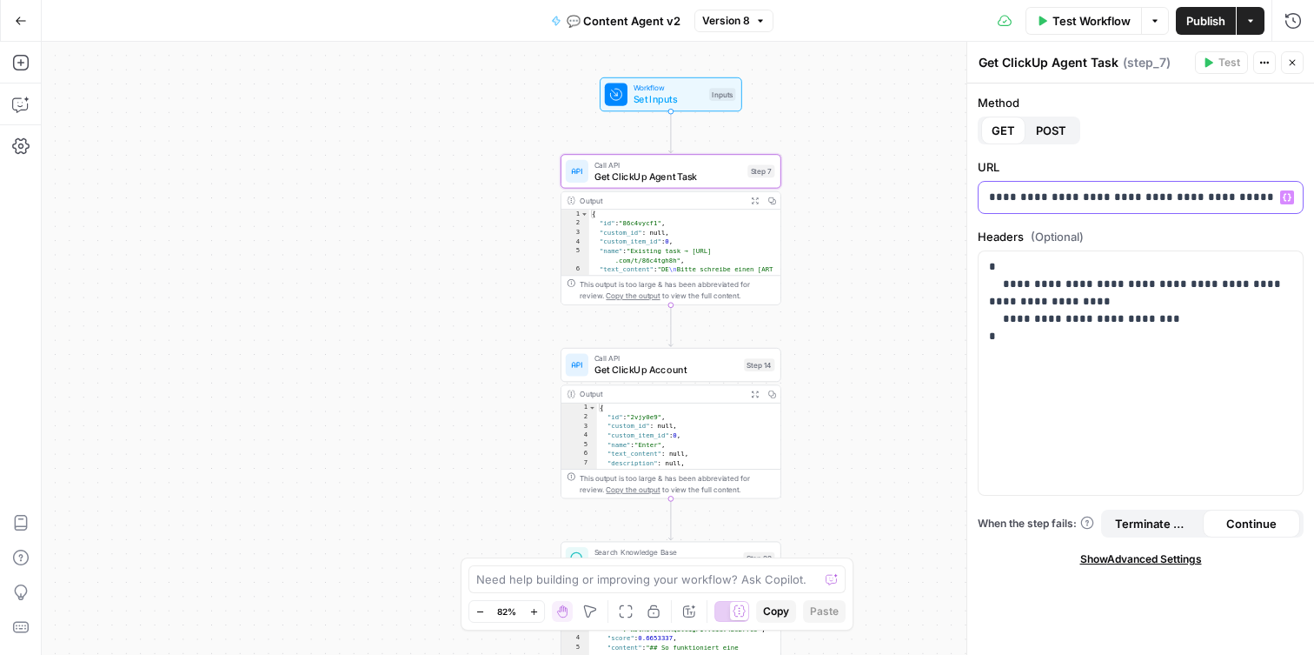
click at [1254, 203] on p "**********" at bounding box center [1140, 197] width 303 height 17
click at [1061, 350] on p "**********" at bounding box center [1140, 310] width 303 height 104
click at [667, 367] on span "Get ClickUp Account" at bounding box center [667, 369] width 144 height 14
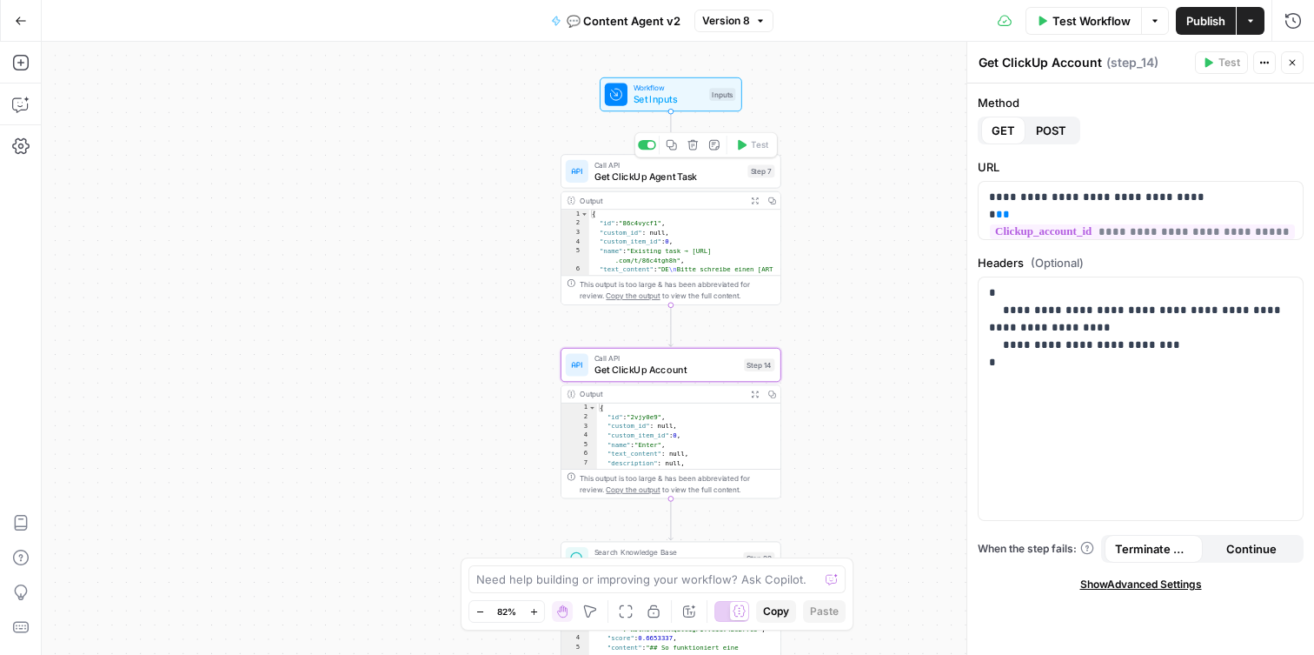
click at [696, 178] on span "Get ClickUp Agent Task" at bounding box center [669, 176] width 148 height 14
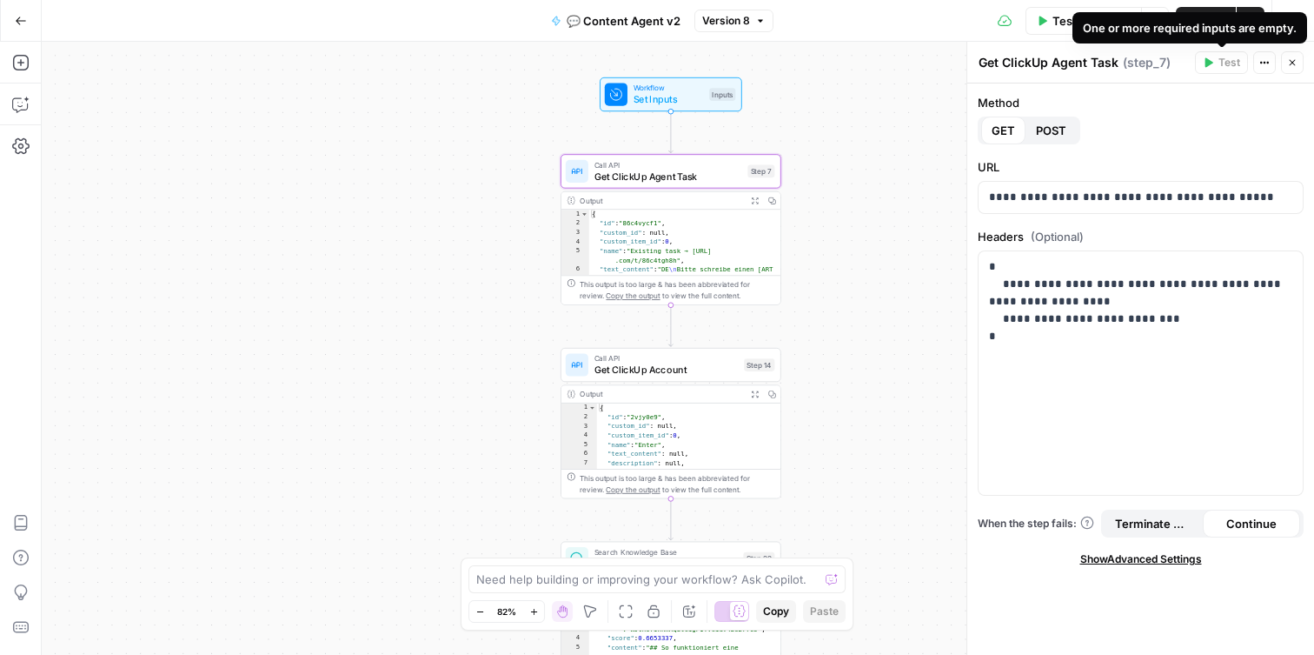
click at [1215, 33] on div "One or more required inputs are empty." at bounding box center [1190, 27] width 214 height 17
copy div "One or more required inputs are empty."
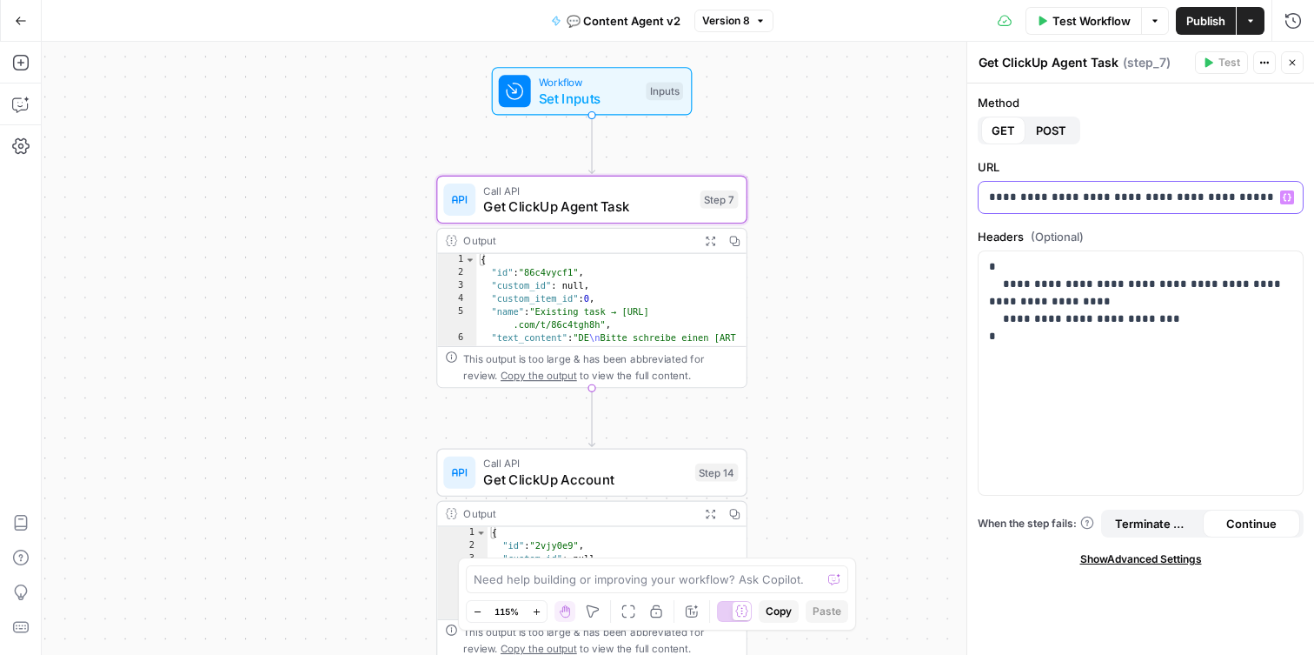
click at [1259, 202] on p "**********" at bounding box center [1140, 197] width 303 height 17
click at [1119, 130] on div "Method GET POST" at bounding box center [1141, 119] width 326 height 50
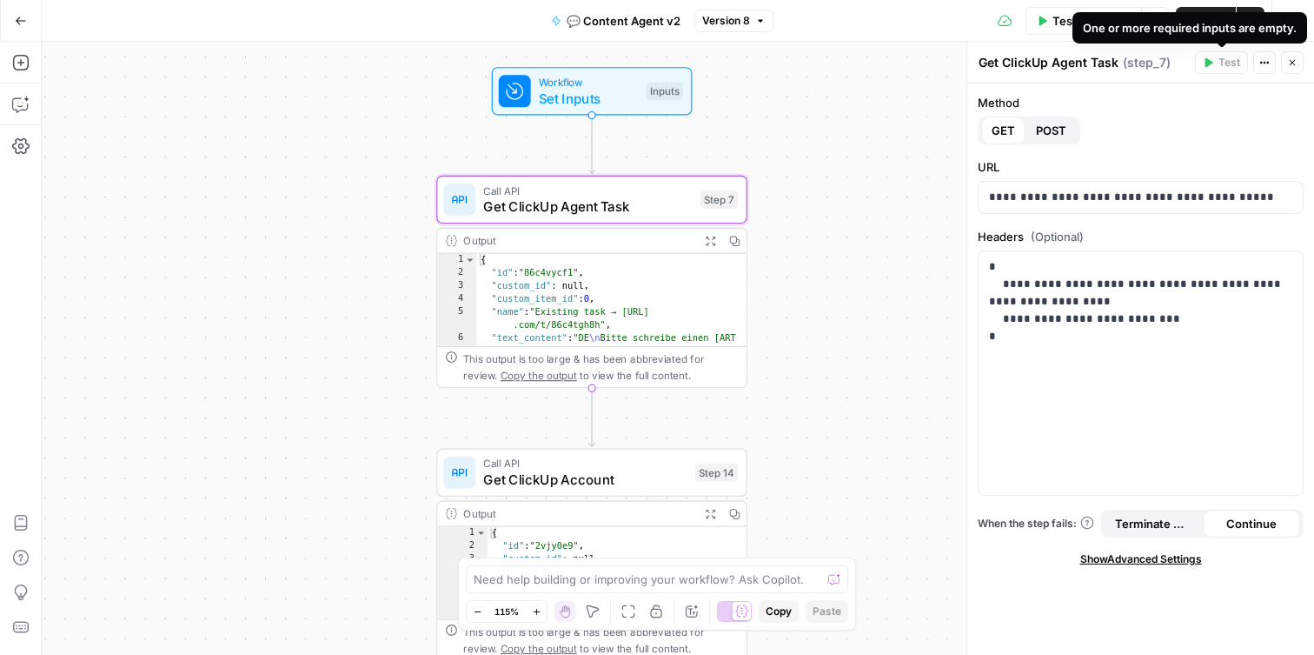
click at [1263, 63] on icon "button" at bounding box center [1264, 62] width 10 height 10
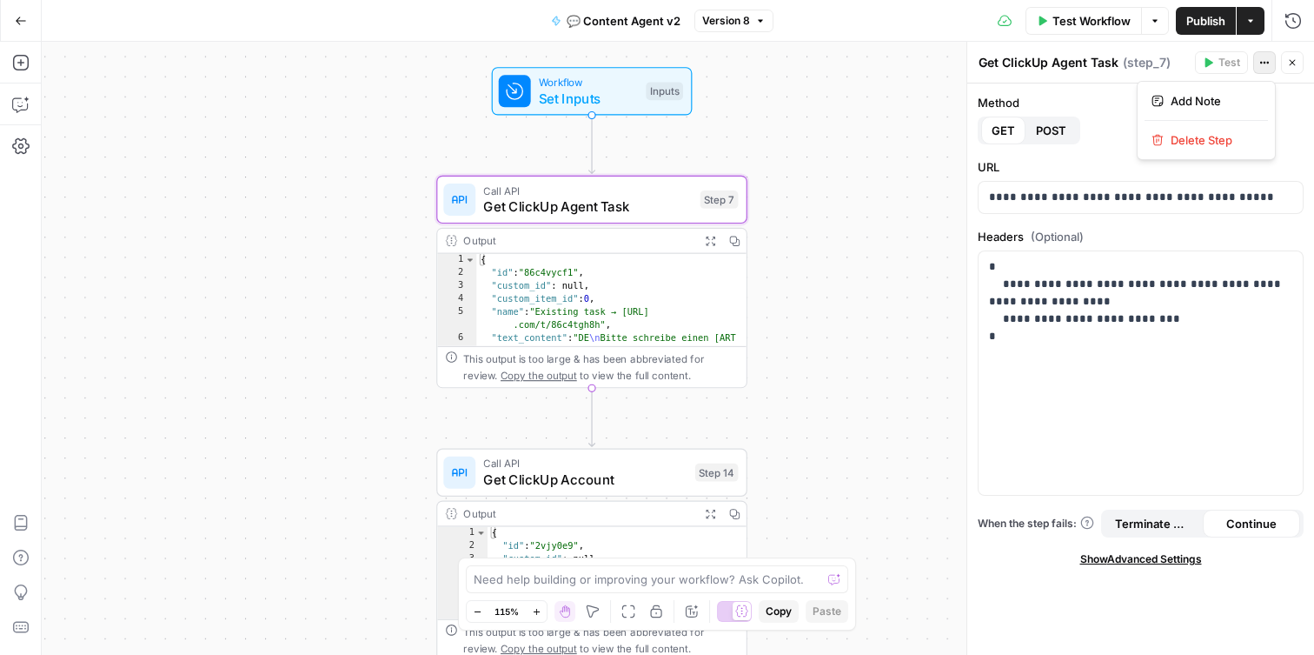
click at [1263, 63] on icon "button" at bounding box center [1264, 62] width 10 height 10
click at [1040, 128] on span "POST" at bounding box center [1051, 130] width 30 height 17
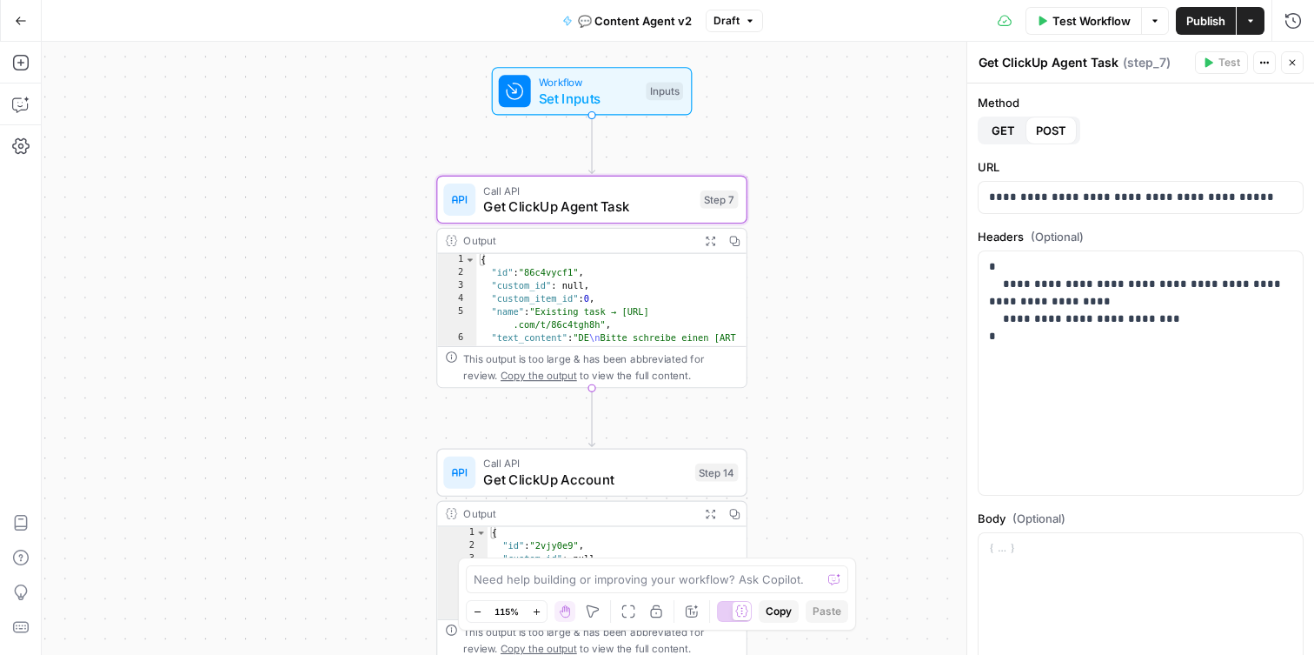
click at [993, 127] on span "GET" at bounding box center [1003, 130] width 23 height 17
click at [673, 475] on span "Get ClickUp Account" at bounding box center [584, 479] width 203 height 20
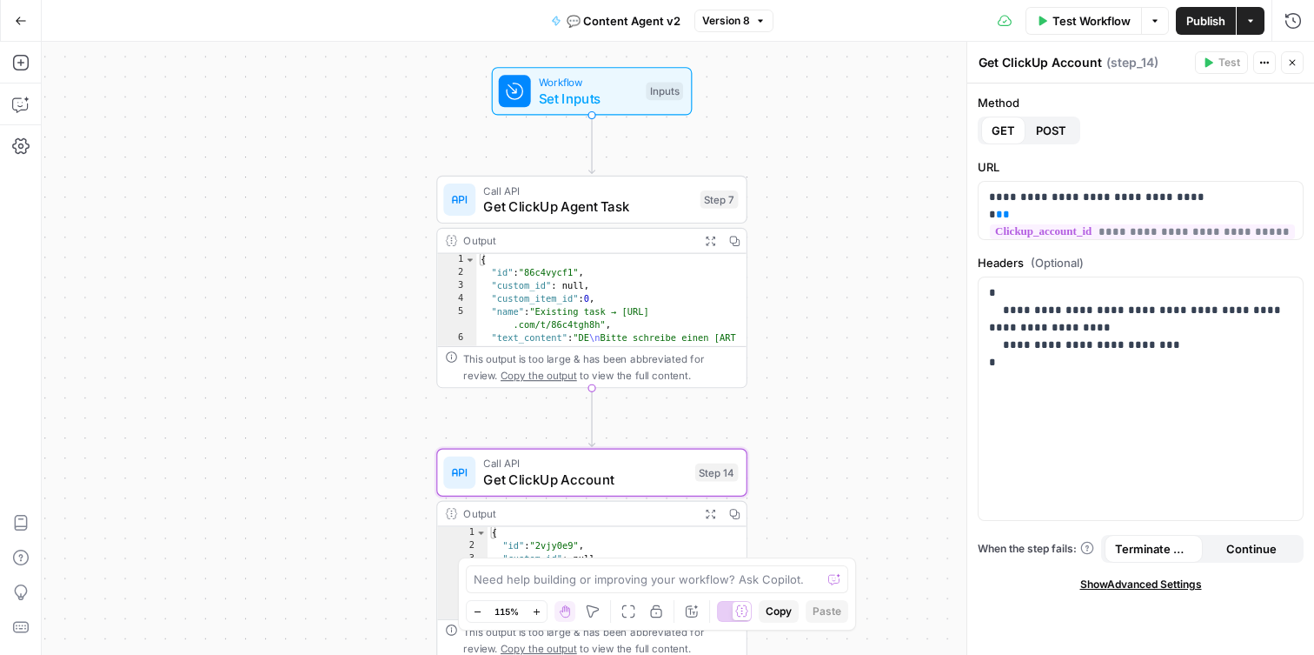
click at [599, 201] on span "Get ClickUp Agent Task" at bounding box center [587, 206] width 209 height 20
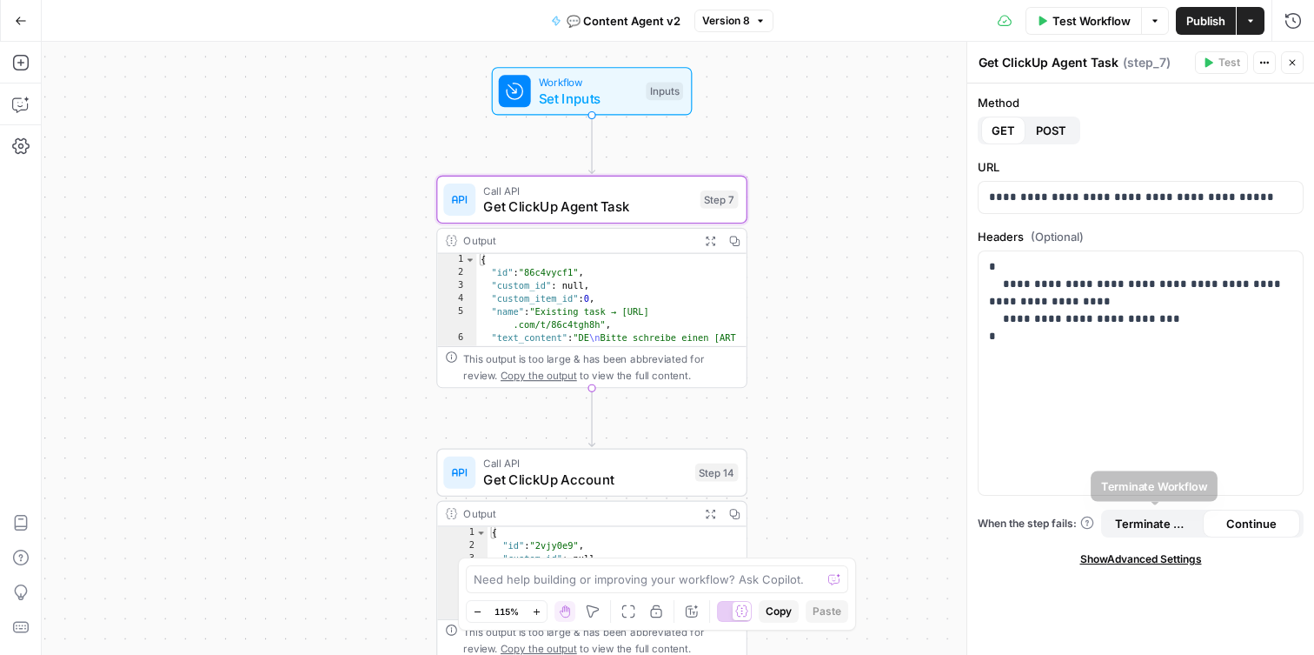
click at [1143, 516] on span "Terminate Workflow" at bounding box center [1153, 523] width 77 height 17
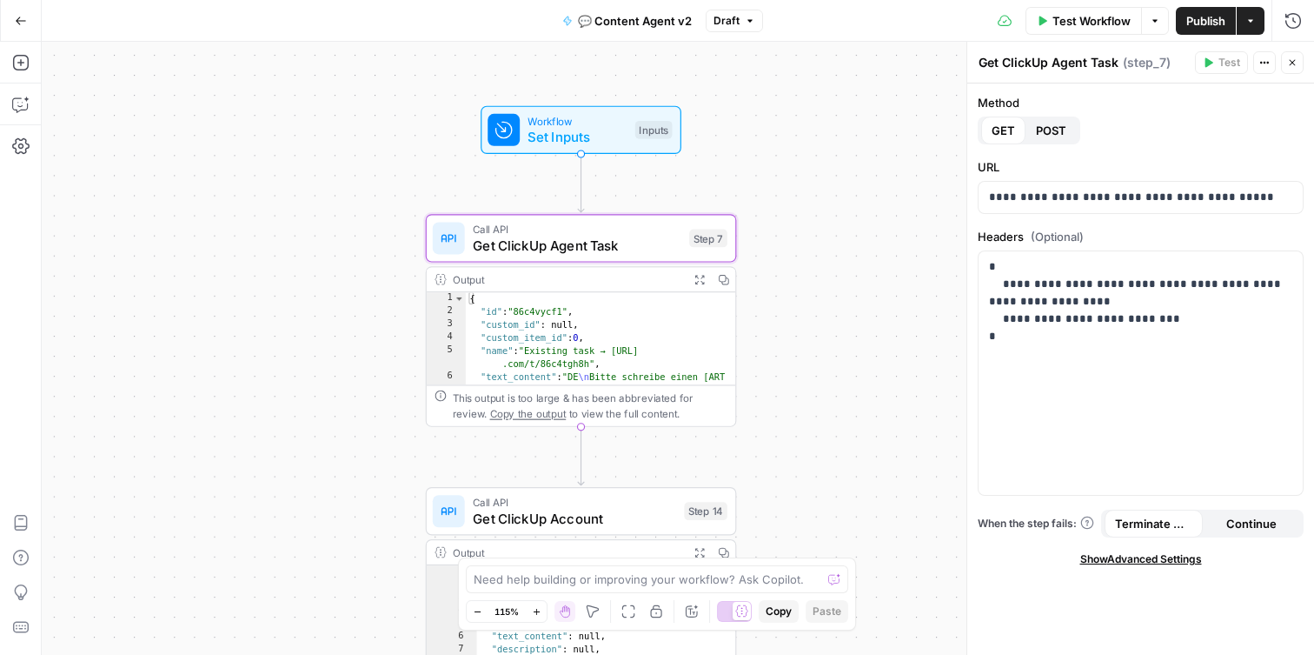
click at [693, 276] on button "Expand Output" at bounding box center [700, 279] width 24 height 24
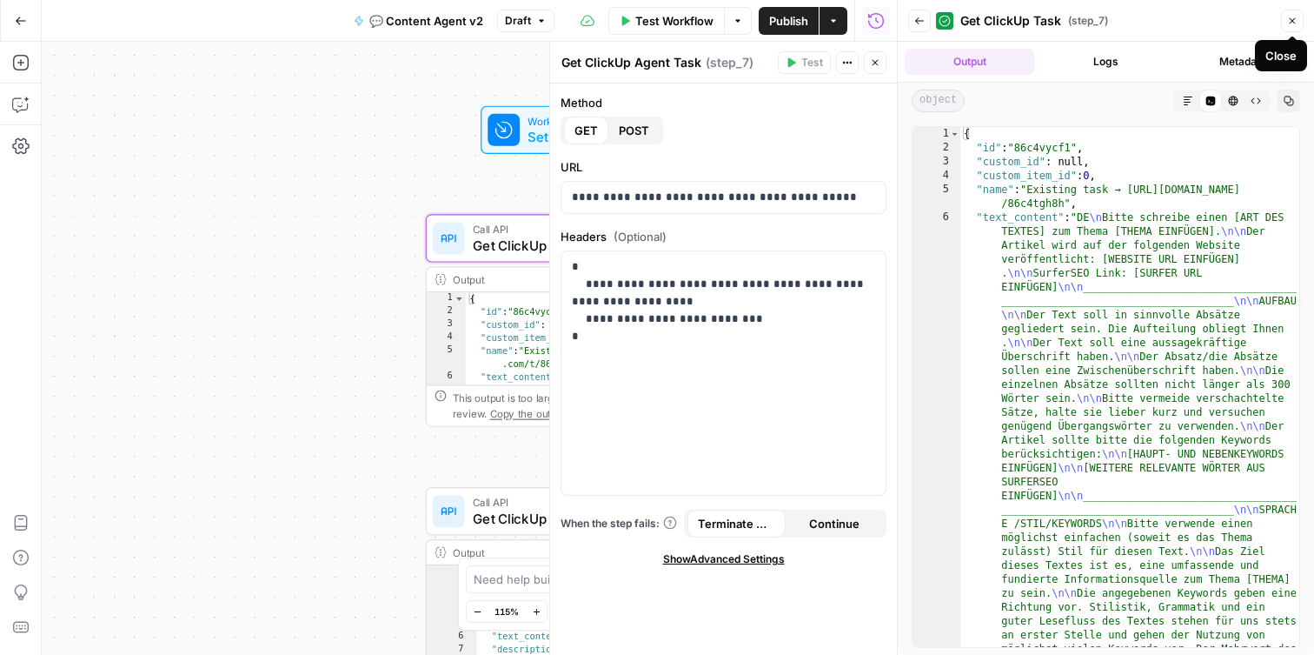
click at [1301, 14] on button "Close" at bounding box center [1292, 21] width 23 height 23
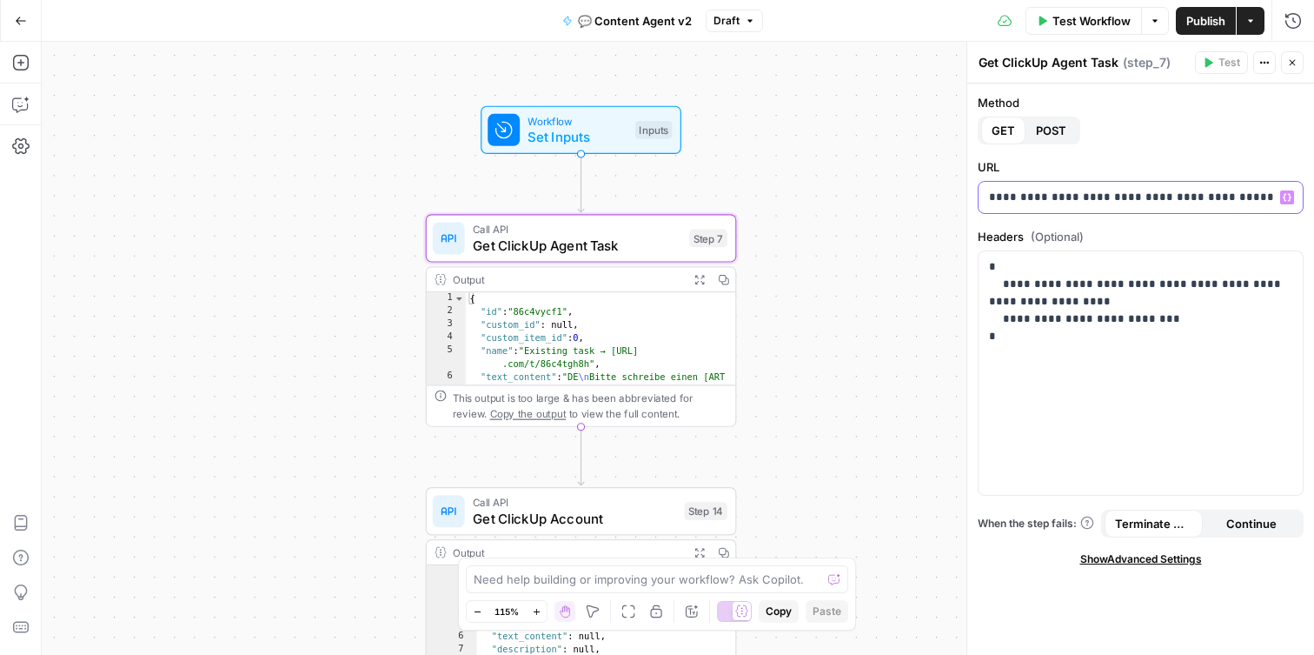
drag, startPoint x: 1251, startPoint y: 197, endPoint x: 1179, endPoint y: 205, distance: 72.6
click at [1179, 205] on p "**********" at bounding box center [1140, 197] width 303 height 17
click at [1188, 230] on label "Headers (Optional)" at bounding box center [1141, 236] width 326 height 17
click at [1214, 198] on p "**********" at bounding box center [1140, 197] width 303 height 17
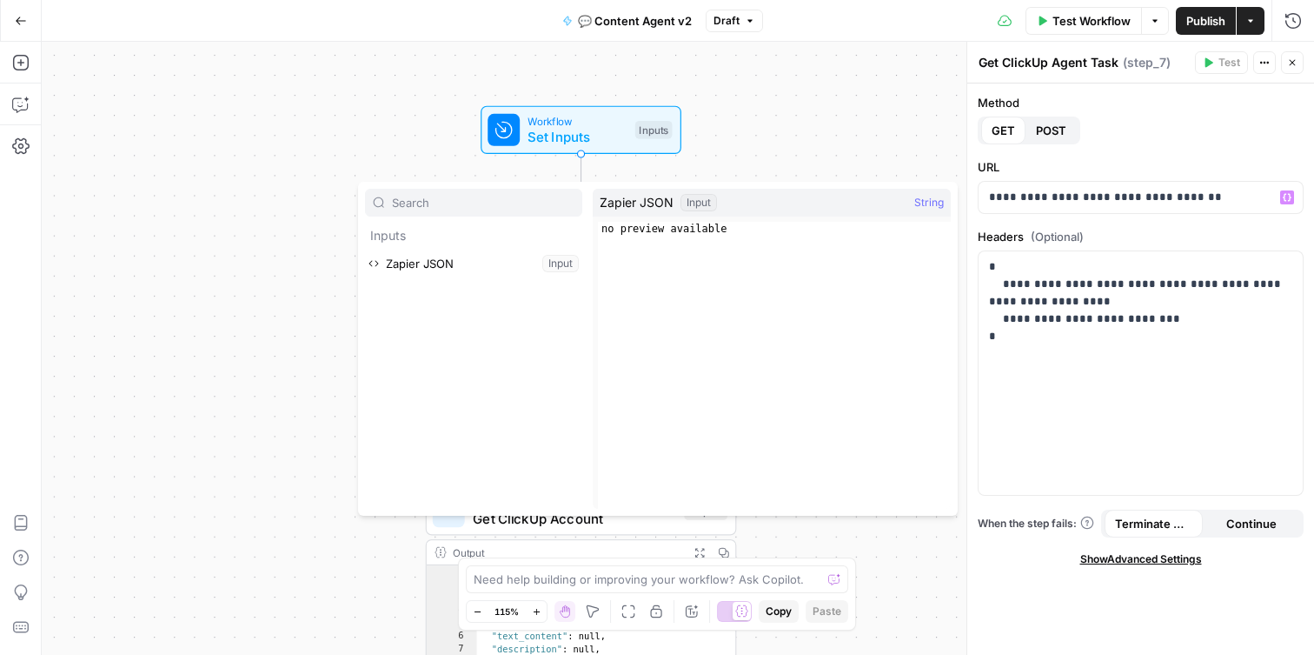
click at [655, 206] on span "Zapier JSON" at bounding box center [637, 202] width 74 height 17
click at [466, 271] on button "Select variable Zapier JSON" at bounding box center [473, 263] width 217 height 28
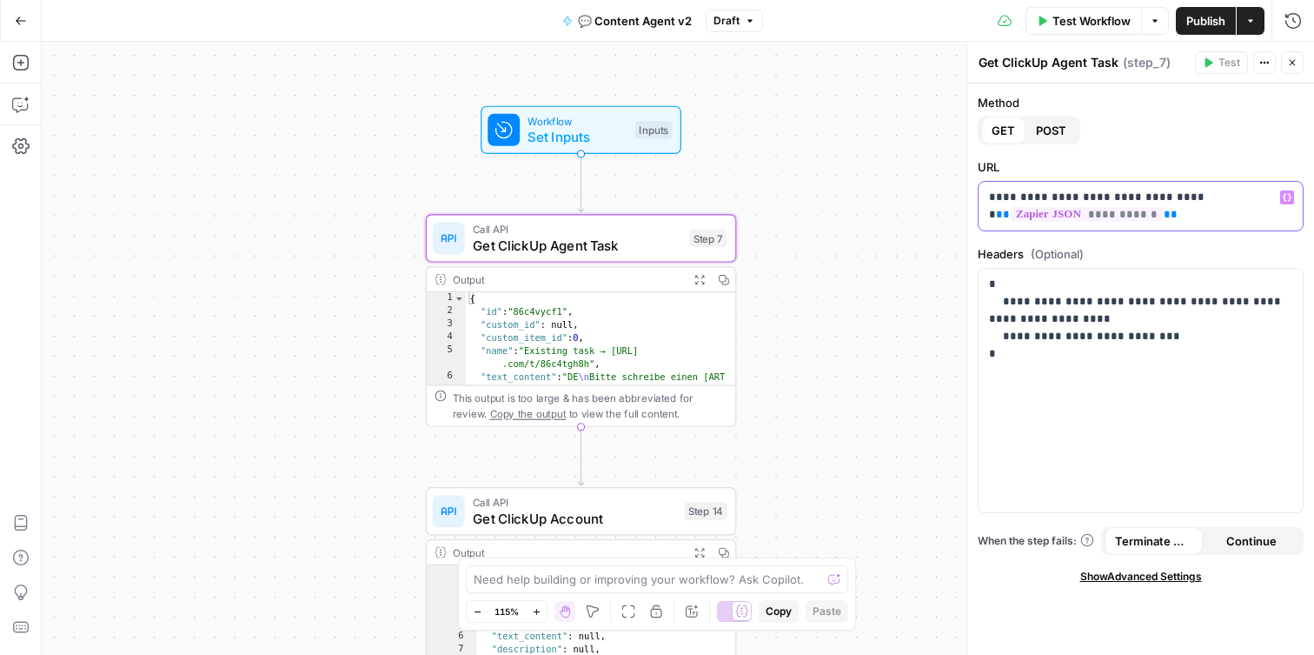
click at [1166, 217] on p "**********" at bounding box center [1140, 206] width 303 height 35
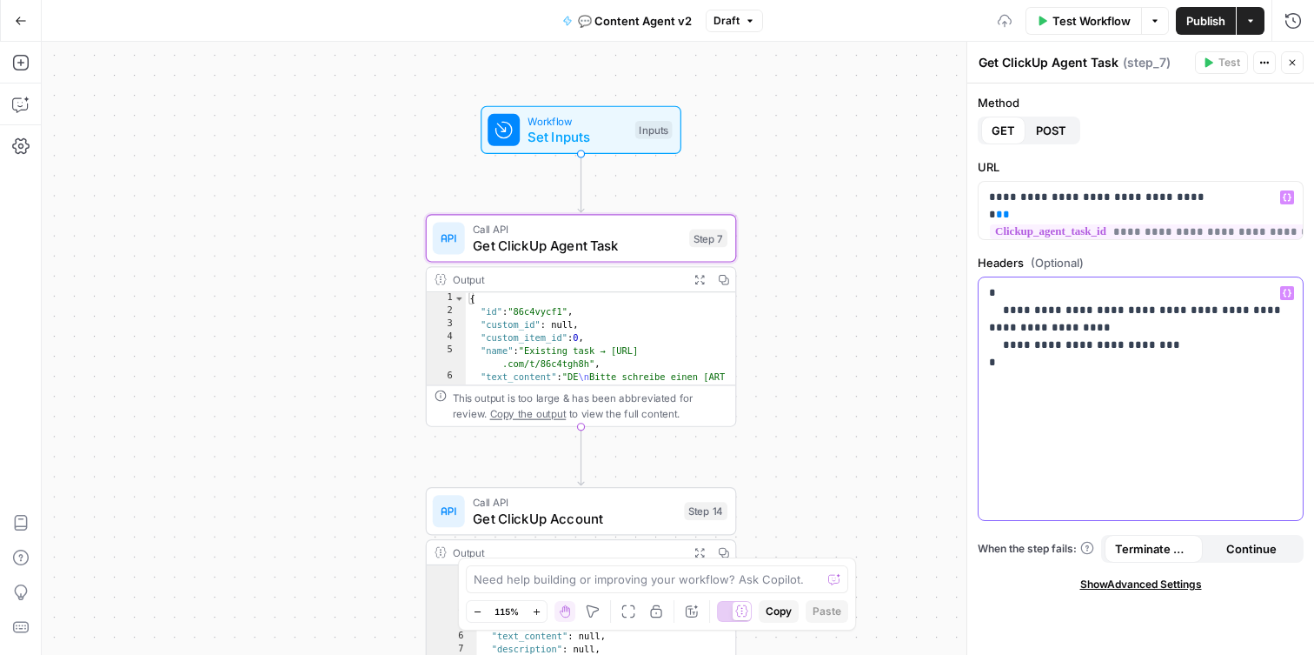
click at [1153, 422] on div "**********" at bounding box center [1141, 398] width 324 height 243
click at [596, 524] on span "Get ClickUp Account" at bounding box center [574, 518] width 203 height 20
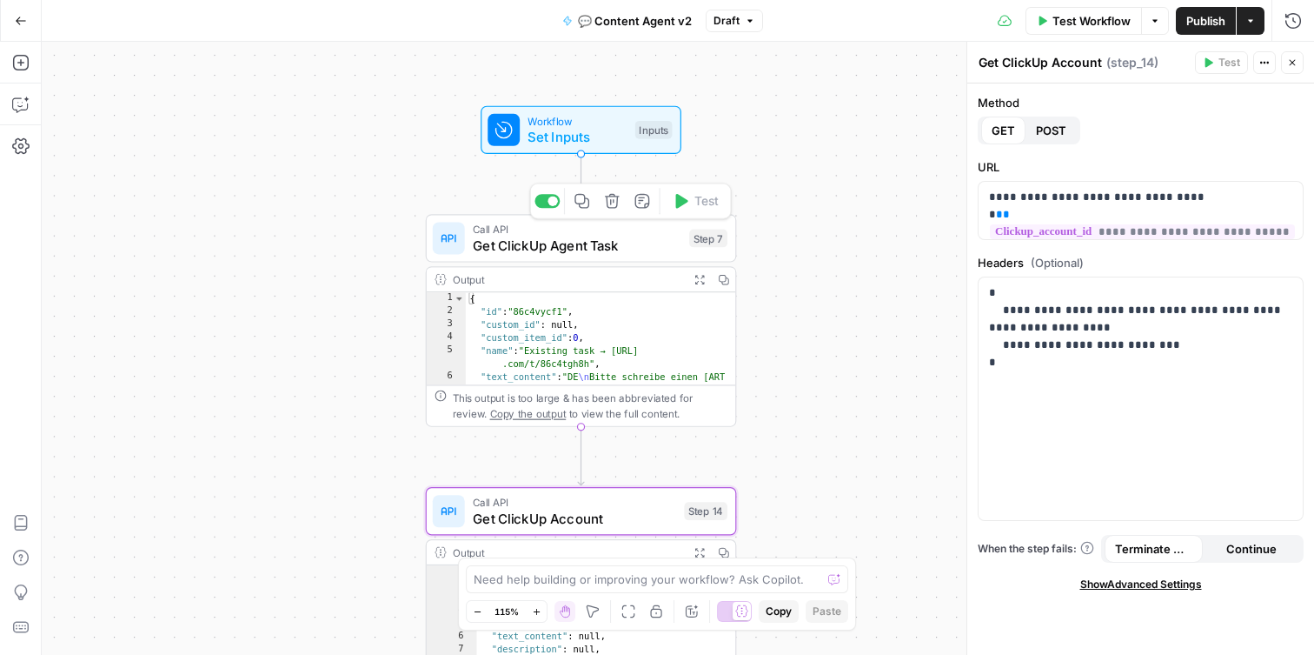
click at [586, 243] on span "Get ClickUp Agent Task" at bounding box center [577, 245] width 209 height 20
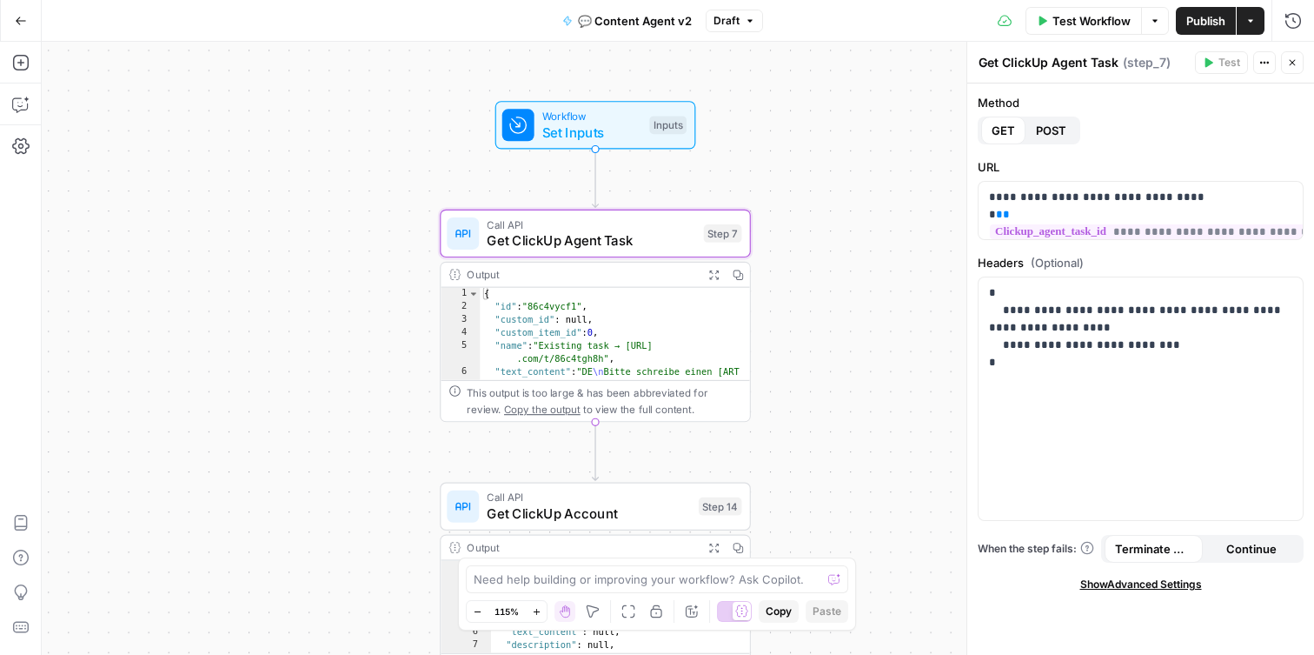
click at [11, 20] on button "Go Back" at bounding box center [20, 20] width 31 height 31
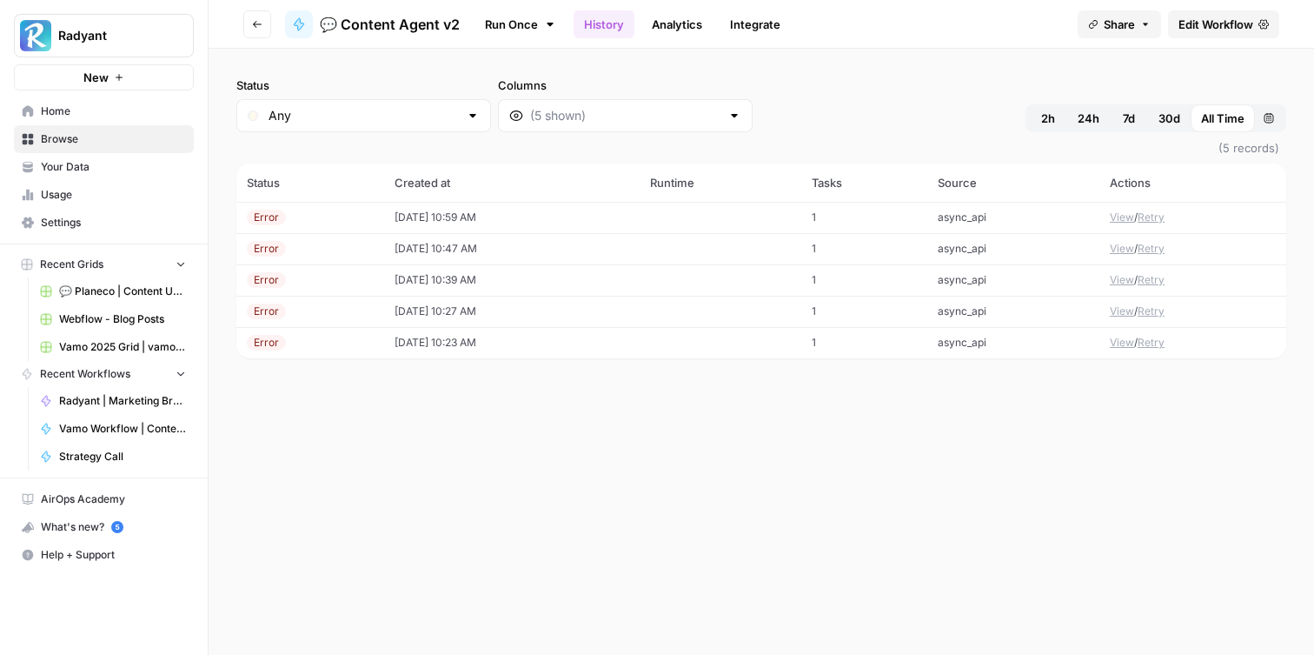
click at [613, 216] on td "[DATE] 10:59 AM" at bounding box center [512, 217] width 256 height 31
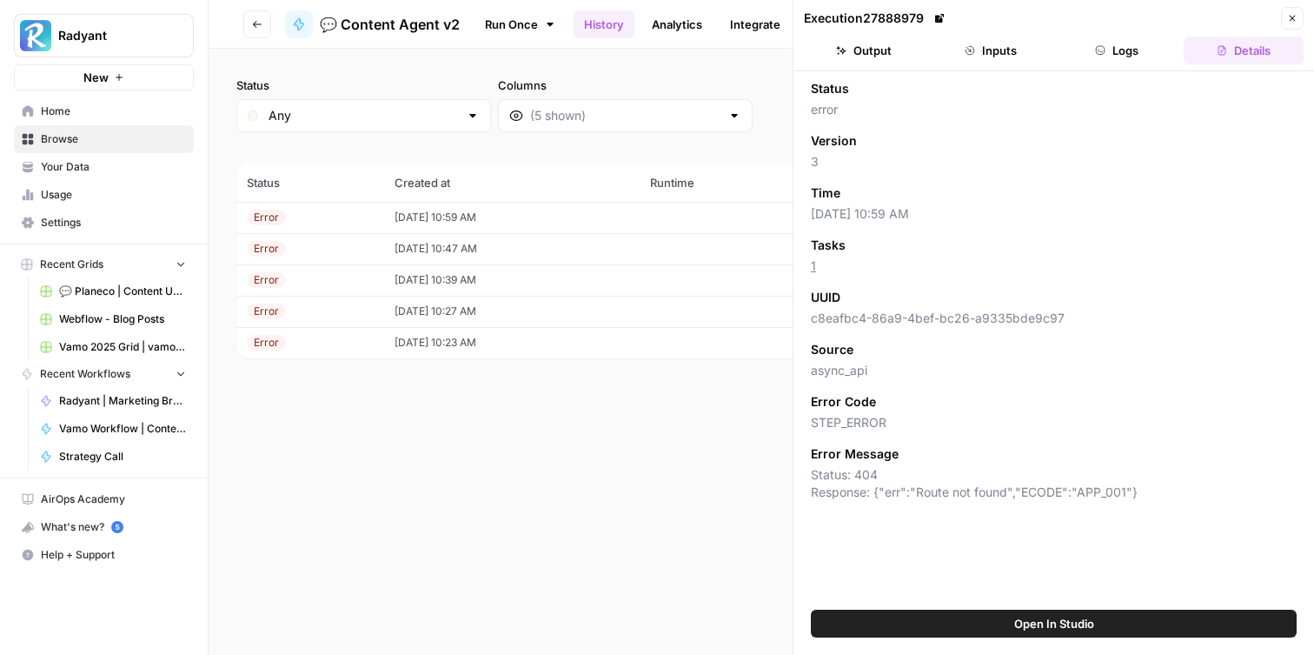
click at [1020, 32] on header "Execution 27888979 Close Output Inputs Logs Details" at bounding box center [1054, 35] width 521 height 71
click at [1009, 50] on button "Inputs" at bounding box center [991, 51] width 120 height 28
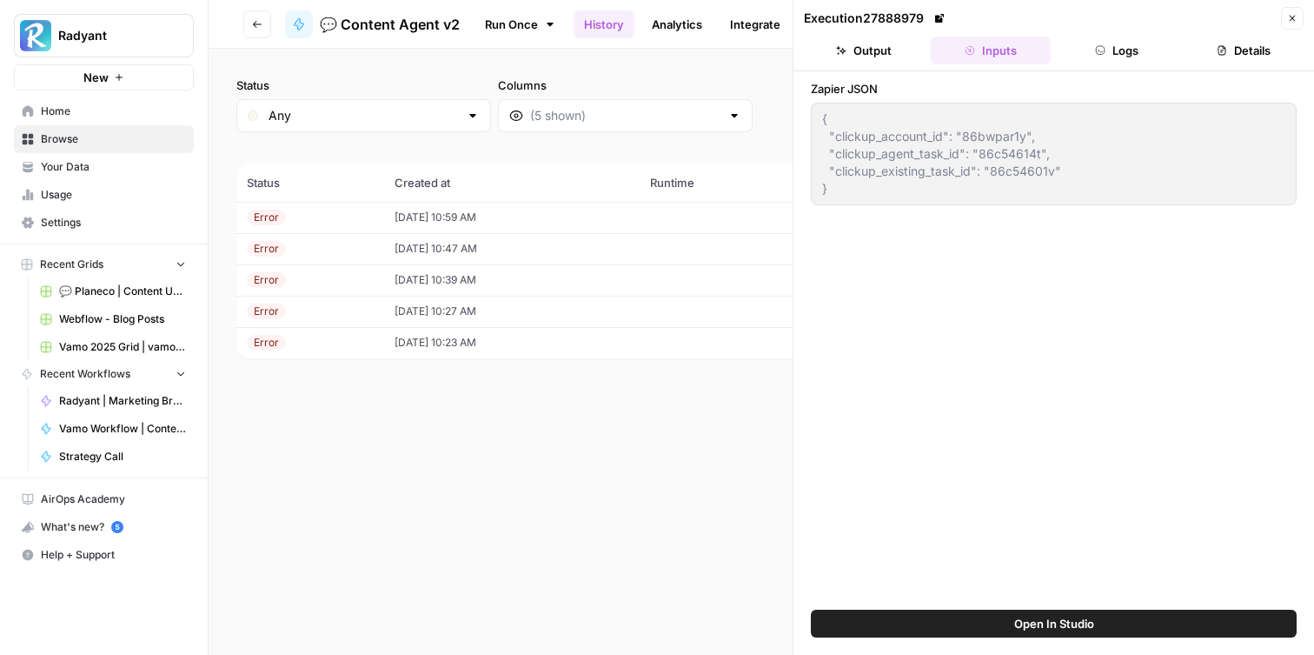
click at [1128, 51] on button "Logs" at bounding box center [1118, 51] width 120 height 28
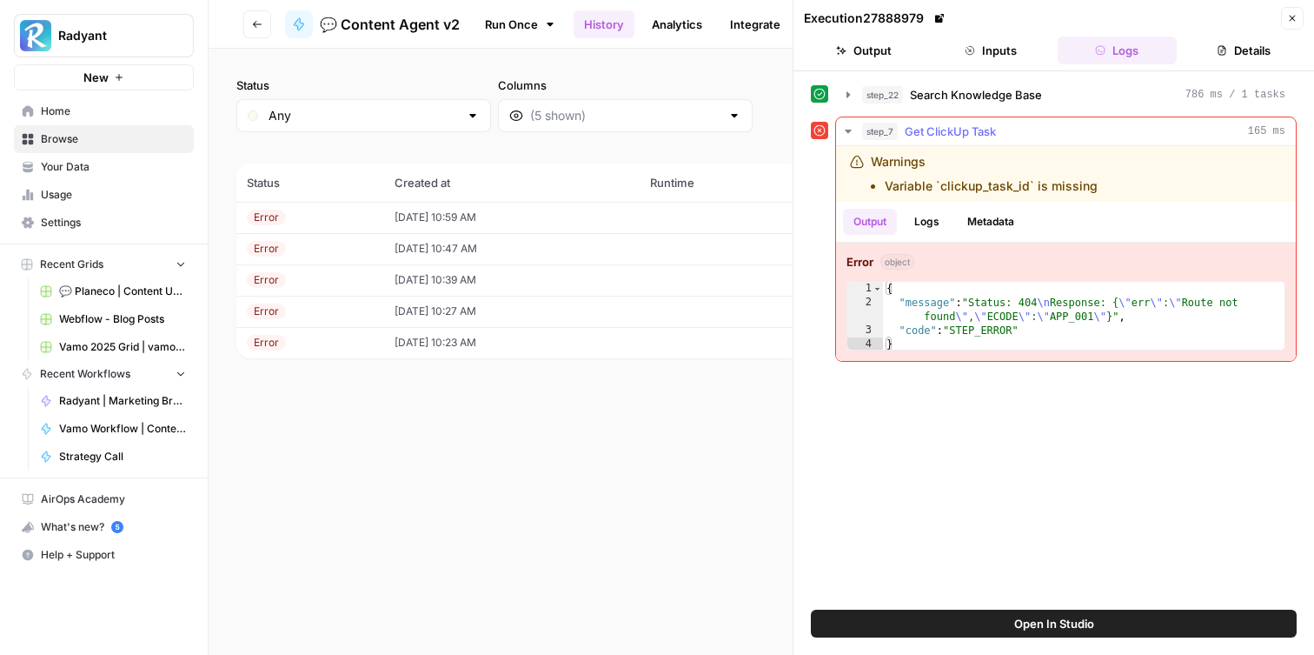
click at [1086, 189] on li "Variable `clickup_task_id` is missing" at bounding box center [991, 185] width 213 height 17
click at [1098, 189] on div "Warnings Variable `clickup_task_id` is missing" at bounding box center [1020, 174] width 340 height 42
click at [1080, 188] on li "Variable `clickup_task_id` is missing" at bounding box center [991, 185] width 213 height 17
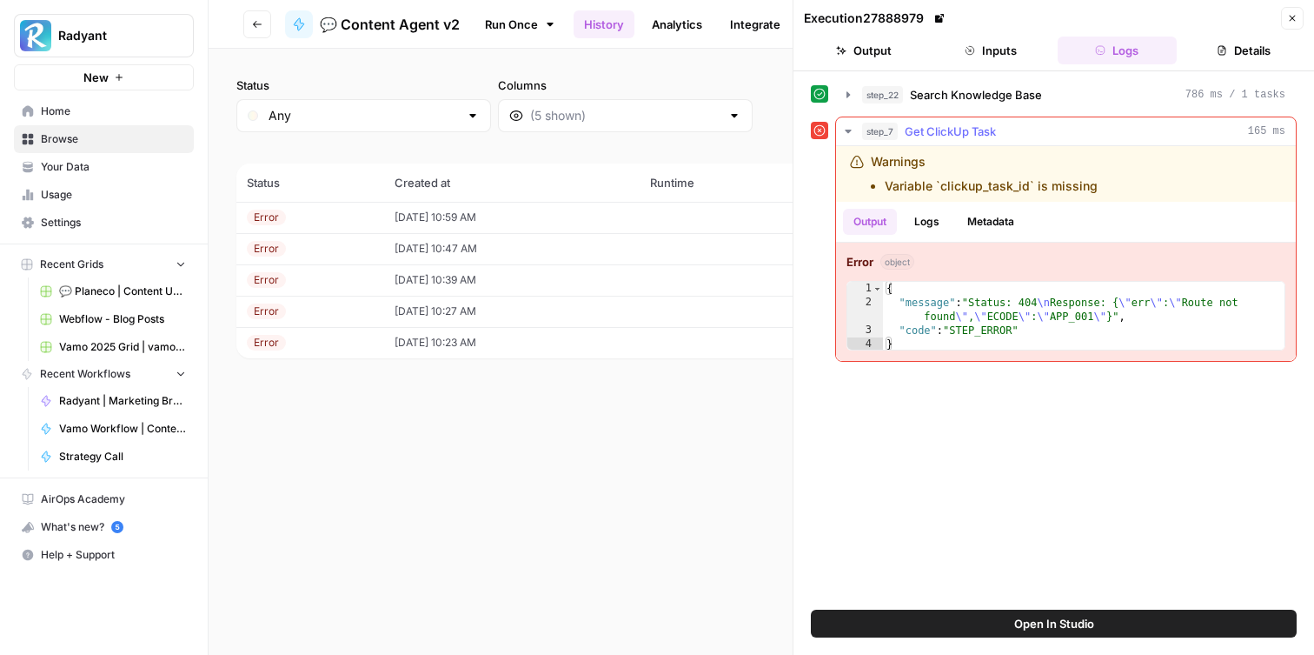
click at [1080, 188] on li "Variable `clickup_task_id` is missing" at bounding box center [991, 185] width 213 height 17
click at [1074, 188] on li "Variable `clickup_task_id` is missing" at bounding box center [991, 185] width 213 height 17
click at [843, 89] on icon "button" at bounding box center [848, 95] width 14 height 14
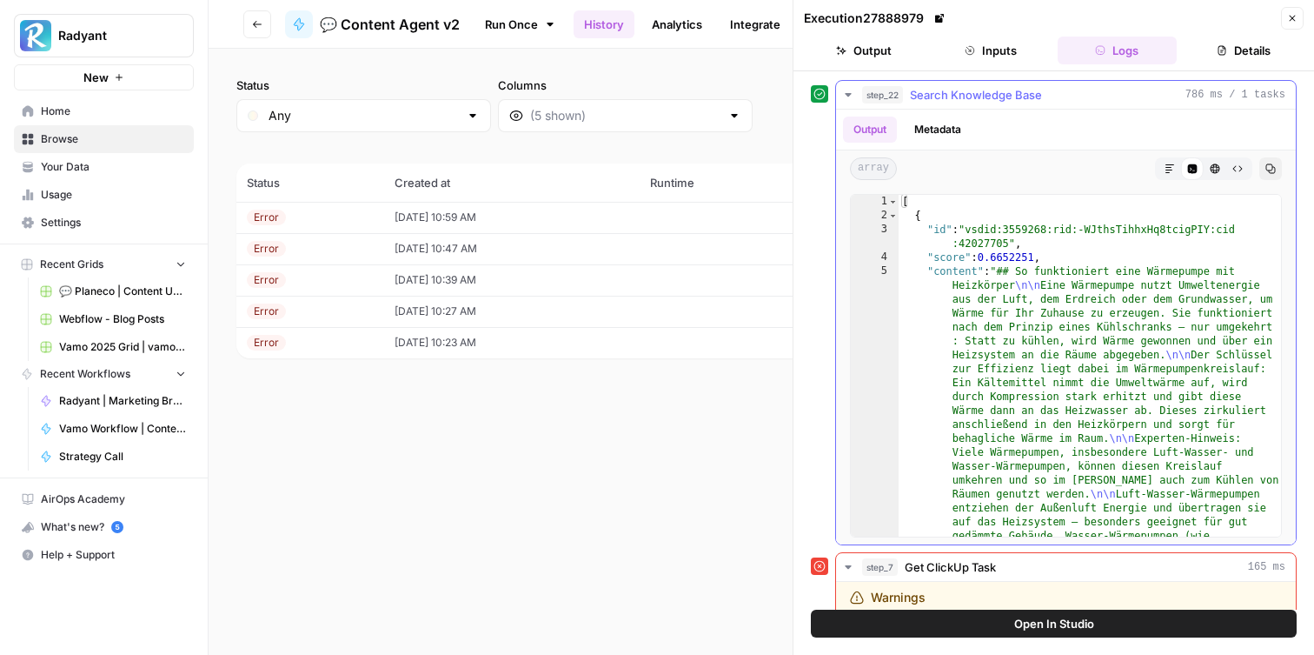
click at [847, 95] on icon "button" at bounding box center [848, 94] width 6 height 3
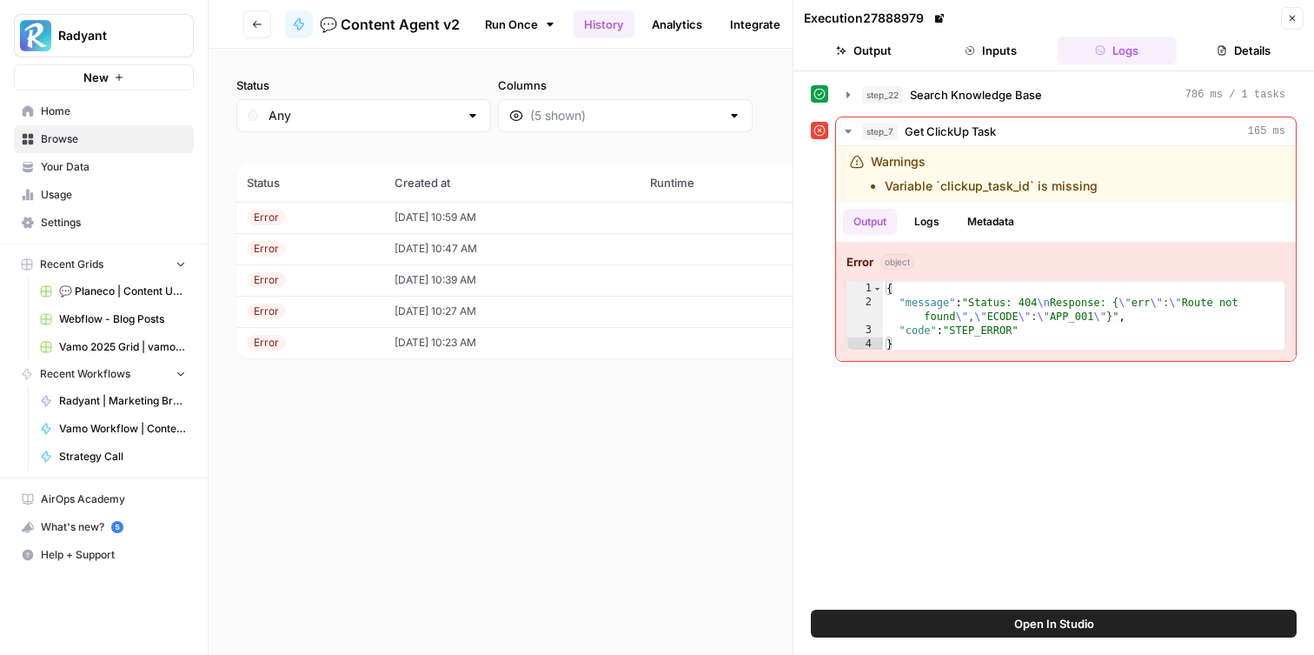
click at [1051, 613] on button "Open In Studio" at bounding box center [1054, 623] width 486 height 28
click at [1296, 14] on icon "button" at bounding box center [1292, 18] width 10 height 10
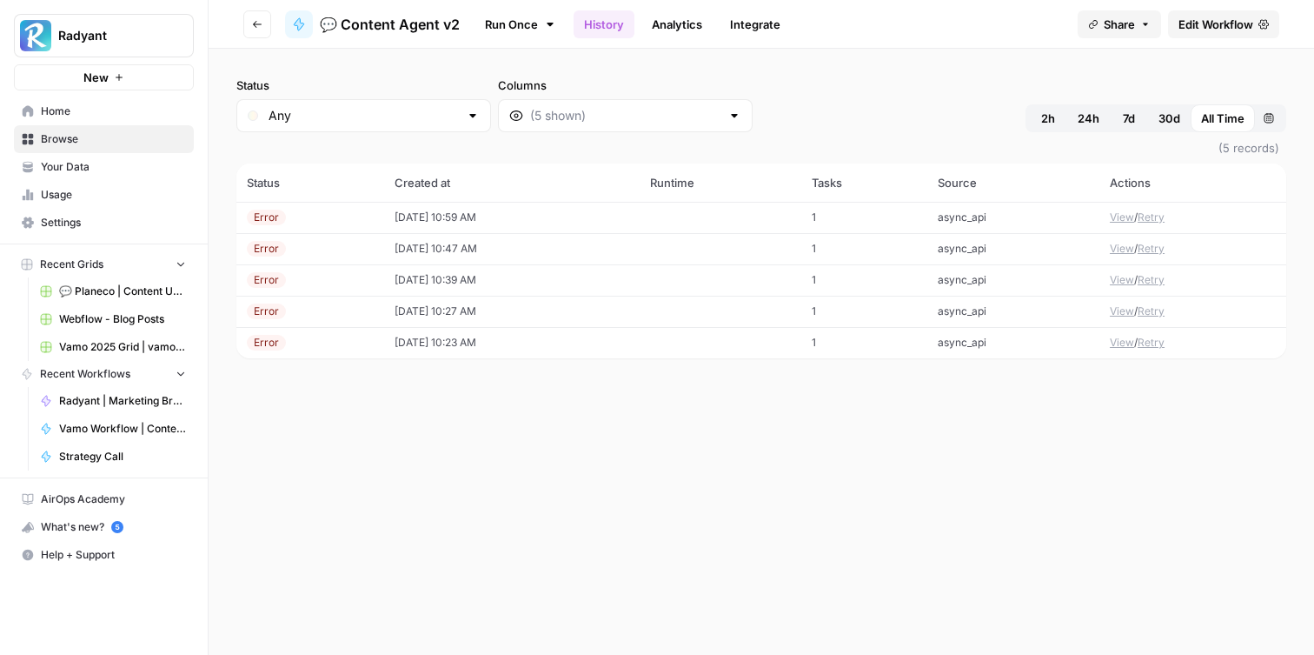
click at [1156, 216] on button "Retry" at bounding box center [1151, 217] width 27 height 16
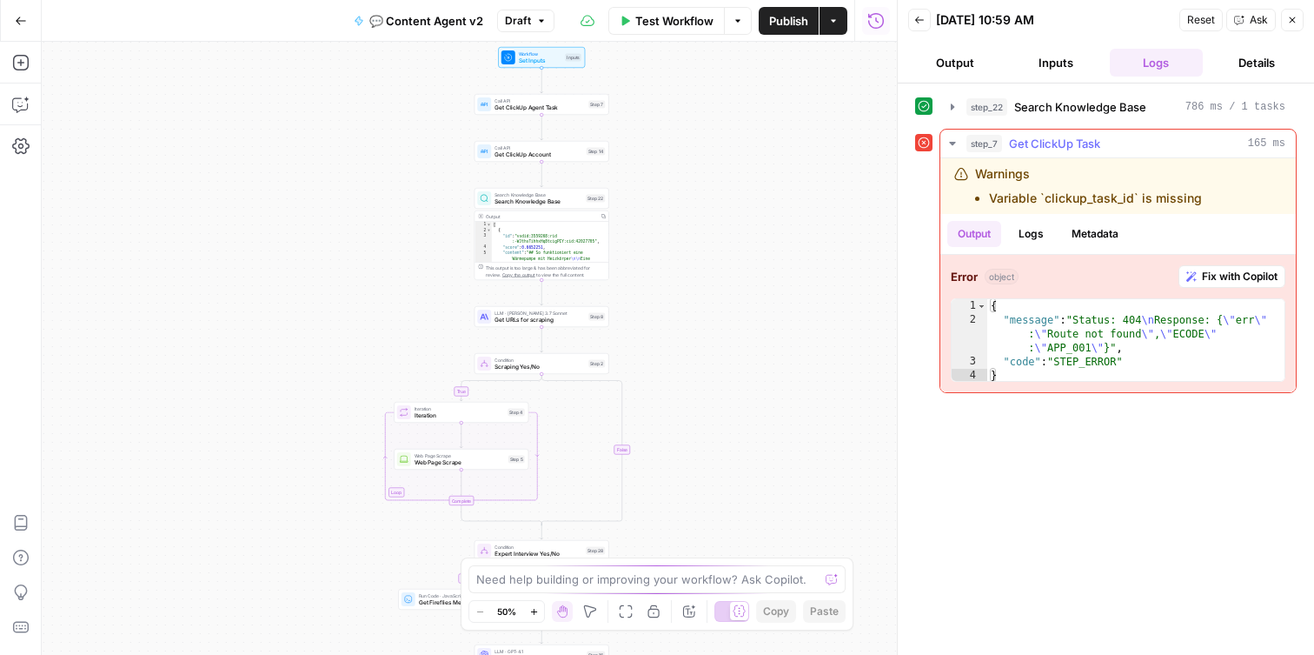
click at [1232, 281] on span "Fix with Copilot" at bounding box center [1240, 277] width 76 height 16
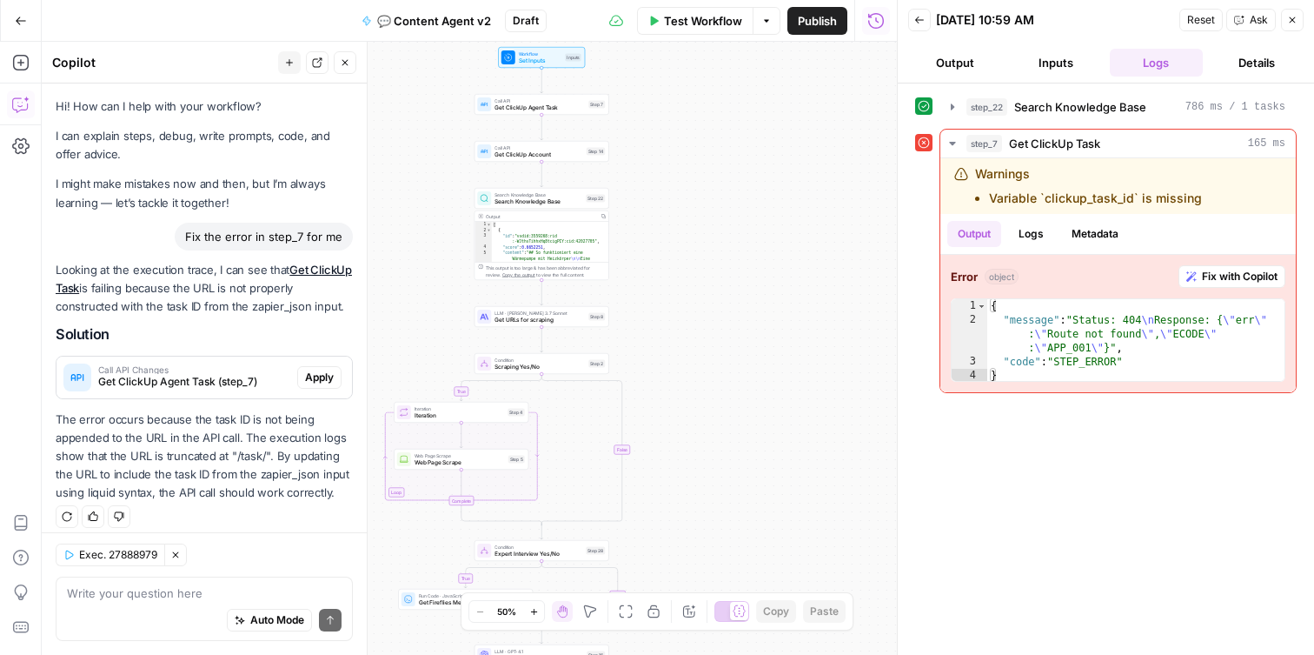
scroll to position [11, 0]
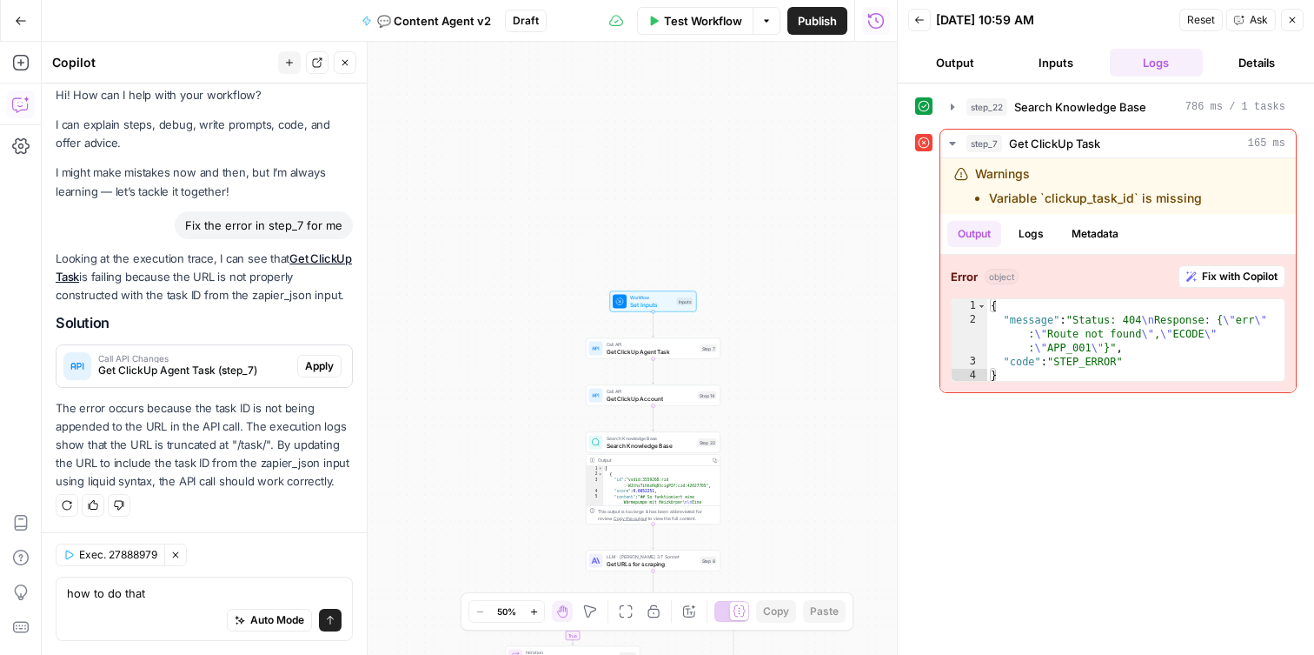
type textarea "how to do that?"
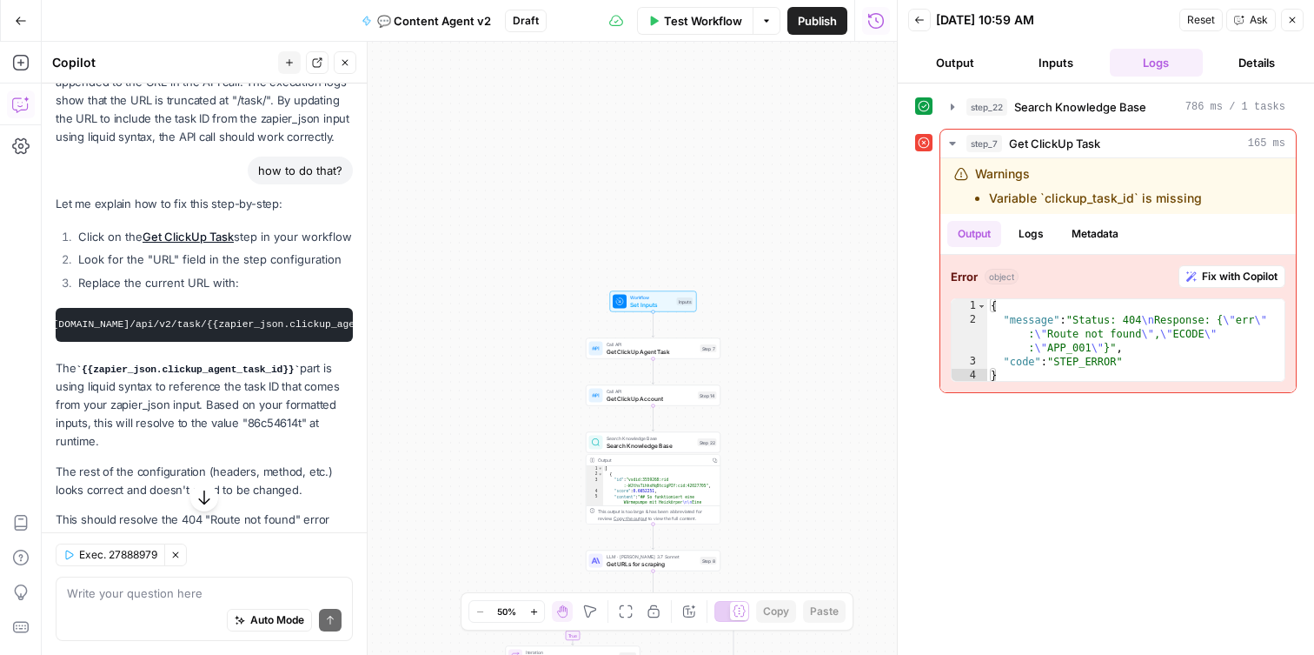
scroll to position [0, 0]
click at [263, 329] on code "https://[DOMAIN_NAME]/api/v2/task/{{zapier_json.clickup_agent_task_id}}" at bounding box center [277, 324] width 421 height 10
copy div "https://[DOMAIN_NAME]/api/v2/task/{{zapier_json.clickup_agent_task_id}}"
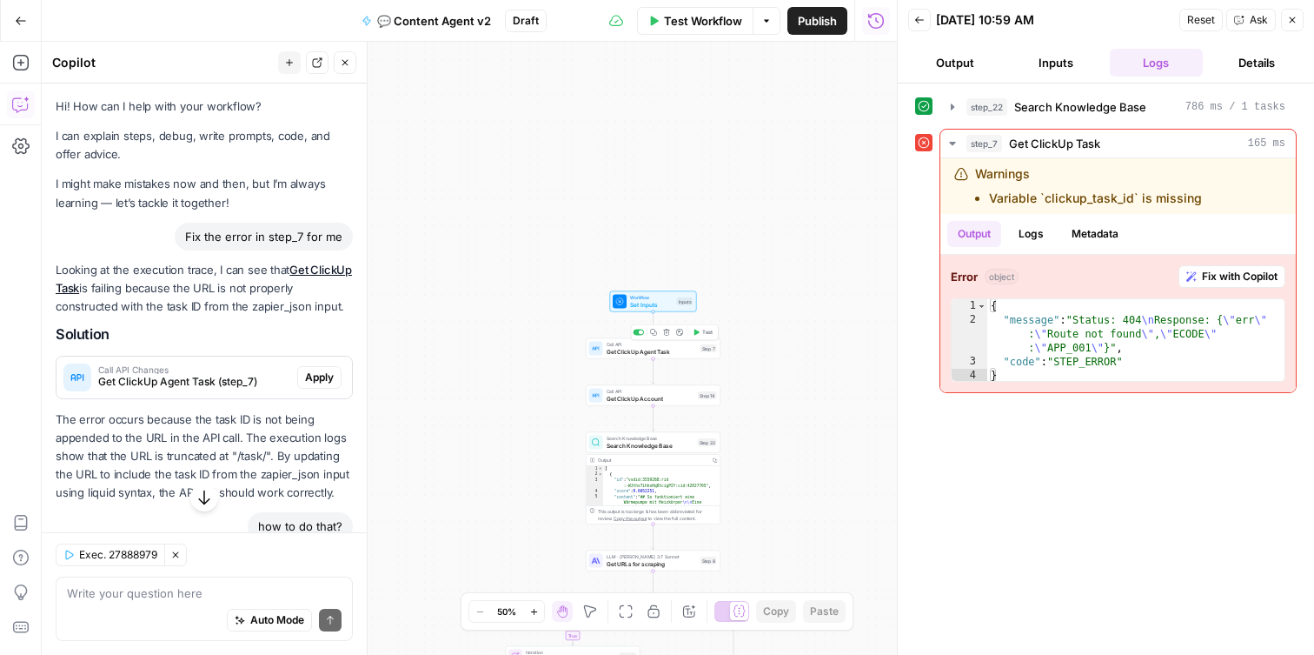
click at [642, 353] on span "Get ClickUp Agent Task" at bounding box center [652, 351] width 90 height 9
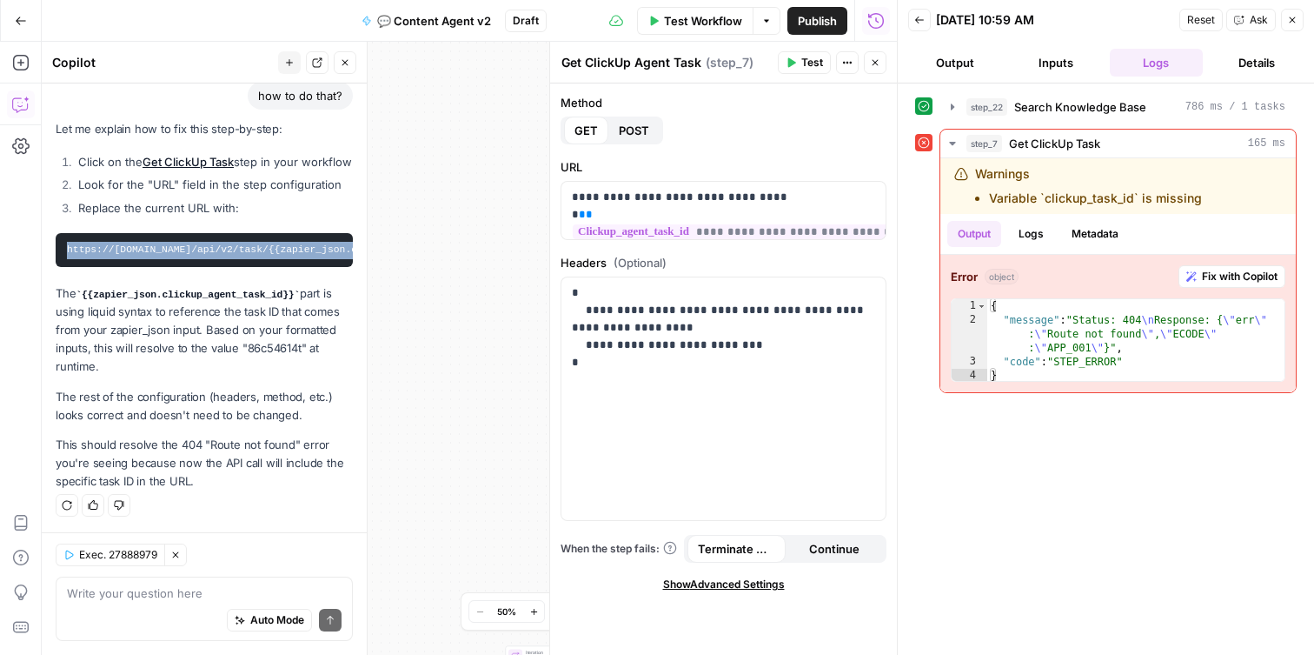
scroll to position [0, 160]
click at [668, 234] on p "**********" at bounding box center [723, 215] width 303 height 52
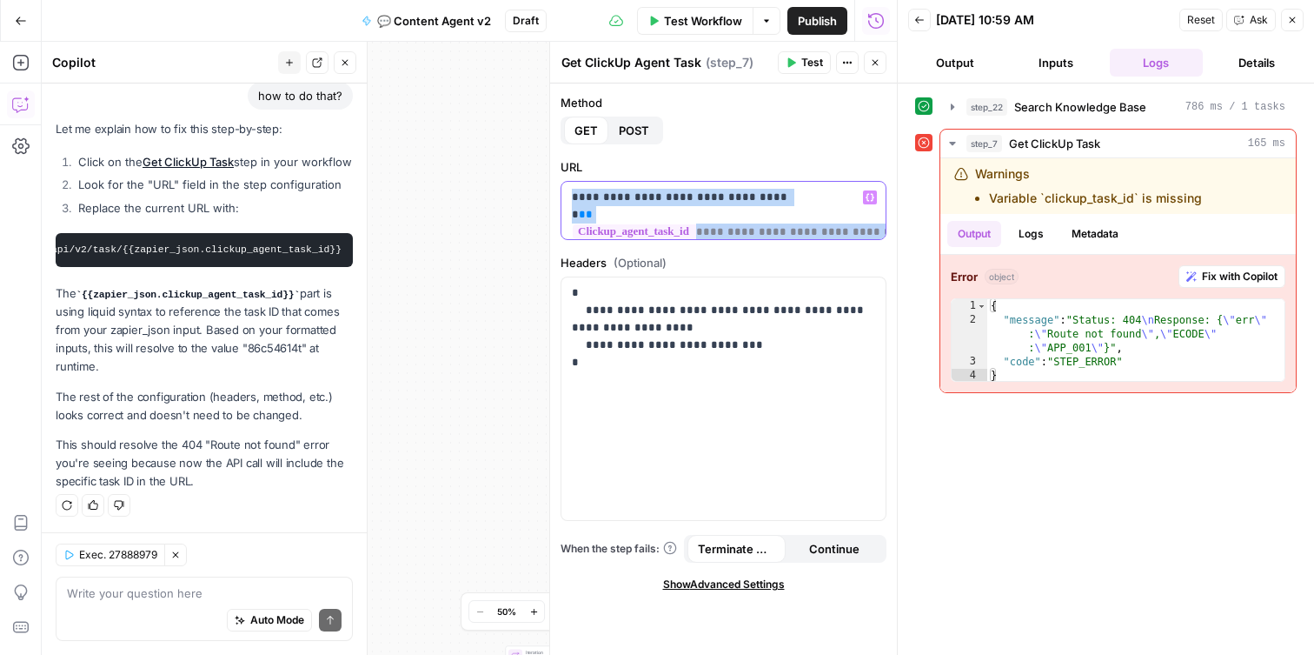
click at [668, 234] on p "**********" at bounding box center [723, 215] width 303 height 52
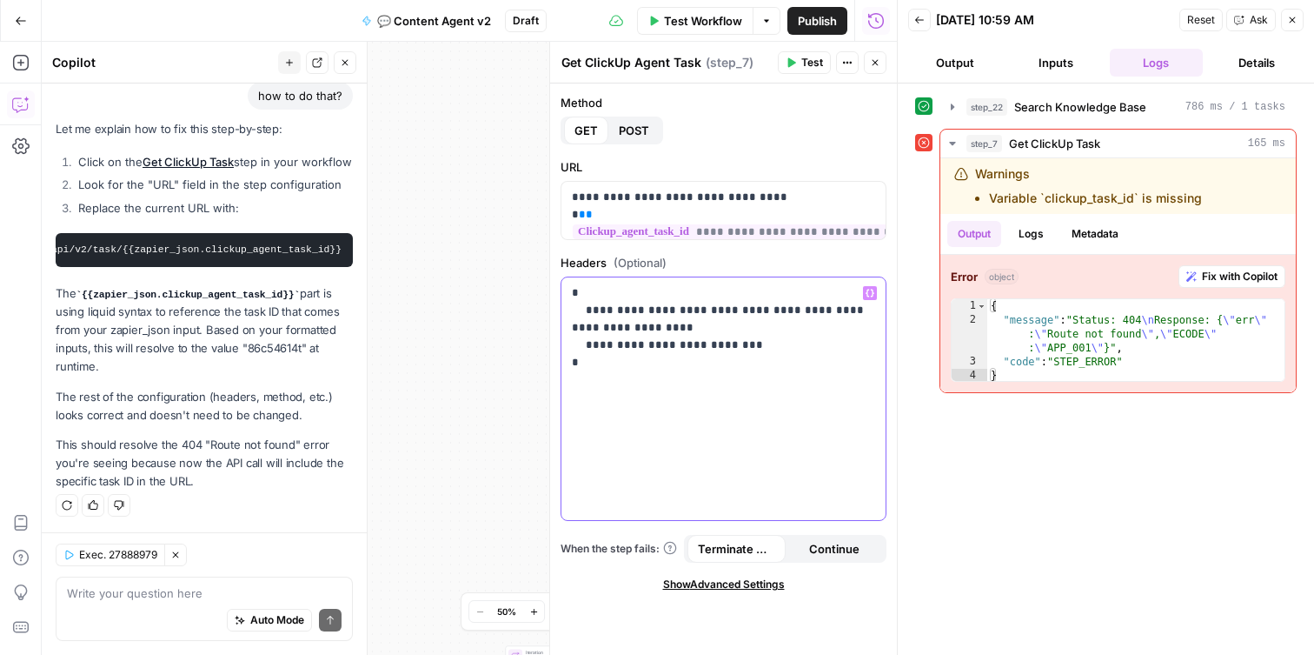
click at [714, 379] on p "**********" at bounding box center [723, 336] width 303 height 104
click at [800, 63] on button "Test" at bounding box center [804, 62] width 53 height 23
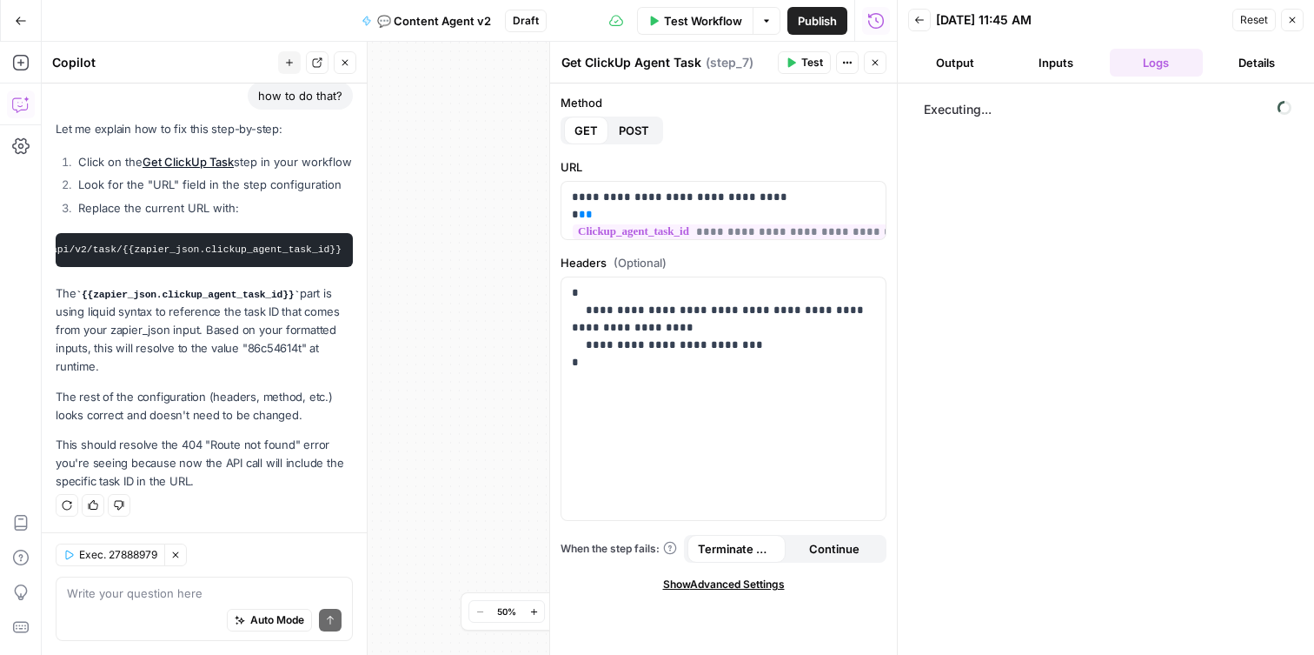
scroll to position [448, 0]
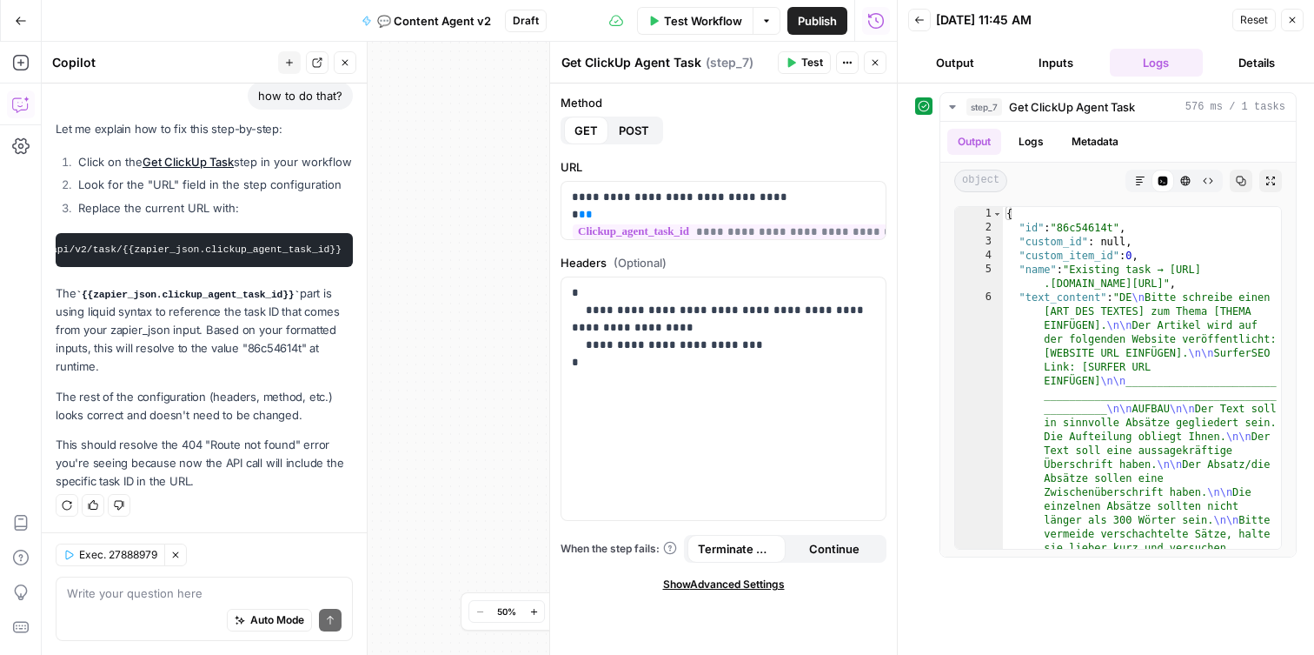
click at [1299, 23] on button "Close" at bounding box center [1292, 20] width 23 height 23
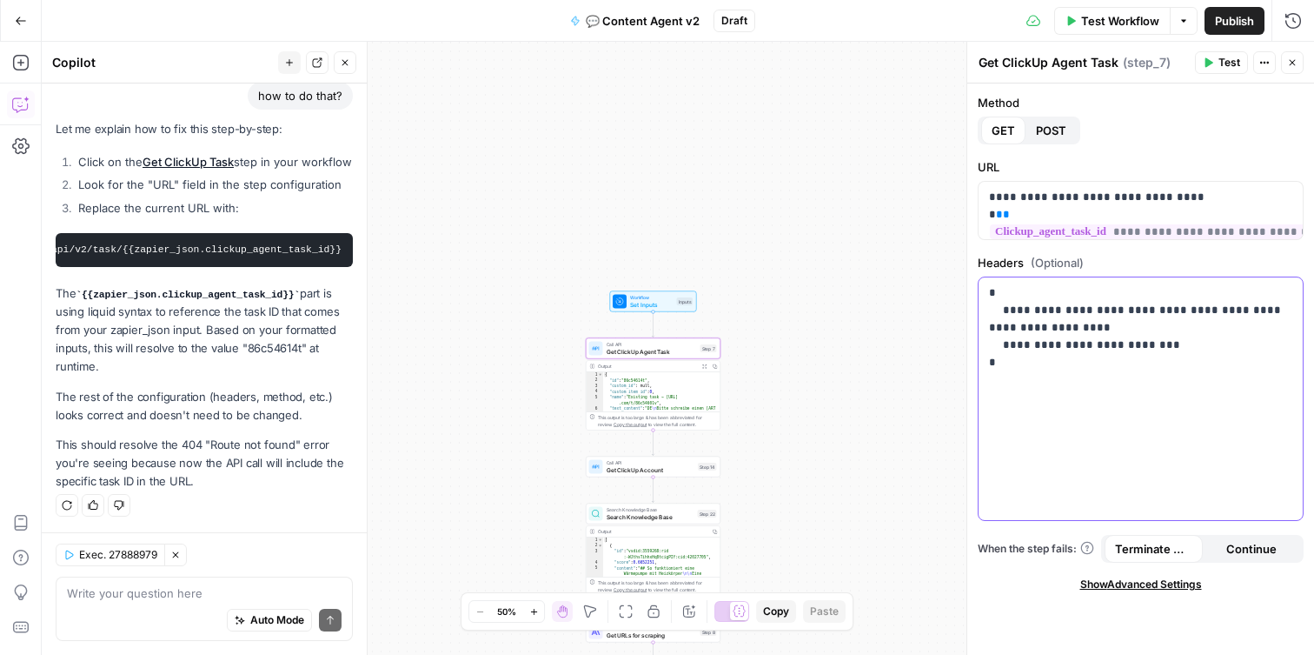
click at [1121, 292] on p "**********" at bounding box center [1140, 336] width 303 height 104
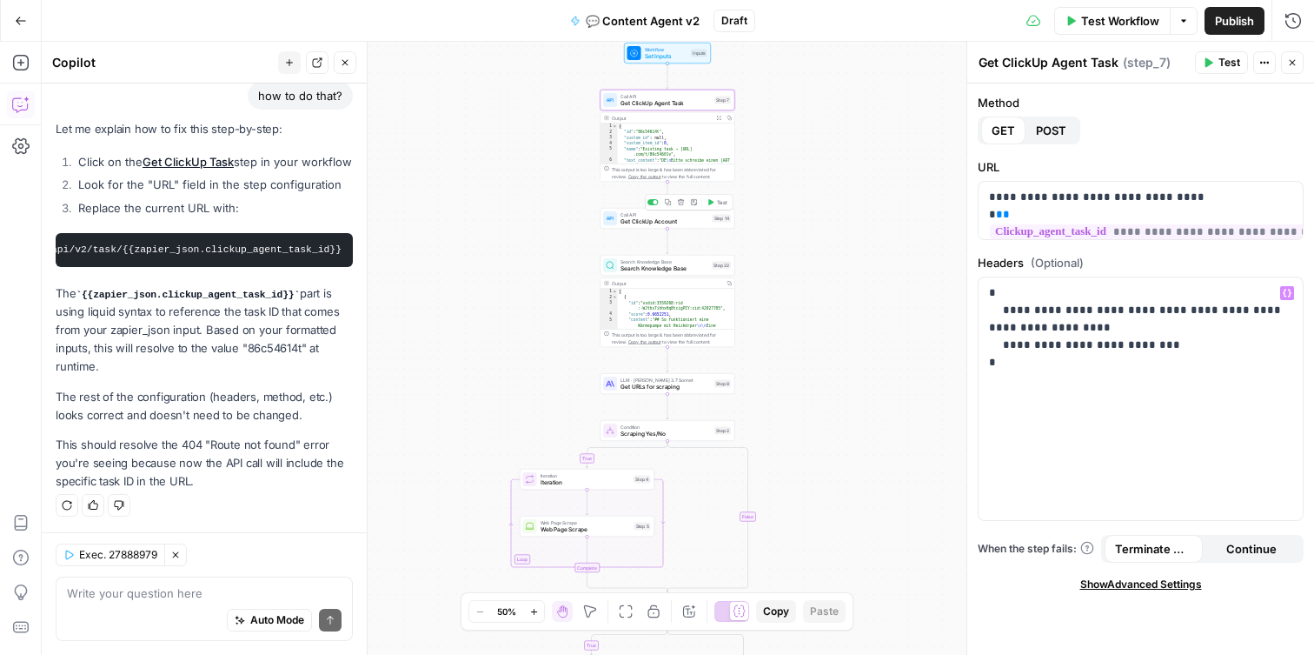
click at [634, 223] on span "Get ClickUp Account" at bounding box center [665, 221] width 89 height 9
click at [1214, 68] on button "Test" at bounding box center [1221, 62] width 53 height 23
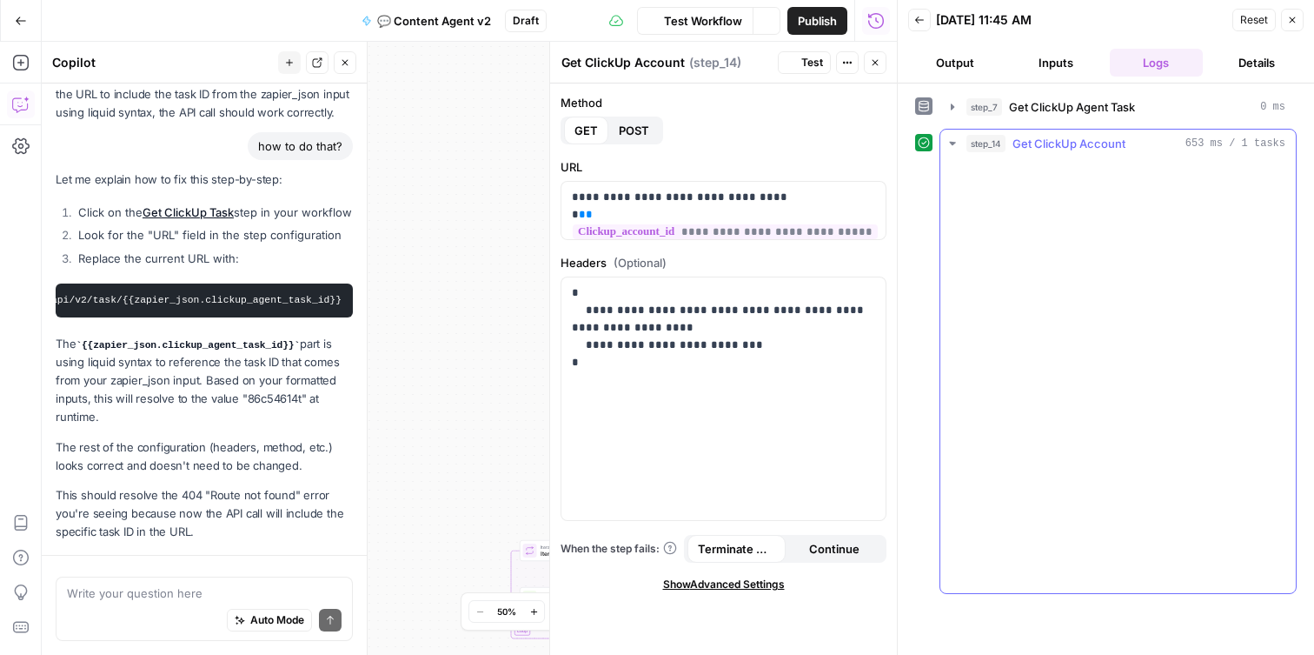
scroll to position [448, 0]
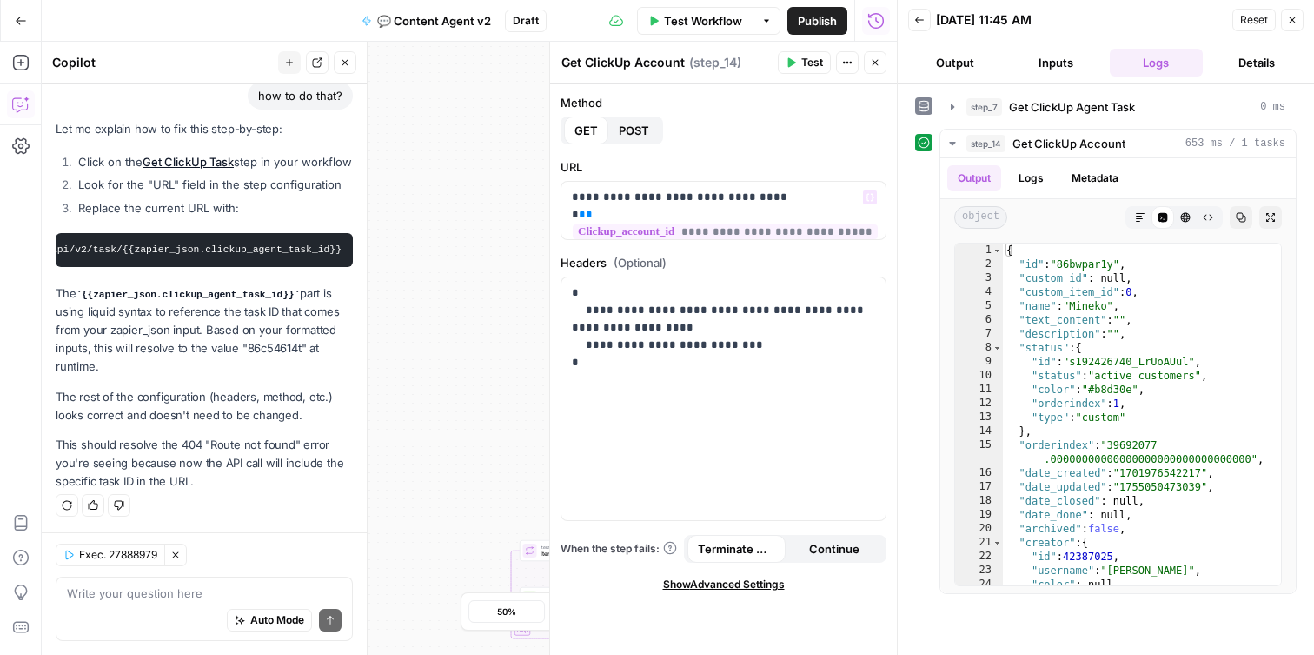
click at [482, 226] on div "true true false false Workflow Set Inputs Inputs Call API Get ClickUp Agent Tas…" at bounding box center [469, 348] width 855 height 613
click at [1290, 17] on icon "button" at bounding box center [1292, 20] width 10 height 10
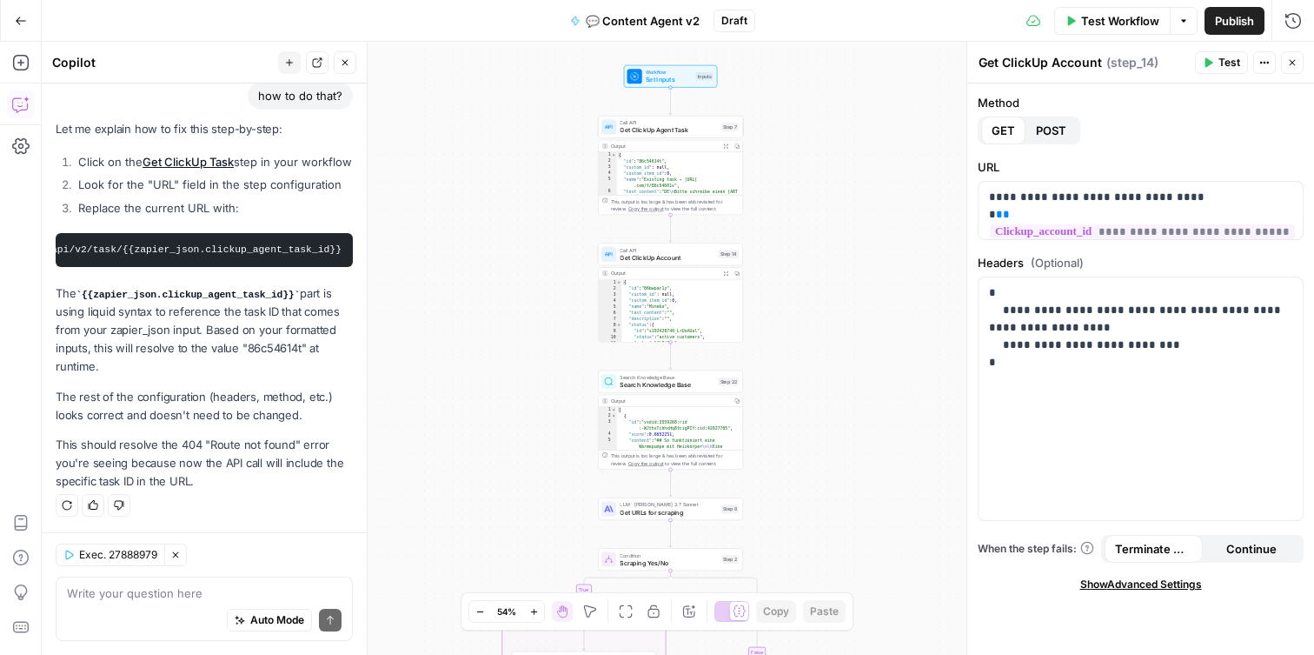
click at [348, 63] on icon "button" at bounding box center [345, 62] width 10 height 10
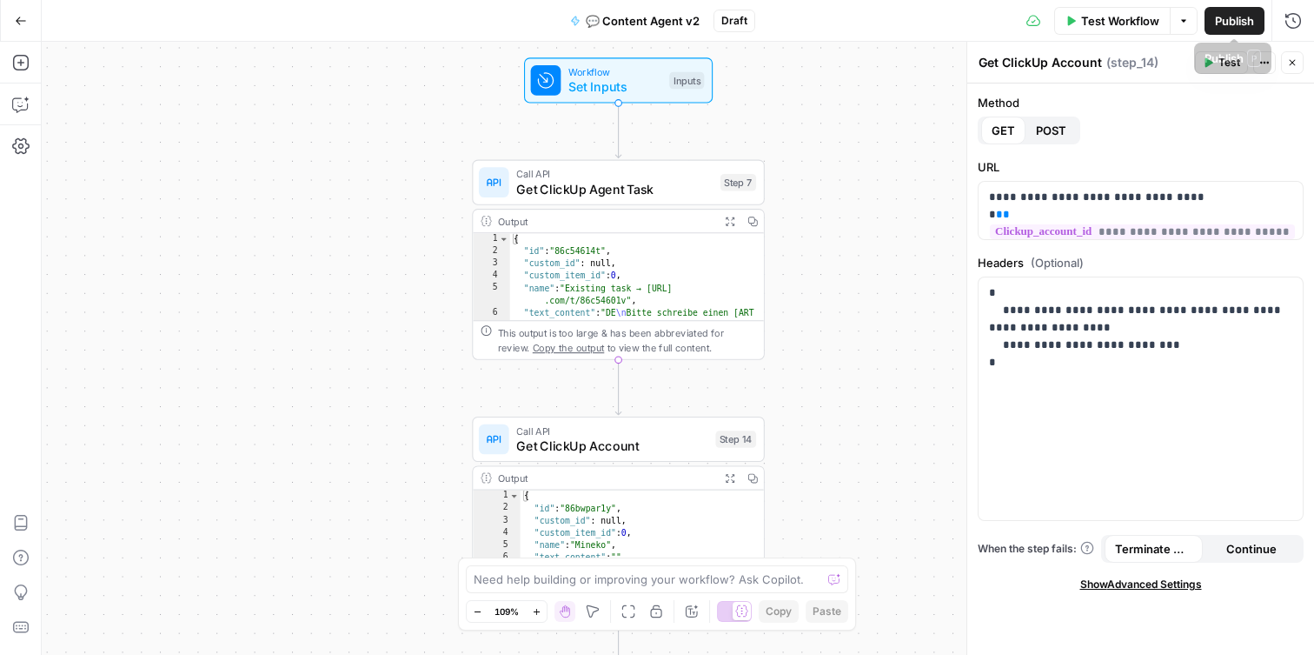
click at [1299, 63] on button "Close" at bounding box center [1292, 62] width 23 height 23
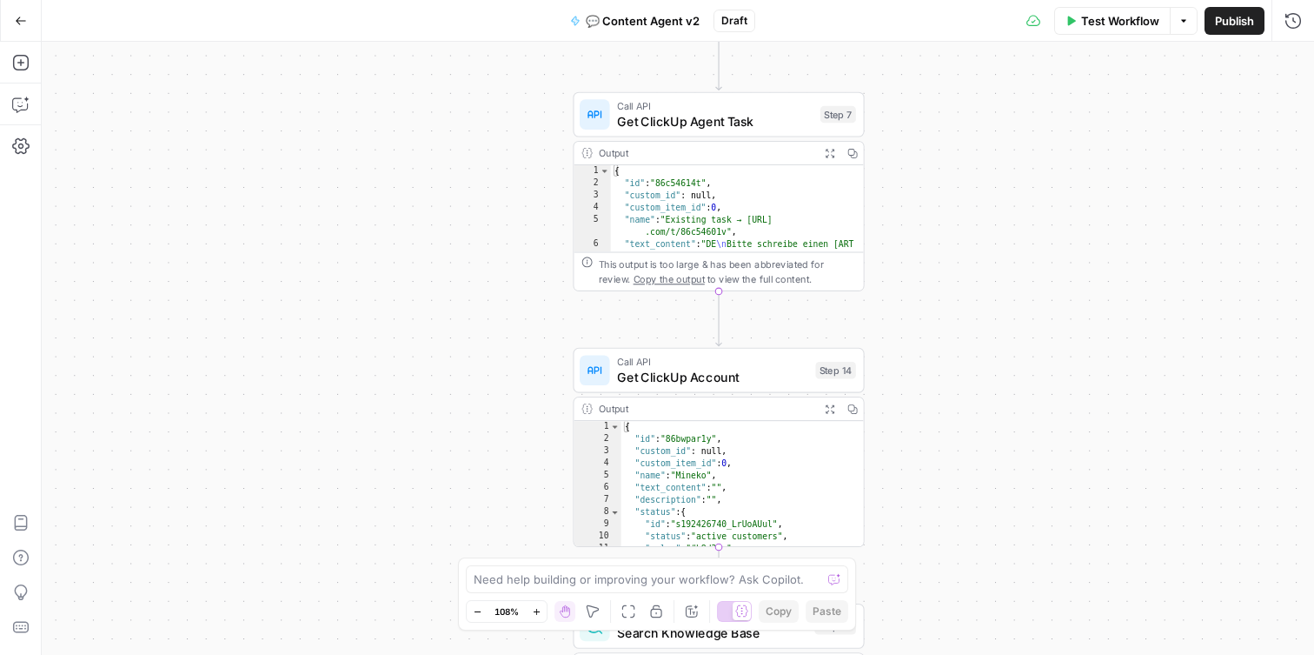
click at [727, 120] on span "Get ClickUp Agent Task" at bounding box center [715, 120] width 196 height 19
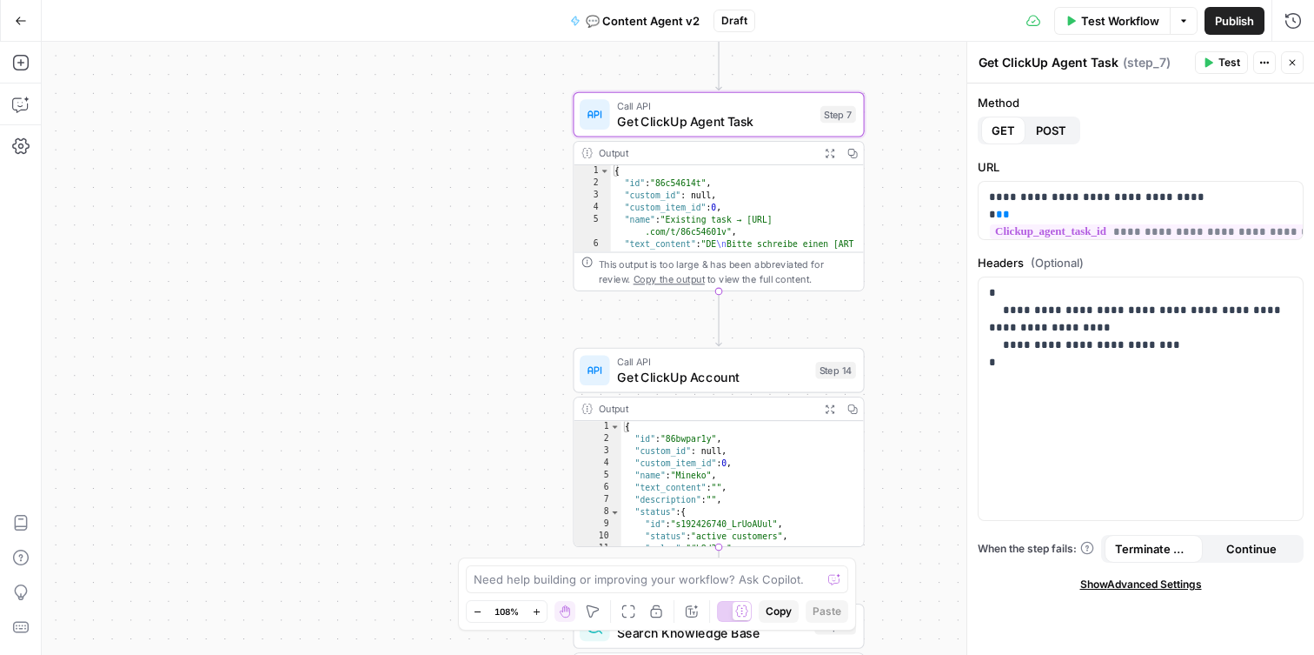
click at [1224, 63] on span "Test" at bounding box center [1230, 63] width 22 height 16
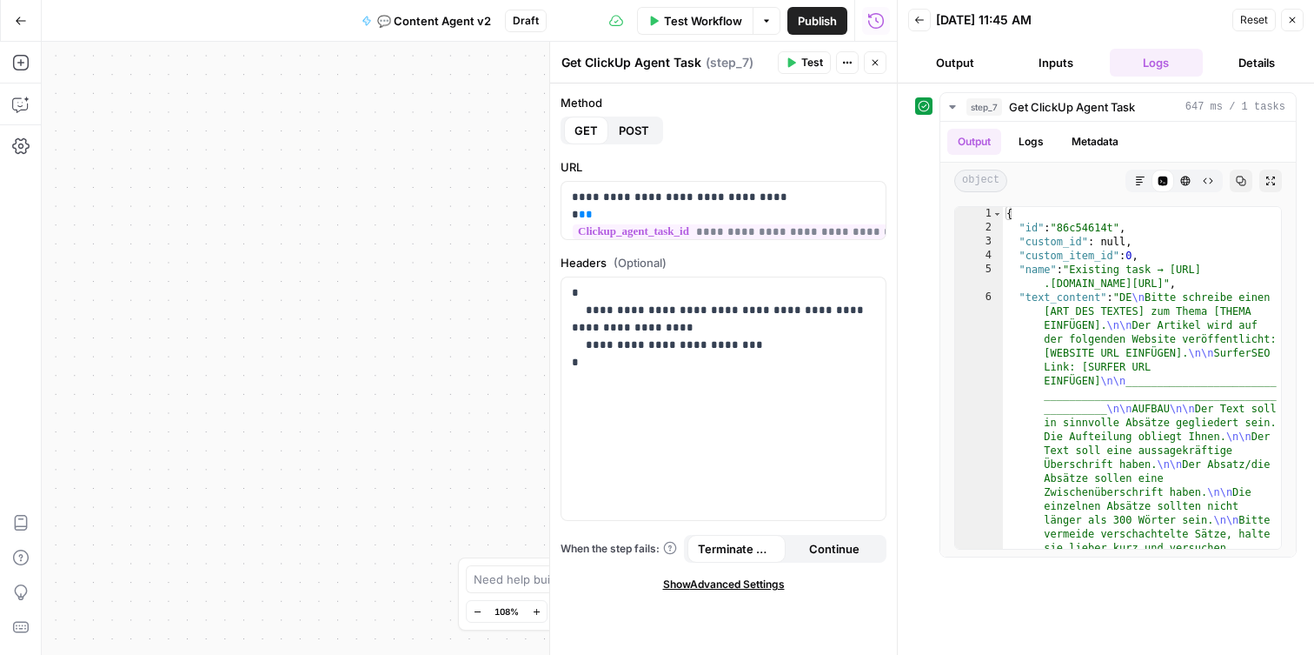
click at [1297, 25] on button "Close" at bounding box center [1292, 20] width 23 height 23
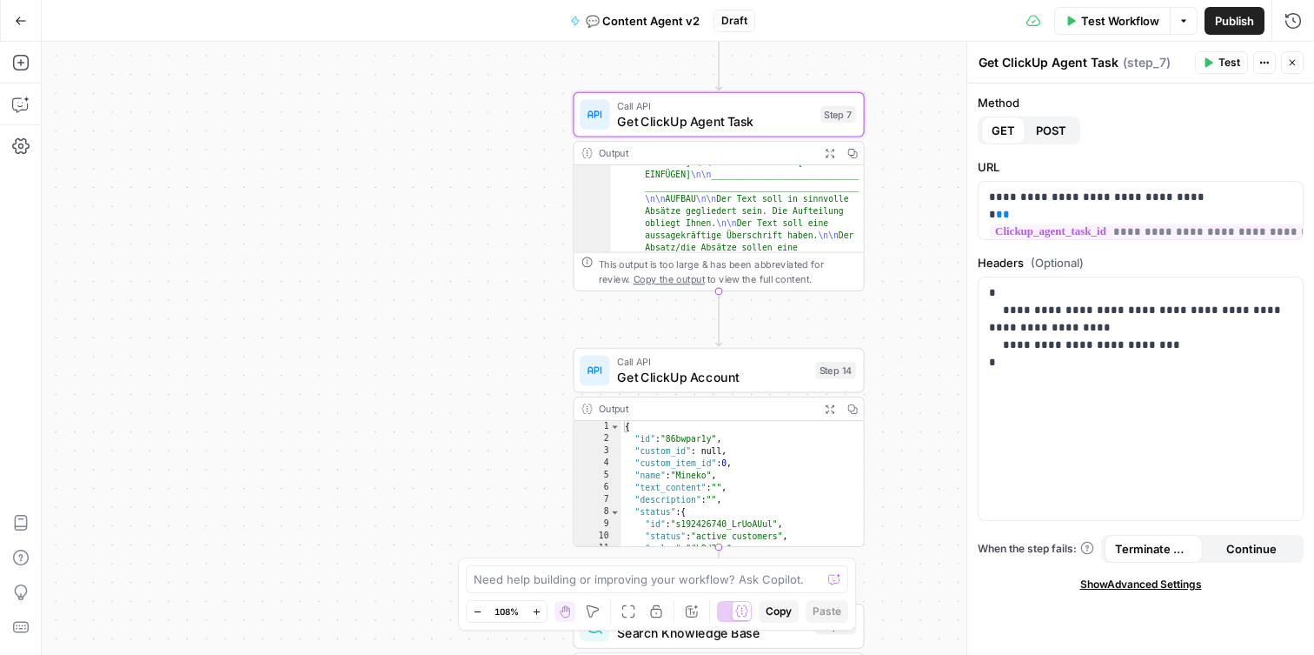
scroll to position [120, 0]
click at [664, 387] on div "Call API Get ClickUp Account Step 14 Copy step Delete step Add Note Test" at bounding box center [718, 370] width 291 height 45
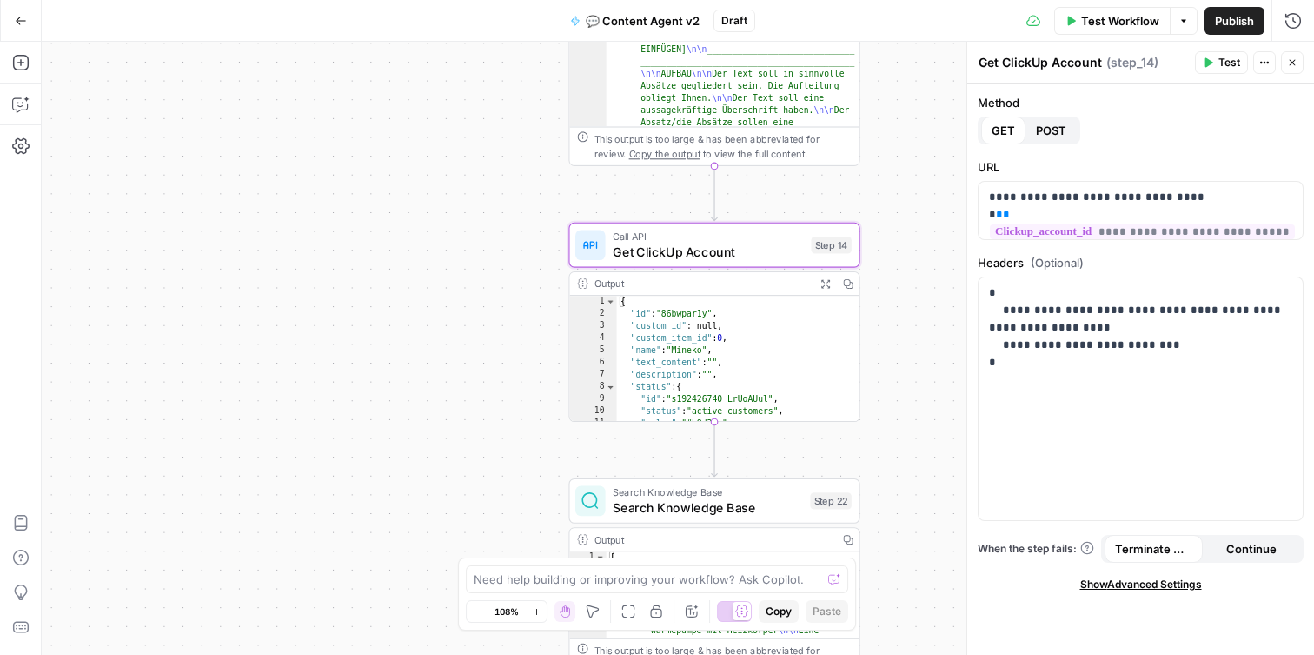
click at [1097, 62] on textarea "Get ClickUp Account" at bounding box center [1040, 62] width 123 height 17
type textarea "Get ClickUp Account Task"
click at [889, 231] on div "true true false false Workflow Set Inputs Inputs Call API Get ClickUp Agent Tas…" at bounding box center [678, 348] width 1272 height 613
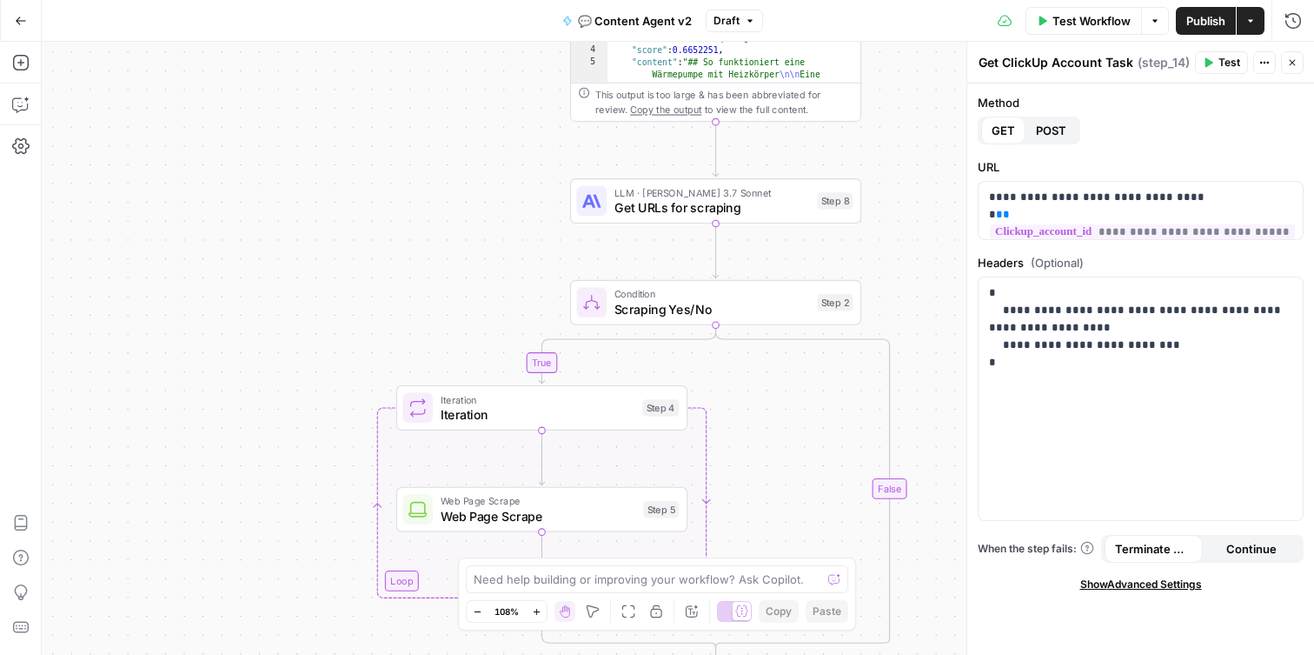
click at [720, 210] on span "Get URLs for scraping" at bounding box center [713, 207] width 196 height 19
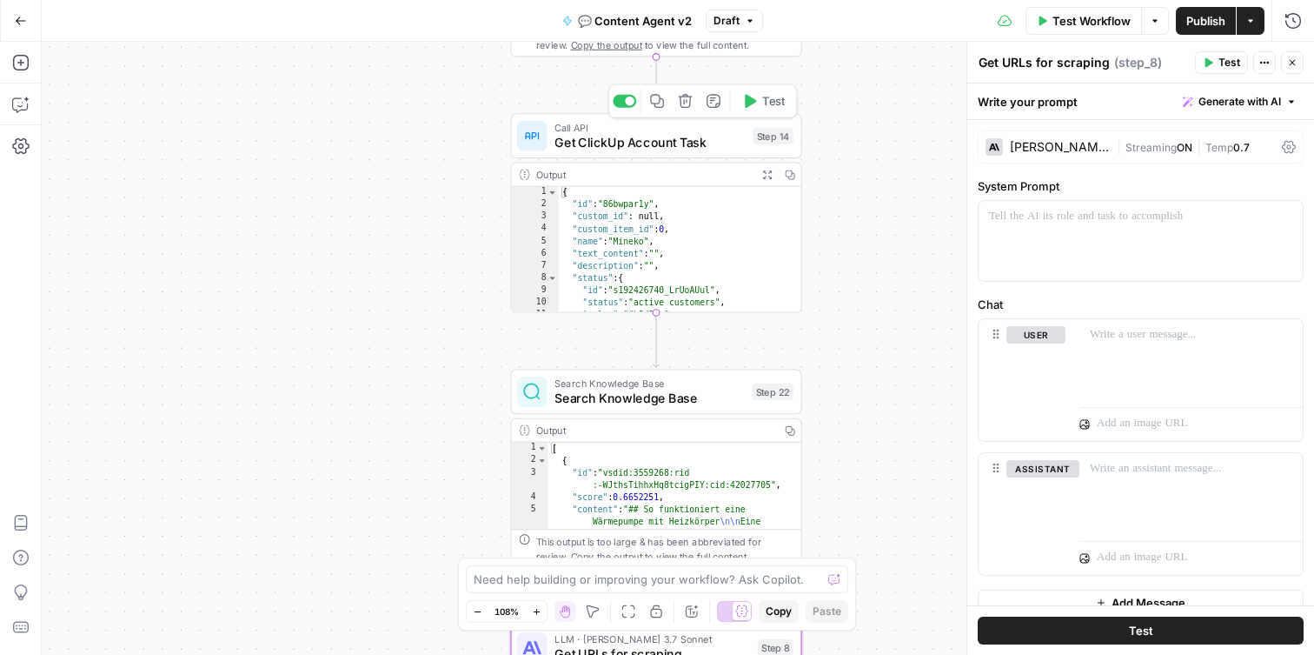
click at [681, 139] on span "Get ClickUp Account Task" at bounding box center [650, 142] width 191 height 19
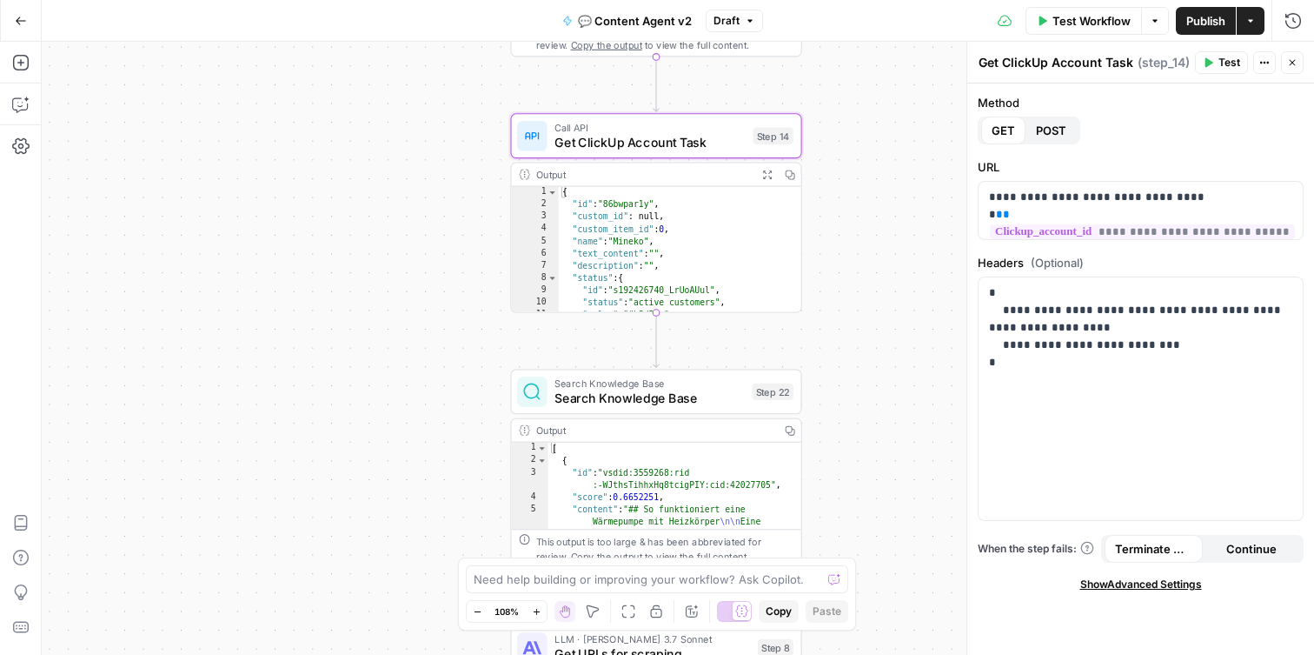
click at [1114, 60] on textarea "Get ClickUp Account Task" at bounding box center [1056, 62] width 155 height 17
type textarea "Get ClickUp Account"
click at [863, 218] on div "true true false false Workflow Set Inputs Inputs Call API Get ClickUp Agent Tas…" at bounding box center [678, 348] width 1272 height 613
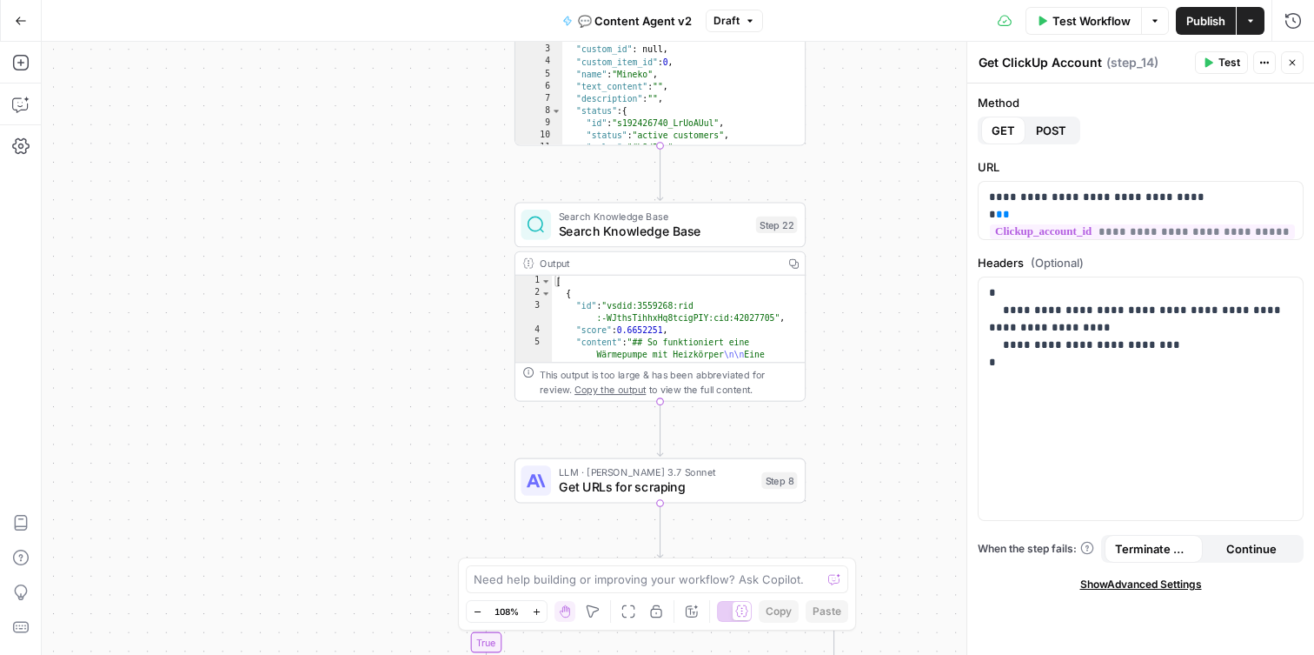
type textarea "**********"
click at [747, 116] on div "{ "id" : "86bwpar1y" , "custom_id" : null , "custom_item_id" : 0 , "name" : "Mi…" at bounding box center [683, 95] width 243 height 151
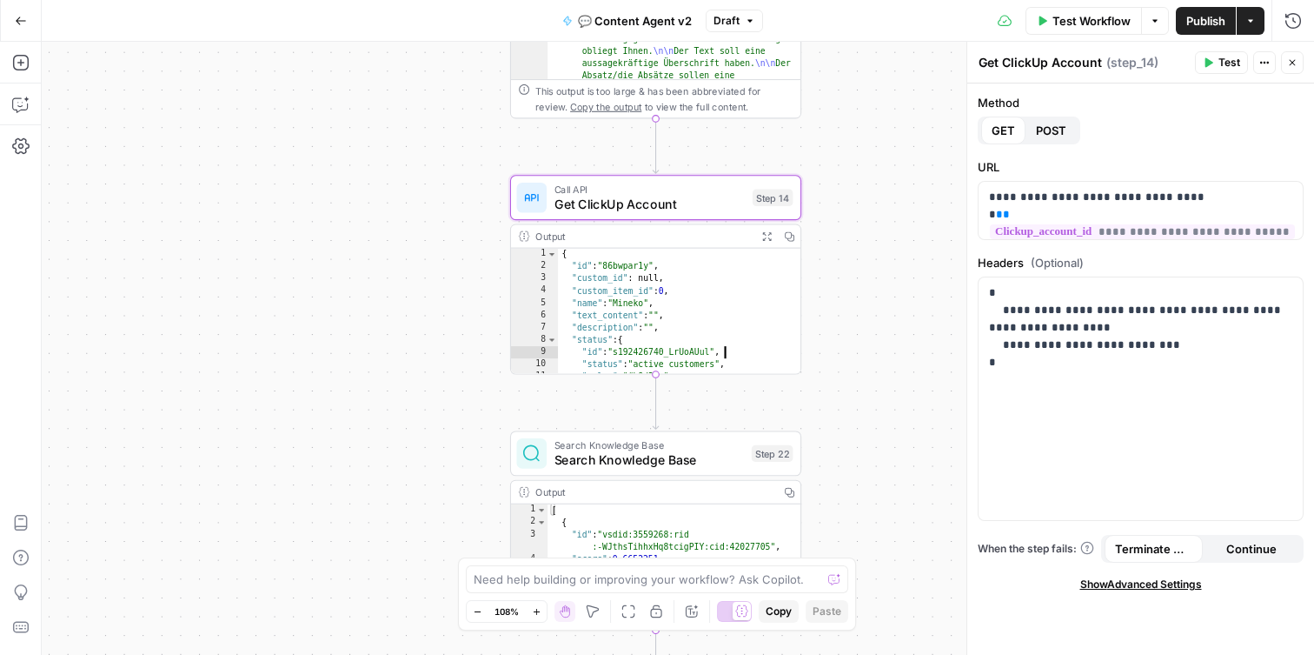
click at [767, 238] on icon "button" at bounding box center [766, 236] width 10 height 10
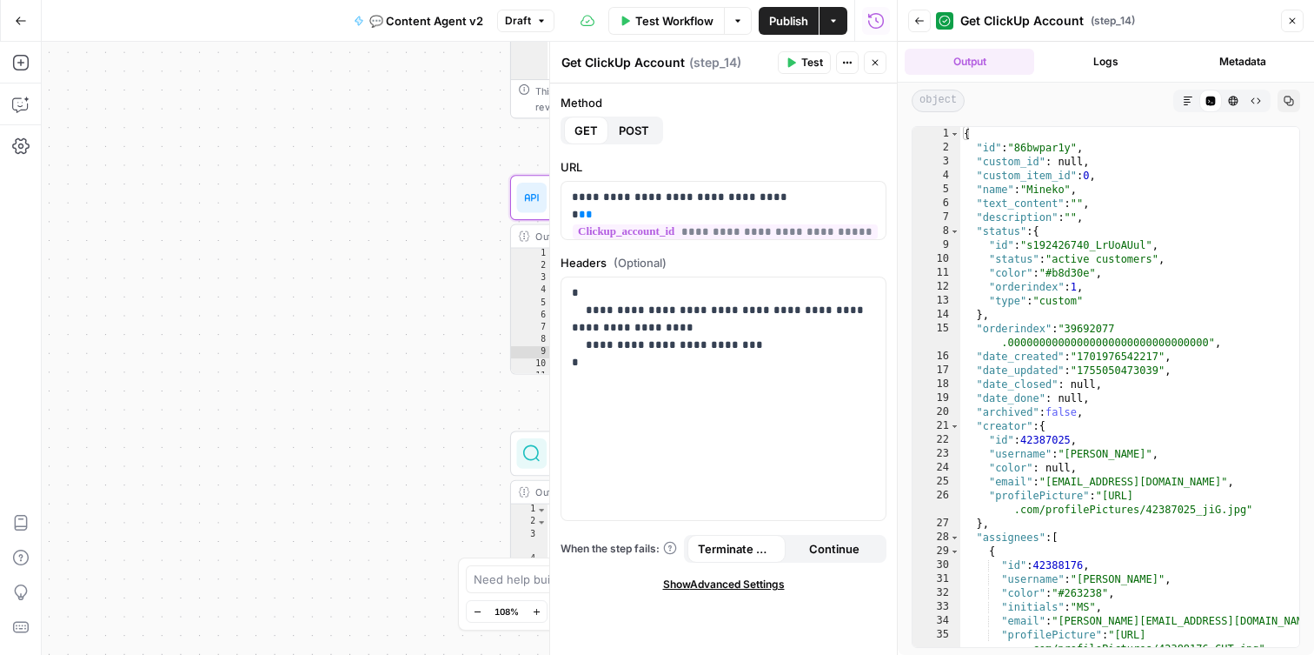
scroll to position [0, 0]
type textarea "**********"
click at [1189, 243] on div "{ "id" : "86bwpar1y" , "custom_id" : null , "custom_item_id" : 0 , "name" : "Mi…" at bounding box center [1129, 401] width 339 height 548
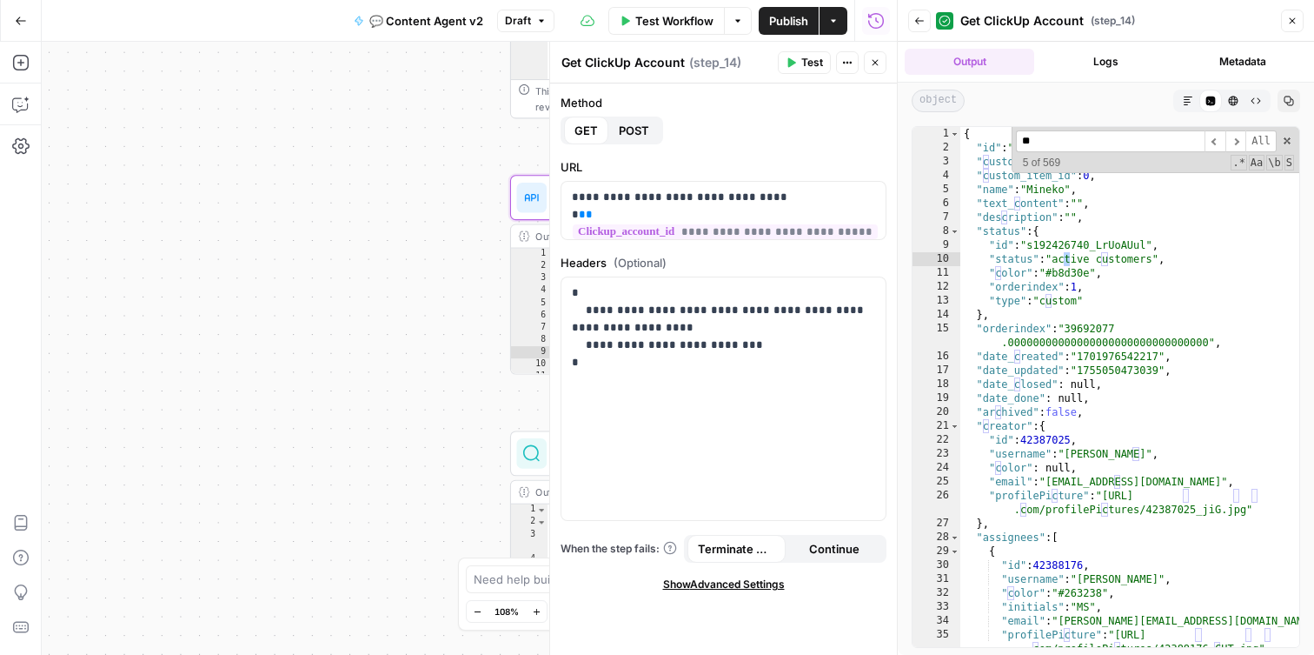
scroll to position [9308, 0]
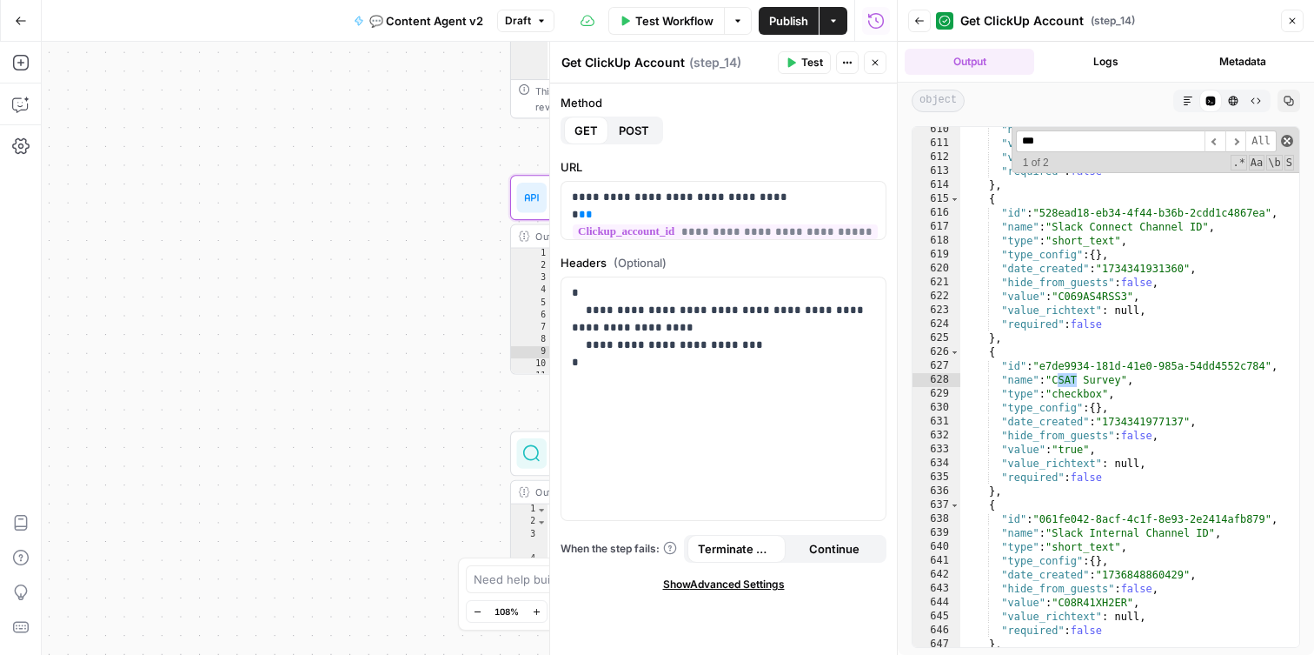
type input "***"
click at [1289, 136] on span at bounding box center [1287, 141] width 12 height 12
type textarea "**********"
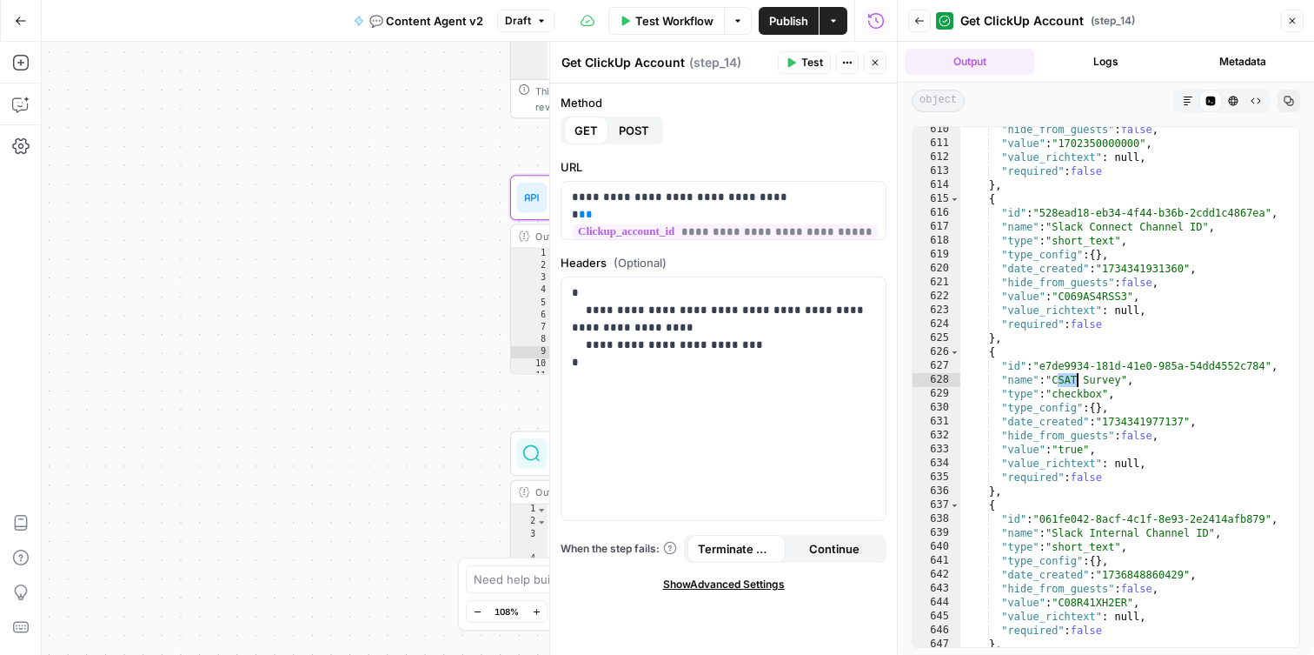
click at [1297, 17] on icon "button" at bounding box center [1292, 21] width 10 height 10
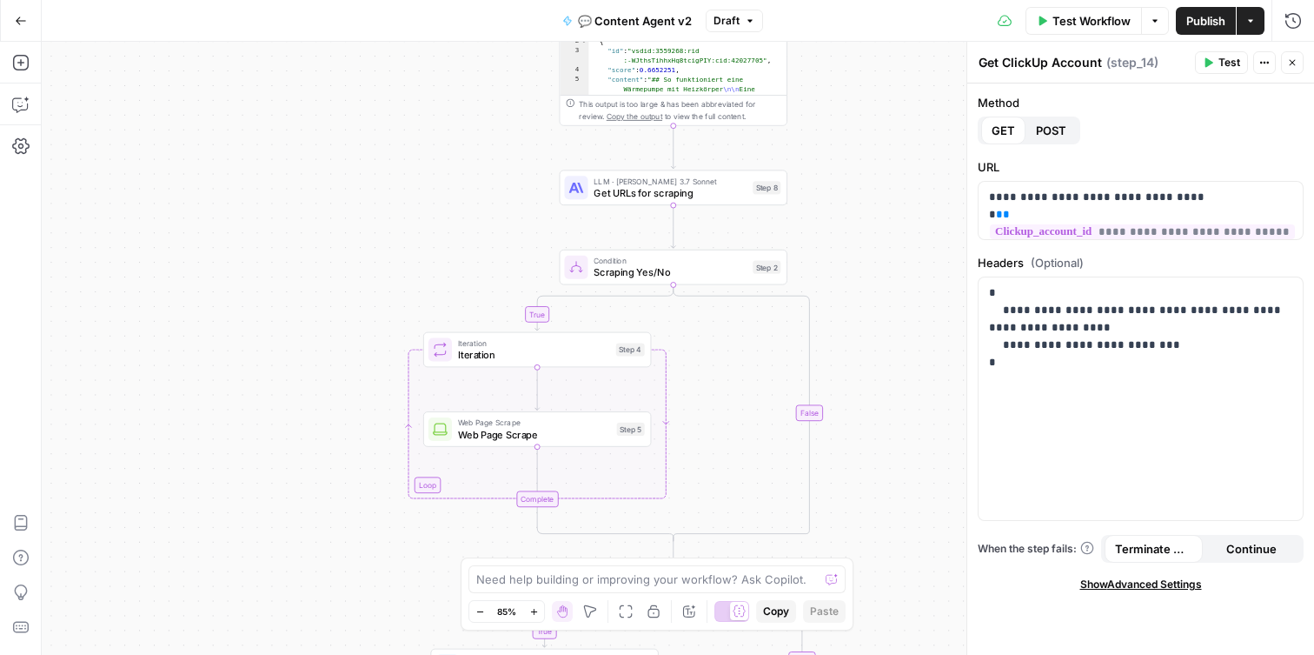
click at [691, 196] on span "Get URLs for scraping" at bounding box center [670, 192] width 153 height 15
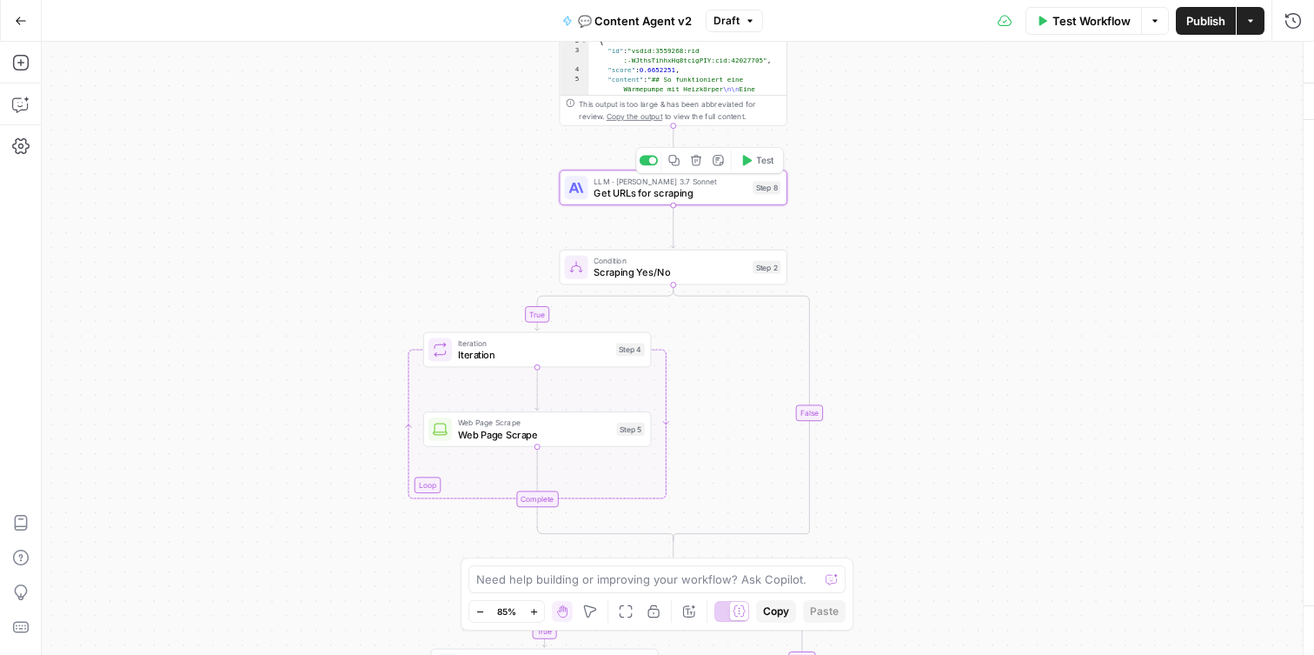
type textarea "Get URLs for scraping"
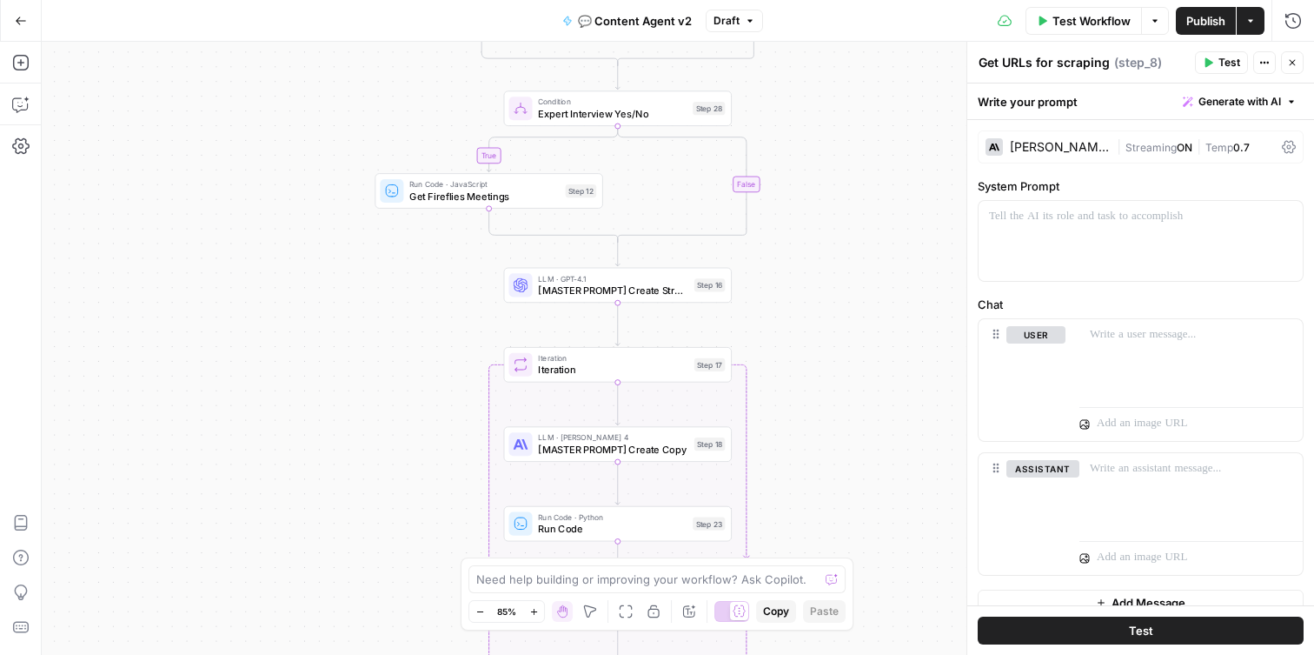
click at [627, 296] on span "[MASTER PROMPT] Create Structure" at bounding box center [613, 289] width 150 height 15
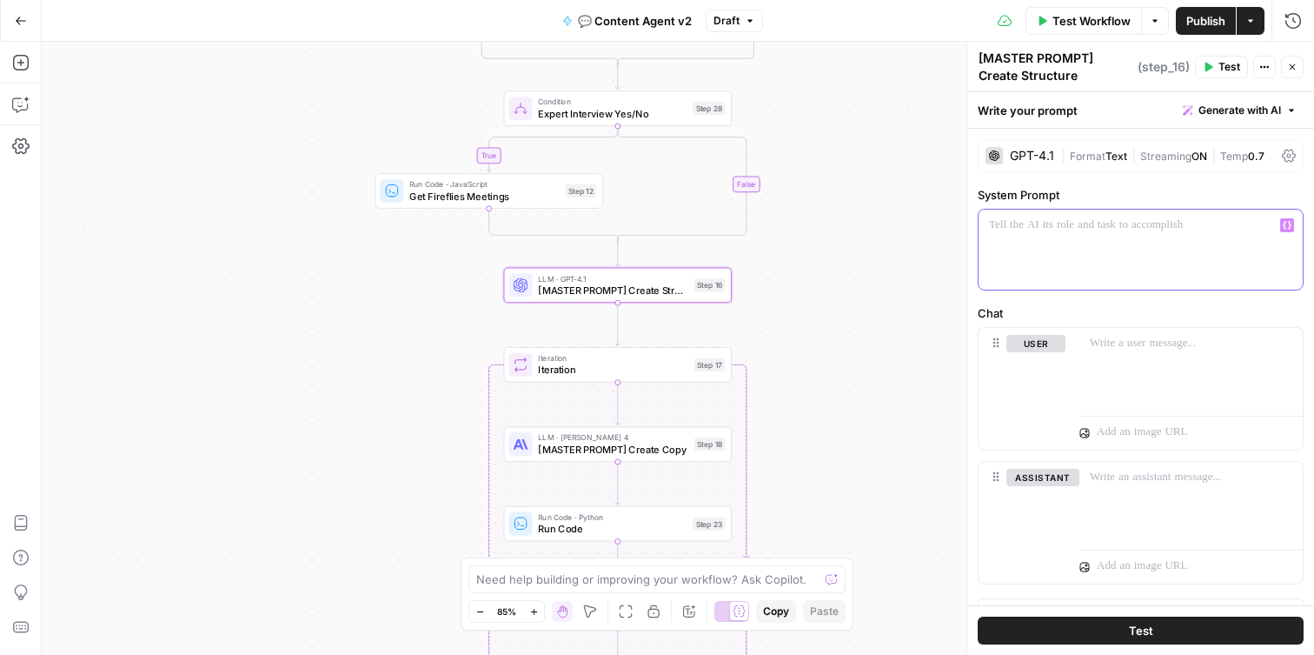
click at [1071, 256] on div at bounding box center [1141, 249] width 324 height 80
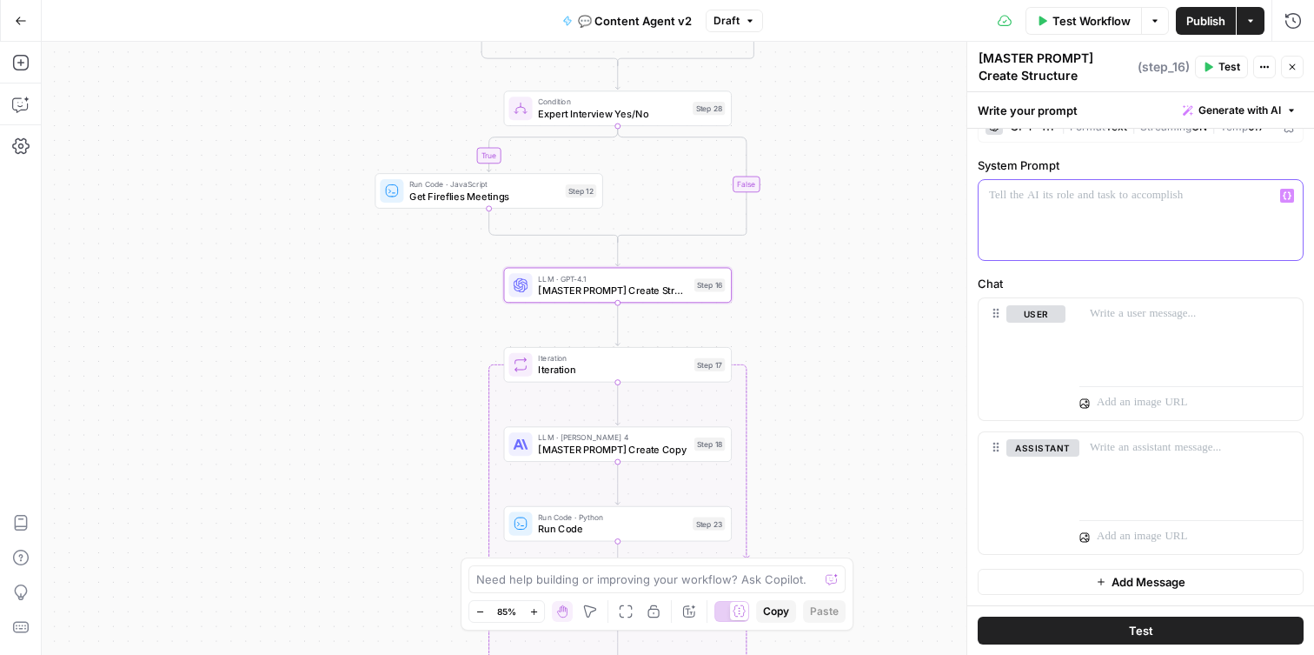
scroll to position [0, 0]
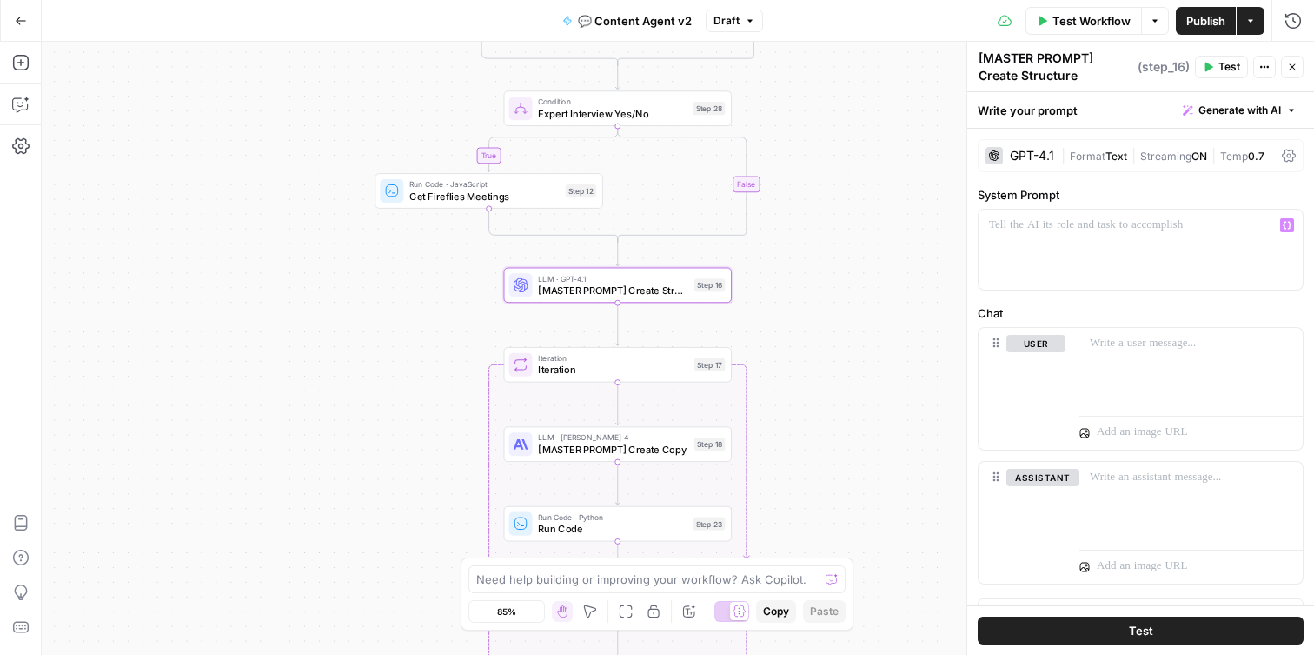
click at [1048, 153] on div "GPT-4.1" at bounding box center [1032, 156] width 44 height 12
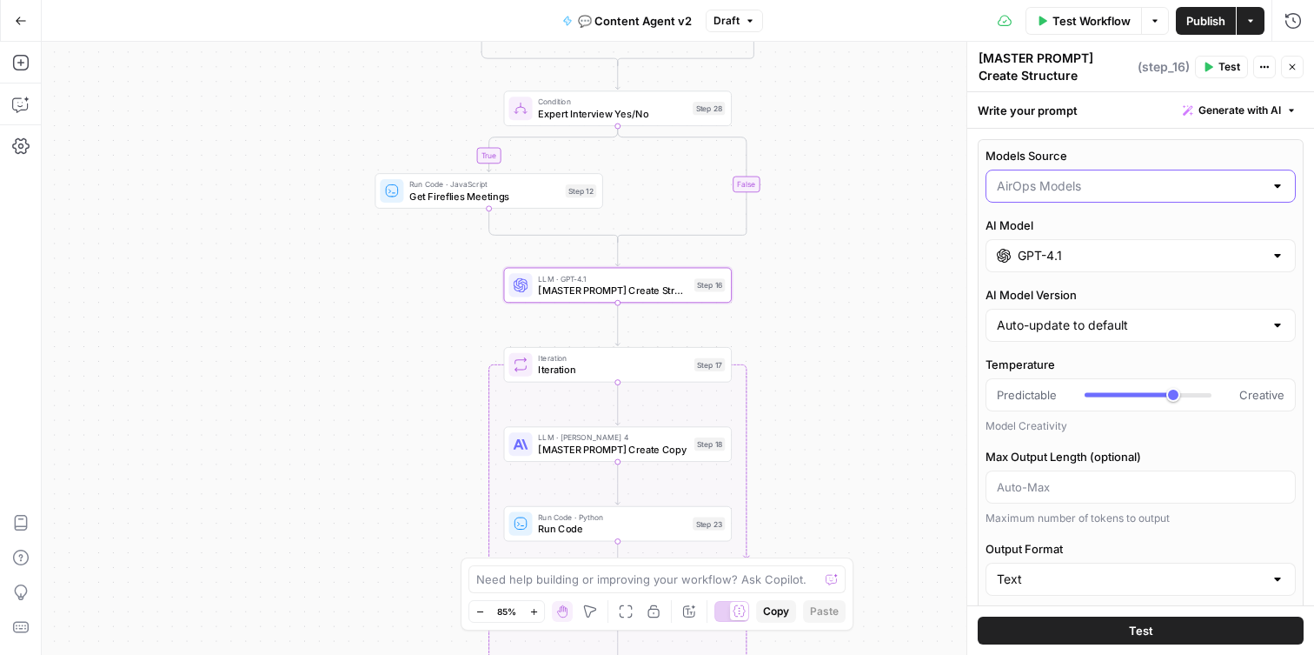
click at [1067, 177] on input "Models Source" at bounding box center [1130, 185] width 267 height 17
type input "AirOps Models"
click at [1101, 155] on label "Models Source" at bounding box center [1141, 155] width 310 height 17
click at [1101, 177] on input "AirOps Models" at bounding box center [1130, 185] width 267 height 17
click at [1091, 198] on div at bounding box center [1141, 185] width 310 height 33
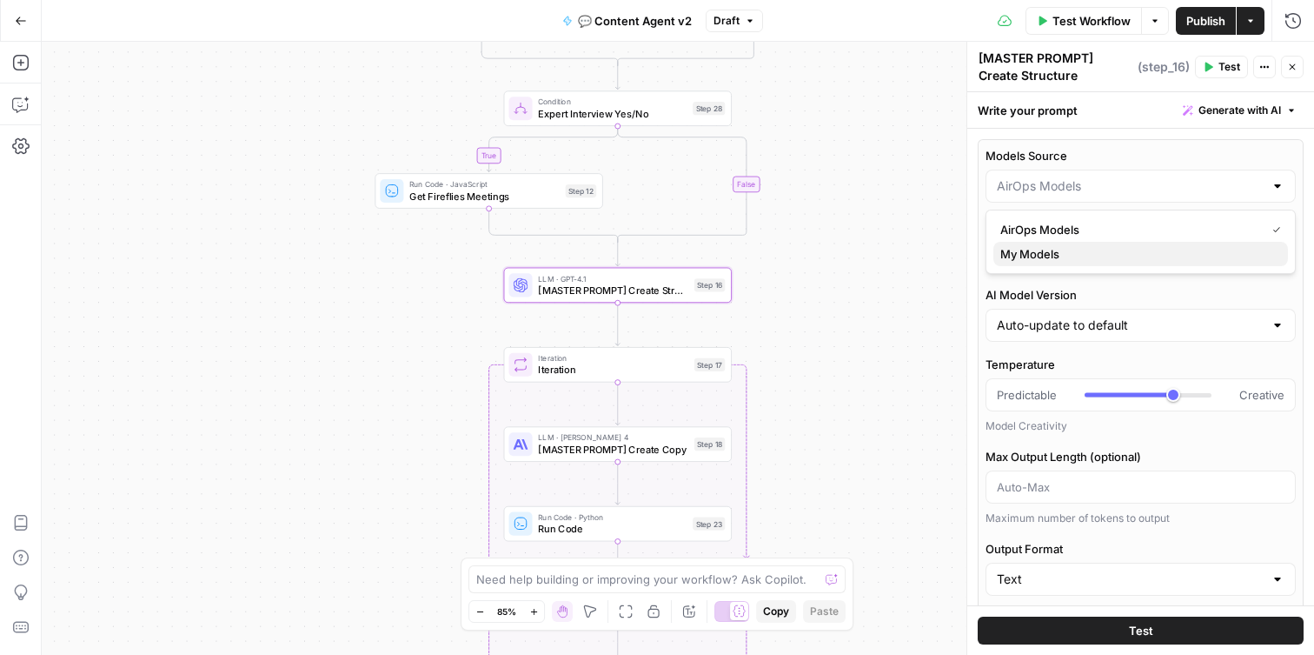
click at [1066, 253] on span "My Models" at bounding box center [1137, 253] width 274 height 17
type input "My Models"
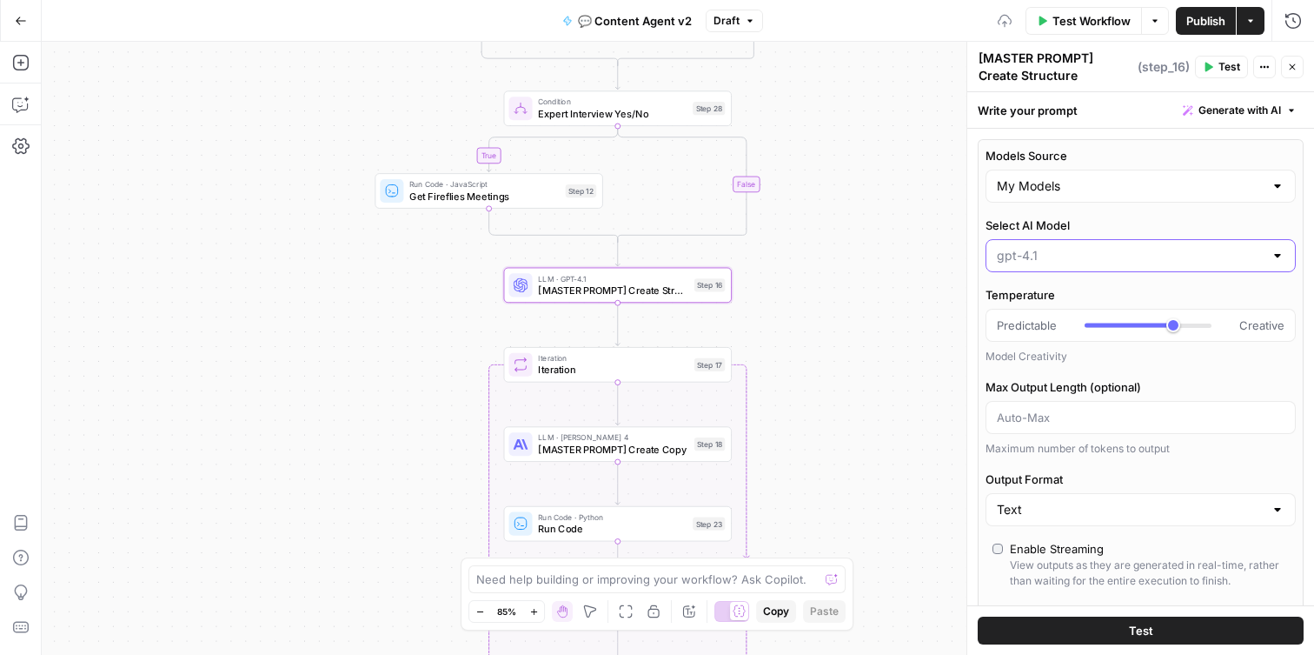
click at [1121, 249] on input "Select AI Model" at bounding box center [1130, 255] width 267 height 17
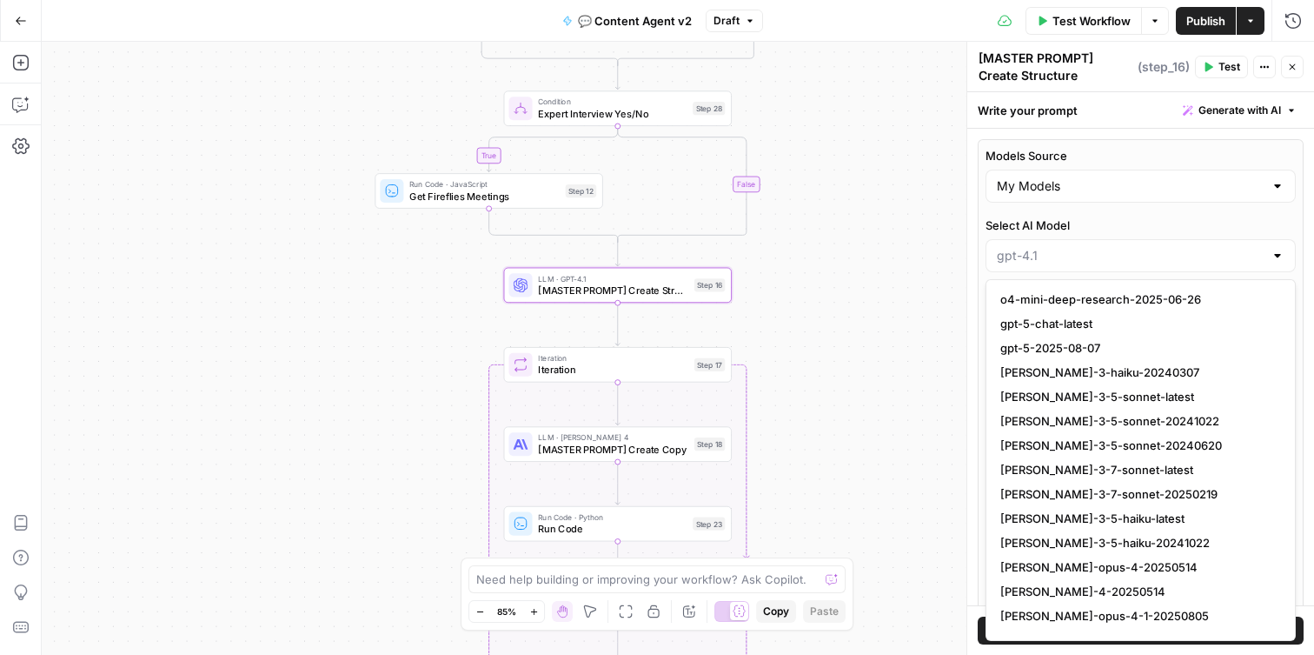
scroll to position [1698, 0]
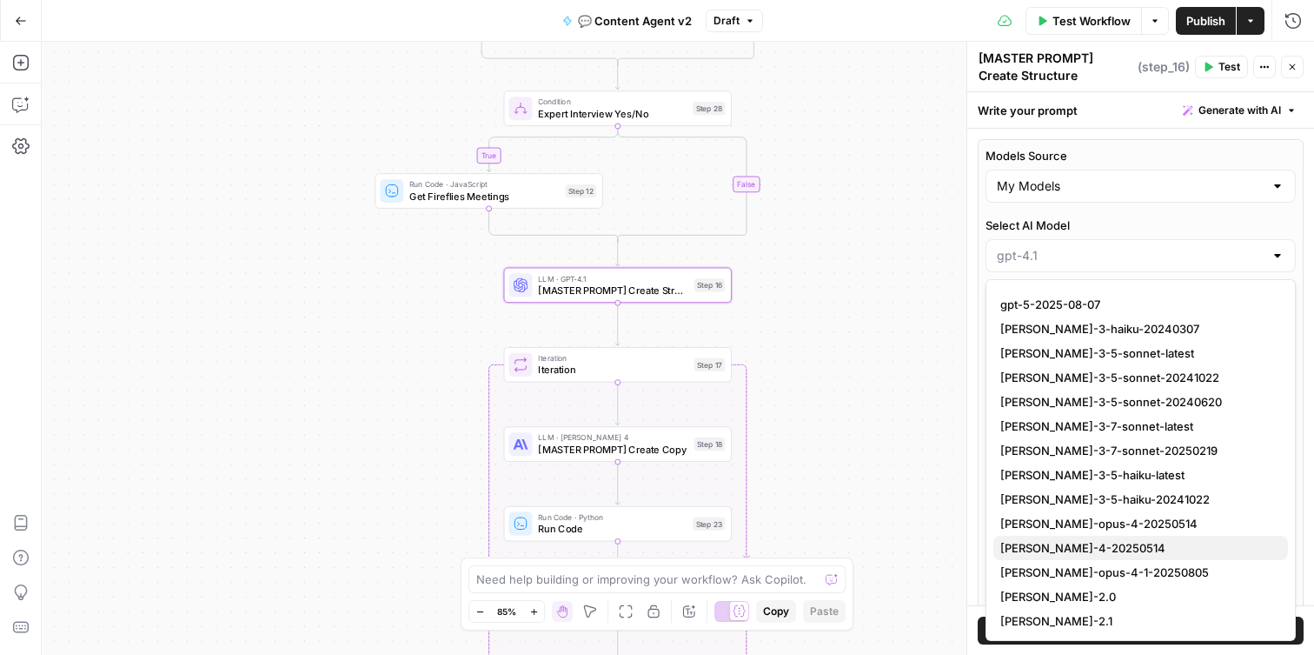
click at [1179, 548] on span "[PERSON_NAME]-4-20250514" at bounding box center [1137, 547] width 274 height 17
type input "[PERSON_NAME]-4-20250514"
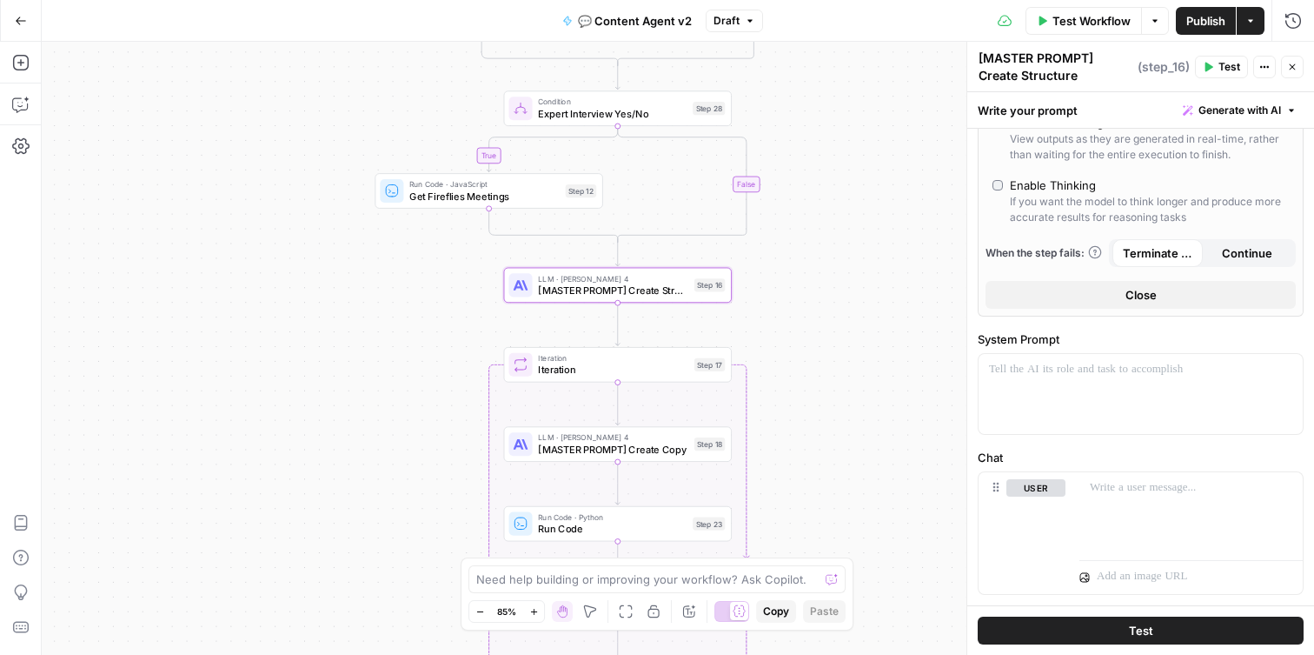
scroll to position [519, 0]
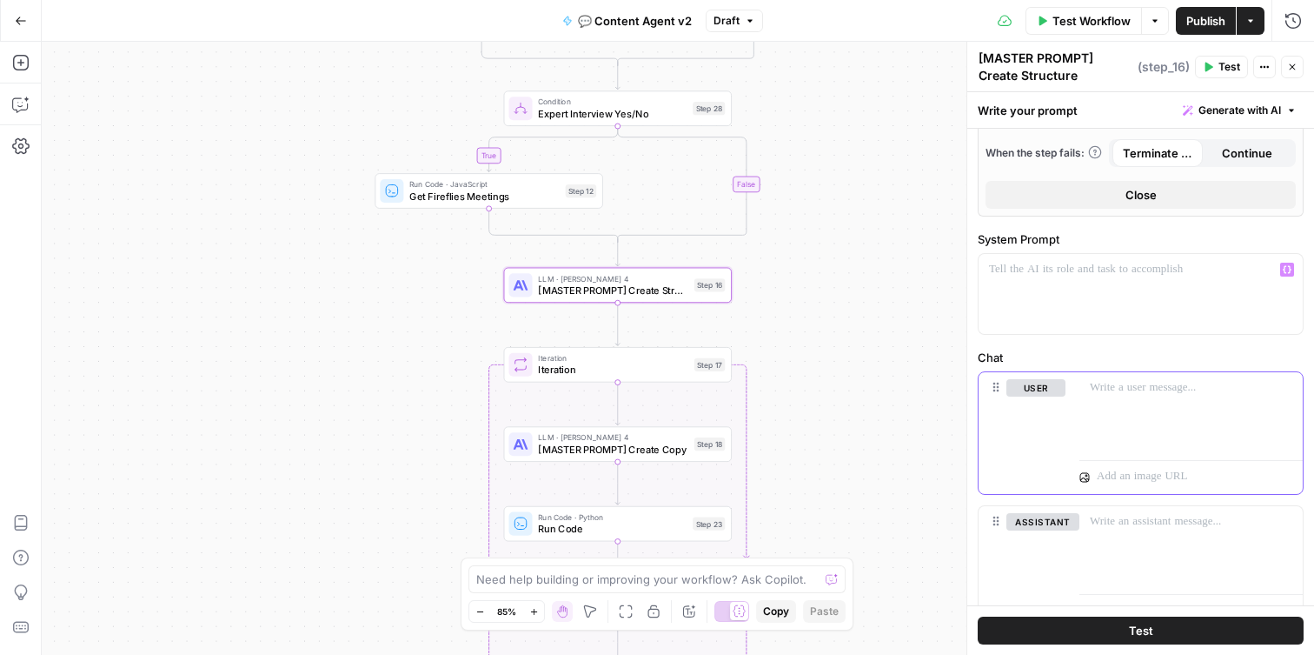
click at [1161, 395] on p at bounding box center [1191, 387] width 203 height 17
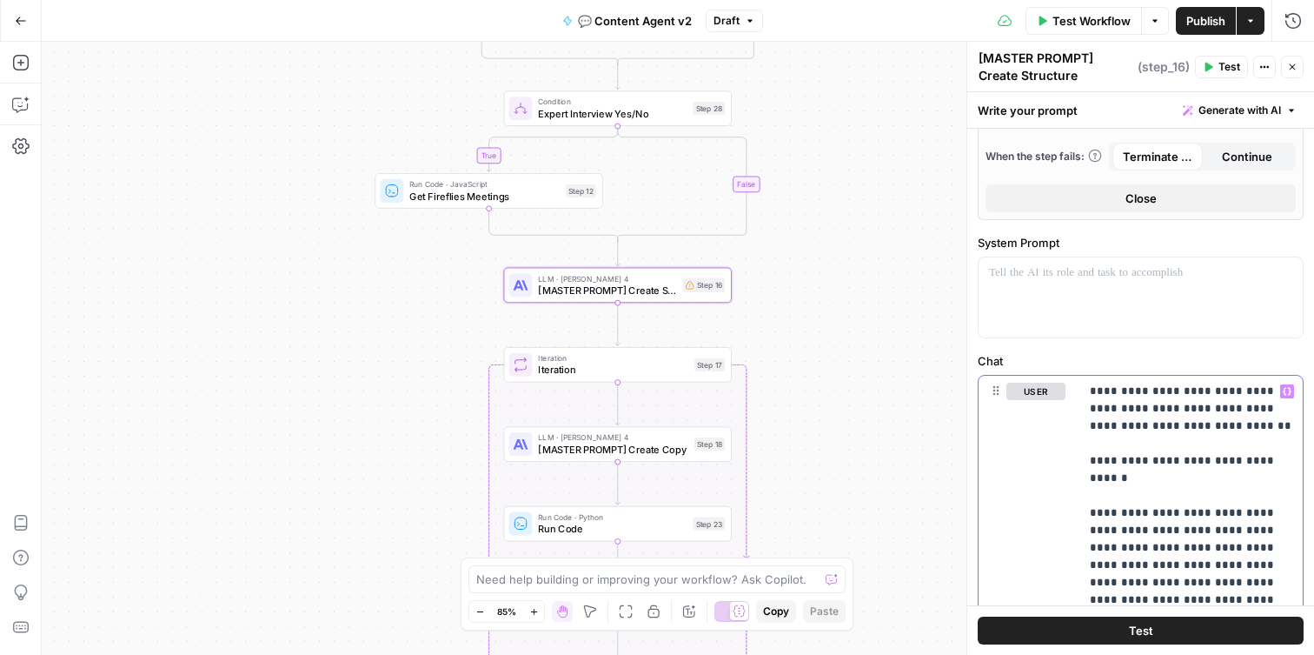
scroll to position [545, 0]
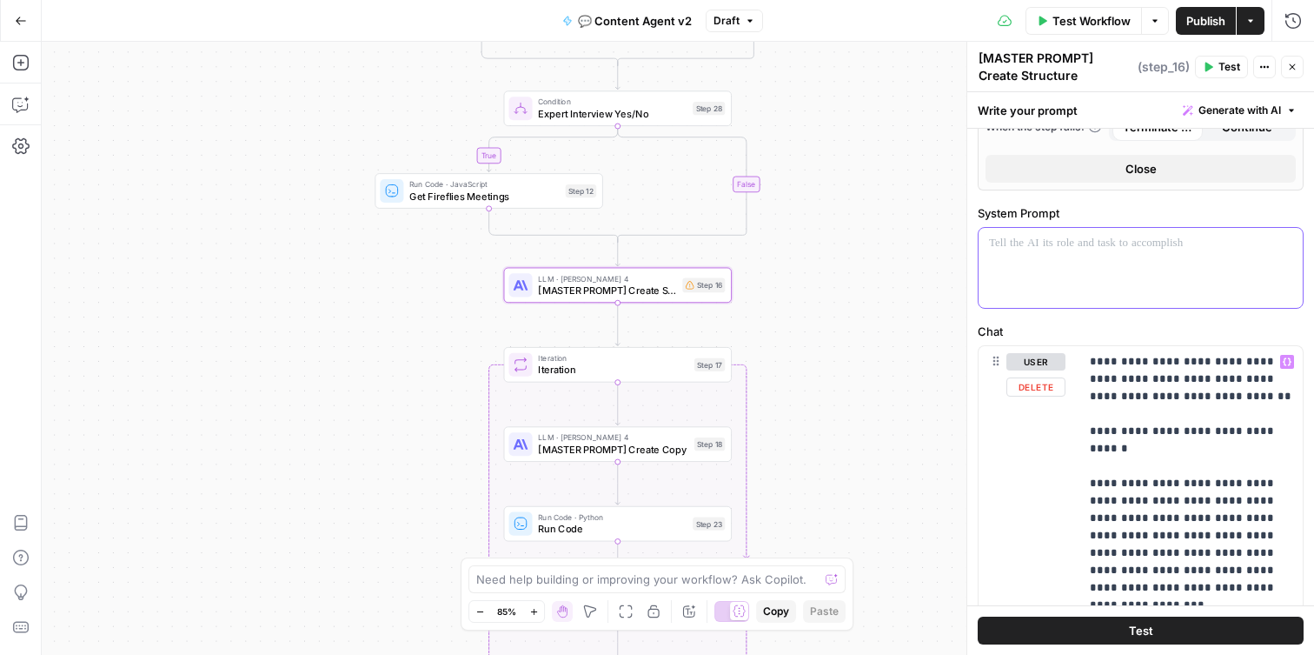
click at [1057, 269] on div at bounding box center [1141, 268] width 324 height 80
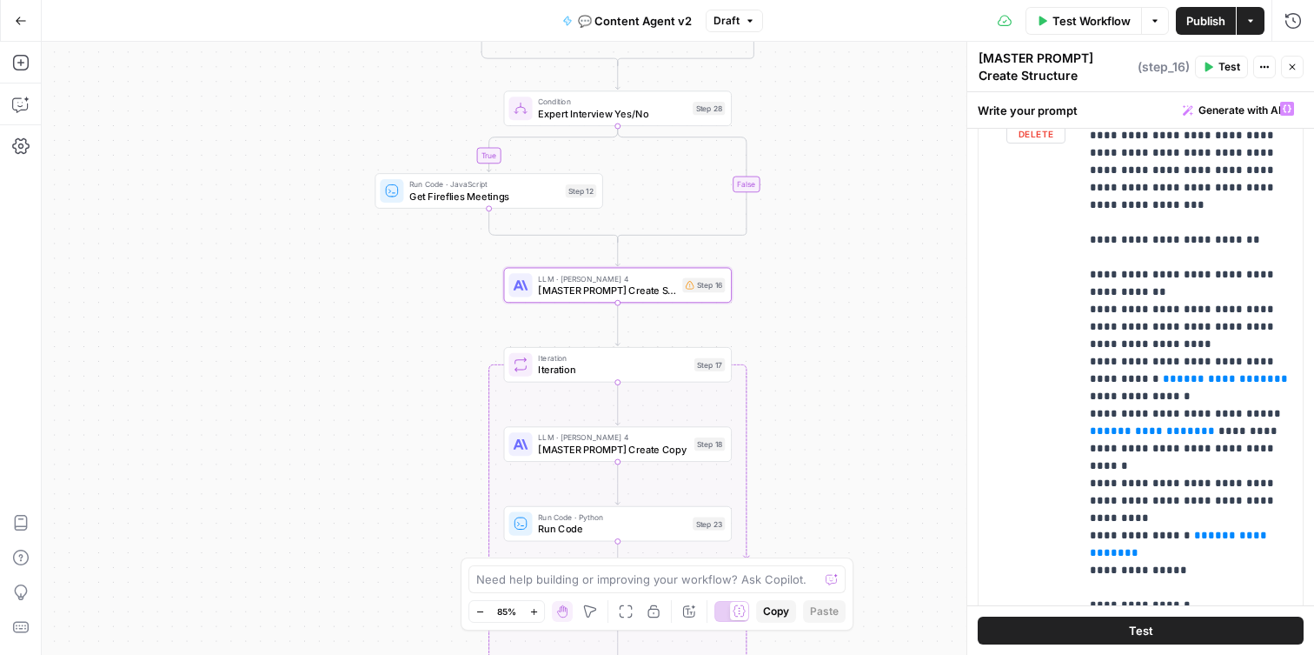
scroll to position [149, 0]
drag, startPoint x: 1211, startPoint y: 381, endPoint x: 1087, endPoint y: 379, distance: 123.4
click at [1087, 379] on div "**********" at bounding box center [1191, 447] width 223 height 708
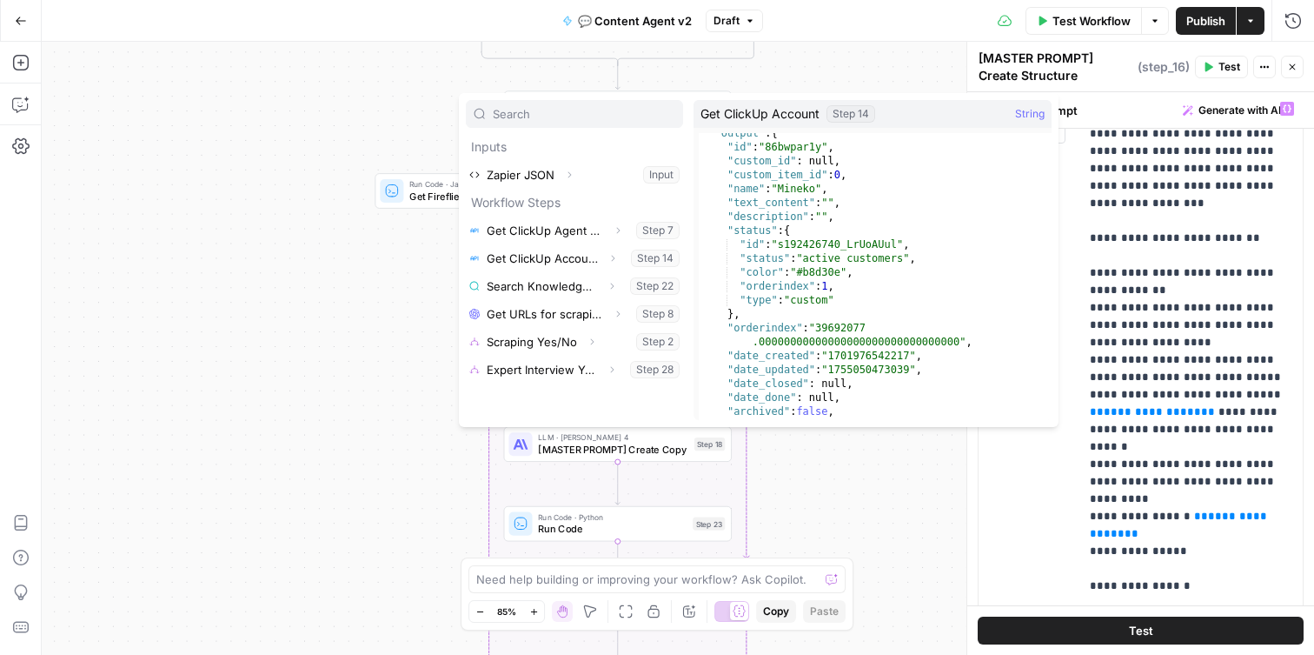
scroll to position [0, 0]
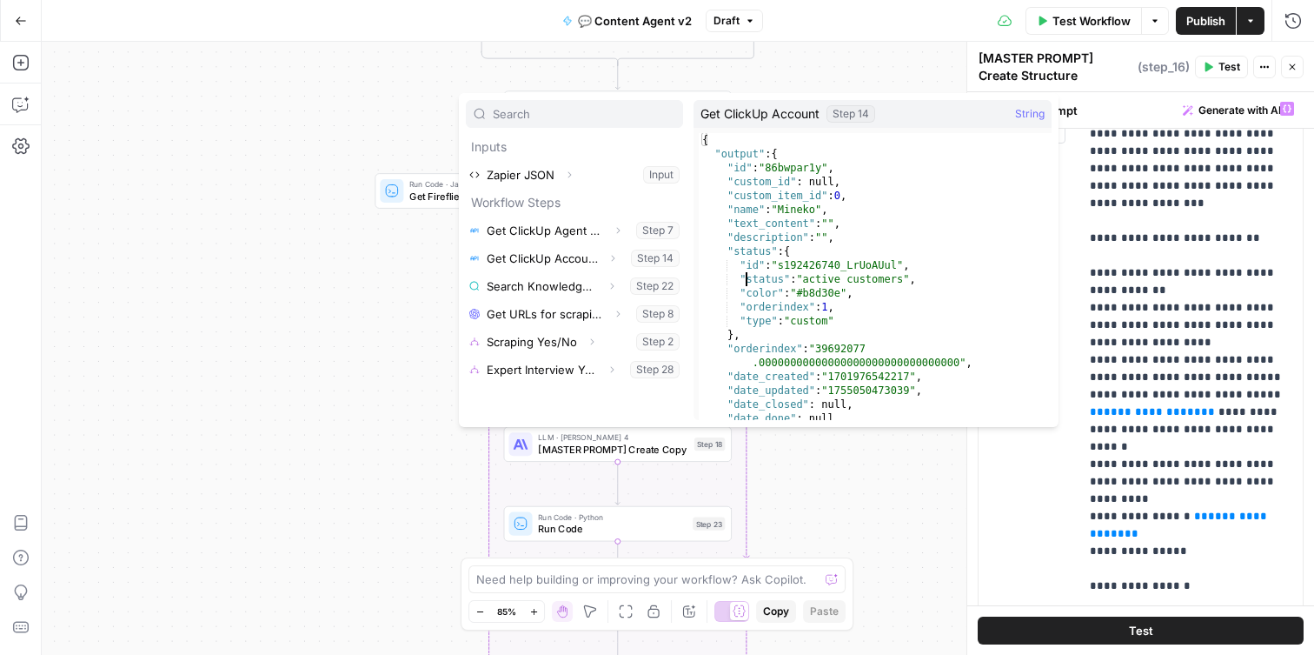
click at [749, 284] on div "{ "output" : { "id" : "86bwpar1y" , "custom_id" : null , "custom_item_id" : 0 ,…" at bounding box center [875, 290] width 353 height 315
click at [762, 251] on div "{ "output" : { "id" : "86bwpar1y" , "custom_id" : null , "custom_item_id" : 0 ,…" at bounding box center [875, 290] width 353 height 315
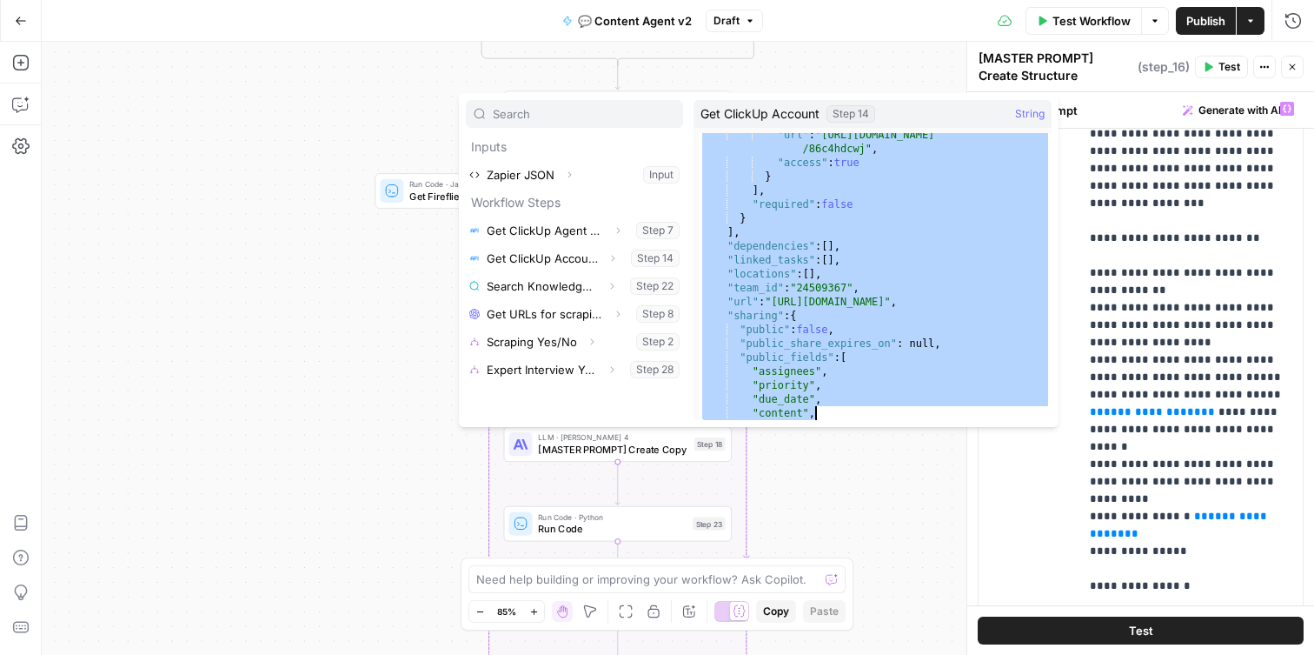
scroll to position [14441, 0]
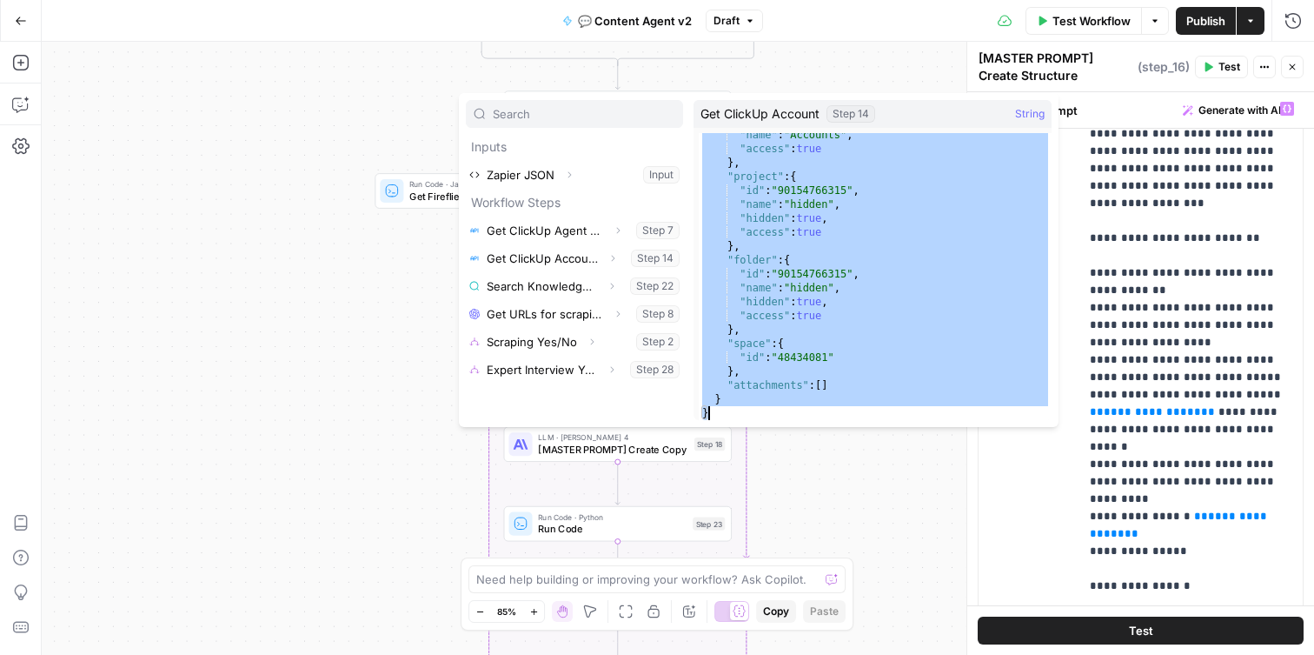
drag, startPoint x: 702, startPoint y: 140, endPoint x: 866, endPoint y: 474, distance: 371.6
click at [866, 474] on body "Radyant New Home Browse Your Data Usage Settings Recent Grids 💬 Planeco | Conte…" at bounding box center [657, 327] width 1314 height 655
type textarea "* *"
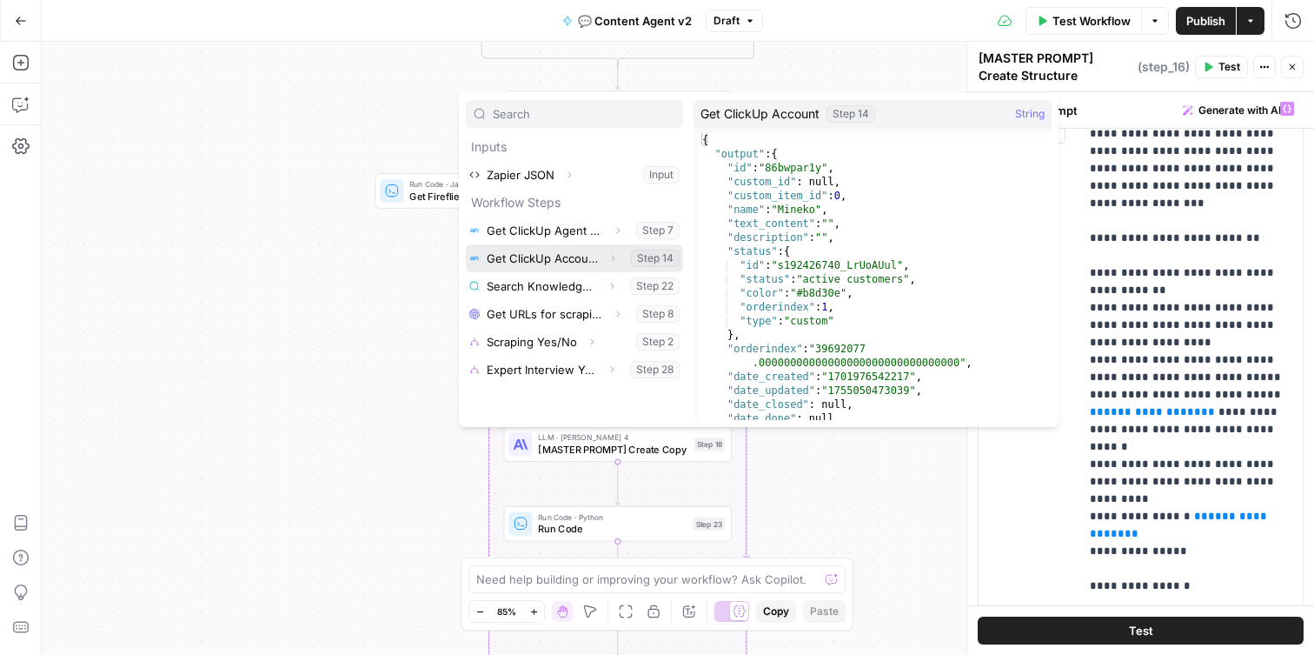
click at [565, 247] on button "Select variable Get ClickUp Account" at bounding box center [574, 258] width 217 height 28
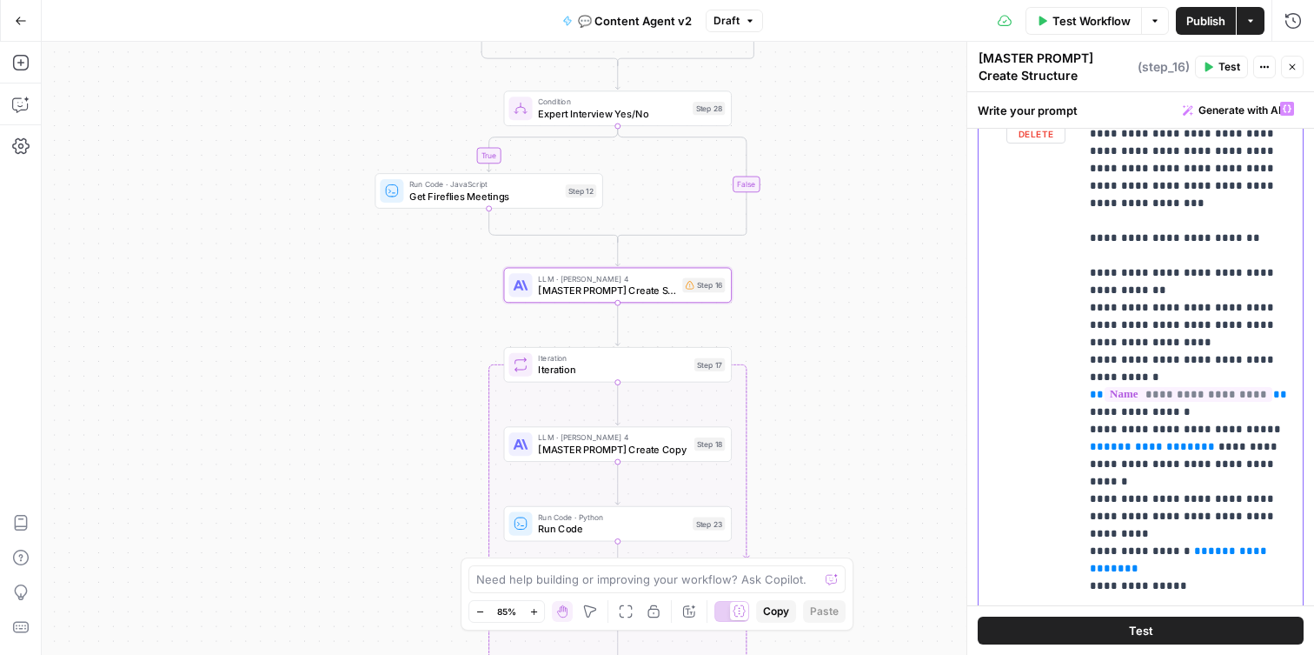
drag, startPoint x: 1279, startPoint y: 375, endPoint x: 1064, endPoint y: 375, distance: 215.6
click at [1063, 375] on div "**********" at bounding box center [1141, 467] width 324 height 749
copy p "**********"
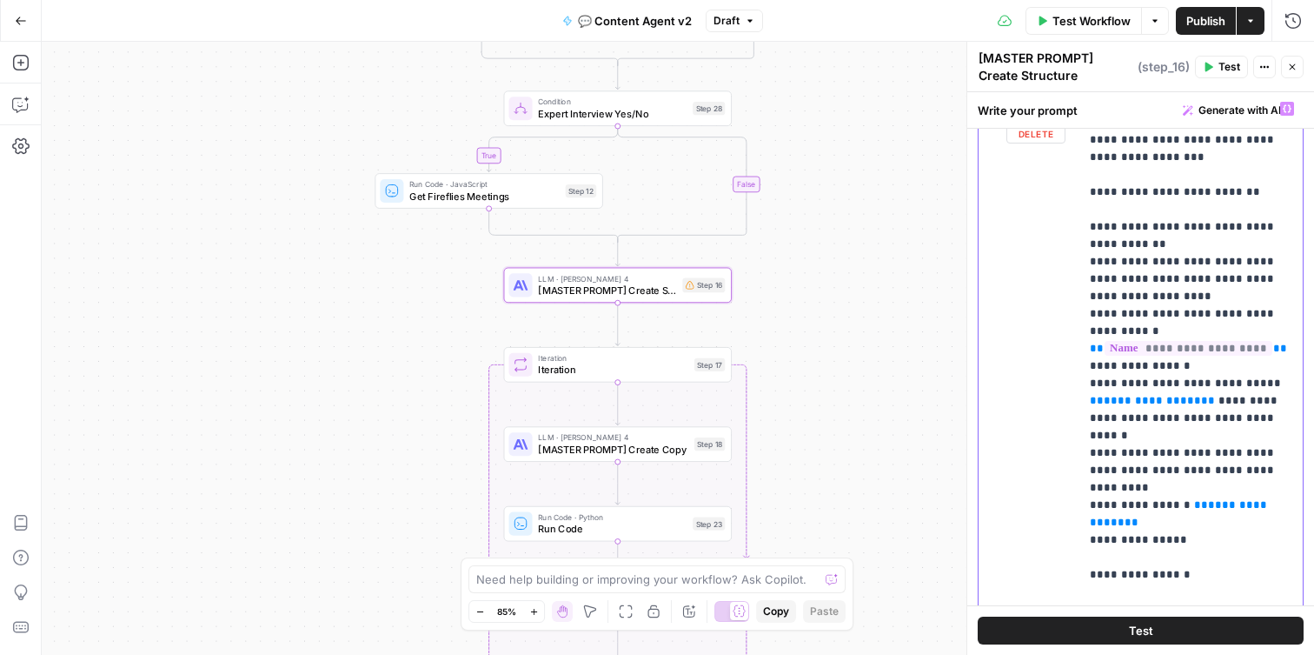
drag, startPoint x: 1210, startPoint y: 383, endPoint x: 1087, endPoint y: 383, distance: 122.6
click at [1087, 383] on div "**********" at bounding box center [1191, 447] width 223 height 708
drag, startPoint x: 1213, startPoint y: 502, endPoint x: 1086, endPoint y: 502, distance: 126.9
click at [1086, 502] on div "**********" at bounding box center [1191, 447] width 223 height 708
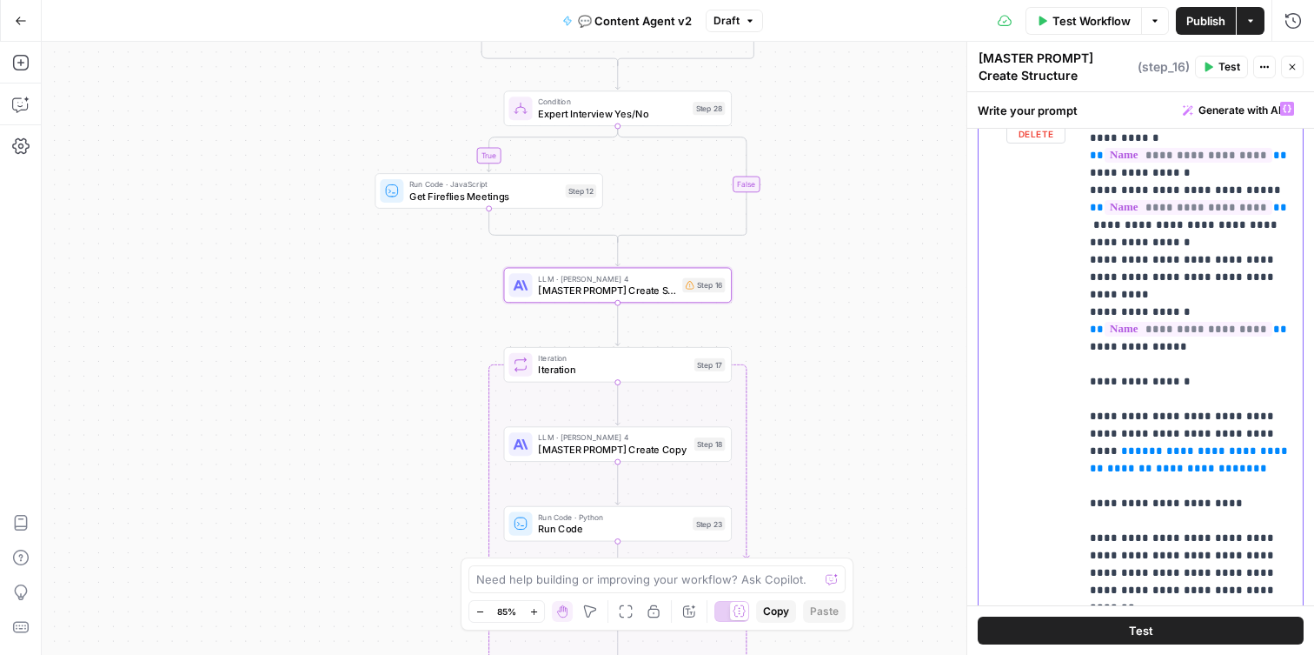
scroll to position [406, 0]
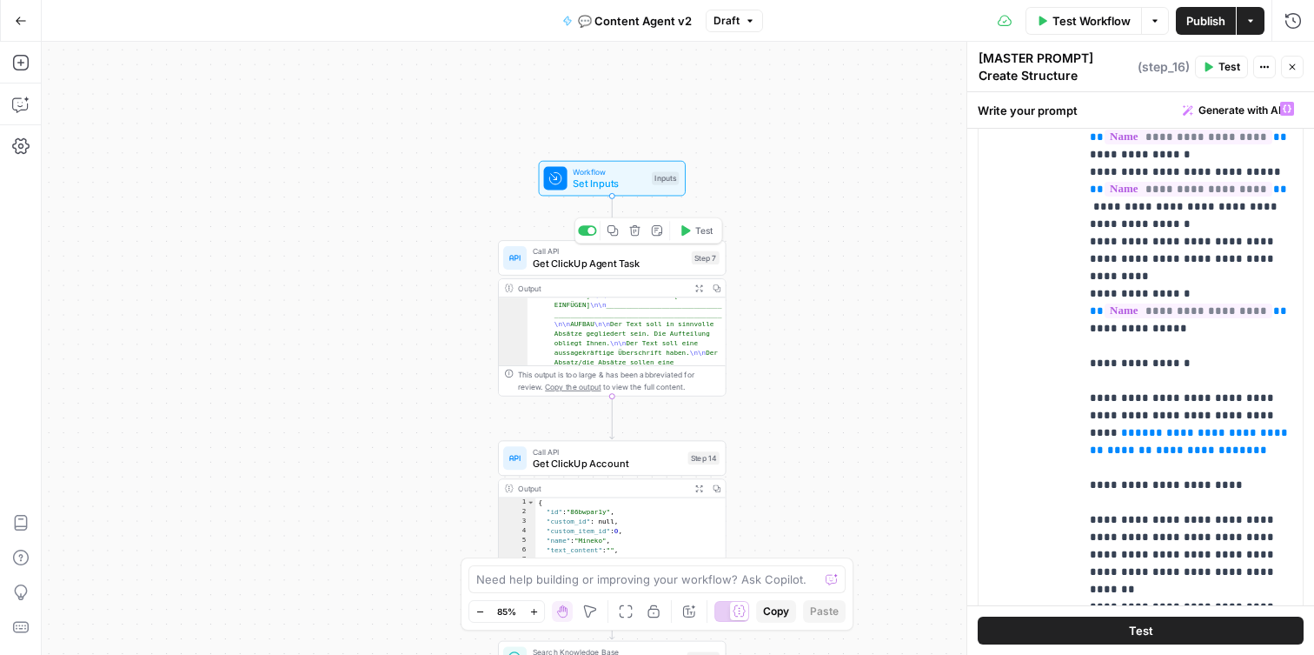
click at [623, 263] on span "Get ClickUp Agent Task" at bounding box center [609, 263] width 153 height 15
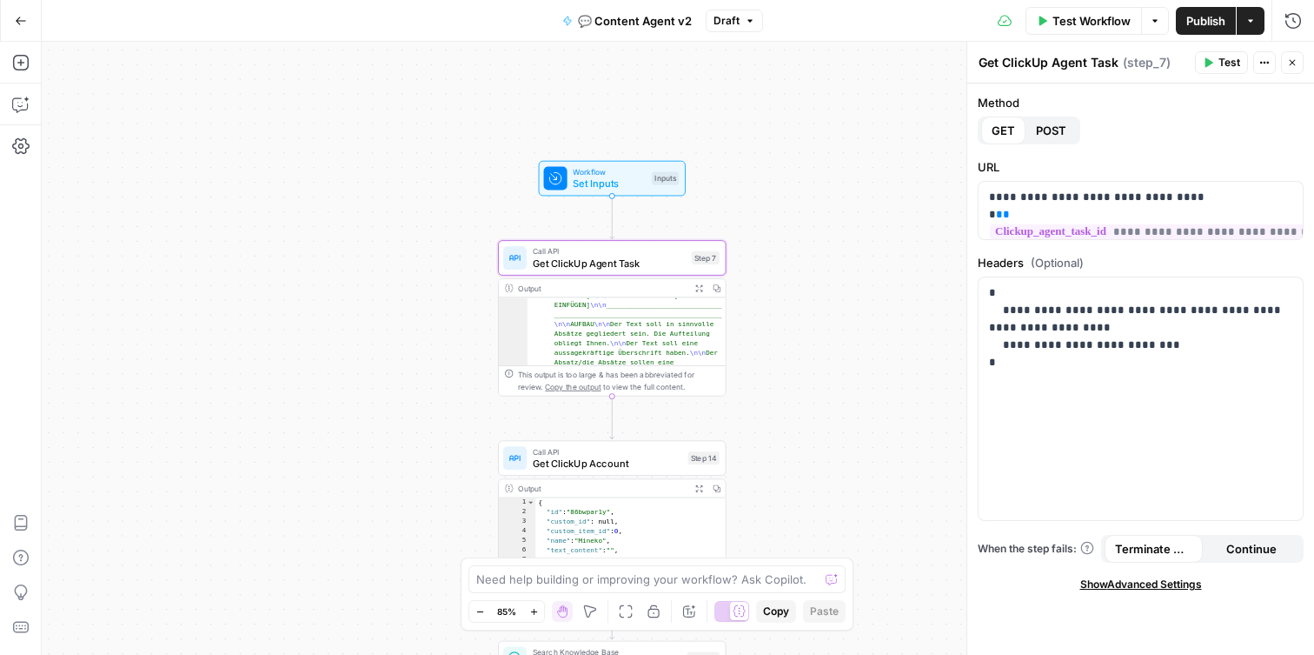
type textarea "**********"
click at [713, 284] on icon "button" at bounding box center [717, 288] width 8 height 8
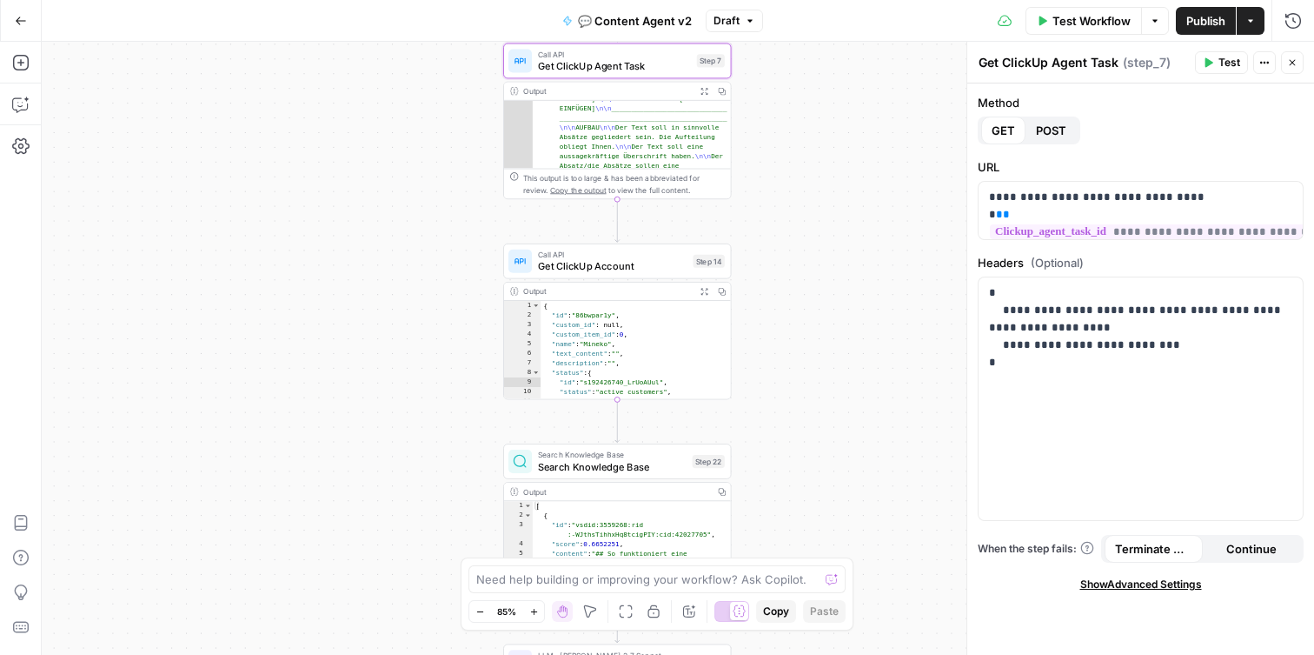
type textarea "**********"
click at [637, 326] on div "{ "id" : "86bwpar1y" , "custom_id" : null , "custom_item_id" : 0 , "name" : "Mi…" at bounding box center [636, 360] width 190 height 118
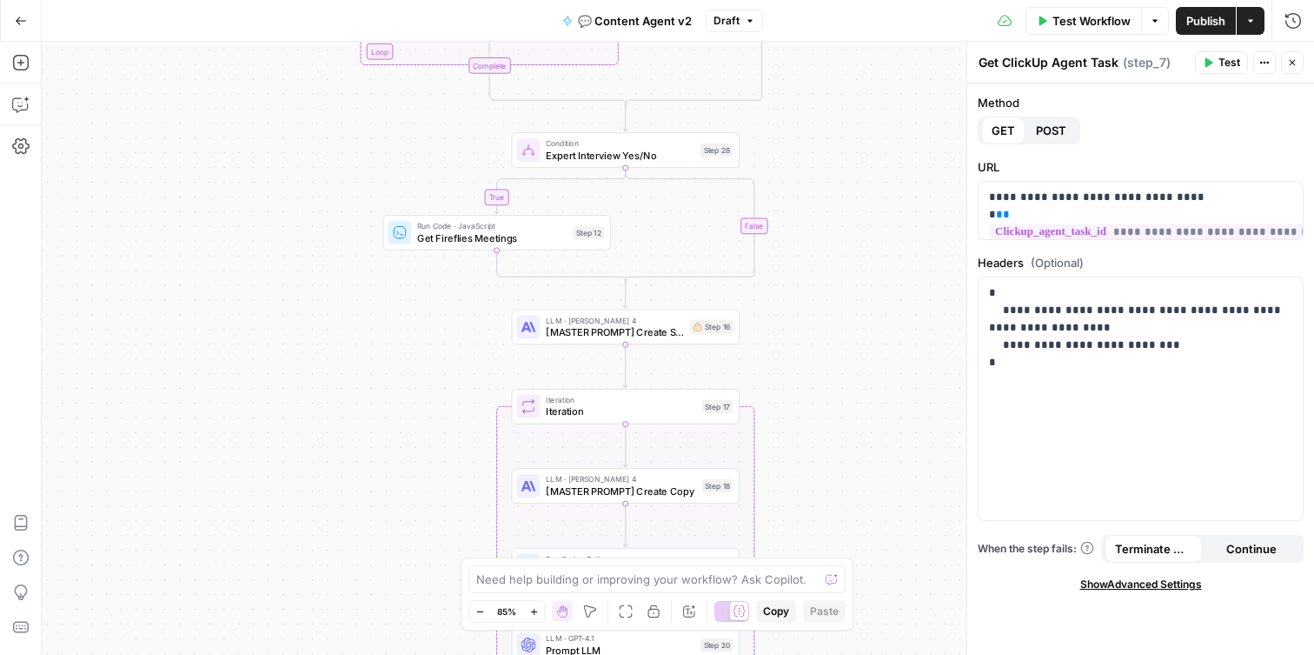
click at [621, 327] on span "[MASTER PROMPT] Create Structure" at bounding box center [615, 331] width 138 height 15
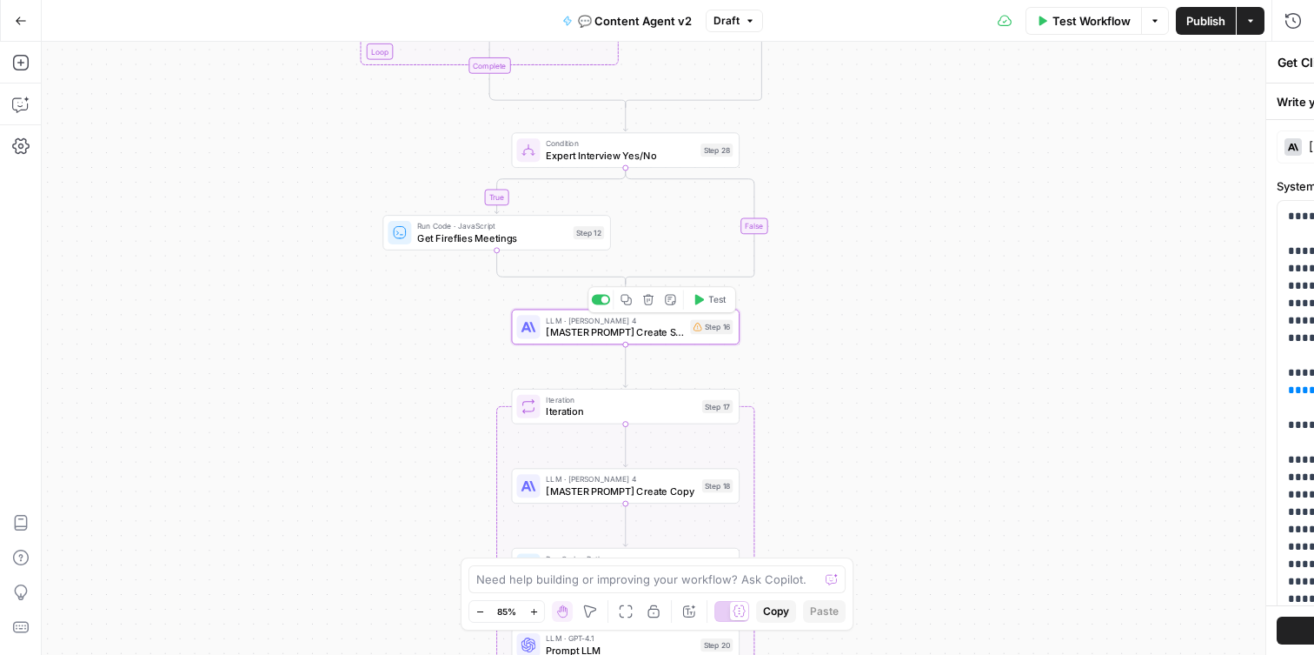
type textarea "[MASTER PROMPT] Create Structure"
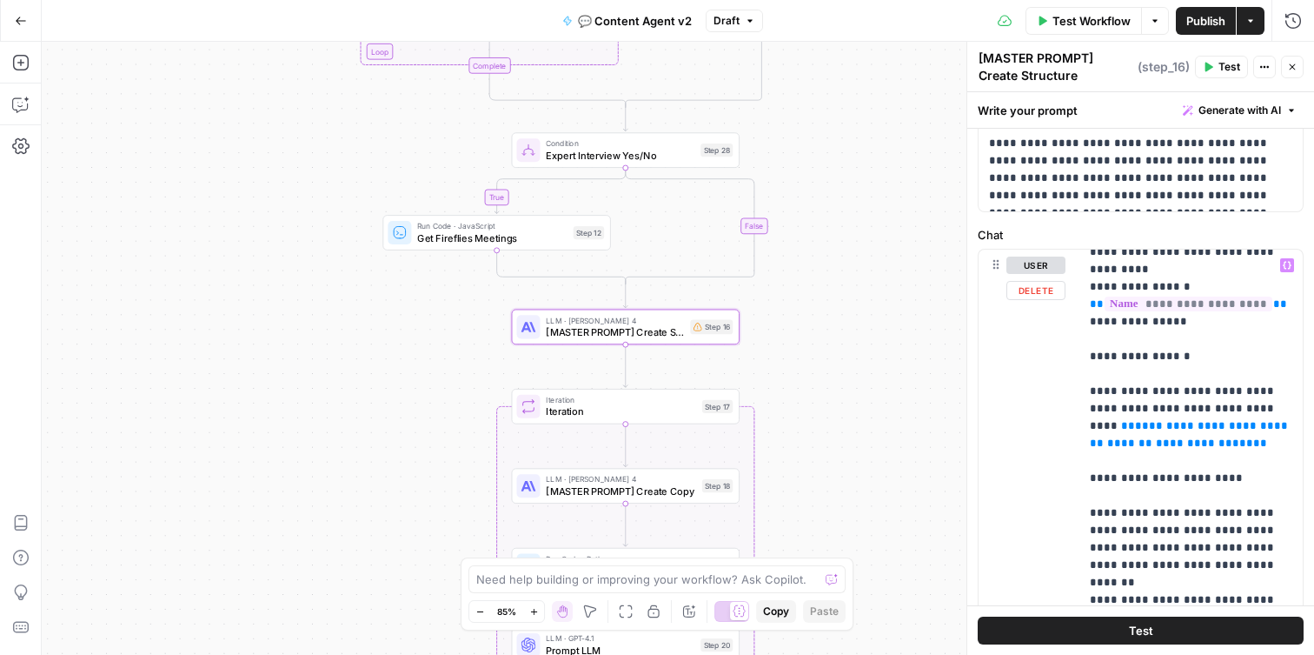
scroll to position [571, 0]
drag, startPoint x: 1254, startPoint y: 424, endPoint x: 1092, endPoint y: 409, distance: 163.2
click at [1092, 409] on p "**********" at bounding box center [1191, 615] width 203 height 1860
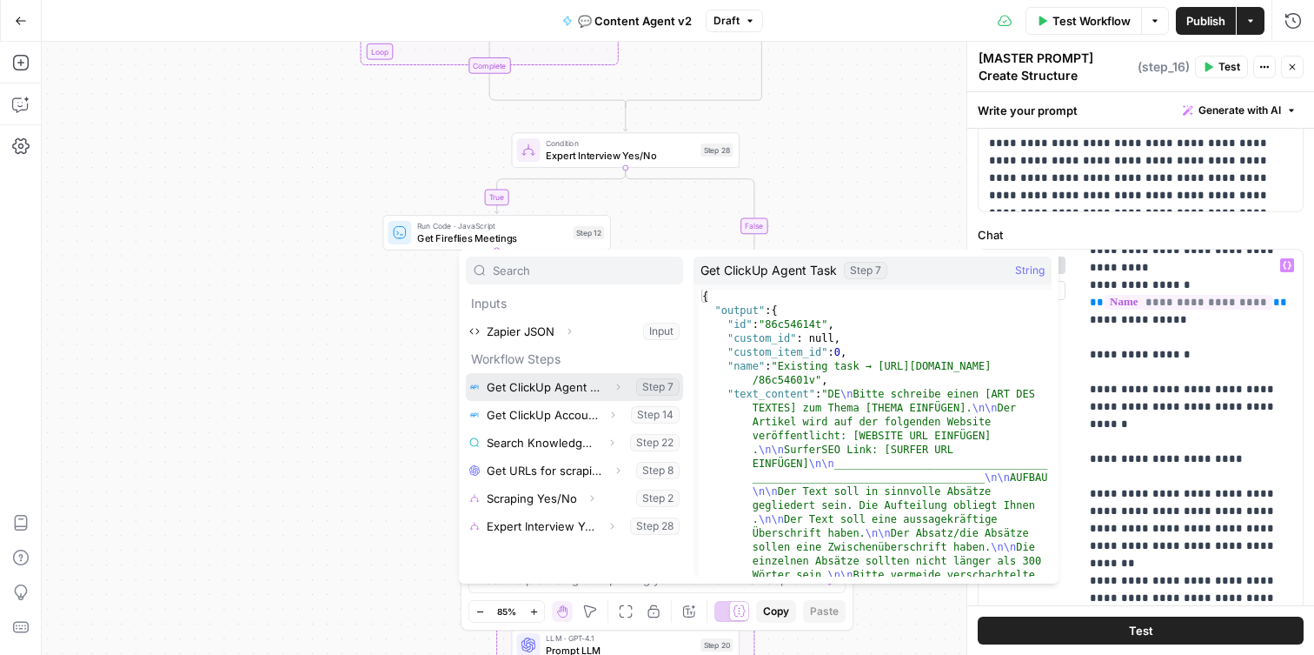
click at [587, 389] on button "Select variable Get ClickUp Agent Task" at bounding box center [574, 387] width 217 height 28
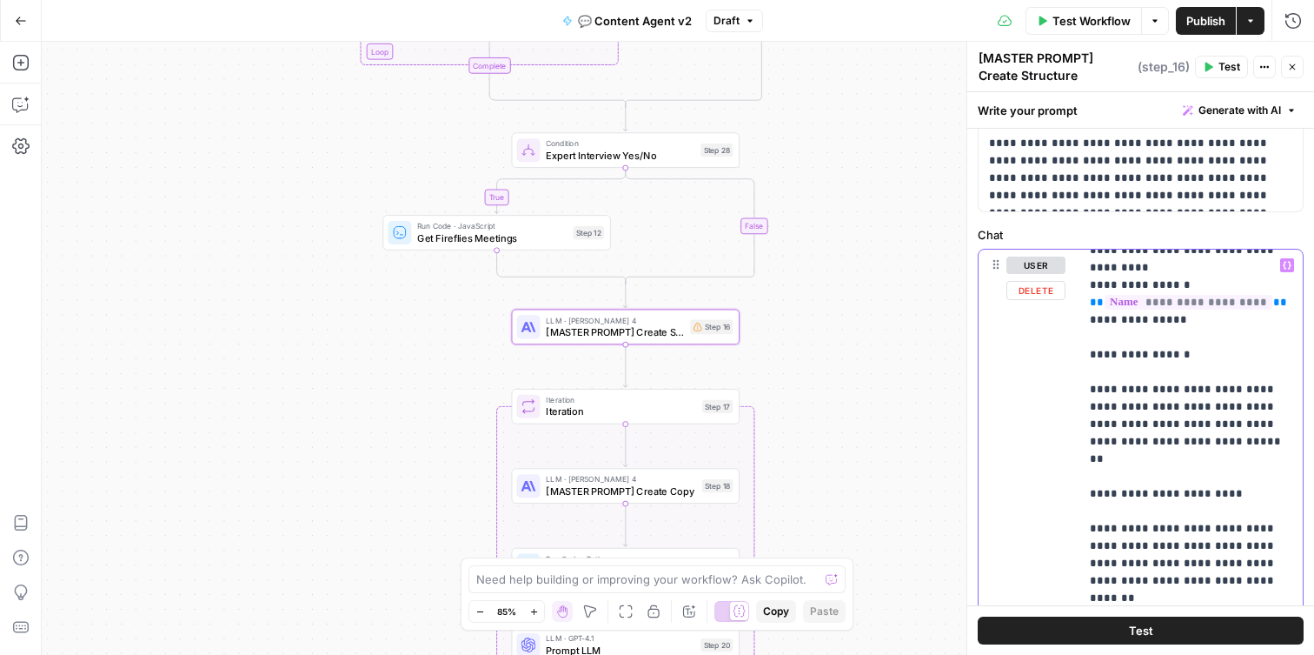
click at [1171, 413] on p "**********" at bounding box center [1191, 623] width 203 height 1877
click at [1159, 442] on p "**********" at bounding box center [1191, 623] width 203 height 1877
click at [1106, 475] on p "**********" at bounding box center [1191, 623] width 203 height 1877
drag, startPoint x: 1251, startPoint y: 409, endPoint x: 1242, endPoint y: 429, distance: 21.8
click at [1242, 429] on p "**********" at bounding box center [1191, 623] width 203 height 1877
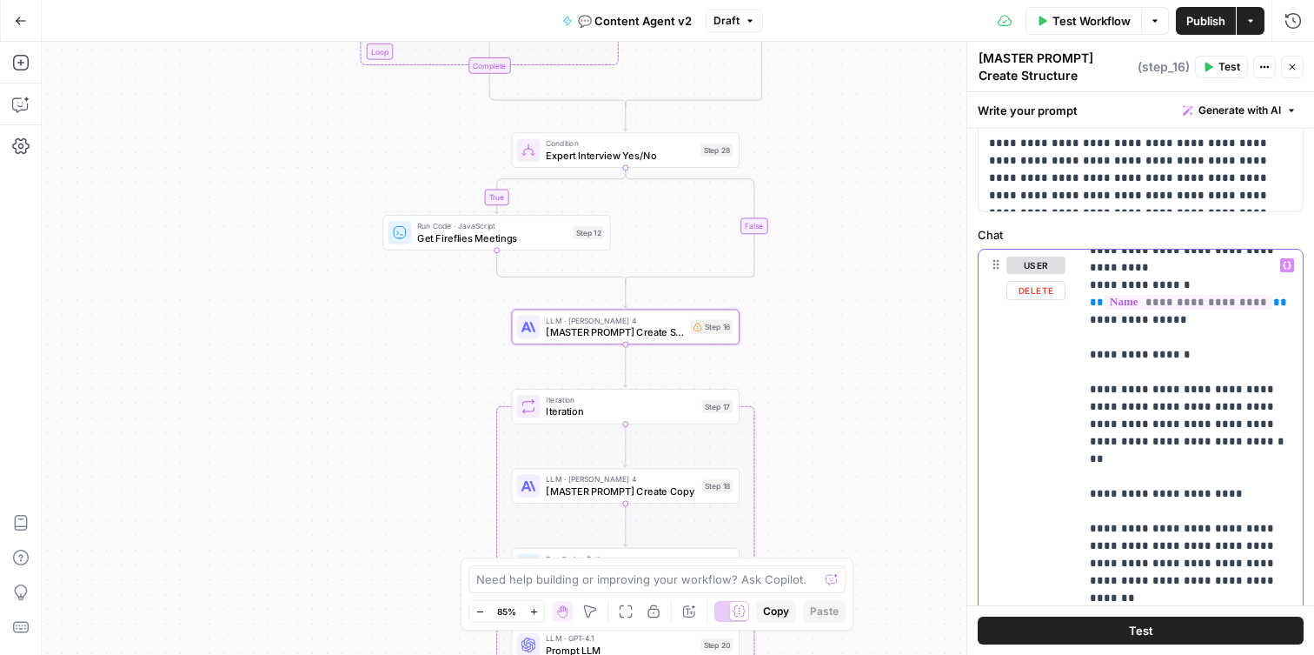
copy p "**********"
drag, startPoint x: 1209, startPoint y: 439, endPoint x: 1085, endPoint y: 408, distance: 128.2
click at [1085, 408] on div "**********" at bounding box center [1191, 603] width 223 height 708
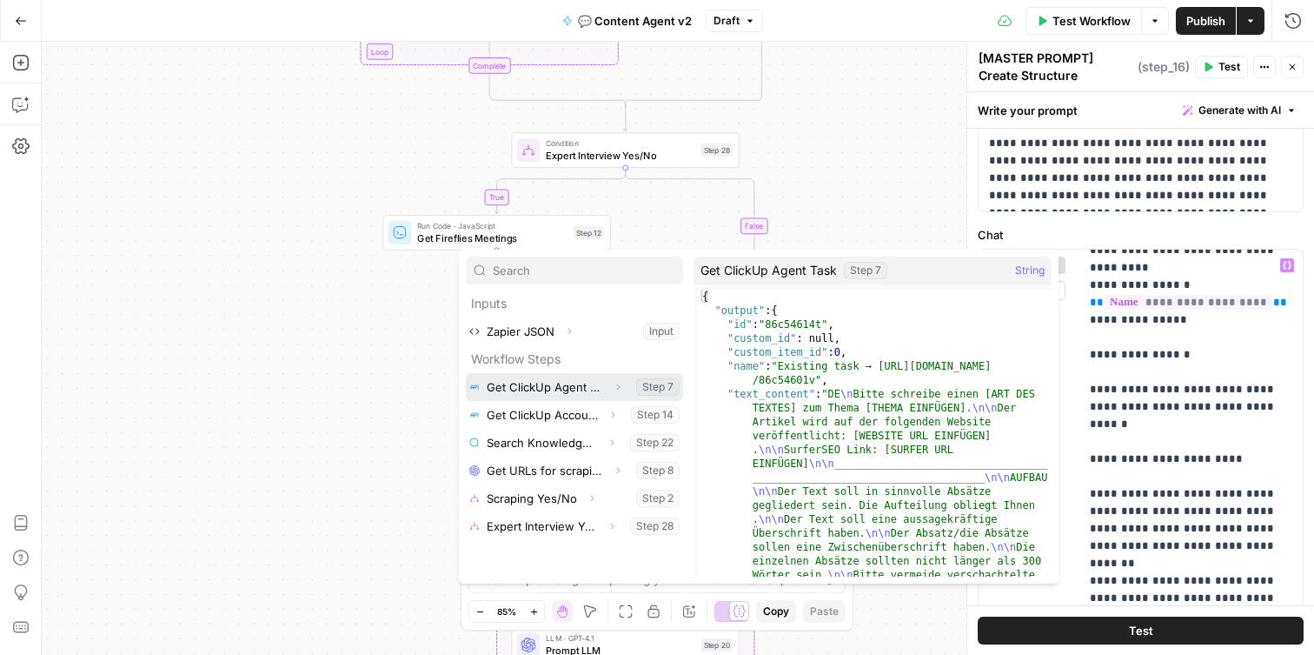
click at [565, 389] on button "Select variable Get ClickUp Agent Task" at bounding box center [574, 387] width 217 height 28
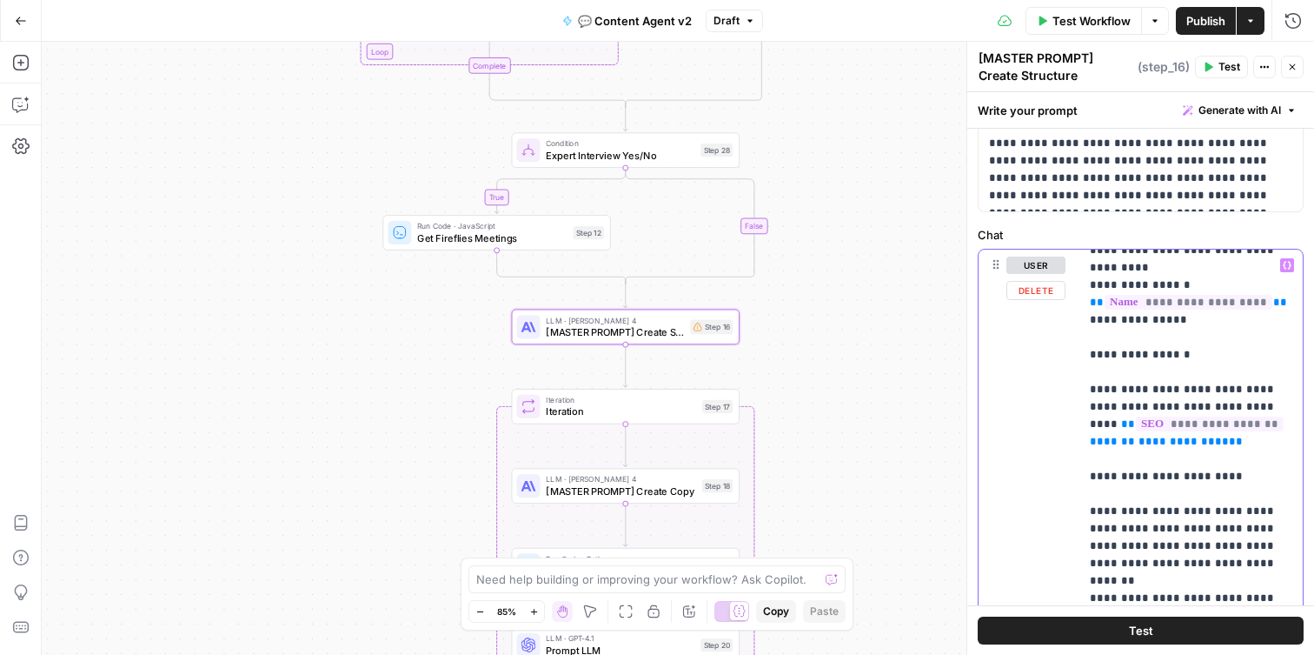
click at [1247, 443] on p "**********" at bounding box center [1191, 615] width 203 height 1860
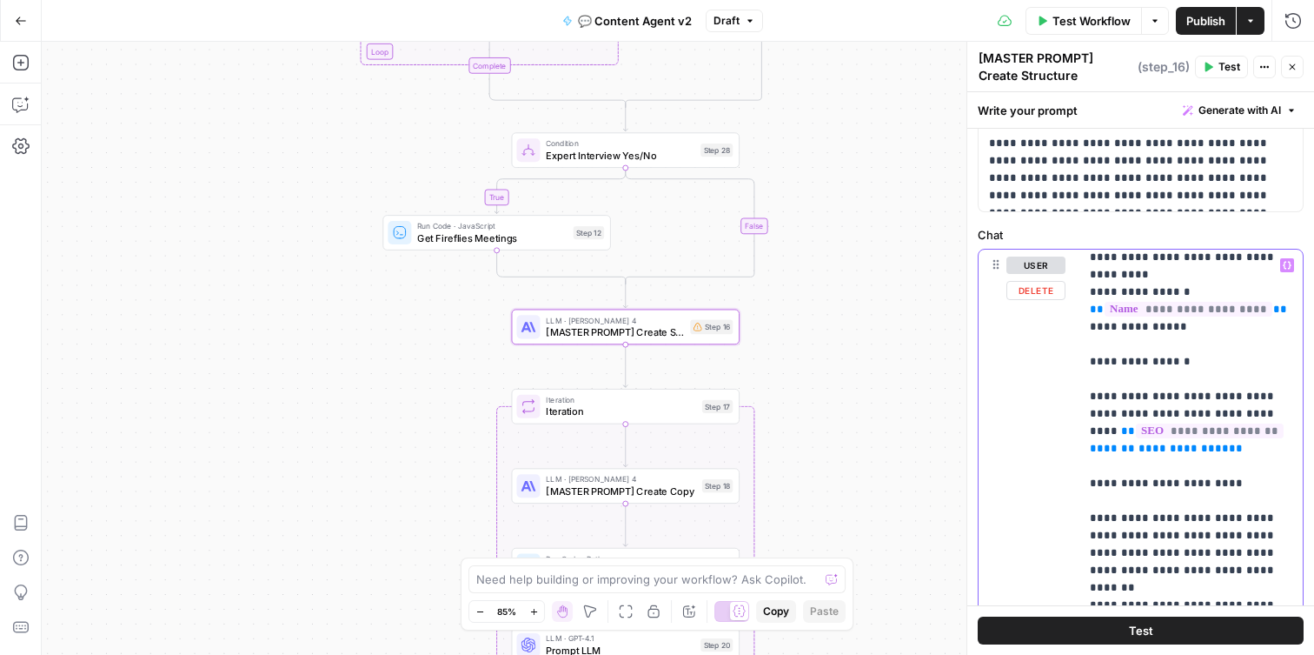
scroll to position [565, 0]
click at [1176, 317] on p "**********" at bounding box center [1191, 621] width 203 height 1860
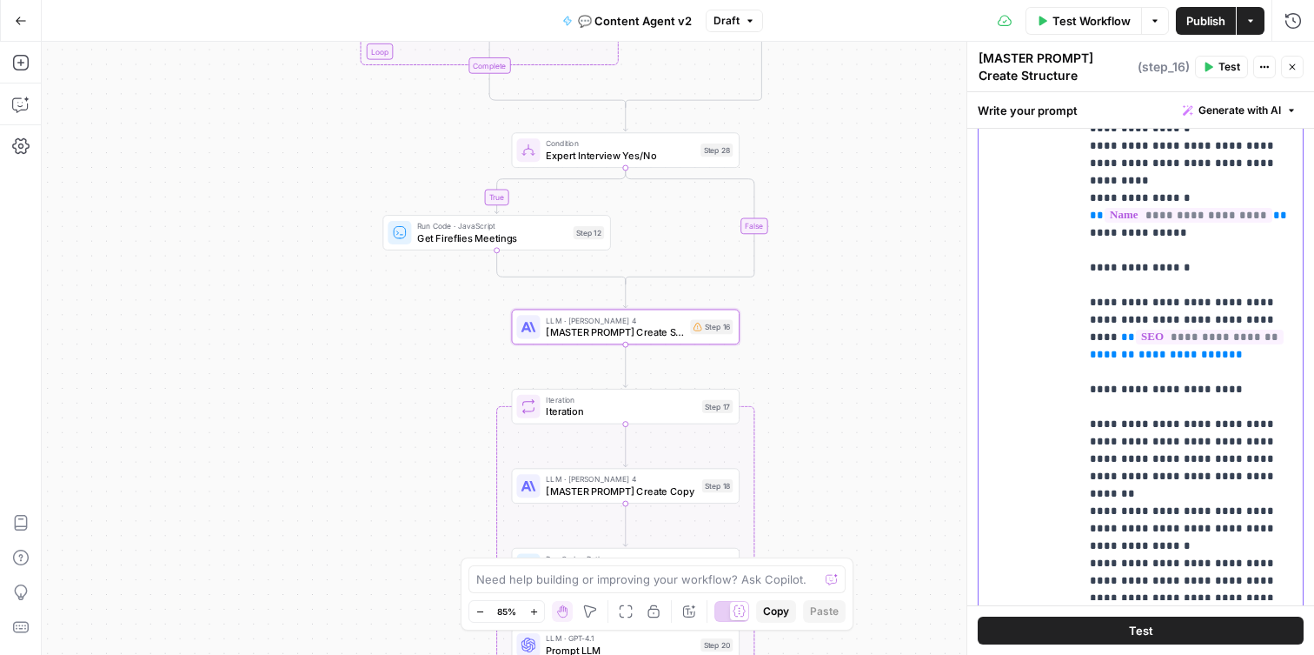
scroll to position [263, 0]
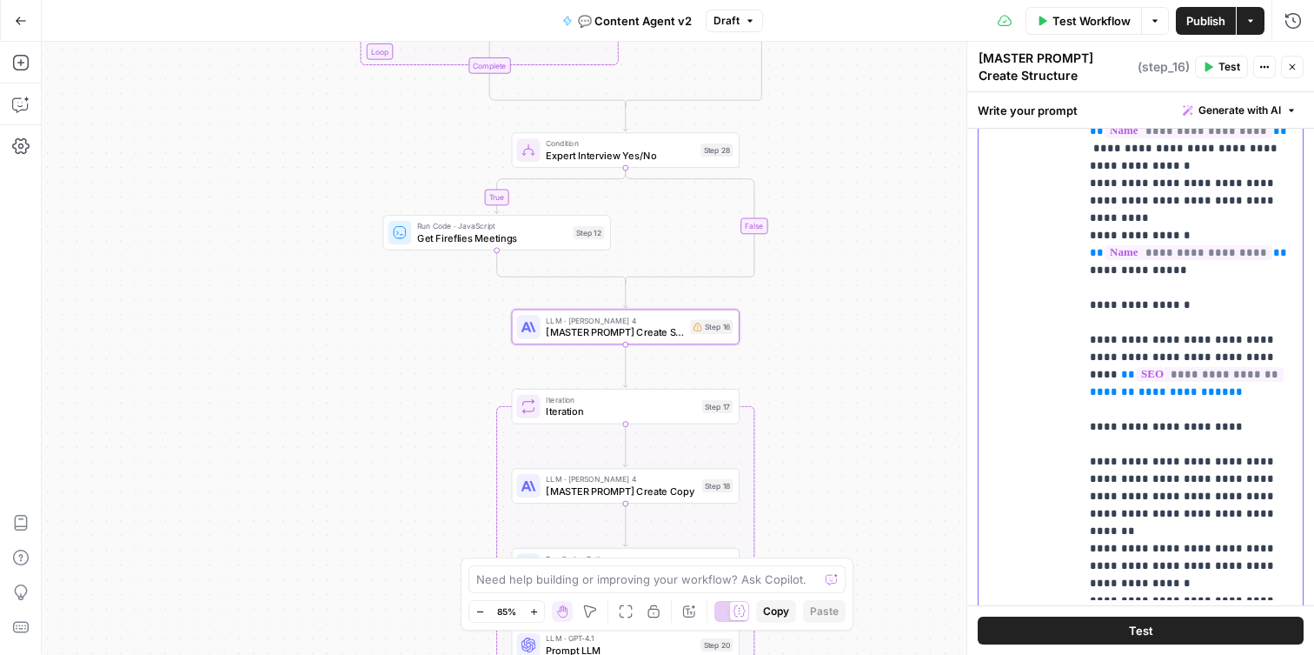
click at [1220, 388] on p "**********" at bounding box center [1191, 566] width 203 height 1860
click at [1186, 325] on p "**********" at bounding box center [1191, 566] width 203 height 1860
click at [0, 0] on lt-strong "*" at bounding box center [0, 0] width 0 height 0
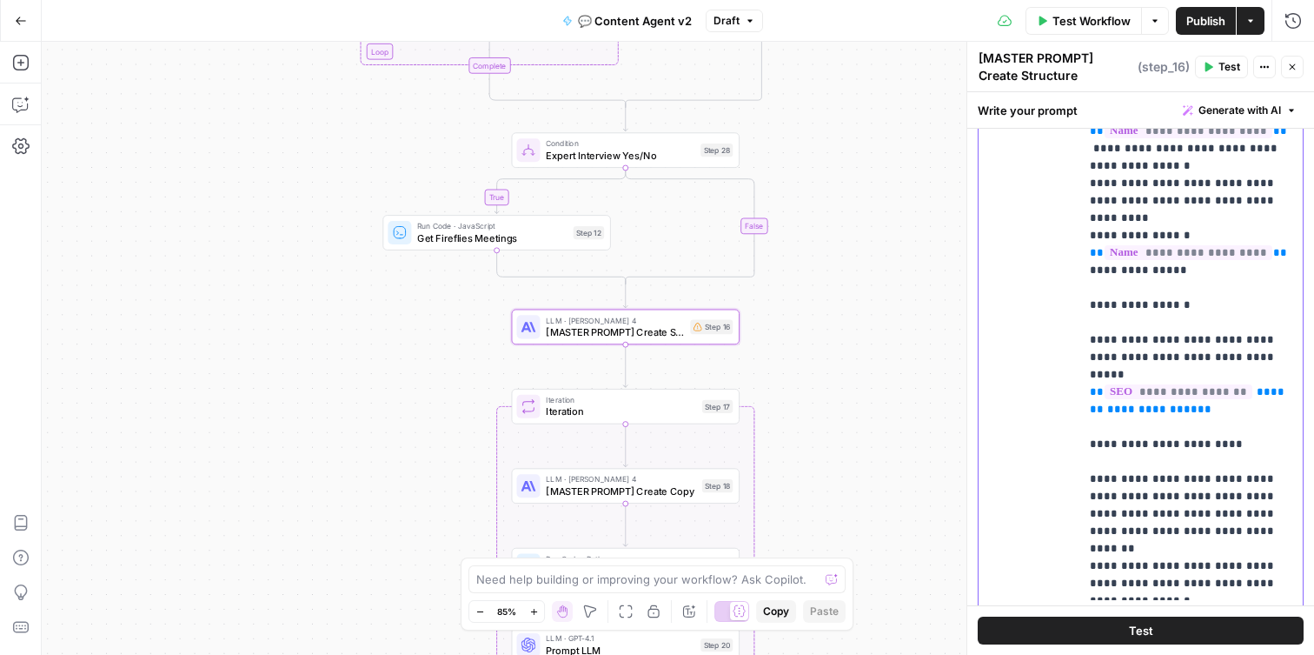
click at [1237, 388] on p "**********" at bounding box center [1191, 566] width 203 height 1860
click at [1210, 433] on p "**********" at bounding box center [1191, 566] width 203 height 1860
click at [1161, 637] on button "Test" at bounding box center [1141, 630] width 326 height 28
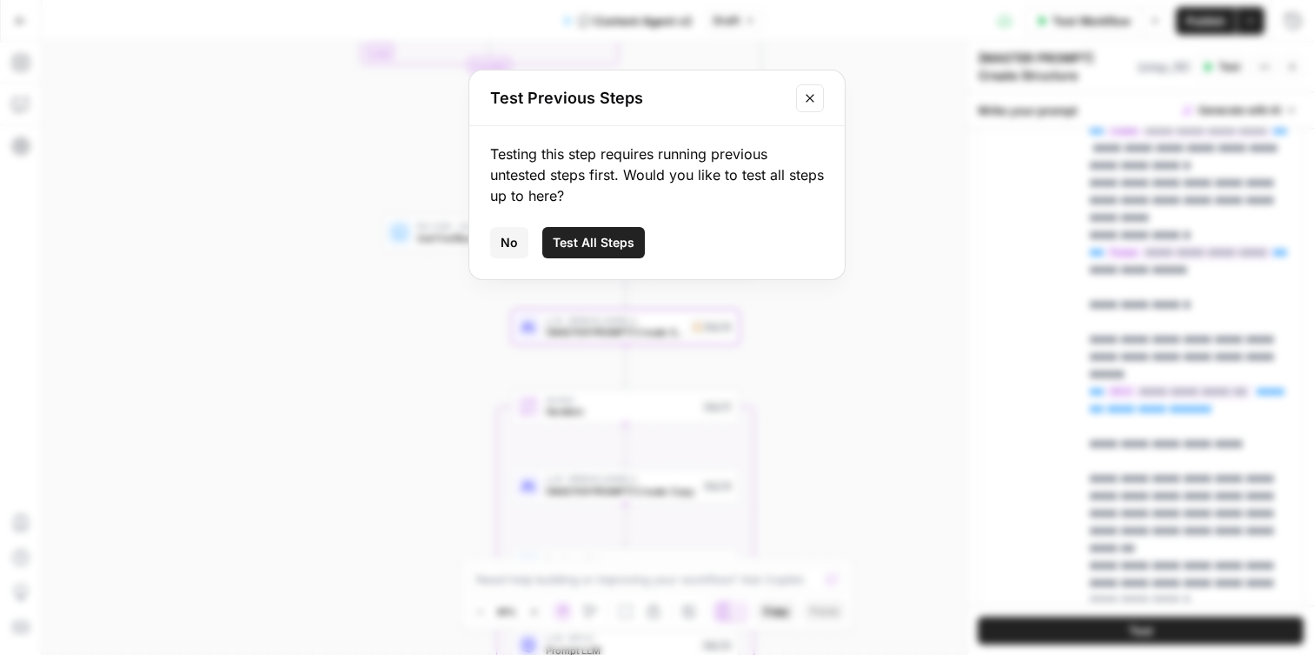
click at [503, 241] on span "No" at bounding box center [509, 242] width 17 height 17
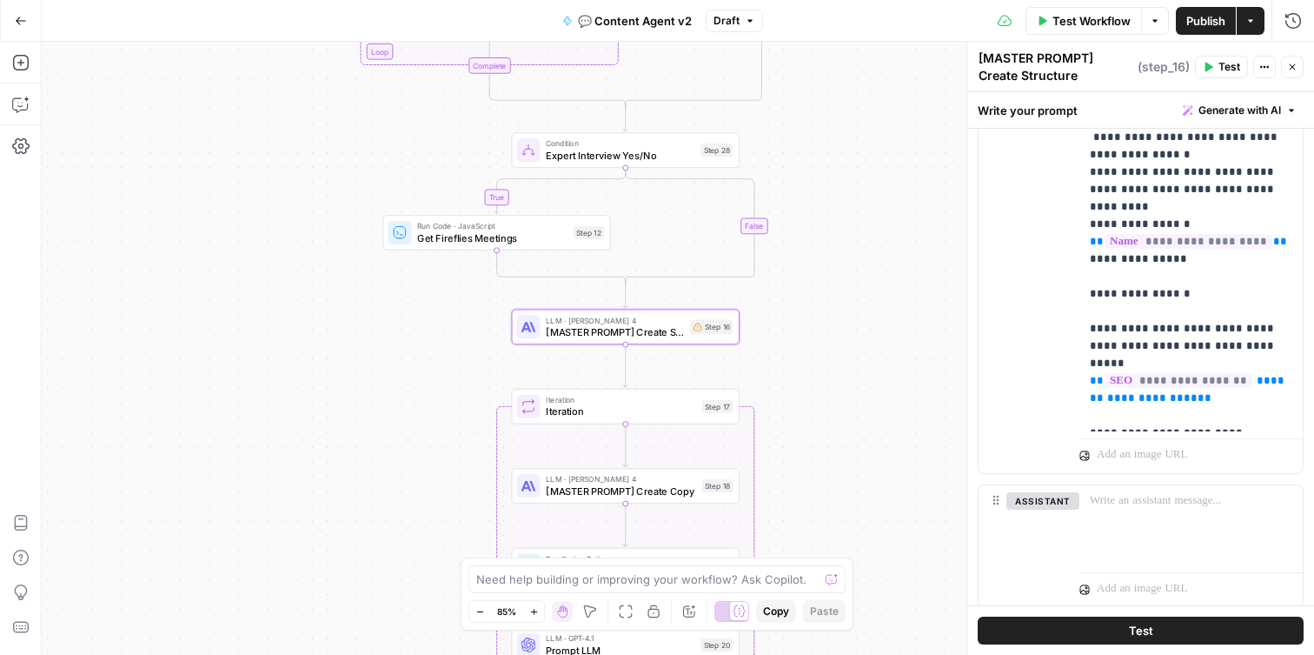
scroll to position [117, 0]
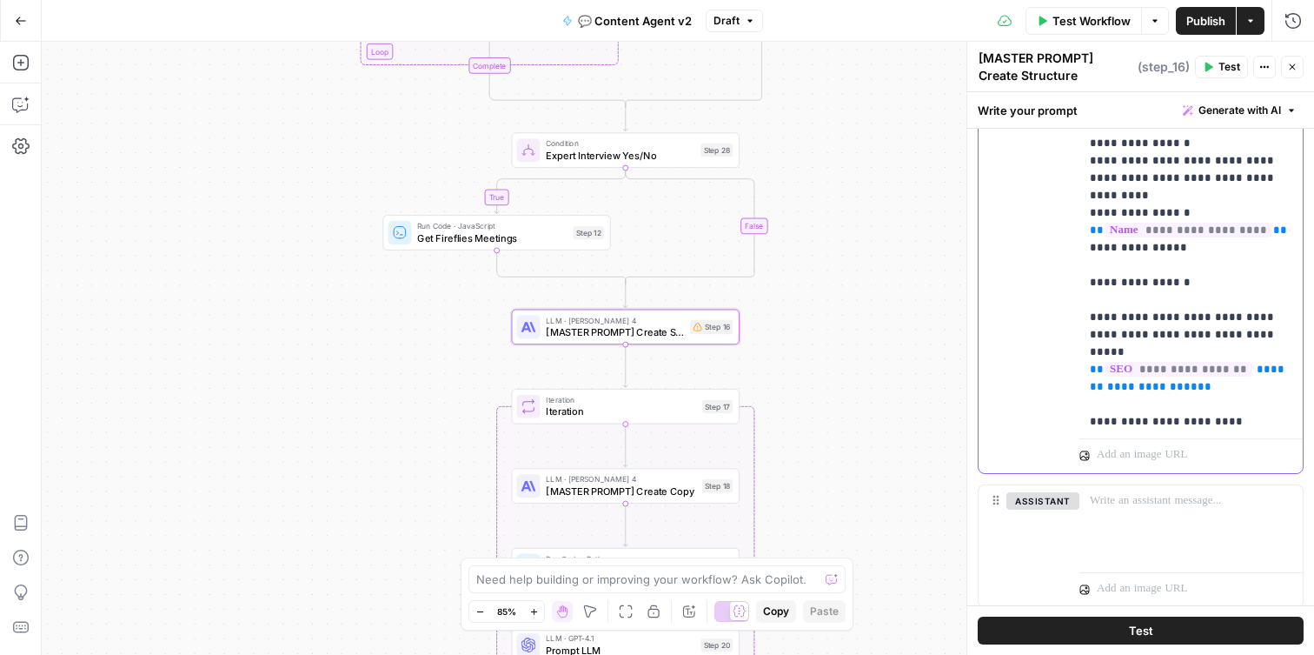
click at [1240, 354] on p "**********" at bounding box center [1191, 543] width 203 height 1860
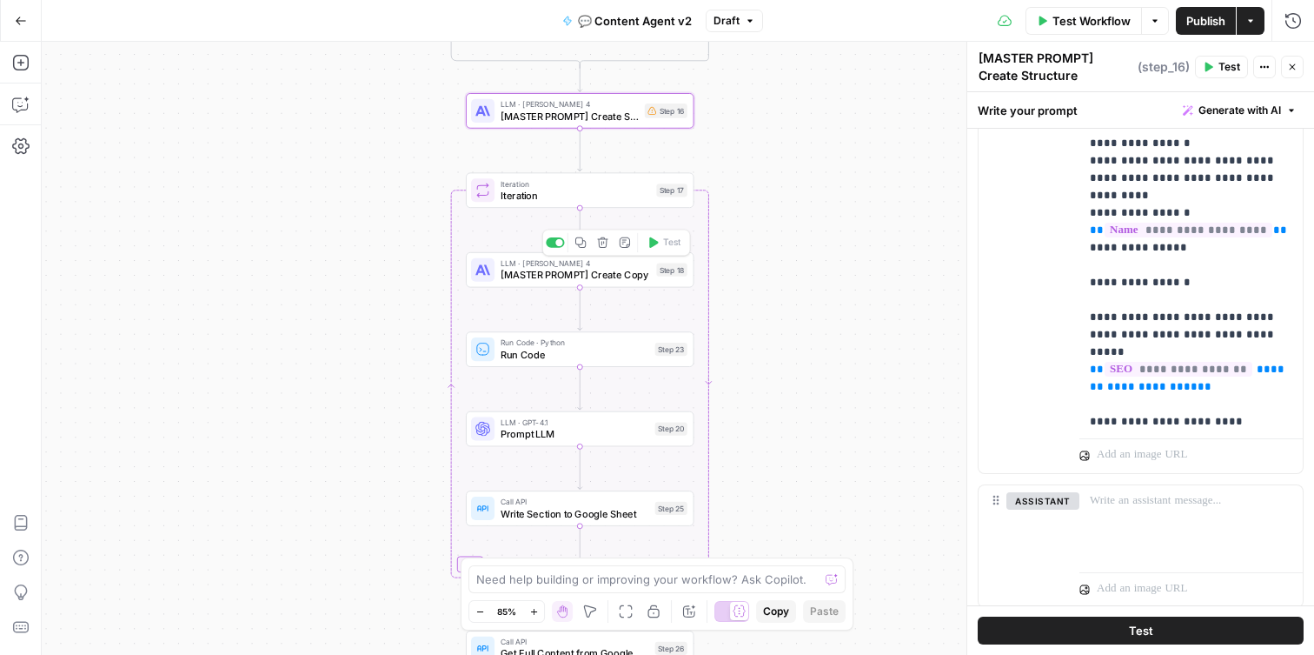
click at [595, 276] on span "[MASTER PROMPT] Create Copy" at bounding box center [576, 275] width 150 height 15
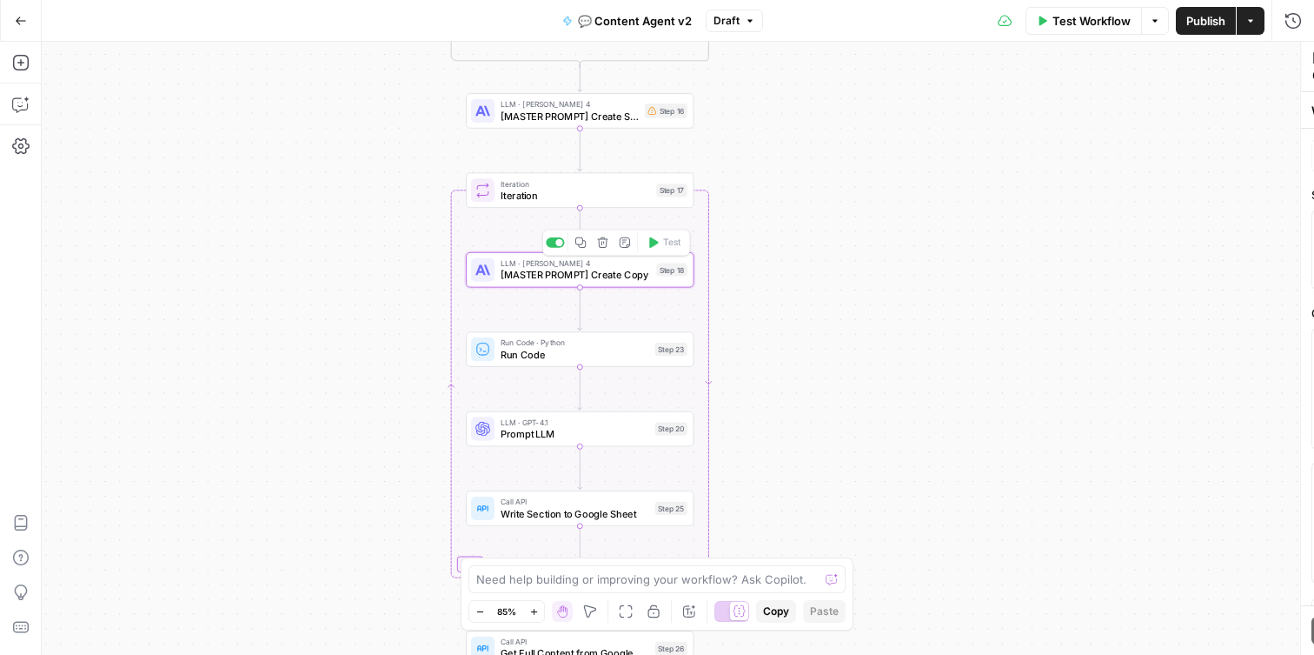
type textarea "[MASTER PROMPT] Create Copy"
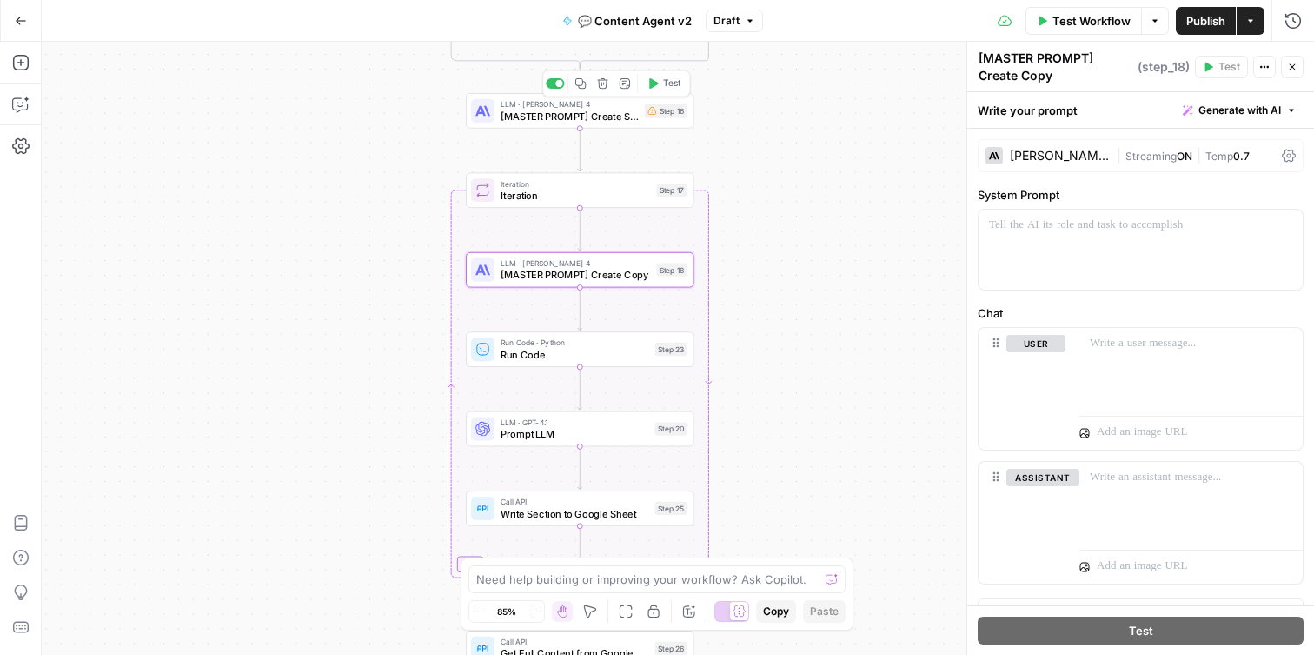
click at [555, 121] on span "[MASTER PROMPT] Create Structure" at bounding box center [570, 116] width 138 height 15
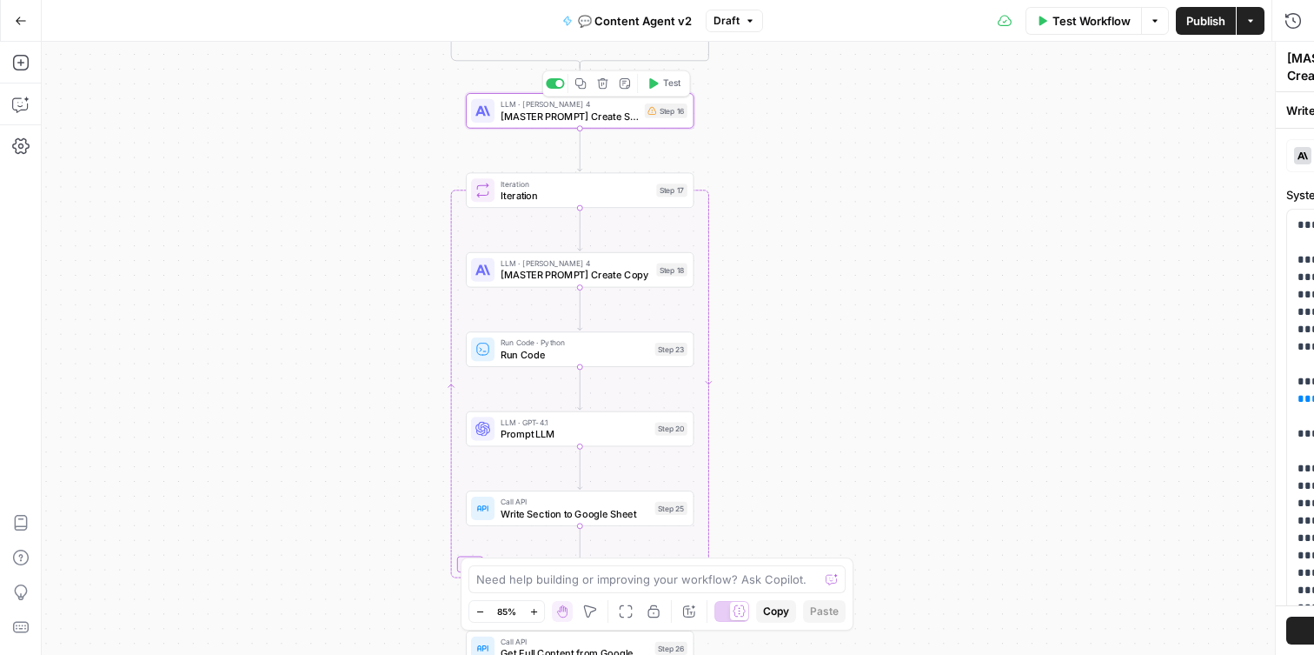
type textarea "[MASTER PROMPT] Create Structure"
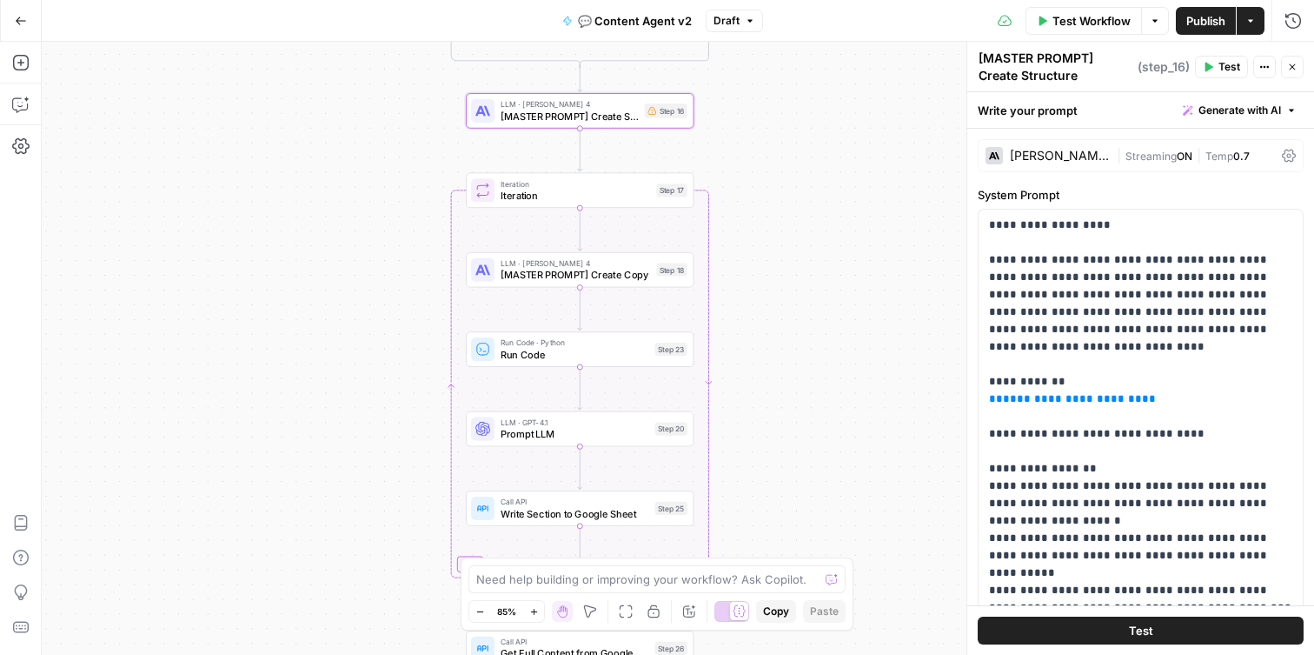
click at [535, 274] on span "[MASTER PROMPT] Create Copy" at bounding box center [576, 275] width 150 height 15
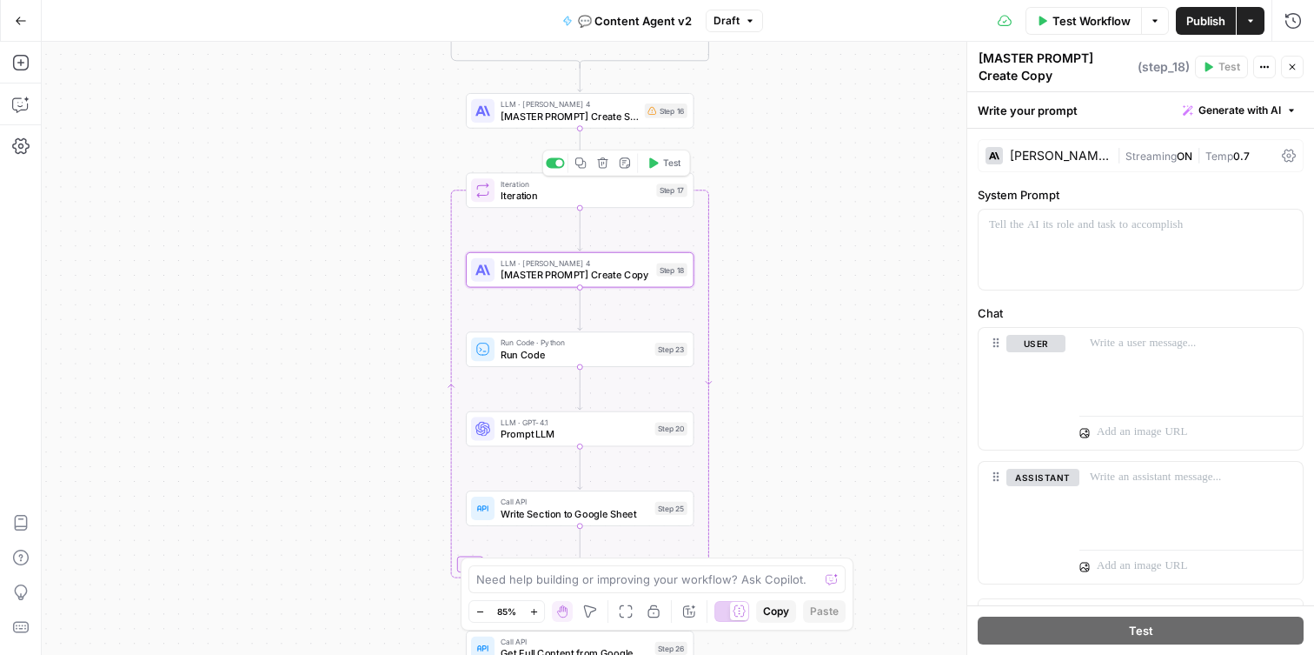
click at [556, 199] on span "Iteration" at bounding box center [576, 195] width 150 height 15
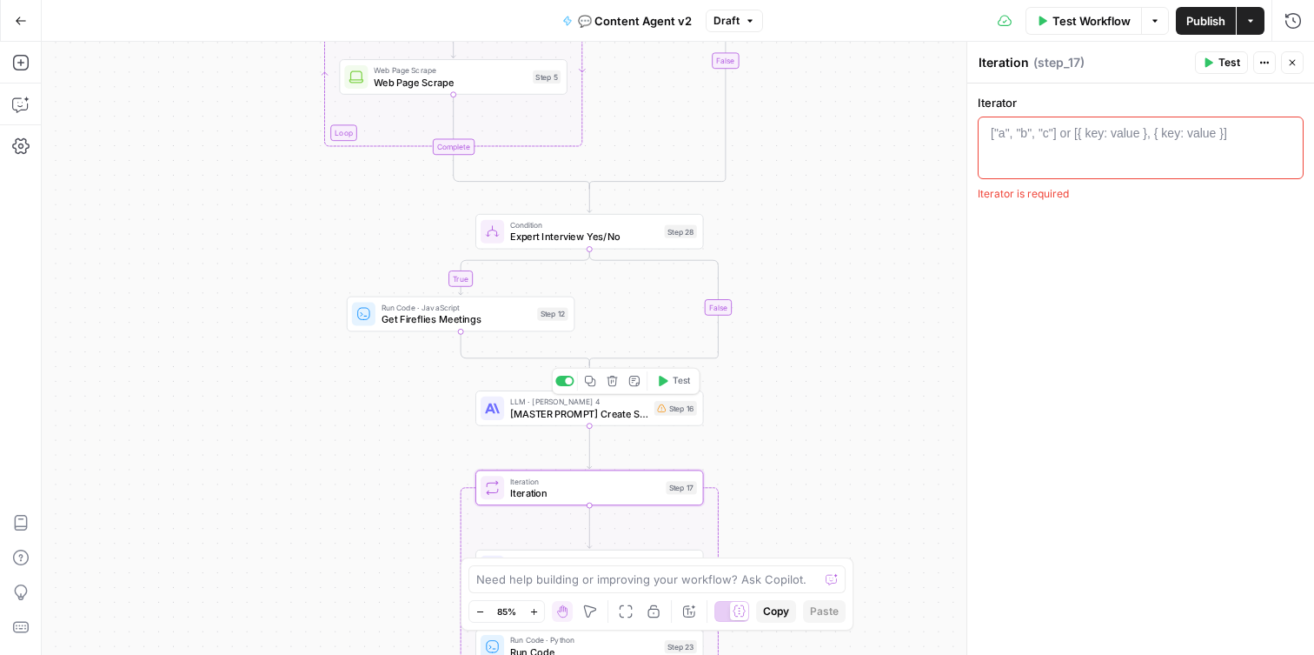
click at [591, 415] on span "[MASTER PROMPT] Create Structure" at bounding box center [579, 413] width 138 height 15
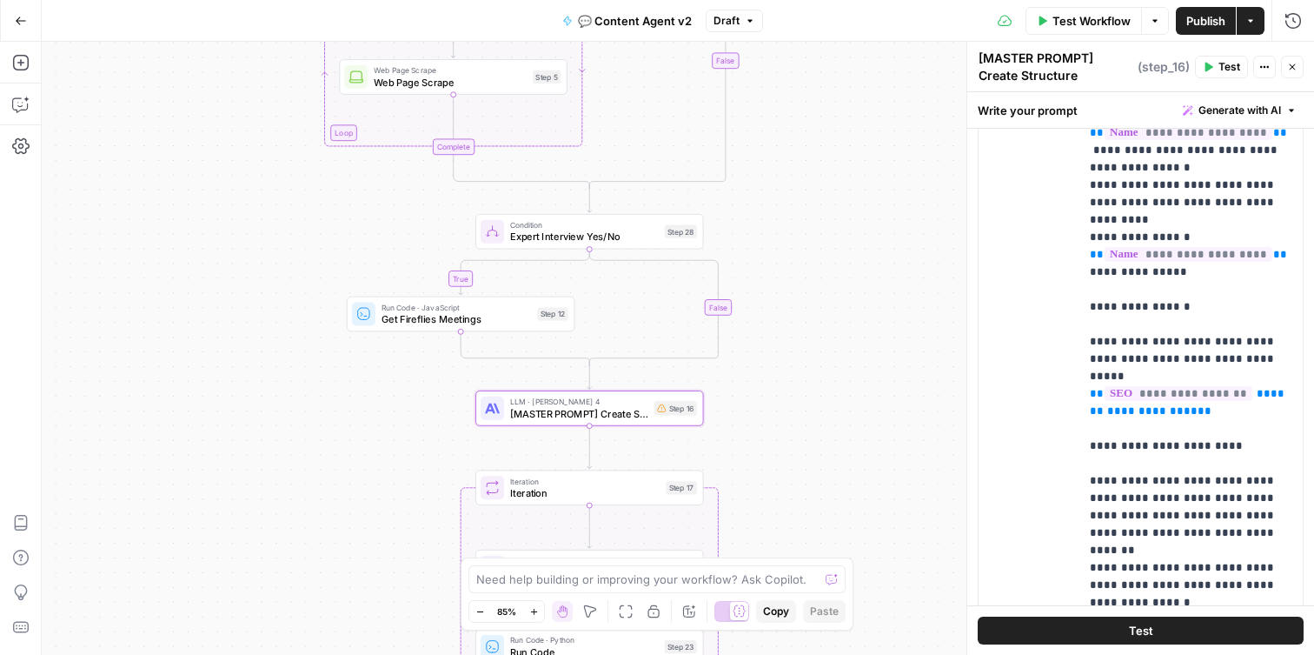
scroll to position [438, 0]
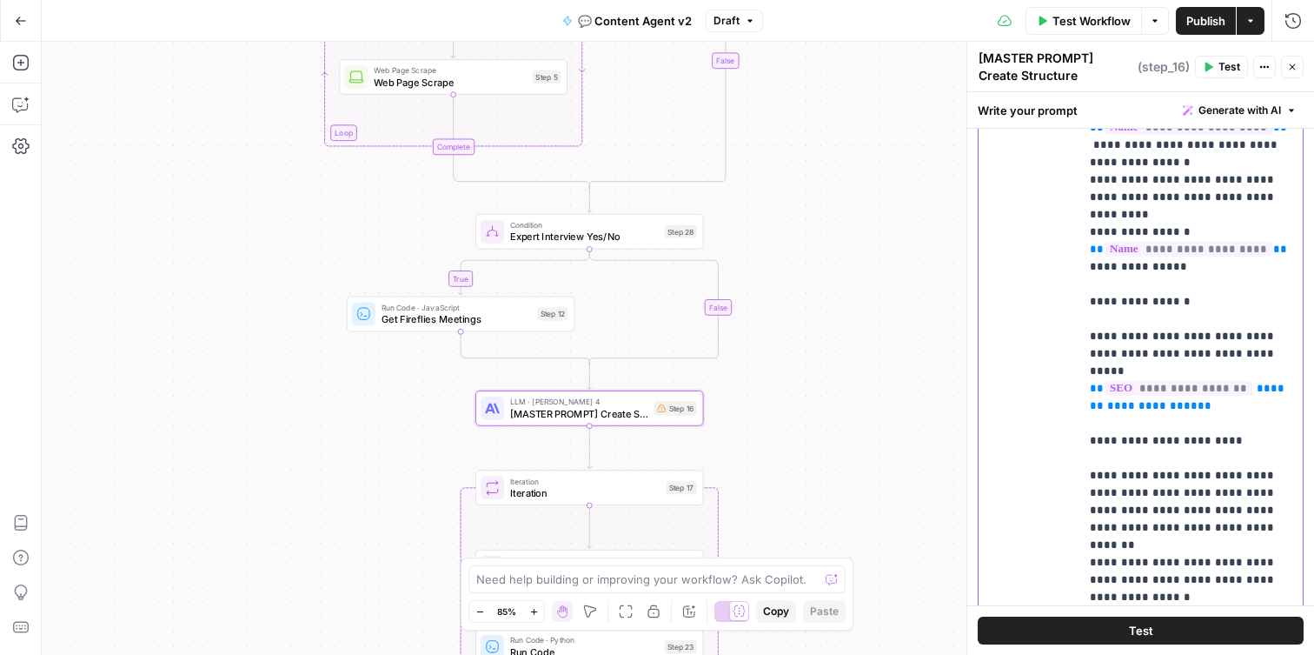
click at [1204, 374] on p "**********" at bounding box center [1191, 562] width 203 height 1860
click at [28, 8] on button "Go Back" at bounding box center [20, 20] width 31 height 31
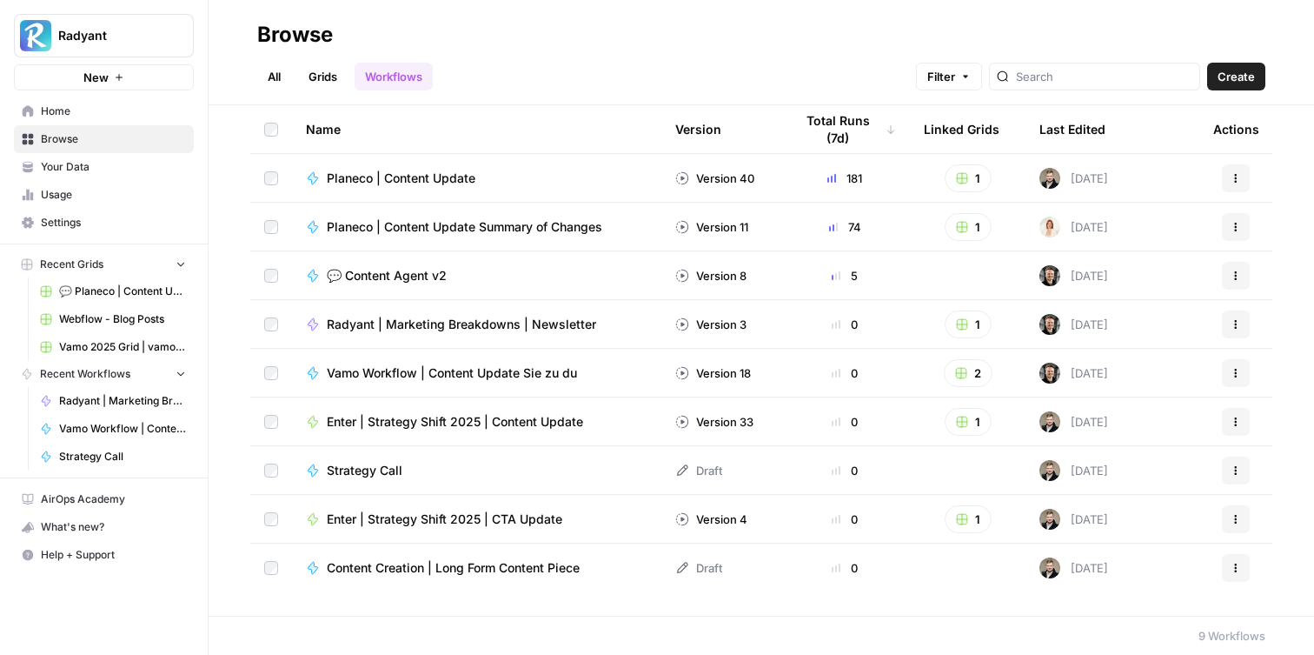
click at [405, 271] on span "💬 Content Agent v2" at bounding box center [387, 275] width 120 height 17
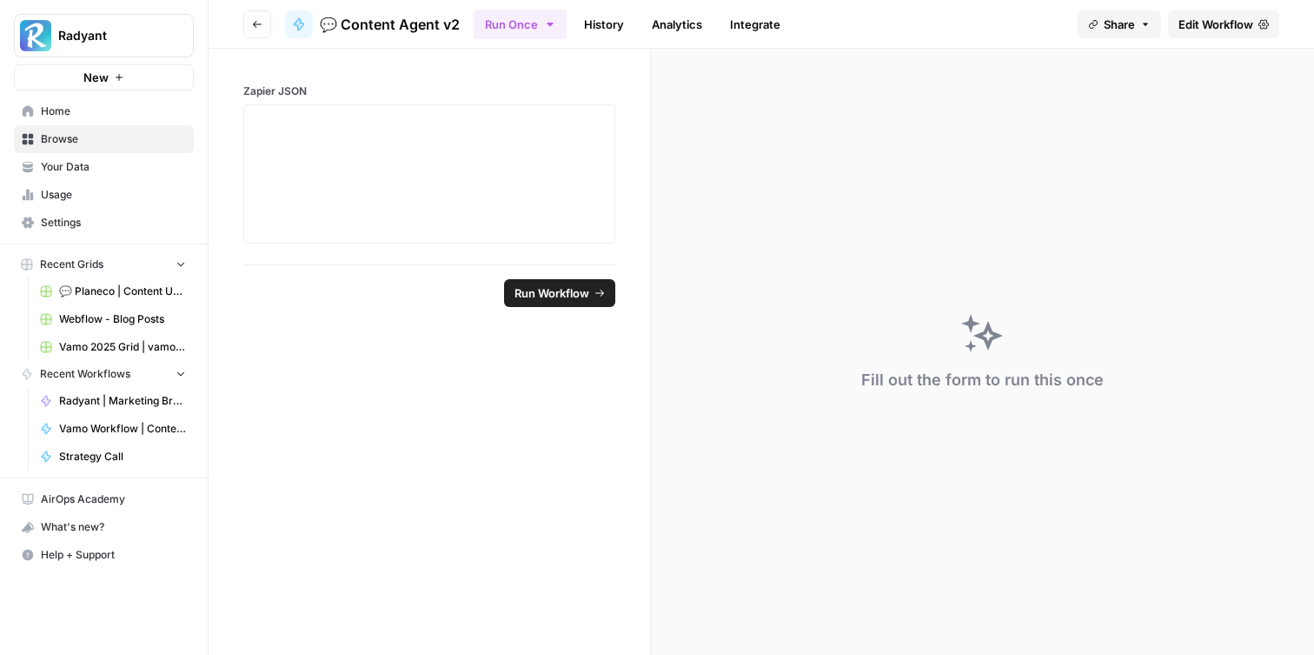
click at [608, 30] on link "History" at bounding box center [604, 24] width 61 height 28
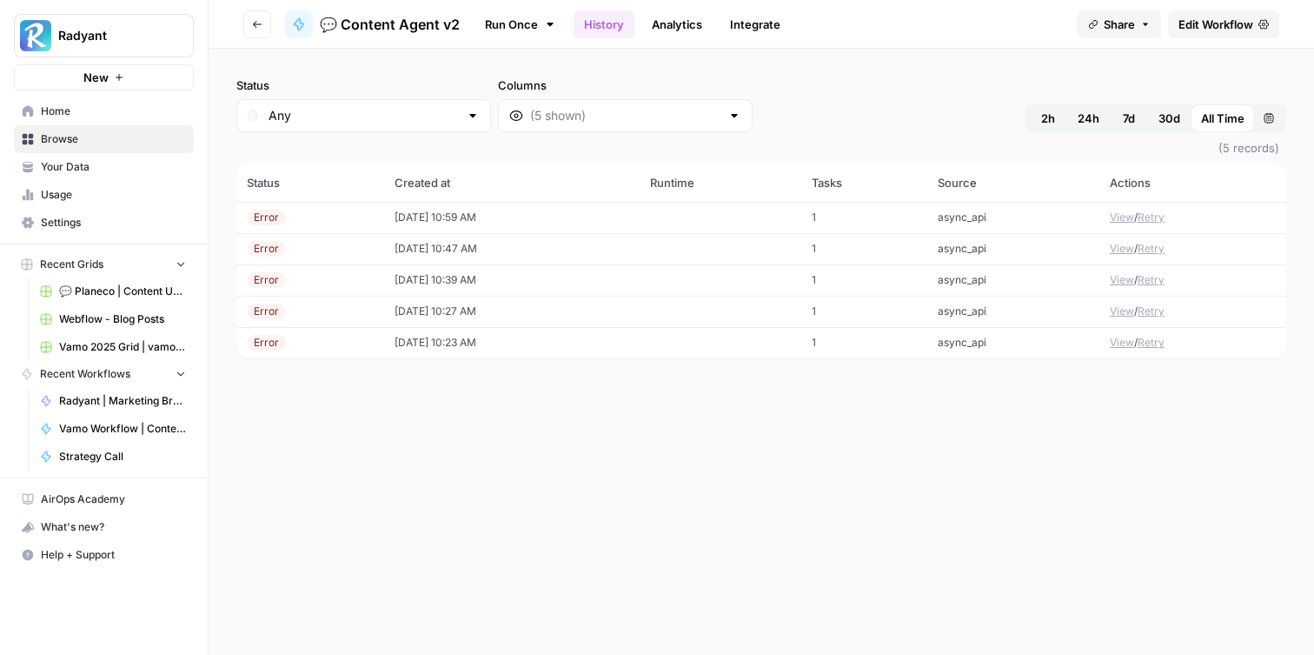
click at [681, 24] on link "Analytics" at bounding box center [676, 24] width 71 height 28
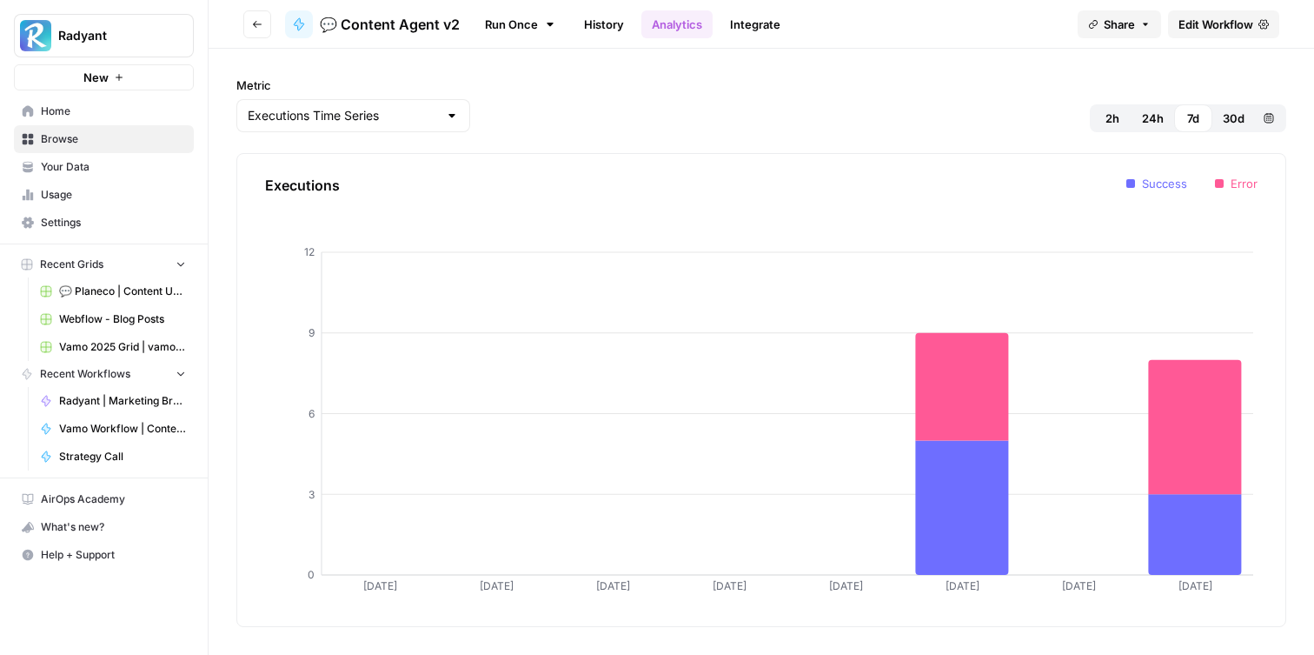
click at [606, 23] on link "History" at bounding box center [604, 24] width 61 height 28
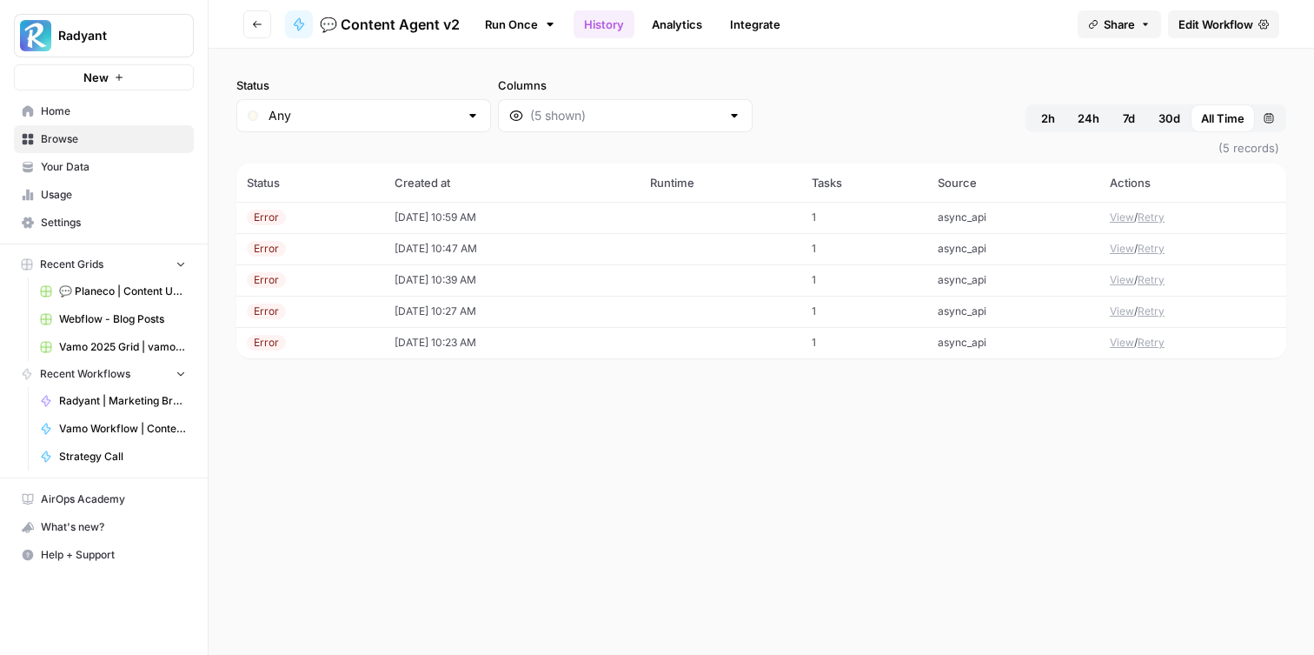
click at [676, 14] on link "Analytics" at bounding box center [676, 24] width 71 height 28
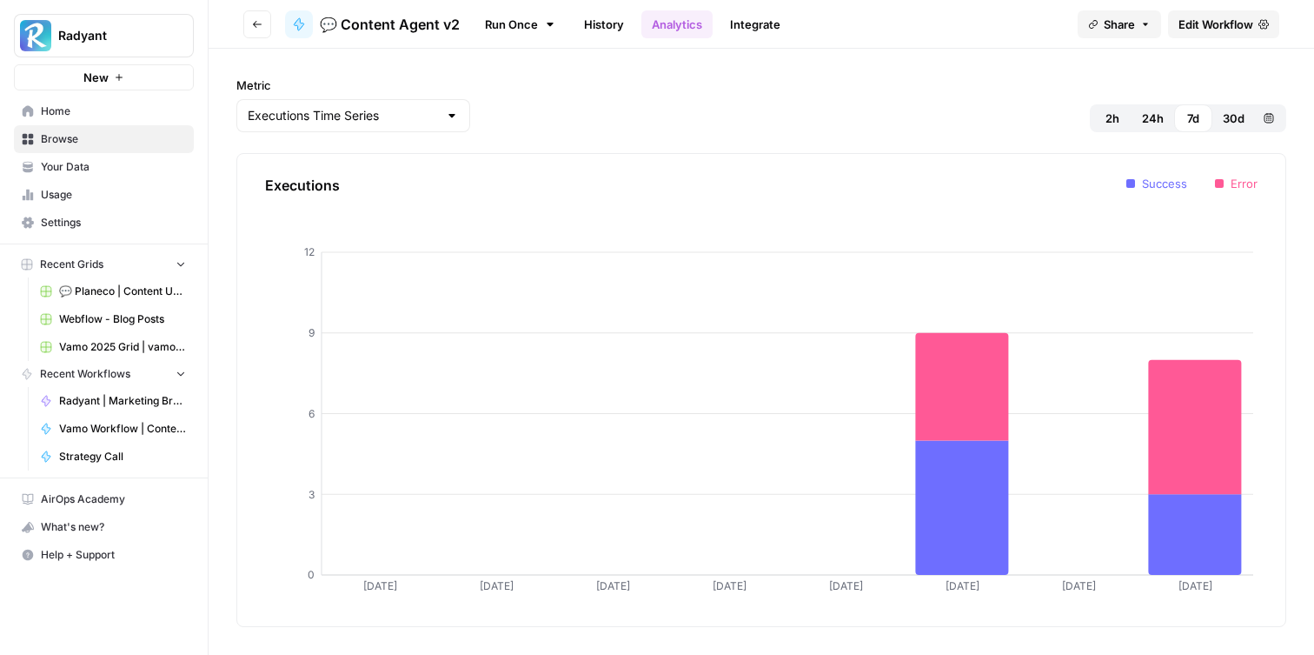
click at [1216, 27] on span "Edit Workflow" at bounding box center [1216, 24] width 75 height 17
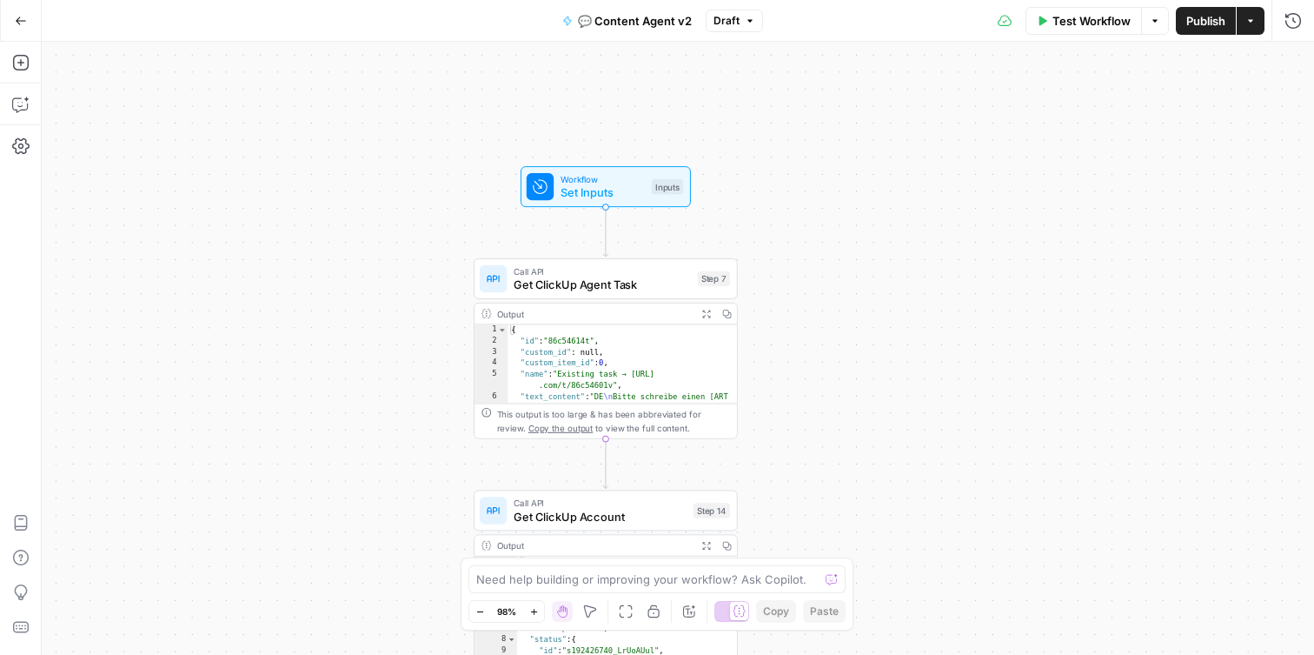
click at [8, 15] on button "Go Back" at bounding box center [20, 20] width 31 height 31
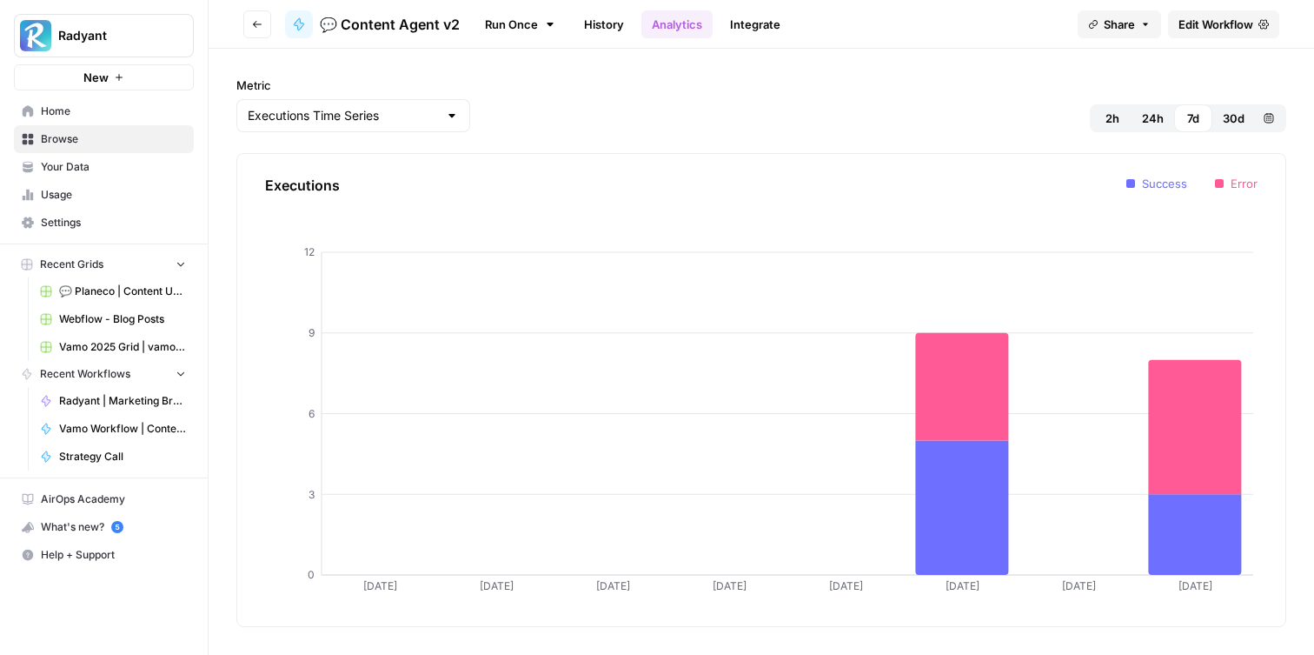
click at [601, 26] on link "History" at bounding box center [604, 24] width 61 height 28
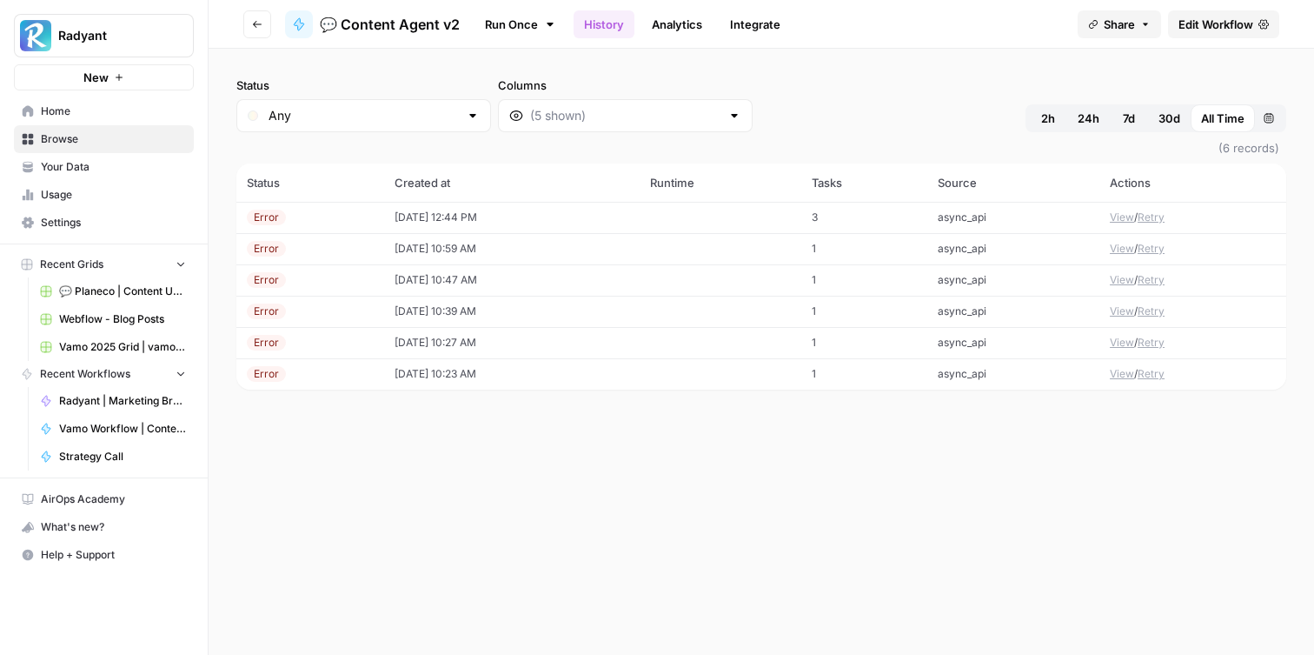
click at [504, 221] on td "[DATE] 12:44 PM" at bounding box center [512, 217] width 256 height 31
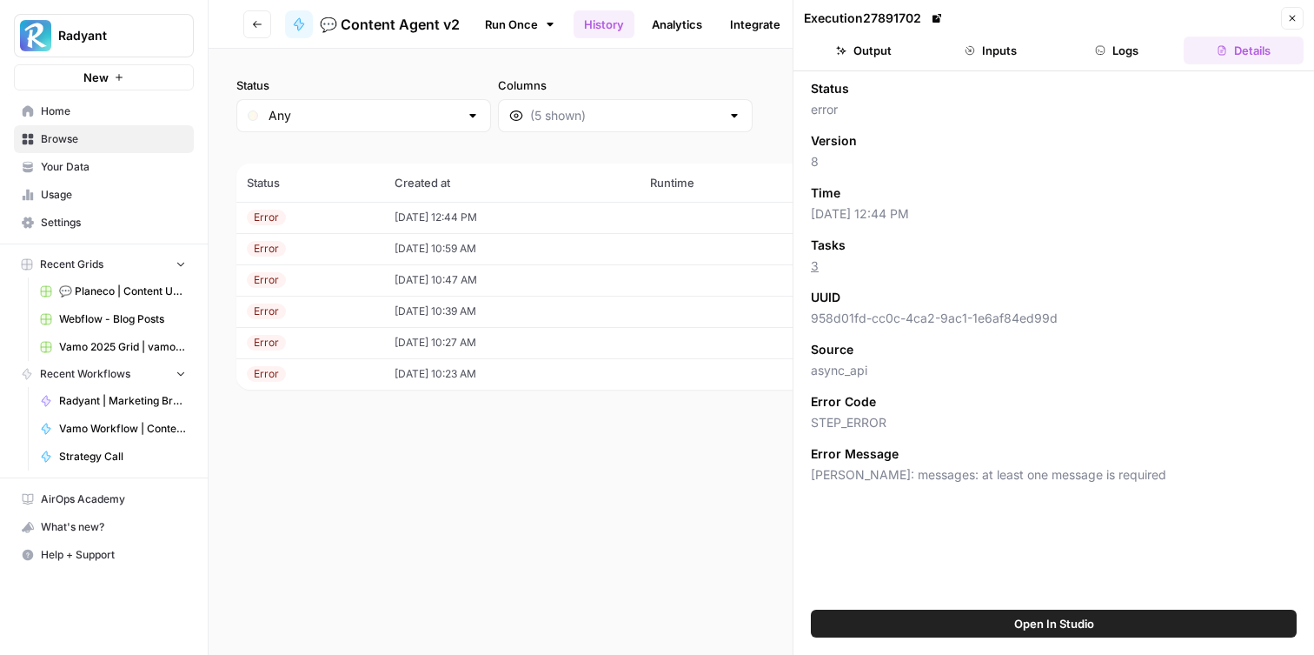
click at [1090, 53] on button "Logs" at bounding box center [1118, 51] width 120 height 28
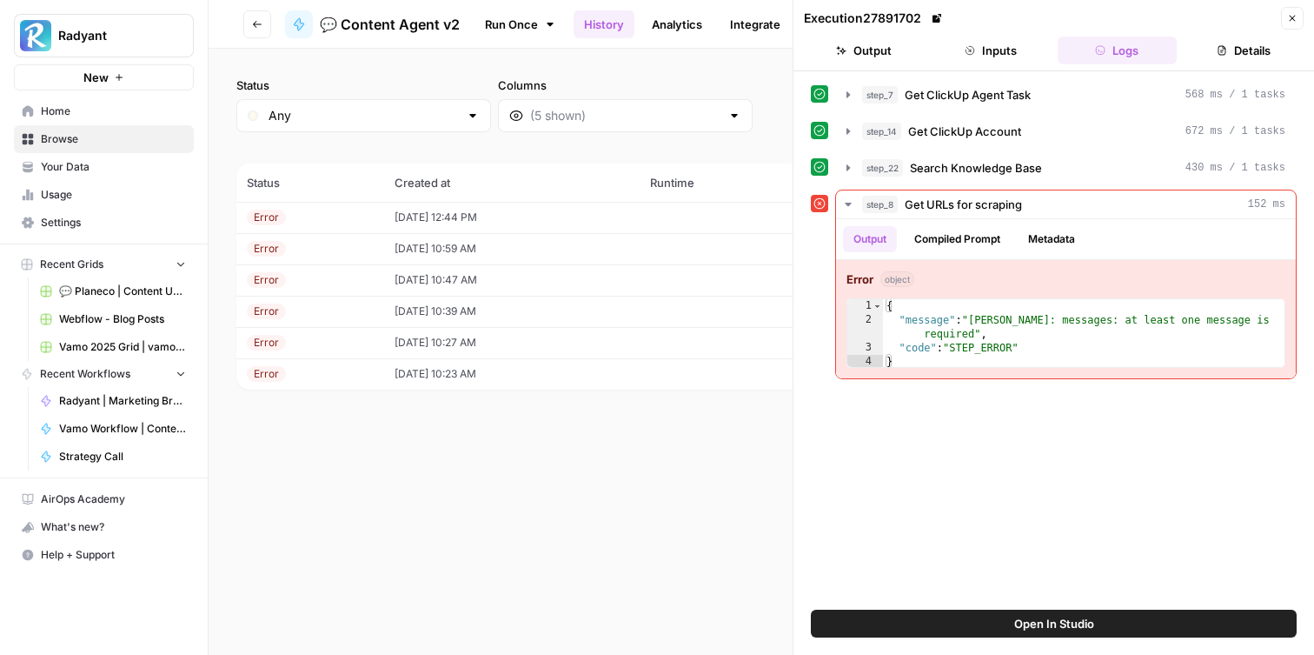
click at [1294, 23] on button "Close" at bounding box center [1292, 18] width 23 height 23
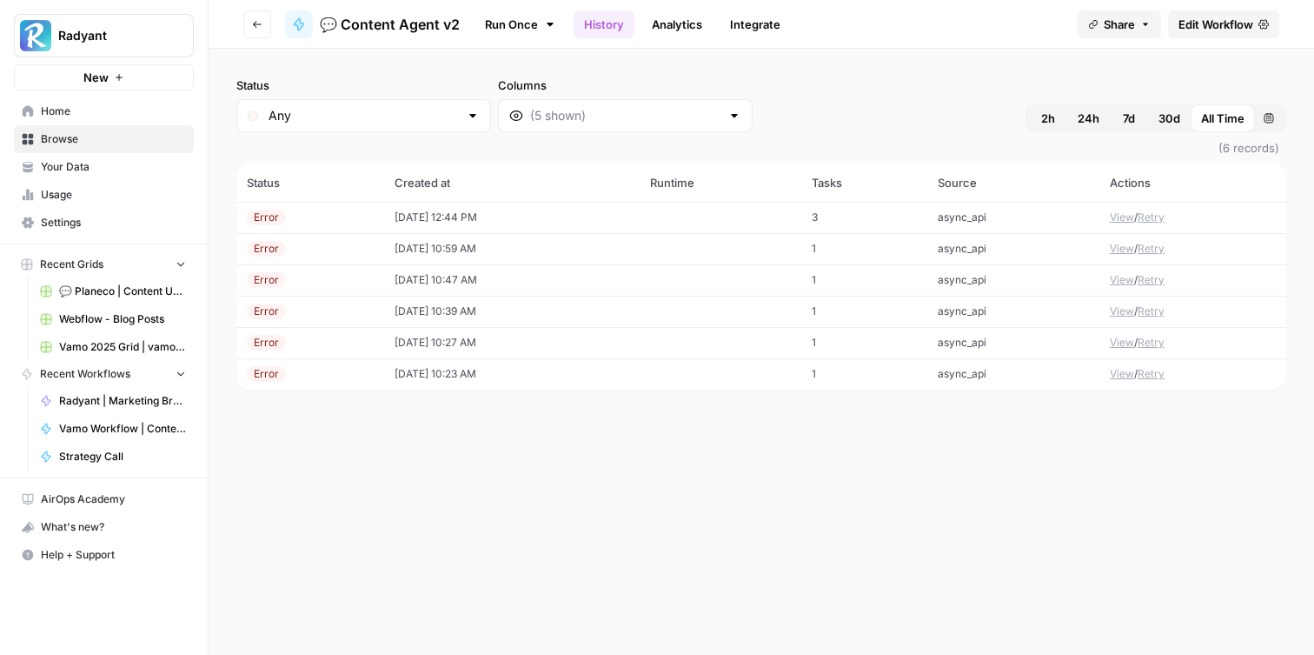
click at [1229, 24] on span "Edit Workflow" at bounding box center [1216, 24] width 75 height 17
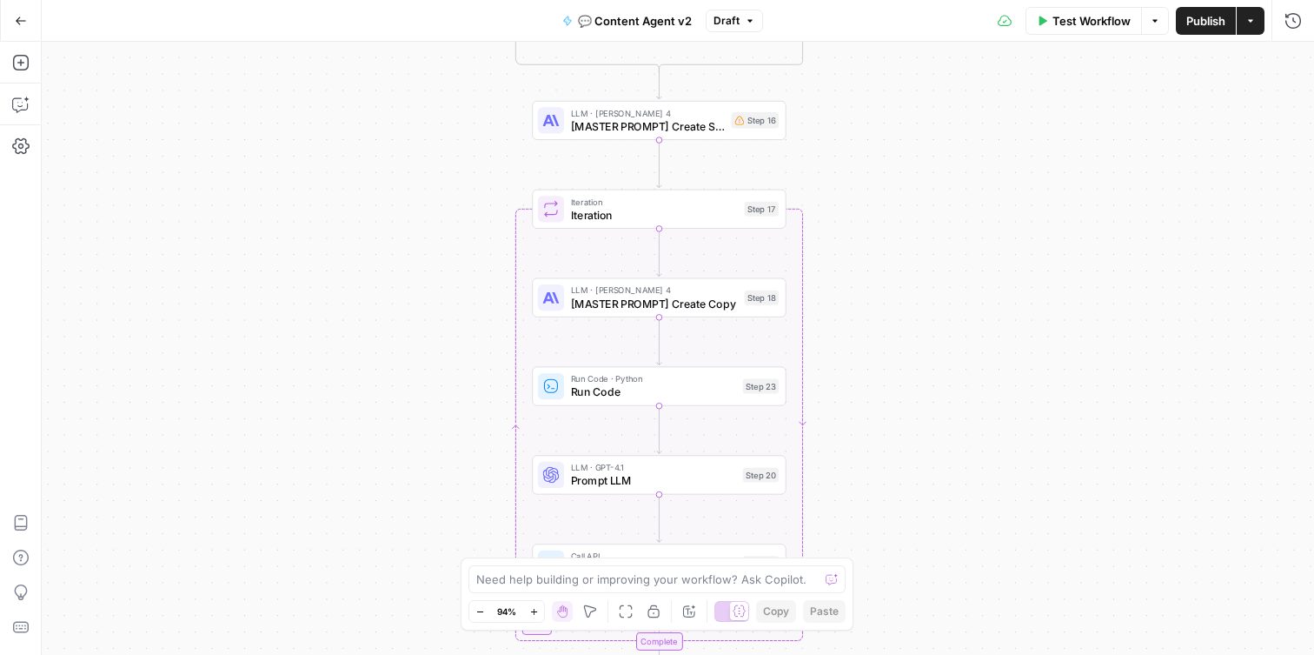
click at [688, 129] on span "[MASTER PROMPT] Create Structure" at bounding box center [648, 126] width 154 height 17
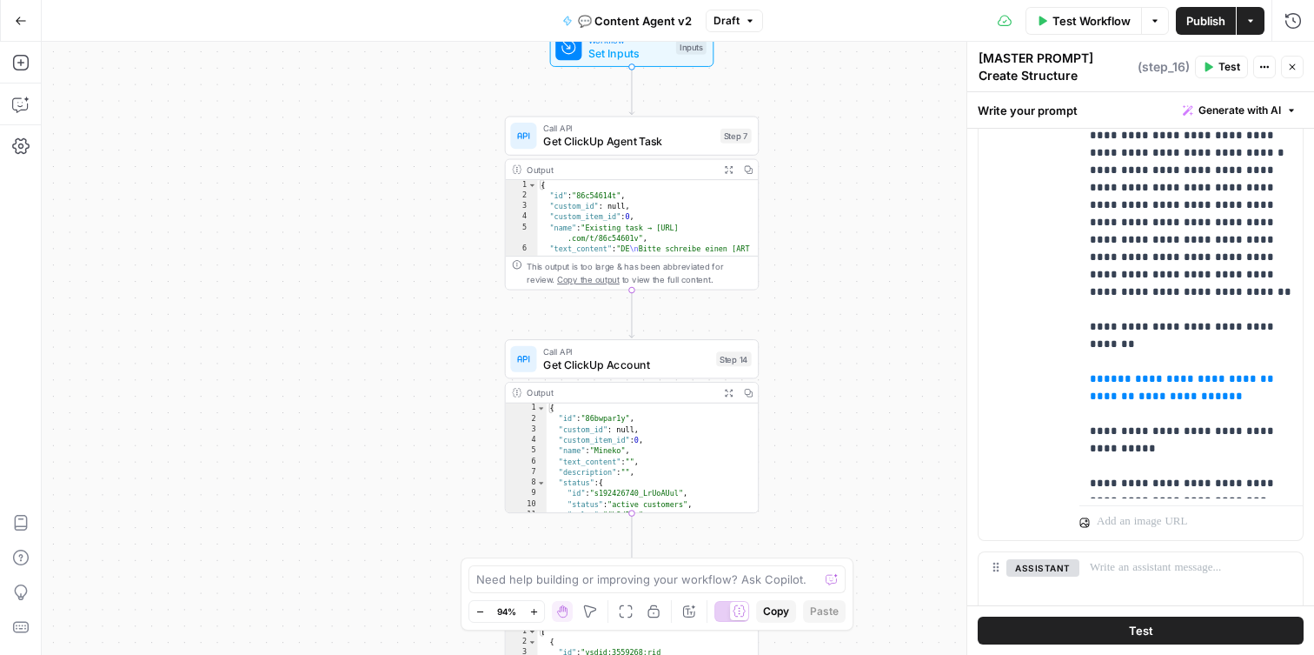
scroll to position [1166, 0]
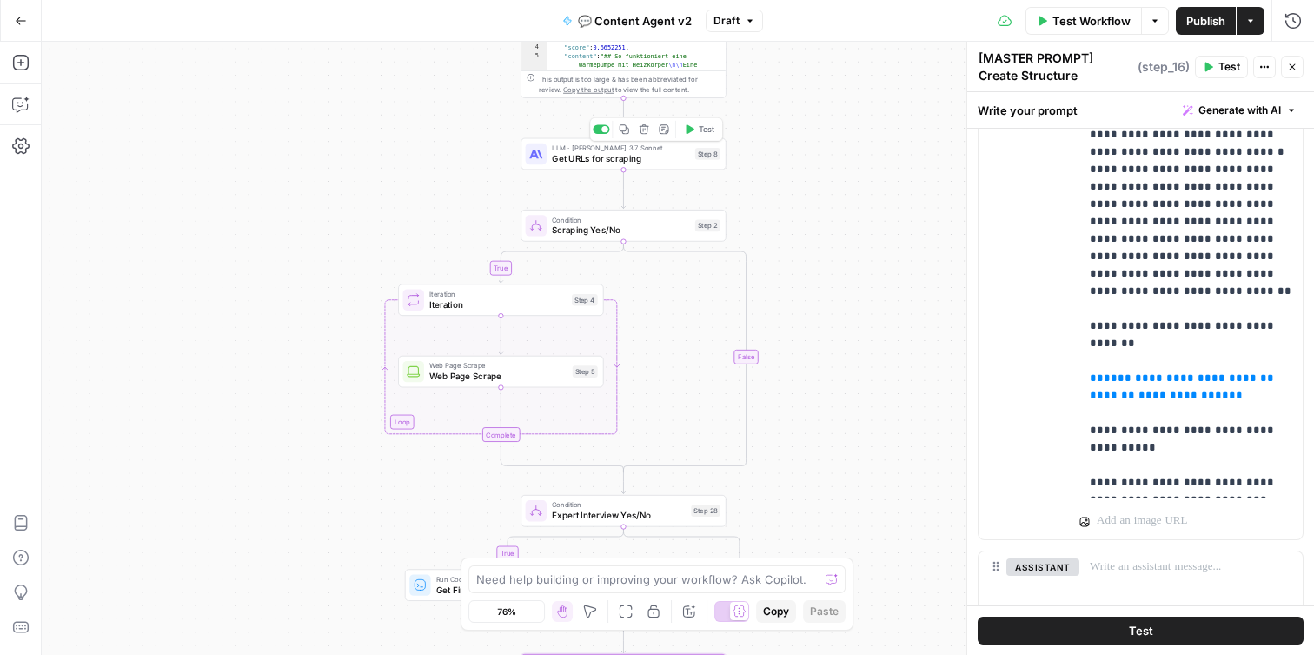
click at [628, 163] on span "Get URLs for scraping" at bounding box center [621, 158] width 138 height 13
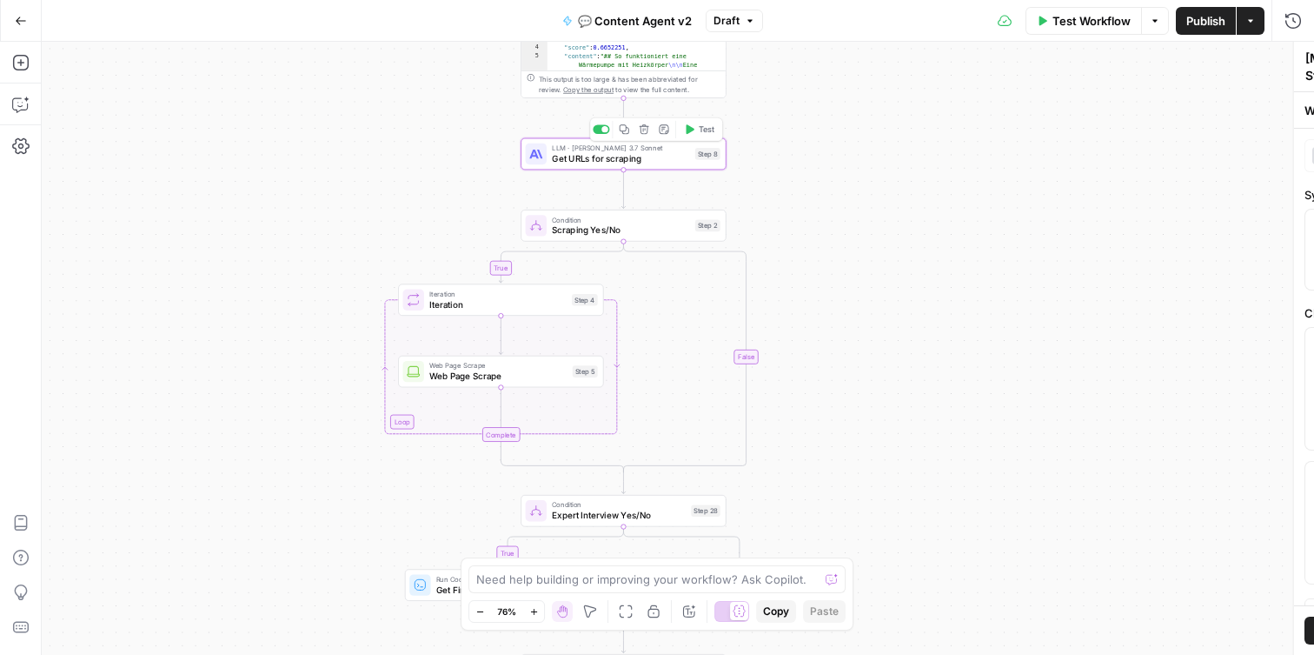
type textarea "Get URLs for scraping"
